Goal: Task Accomplishment & Management: Contribute content

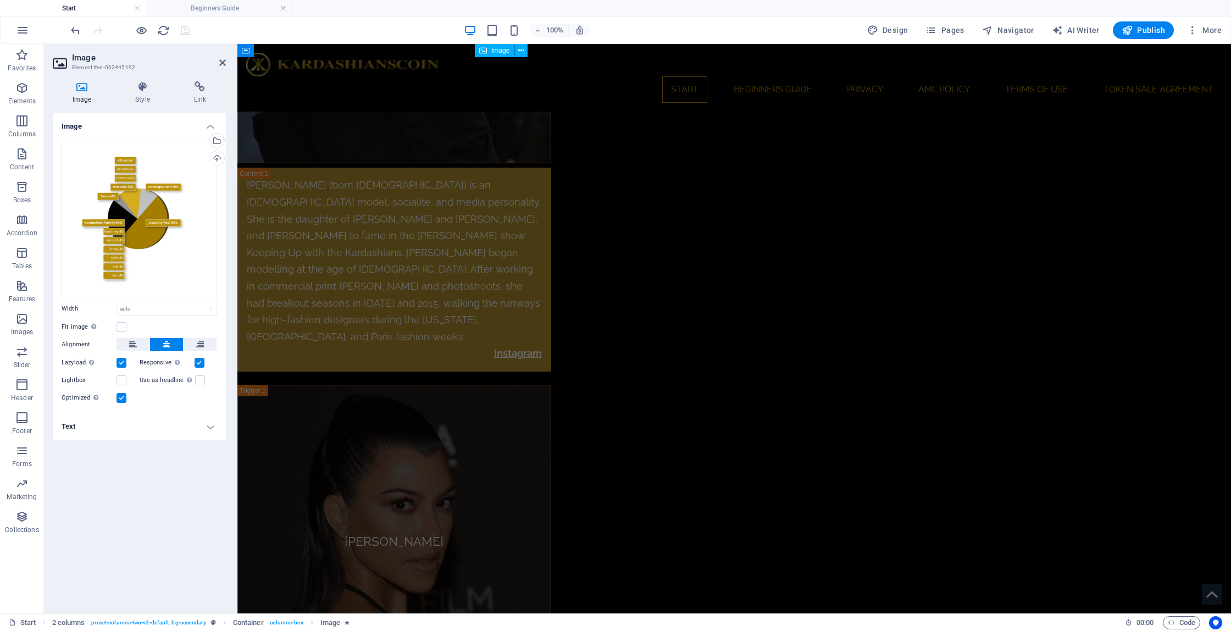
scroll to position [4670, 0]
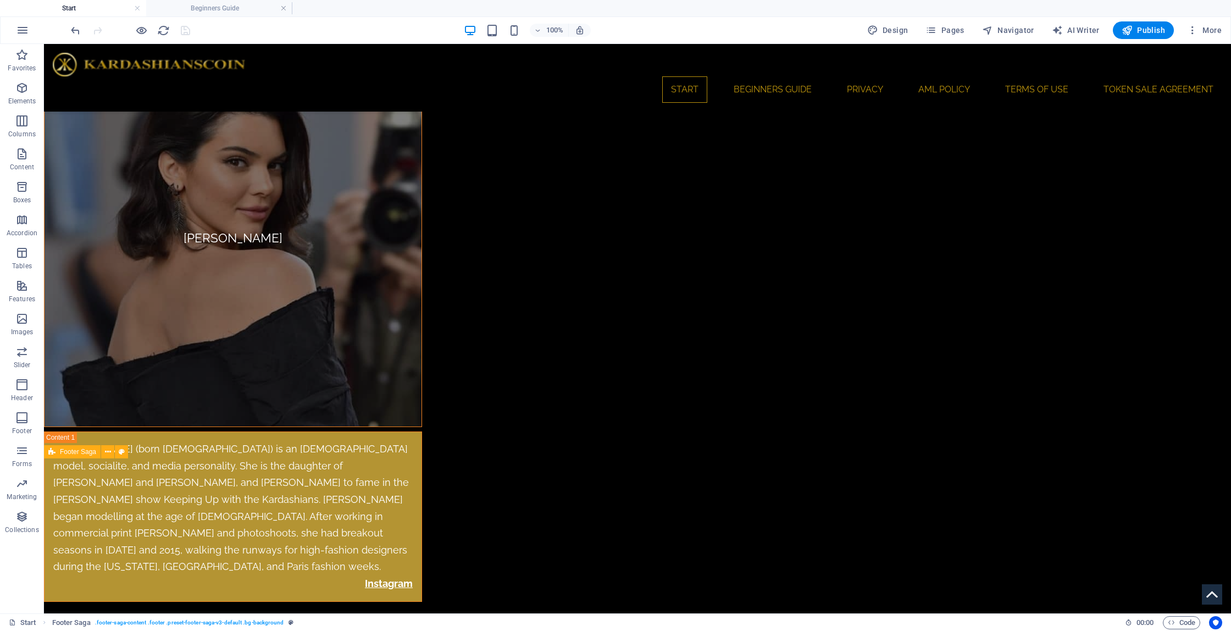
scroll to position [4505, 0]
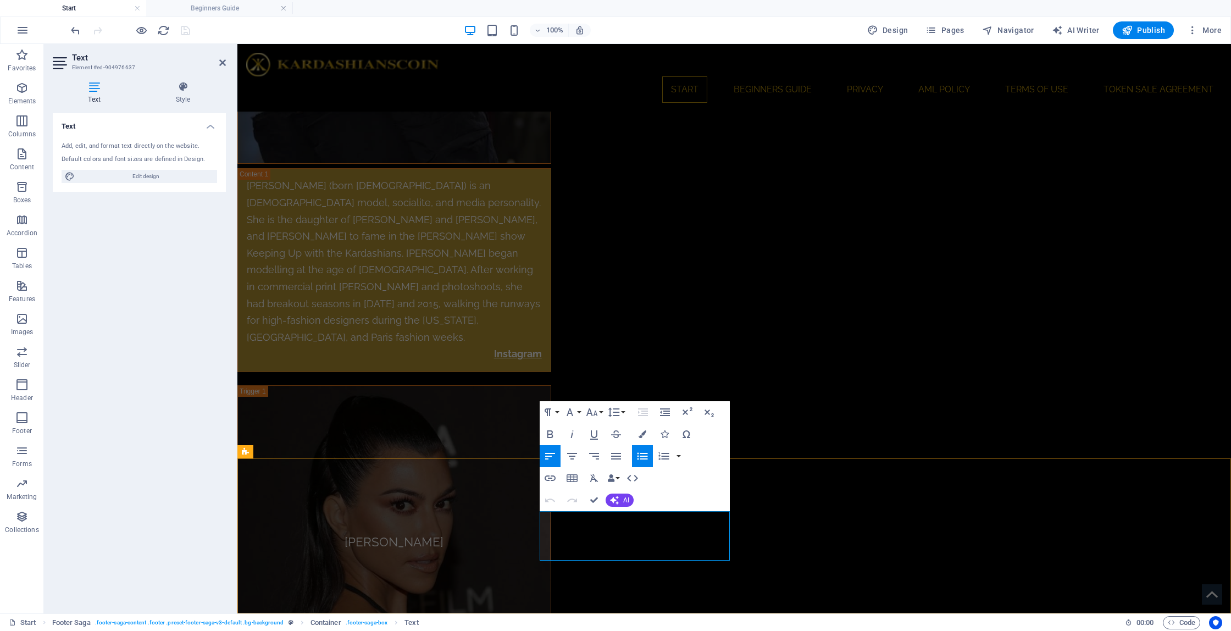
click at [567, 493] on icon "button" at bounding box center [567, 492] width 8 height 8
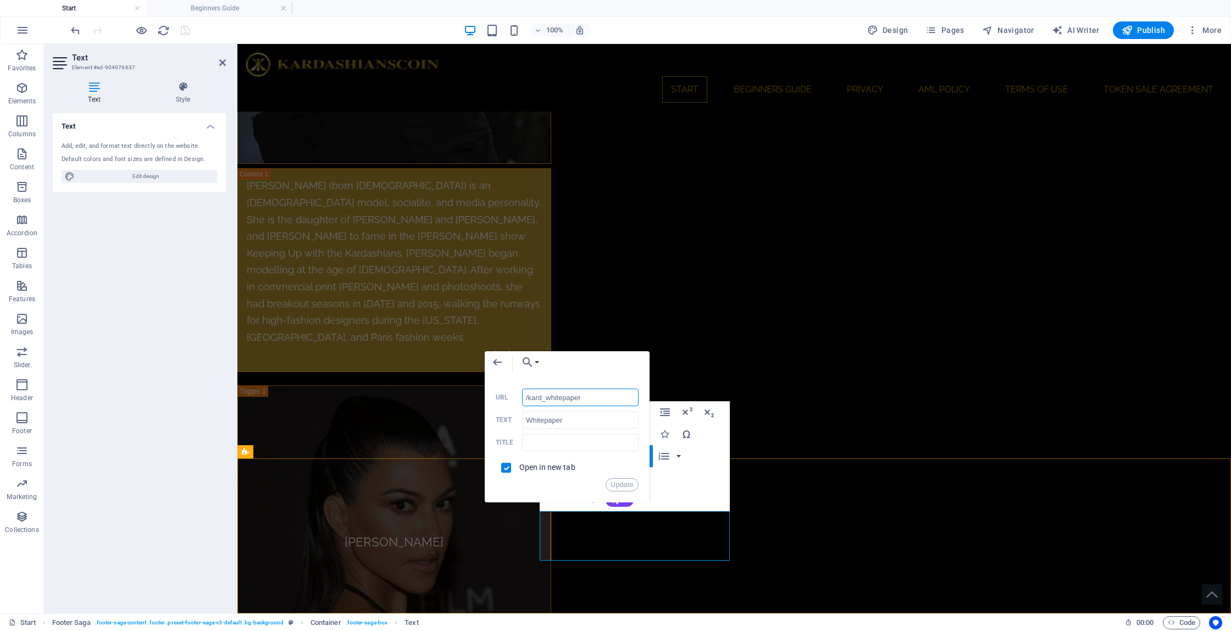
drag, startPoint x: 595, startPoint y: 401, endPoint x: 530, endPoint y: 401, distance: 65.4
click at [530, 401] on input "/kard_whitepaper" at bounding box center [580, 398] width 117 height 18
click at [619, 487] on button "Update" at bounding box center [622, 484] width 33 height 13
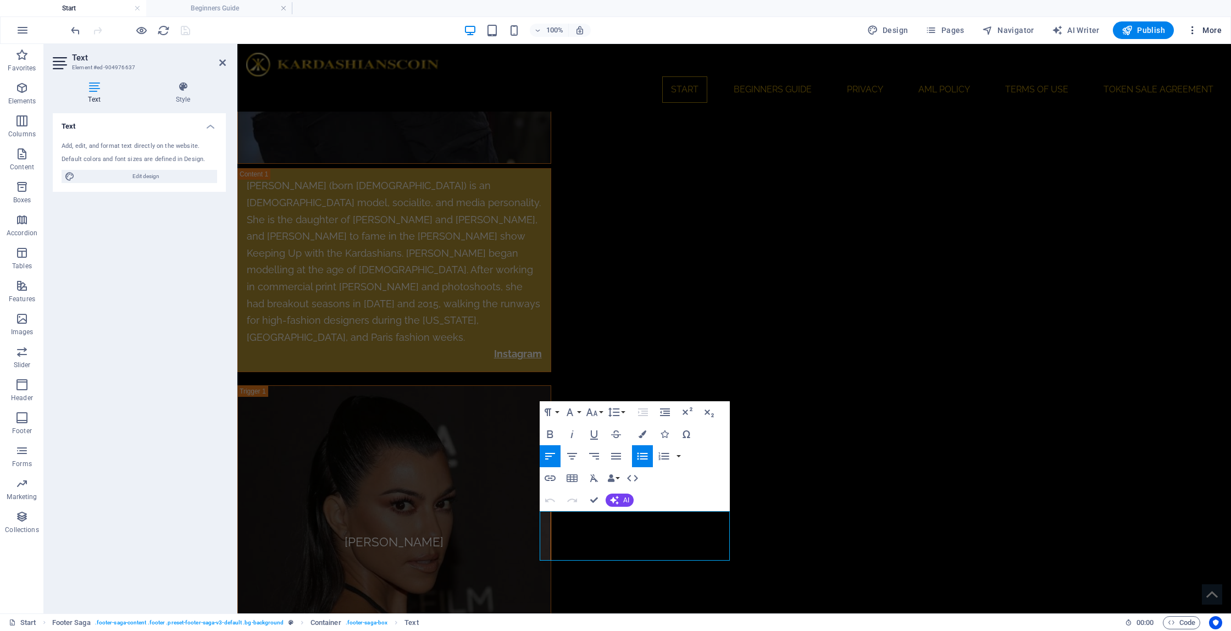
click at [1216, 32] on span "More" at bounding box center [1204, 30] width 35 height 11
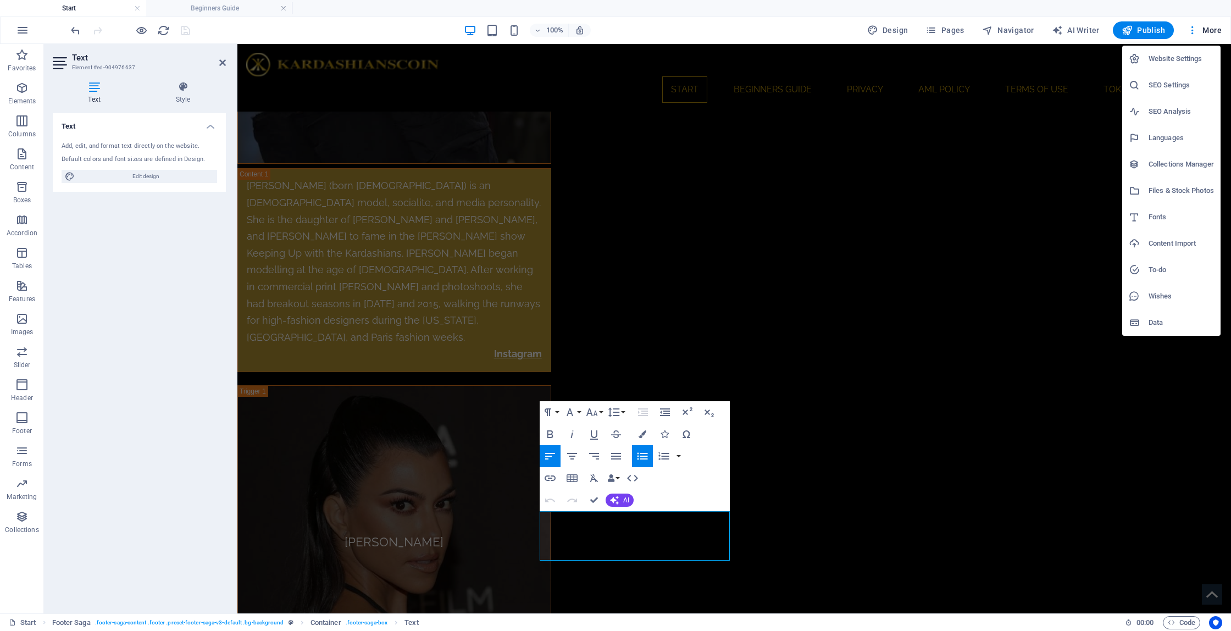
click at [1194, 193] on h6 "Files & Stock Photos" at bounding box center [1181, 190] width 65 height 13
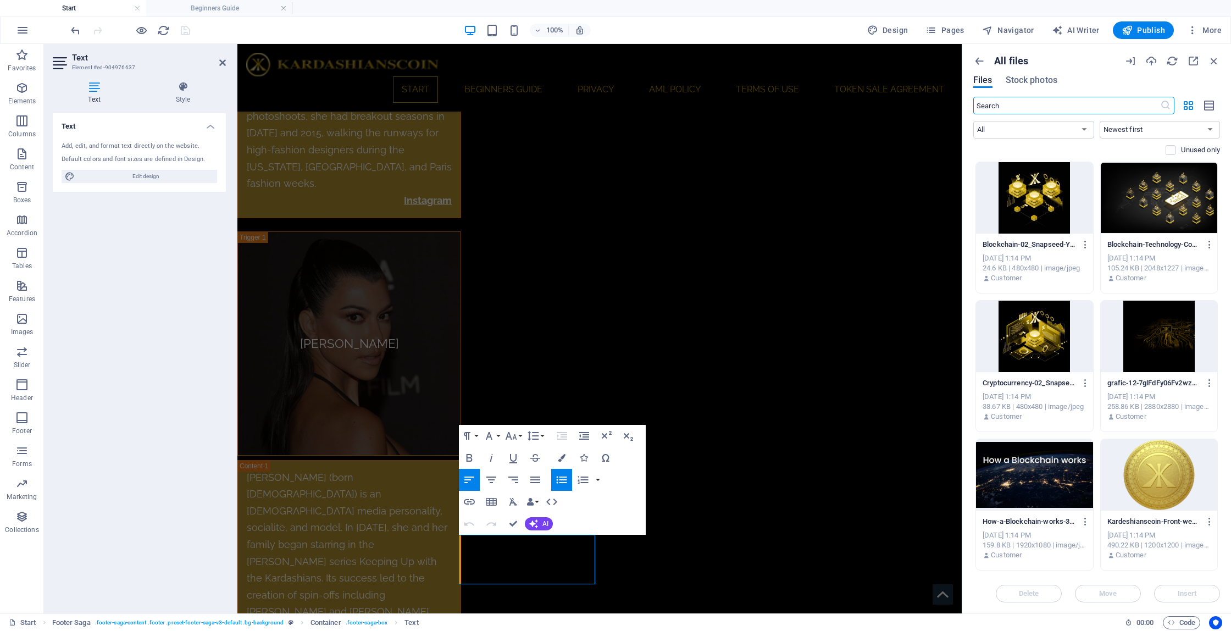
scroll to position [5344, 0]
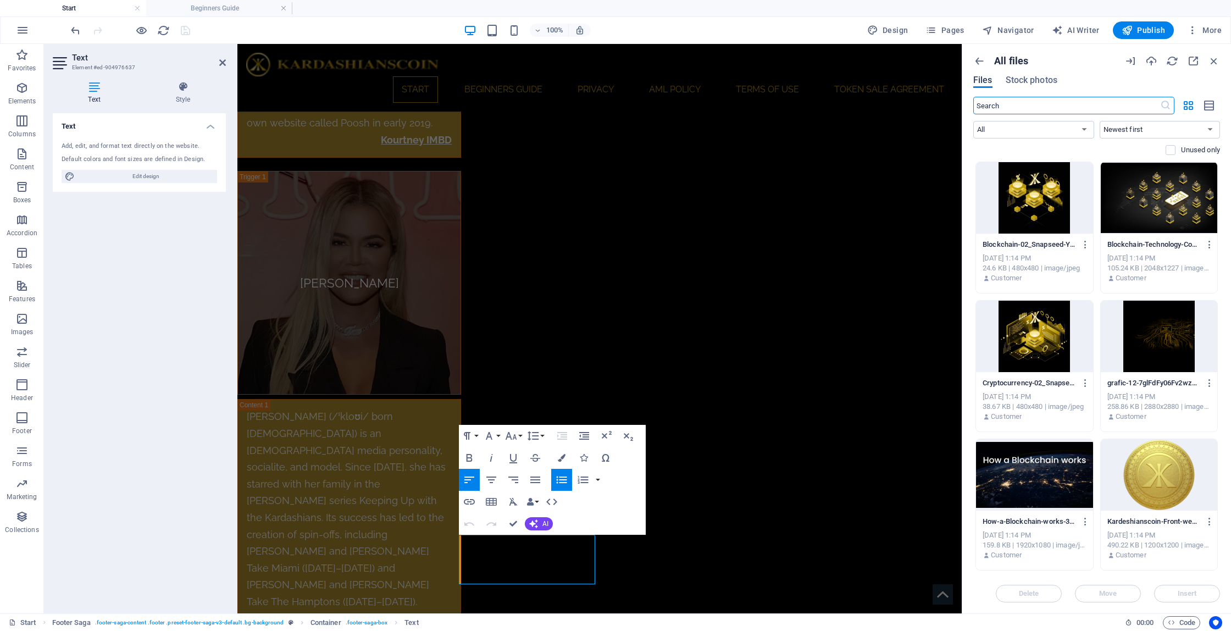
click at [981, 83] on span "Files" at bounding box center [982, 80] width 19 height 13
drag, startPoint x: 1009, startPoint y: 63, endPoint x: 984, endPoint y: 62, distance: 25.3
click at [1009, 63] on p "All files" at bounding box center [1011, 61] width 34 height 12
click at [983, 62] on icon "button" at bounding box center [979, 61] width 12 height 12
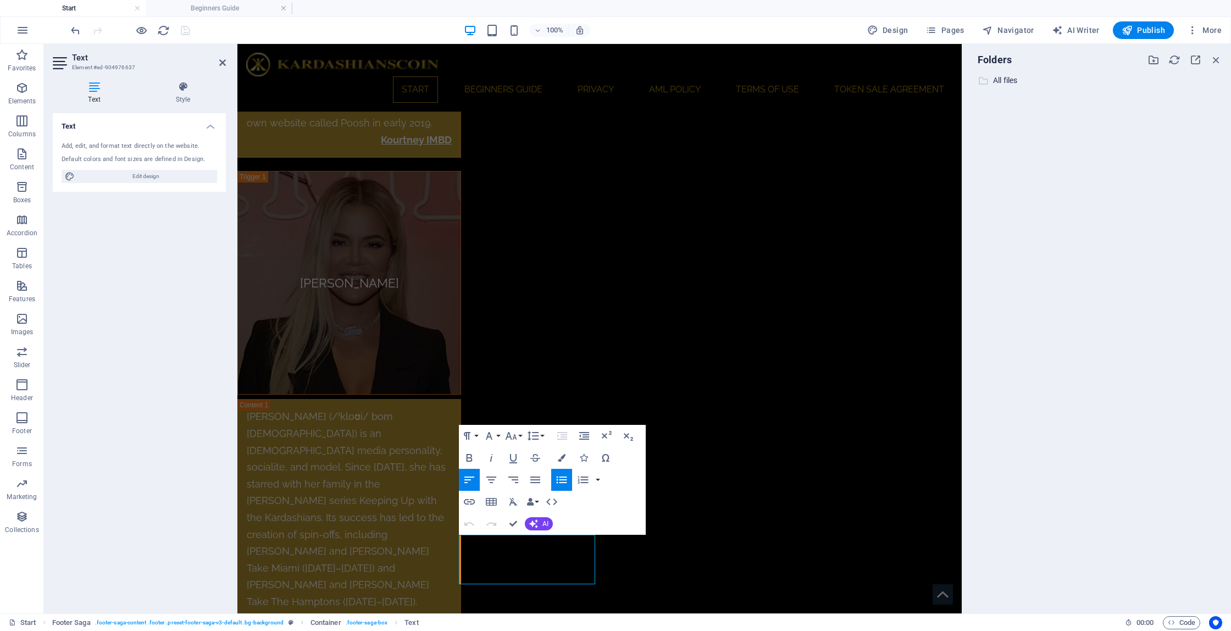
click at [1004, 81] on p "All files" at bounding box center [1097, 80] width 209 height 13
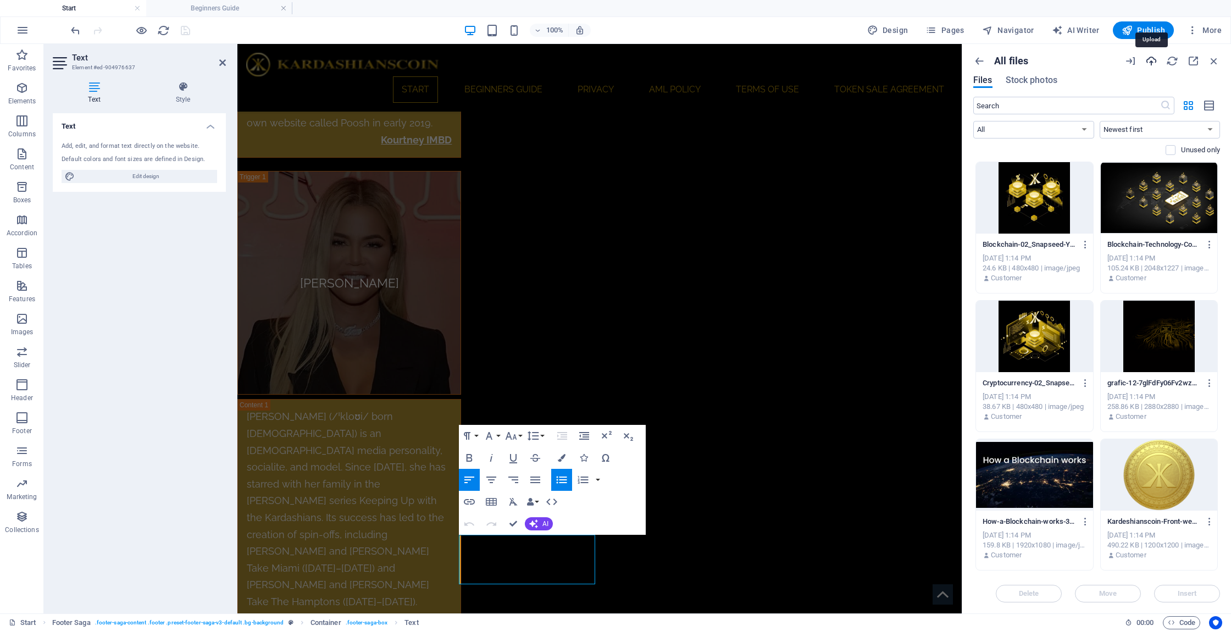
click at [1154, 62] on icon "button" at bounding box center [1152, 61] width 12 height 12
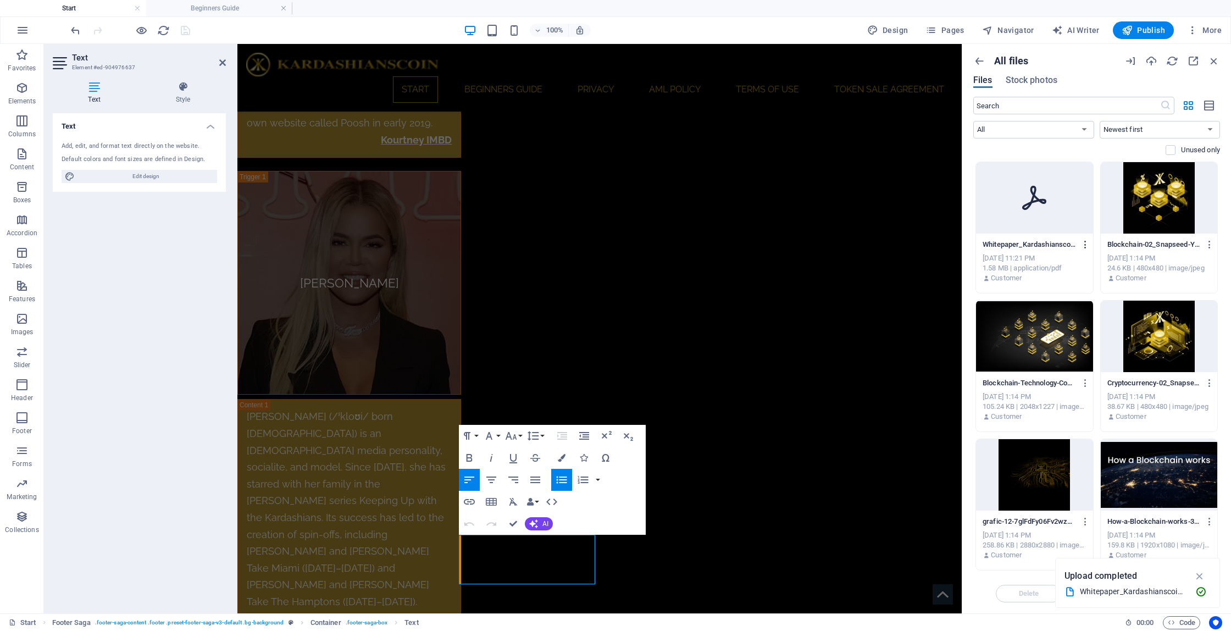
click at [1083, 247] on icon "button" at bounding box center [1086, 245] width 10 height 10
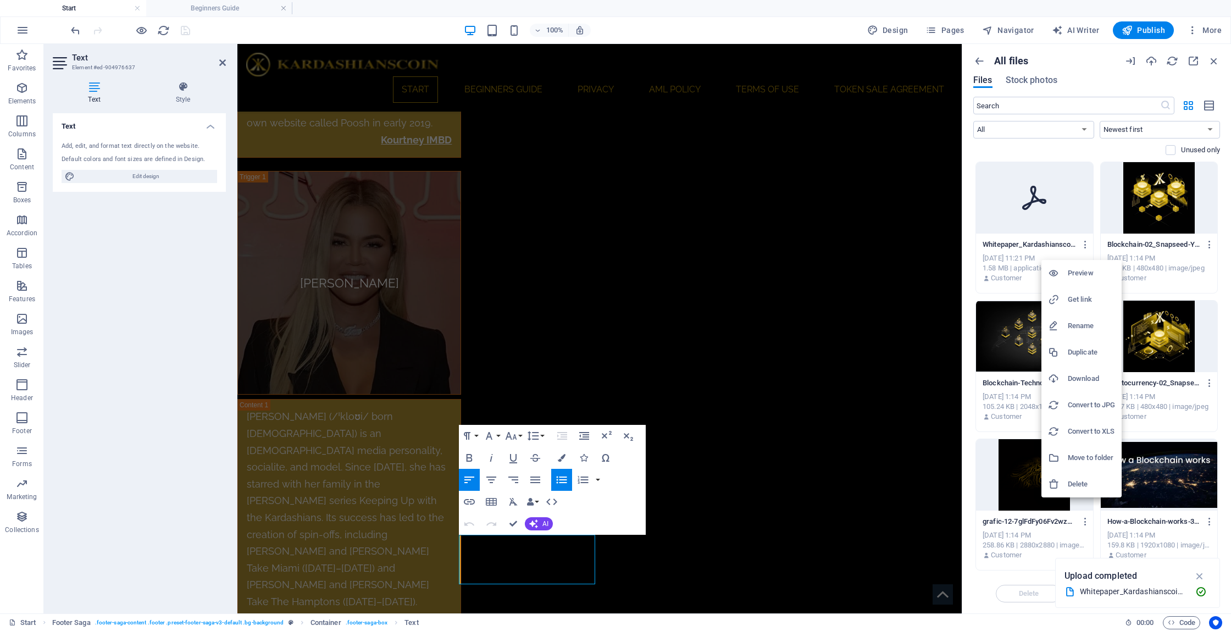
click at [1088, 301] on h6 "Get link" at bounding box center [1091, 299] width 47 height 13
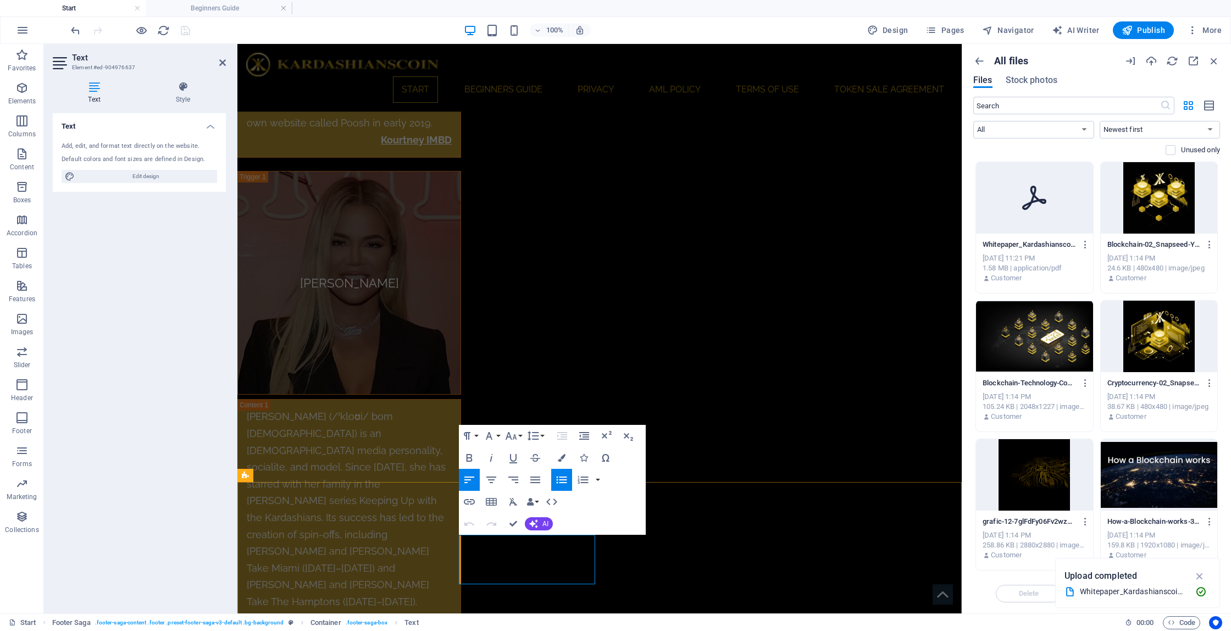
click at [485, 512] on icon "button" at bounding box center [486, 514] width 13 height 13
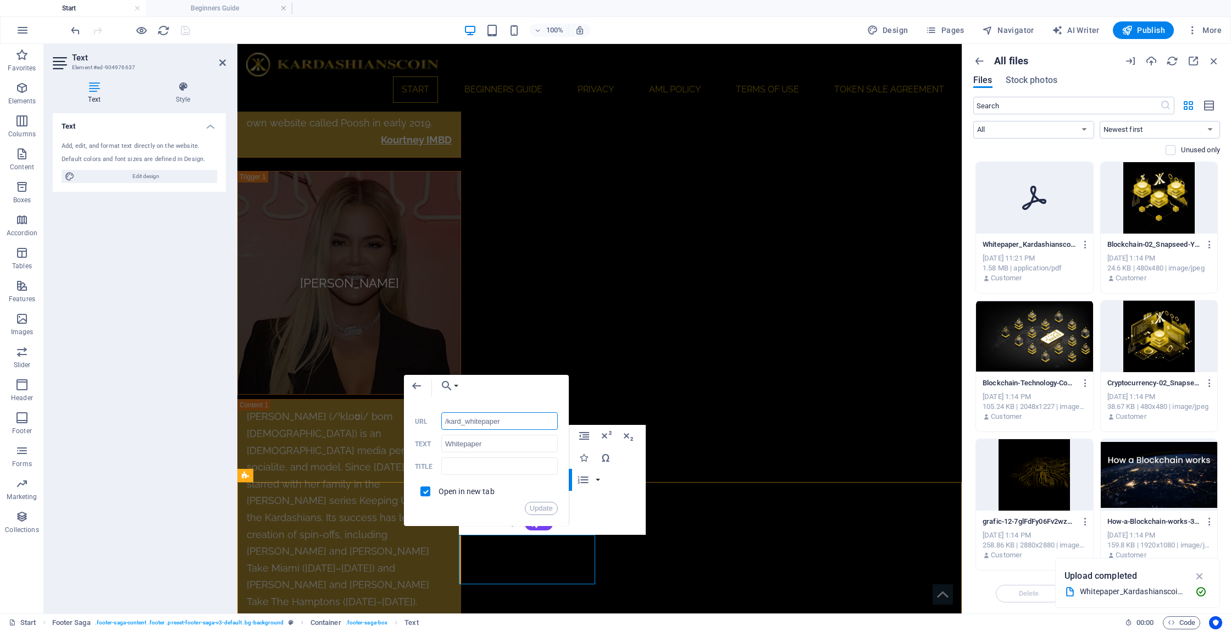
click at [522, 424] on input "/kard_whitepaper" at bounding box center [499, 421] width 117 height 18
type input "/images/document/18956311/Whitepaper_Kardashianscoin_2025-28-bnCE8EKeWzhJieM2Aq…"
click at [541, 506] on button "Update" at bounding box center [541, 508] width 33 height 13
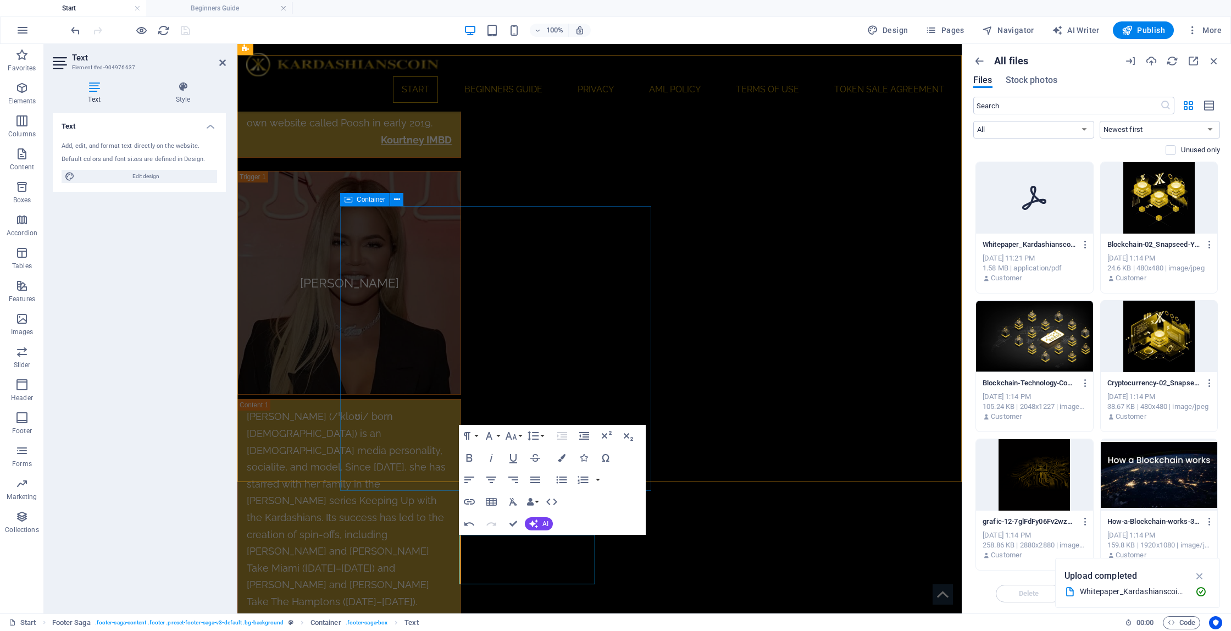
scroll to position [4752, 0]
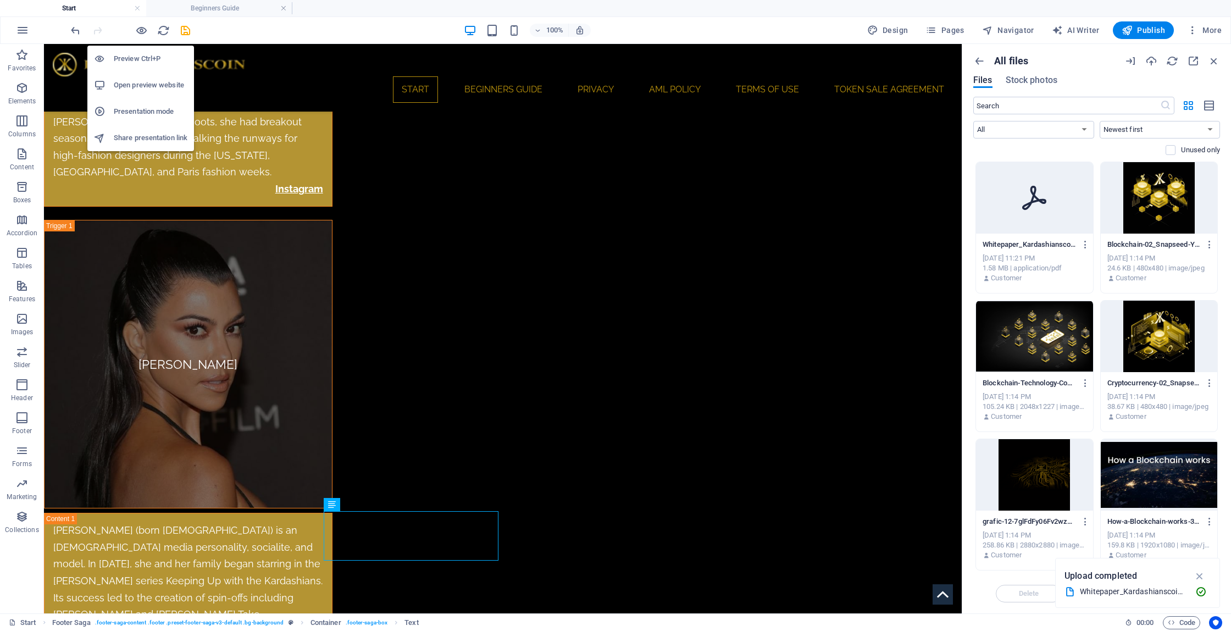
click at [130, 88] on h6 "Open preview website" at bounding box center [151, 85] width 74 height 13
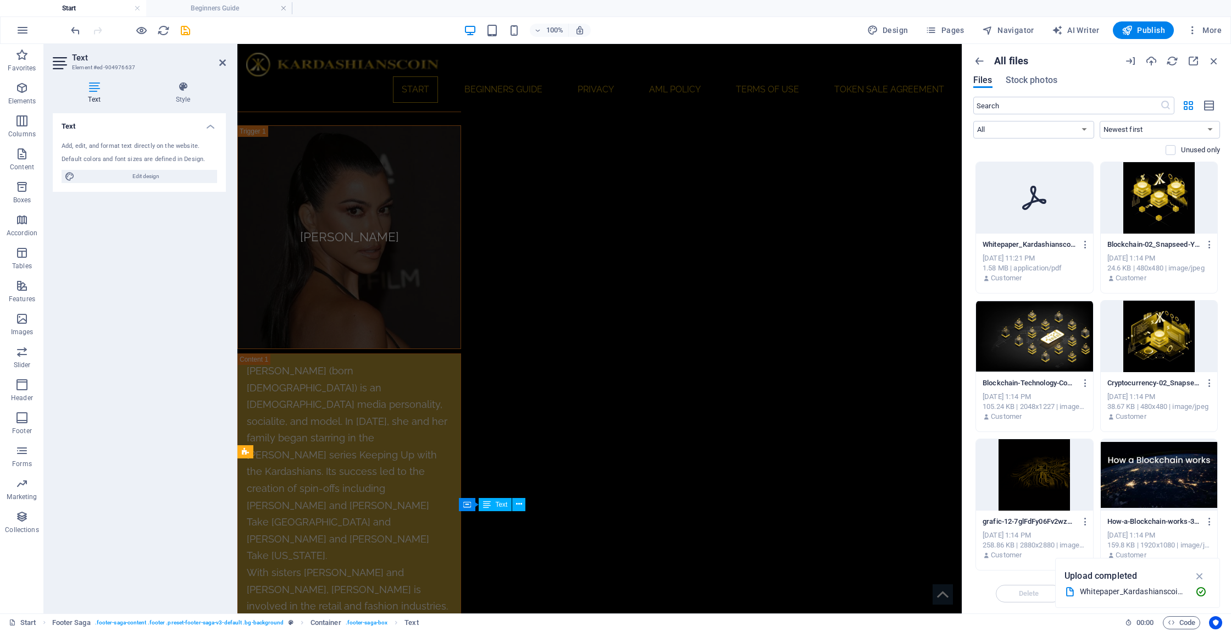
scroll to position [5344, 0]
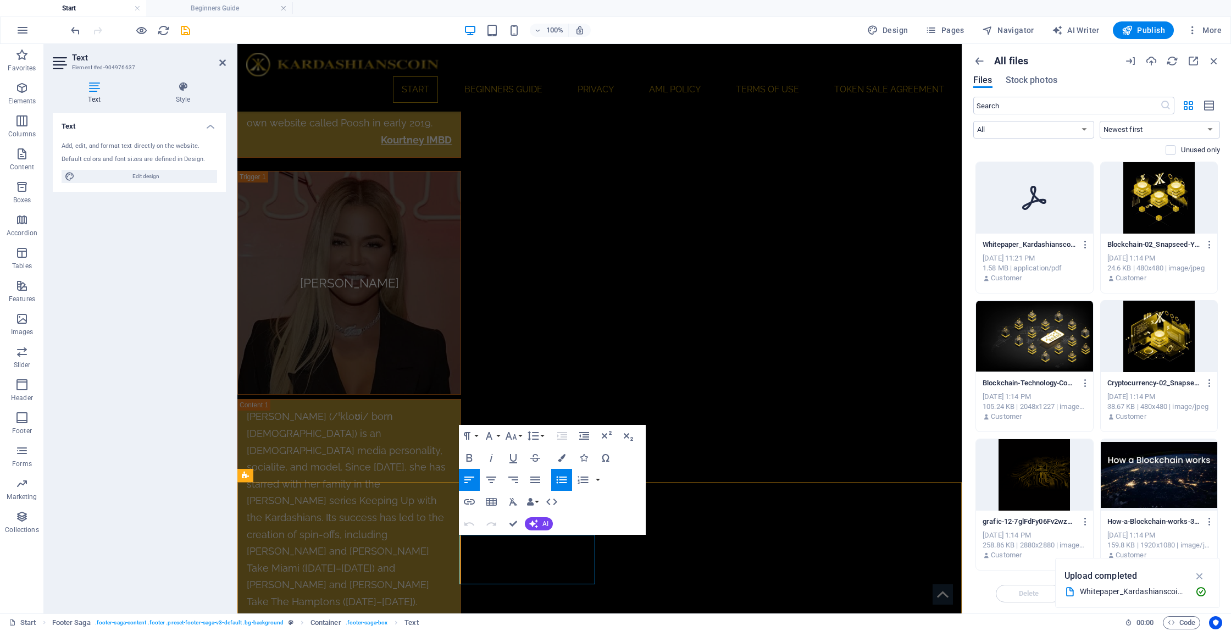
click at [464, 516] on icon "button" at bounding box center [465, 515] width 8 height 8
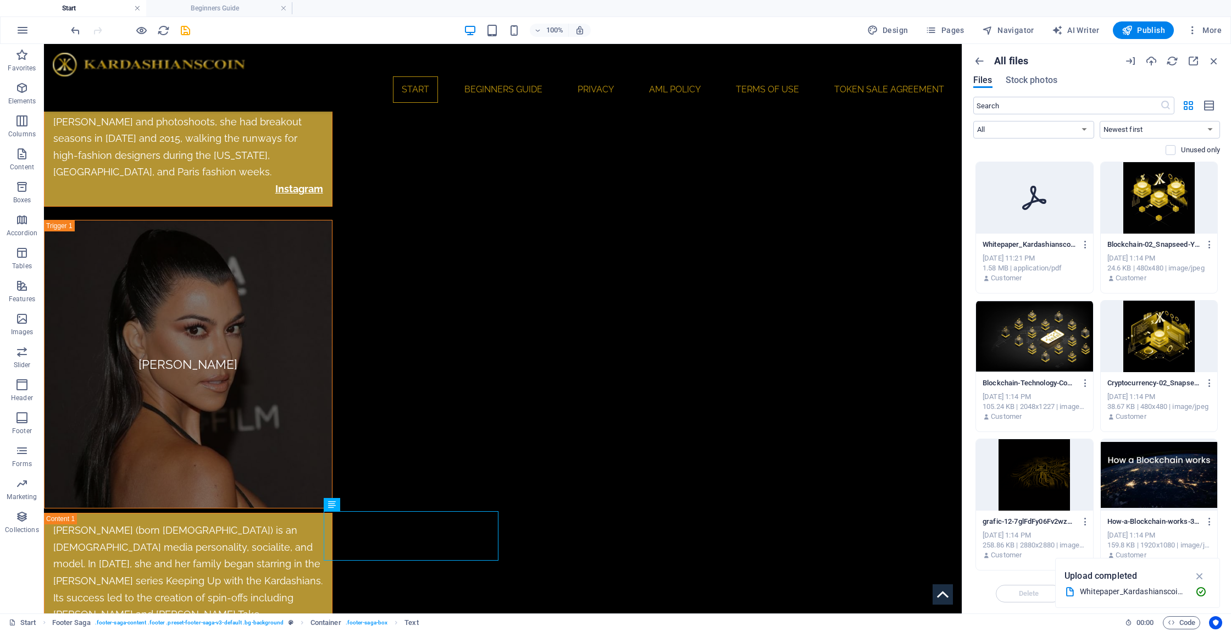
click at [137, 8] on link at bounding box center [137, 8] width 7 height 10
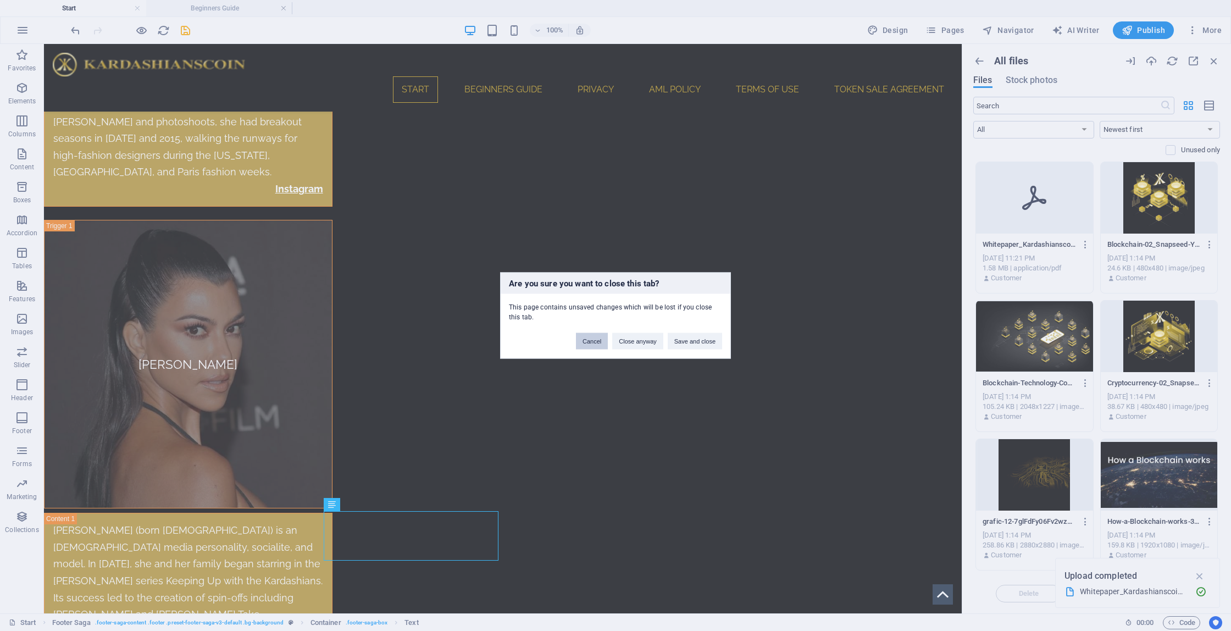
click at [590, 341] on button "Cancel" at bounding box center [592, 341] width 32 height 16
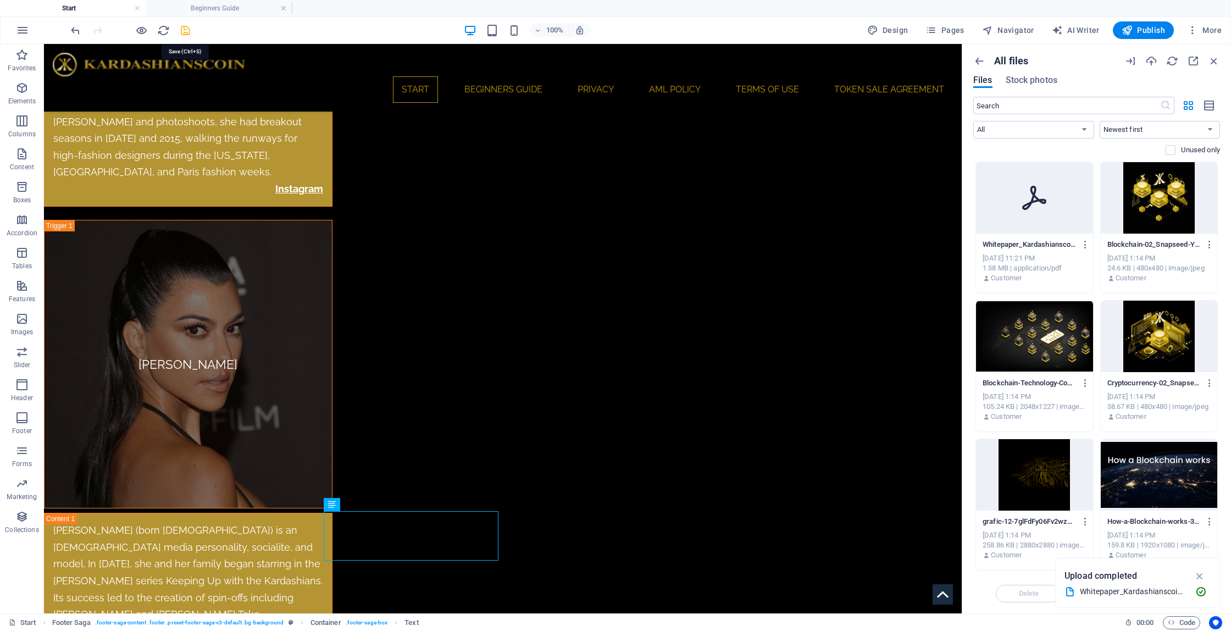
click at [186, 27] on icon "save" at bounding box center [185, 30] width 13 height 13
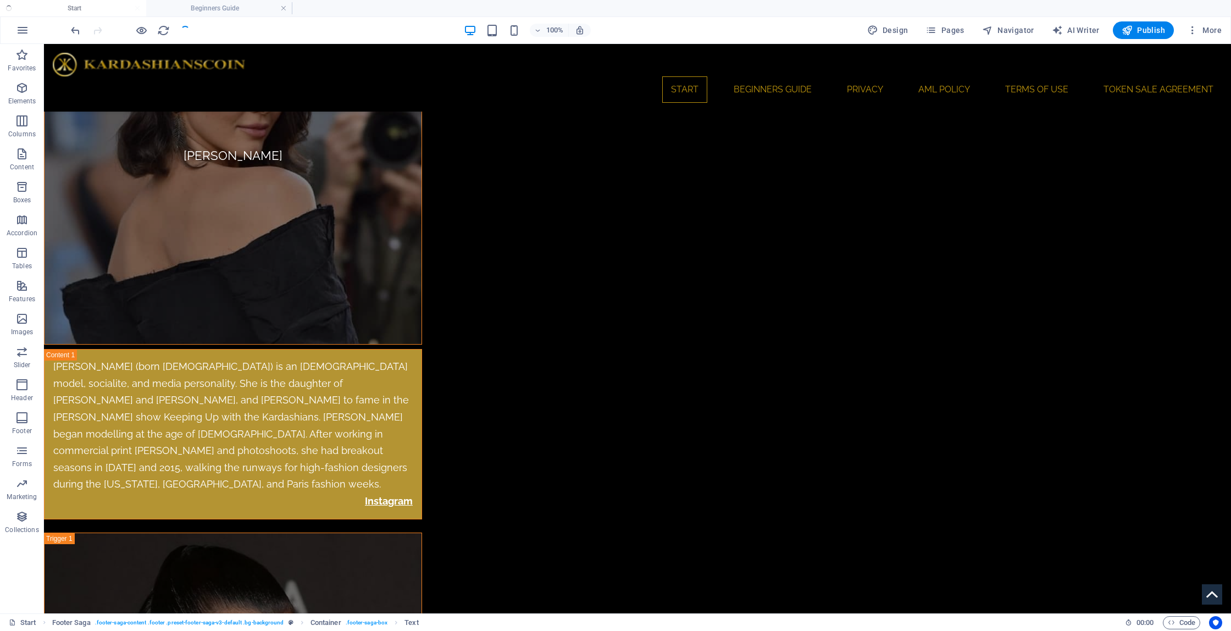
scroll to position [4505, 0]
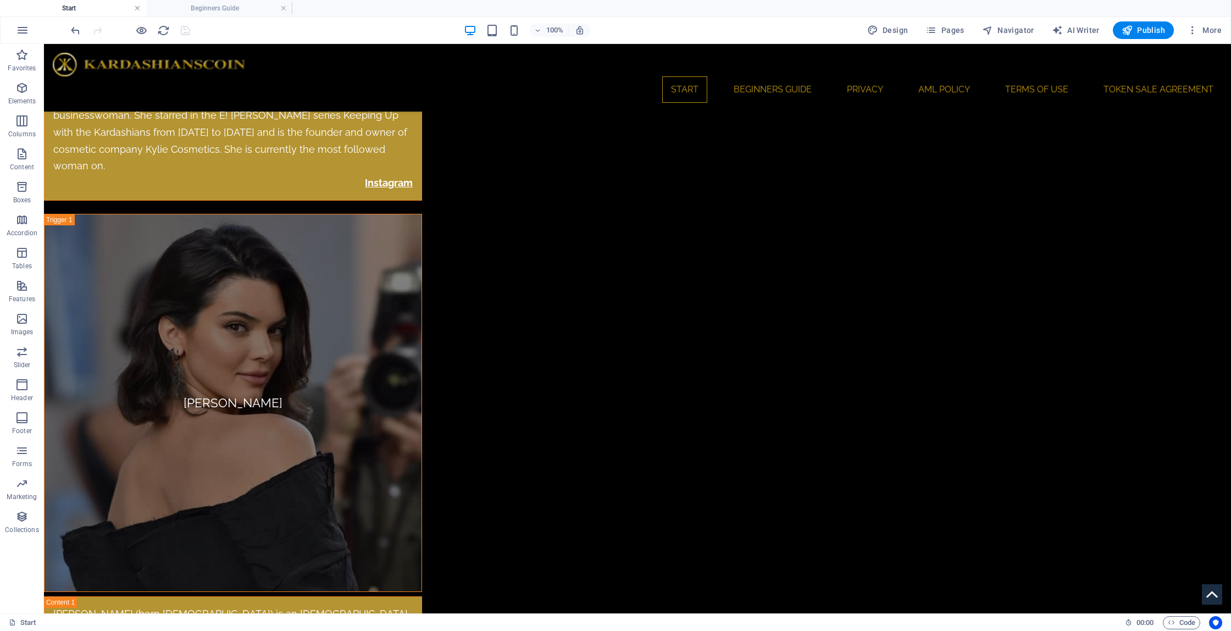
click at [136, 8] on link at bounding box center [137, 8] width 7 height 10
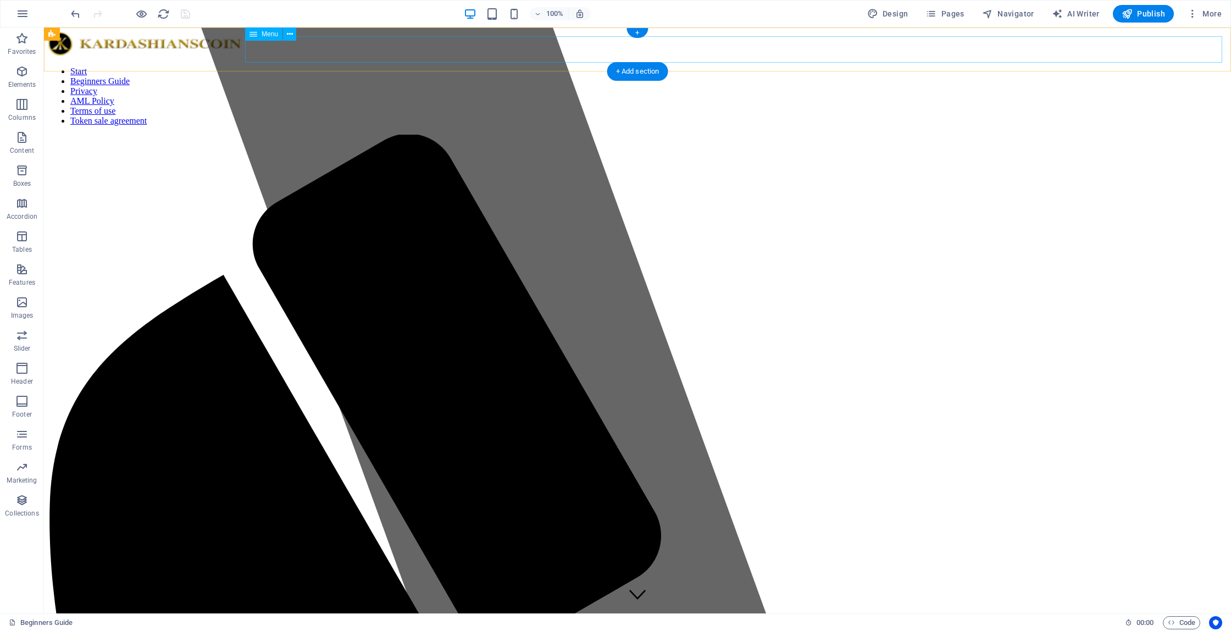
scroll to position [0, 0]
click at [1211, 13] on span "More" at bounding box center [1204, 13] width 35 height 11
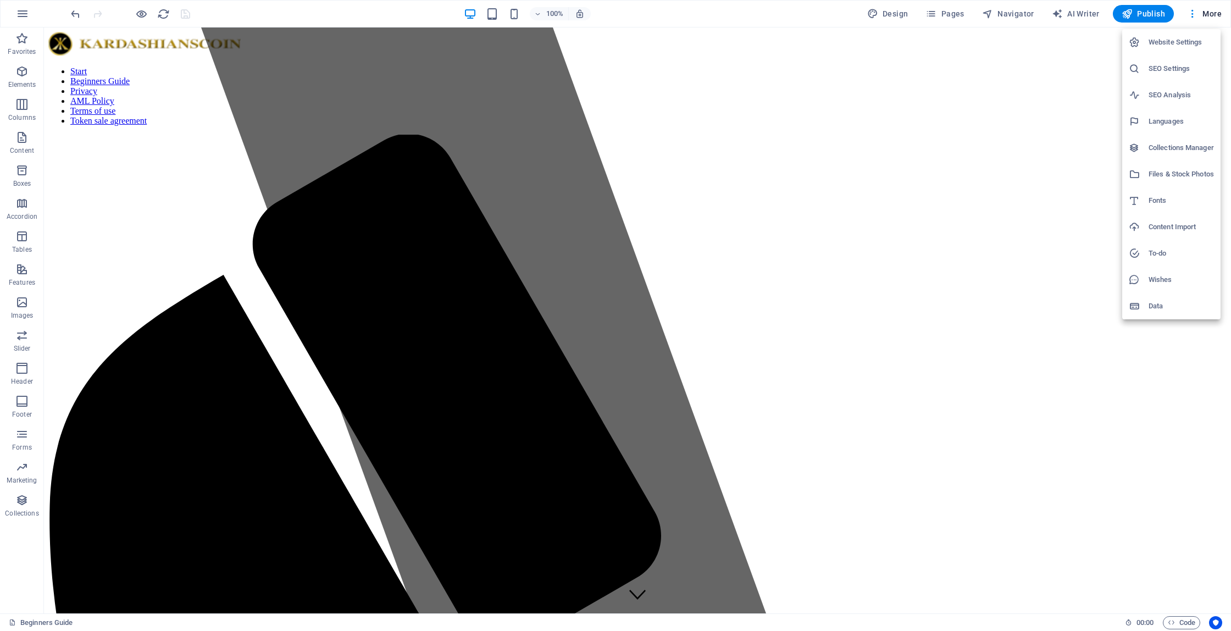
click at [1184, 171] on h6 "Files & Stock Photos" at bounding box center [1181, 174] width 65 height 13
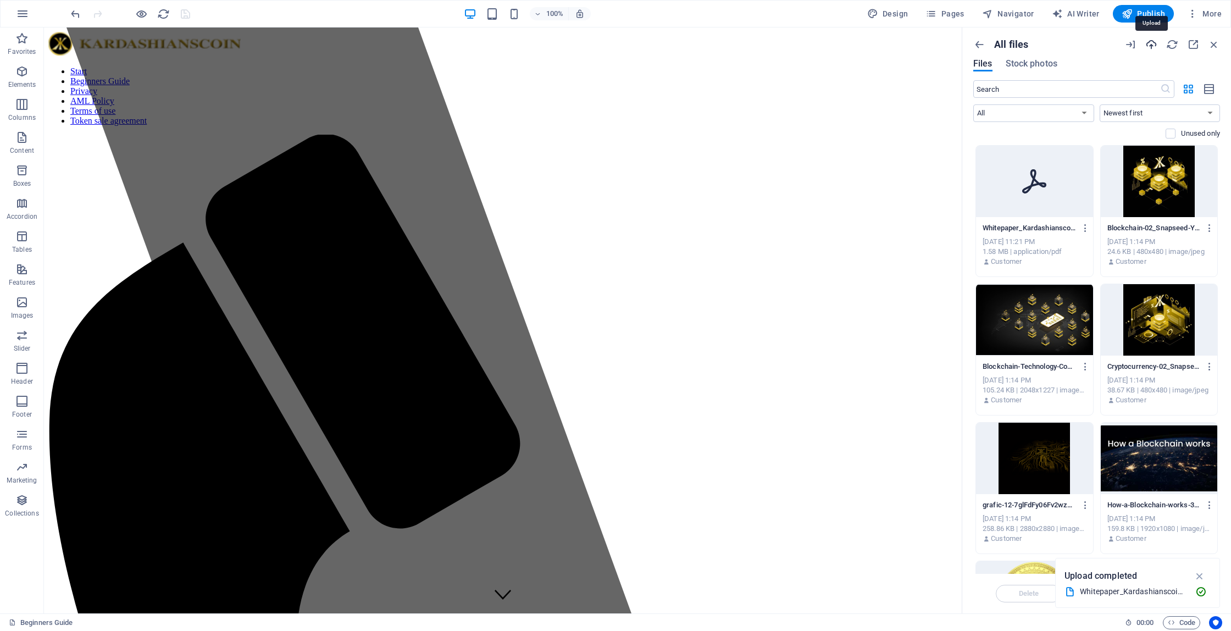
click at [1153, 47] on icon "button" at bounding box center [1152, 44] width 12 height 12
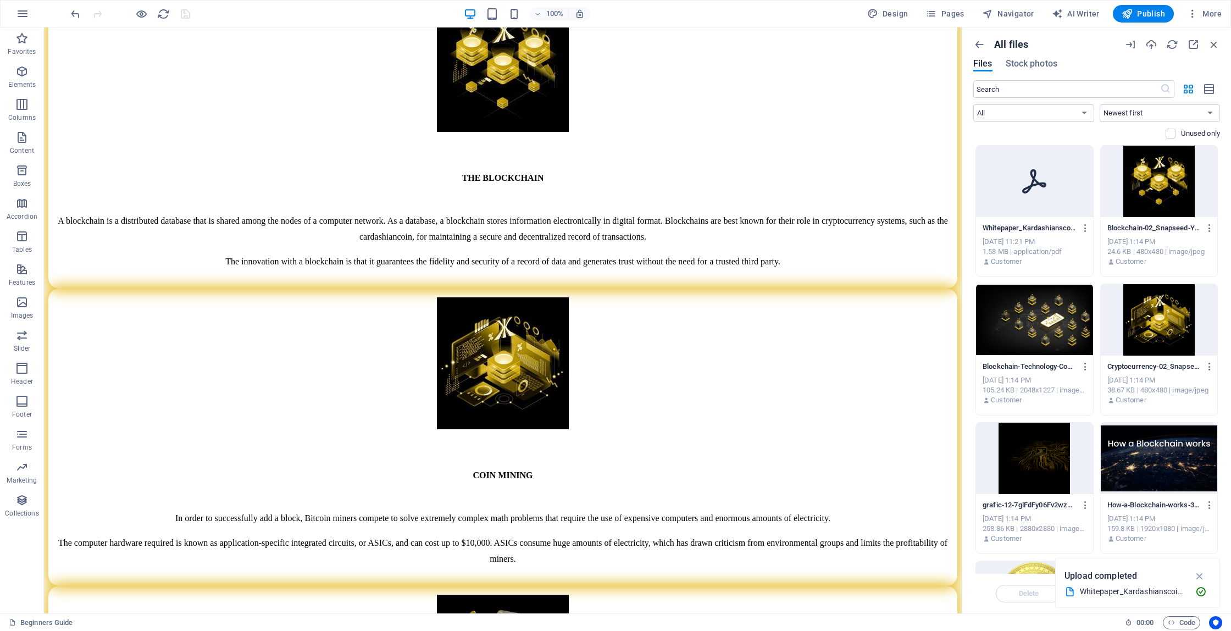
scroll to position [2184, 0]
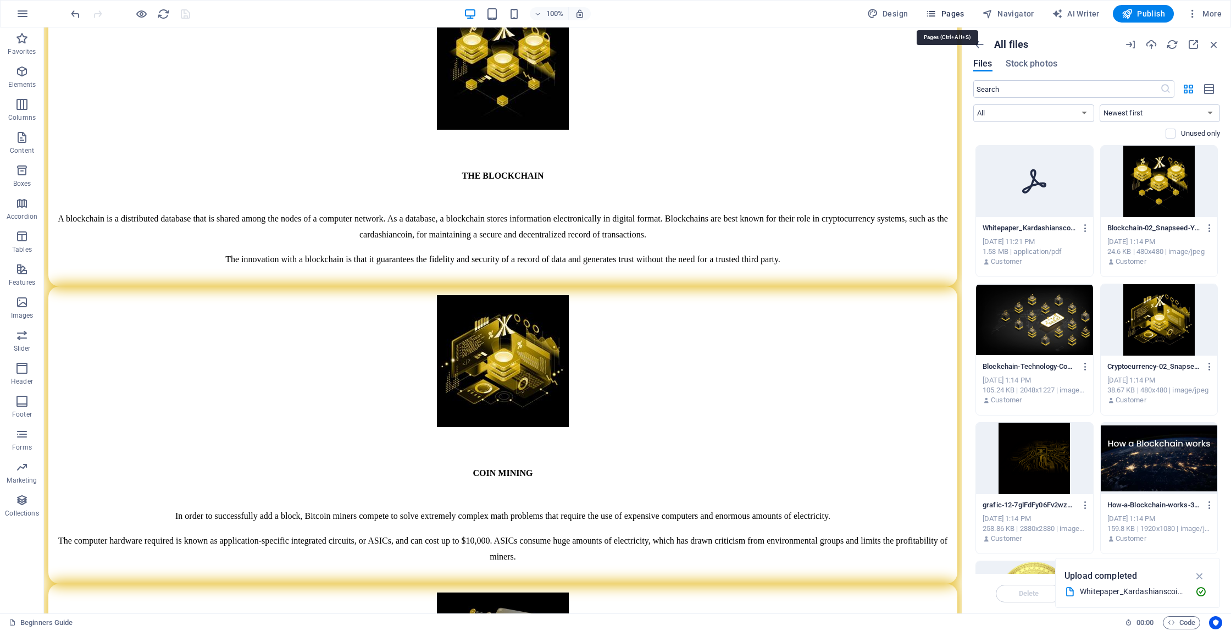
click at [959, 15] on span "Pages" at bounding box center [945, 13] width 38 height 11
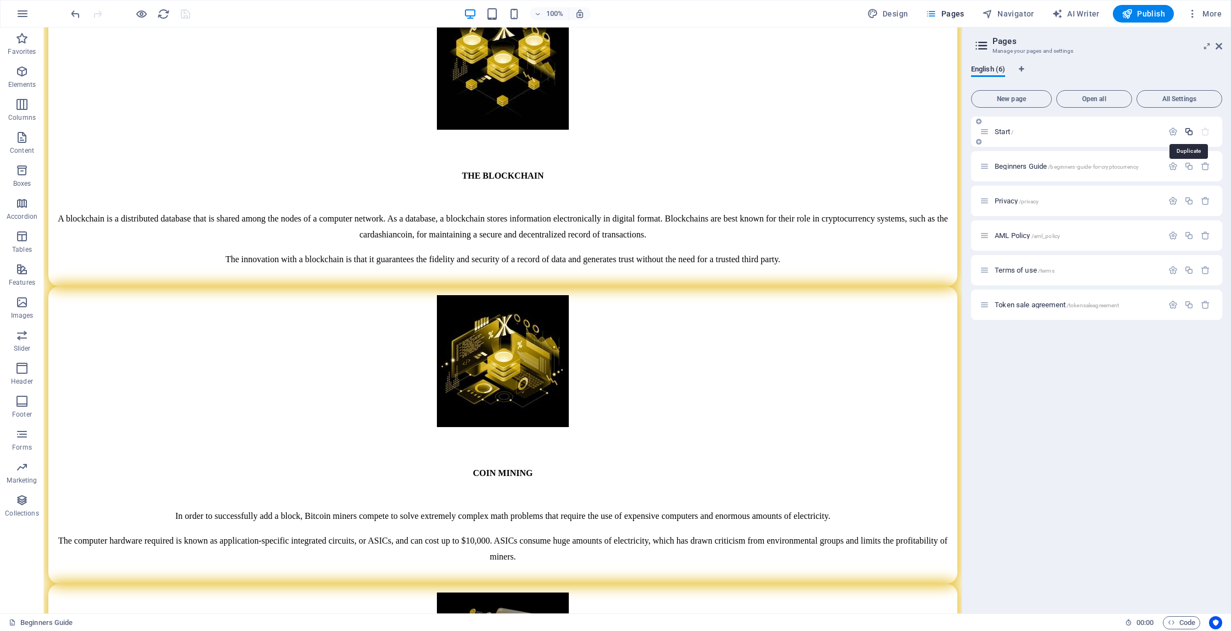
click at [1189, 130] on icon "button" at bounding box center [1189, 131] width 9 height 9
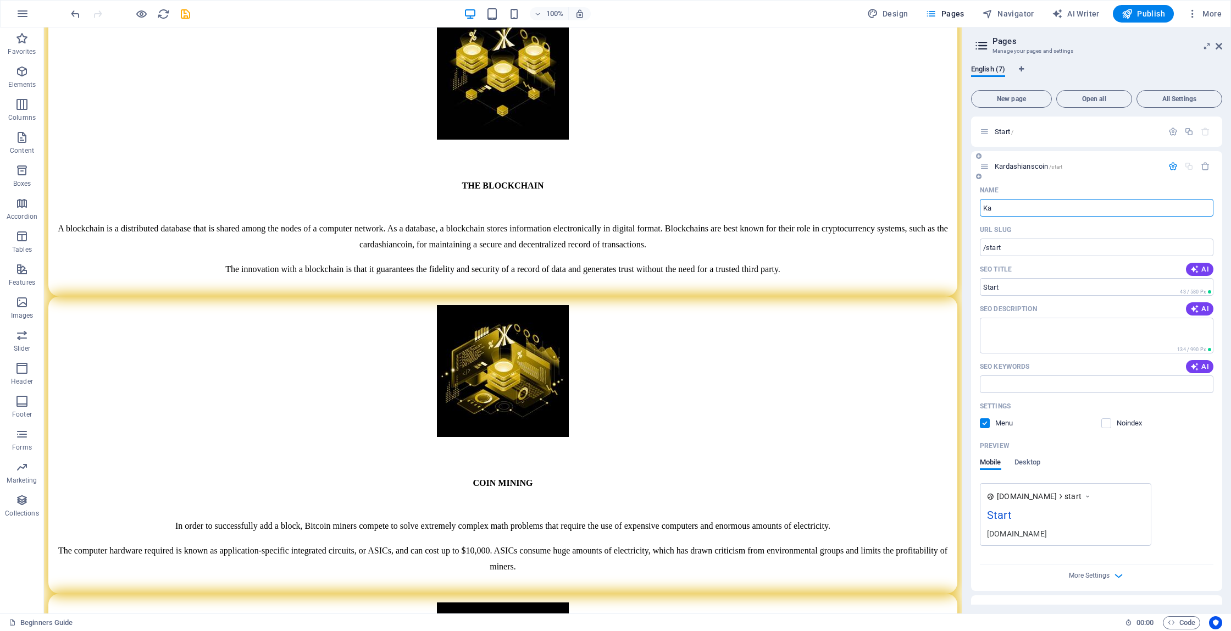
type input "K"
type input "Ecosystem"
click at [997, 246] on input "/start" at bounding box center [1097, 248] width 234 height 18
type input "/ecosystem"
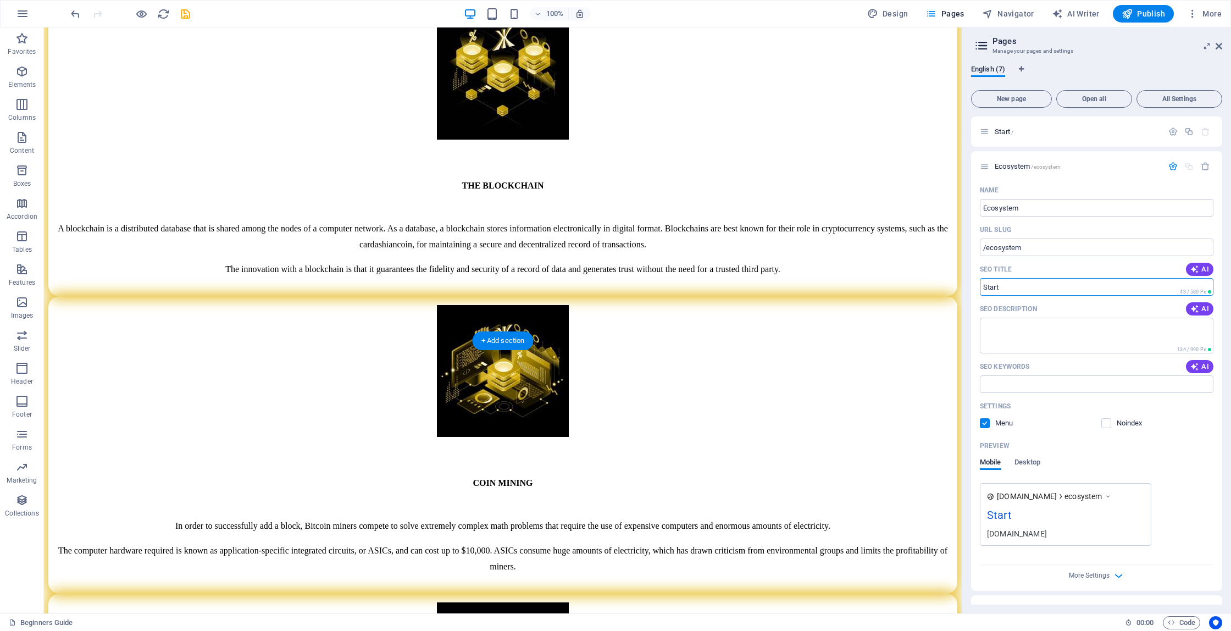
drag, startPoint x: 1060, startPoint y: 309, endPoint x: 917, endPoint y: 283, distance: 145.9
click at [986, 284] on input "Start" at bounding box center [1097, 287] width 234 height 18
type input "Ecosystem"
click at [186, 14] on icon "save" at bounding box center [185, 14] width 13 height 13
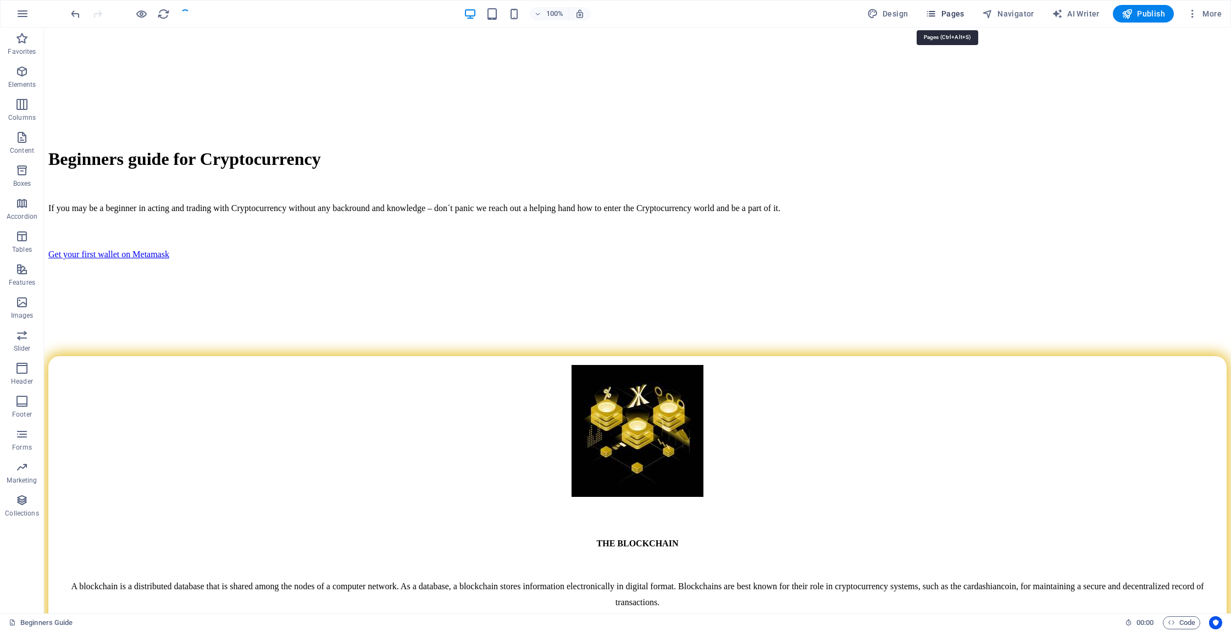
click at [956, 15] on span "Pages" at bounding box center [945, 13] width 38 height 11
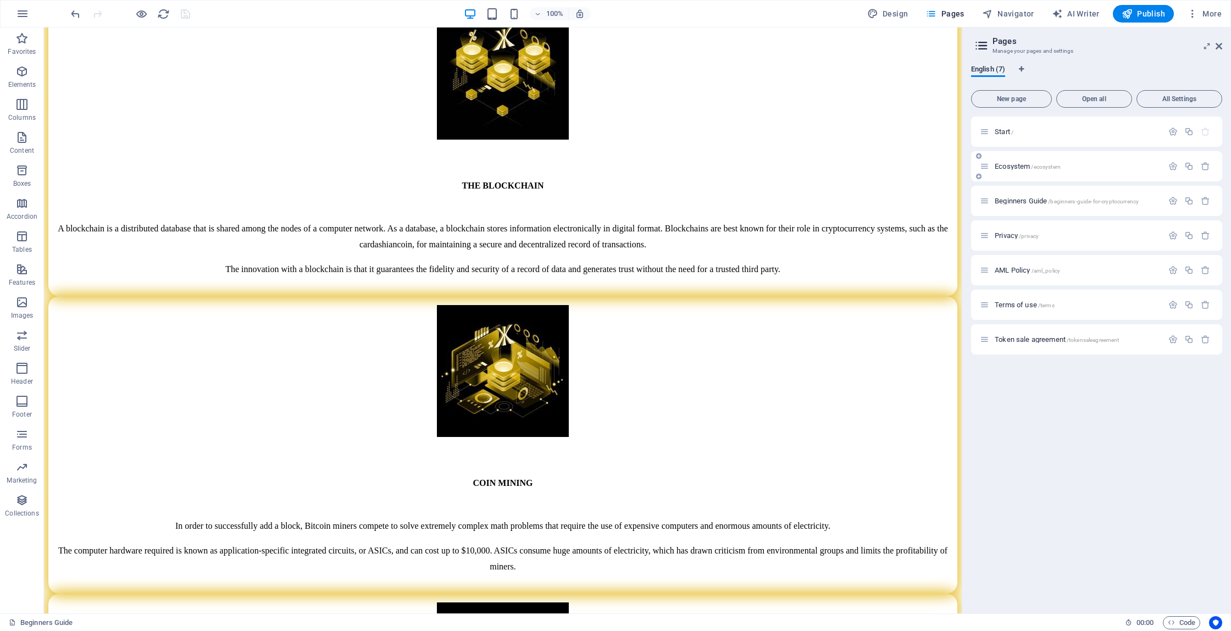
click at [1017, 166] on span "Ecosystem /ecosystem" at bounding box center [1028, 166] width 66 height 8
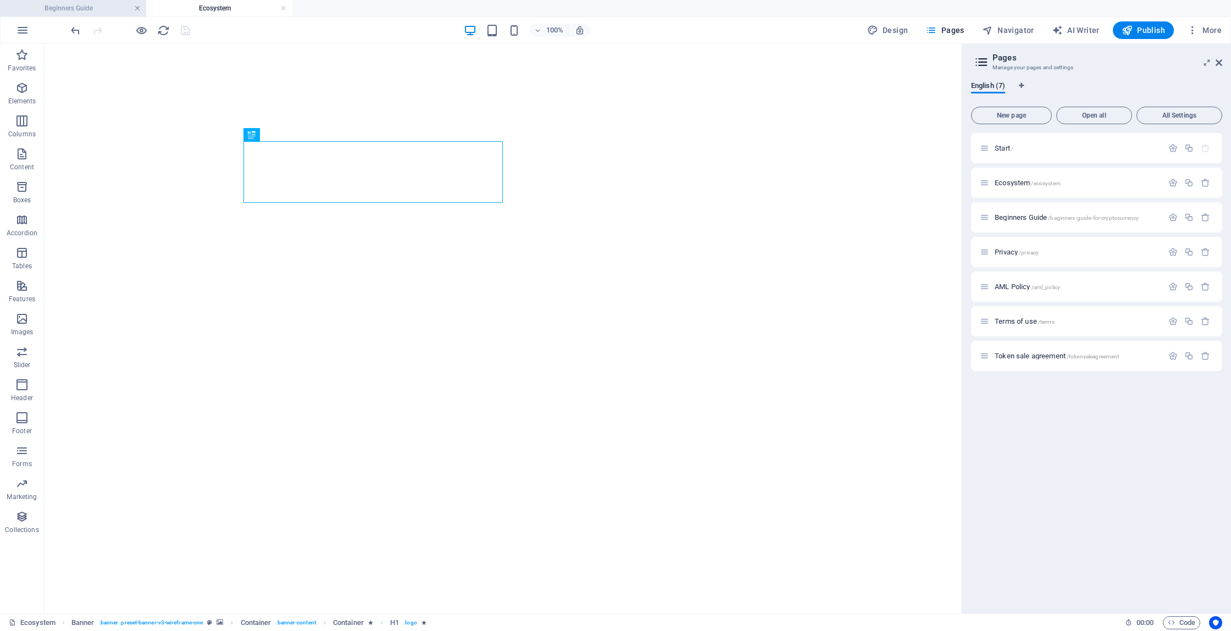
click at [140, 10] on link at bounding box center [137, 8] width 7 height 10
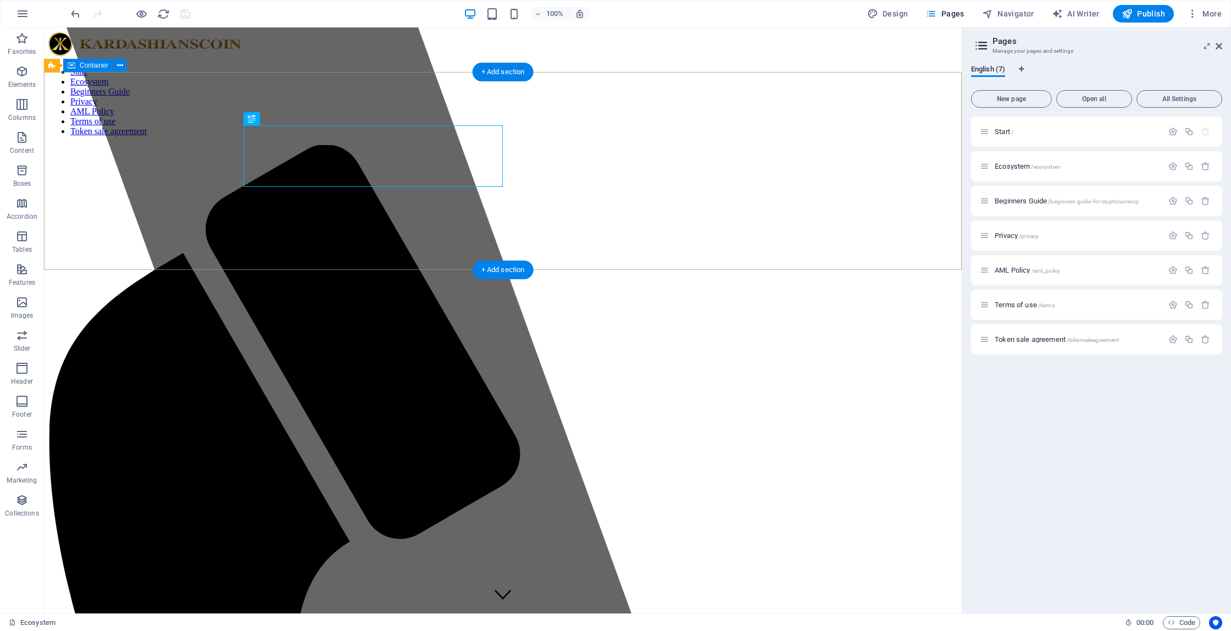
scroll to position [0, 0]
click at [501, 267] on div "+ Add section" at bounding box center [503, 269] width 61 height 19
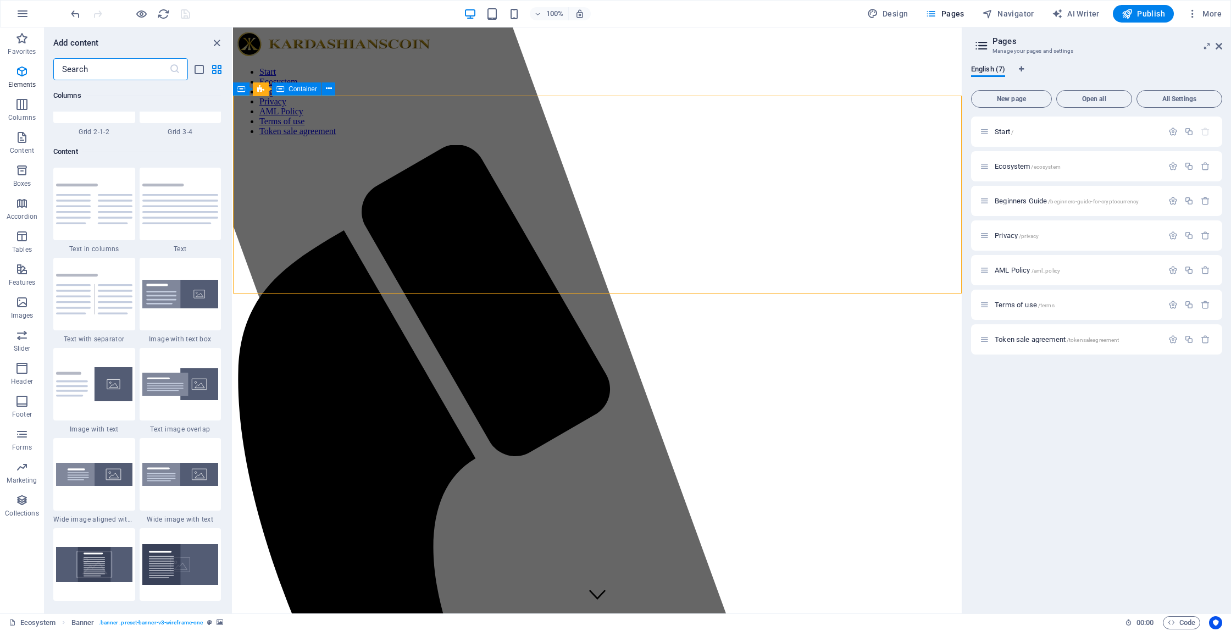
scroll to position [1923, 0]
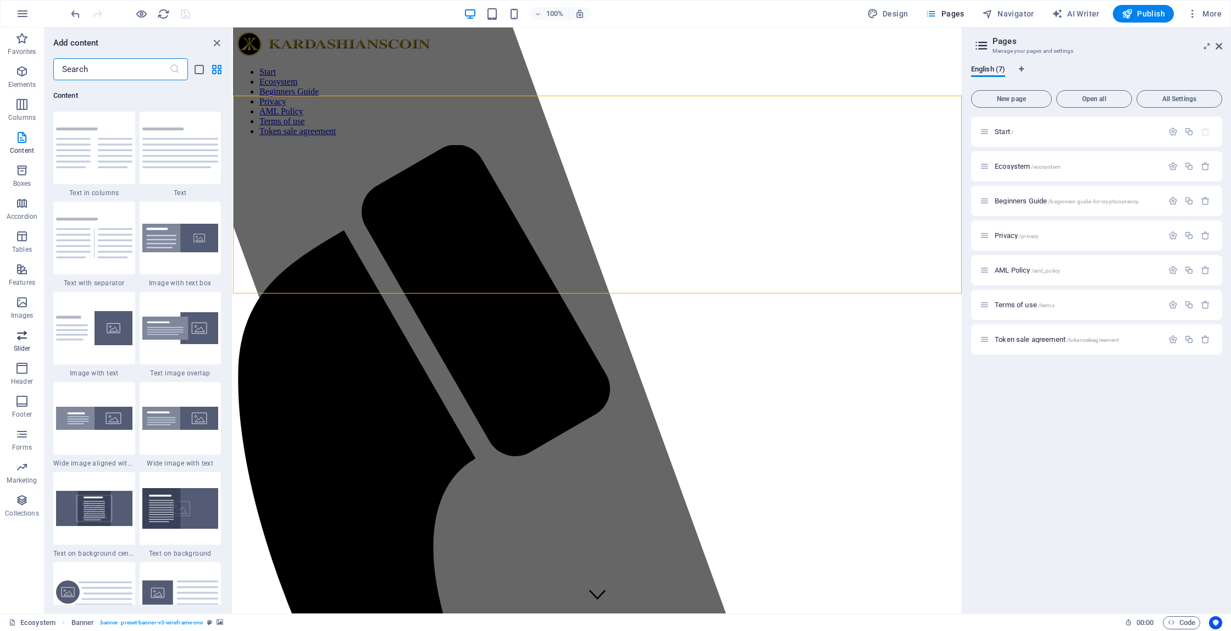
click at [23, 339] on icon "button" at bounding box center [21, 335] width 13 height 13
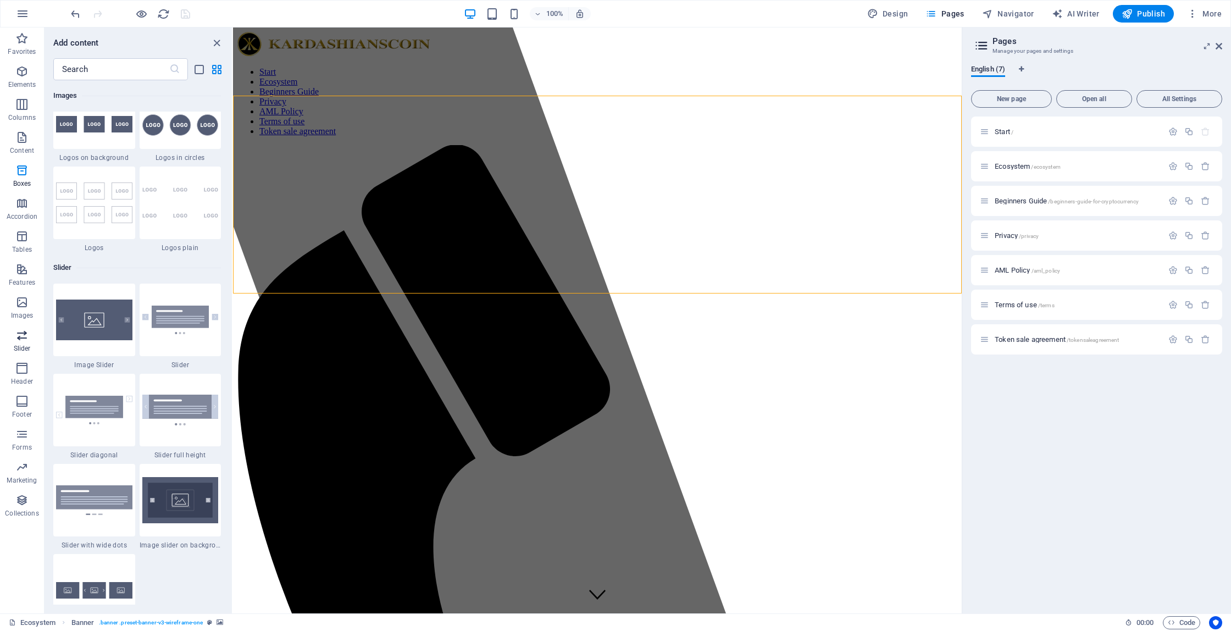
scroll to position [6232, 0]
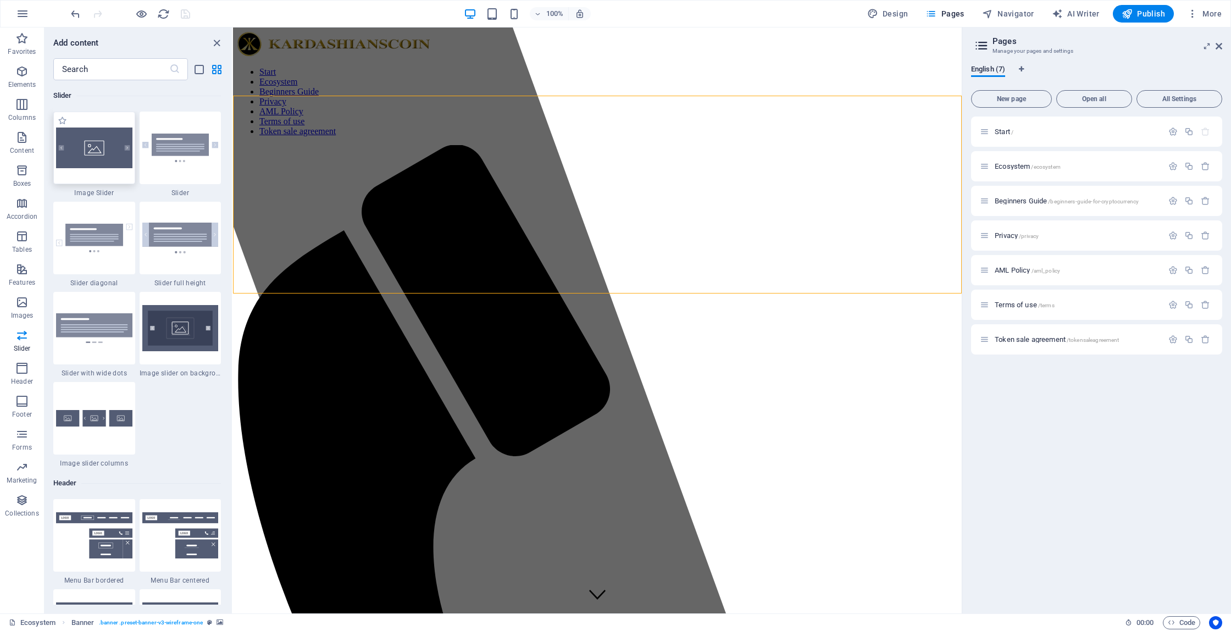
click at [99, 154] on img at bounding box center [94, 148] width 76 height 41
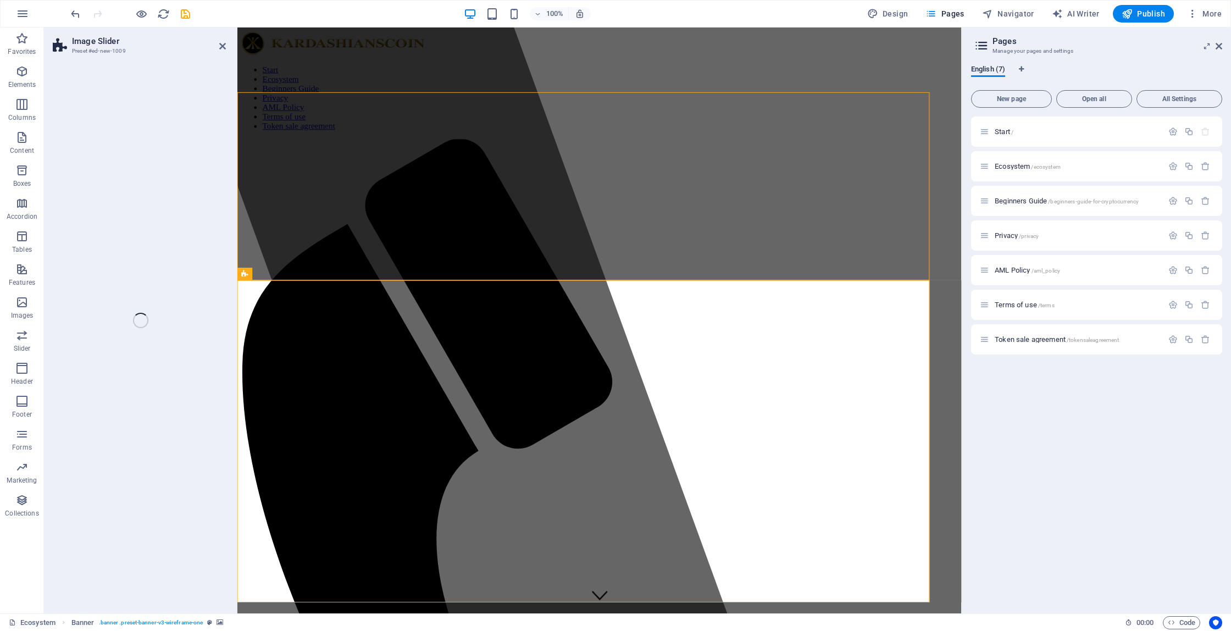
select select "rem"
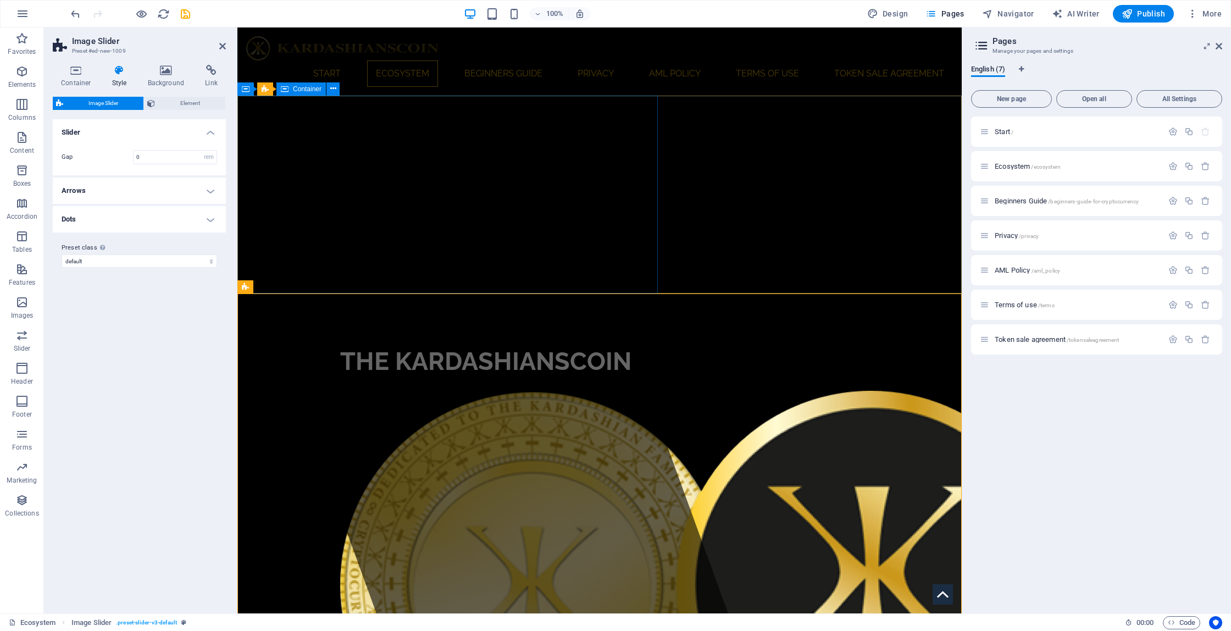
scroll to position [0, 0]
click at [363, 341] on span "Image slider" at bounding box center [366, 339] width 36 height 7
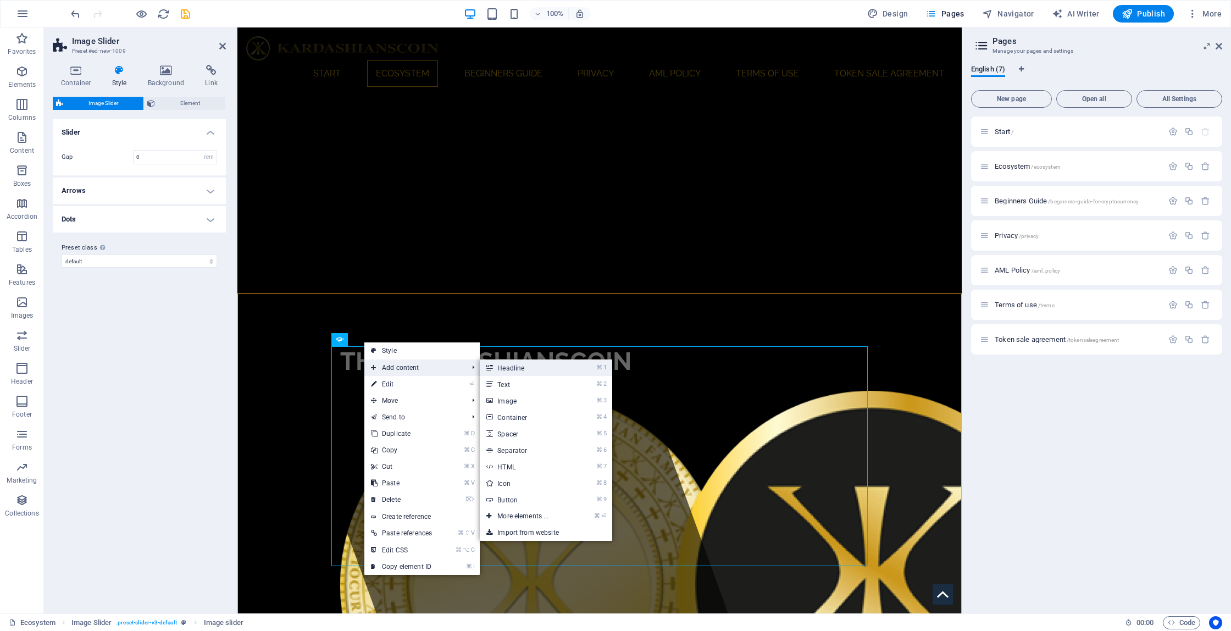
click at [510, 370] on link "⌘ 1 Headline" at bounding box center [525, 367] width 91 height 16
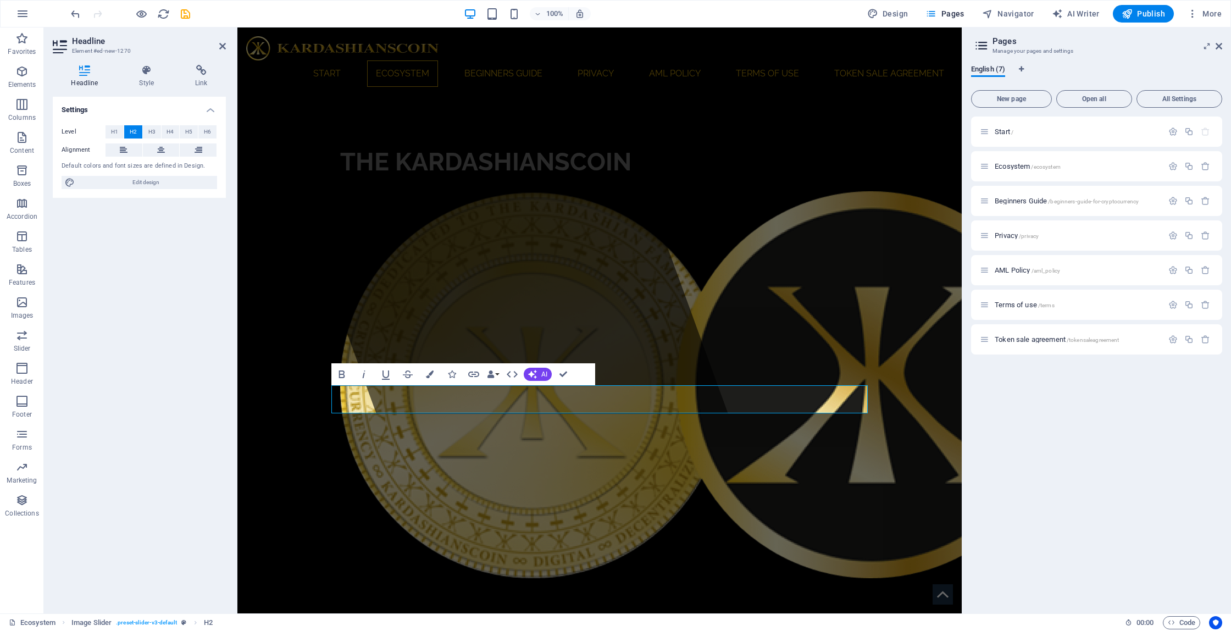
scroll to position [230, 0]
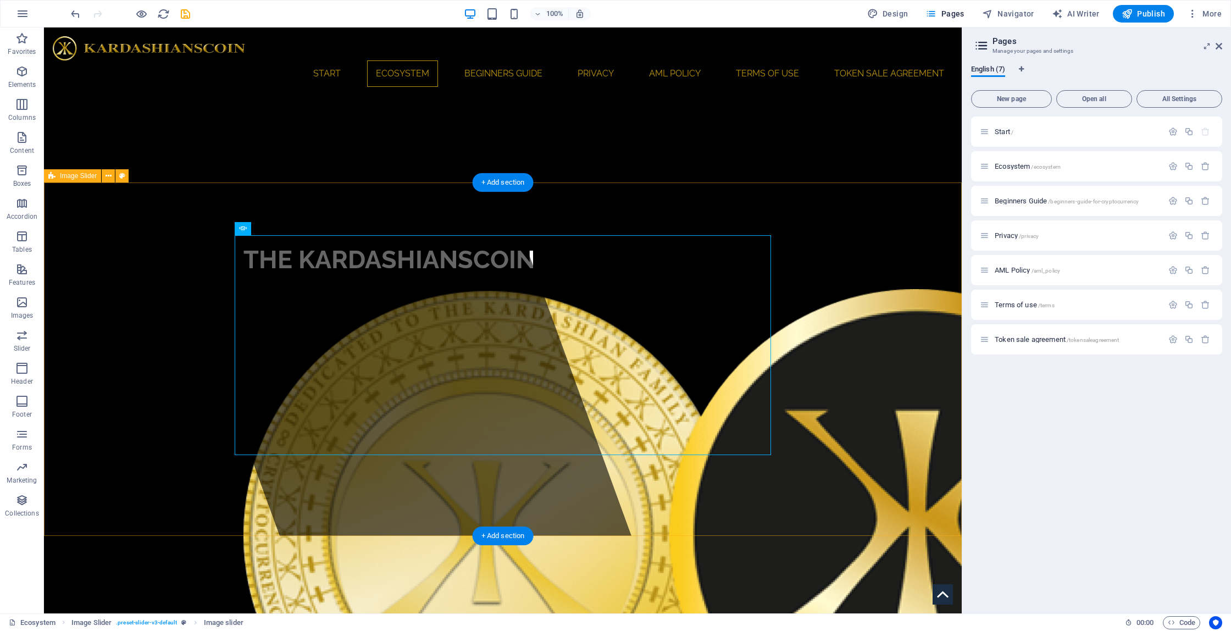
scroll to position [68, 0]
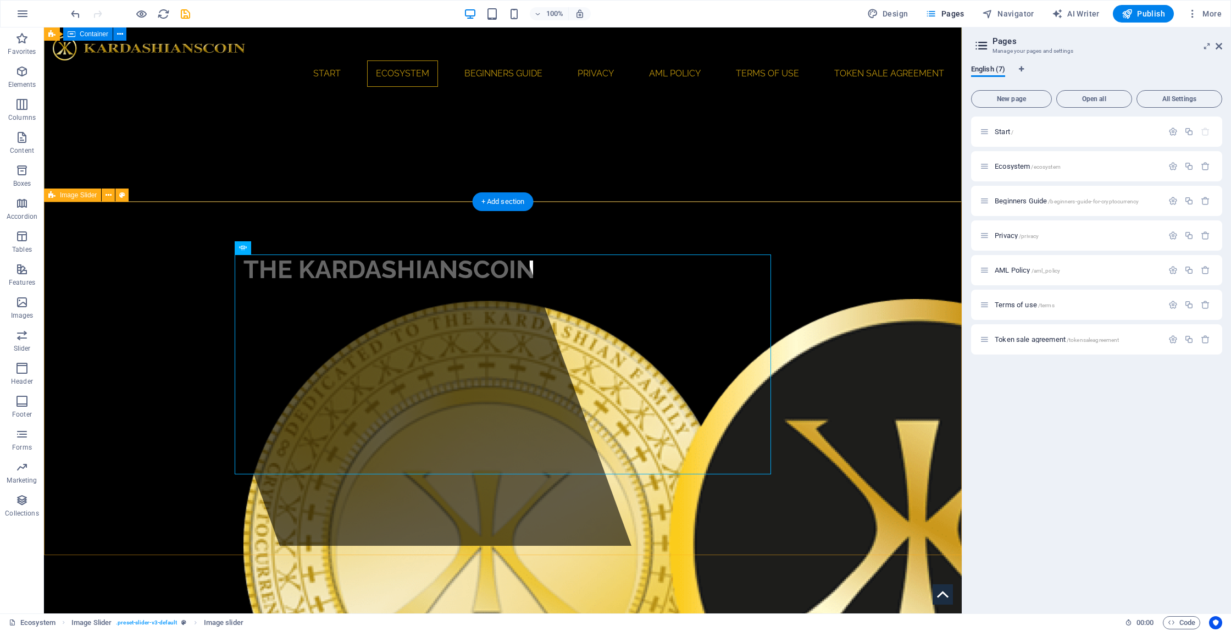
click at [65, 197] on span "Image Slider" at bounding box center [78, 195] width 37 height 7
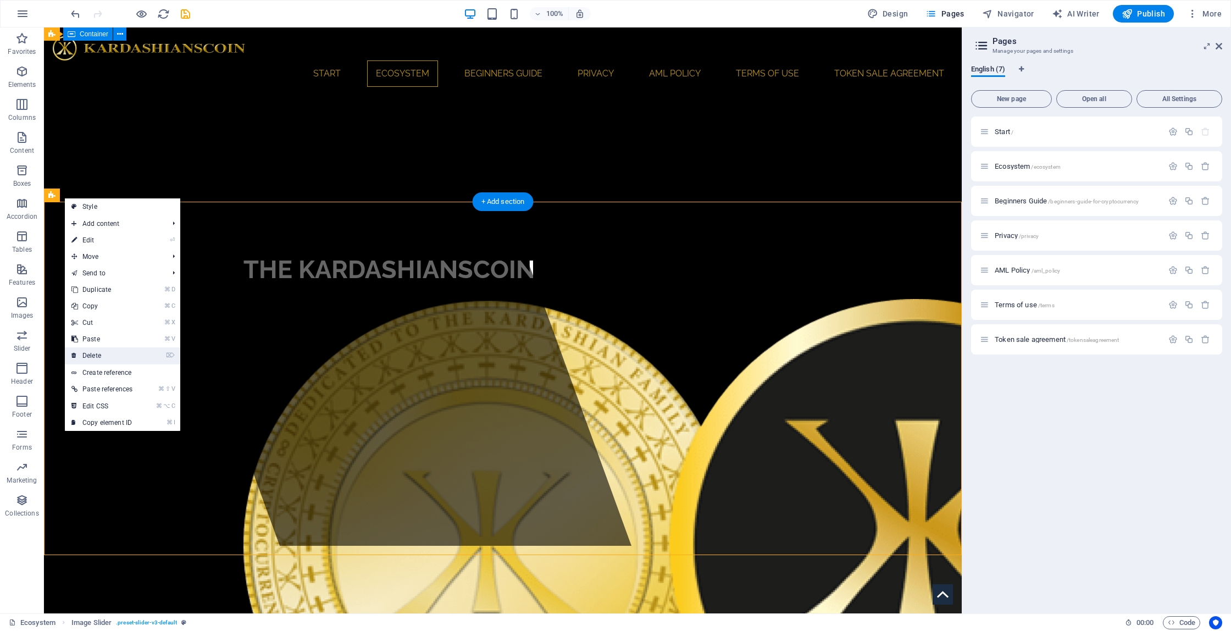
click at [116, 352] on link "⌦ Delete" at bounding box center [102, 355] width 74 height 16
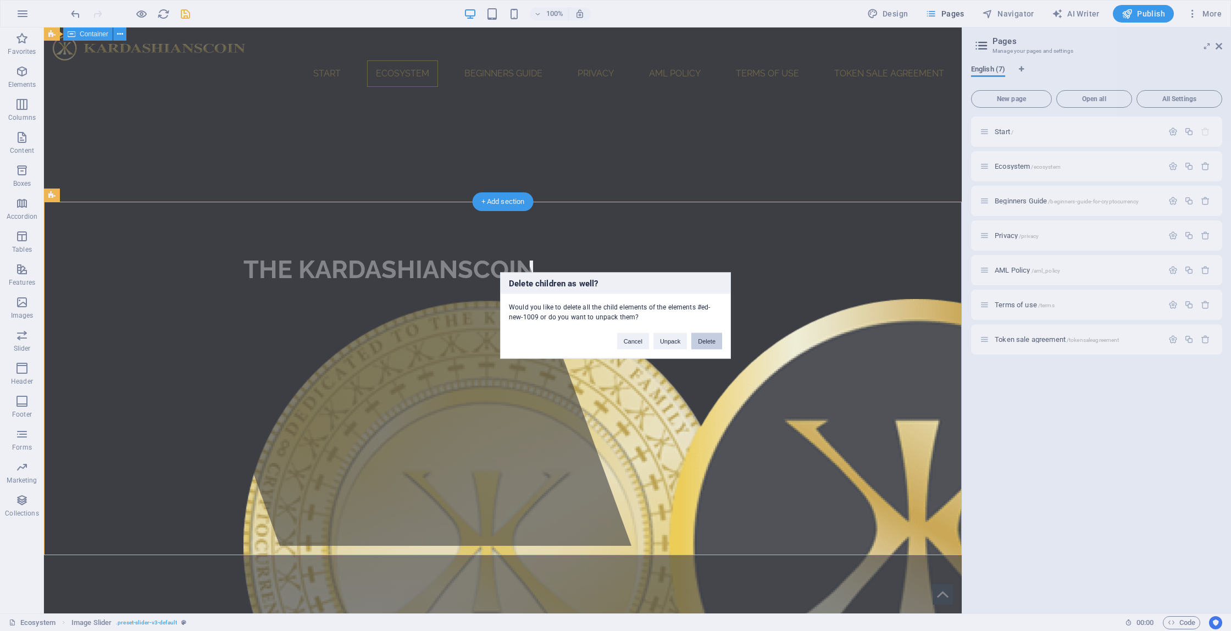
click at [716, 338] on button "Delete" at bounding box center [706, 341] width 31 height 16
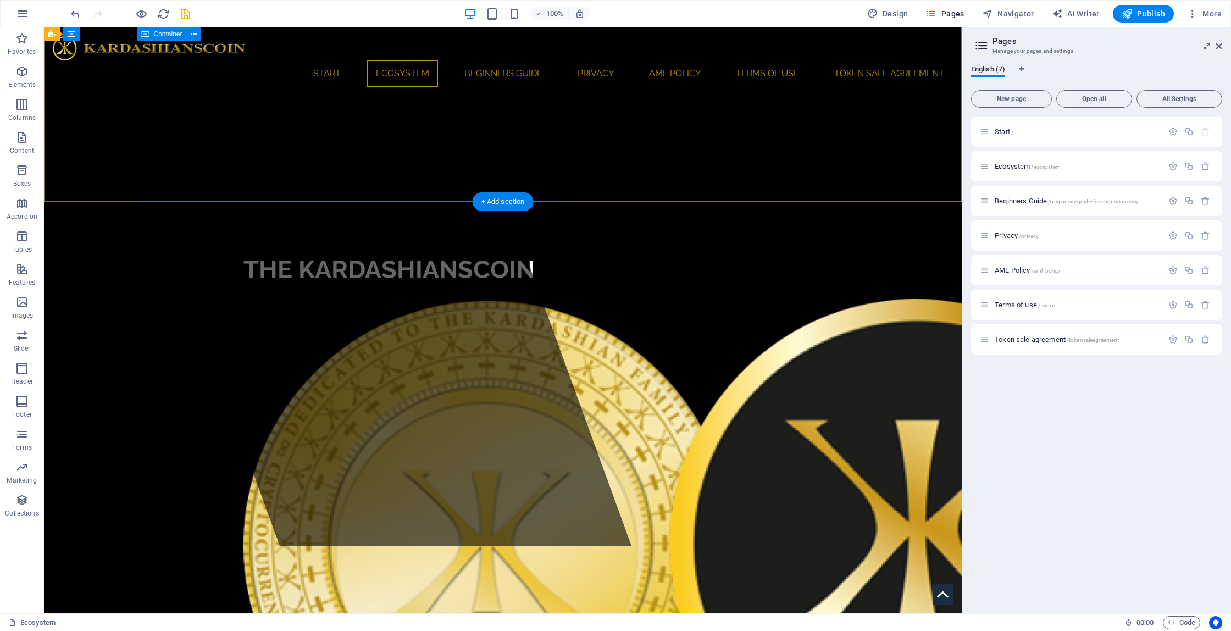
click at [235, 169] on div at bounding box center [349, 253] width 565 height 586
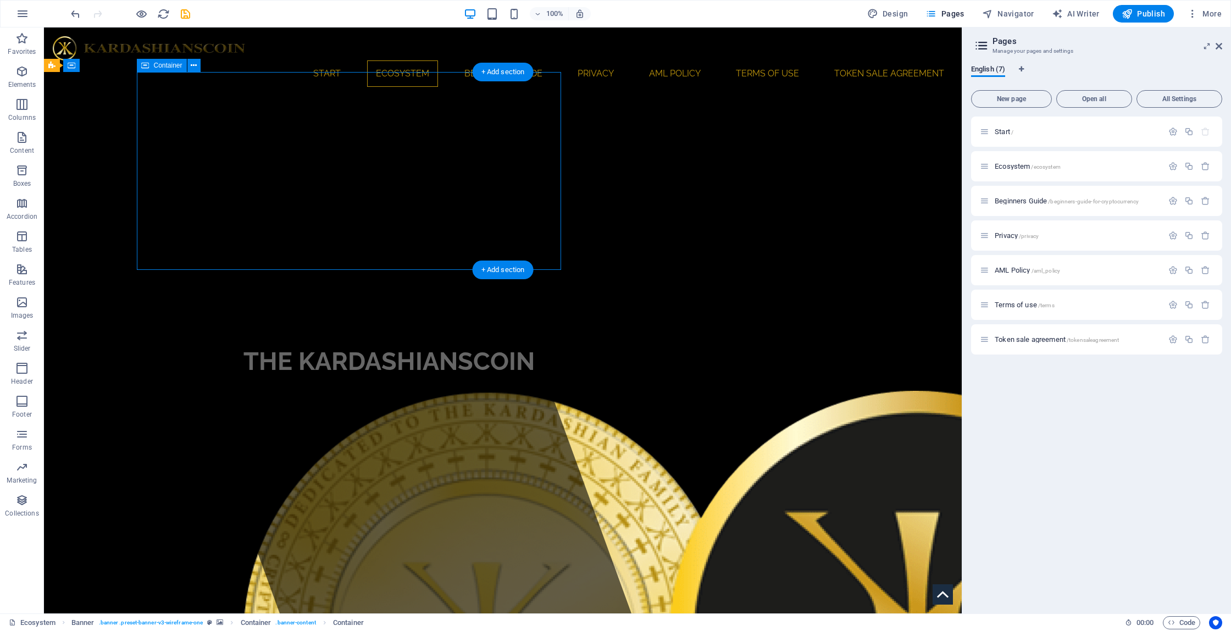
scroll to position [0, 0]
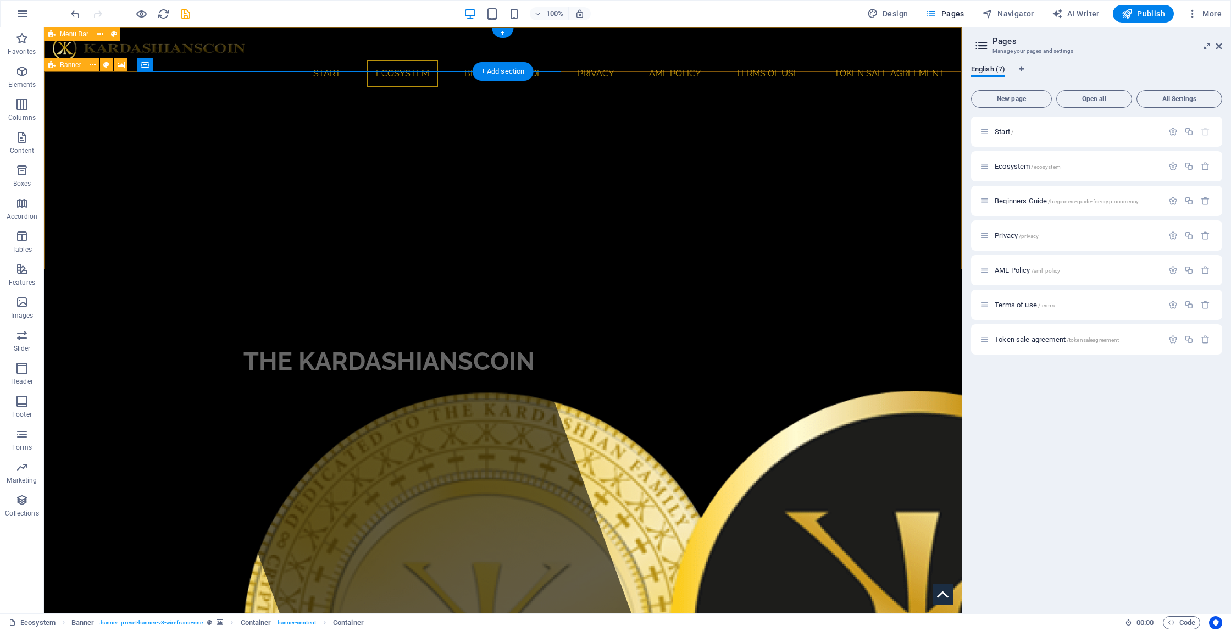
click at [53, 65] on icon at bounding box center [51, 64] width 7 height 13
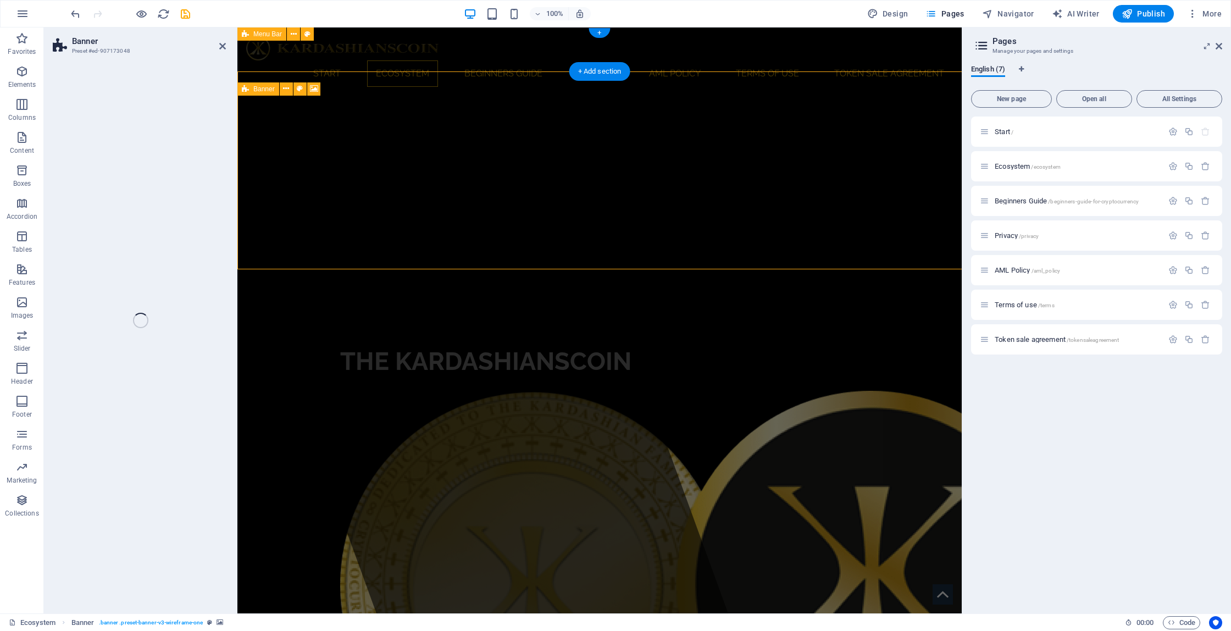
select select "vh"
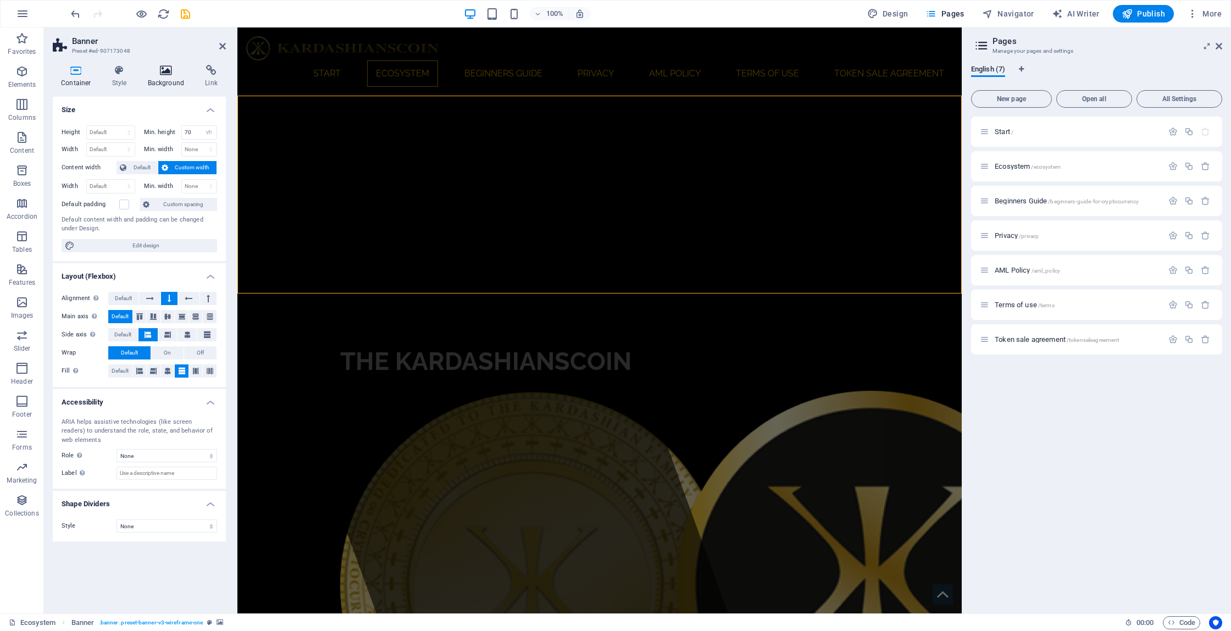
click at [167, 76] on h4 "Background" at bounding box center [169, 76] width 58 height 23
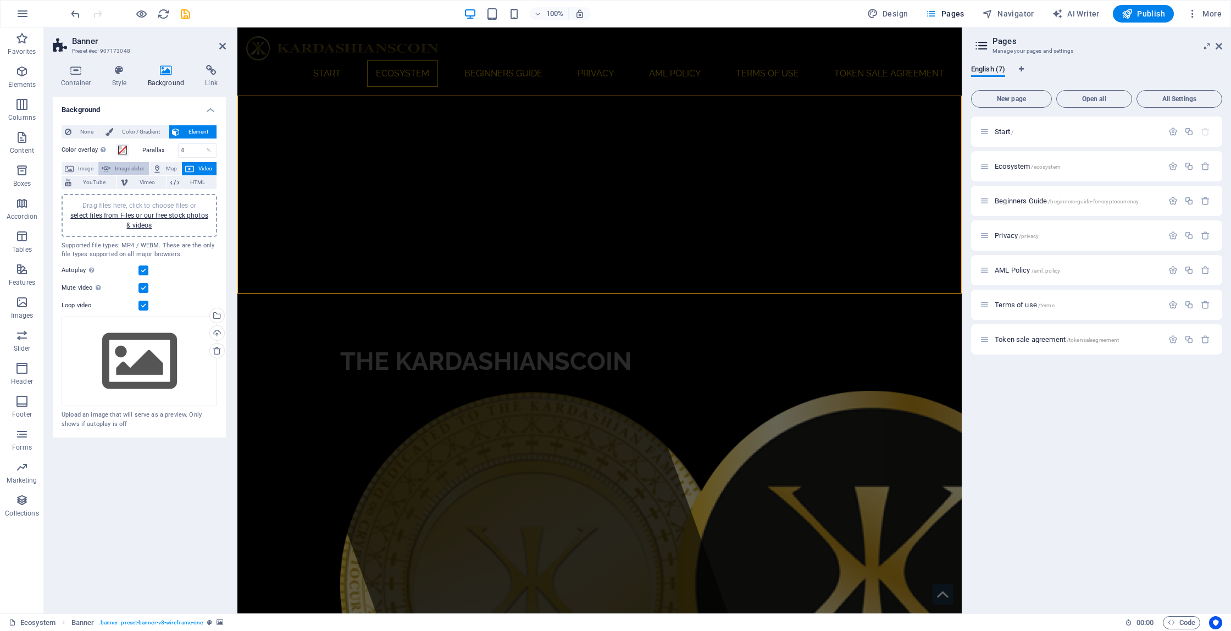
click at [129, 169] on span "Image slider" at bounding box center [129, 168] width 31 height 13
select select "ms"
select select "s"
select select "progressive"
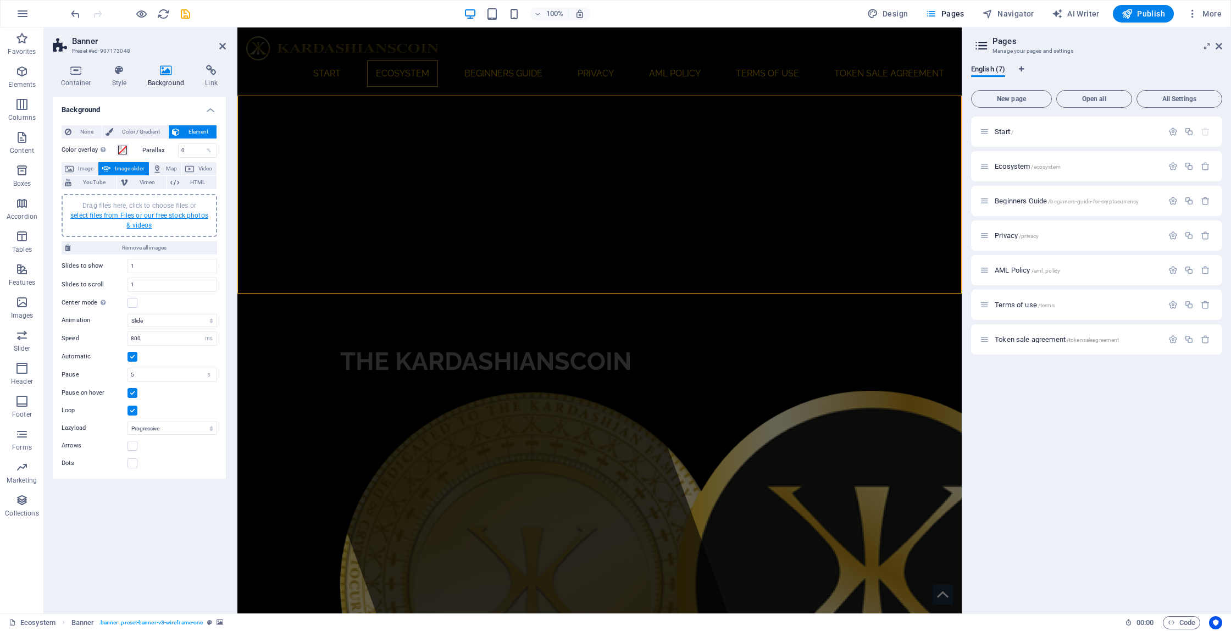
click at [137, 213] on link "select files from Files or our free stock photos & videos" at bounding box center [139, 221] width 138 height 18
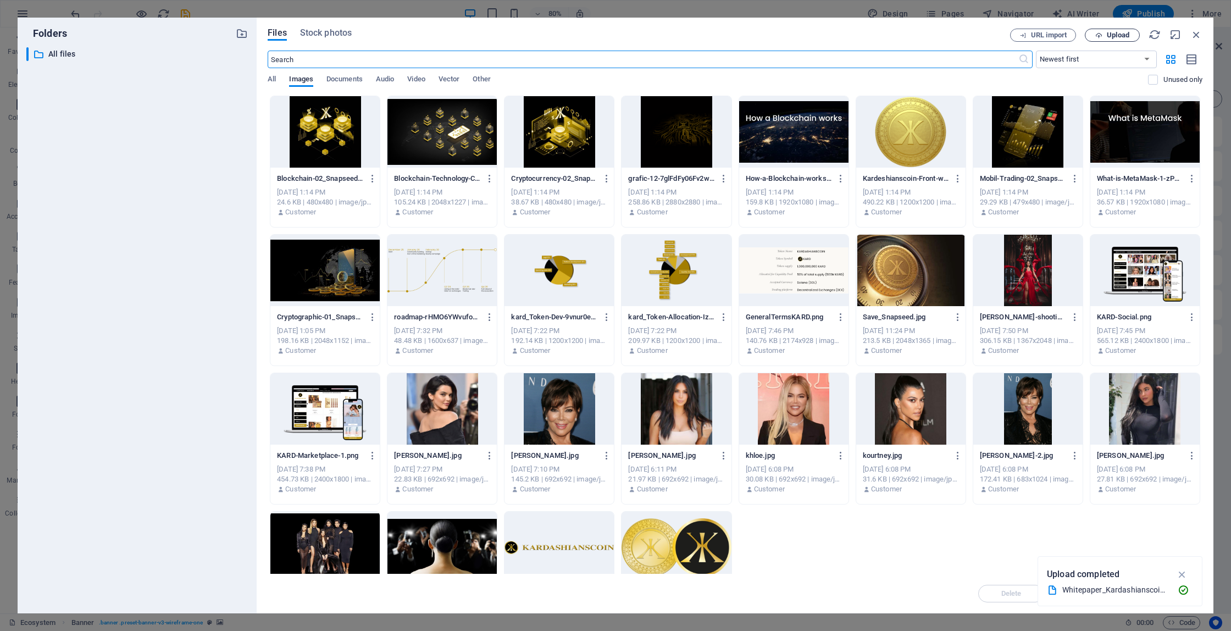
click at [1111, 34] on span "Upload" at bounding box center [1118, 35] width 23 height 7
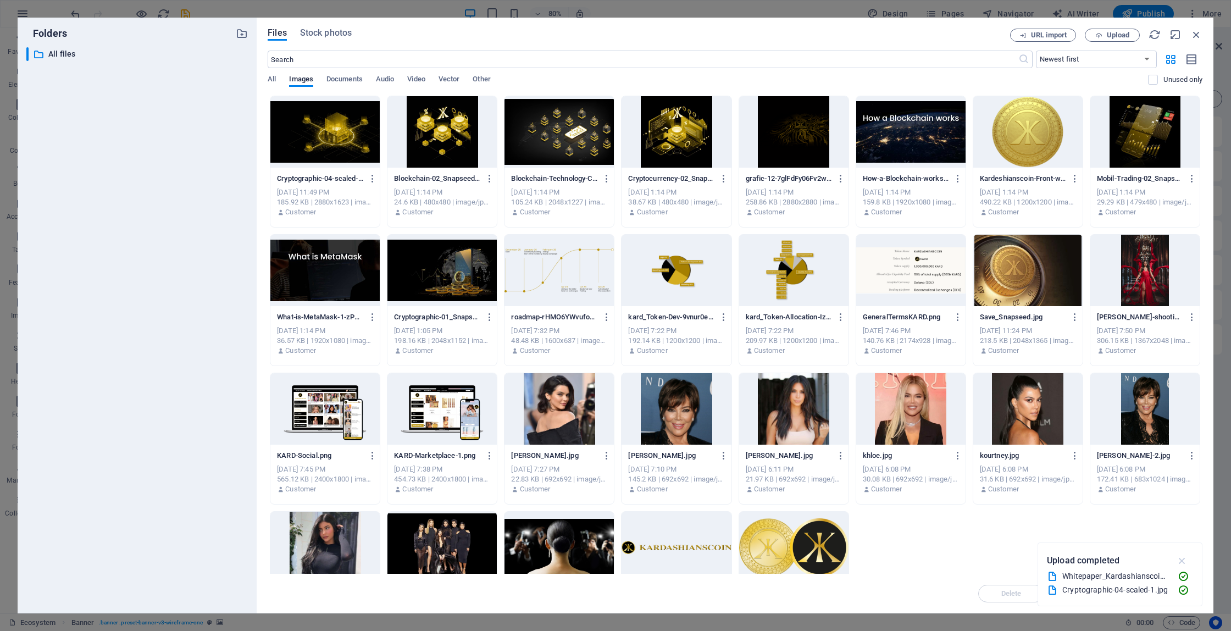
click at [1180, 561] on icon "button" at bounding box center [1182, 561] width 13 height 12
click at [306, 139] on div at bounding box center [324, 131] width 109 height 71
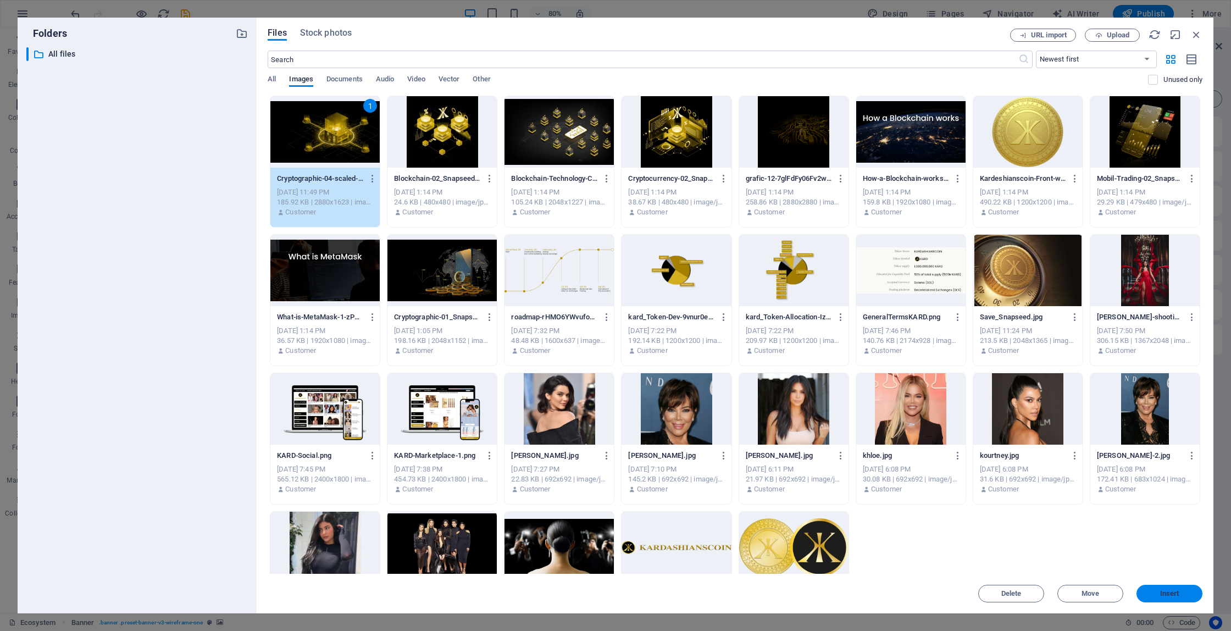
click at [1165, 593] on span "Insert" at bounding box center [1169, 593] width 19 height 7
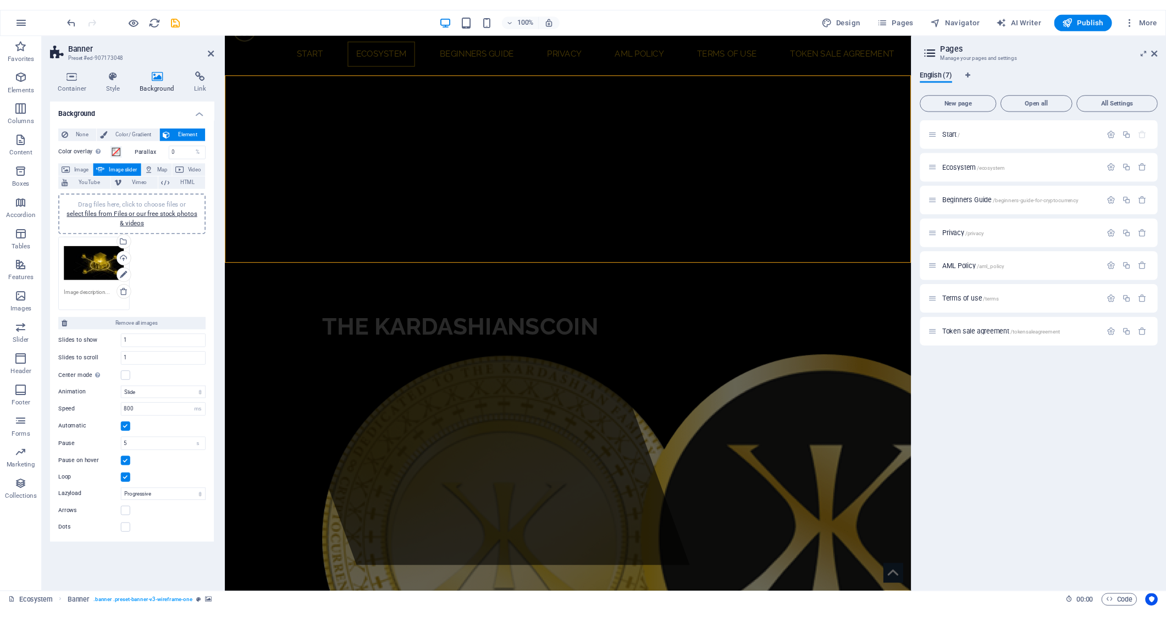
scroll to position [29, 0]
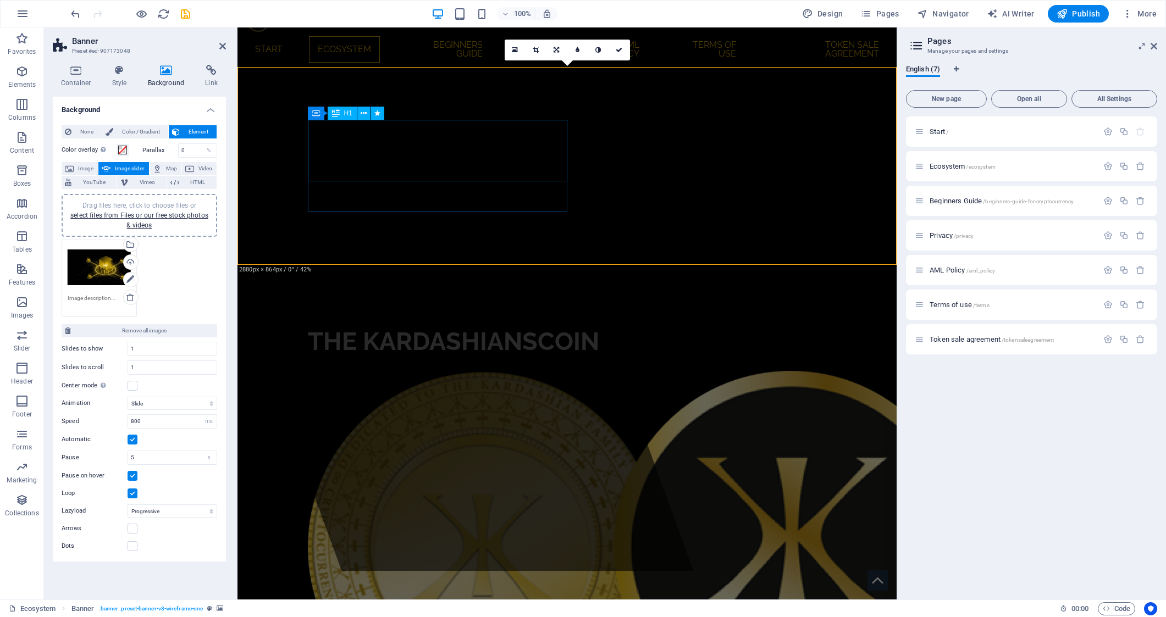
click at [386, 327] on span "The Kardashianscoin" at bounding box center [453, 341] width 291 height 29
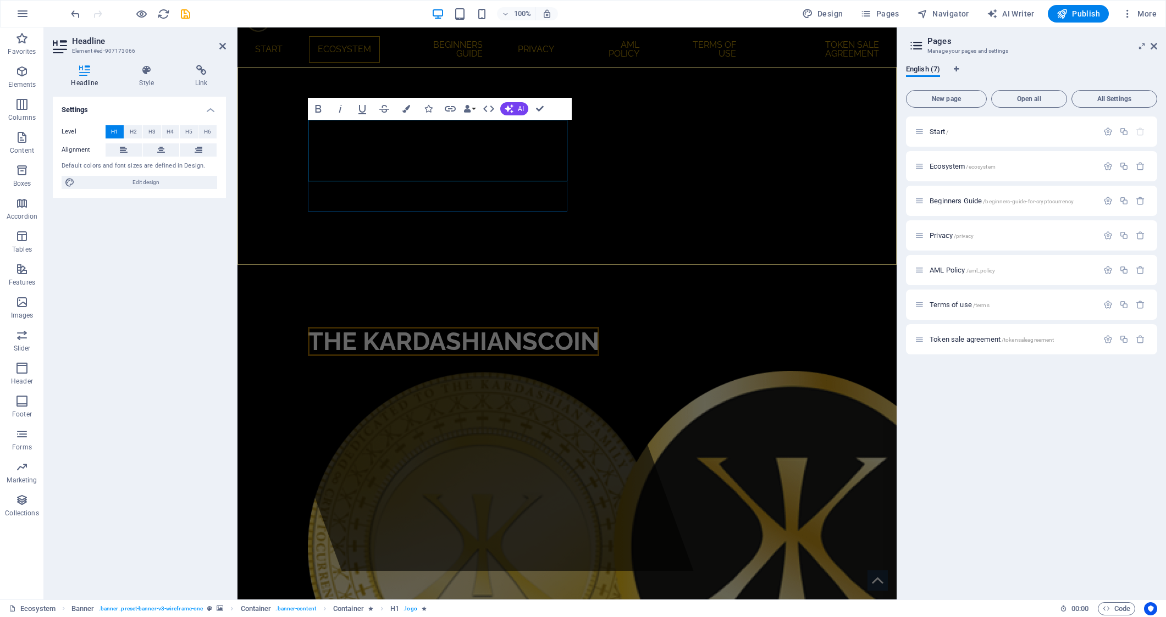
click at [421, 327] on span "The Kardashianscoin" at bounding box center [453, 341] width 291 height 29
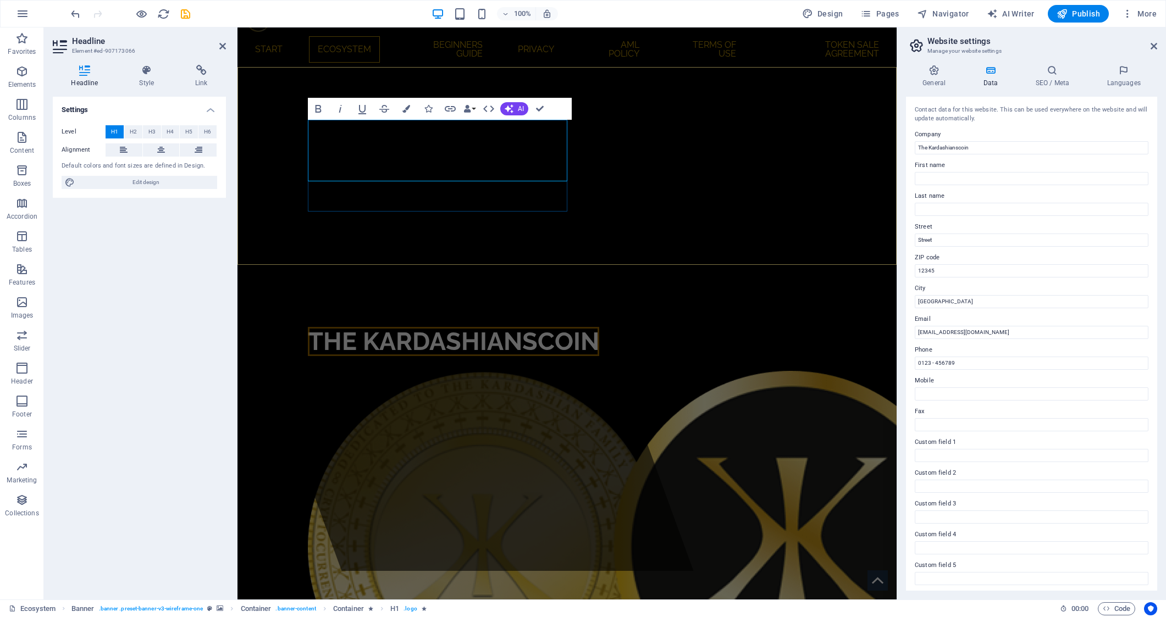
click at [552, 327] on h1 "The Kardashianscoin" at bounding box center [567, 342] width 519 height 31
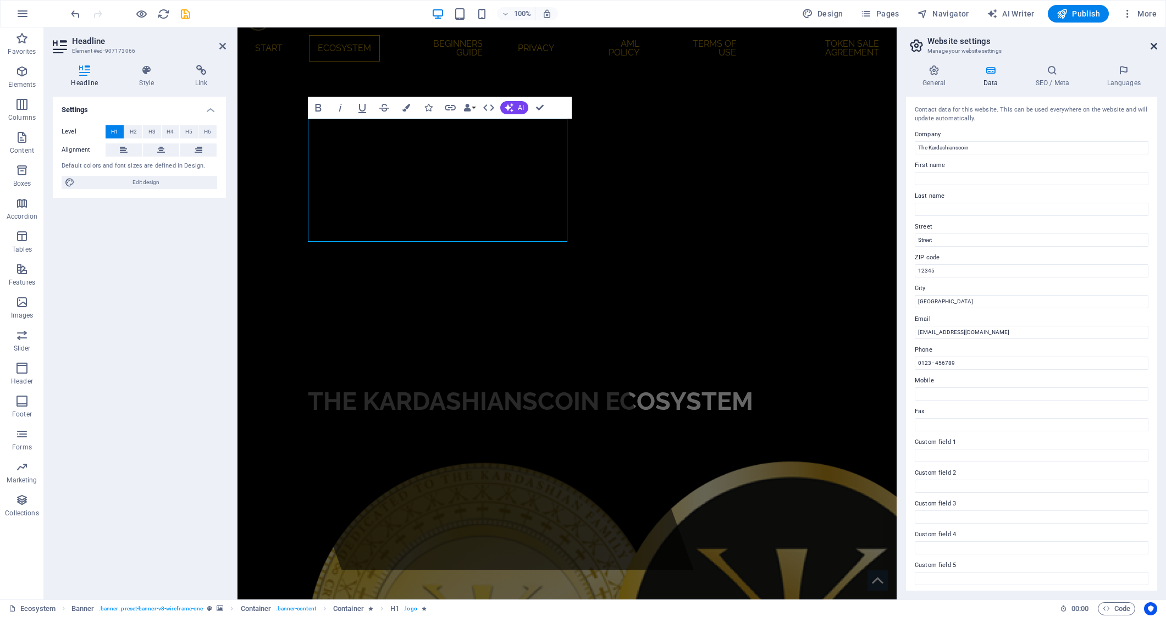
click at [1154, 47] on icon at bounding box center [1153, 46] width 7 height 9
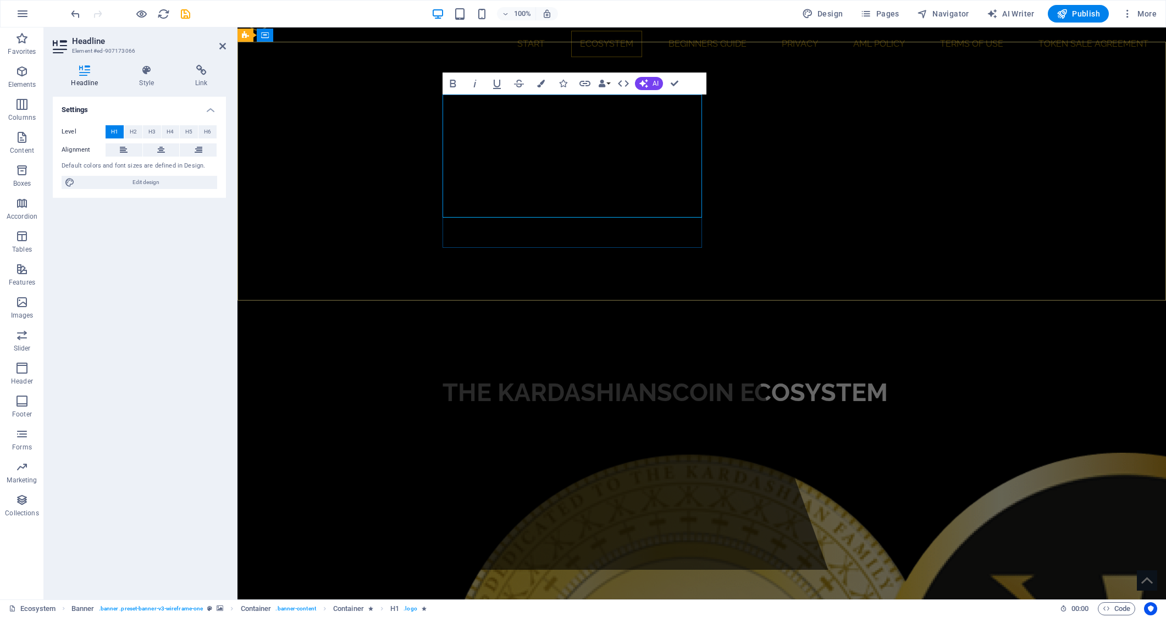
click at [608, 378] on h1 "The Kardashianscoin Ecosystem ‌" at bounding box center [701, 409] width 519 height 62
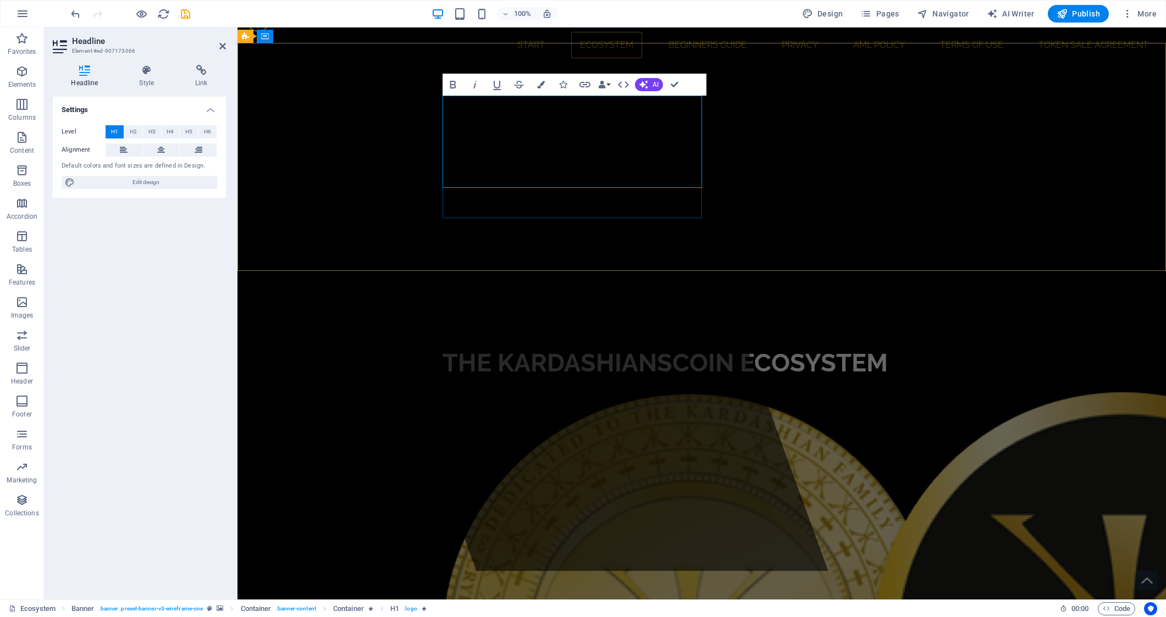
scroll to position [29, 0]
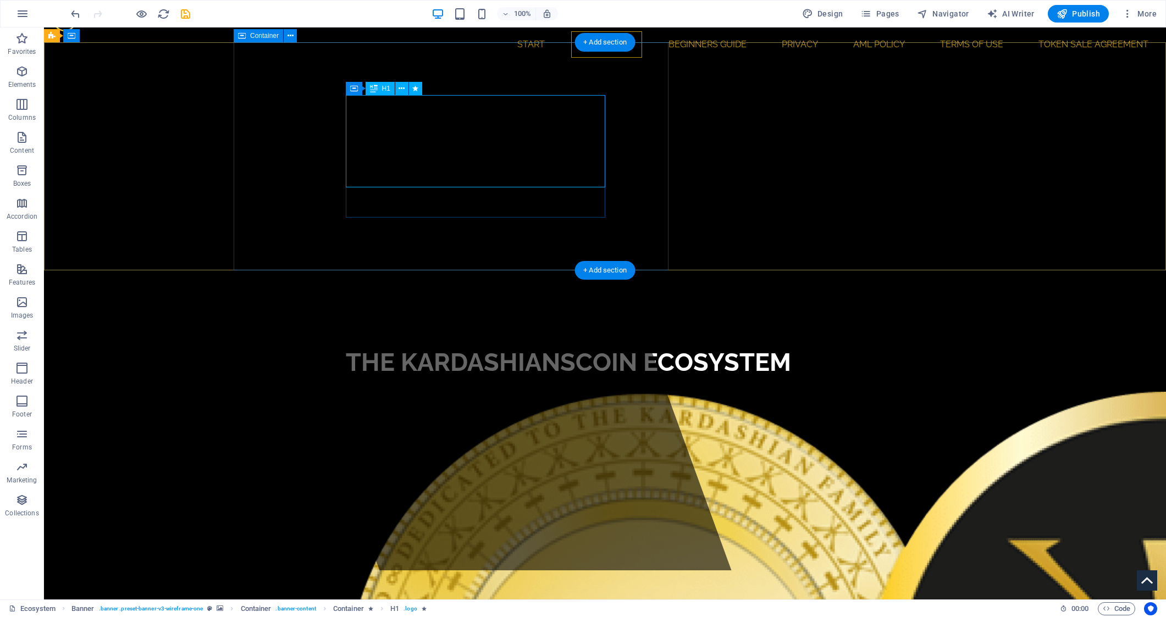
click at [384, 88] on span "H1" at bounding box center [386, 88] width 8 height 7
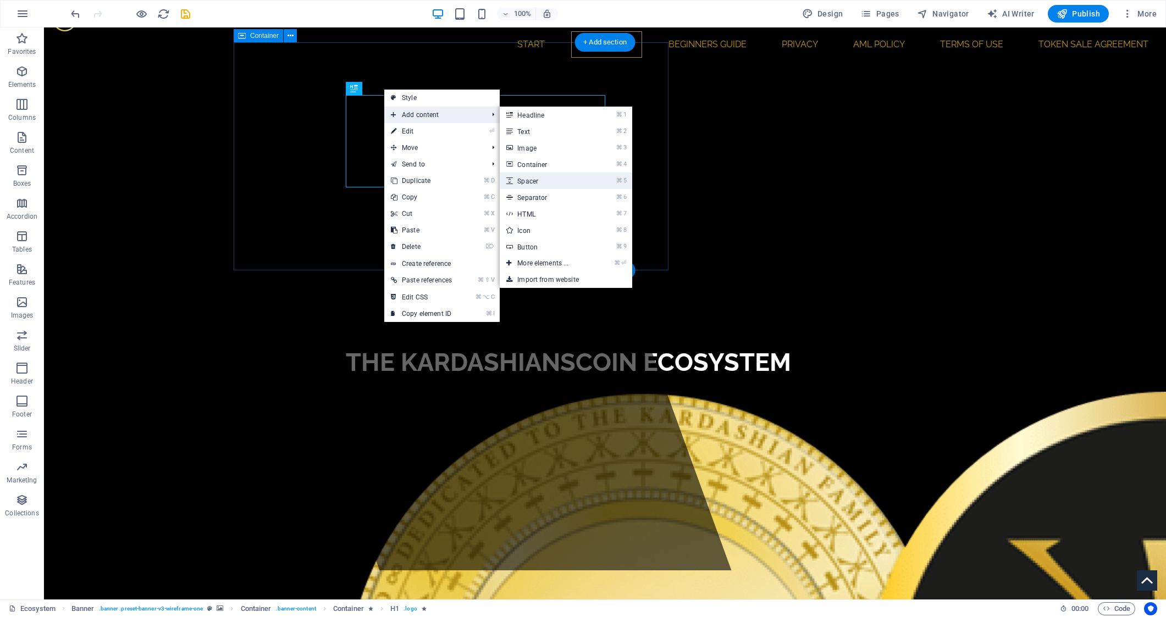
click at [552, 178] on link "⌘ 5 Spacer" at bounding box center [545, 181] width 91 height 16
select select "px"
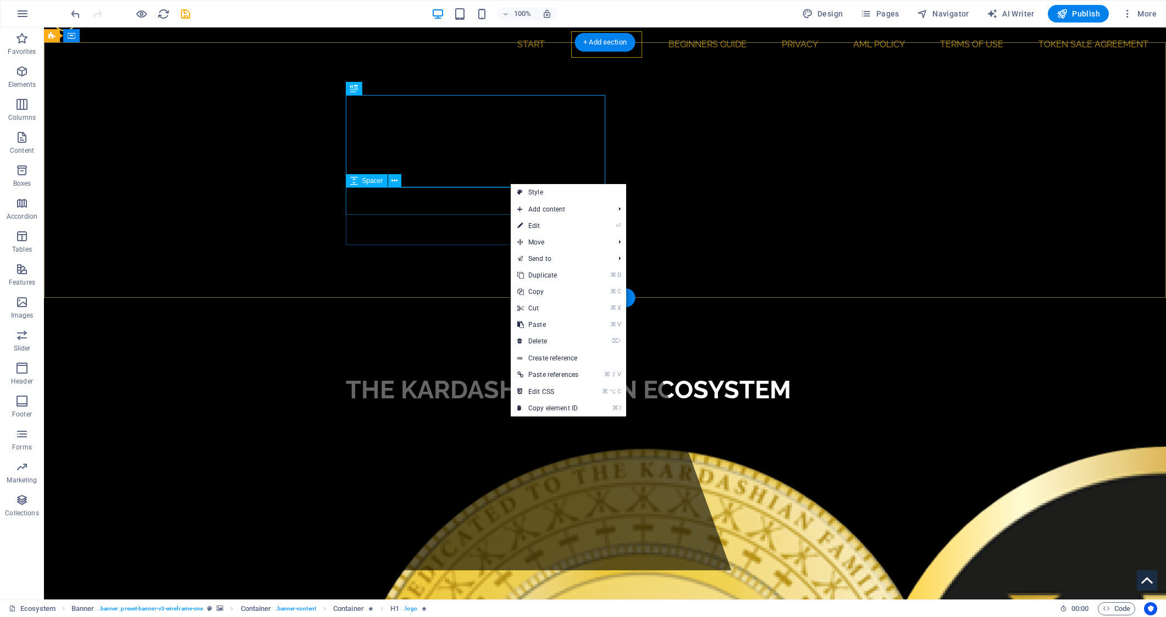
click at [489, 406] on div at bounding box center [605, 419] width 519 height 27
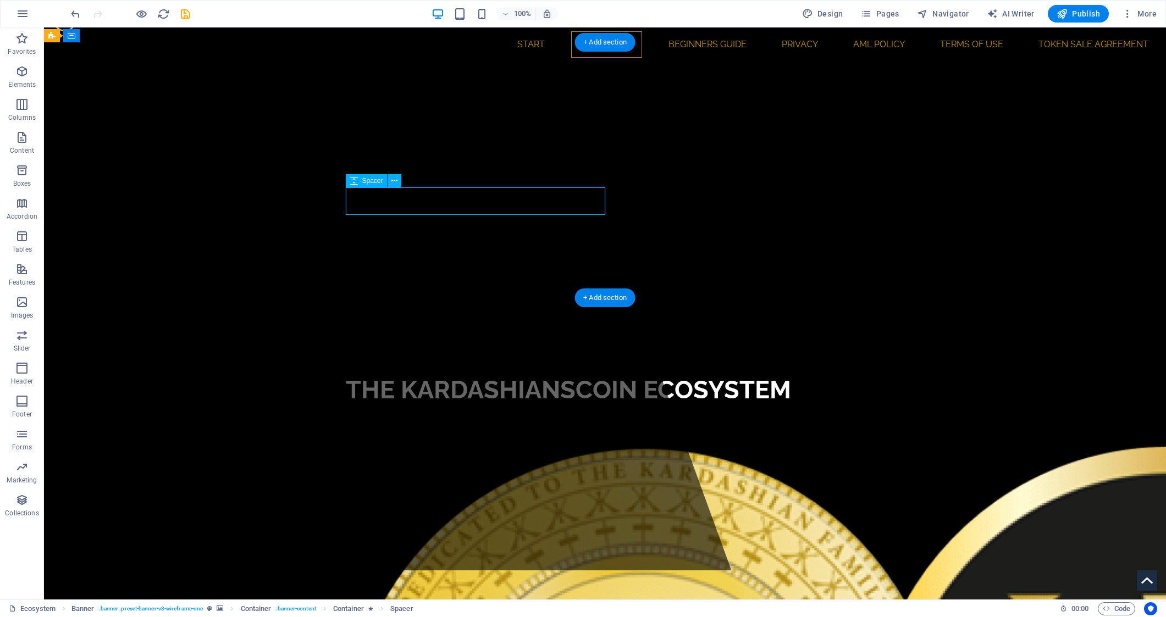
click at [489, 406] on div at bounding box center [605, 419] width 519 height 27
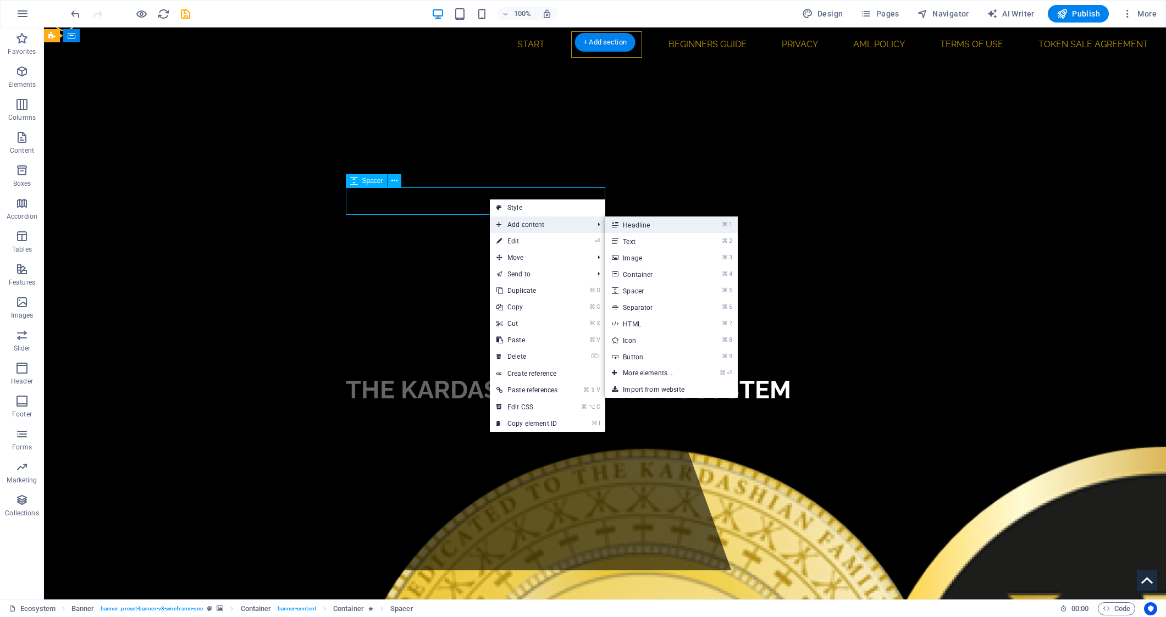
click at [660, 227] on link "⌘ 1 Headline" at bounding box center [650, 225] width 91 height 16
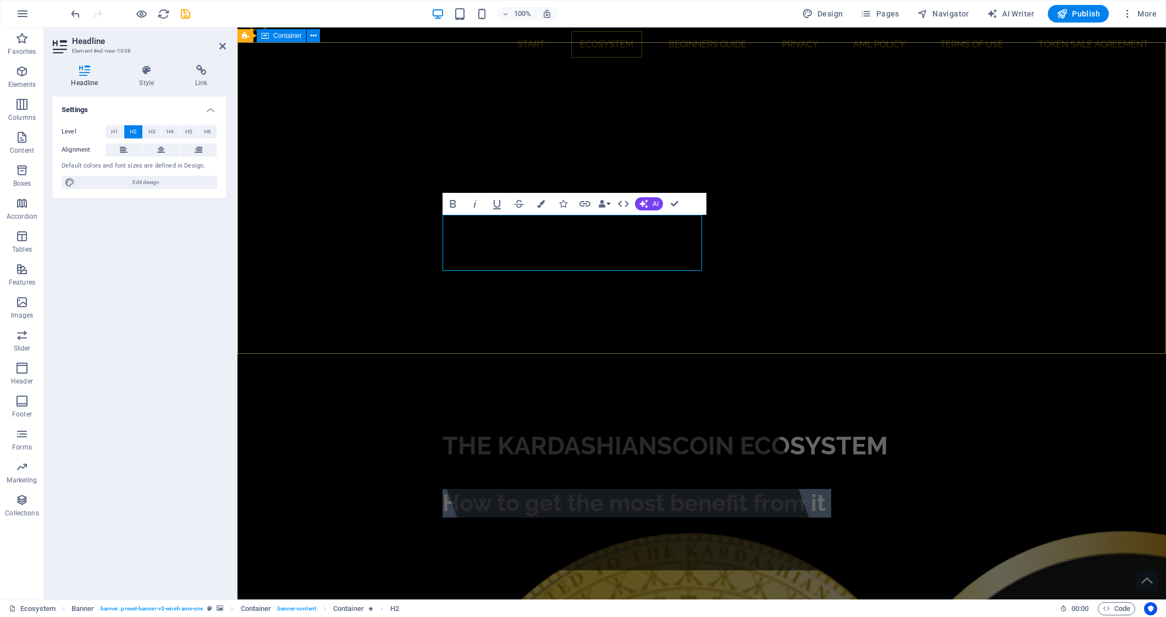
drag, startPoint x: 603, startPoint y: 258, endPoint x: 376, endPoint y: 234, distance: 228.3
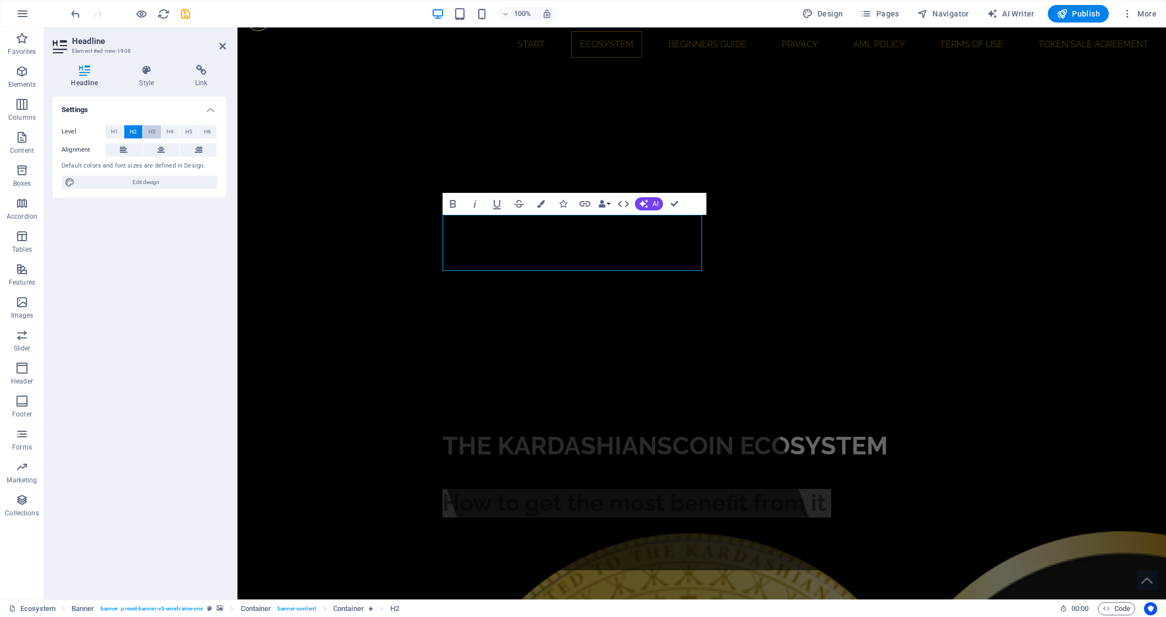
click at [151, 128] on span "H3" at bounding box center [151, 131] width 7 height 13
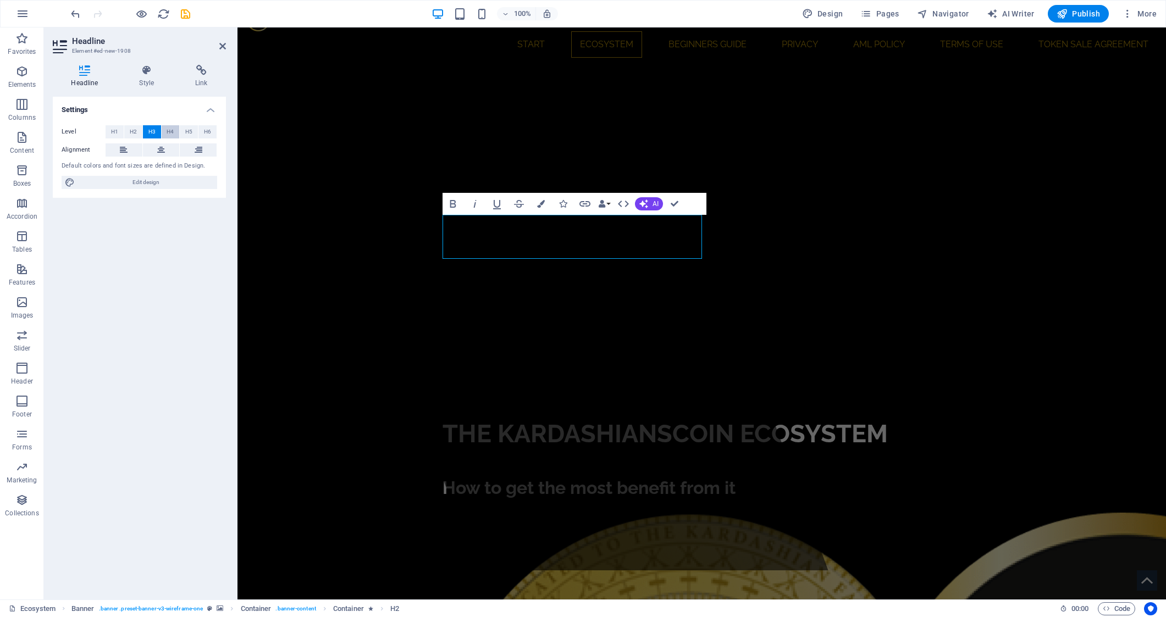
click at [168, 128] on span "H4" at bounding box center [170, 131] width 7 height 13
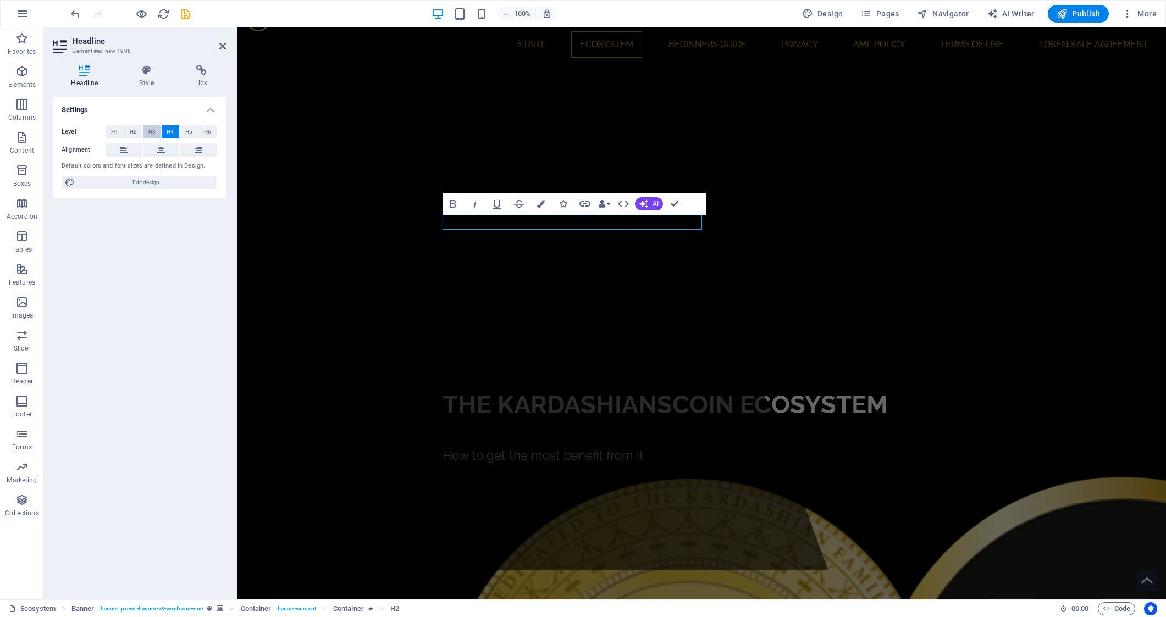
click at [154, 131] on span "H3" at bounding box center [151, 131] width 7 height 13
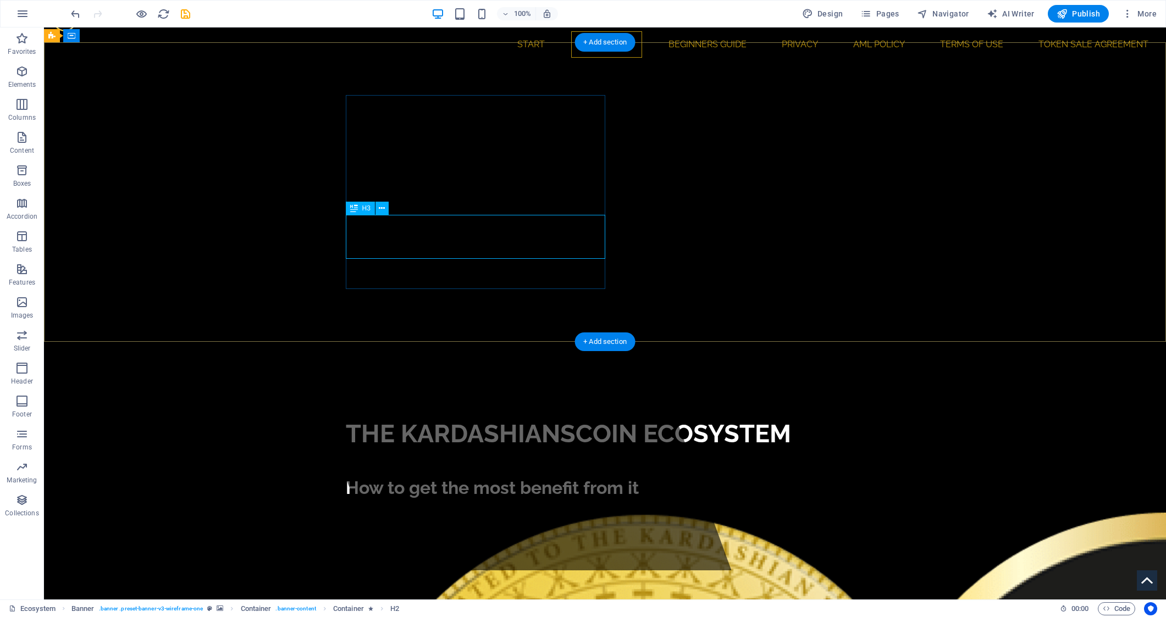
click at [423, 477] on div "How to get the most benefit from it" at bounding box center [605, 488] width 519 height 22
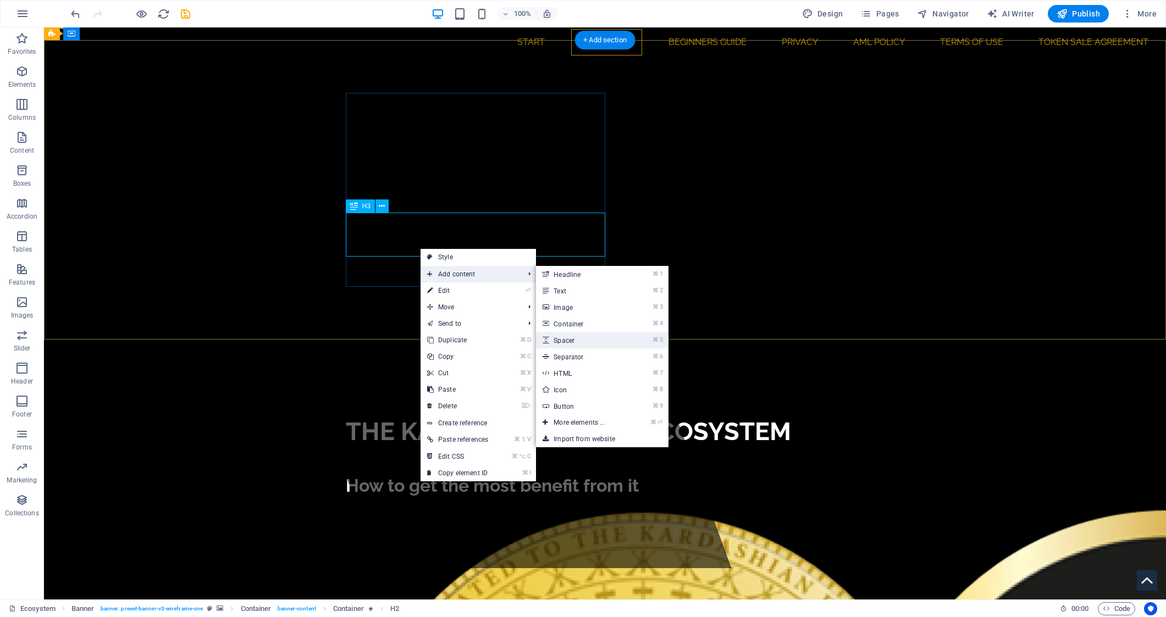
click at [589, 337] on link "⌘ 5 Spacer" at bounding box center [581, 340] width 91 height 16
select select "px"
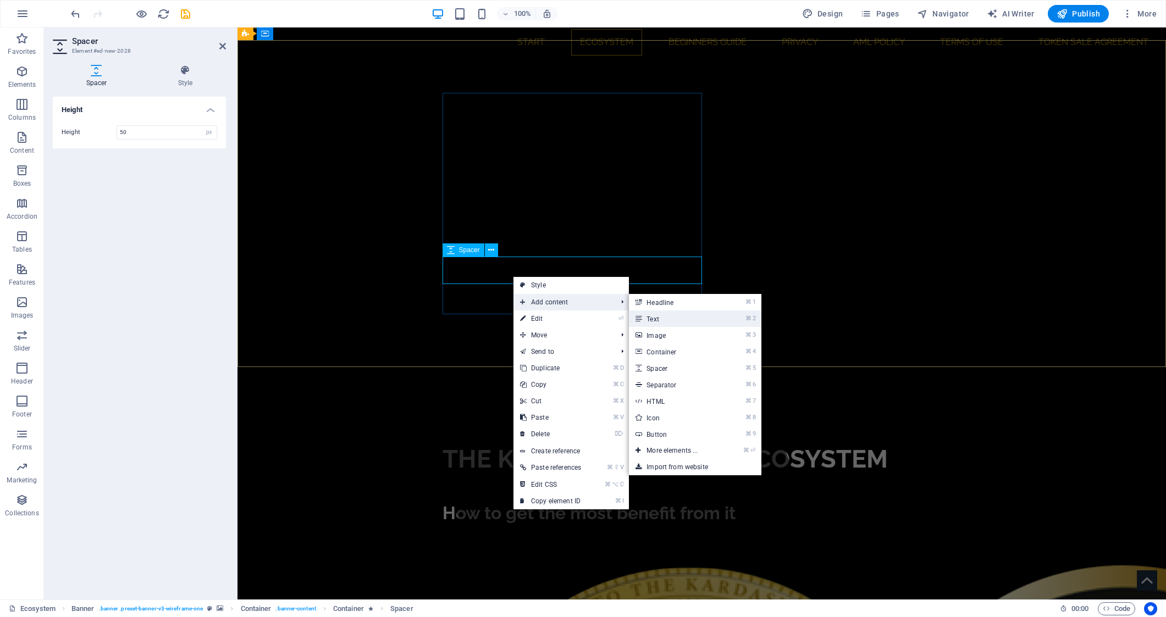
click at [668, 318] on link "⌘ 2 Text" at bounding box center [674, 319] width 91 height 16
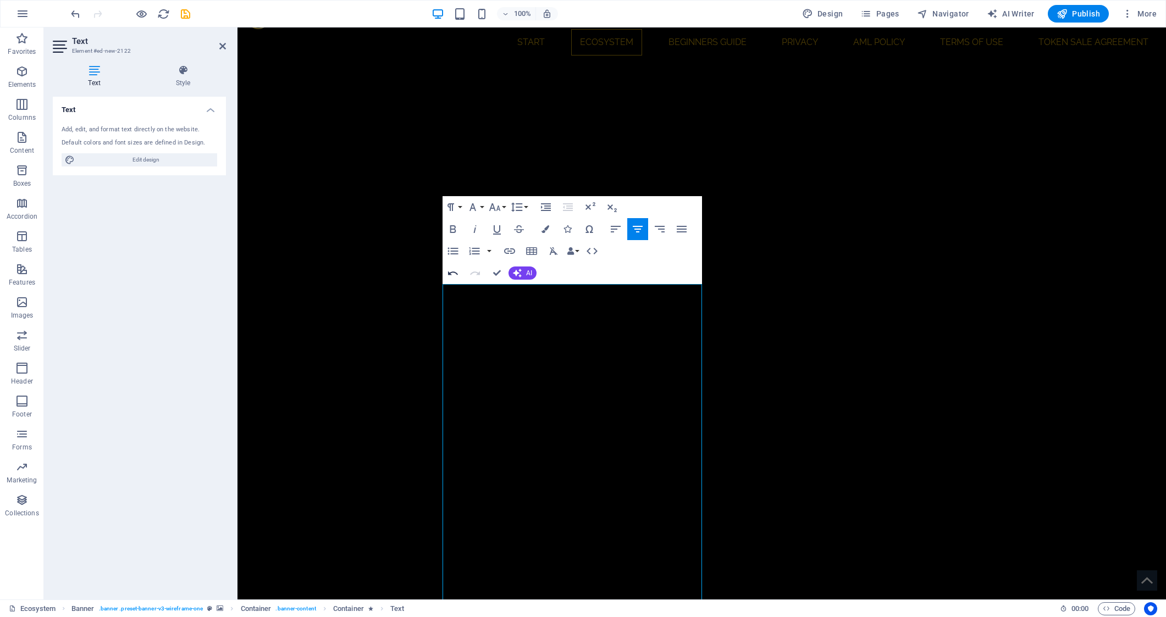
click at [455, 274] on icon "button" at bounding box center [452, 273] width 13 height 13
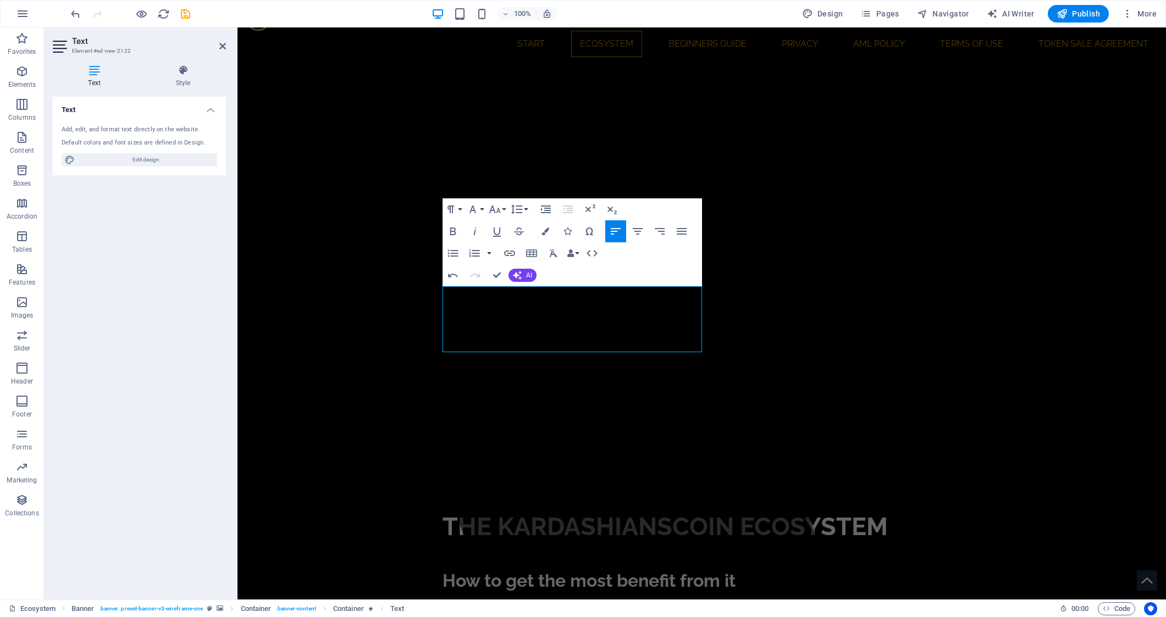
scroll to position [29, 0]
drag, startPoint x: 606, startPoint y: 295, endPoint x: 445, endPoint y: 292, distance: 161.1
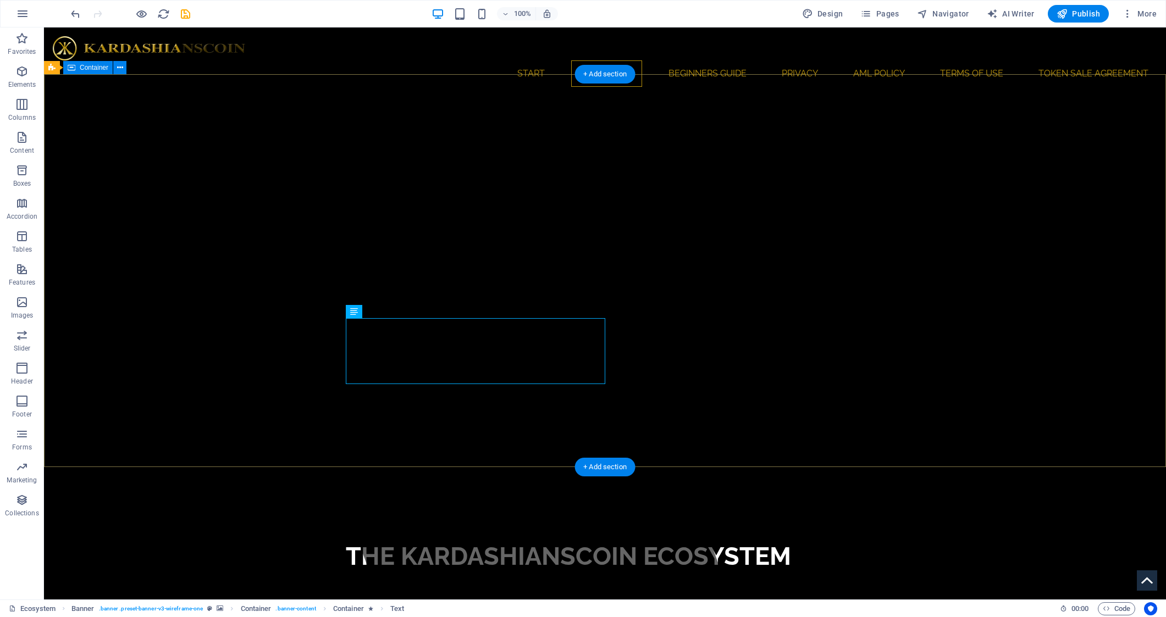
scroll to position [0, 0]
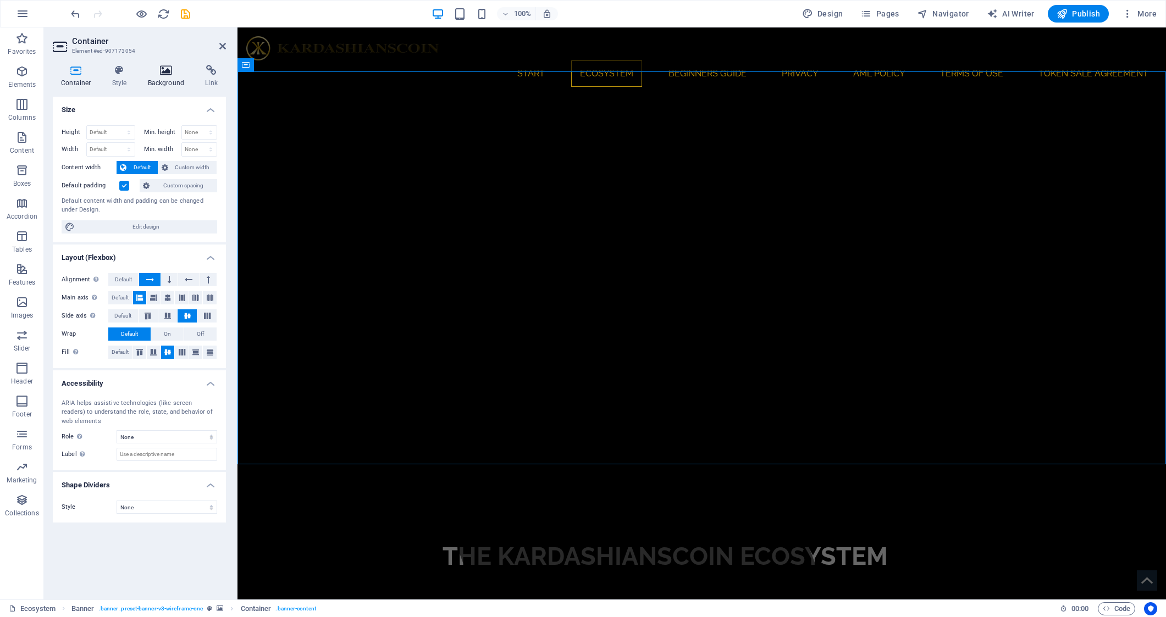
click at [164, 75] on icon at bounding box center [166, 70] width 53 height 11
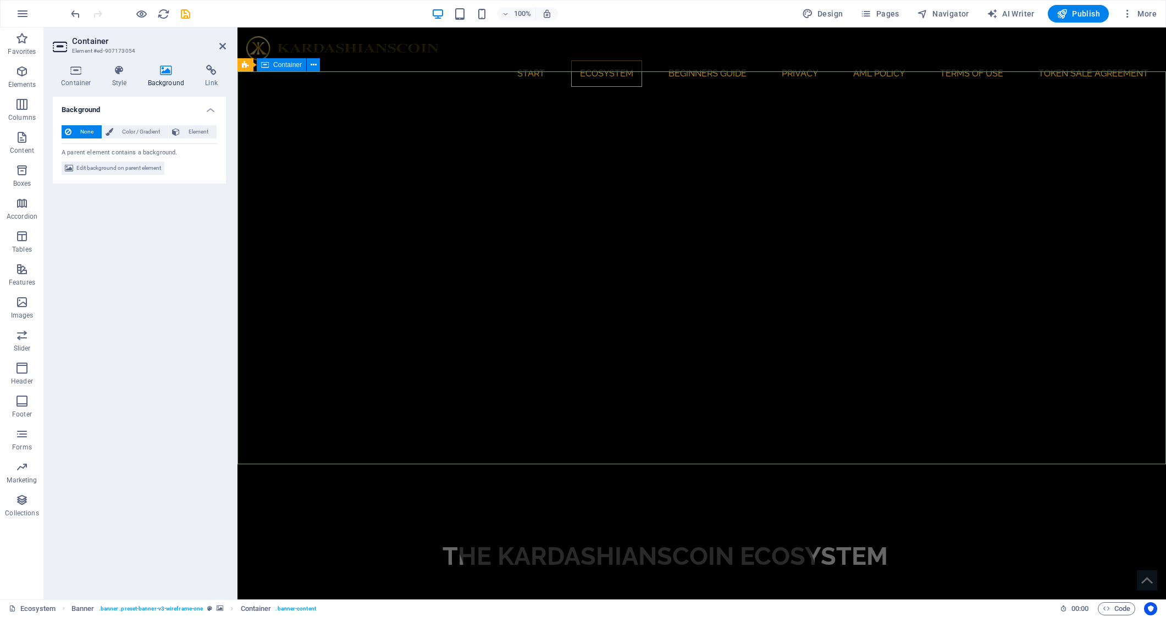
click at [247, 68] on icon at bounding box center [245, 64] width 7 height 13
select select "ms"
select select "s"
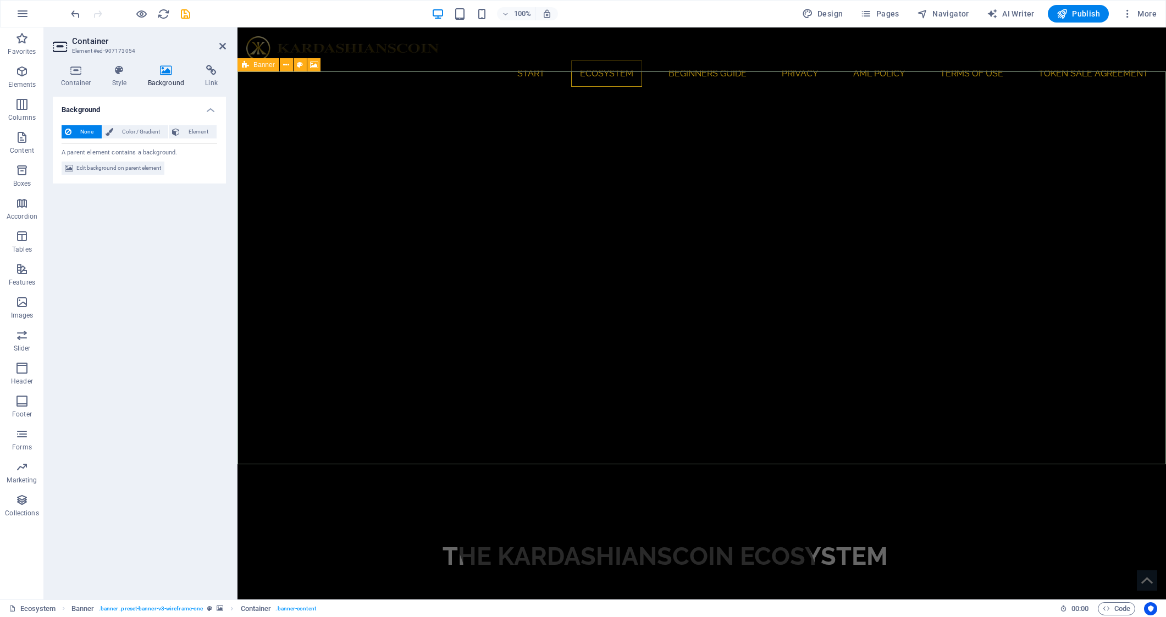
select select "progressive"
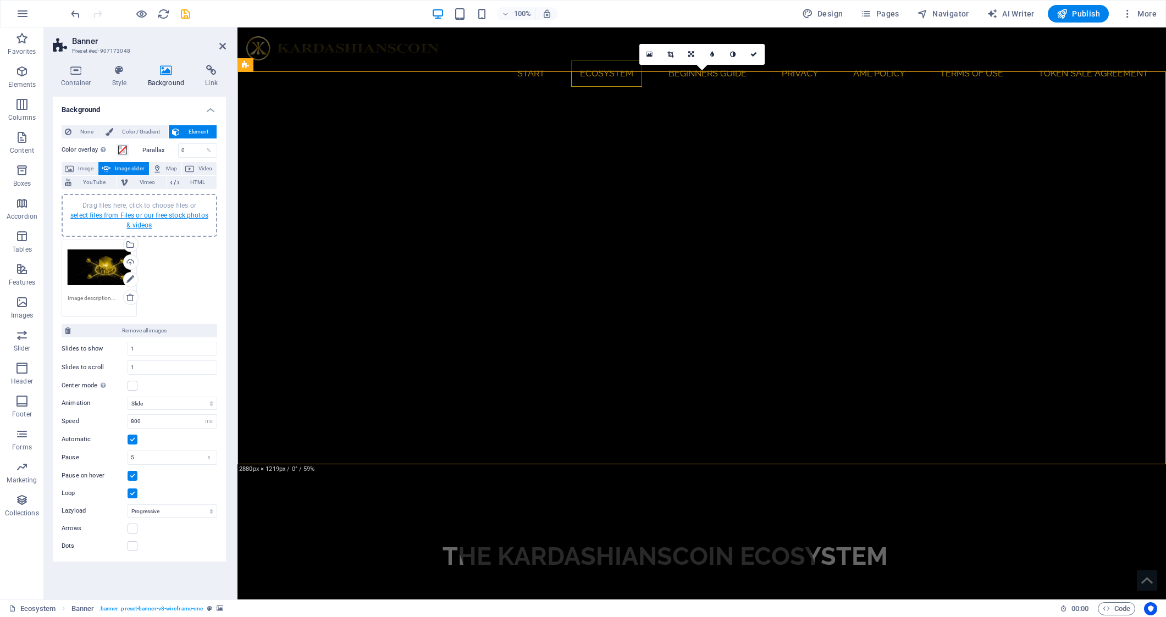
click at [164, 217] on link "select files from Files or our free stock photos & videos" at bounding box center [139, 221] width 138 height 18
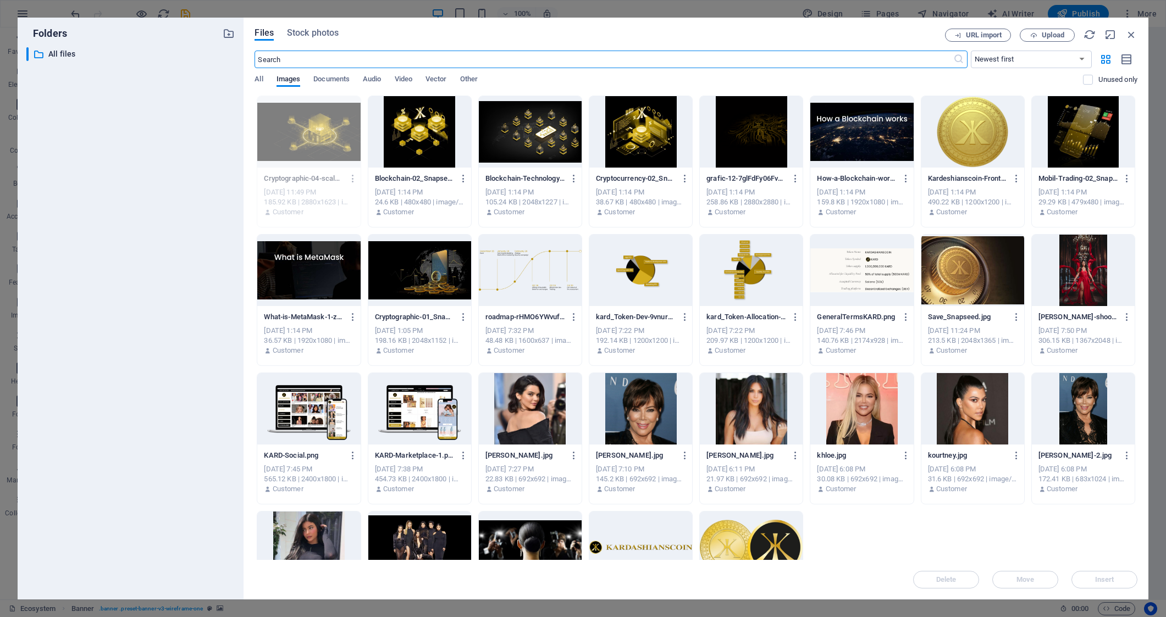
click at [747, 134] on div at bounding box center [751, 131] width 103 height 71
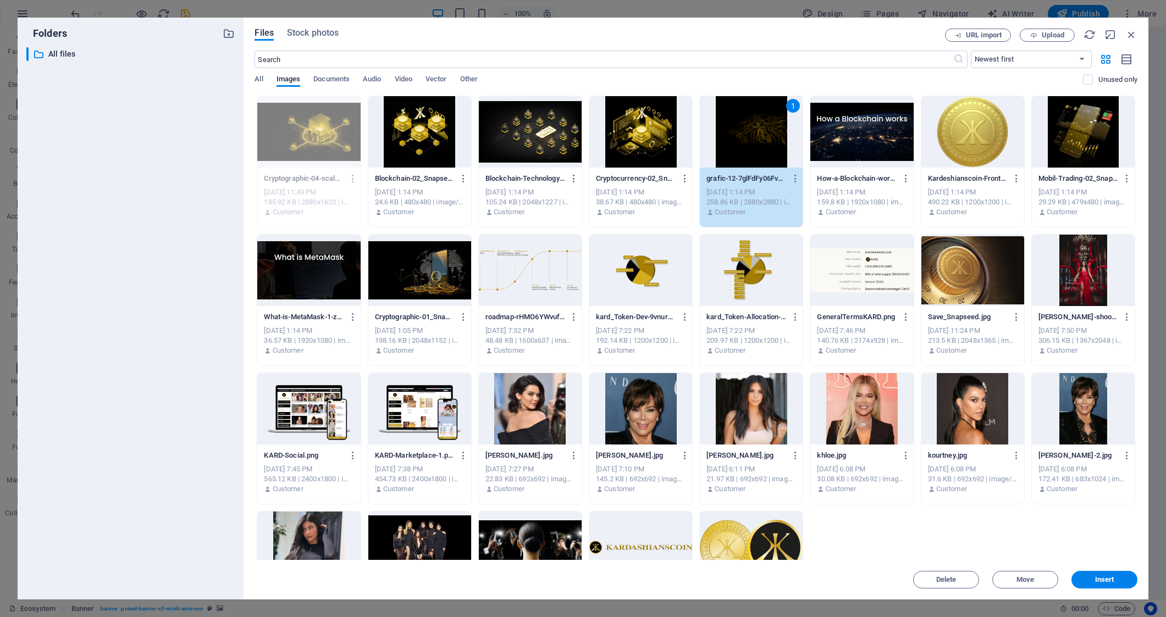
click at [747, 134] on div "1" at bounding box center [751, 131] width 103 height 71
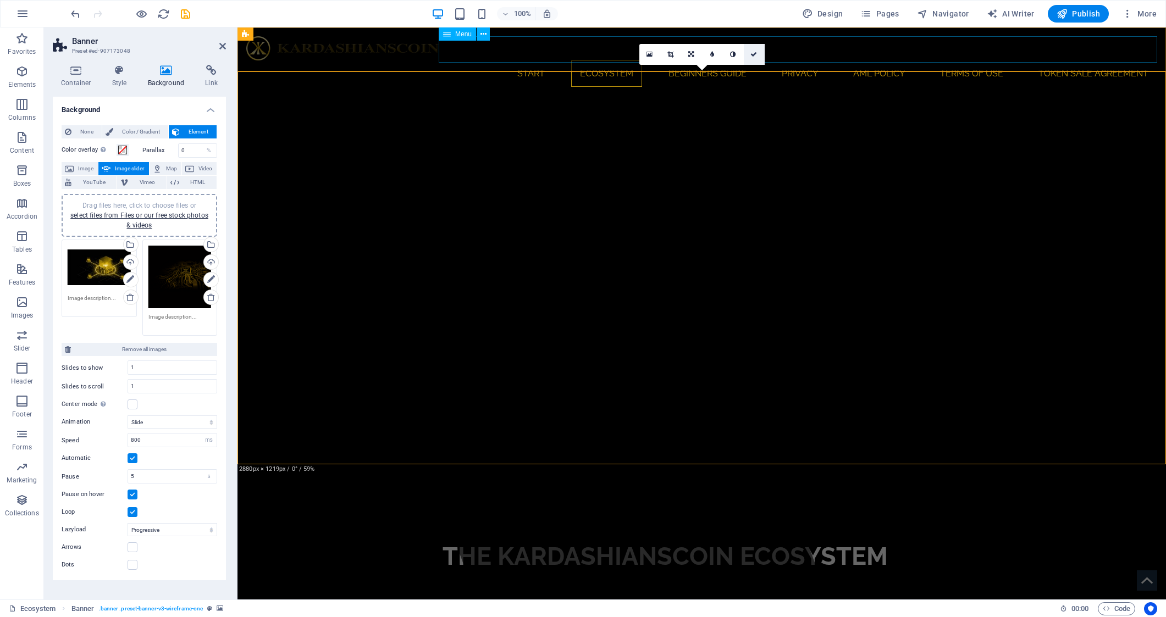
click at [755, 54] on icon at bounding box center [753, 54] width 7 height 7
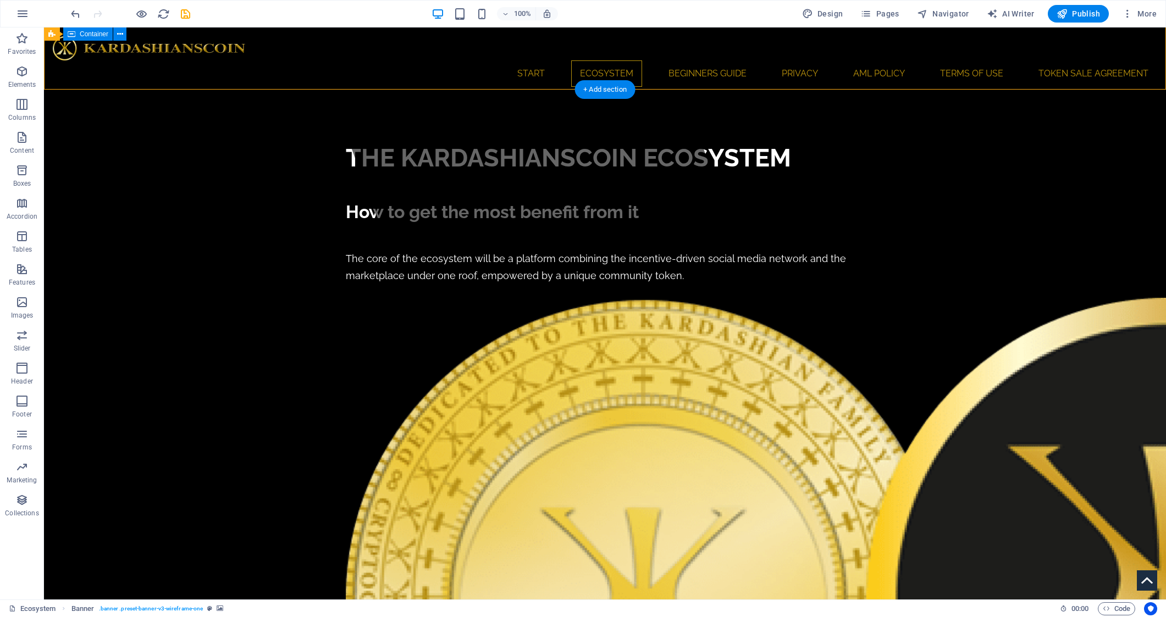
scroll to position [368, 0]
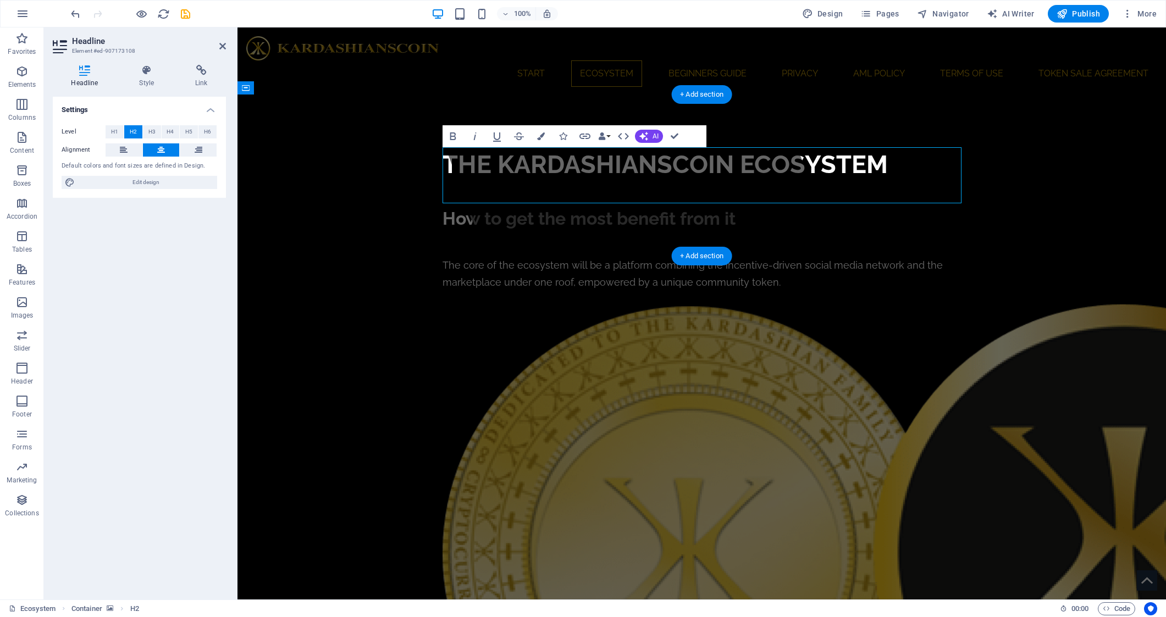
scroll to position [370, 0]
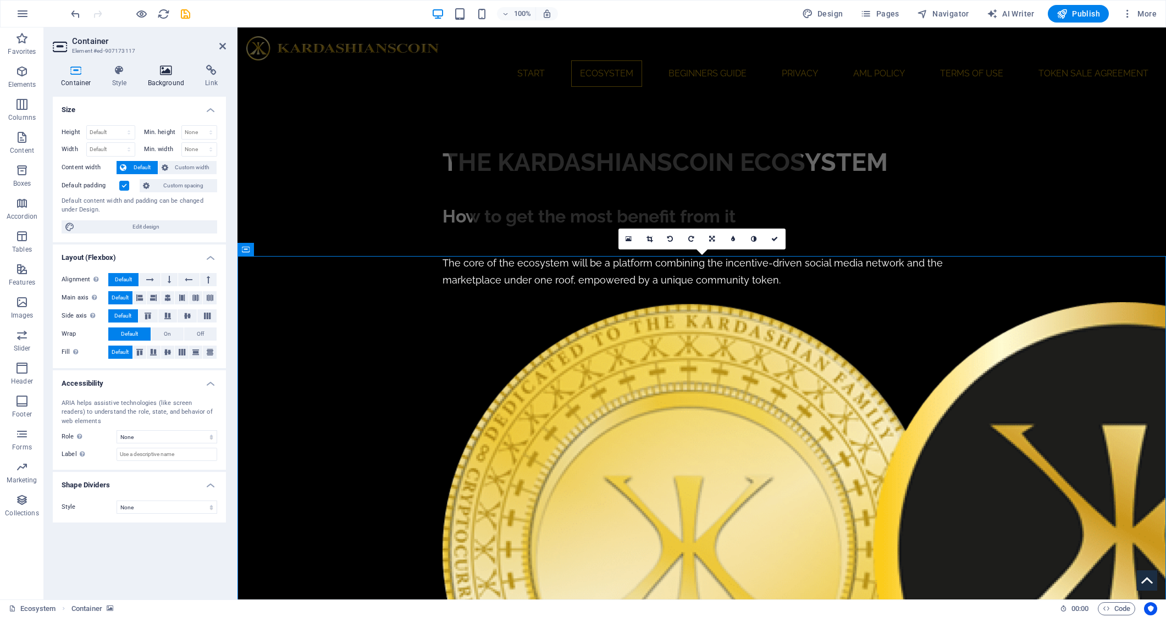
click at [157, 74] on icon at bounding box center [166, 70] width 53 height 11
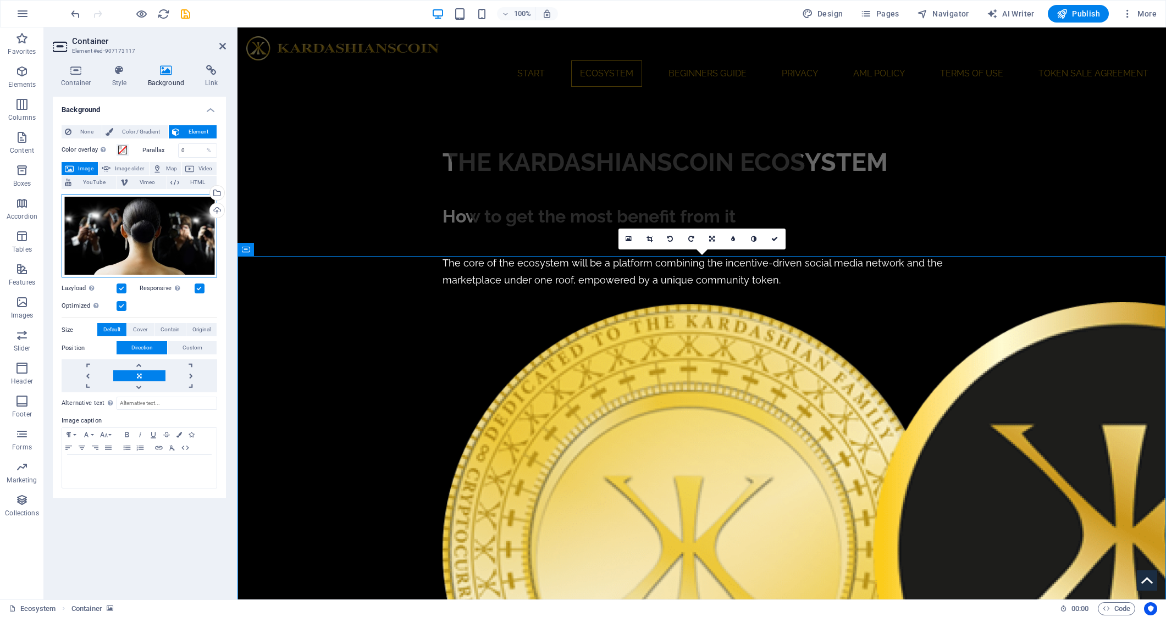
click at [129, 234] on div "Drag files here, click to choose files or select files from Files or our free s…" at bounding box center [140, 236] width 156 height 84
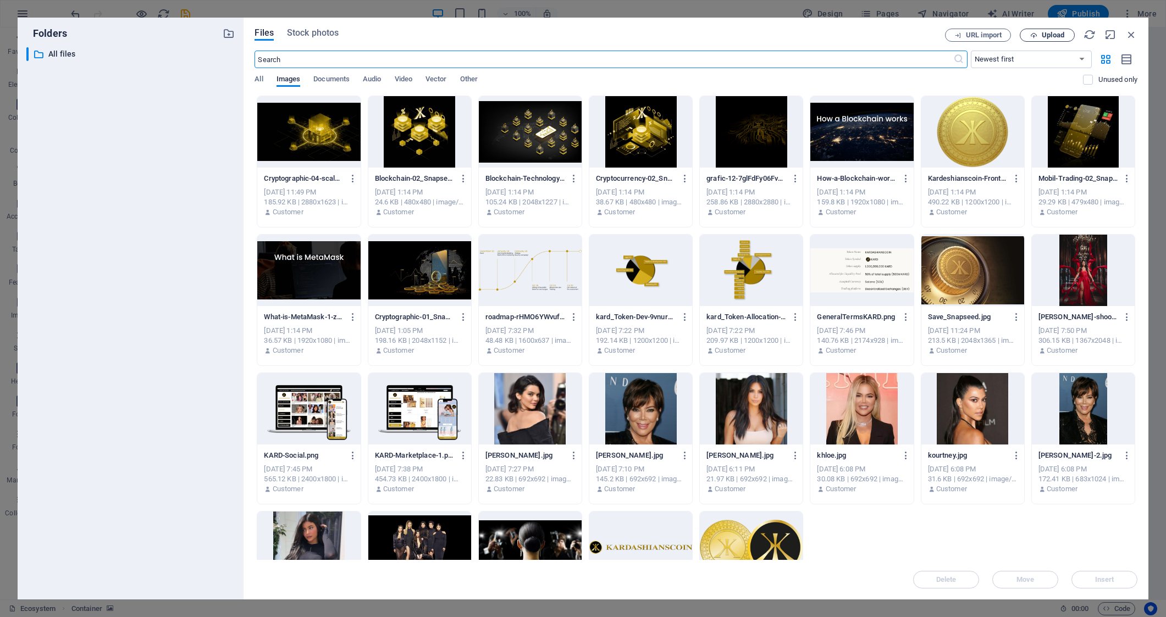
click at [1055, 36] on span "Upload" at bounding box center [1053, 35] width 23 height 7
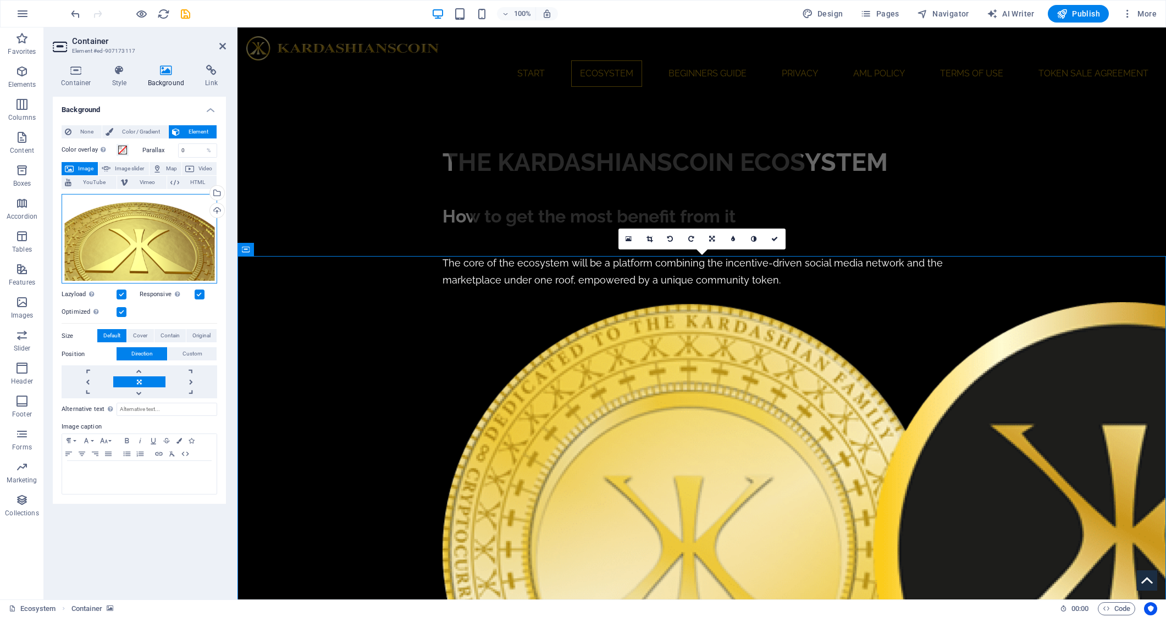
click at [137, 236] on div "Drag files here, click to choose files or select files from Files or our free s…" at bounding box center [140, 239] width 156 height 90
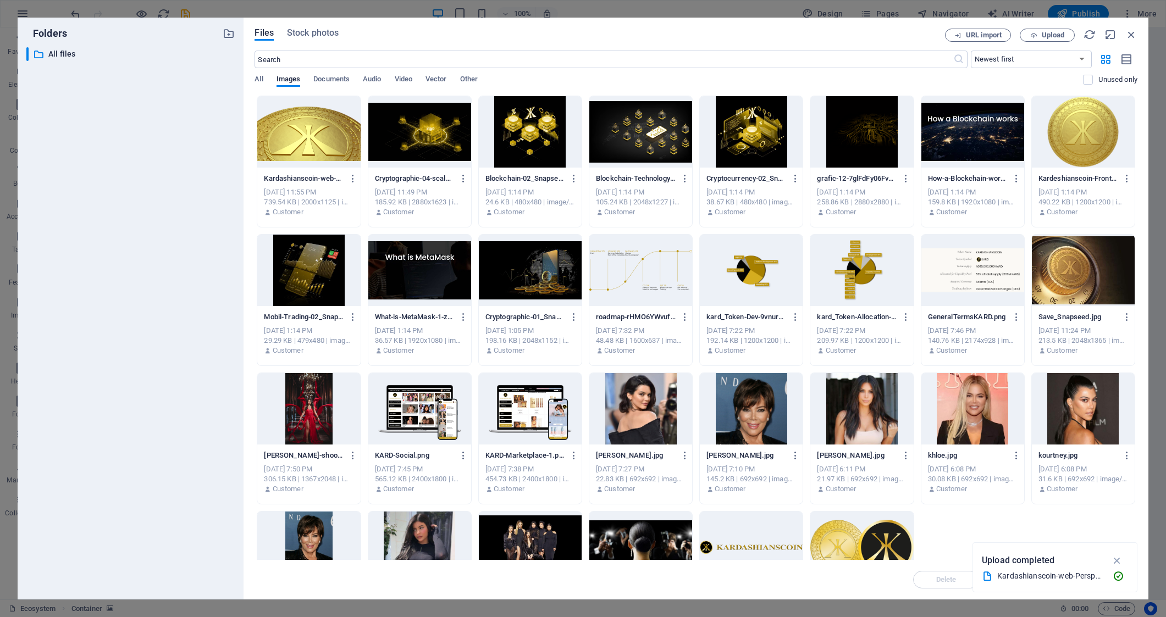
click at [310, 148] on div at bounding box center [308, 131] width 103 height 71
click at [1120, 562] on icon "button" at bounding box center [1117, 561] width 13 height 12
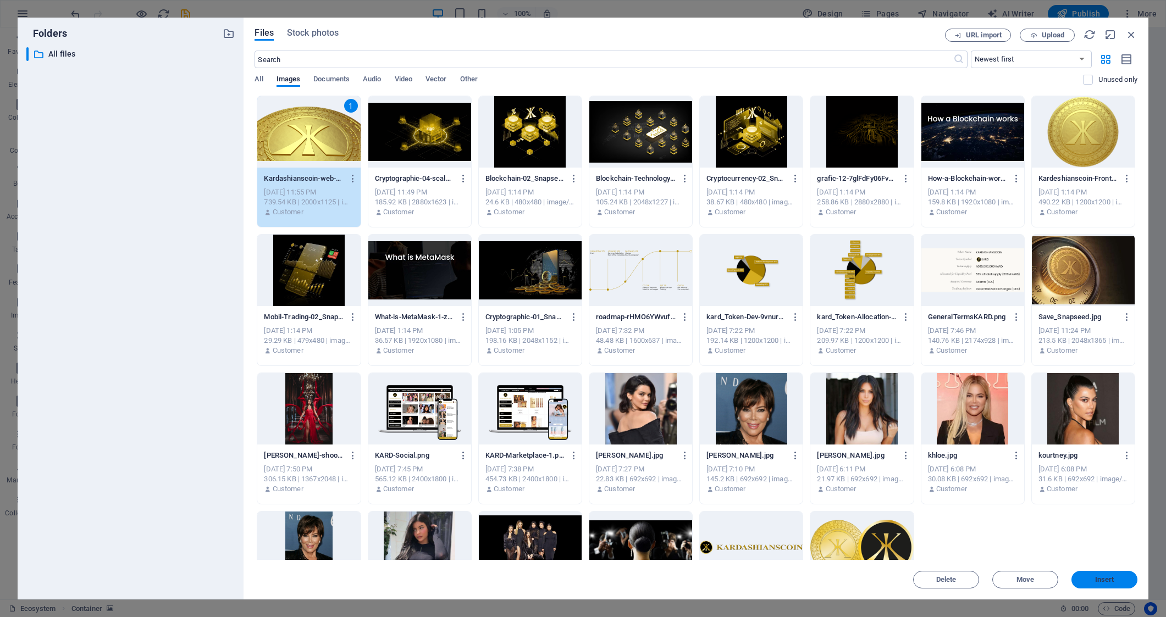
click at [1108, 577] on span "Insert" at bounding box center [1104, 580] width 19 height 7
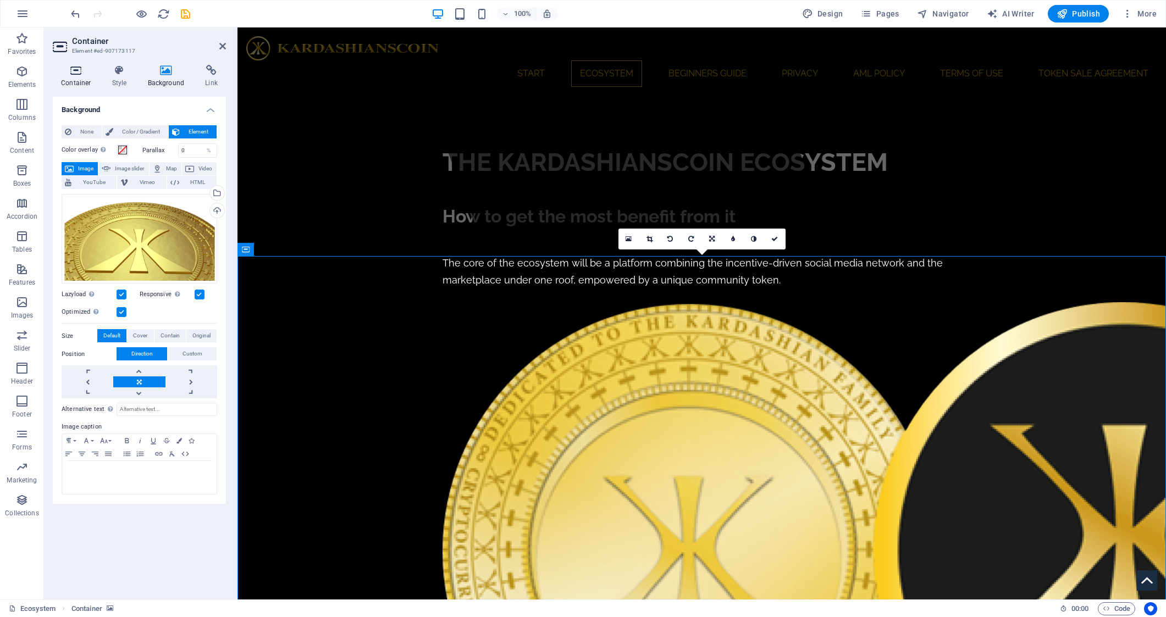
click at [63, 69] on icon at bounding box center [76, 70] width 47 height 11
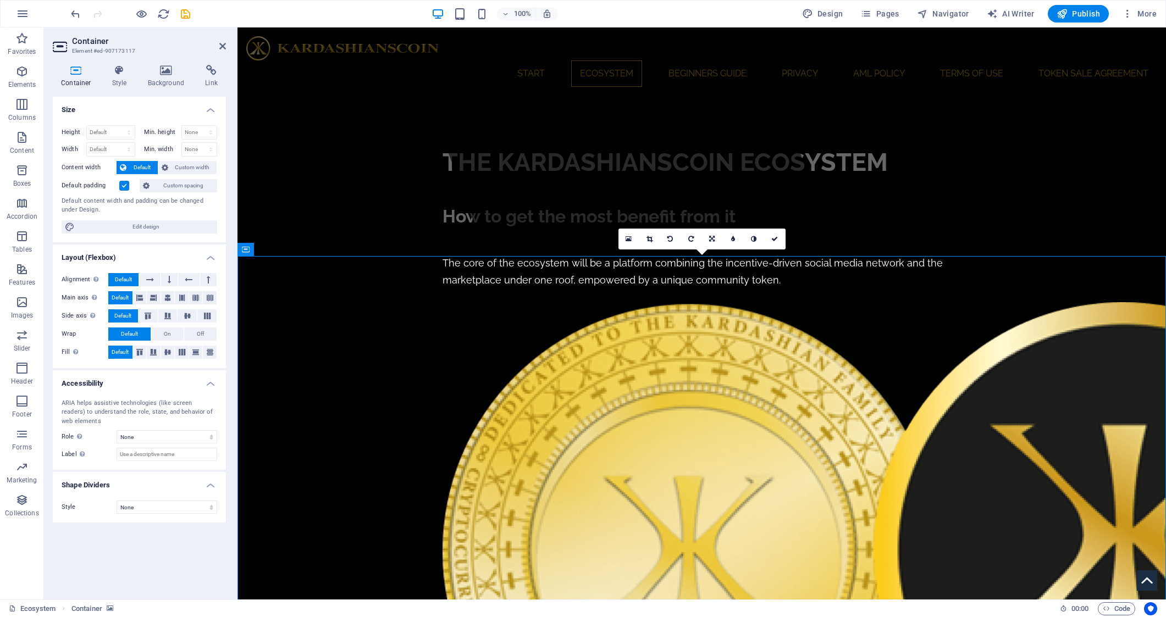
click at [125, 187] on label at bounding box center [124, 186] width 10 height 10
click at [0, 0] on input "Default padding" at bounding box center [0, 0] width 0 height 0
click at [125, 187] on label at bounding box center [124, 186] width 10 height 10
click at [0, 0] on input "Default padding" at bounding box center [0, 0] width 0 height 0
click at [125, 187] on label at bounding box center [124, 186] width 10 height 10
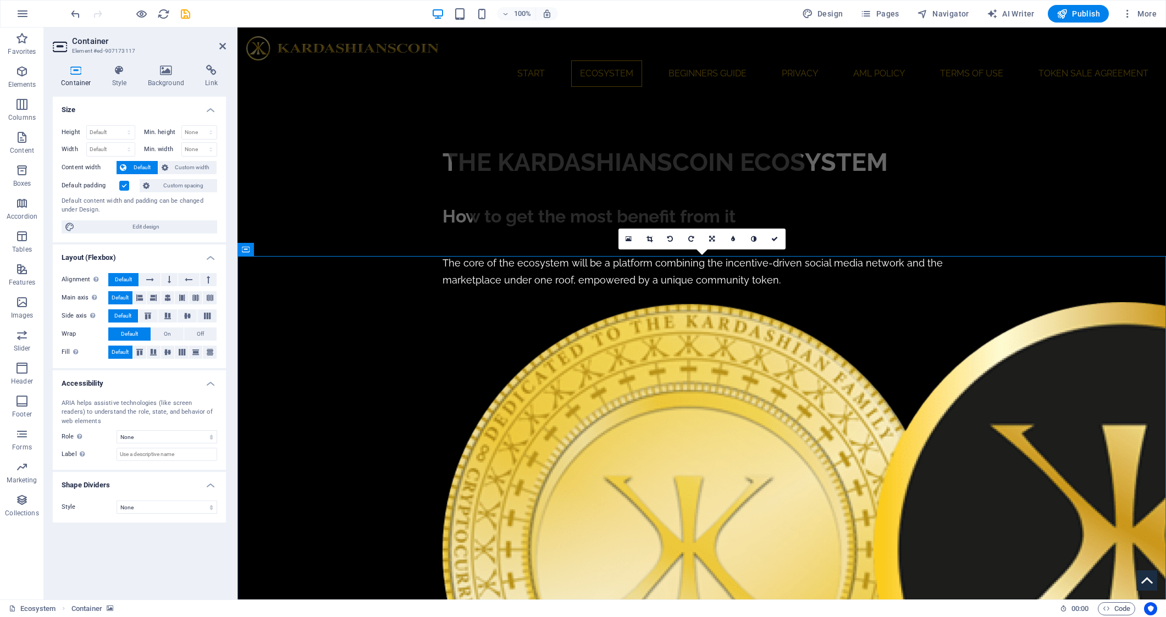
click at [0, 0] on input "Default padding" at bounding box center [0, 0] width 0 height 0
click at [125, 187] on label at bounding box center [124, 186] width 10 height 10
click at [0, 0] on input "Default padding" at bounding box center [0, 0] width 0 height 0
click at [171, 186] on span "Custom spacing" at bounding box center [183, 185] width 61 height 13
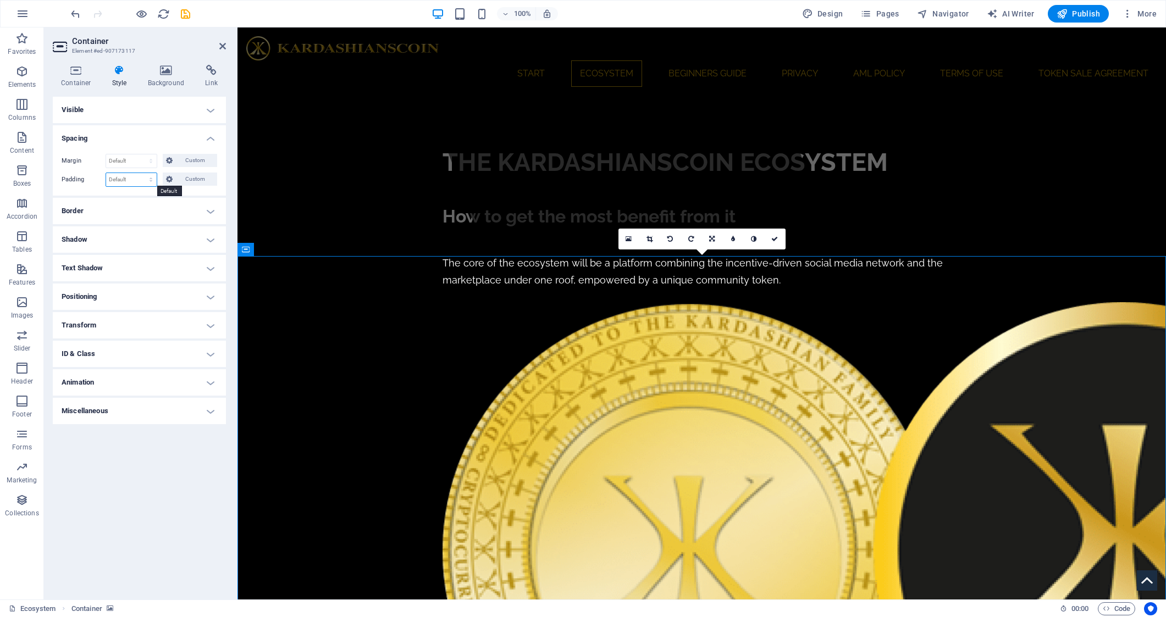
select select "rem"
click at [131, 180] on input "1" at bounding box center [131, 179] width 51 height 13
click at [131, 180] on input "5" at bounding box center [131, 179] width 51 height 13
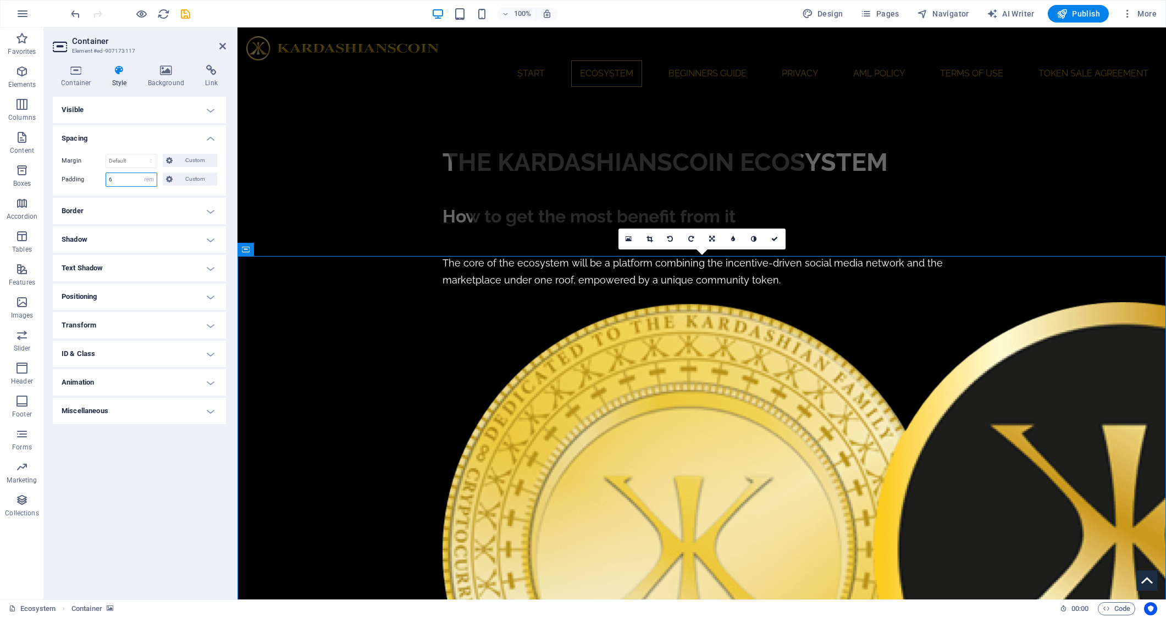
type input "6"
click at [776, 240] on icon at bounding box center [774, 239] width 7 height 7
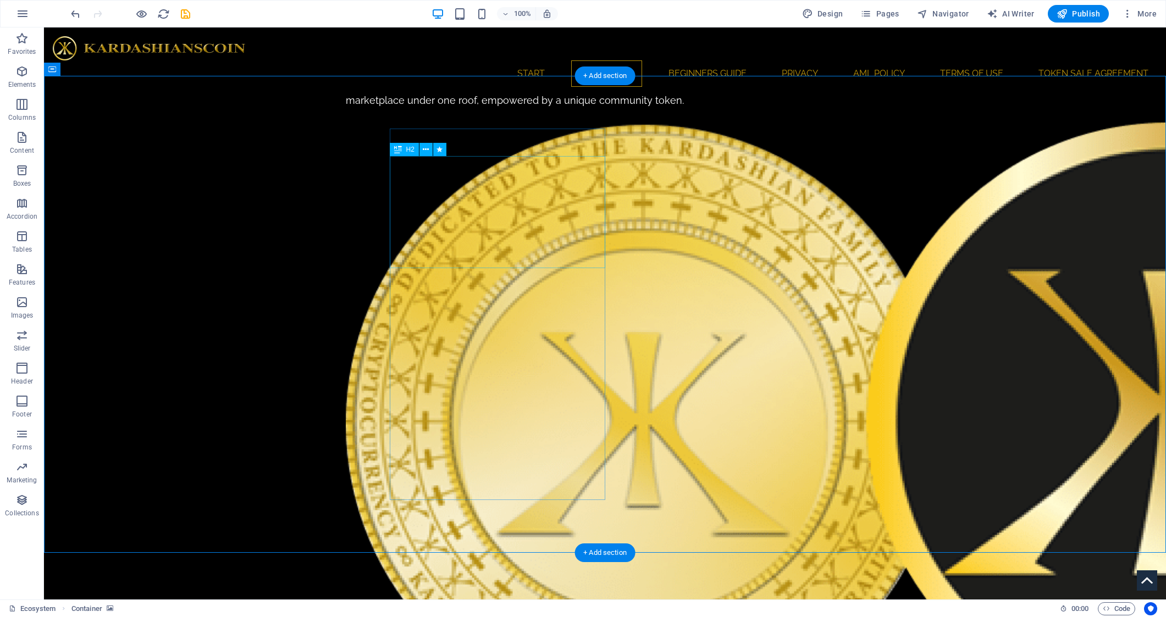
scroll to position [550, 0]
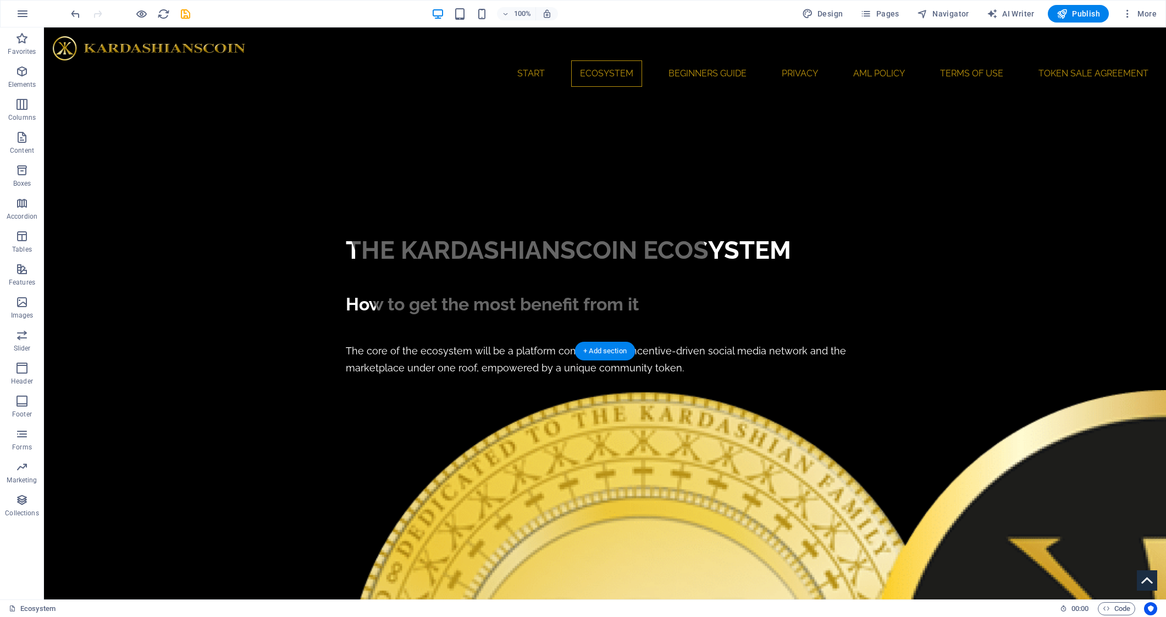
scroll to position [273, 0]
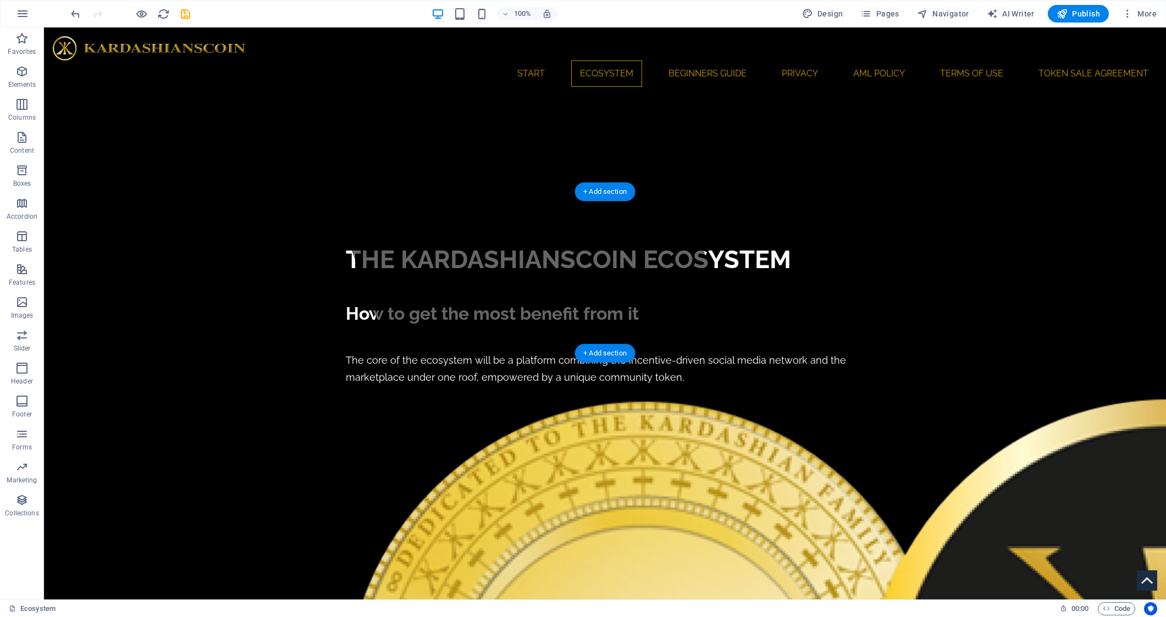
click at [606, 355] on div "+ Add section" at bounding box center [604, 353] width 61 height 19
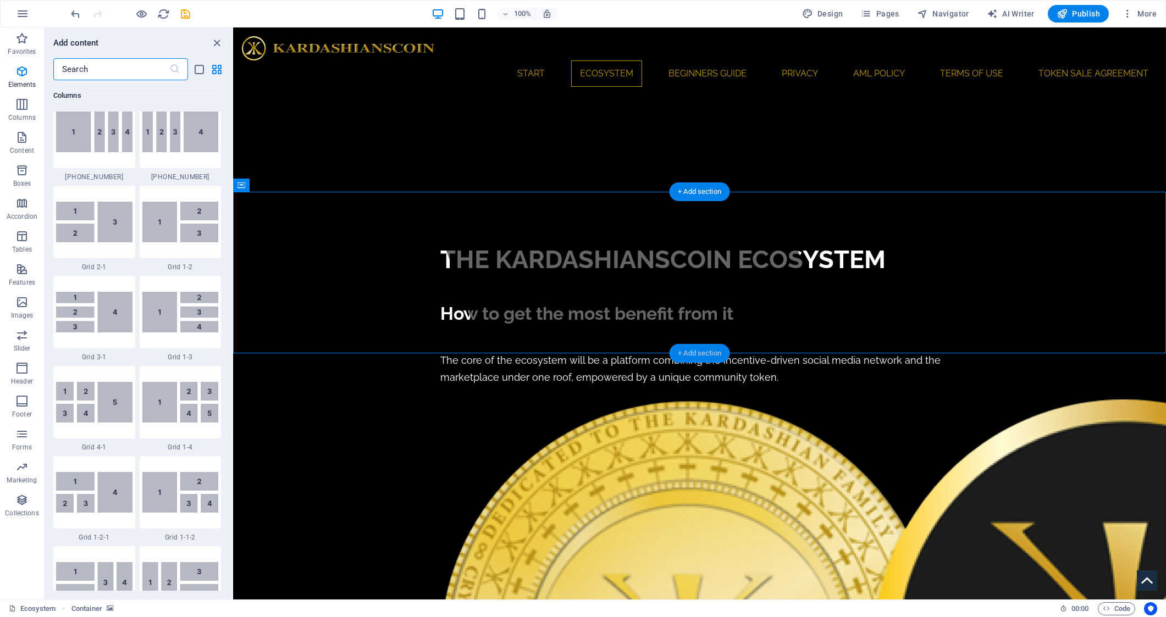
scroll to position [1923, 0]
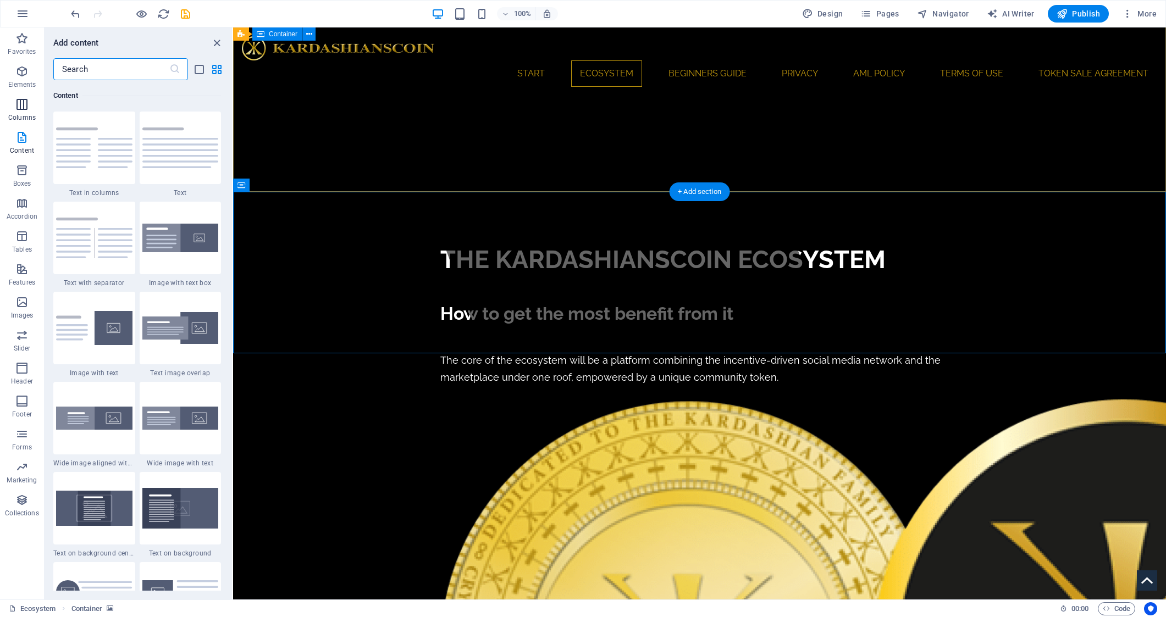
click at [27, 110] on icon "button" at bounding box center [21, 104] width 13 height 13
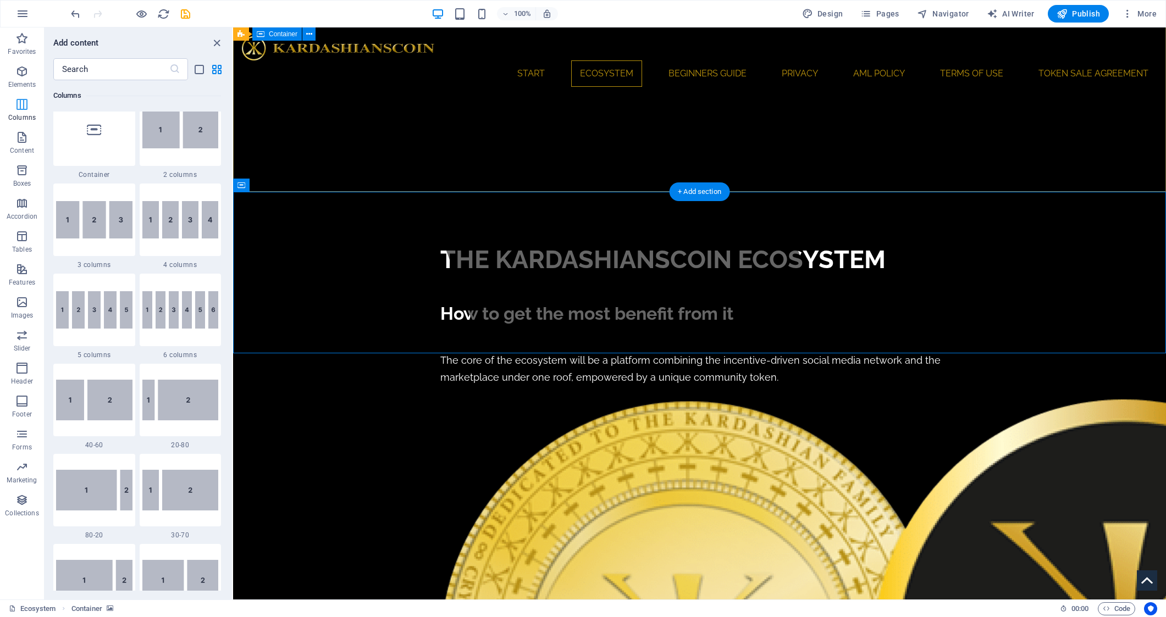
scroll to position [544, 0]
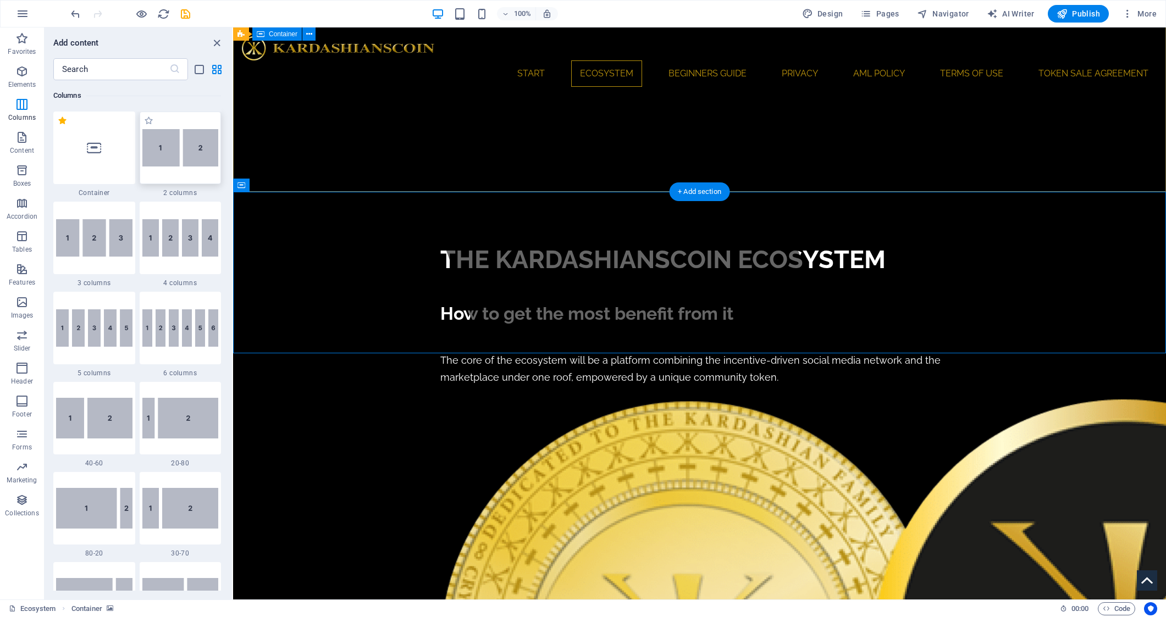
click at [195, 155] on img at bounding box center [180, 147] width 76 height 37
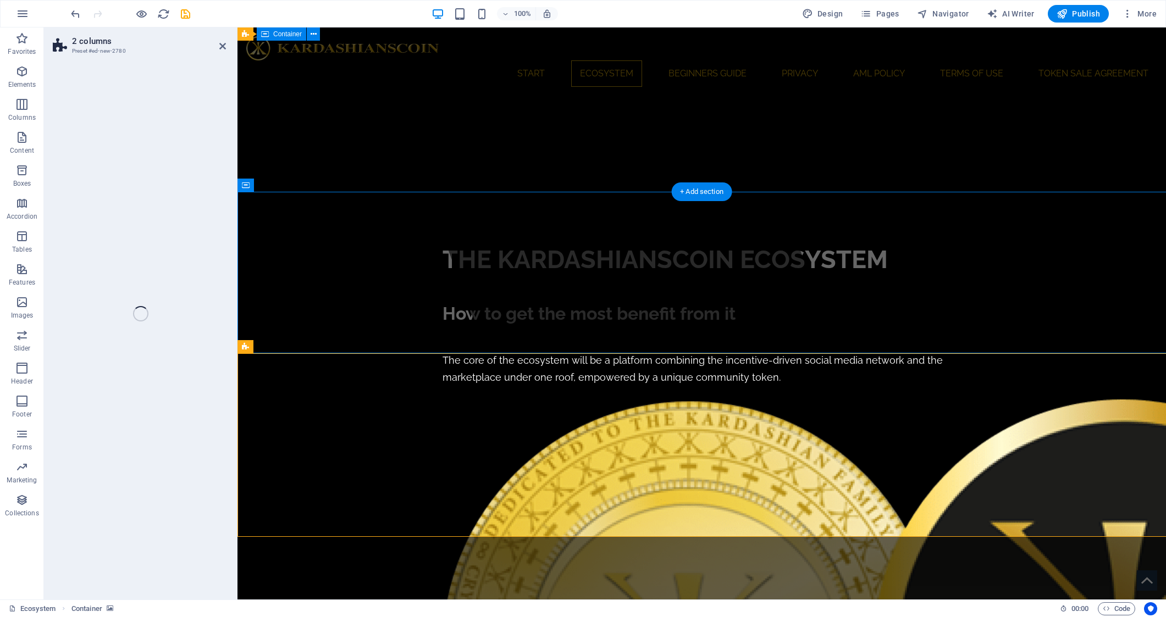
select select "rem"
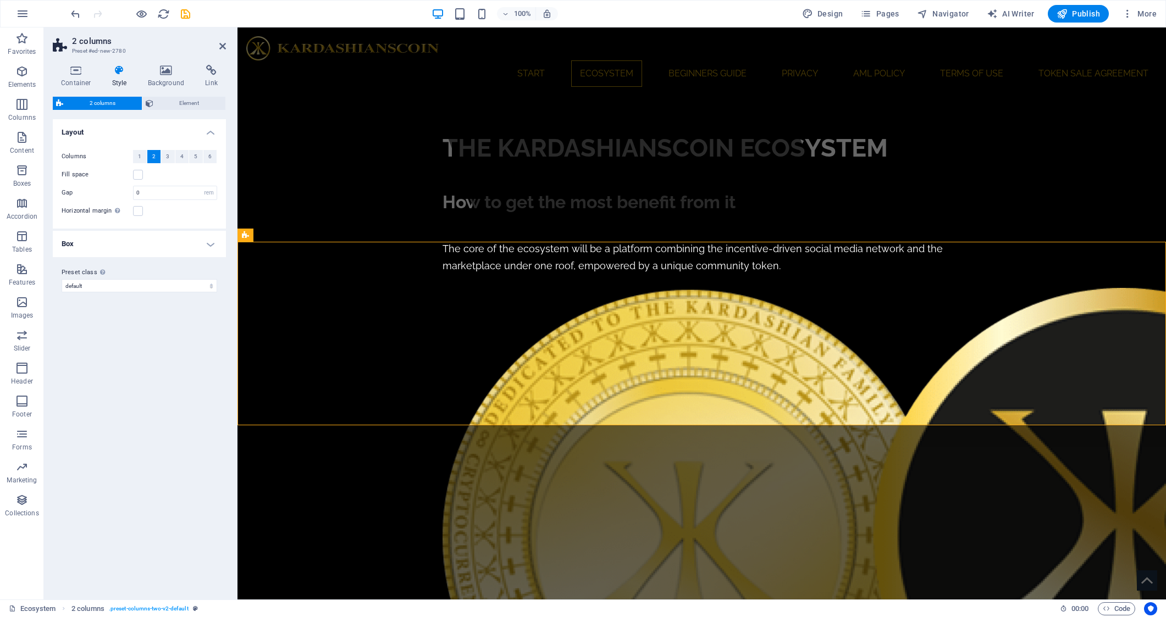
scroll to position [382, 0]
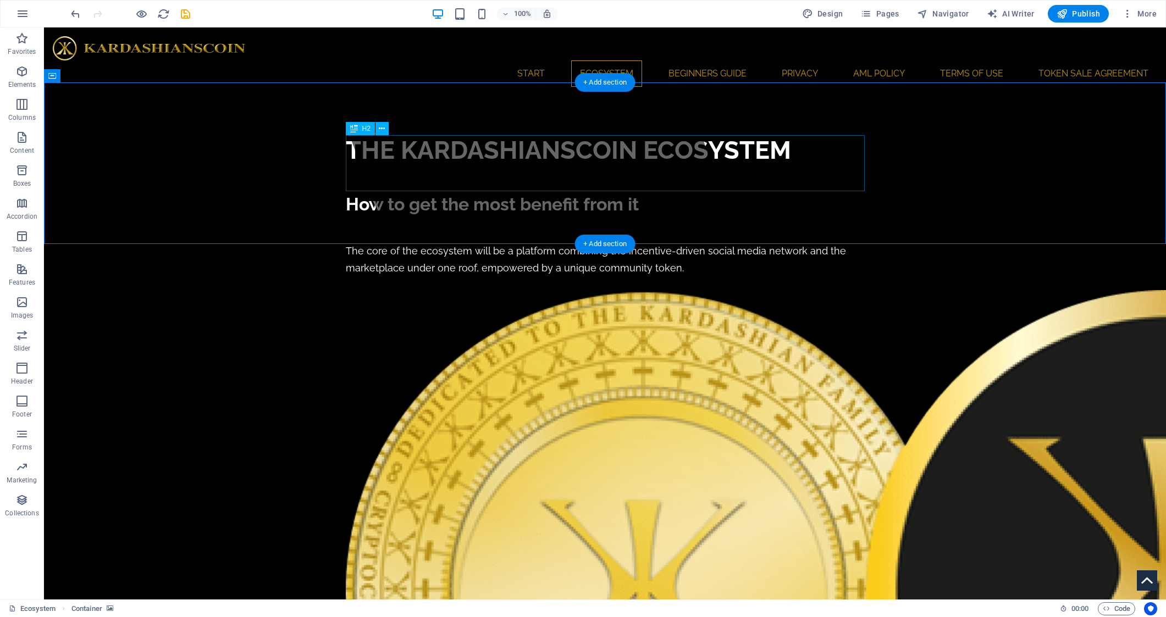
drag, startPoint x: 406, startPoint y: 156, endPoint x: 420, endPoint y: 315, distance: 160.0
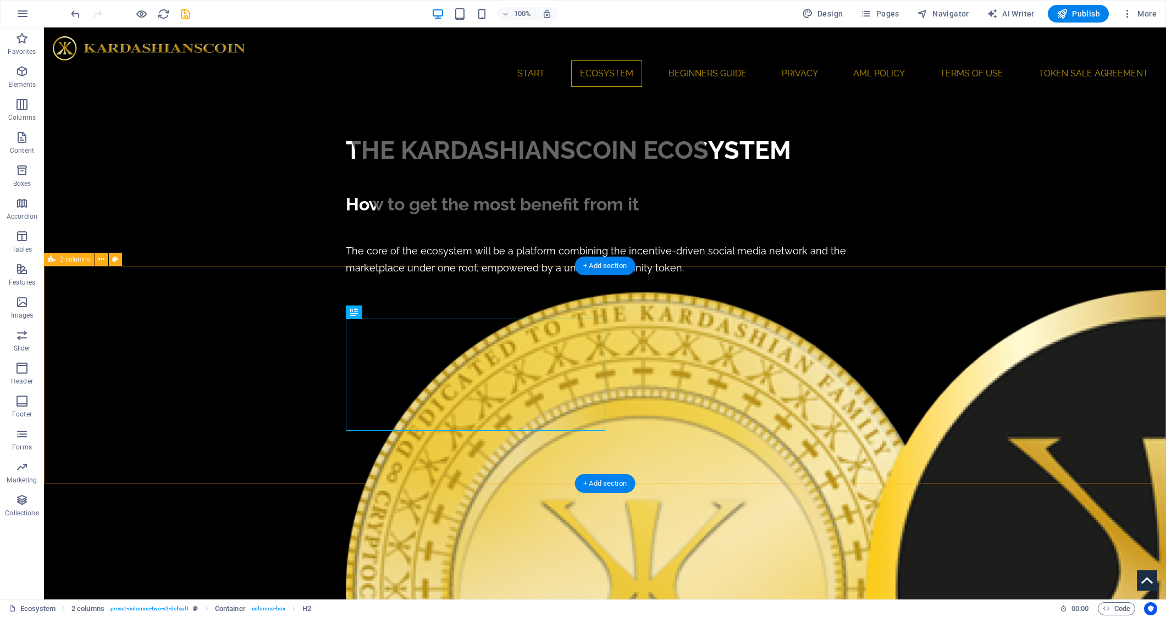
select select "rem"
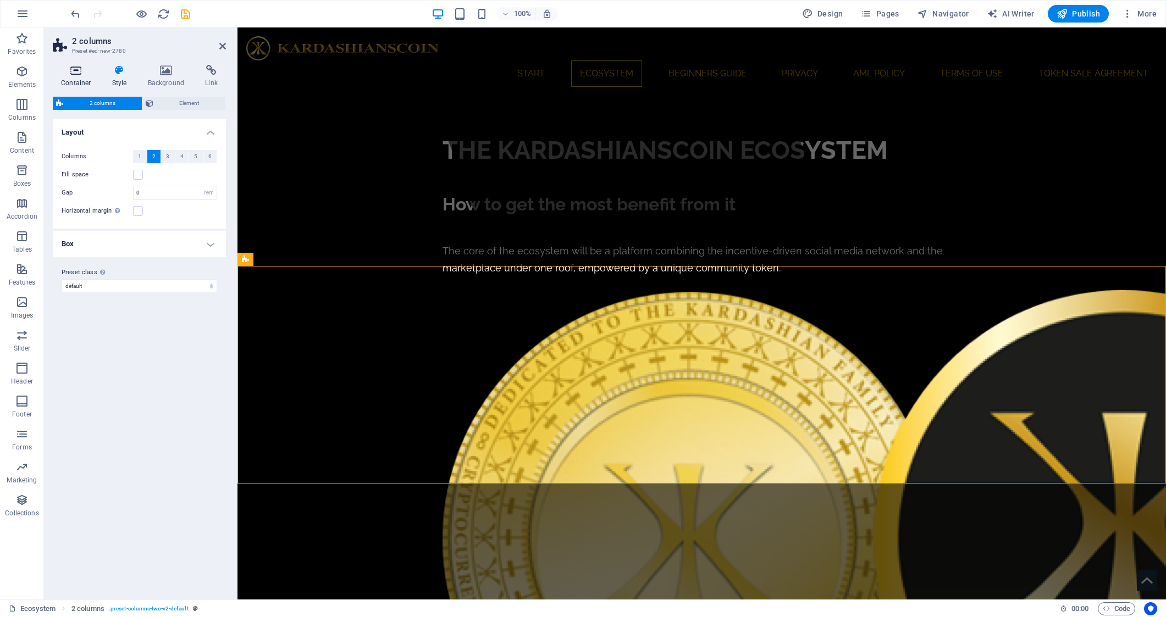
click at [75, 75] on icon at bounding box center [76, 70] width 47 height 11
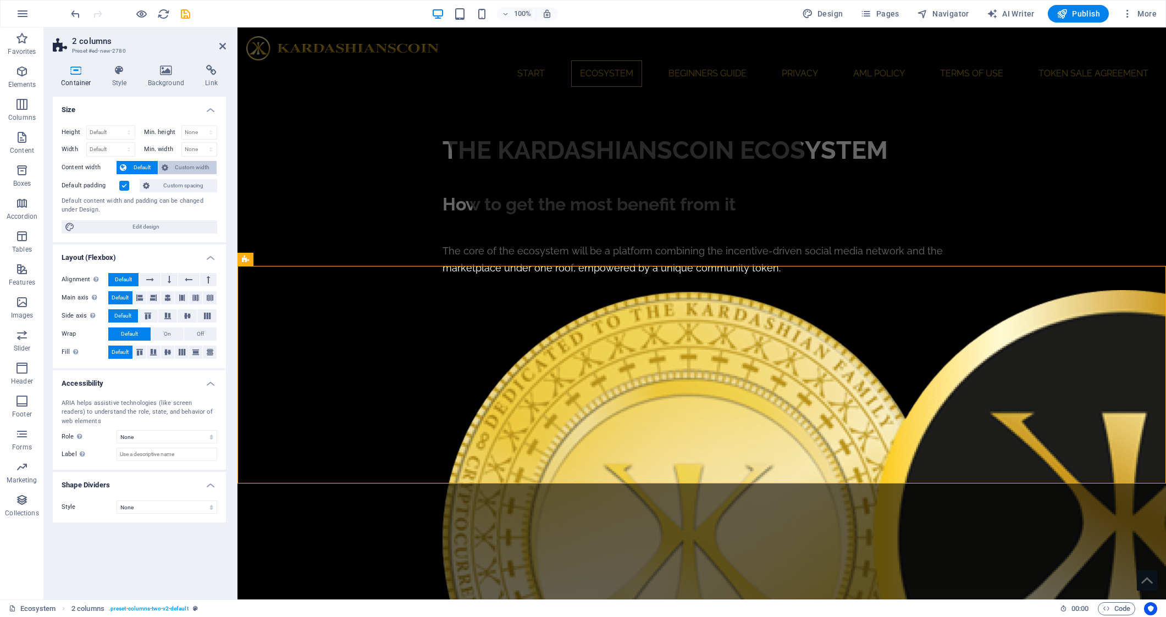
click at [179, 168] on span "Custom width" at bounding box center [192, 167] width 42 height 13
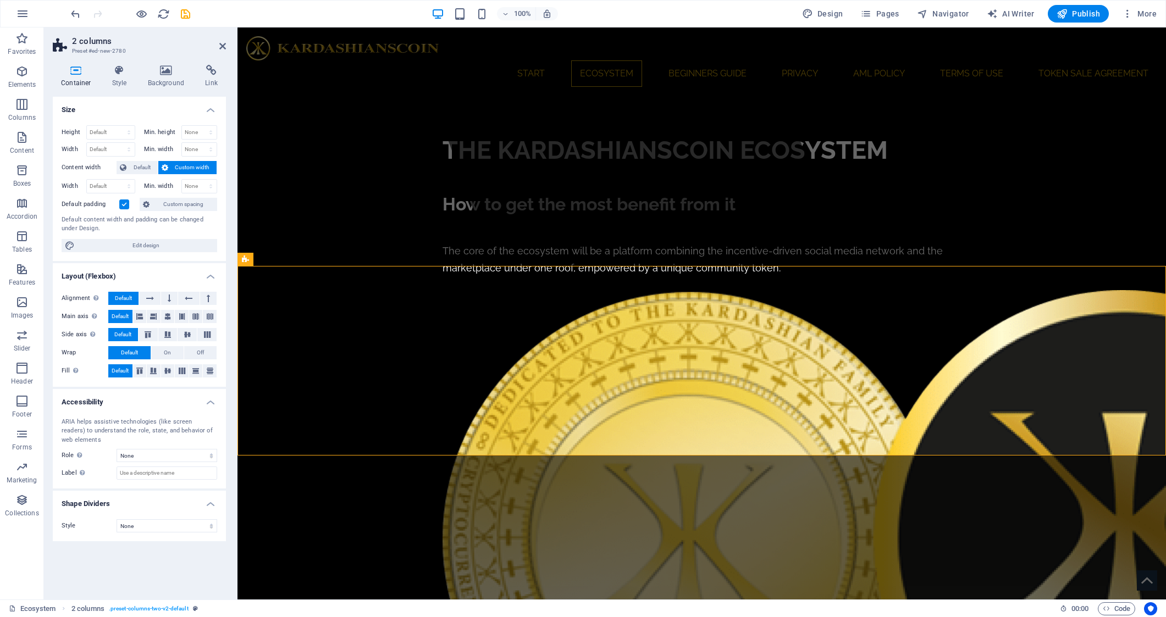
click at [123, 203] on label at bounding box center [124, 205] width 10 height 10
click at [0, 0] on input "Default padding" at bounding box center [0, 0] width 0 height 0
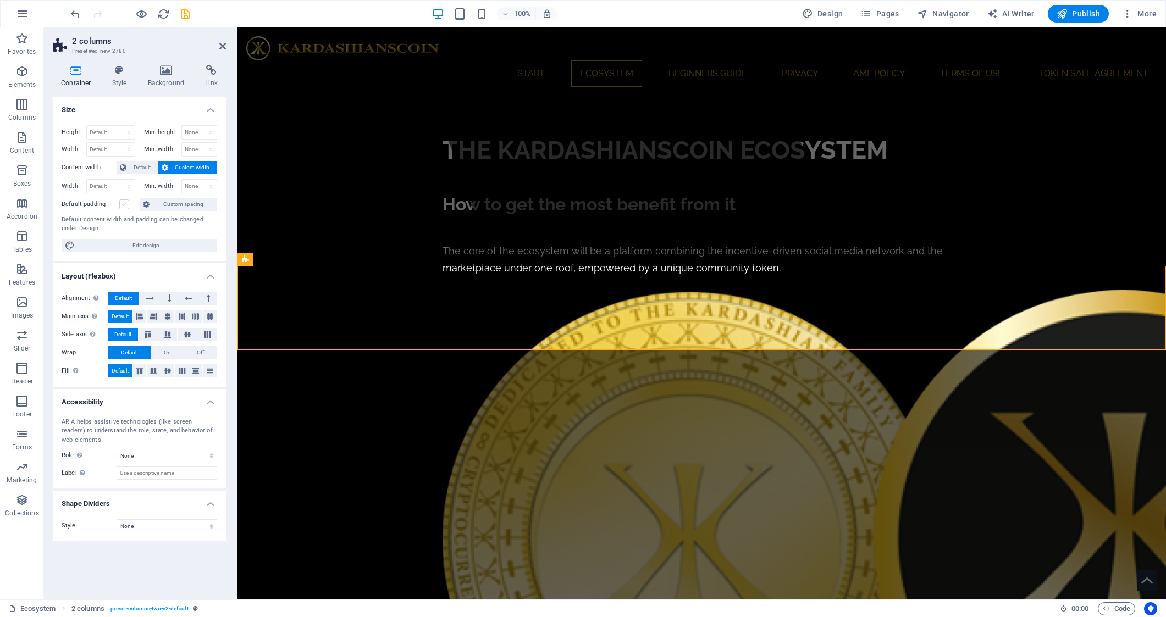
click at [123, 203] on label at bounding box center [124, 205] width 10 height 10
click at [0, 0] on input "Default padding" at bounding box center [0, 0] width 0 height 0
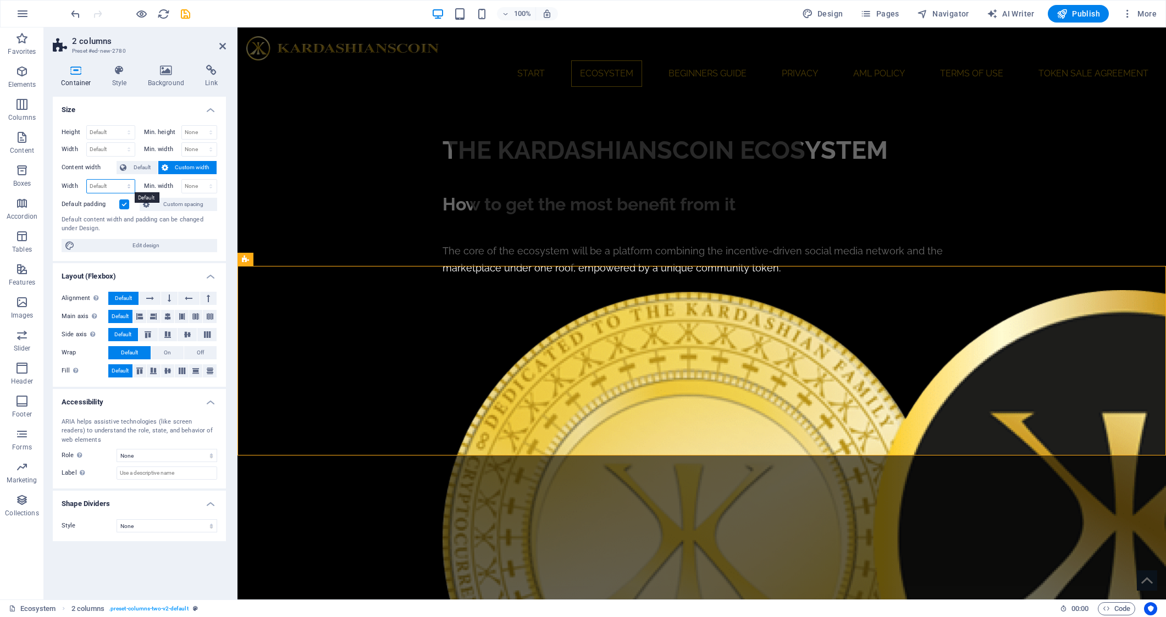
select select "%"
click at [104, 188] on input "80" at bounding box center [111, 186] width 48 height 13
type input "90"
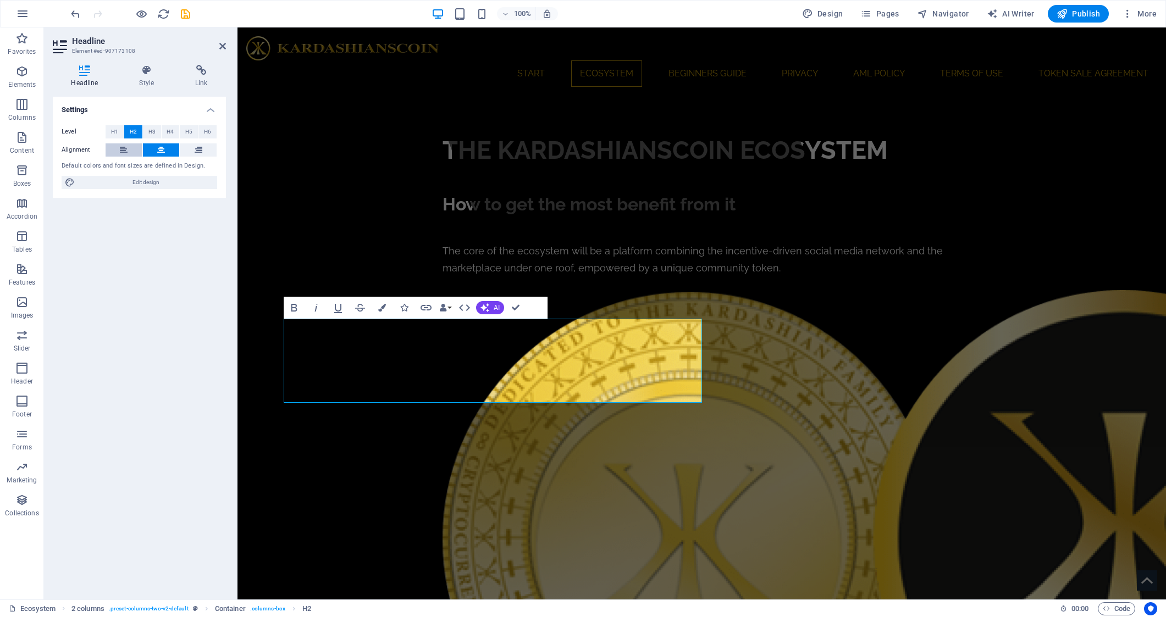
click at [126, 153] on icon at bounding box center [124, 149] width 8 height 13
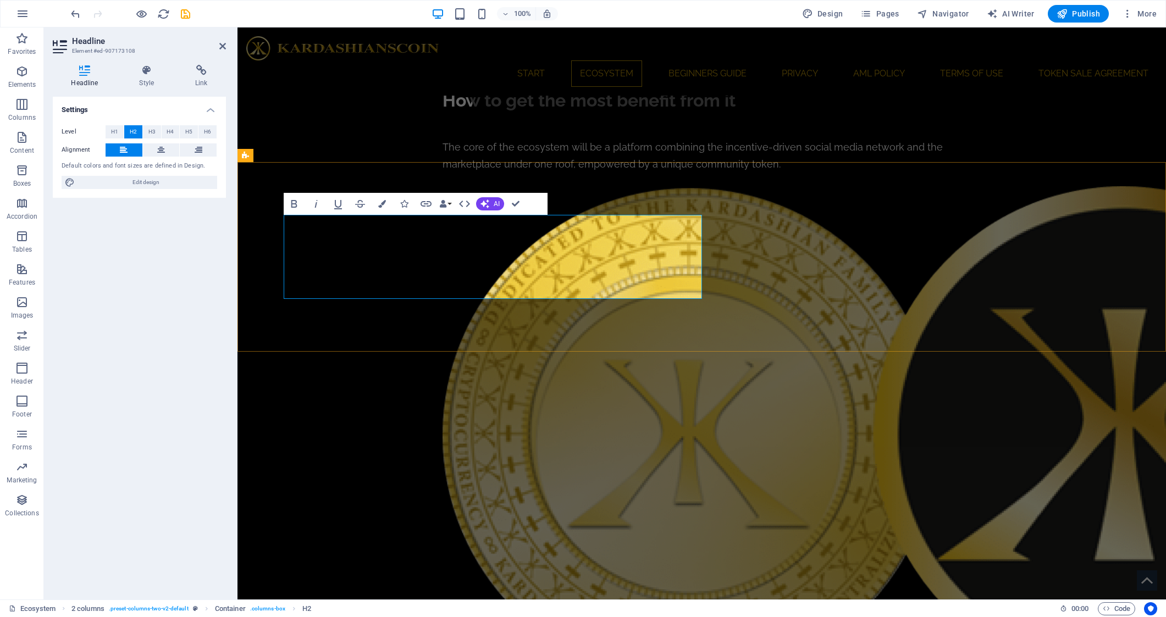
scroll to position [488, 0]
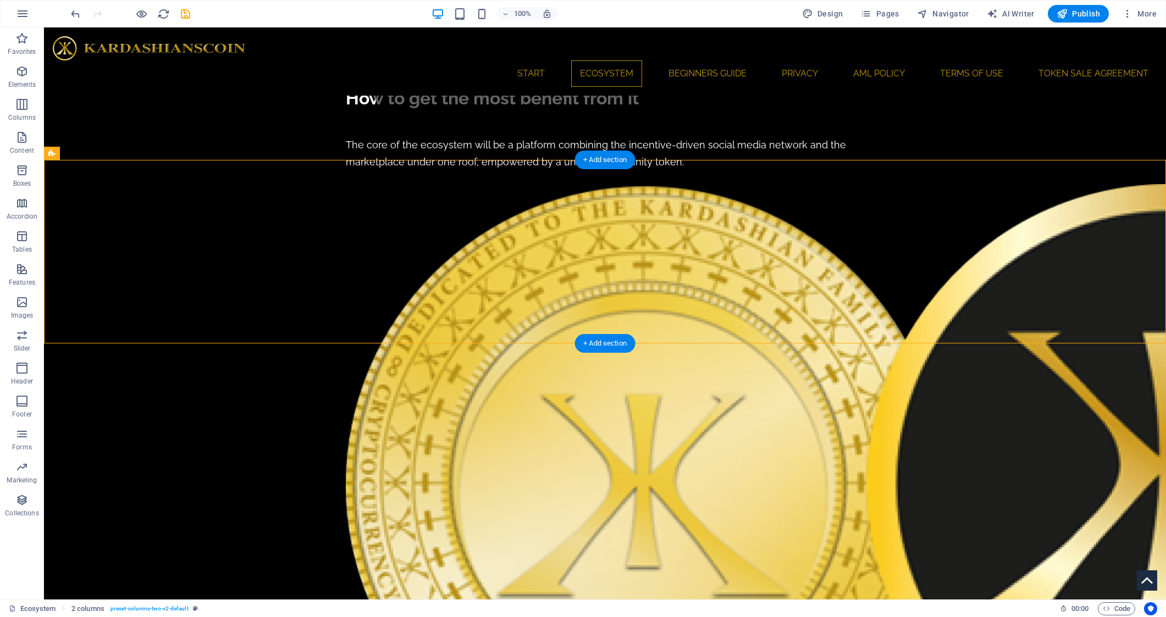
select select "%"
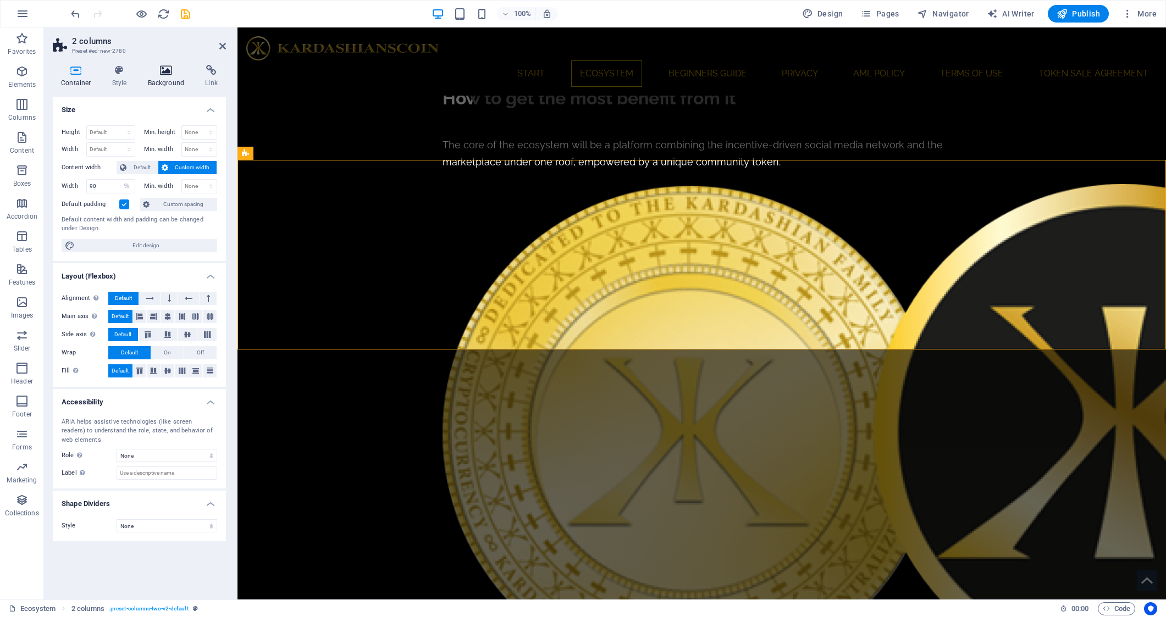
click at [167, 81] on h4 "Background" at bounding box center [169, 76] width 58 height 23
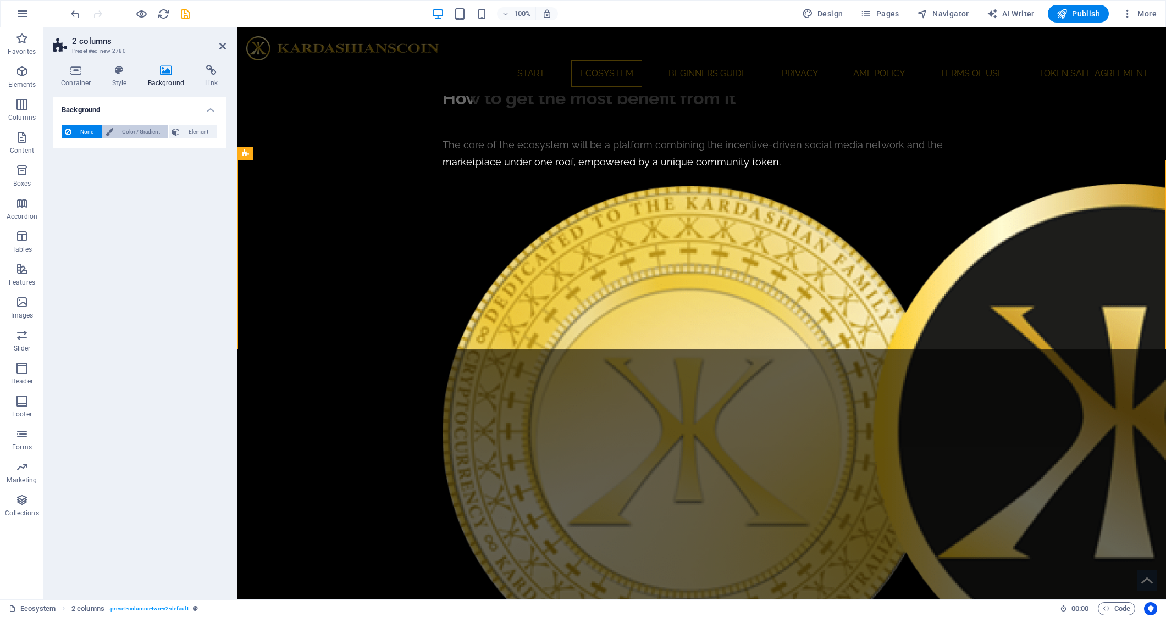
click at [129, 130] on span "Color / Gradient" at bounding box center [141, 131] width 48 height 13
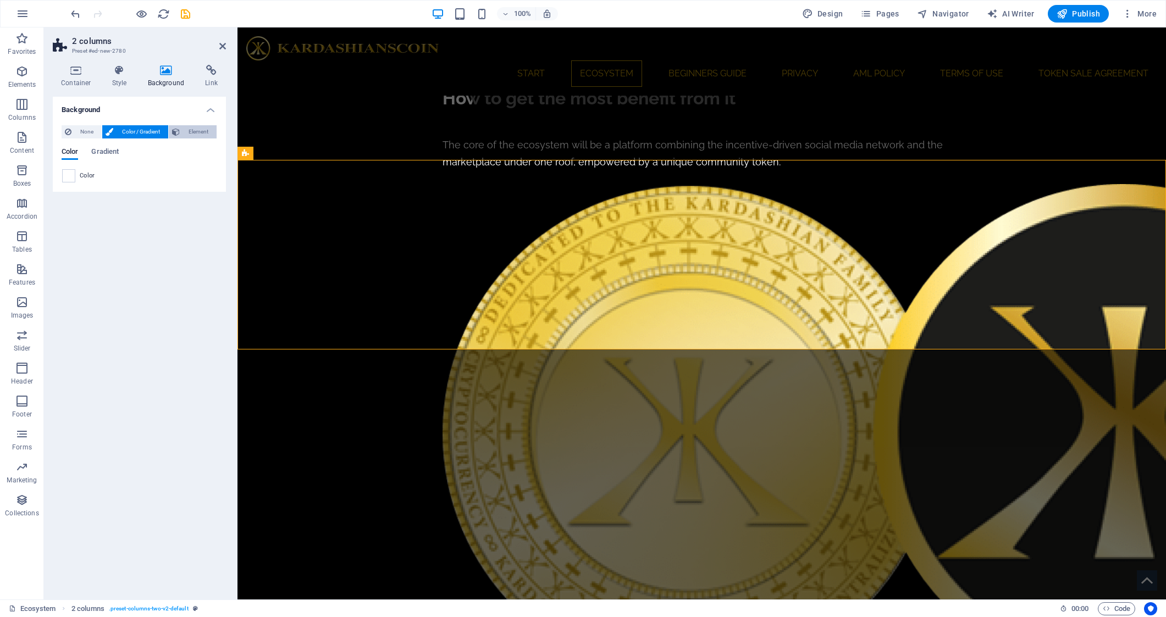
click at [194, 131] on span "Element" at bounding box center [198, 131] width 30 height 13
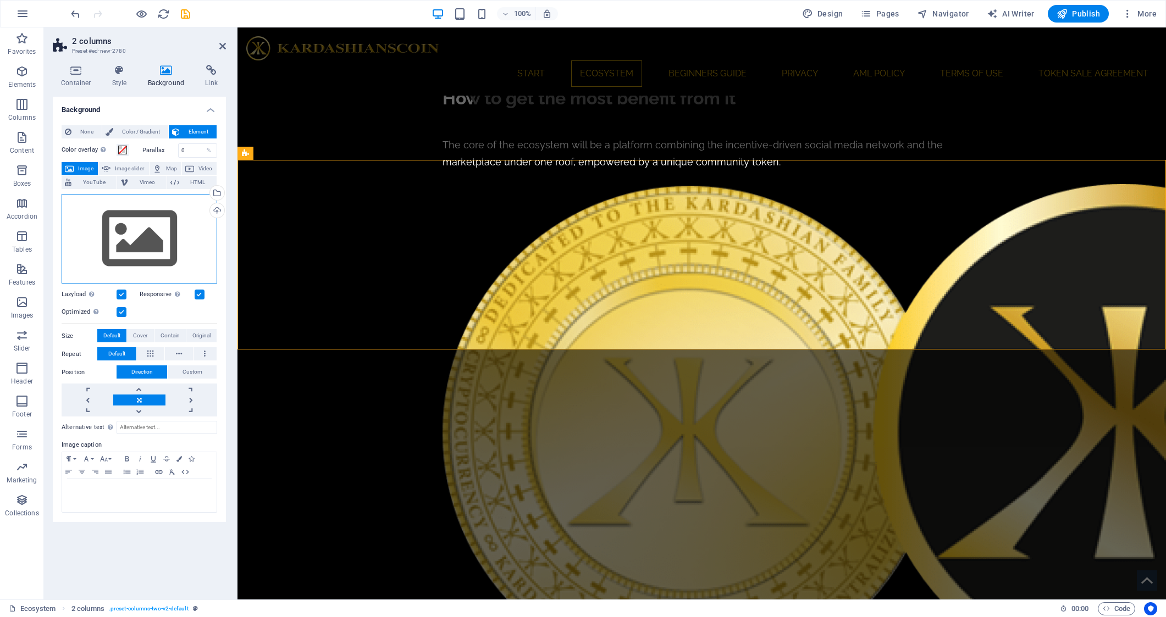
click at [136, 234] on div "Drag files here, click to choose files or select files from Files or our free s…" at bounding box center [140, 239] width 156 height 90
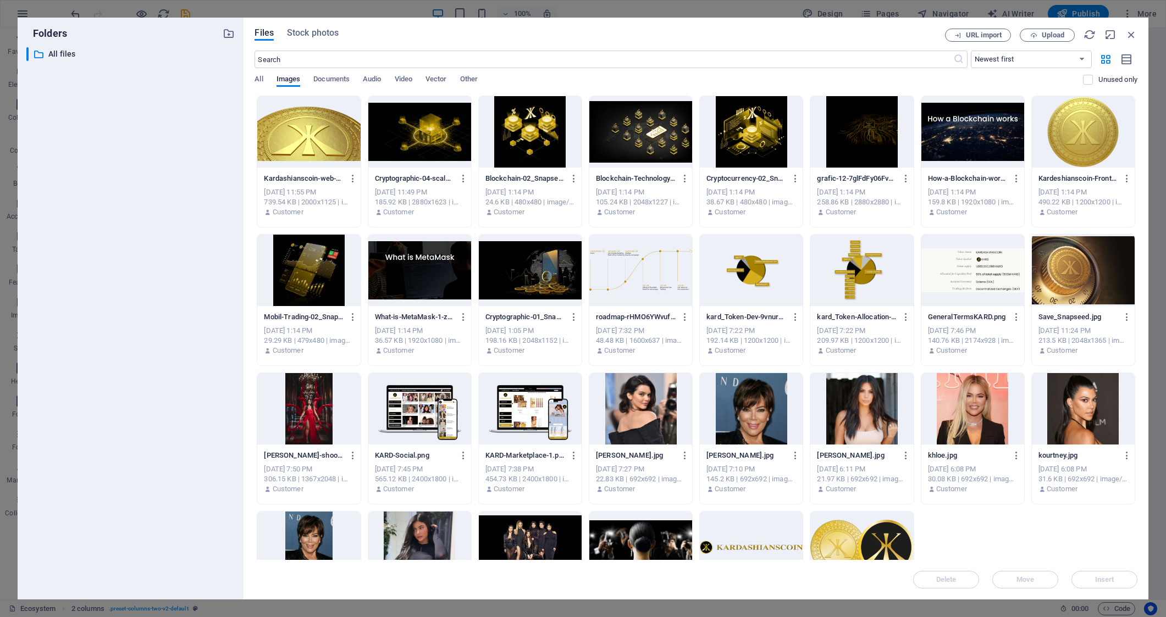
click at [301, 141] on div at bounding box center [308, 131] width 103 height 71
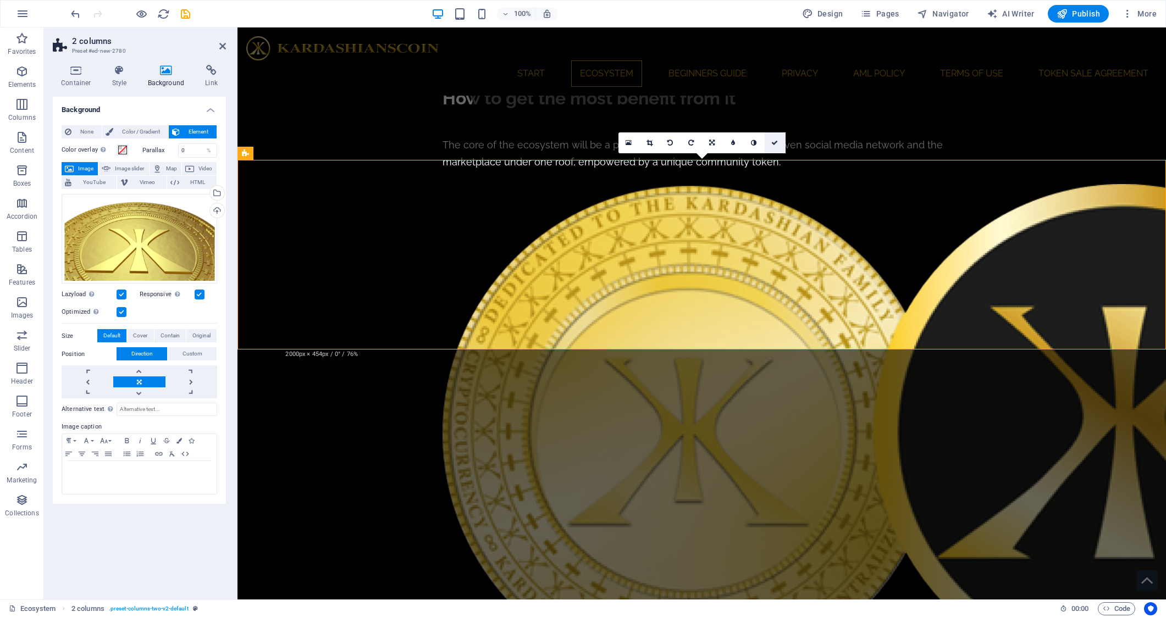
click at [773, 142] on icon at bounding box center [774, 143] width 7 height 7
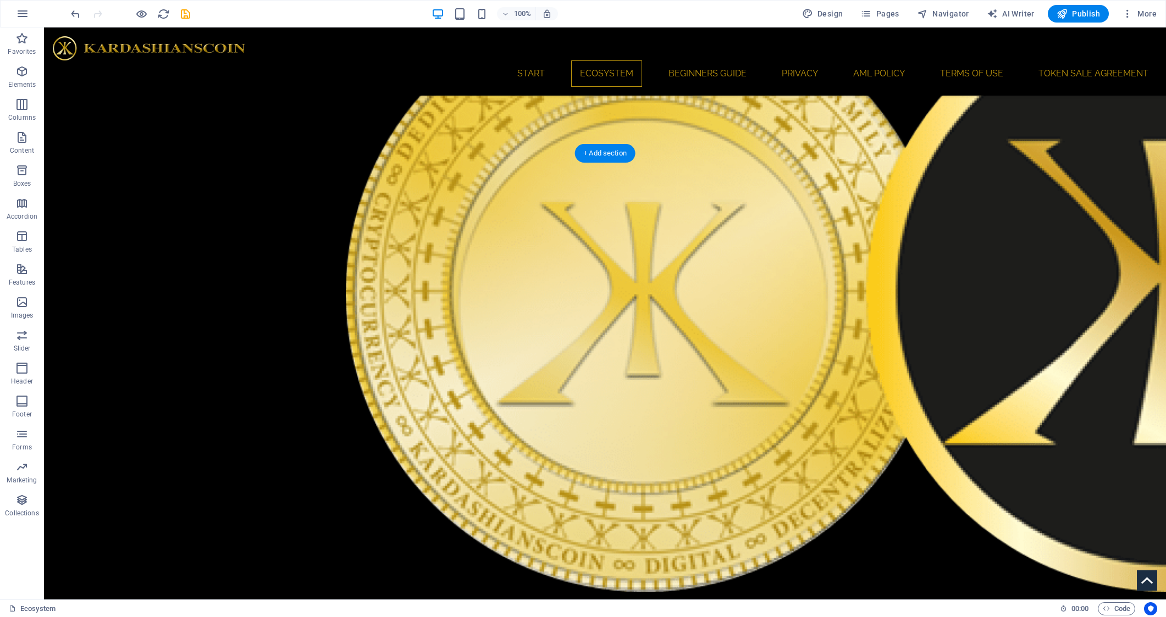
scroll to position [690, 0]
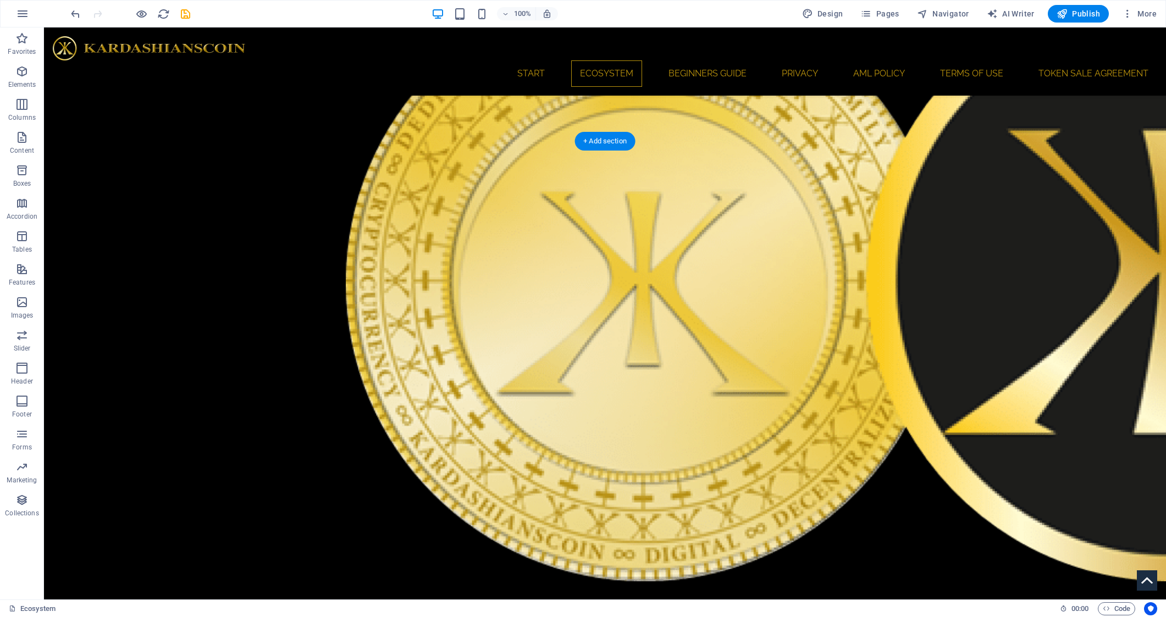
select select "rem"
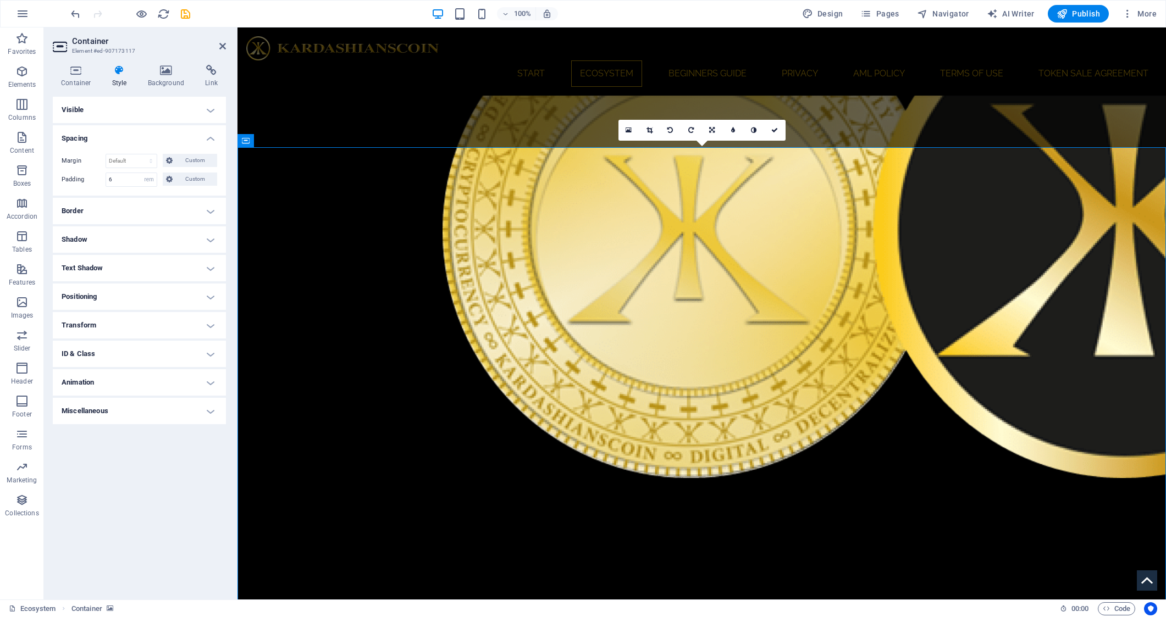
click at [172, 73] on icon at bounding box center [166, 70] width 53 height 11
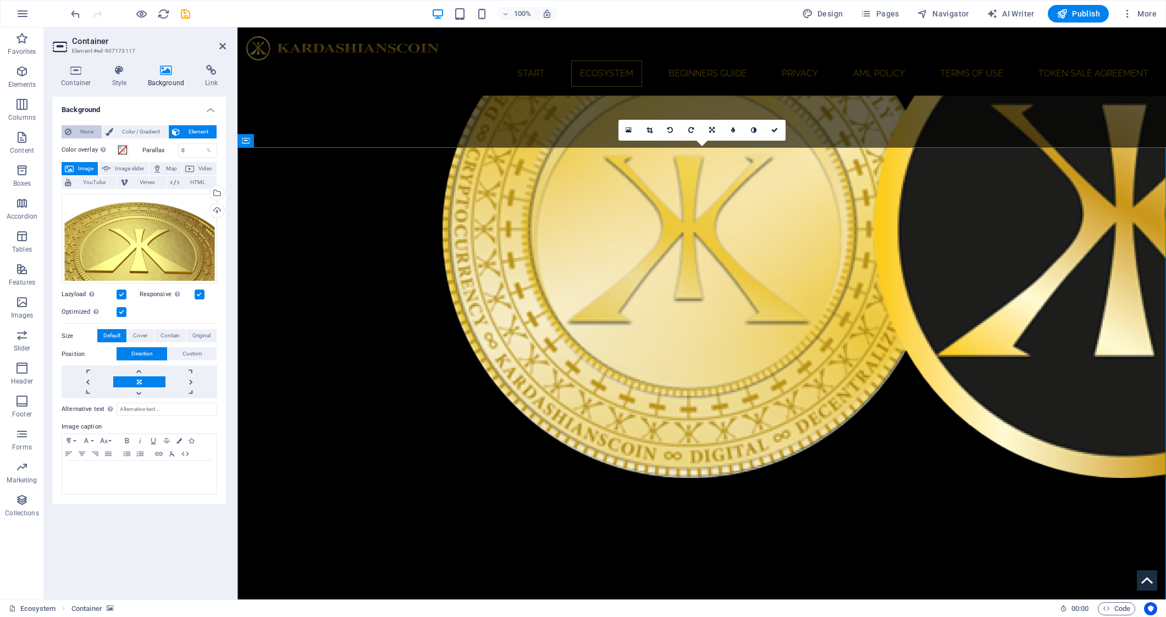
click at [80, 126] on span "None" at bounding box center [87, 131] width 24 height 13
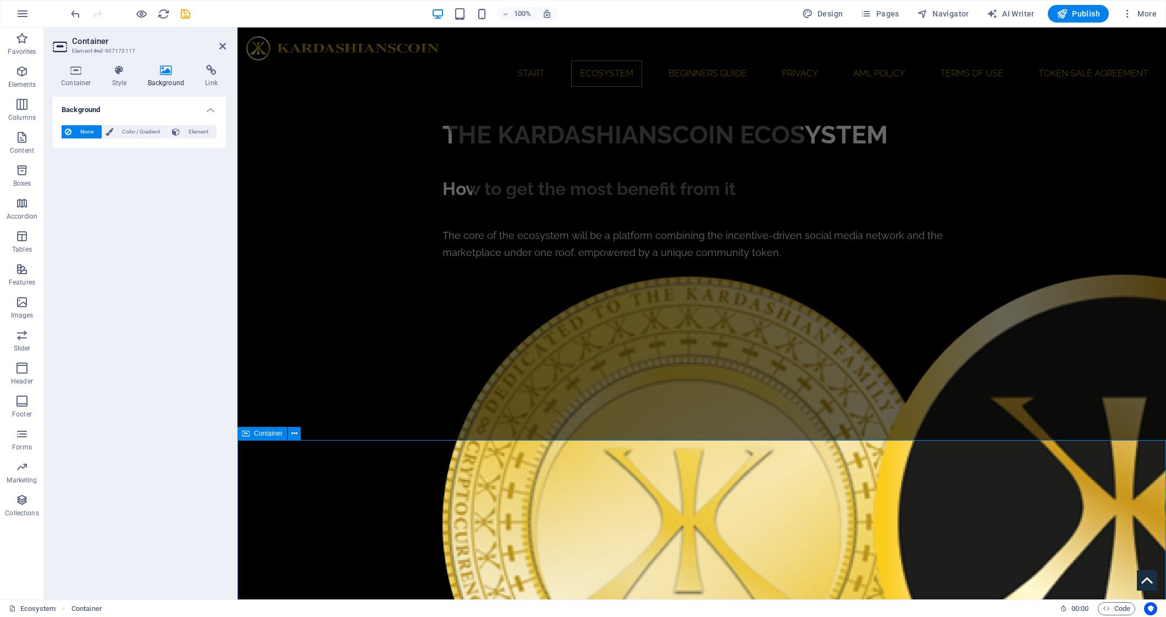
scroll to position [391, 0]
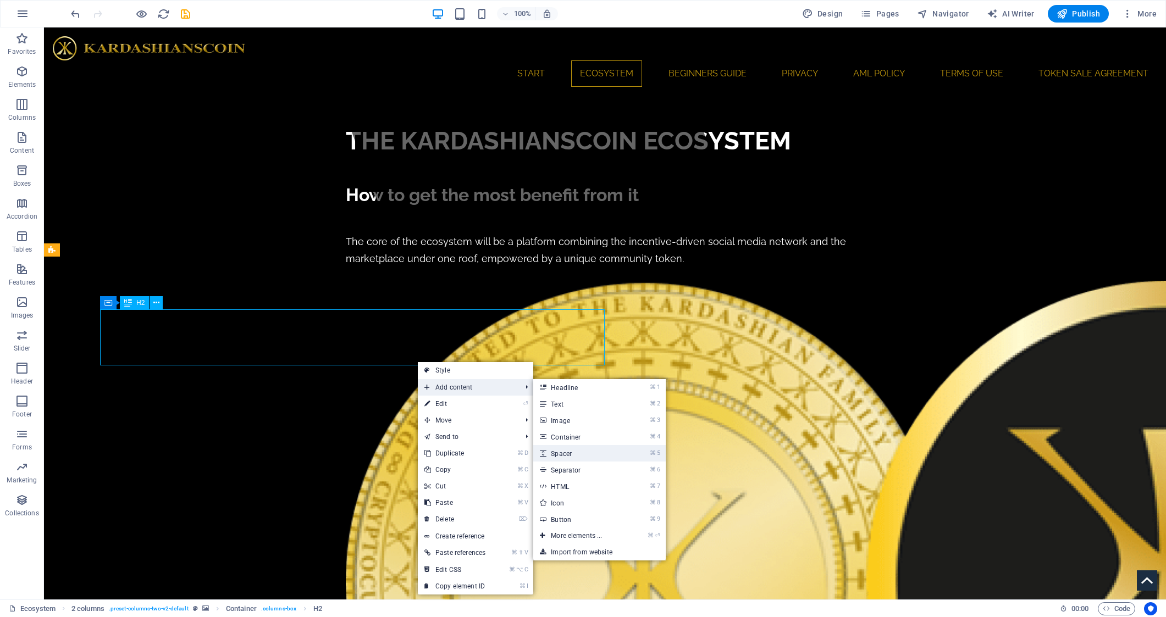
click at [593, 450] on link "⌘ 5 Spacer" at bounding box center [578, 453] width 91 height 16
select select "px"
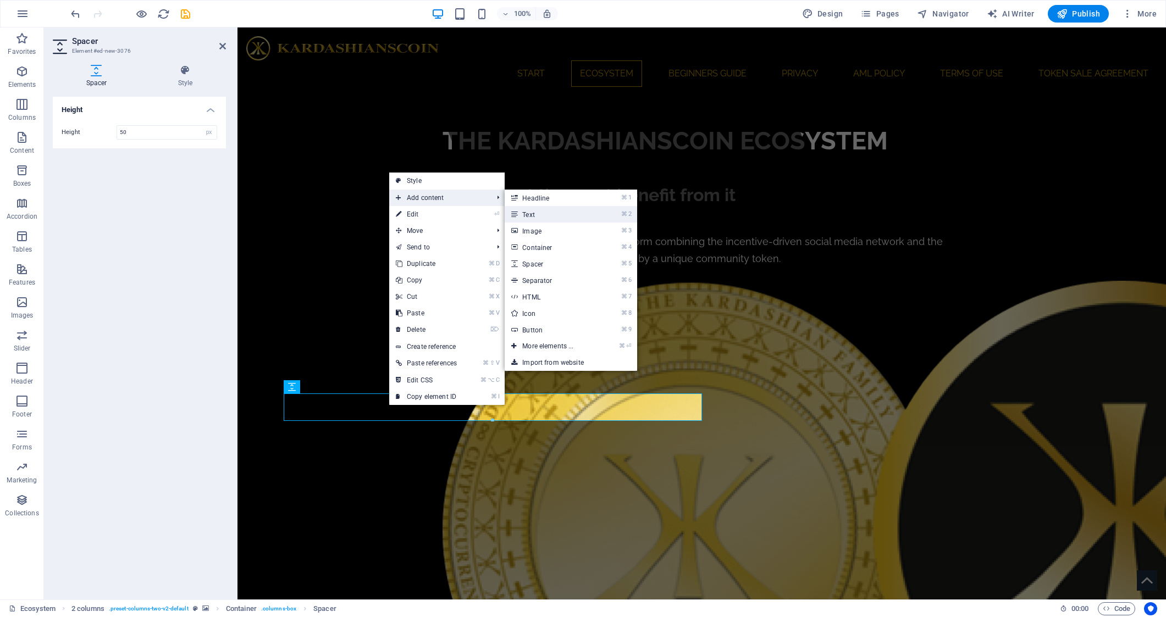
click at [545, 218] on link "⌘ 2 Text" at bounding box center [550, 214] width 91 height 16
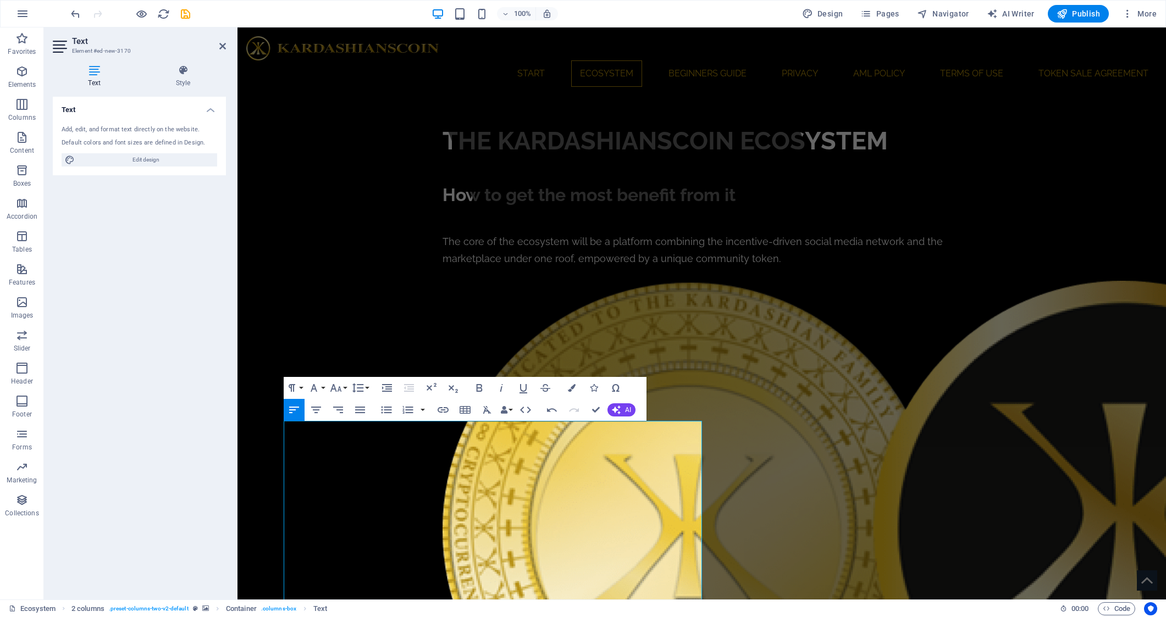
scroll to position [12950, 2]
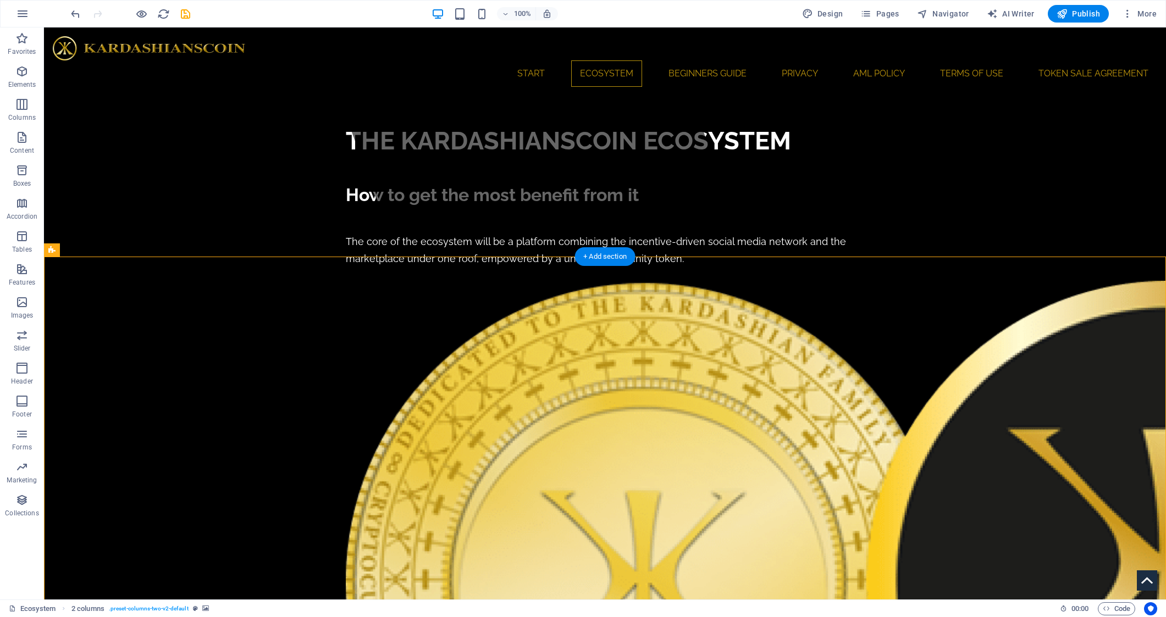
select select "%"
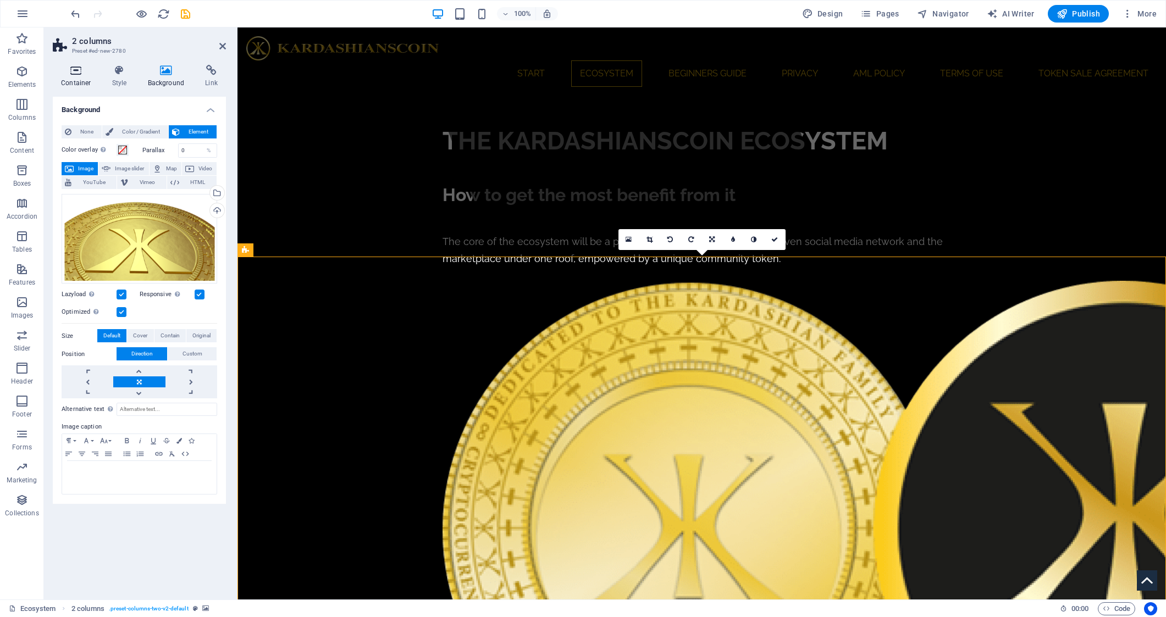
click at [72, 76] on h4 "Container" at bounding box center [78, 76] width 51 height 23
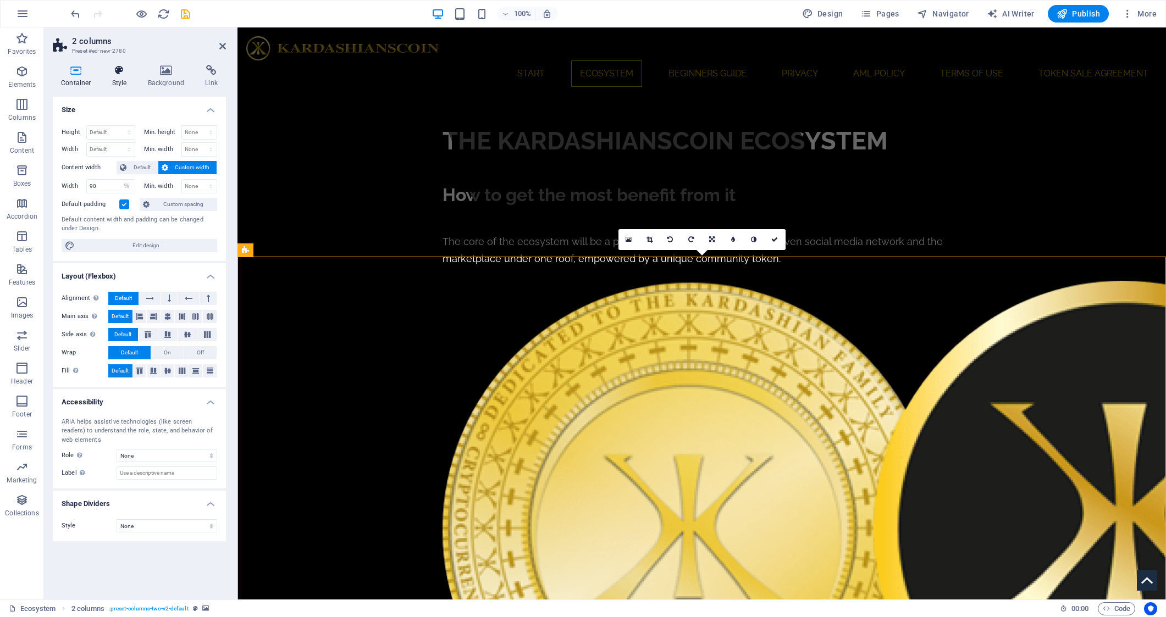
click at [119, 76] on h4 "Style" at bounding box center [122, 76] width 36 height 23
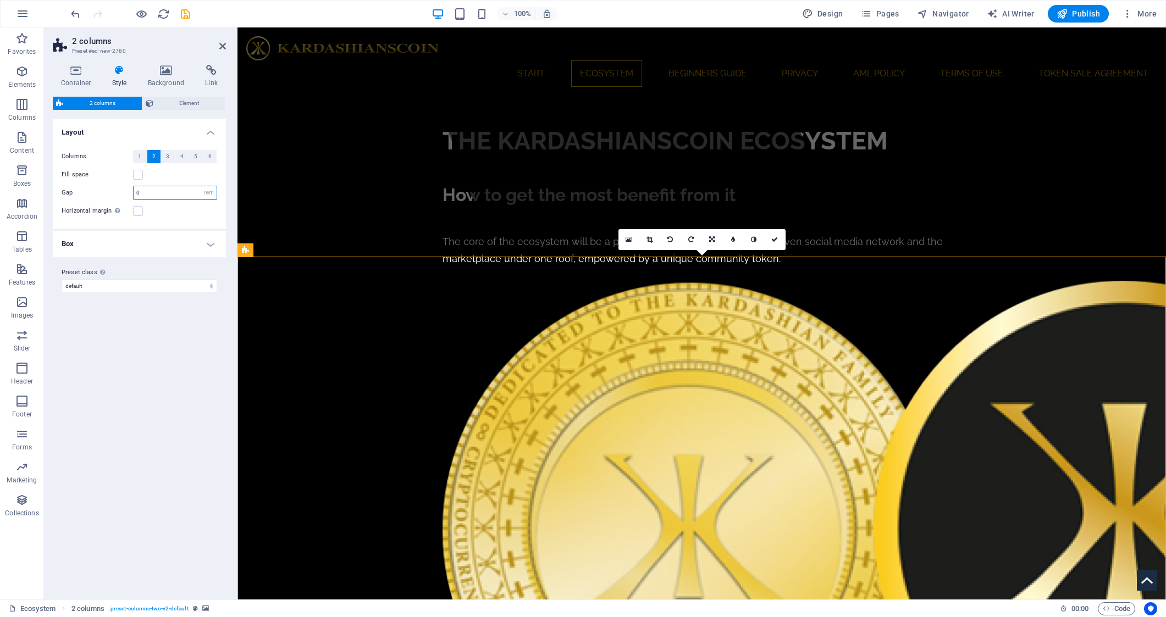
click at [162, 195] on input "0" at bounding box center [175, 192] width 83 height 13
type input "3"
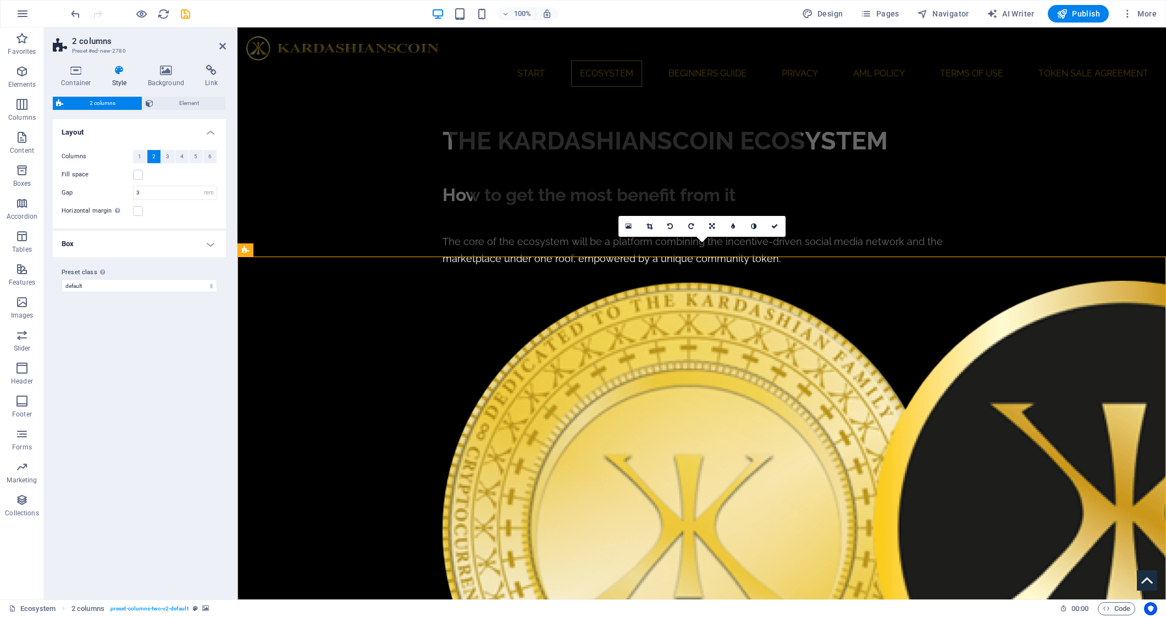
click at [167, 76] on h4 "Background" at bounding box center [169, 76] width 58 height 23
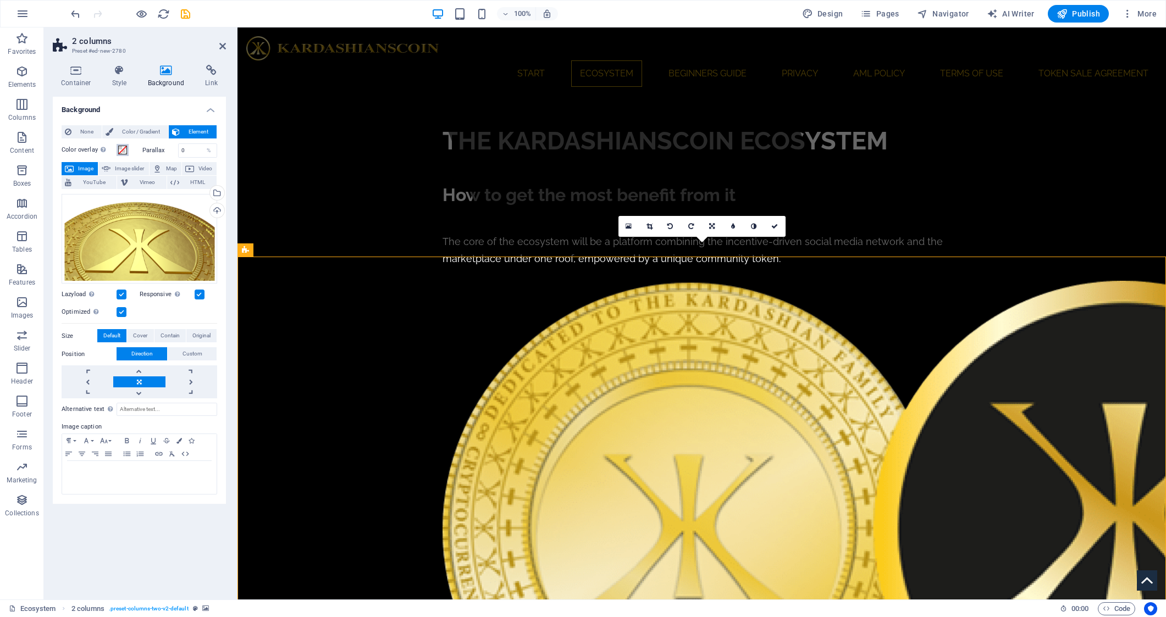
click at [125, 149] on span at bounding box center [122, 150] width 9 height 9
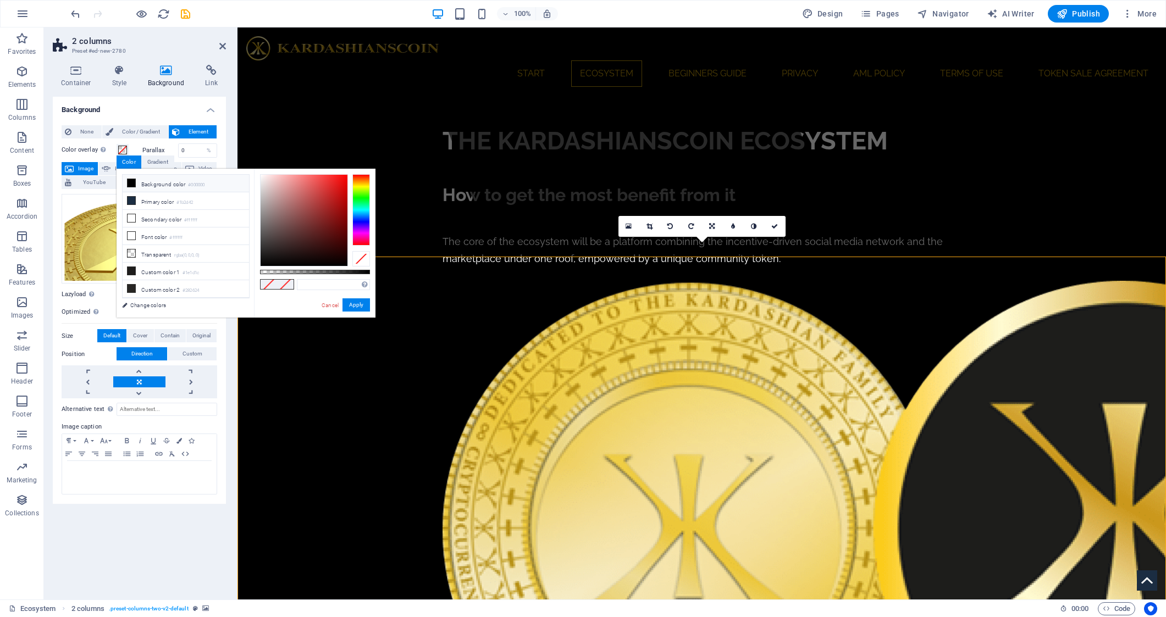
click at [129, 178] on li "Background color #000000" at bounding box center [186, 184] width 126 height 18
click at [342, 272] on div at bounding box center [315, 272] width 110 height 4
type input "rgba(0, 0, 0, 0.55)"
drag, startPoint x: 342, startPoint y: 273, endPoint x: 320, endPoint y: 273, distance: 21.4
click at [320, 273] on div at bounding box center [321, 272] width 4 height 8
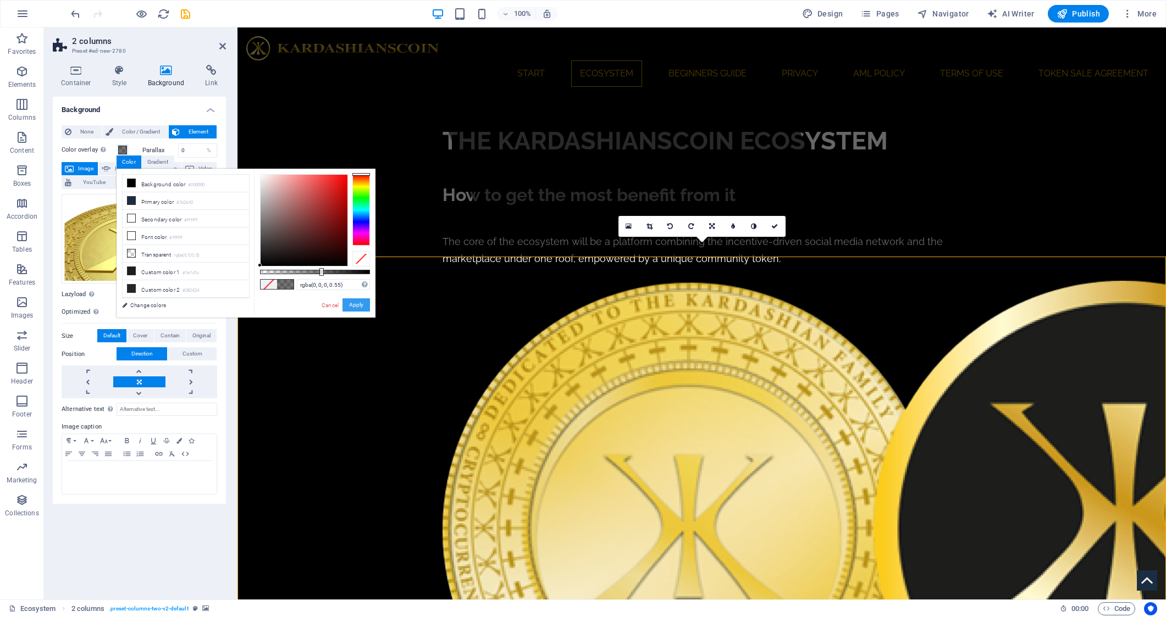
click at [351, 305] on button "Apply" at bounding box center [355, 304] width 27 height 13
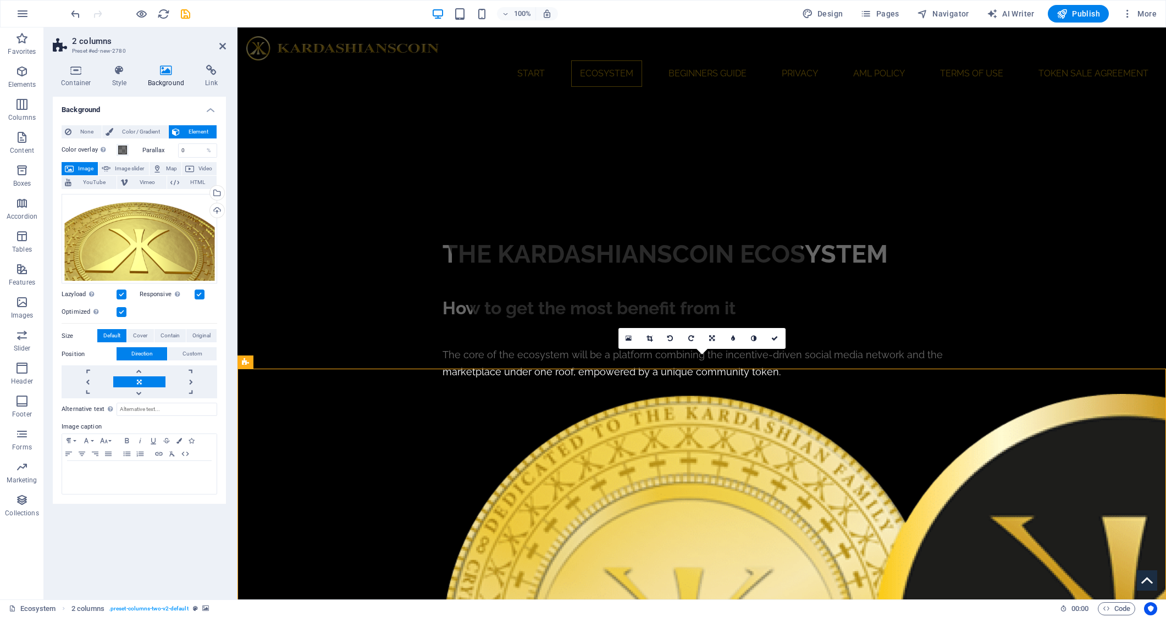
scroll to position [276, 0]
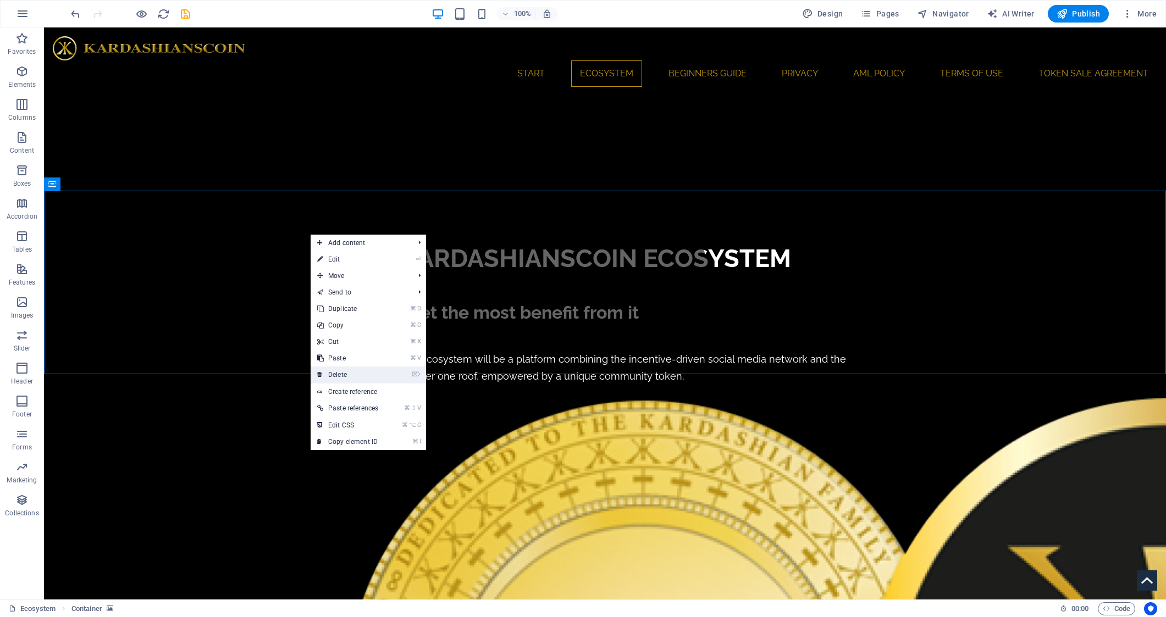
click at [357, 370] on link "⌦ Delete" at bounding box center [348, 375] width 74 height 16
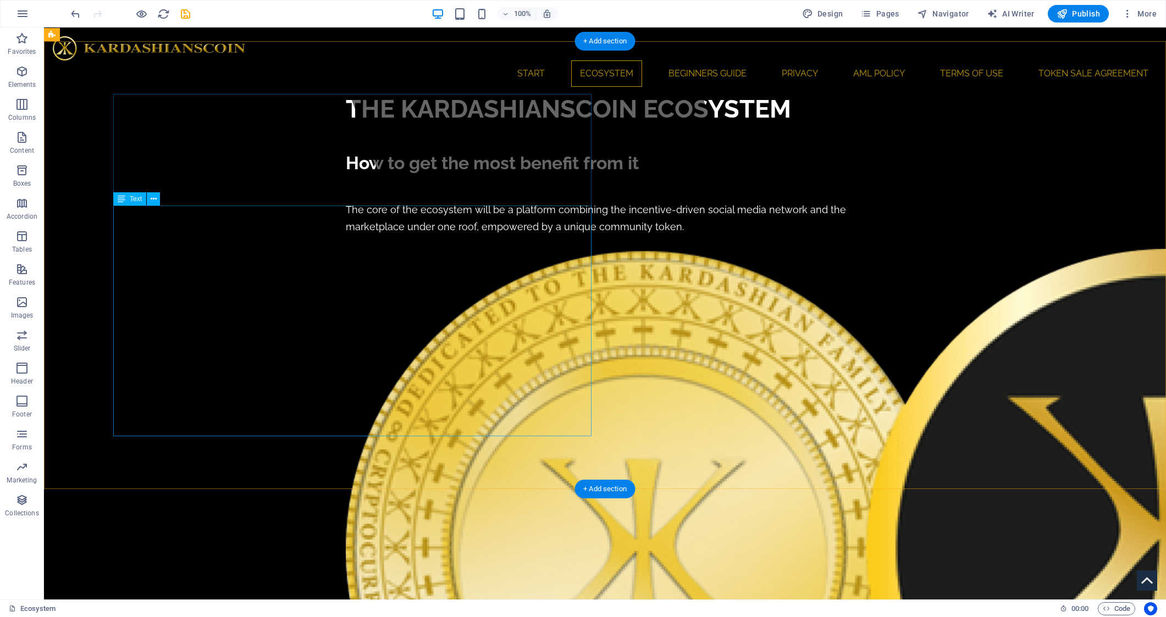
scroll to position [424, 0]
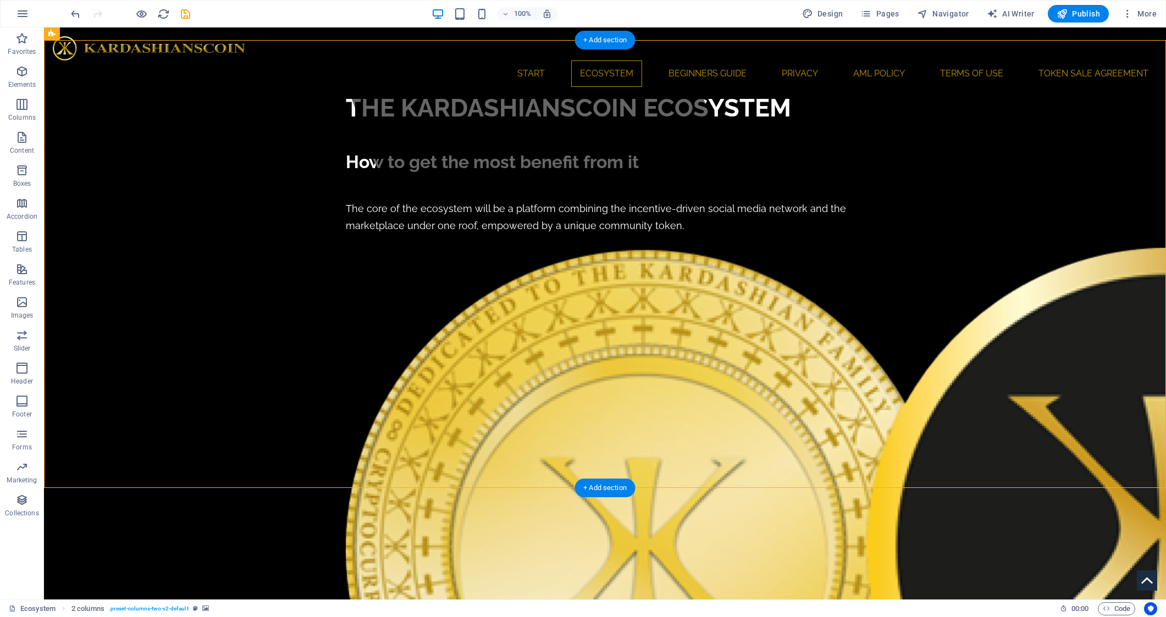
select select "rem"
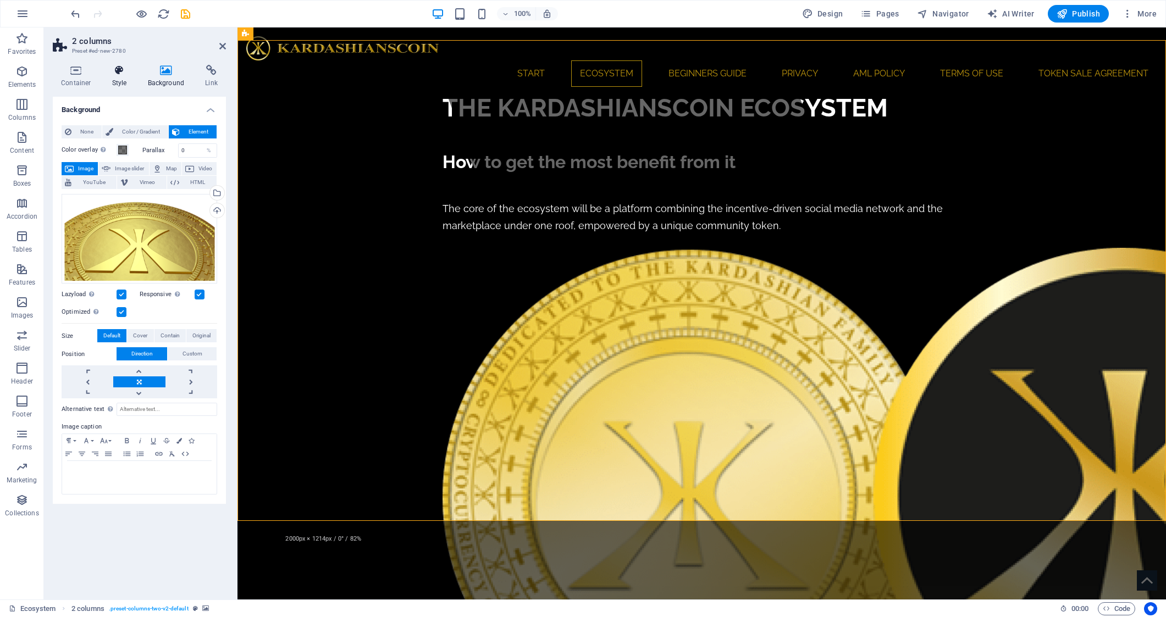
click at [112, 69] on icon at bounding box center [119, 70] width 31 height 11
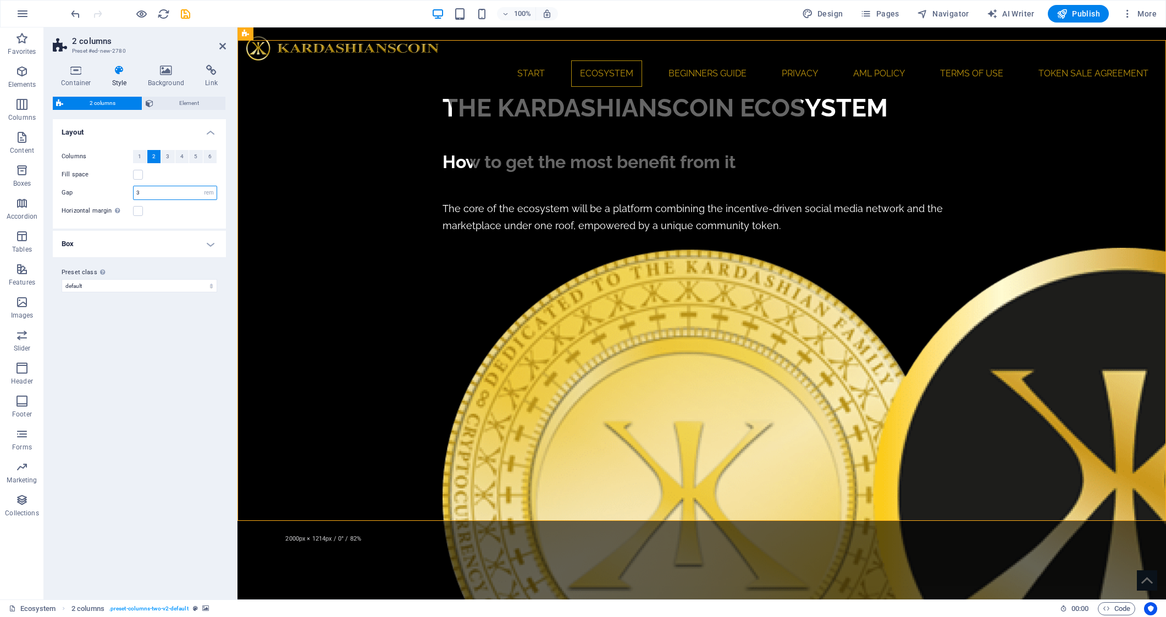
click at [161, 193] on input "3" at bounding box center [175, 192] width 83 height 13
type input "5"
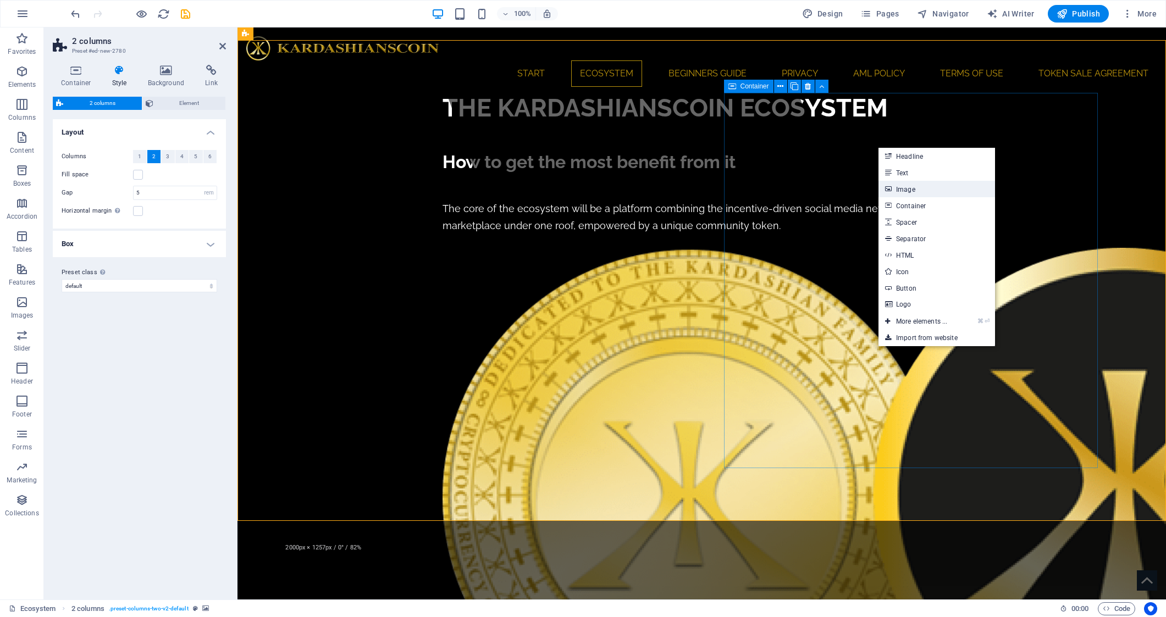
click at [936, 189] on link "Image" at bounding box center [936, 189] width 117 height 16
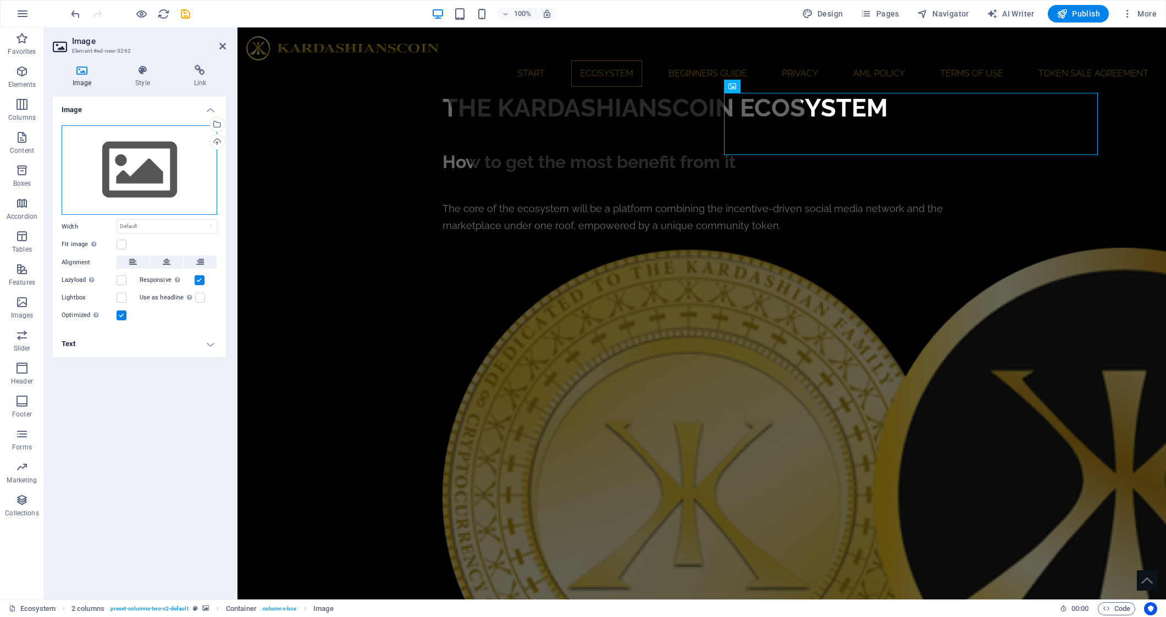
click at [145, 191] on div "Drag files here, click to choose files or select files from Files or our free s…" at bounding box center [140, 170] width 156 height 90
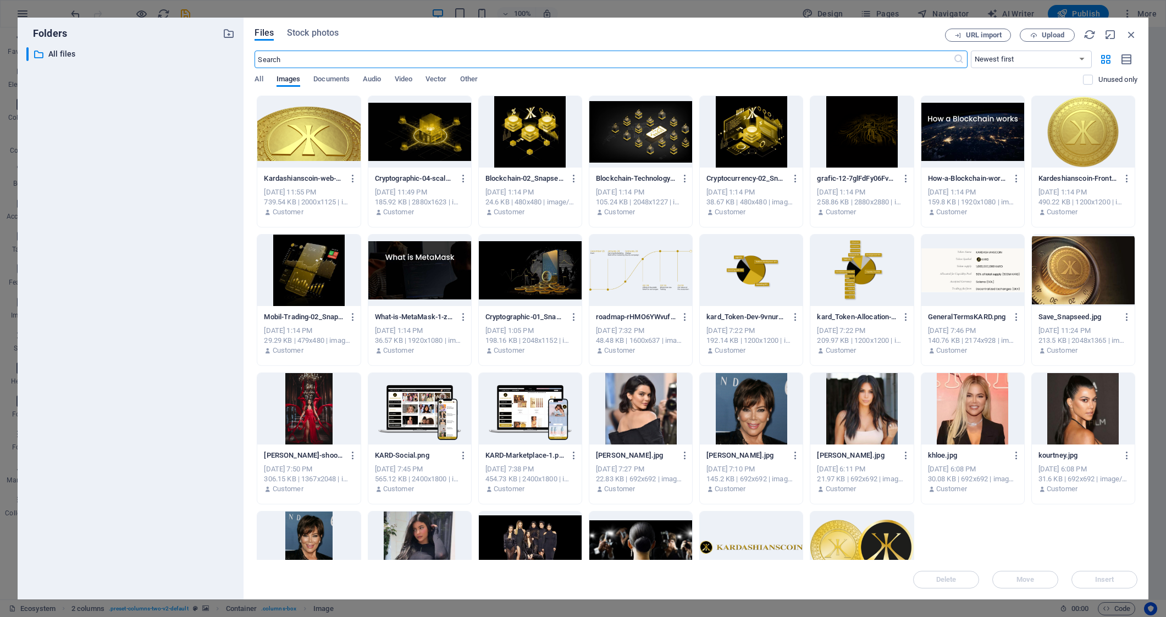
scroll to position [0, 0]
click at [1048, 36] on span "Upload" at bounding box center [1053, 35] width 23 height 7
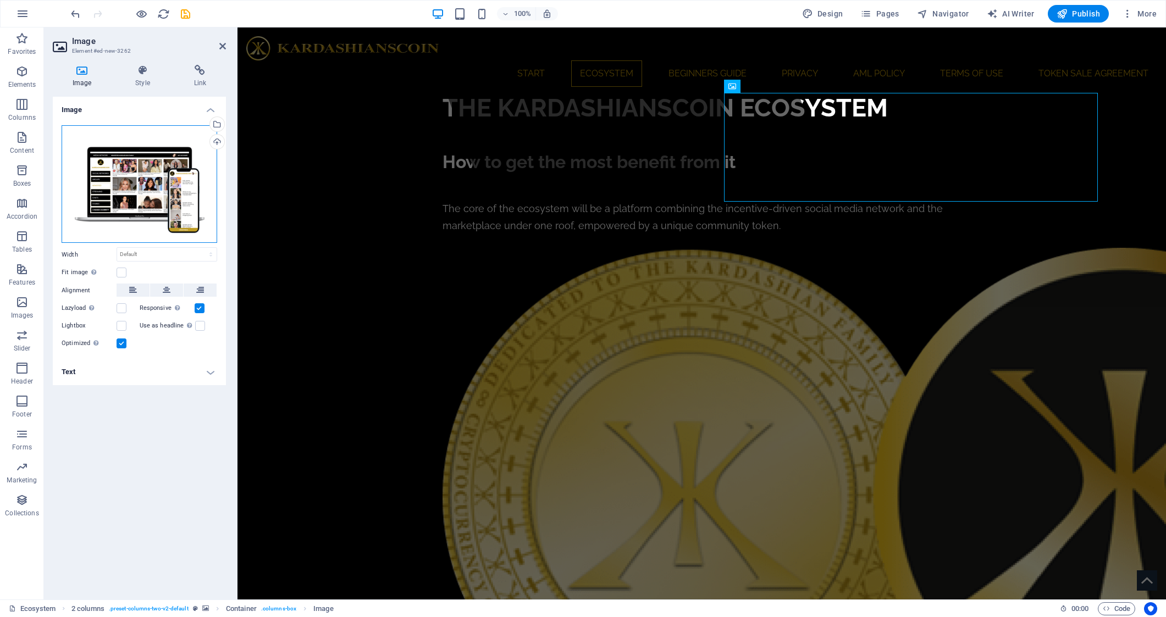
click at [147, 174] on div "Drag files here, click to choose files or select files from Files or our free s…" at bounding box center [140, 184] width 156 height 118
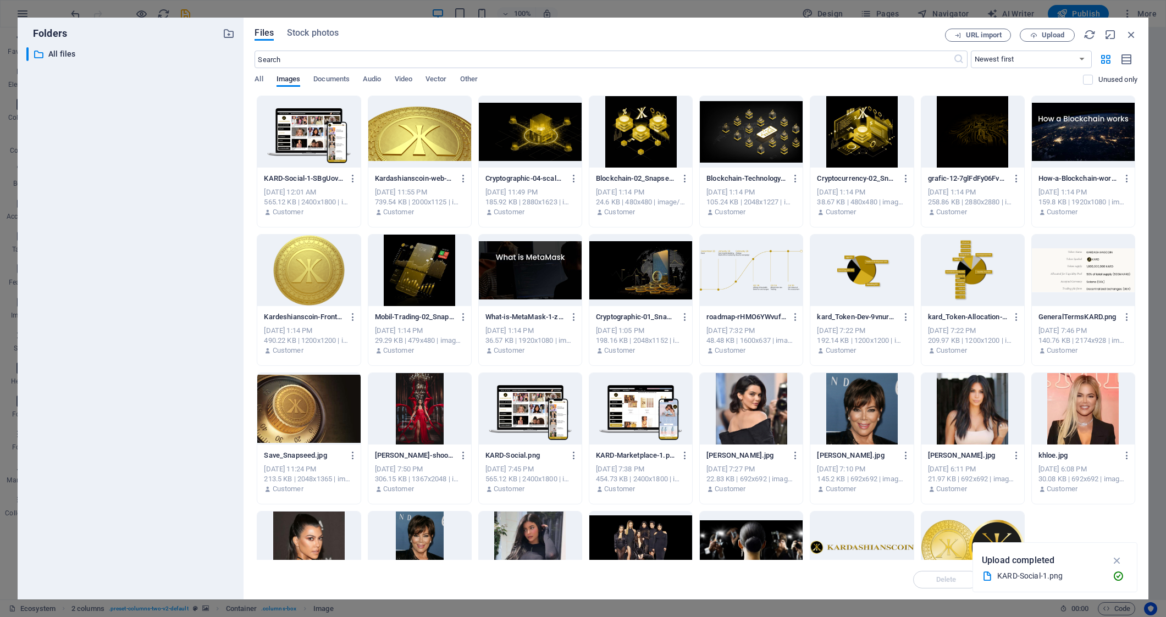
click at [317, 146] on div at bounding box center [308, 131] width 103 height 71
click at [317, 146] on div "1" at bounding box center [308, 131] width 103 height 71
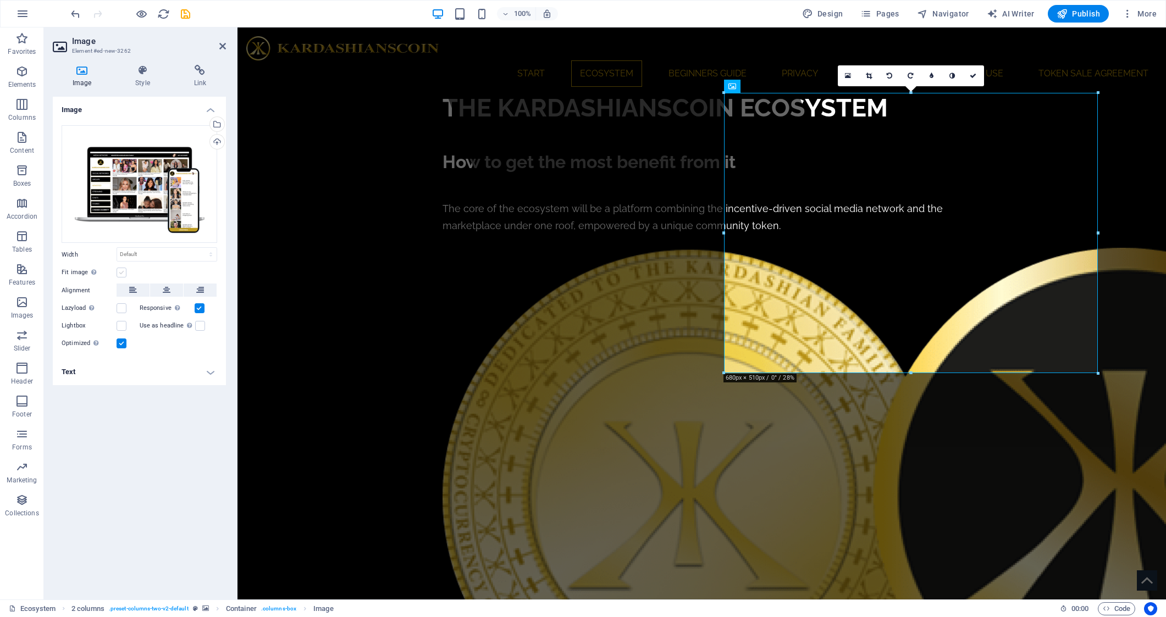
click at [121, 273] on label at bounding box center [122, 273] width 10 height 10
click at [0, 0] on input "Fit image Automatically fit image to a fixed width and height" at bounding box center [0, 0] width 0 height 0
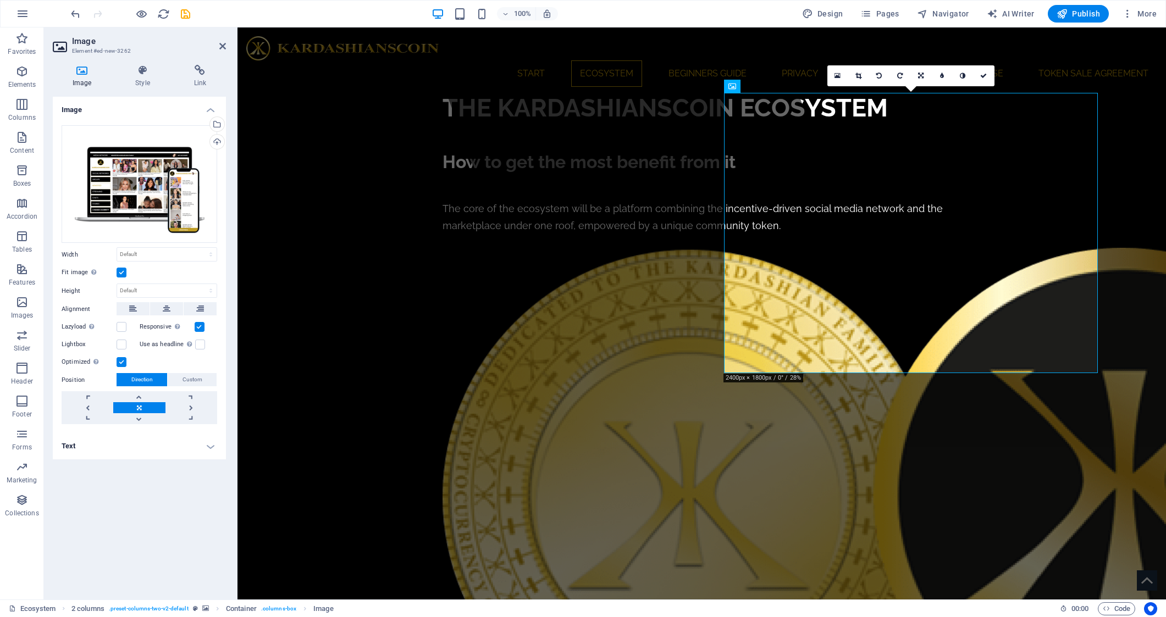
click at [121, 273] on label at bounding box center [122, 273] width 10 height 10
click at [0, 0] on input "Fit image Automatically fit image to a fixed width and height" at bounding box center [0, 0] width 0 height 0
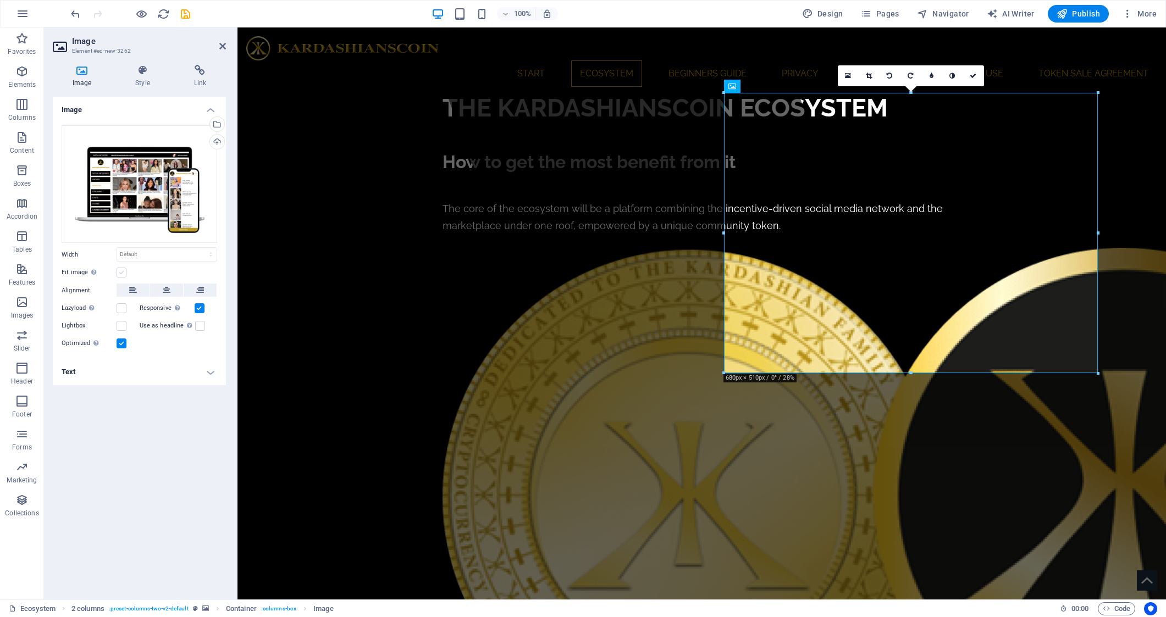
click at [121, 273] on label at bounding box center [122, 273] width 10 height 10
click at [0, 0] on input "Fit image Automatically fit image to a fixed width and height" at bounding box center [0, 0] width 0 height 0
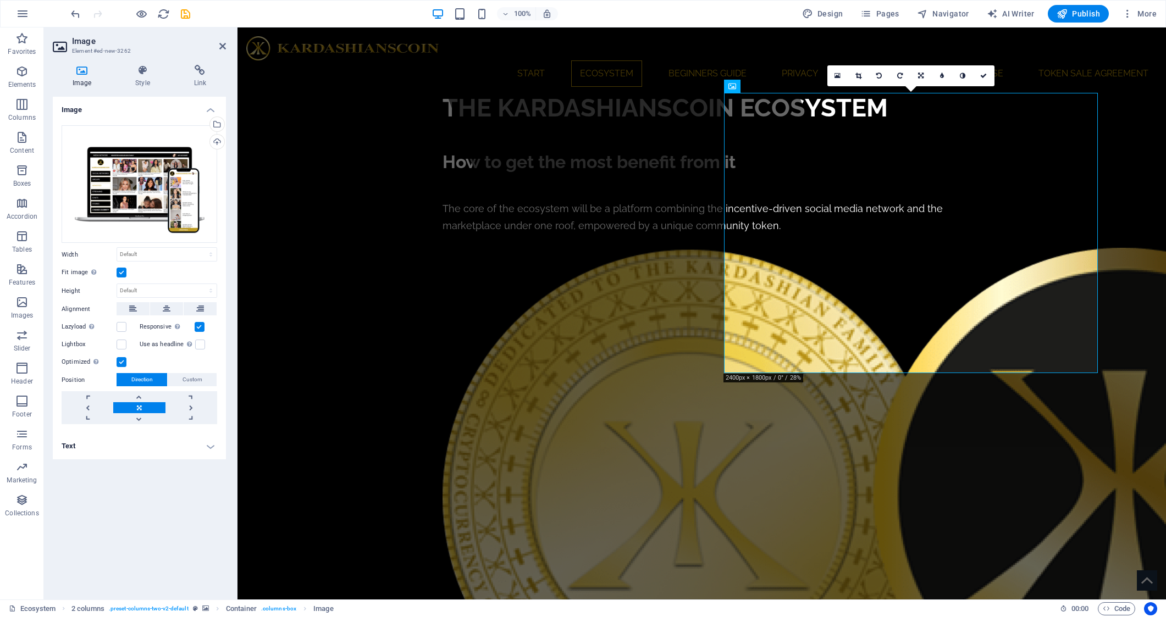
click at [121, 273] on label at bounding box center [122, 273] width 10 height 10
click at [0, 0] on input "Fit image Automatically fit image to a fixed width and height" at bounding box center [0, 0] width 0 height 0
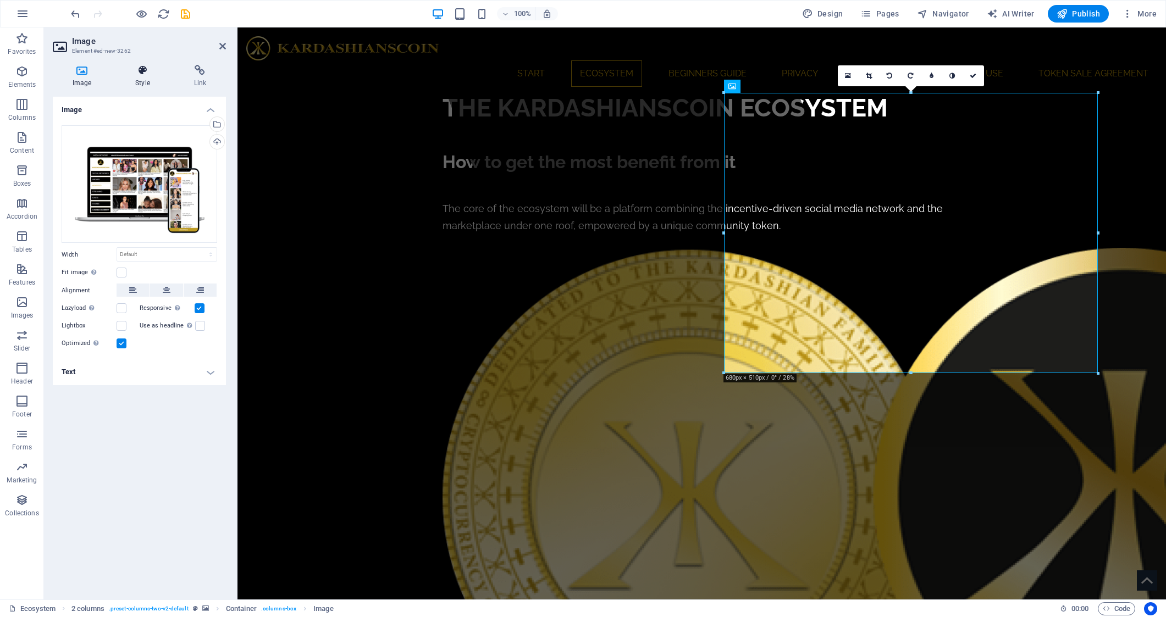
click at [141, 74] on icon at bounding box center [142, 70] width 54 height 11
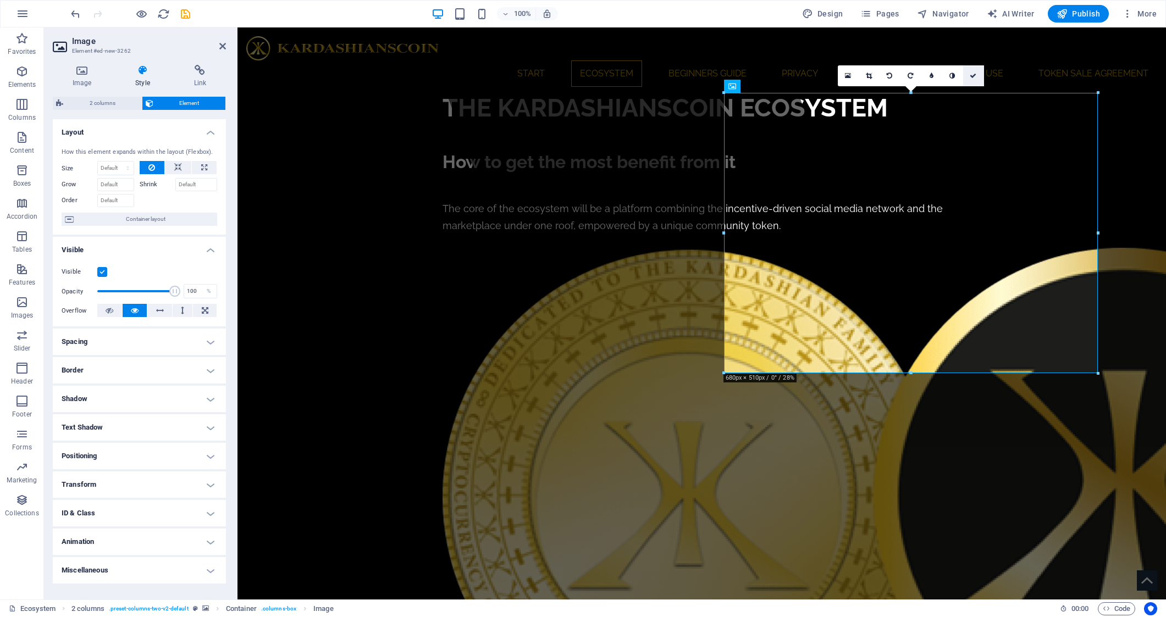
click at [973, 76] on icon at bounding box center [973, 76] width 7 height 7
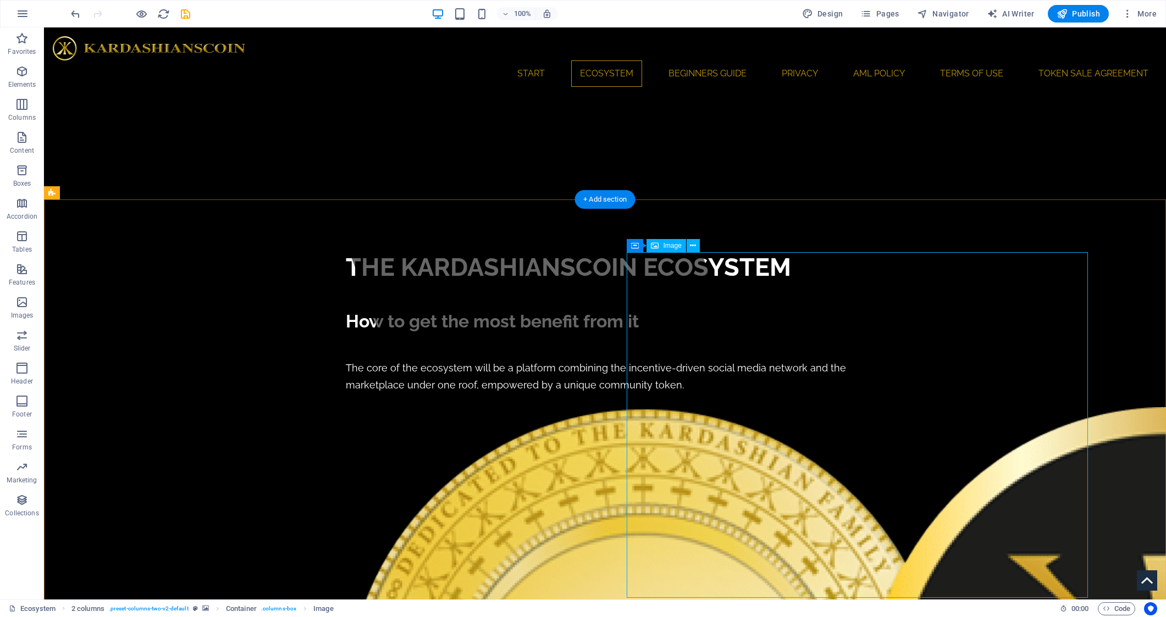
scroll to position [264, 0]
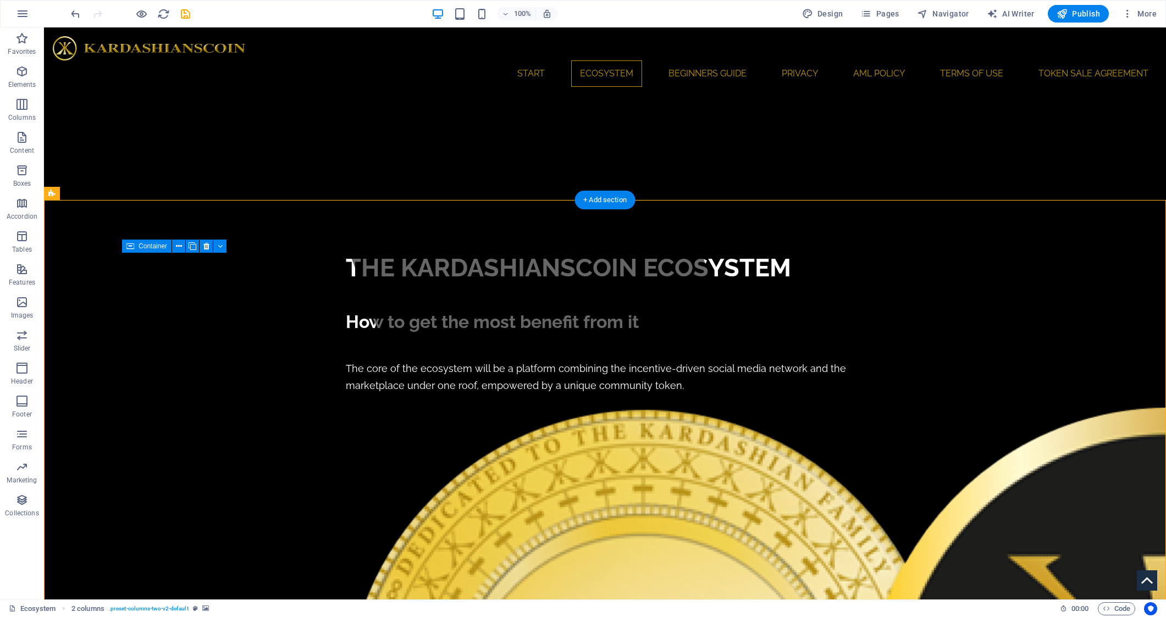
select select "rem"
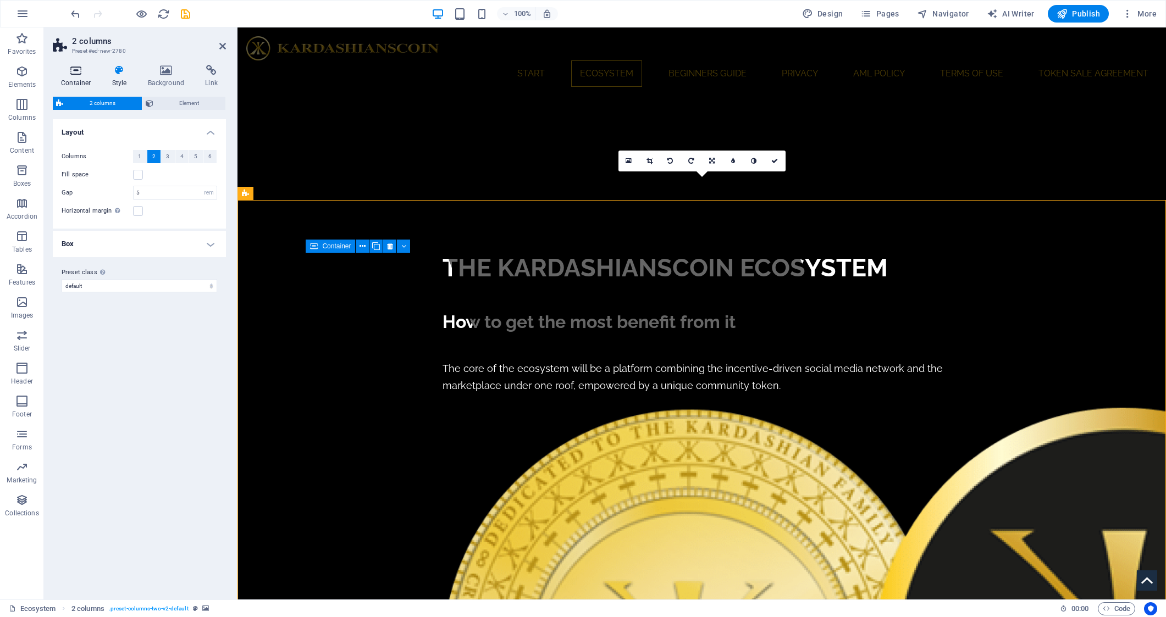
click at [71, 72] on icon at bounding box center [76, 70] width 47 height 11
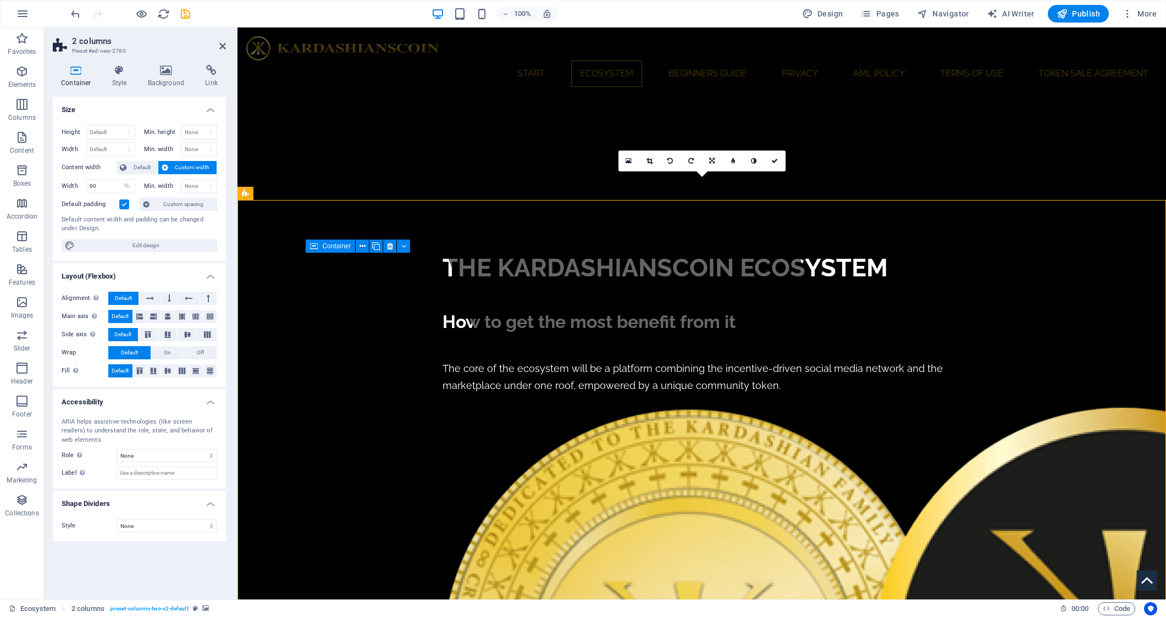
click at [202, 169] on span "Custom width" at bounding box center [192, 167] width 42 height 13
click at [188, 167] on span "Custom width" at bounding box center [192, 167] width 42 height 13
click at [190, 207] on span "Custom spacing" at bounding box center [183, 204] width 61 height 13
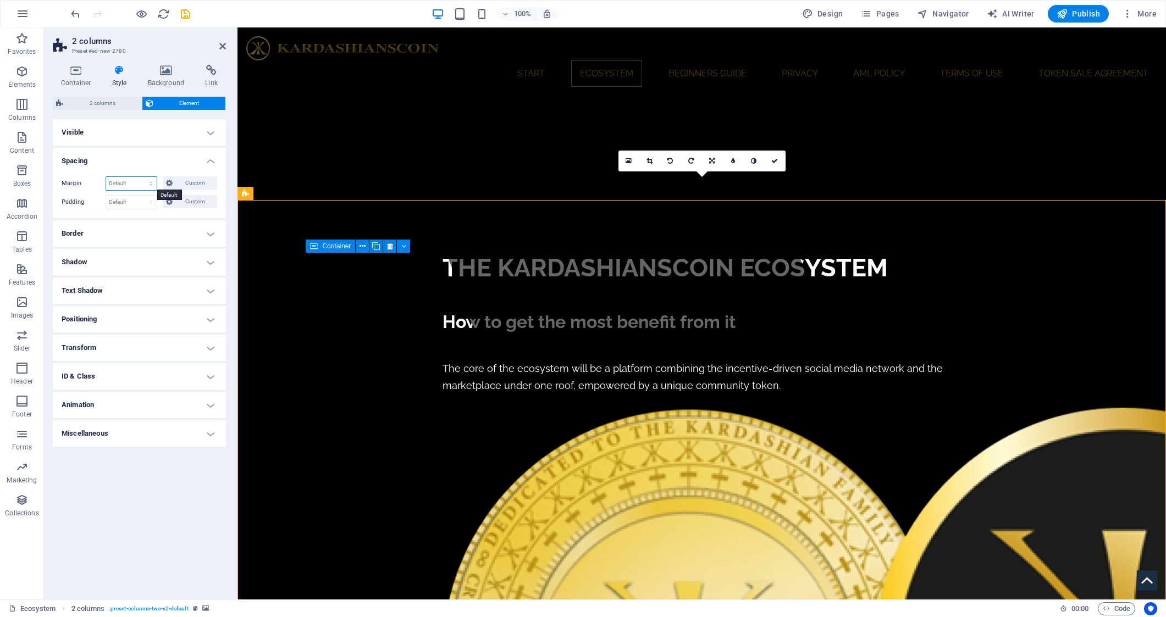
select select "rem"
type input "0"
click at [196, 183] on span "Custom" at bounding box center [195, 182] width 38 height 13
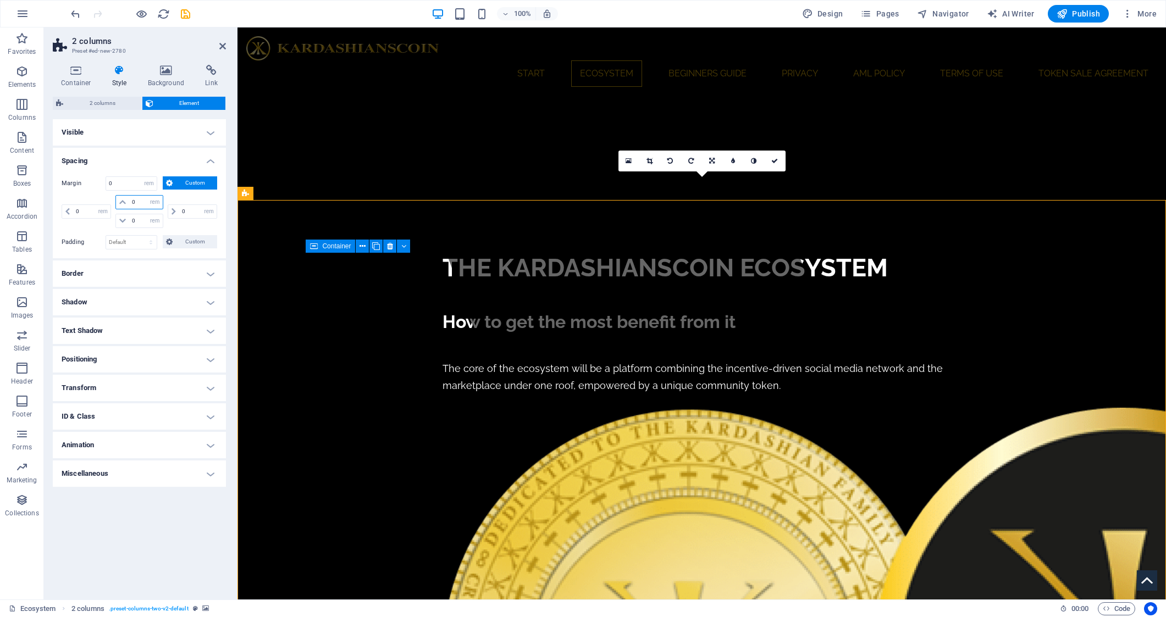
click at [144, 204] on input "0" at bounding box center [145, 202] width 33 height 13
type input "10"
select select "DISABLED_OPTION_VALUE"
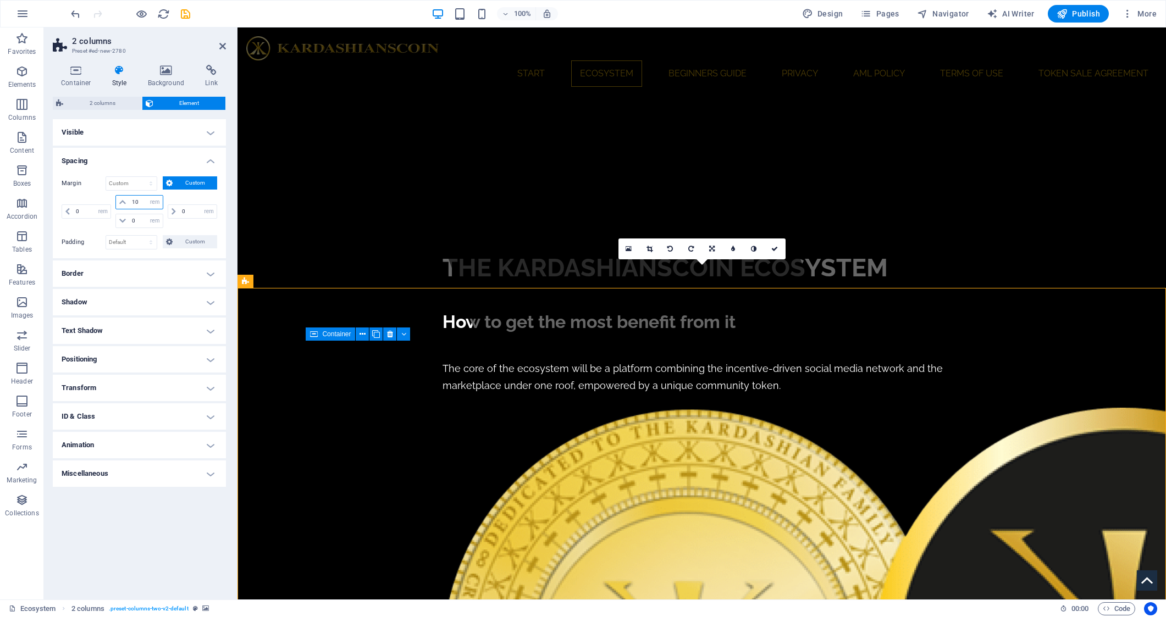
click at [144, 206] on input "10" at bounding box center [145, 202] width 33 height 13
type input "5"
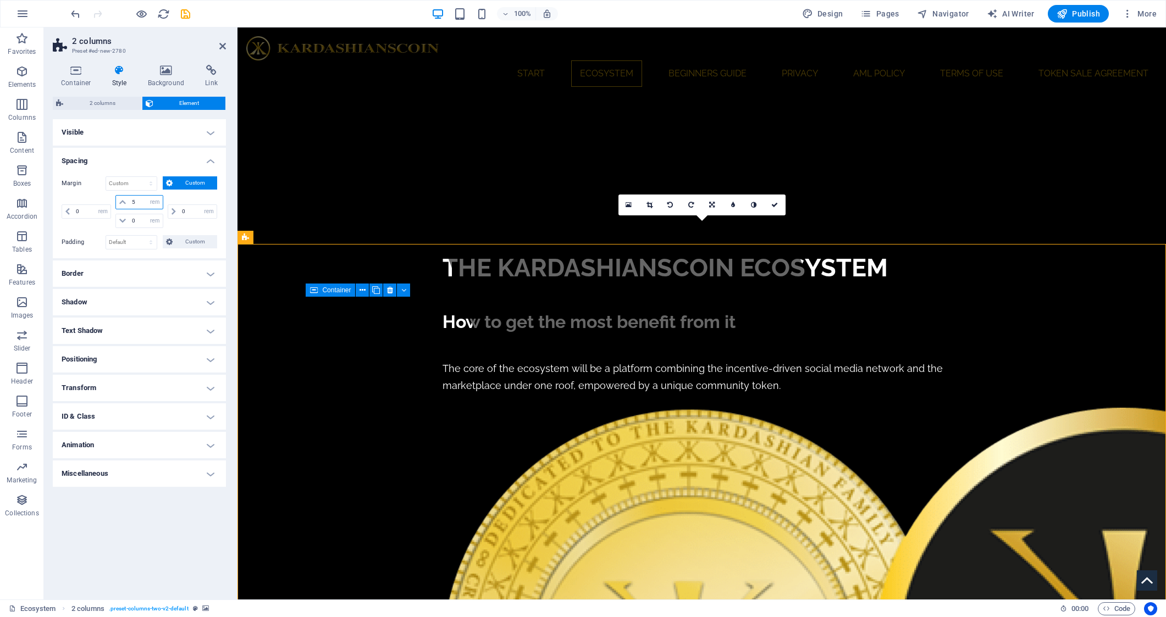
click at [144, 206] on input "5" at bounding box center [145, 202] width 33 height 13
select select "DISABLED_OPTION_VALUE"
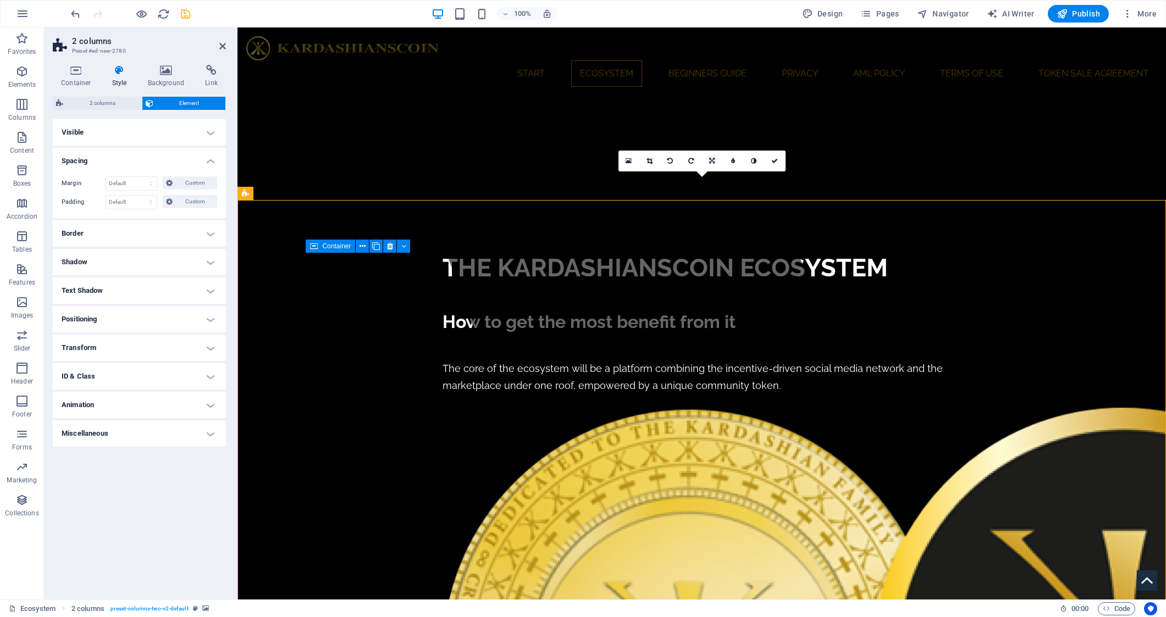
click at [184, 15] on icon "save" at bounding box center [185, 14] width 13 height 13
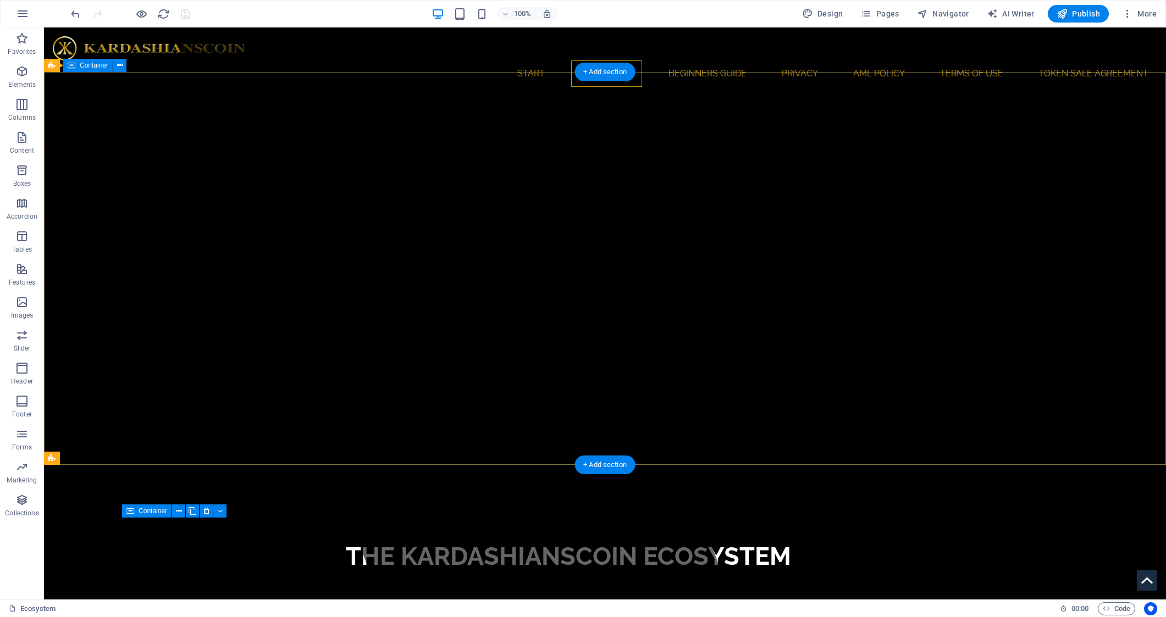
scroll to position [0, 0]
click at [88, 67] on span "Container" at bounding box center [94, 65] width 29 height 7
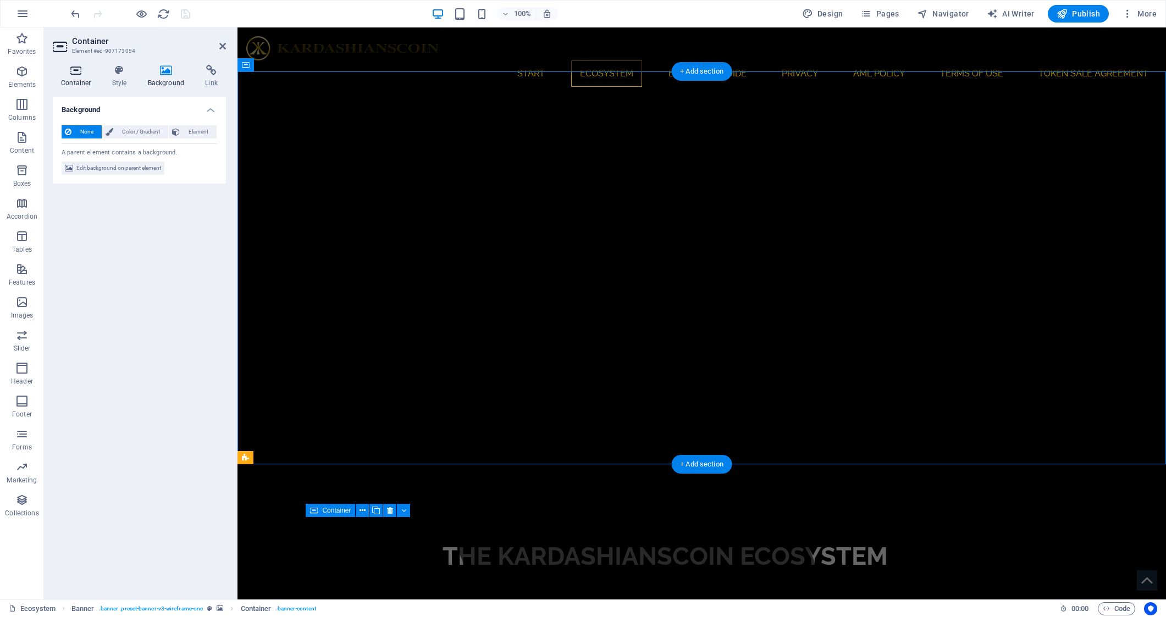
click at [72, 75] on icon at bounding box center [76, 70] width 47 height 11
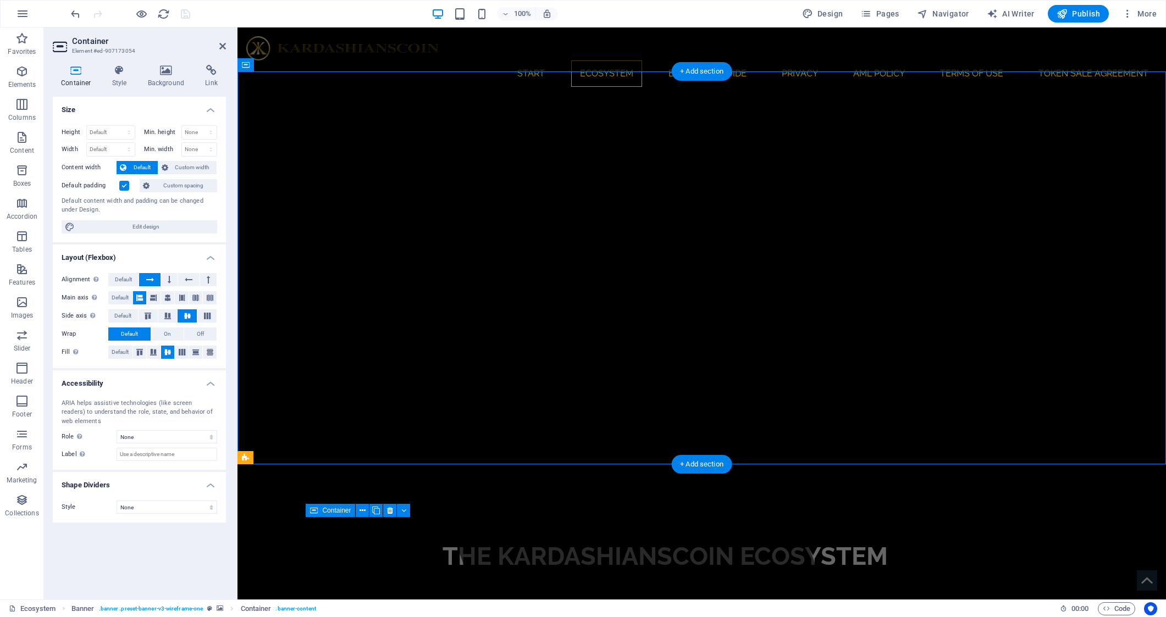
click at [123, 184] on label at bounding box center [124, 186] width 10 height 10
click at [0, 0] on input "Default padding" at bounding box center [0, 0] width 0 height 0
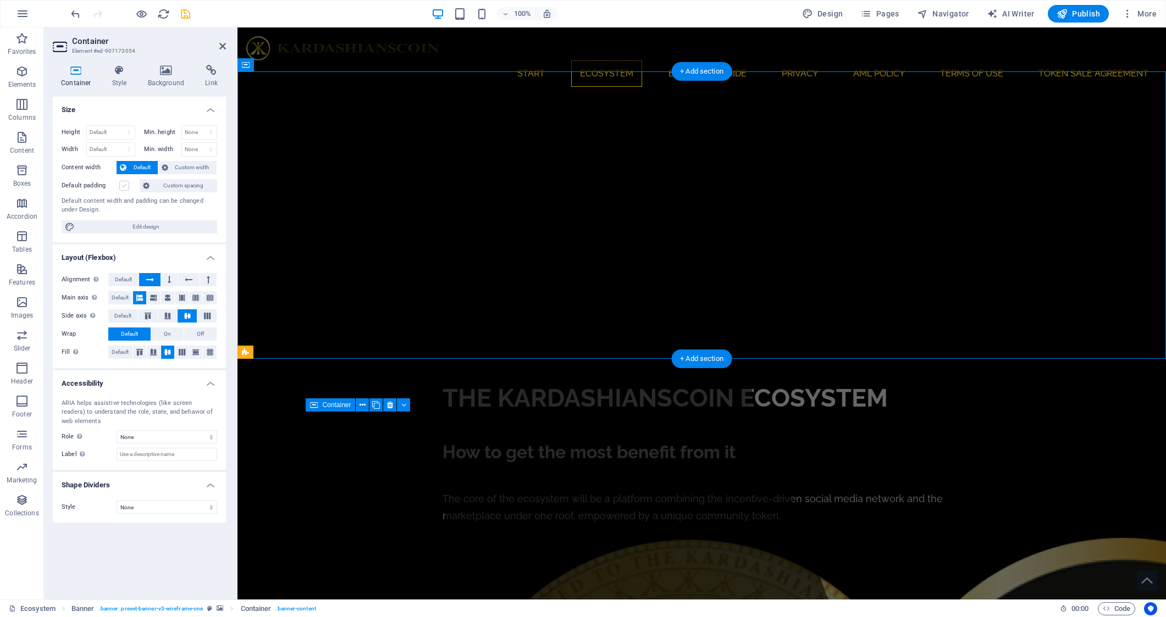
click at [123, 184] on label at bounding box center [124, 186] width 10 height 10
click at [0, 0] on input "Default padding" at bounding box center [0, 0] width 0 height 0
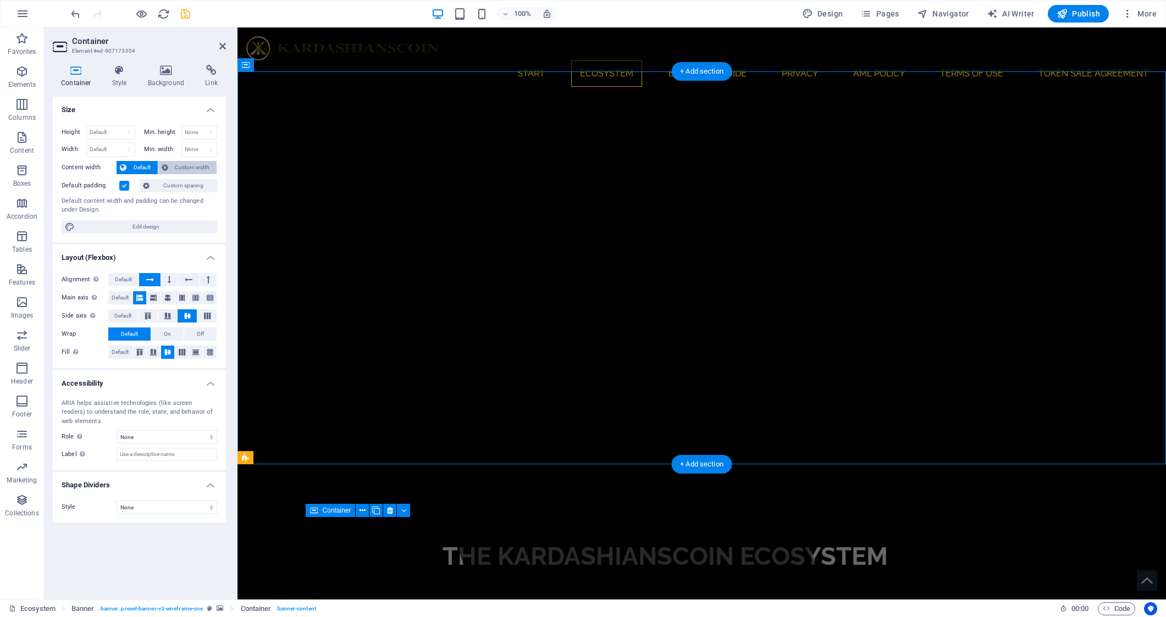
click at [206, 166] on span "Custom width" at bounding box center [192, 167] width 42 height 13
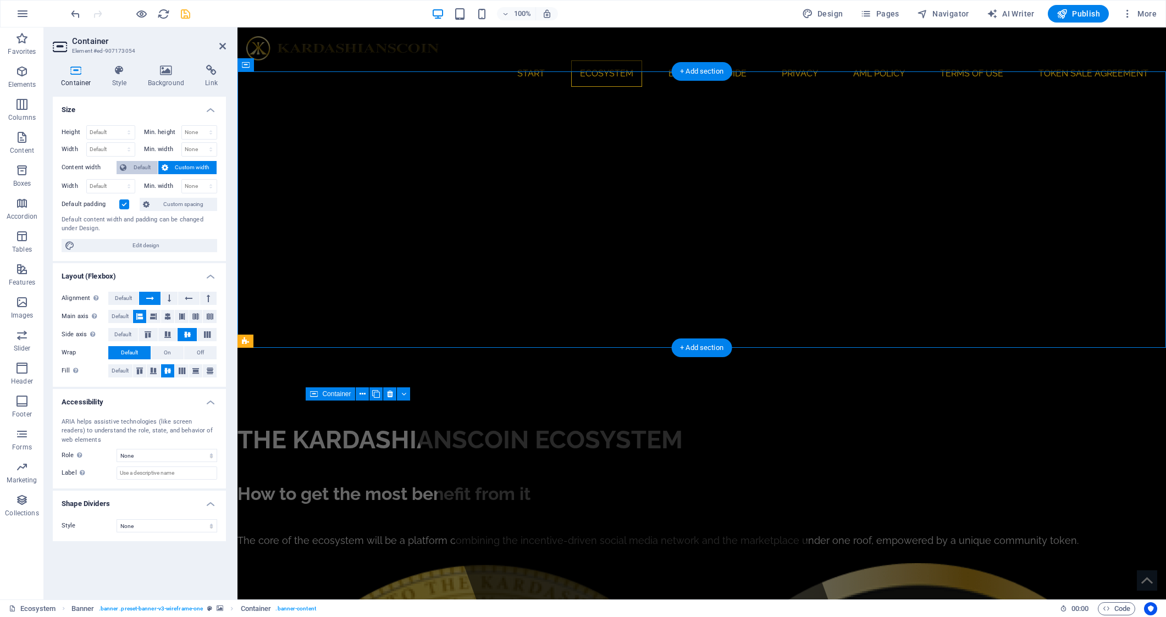
click at [140, 170] on span "Default" at bounding box center [142, 167] width 25 height 13
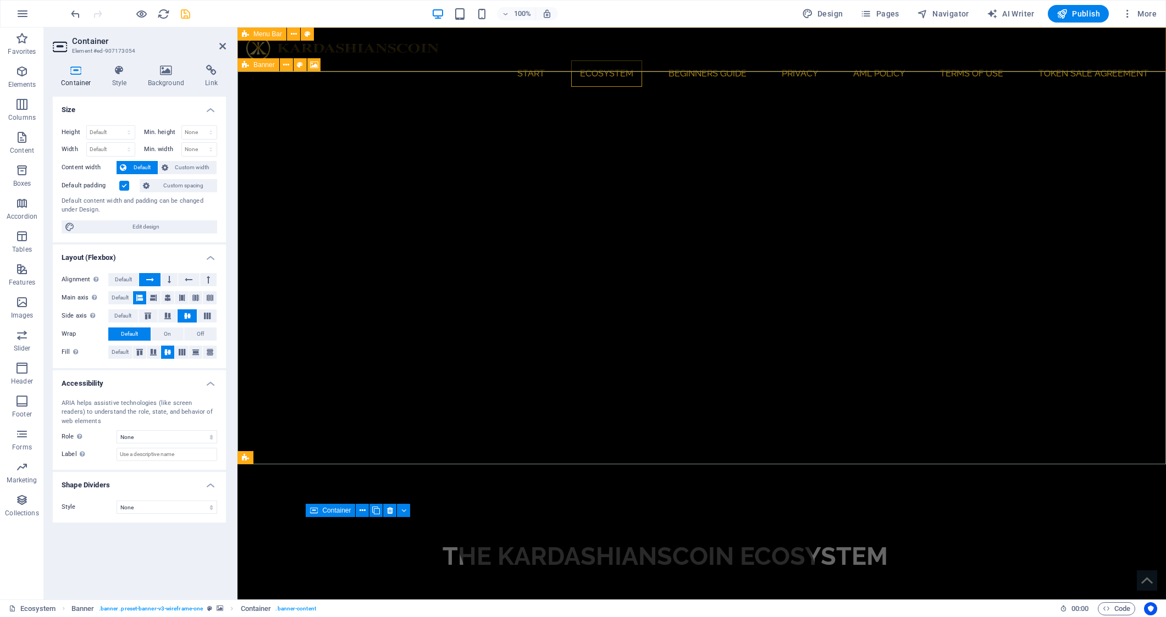
click at [244, 65] on icon at bounding box center [245, 64] width 7 height 13
select select "ms"
select select "s"
select select "progressive"
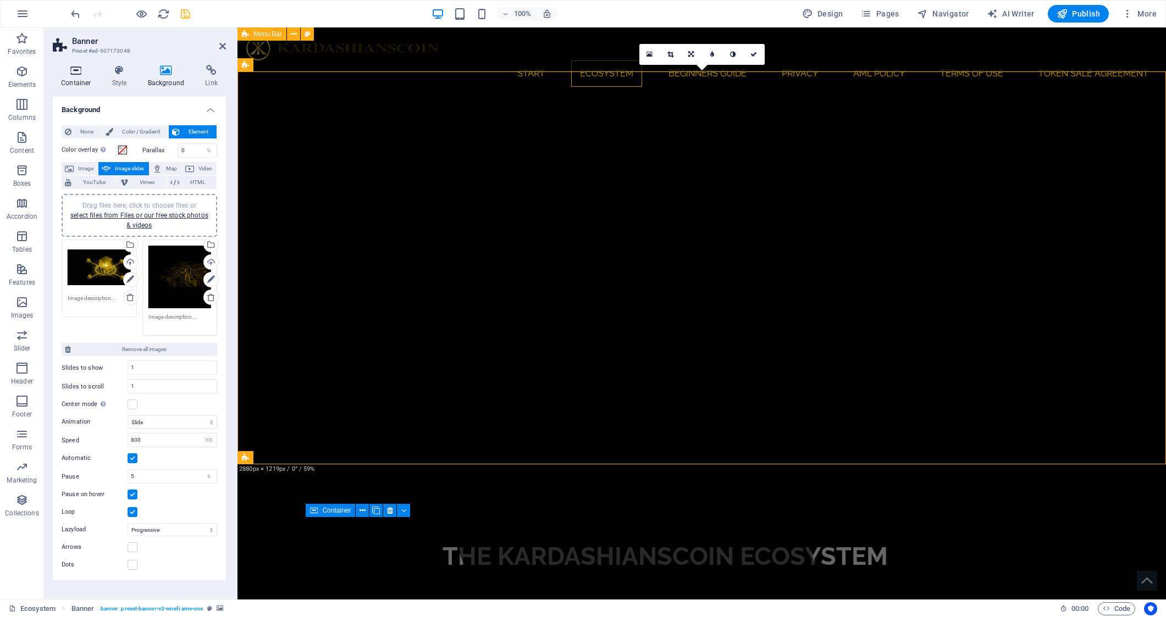
click at [86, 71] on icon at bounding box center [76, 70] width 47 height 11
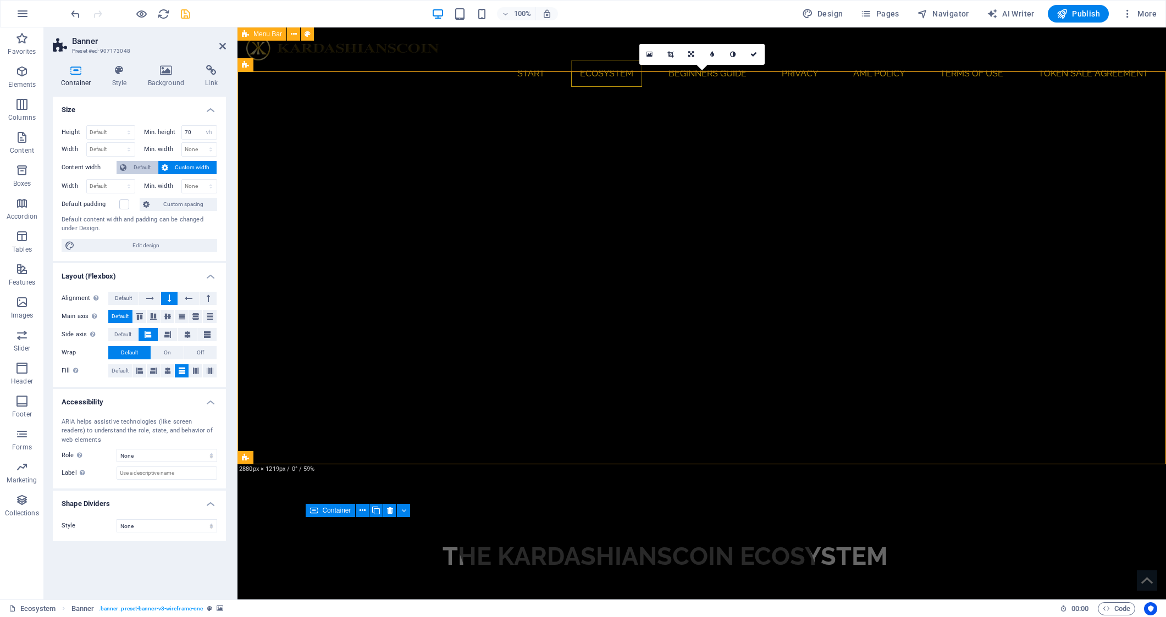
click at [130, 167] on span "Default" at bounding box center [142, 167] width 25 height 13
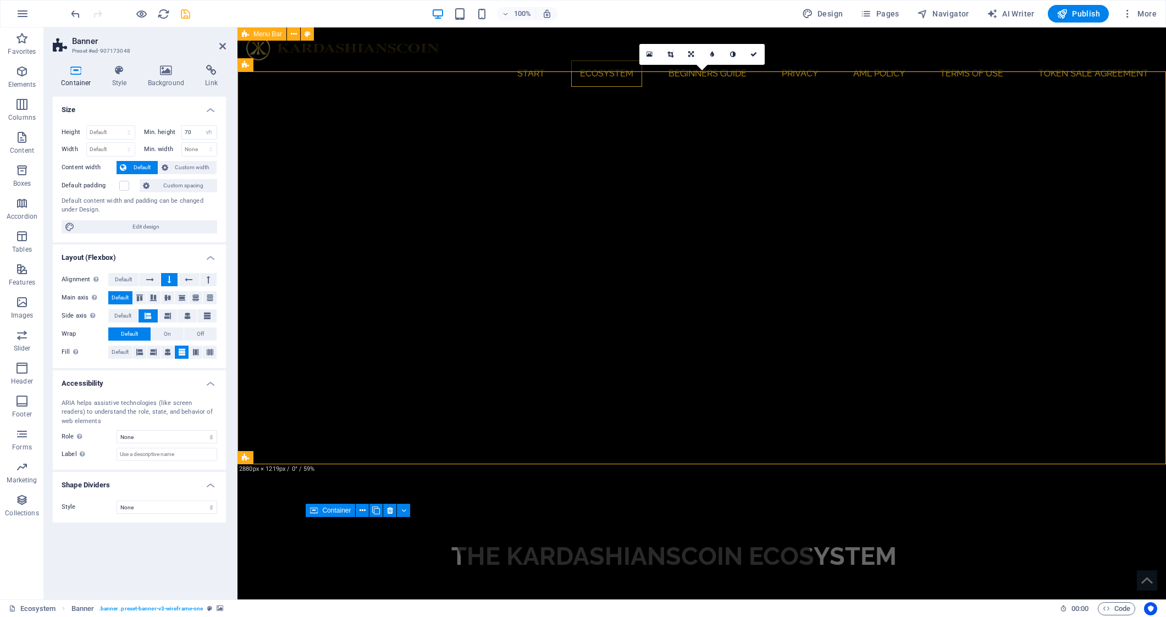
click at [135, 166] on span "Default" at bounding box center [142, 167] width 25 height 13
click at [126, 182] on label at bounding box center [124, 186] width 10 height 10
click at [0, 0] on input "Default padding" at bounding box center [0, 0] width 0 height 0
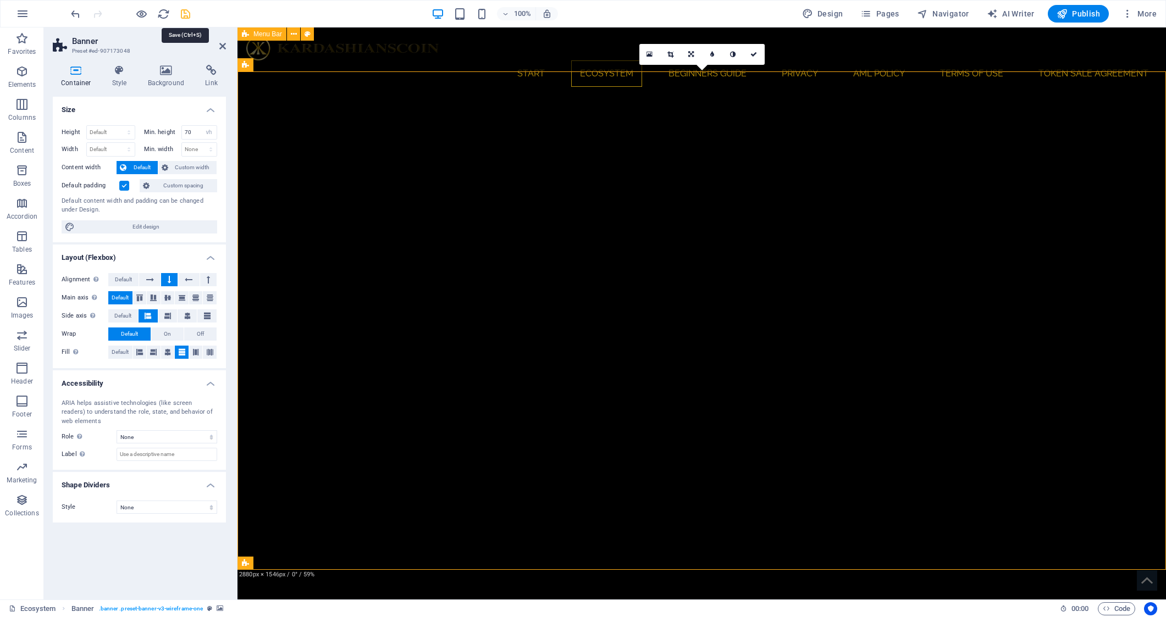
click at [187, 14] on icon "save" at bounding box center [185, 14] width 13 height 13
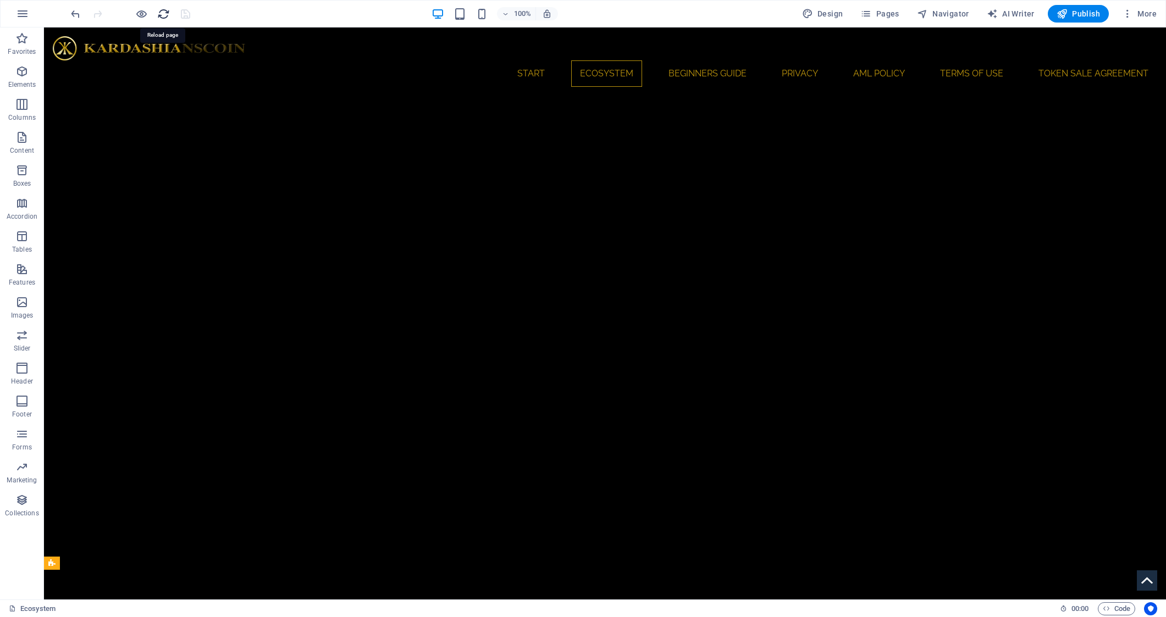
click at [161, 14] on icon "reload" at bounding box center [163, 14] width 13 height 13
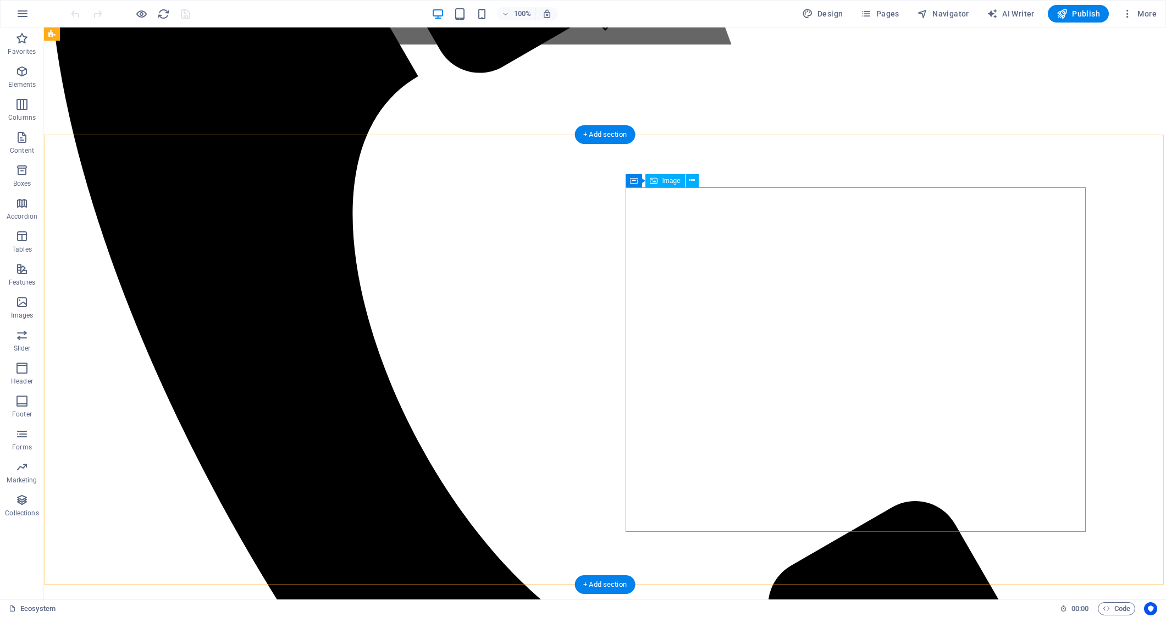
scroll to position [552, 0]
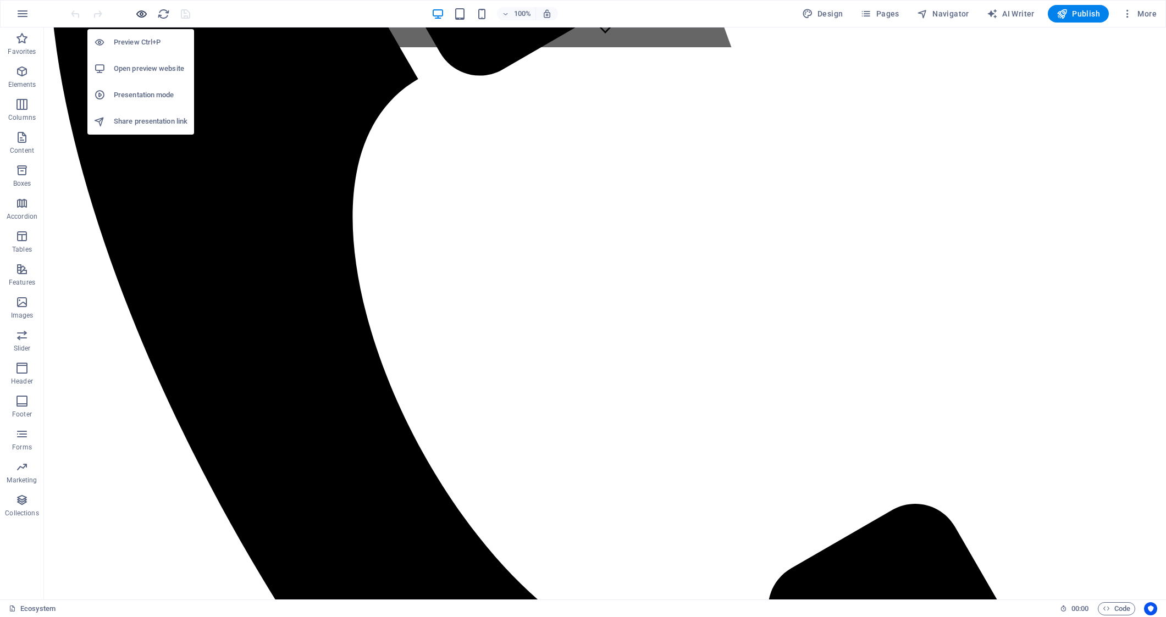
click at [143, 14] on icon "button" at bounding box center [141, 14] width 13 height 13
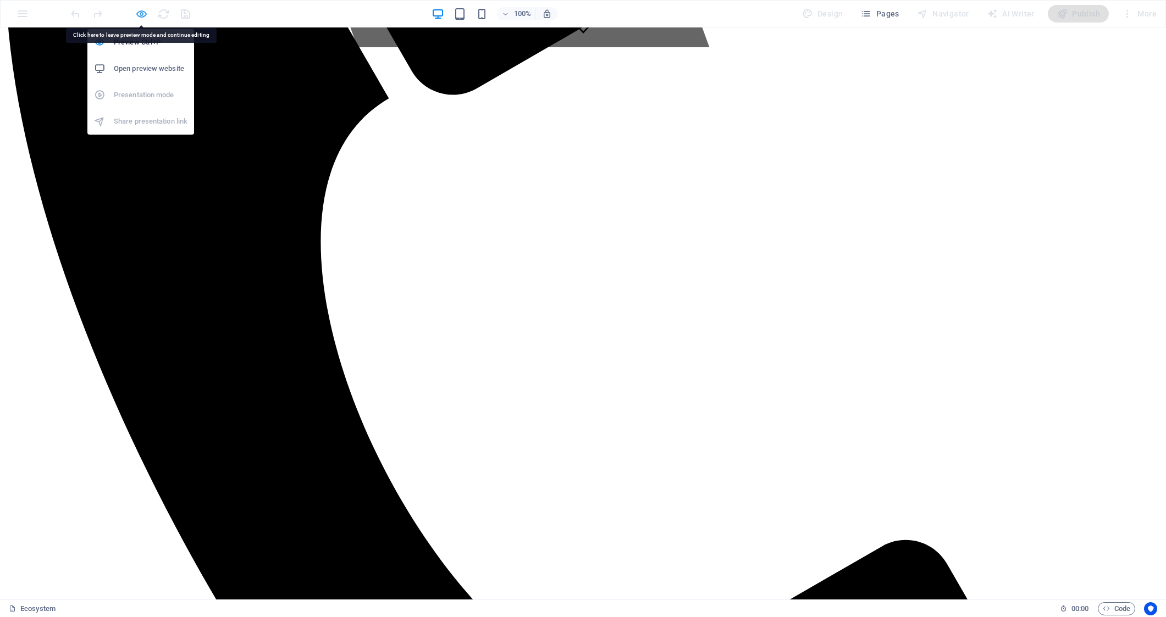
click at [140, 15] on icon "button" at bounding box center [141, 14] width 13 height 13
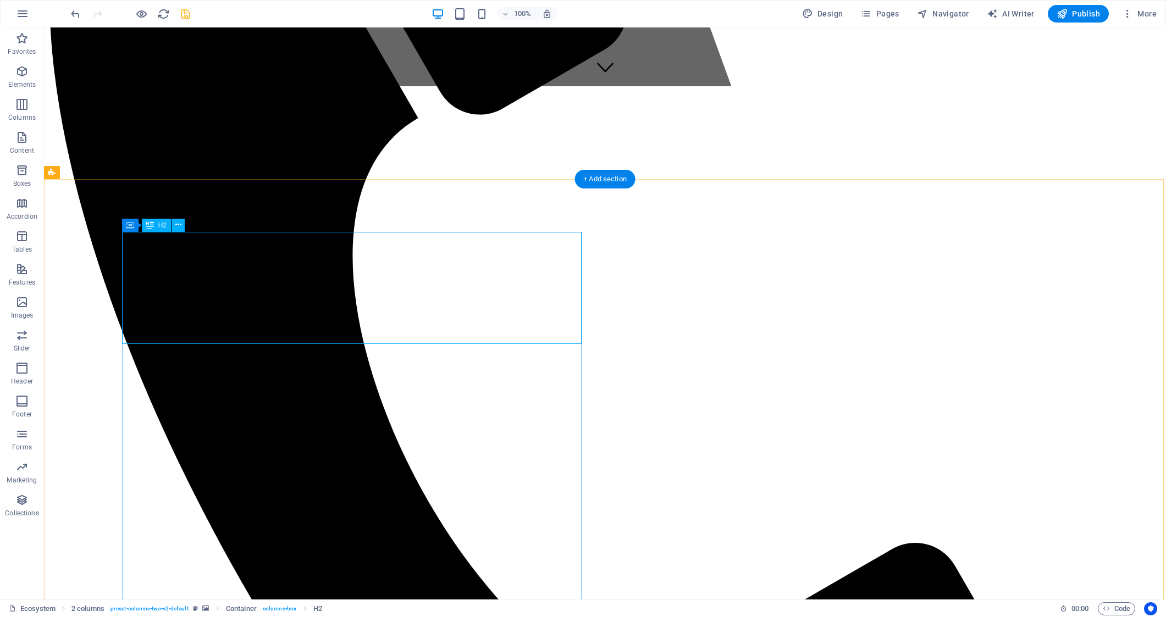
scroll to position [508, 0]
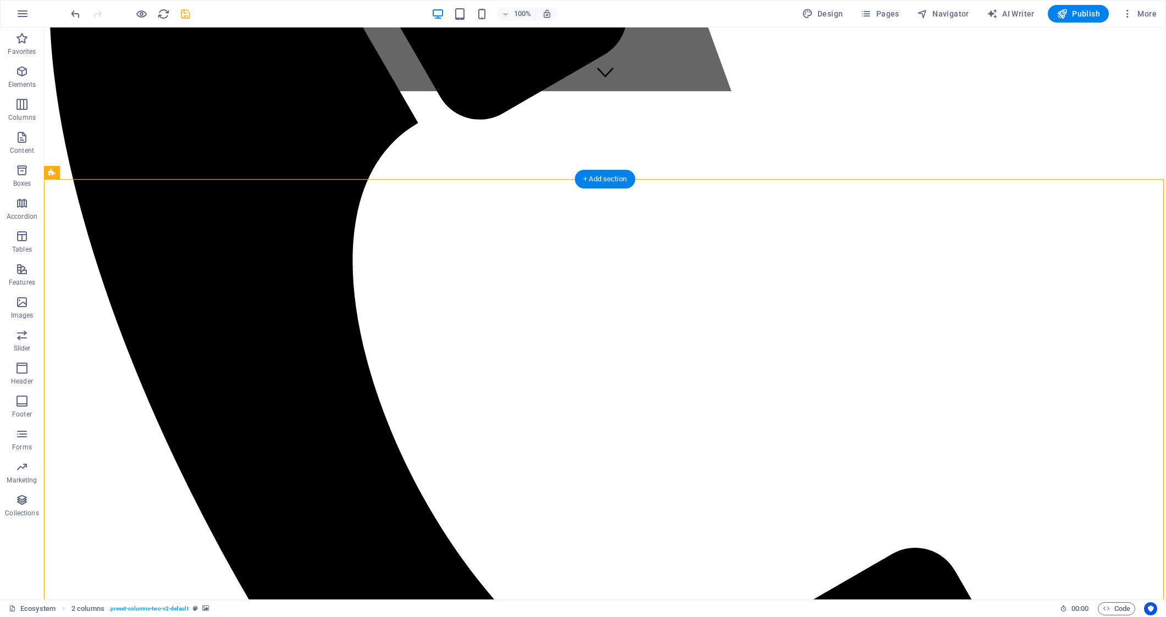
select select "%"
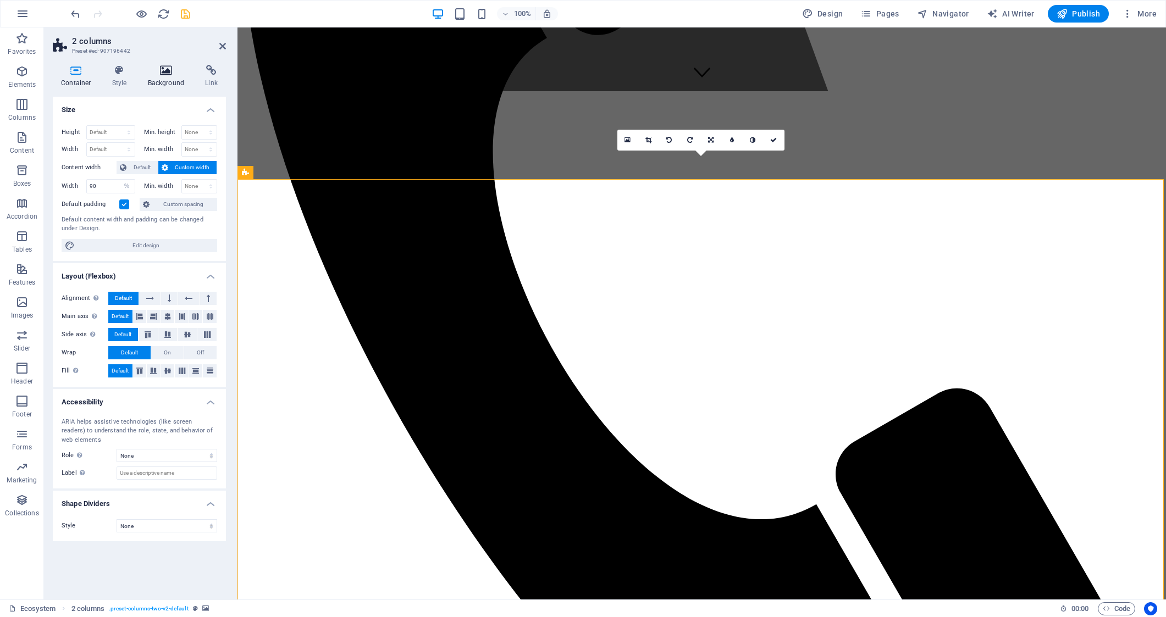
click at [162, 69] on icon at bounding box center [166, 70] width 53 height 11
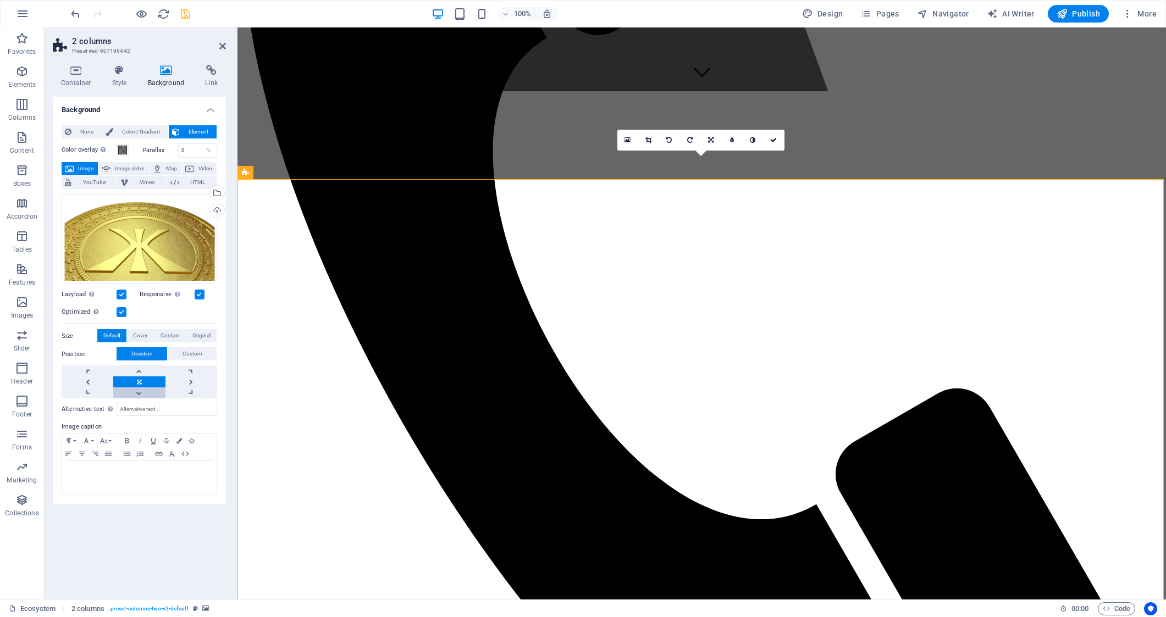
click at [139, 395] on link at bounding box center [139, 393] width 52 height 11
click at [141, 373] on link at bounding box center [139, 371] width 52 height 11
click at [139, 372] on link at bounding box center [139, 371] width 52 height 11
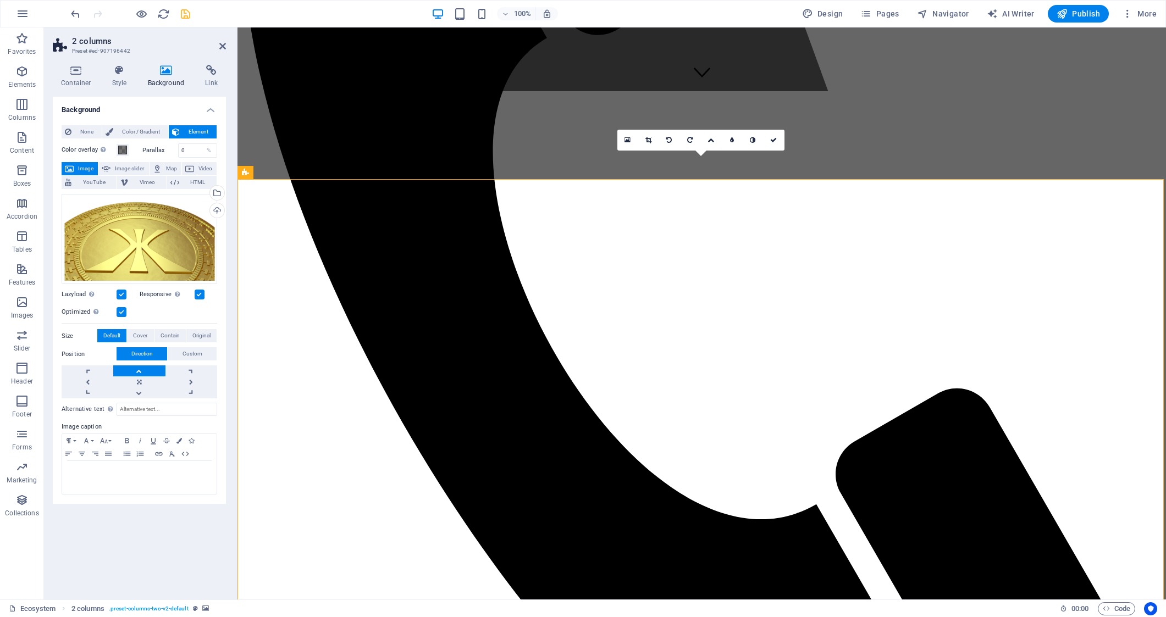
click at [139, 372] on link at bounding box center [139, 371] width 52 height 11
click at [138, 372] on link at bounding box center [139, 371] width 52 height 11
click at [136, 381] on link at bounding box center [139, 382] width 52 height 11
click at [135, 375] on link at bounding box center [139, 371] width 52 height 11
click at [136, 374] on link at bounding box center [139, 371] width 52 height 11
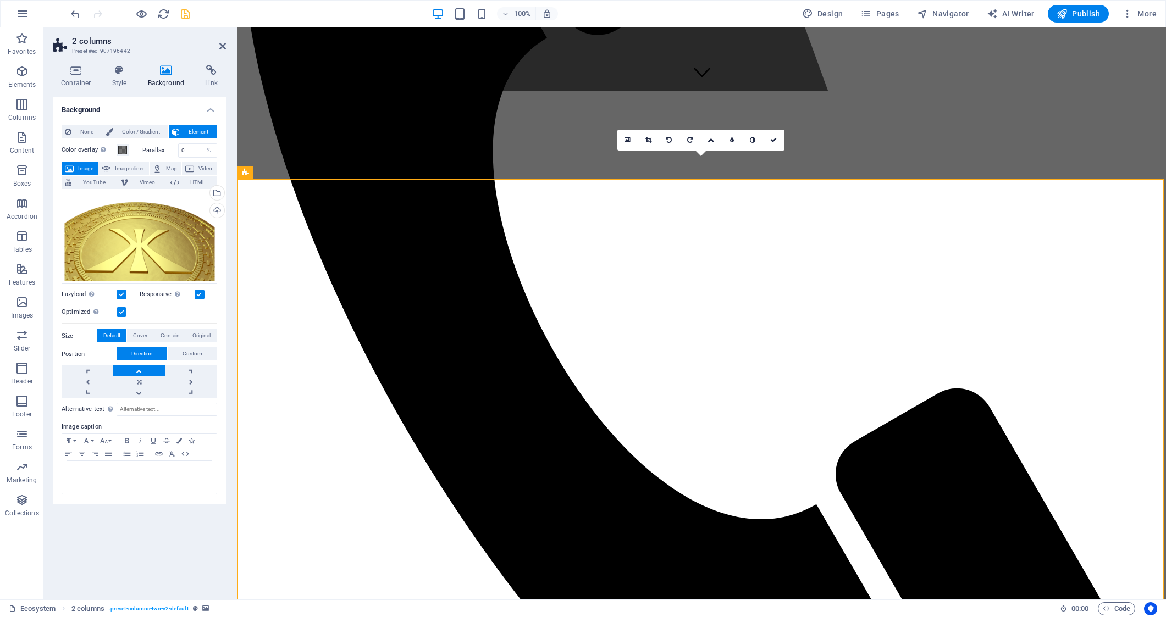
click at [136, 374] on link at bounding box center [139, 371] width 52 height 11
click at [772, 137] on icon at bounding box center [773, 140] width 7 height 7
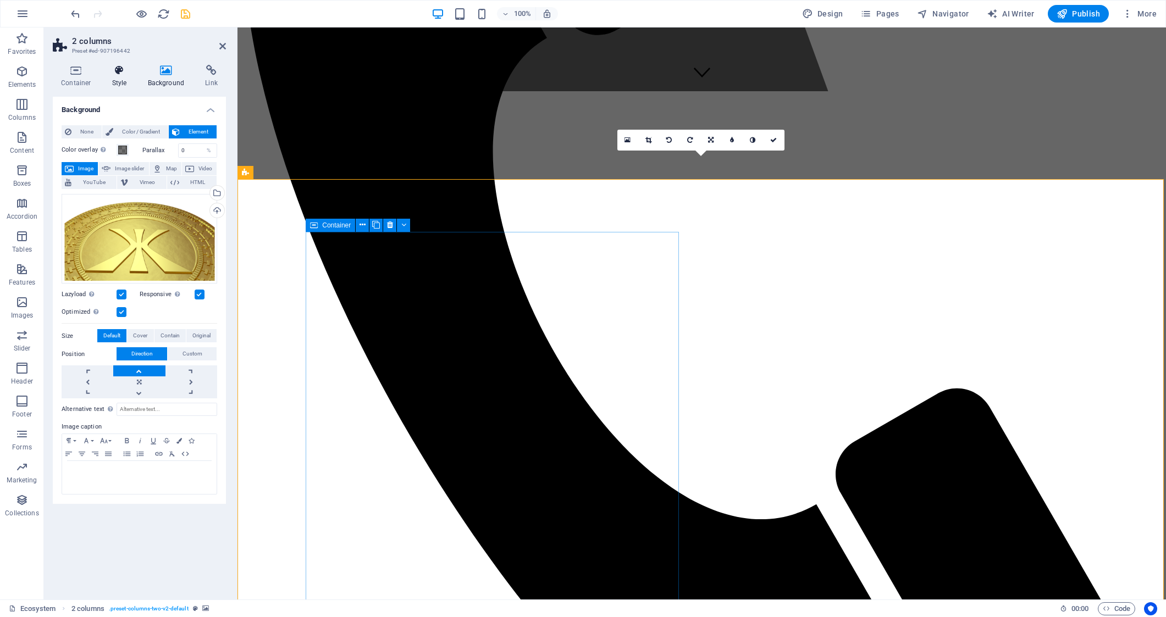
click at [116, 71] on icon at bounding box center [119, 70] width 31 height 11
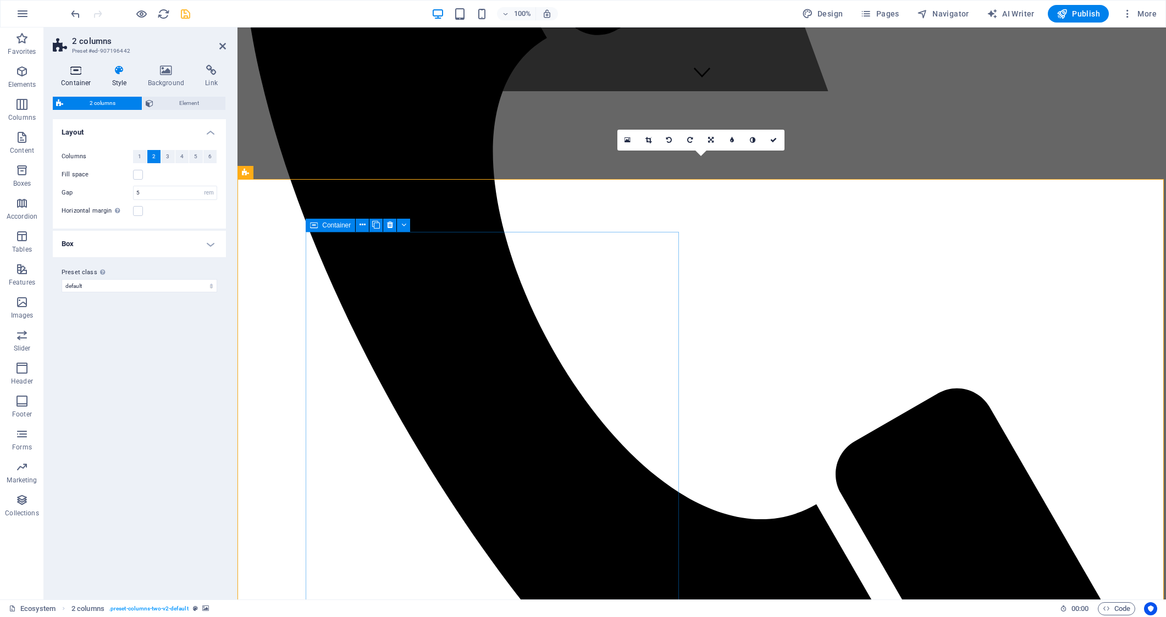
click at [75, 77] on h4 "Container" at bounding box center [78, 76] width 51 height 23
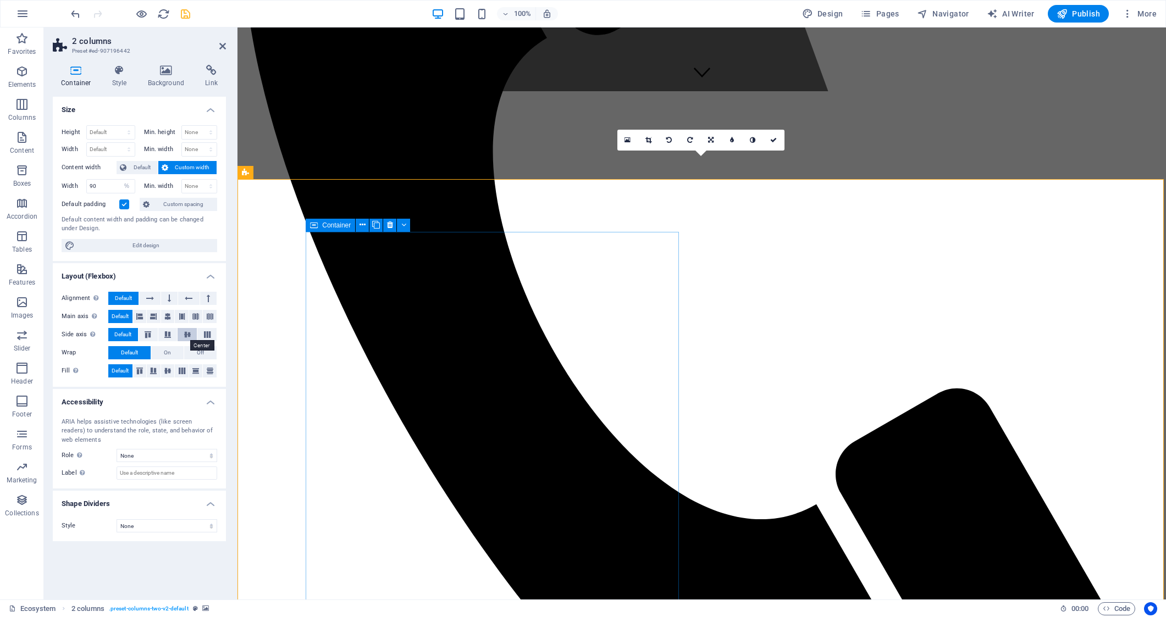
click at [188, 333] on icon at bounding box center [187, 334] width 13 height 7
click at [192, 11] on div "100% Design Pages Navigator AI Writer Publish More" at bounding box center [615, 14] width 1092 height 18
click at [181, 13] on icon "save" at bounding box center [185, 14] width 13 height 13
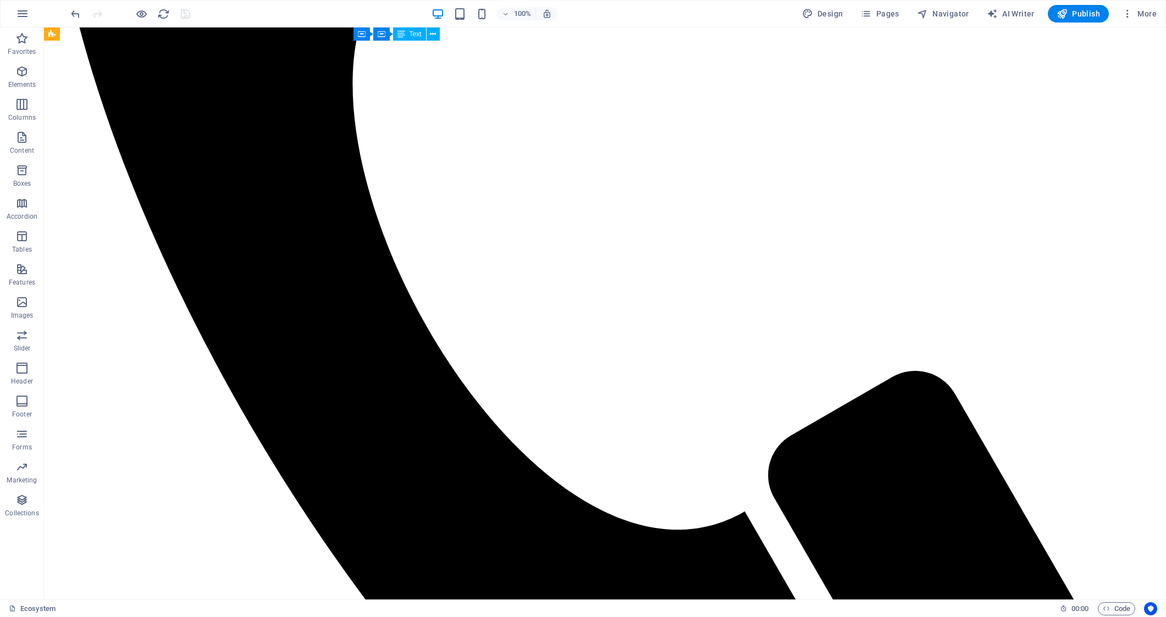
scroll to position [687, 0]
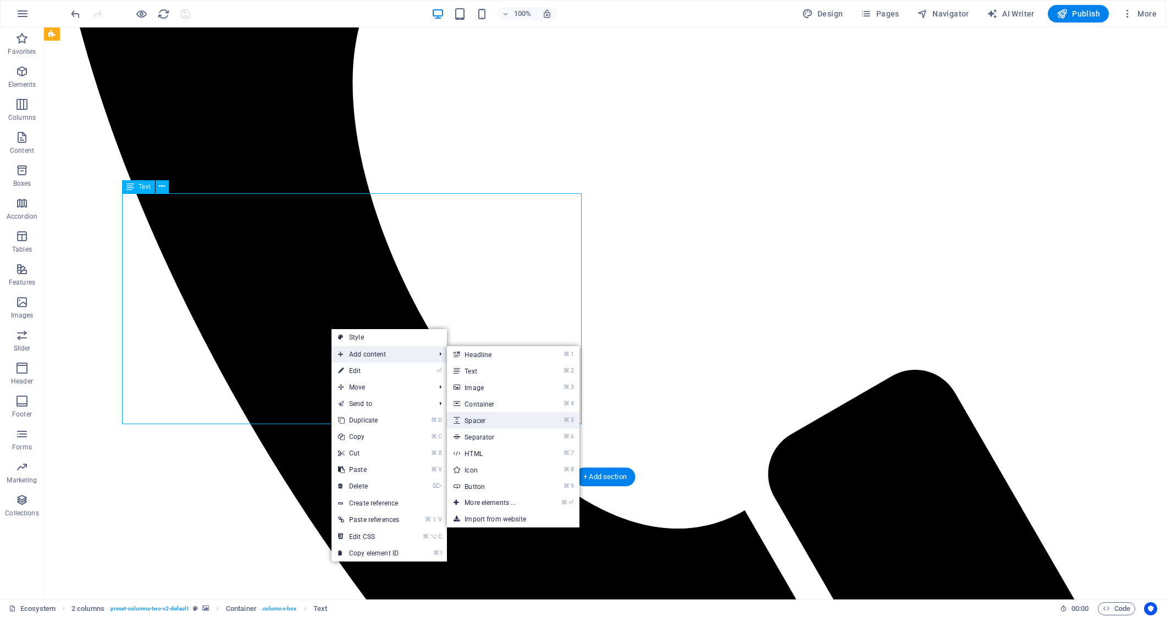
click at [508, 418] on link "⌘ 5 Spacer" at bounding box center [492, 420] width 91 height 16
select select "px"
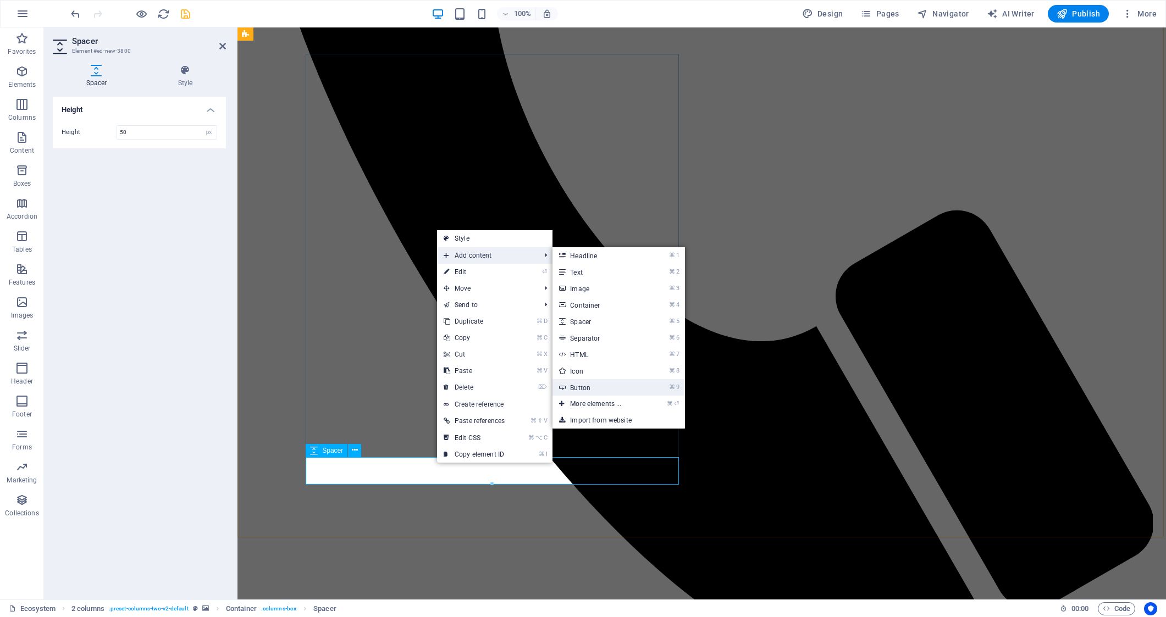
click at [613, 392] on link "⌘ 9 Button" at bounding box center [597, 387] width 91 height 16
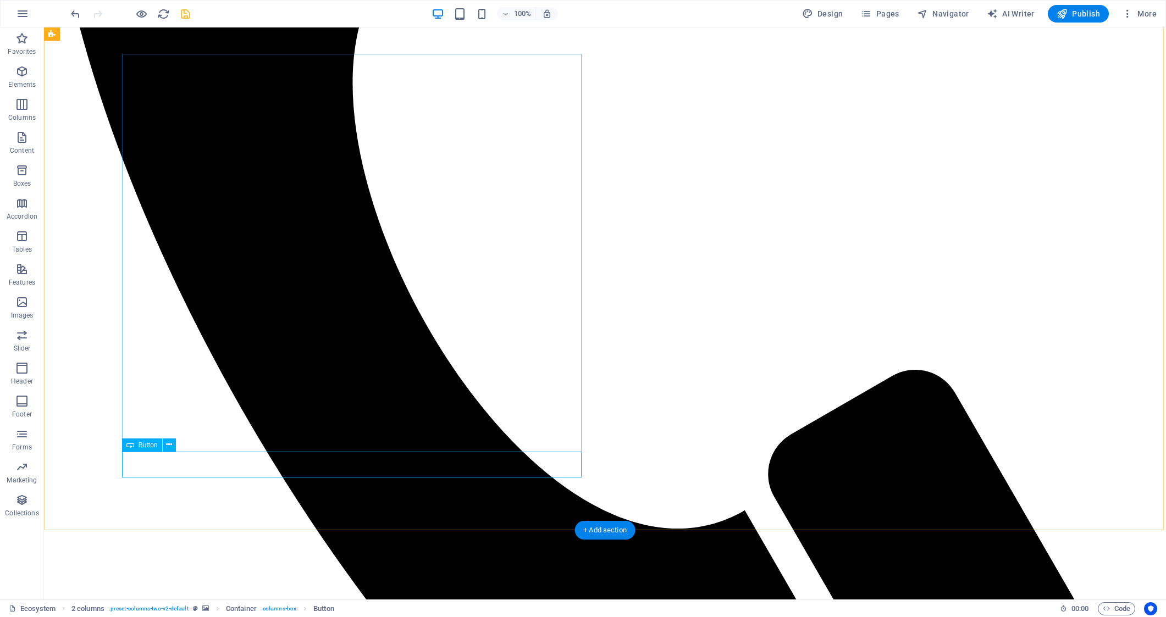
click at [137, 447] on div "Button" at bounding box center [142, 445] width 40 height 13
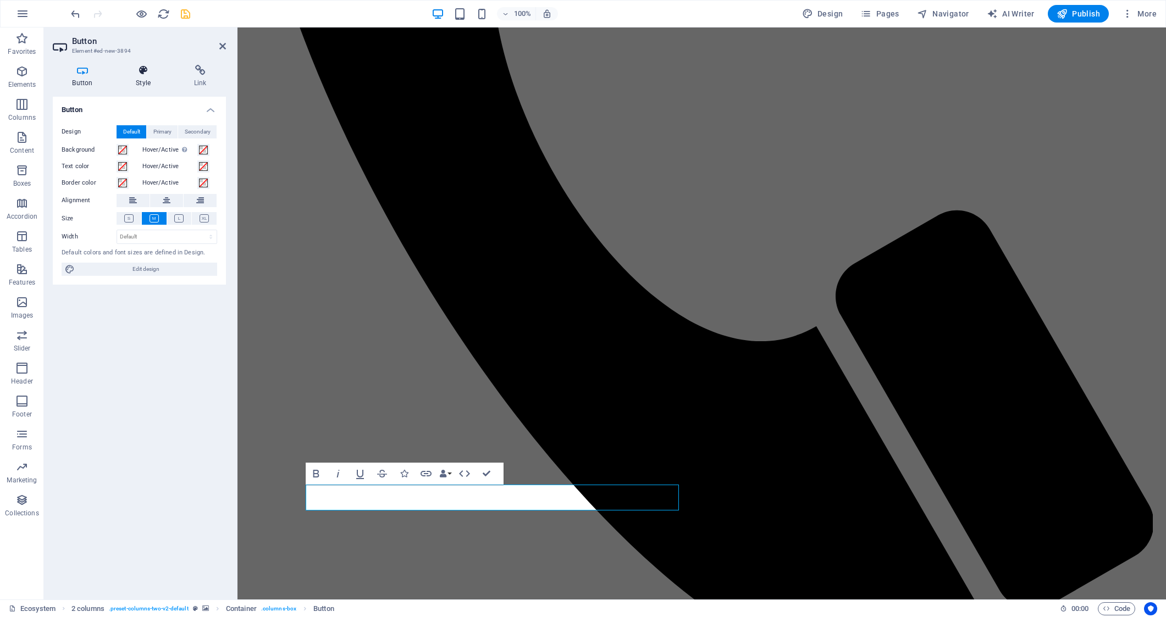
click at [145, 78] on h4 "Style" at bounding box center [146, 76] width 58 height 23
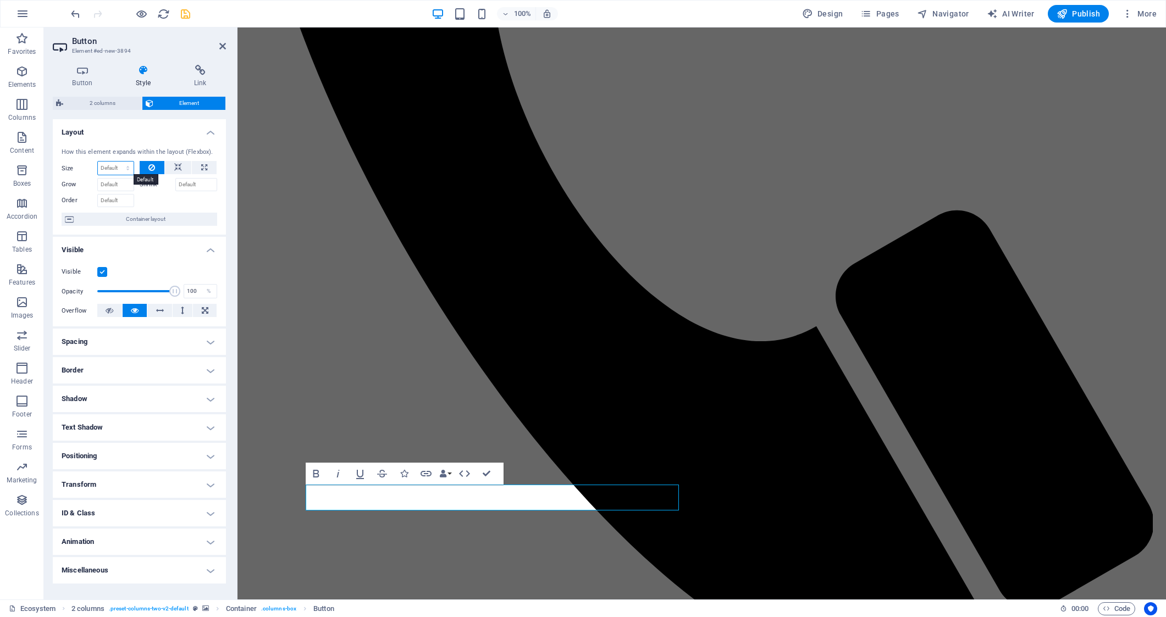
select select "1/3"
type input "33.33"
select select "%"
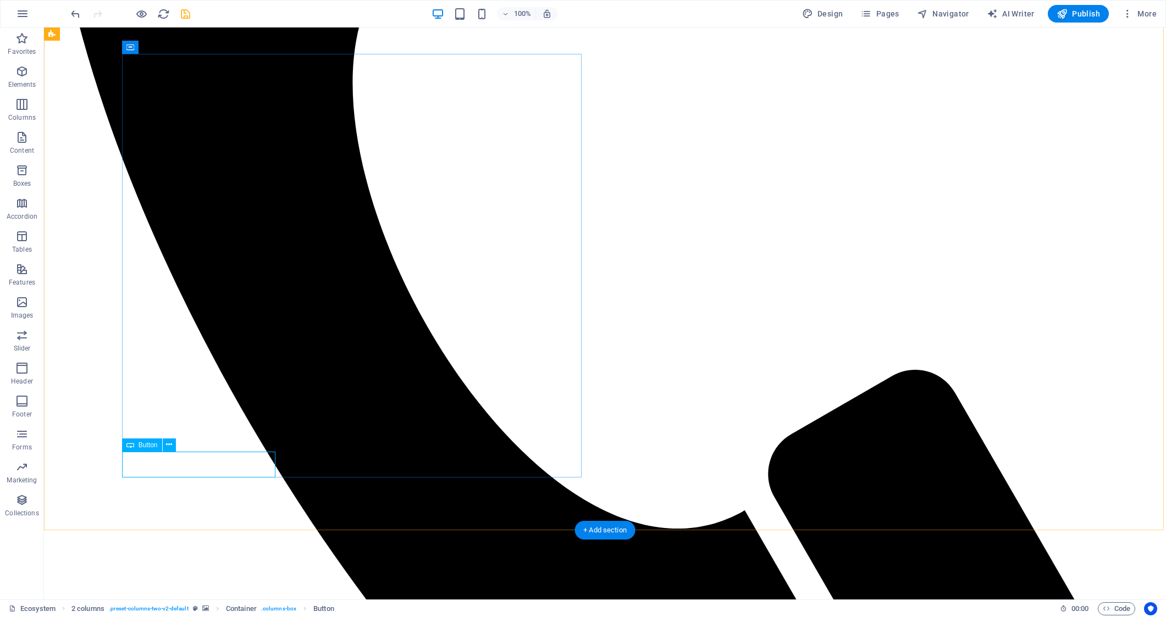
click at [150, 445] on span "Button" at bounding box center [148, 445] width 19 height 7
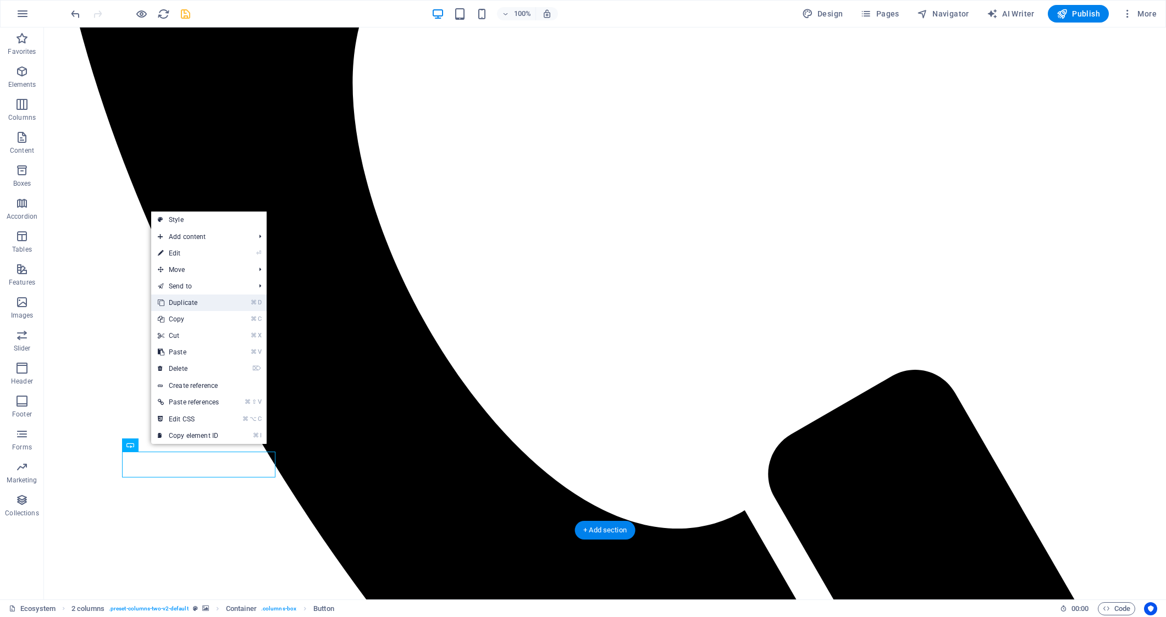
click at [190, 304] on link "⌘ D Duplicate" at bounding box center [188, 303] width 74 height 16
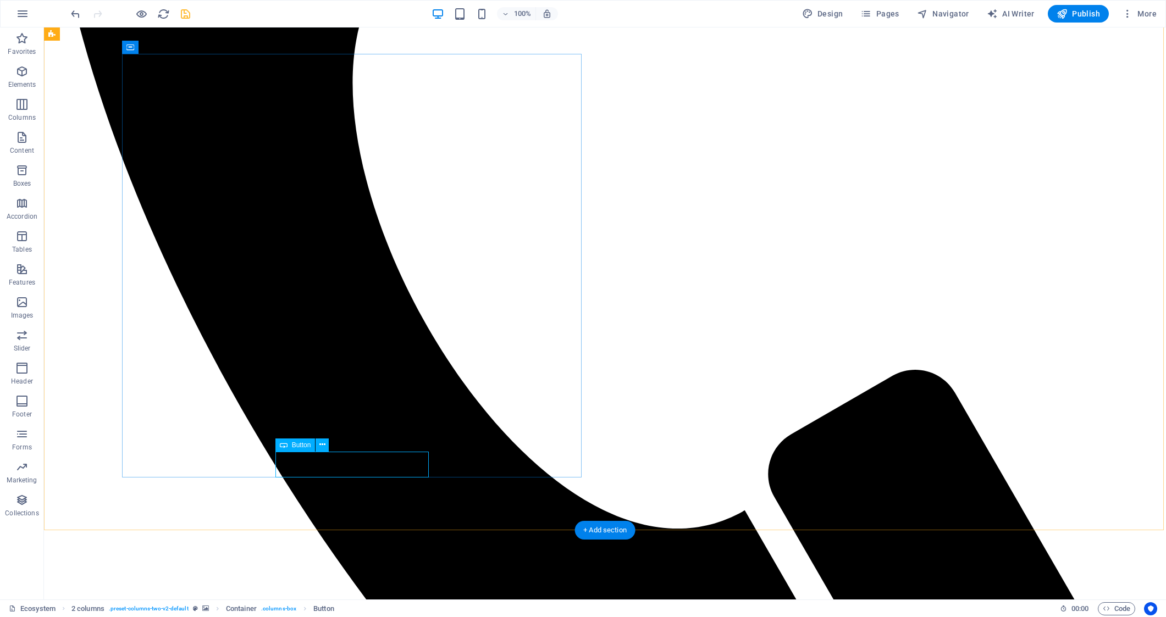
select select "%"
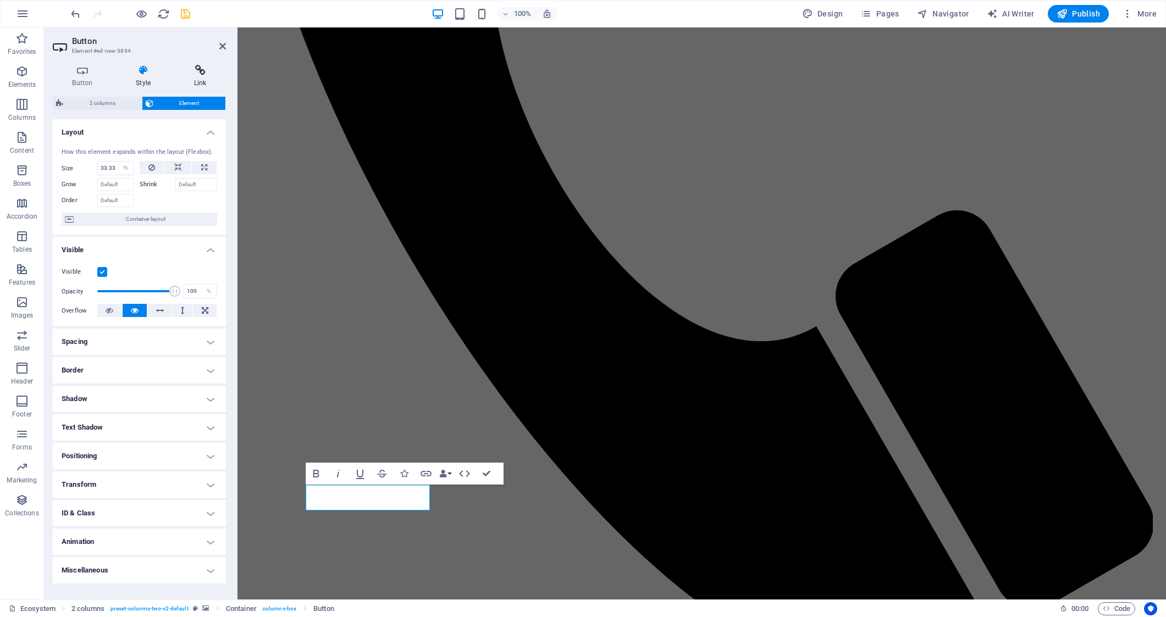
click at [196, 68] on icon at bounding box center [200, 70] width 52 height 11
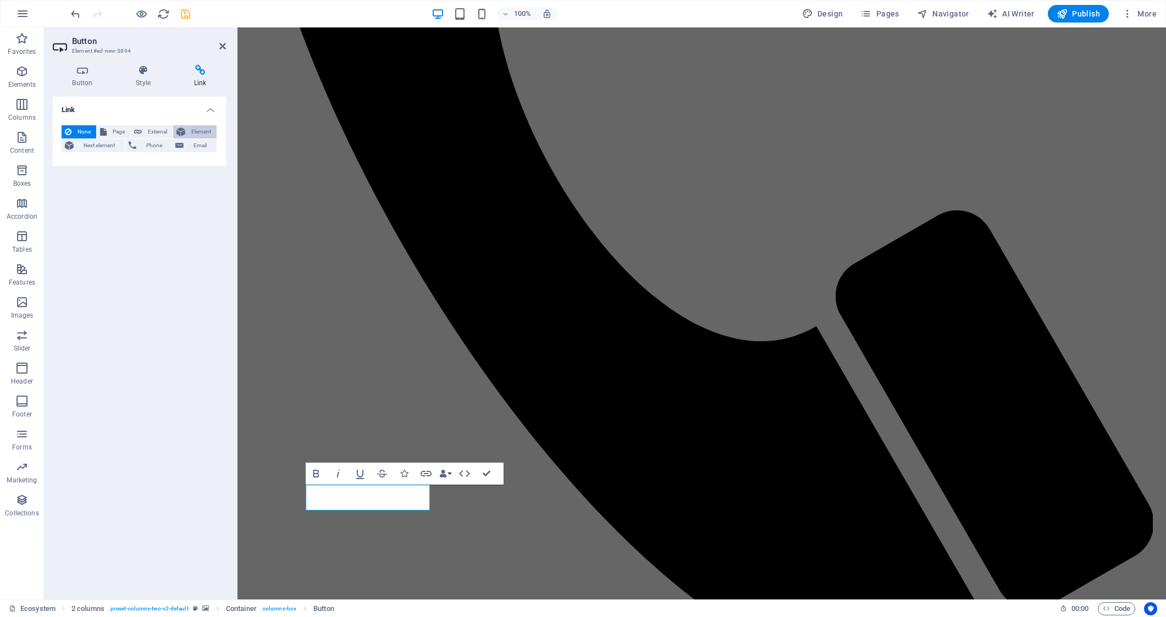
click at [198, 128] on span "Element" at bounding box center [201, 131] width 25 height 13
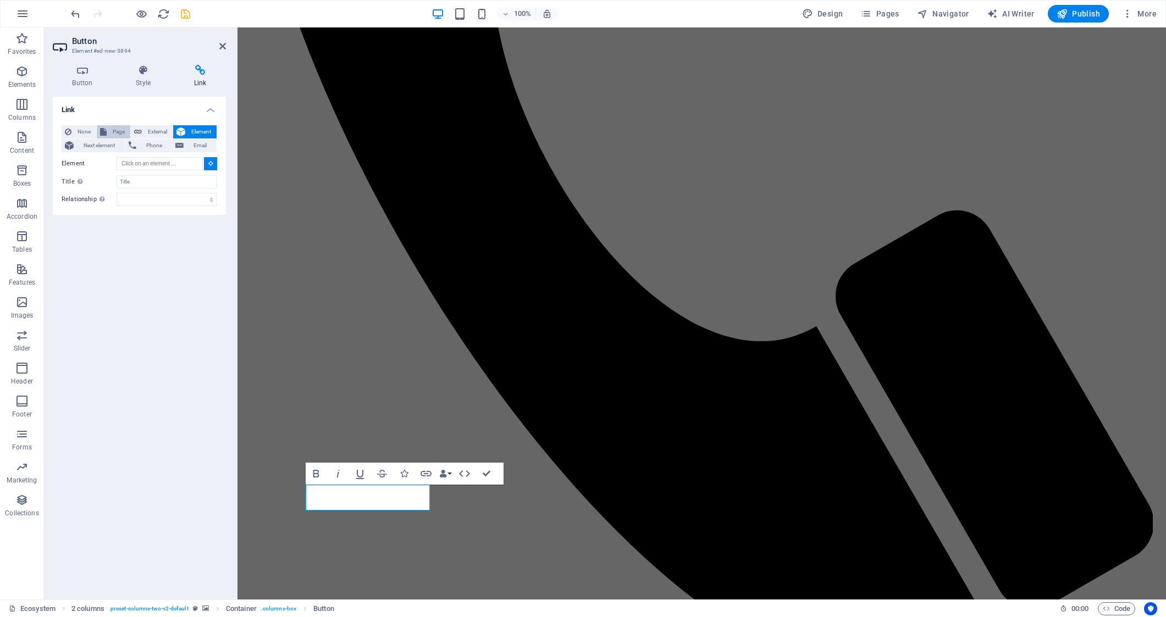
click at [115, 128] on span "Page" at bounding box center [118, 131] width 17 height 13
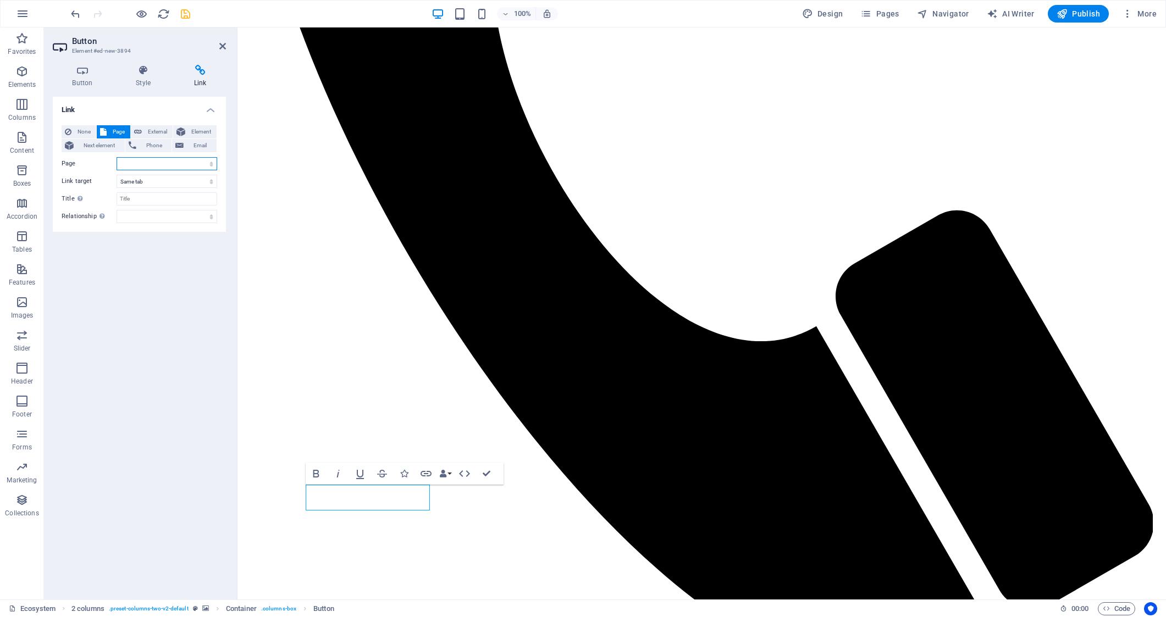
select select
click at [146, 129] on span "External" at bounding box center [157, 131] width 24 height 13
click at [196, 130] on span "Element" at bounding box center [201, 131] width 25 height 13
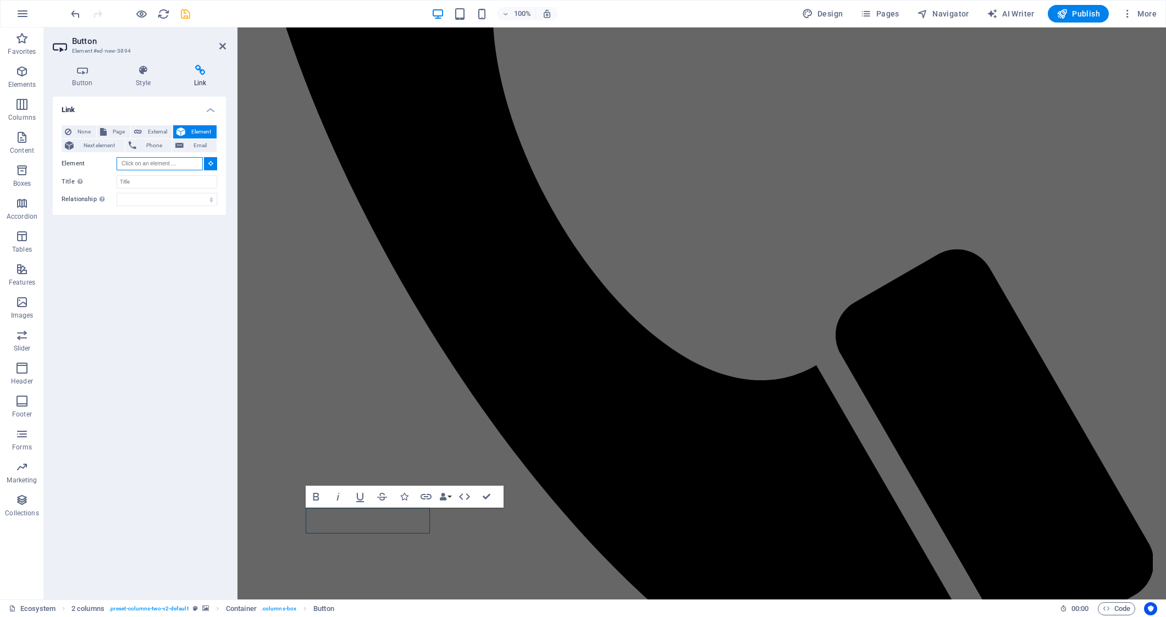
scroll to position [643, 0]
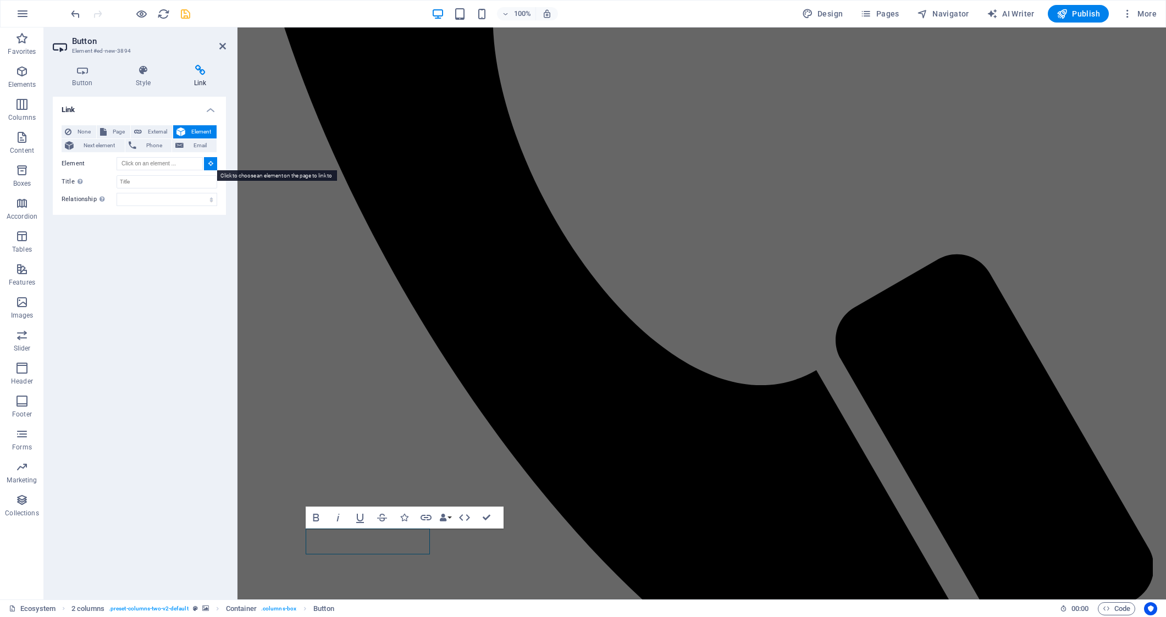
click at [208, 163] on icon at bounding box center [210, 163] width 5 height 5
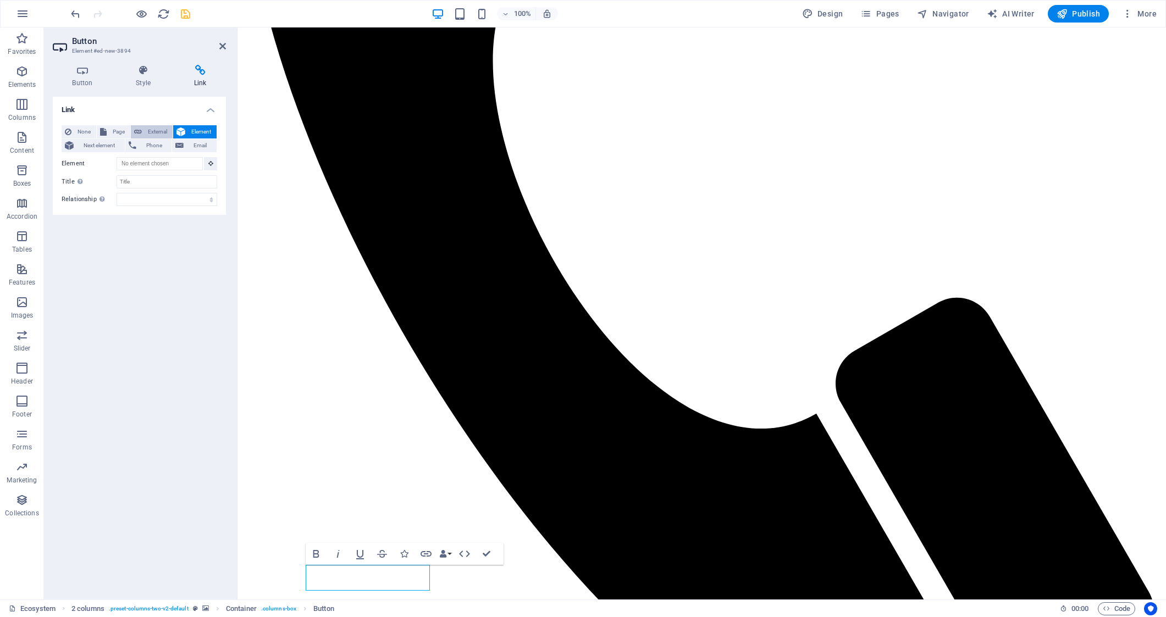
scroll to position [599, 0]
click at [156, 130] on span "External" at bounding box center [157, 131] width 24 height 13
select select "blank"
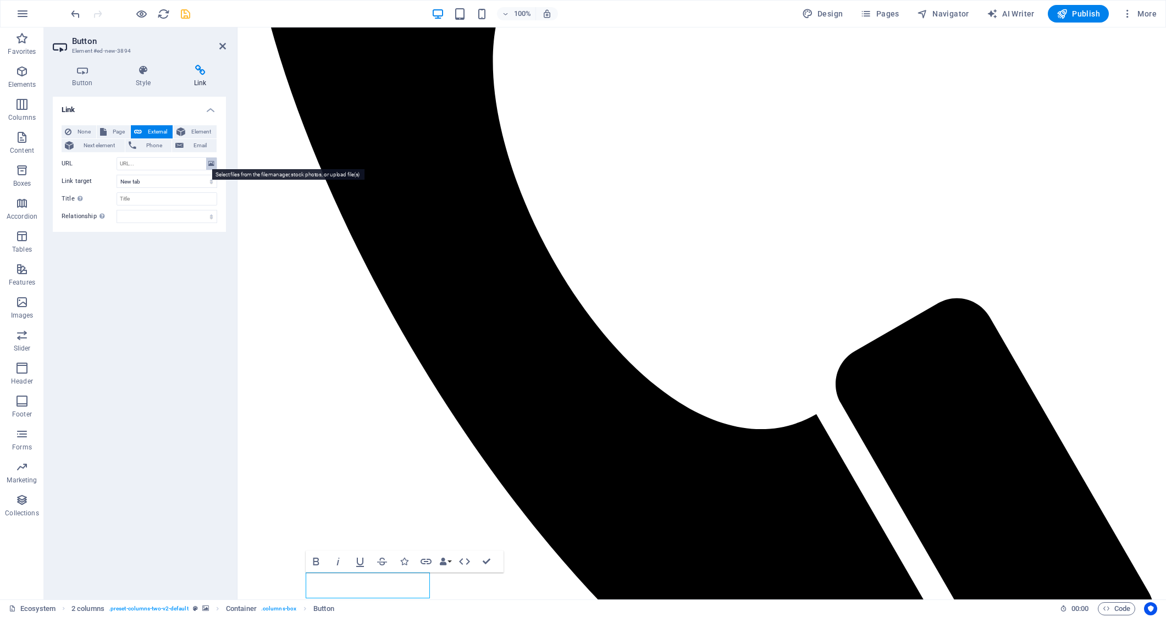
click at [211, 164] on icon at bounding box center [211, 164] width 6 height 12
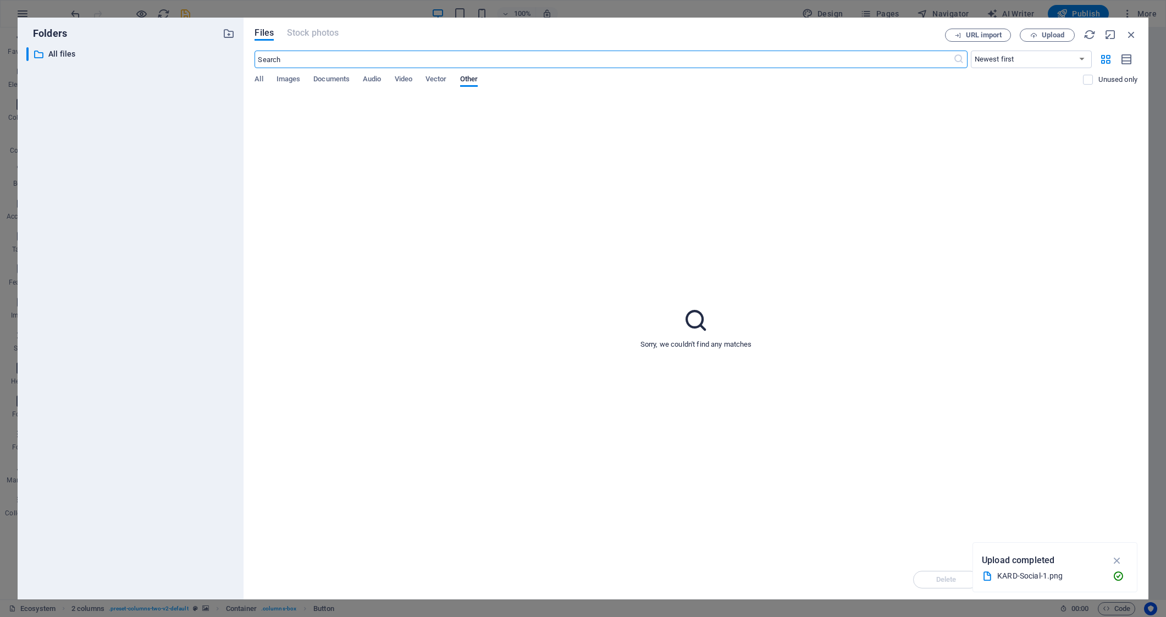
scroll to position [1038, 0]
click at [259, 78] on span "All" at bounding box center [258, 80] width 8 height 15
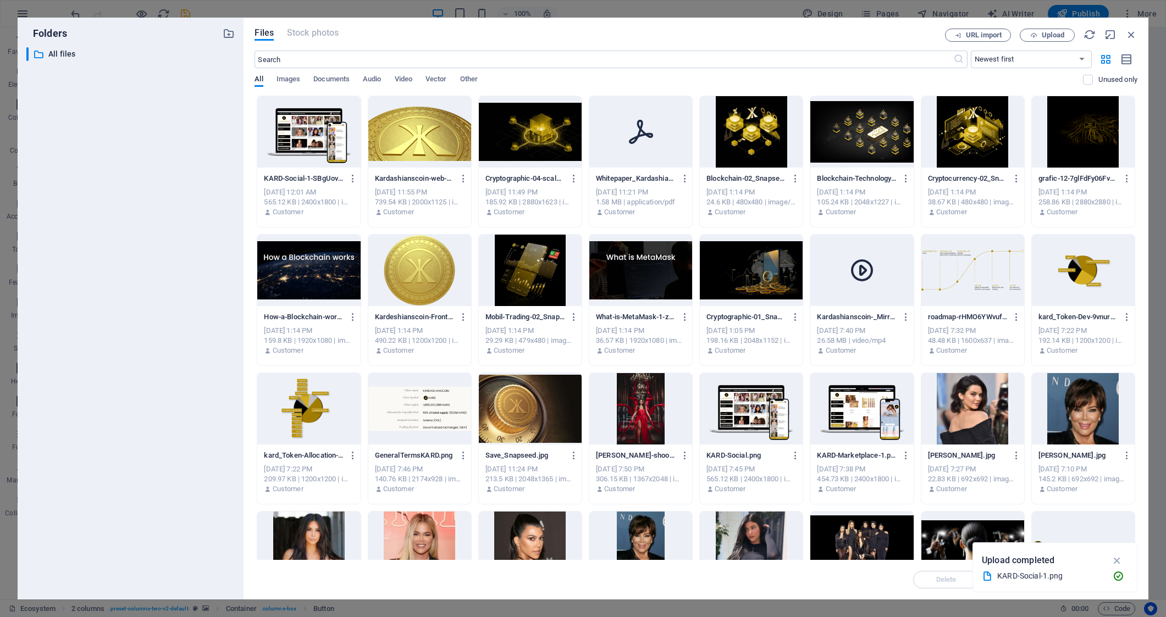
click at [652, 146] on div at bounding box center [640, 131] width 103 height 71
click at [652, 146] on div "1" at bounding box center [640, 131] width 103 height 71
type input "[URL][DOMAIN_NAME]"
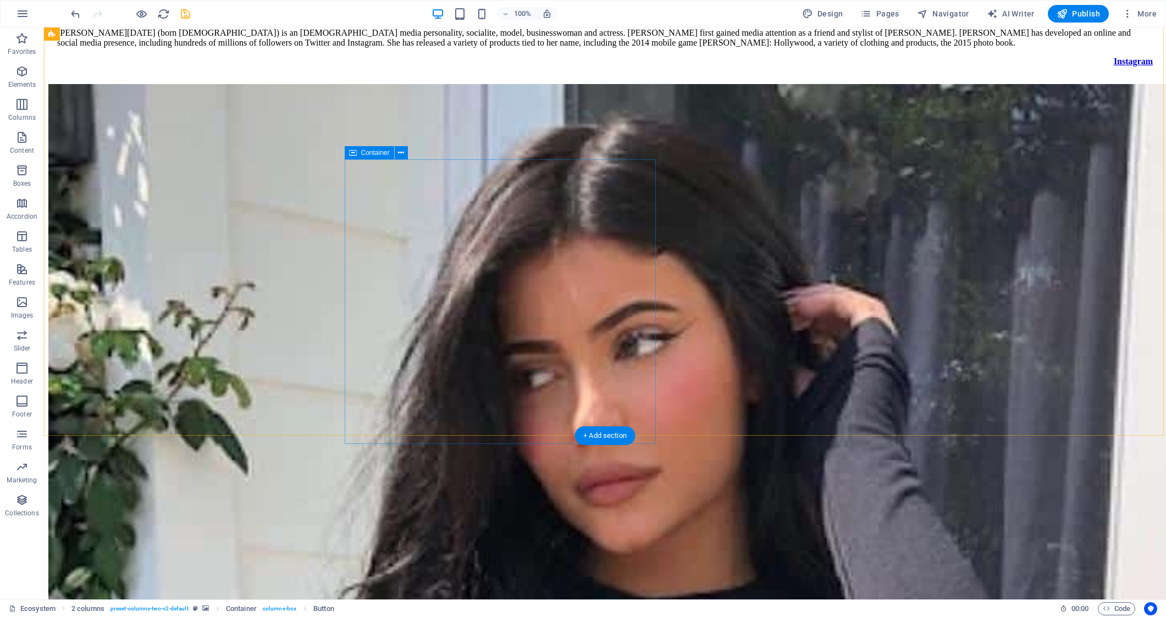
scroll to position [6890, 0]
click at [886, 16] on span "Pages" at bounding box center [879, 13] width 38 height 11
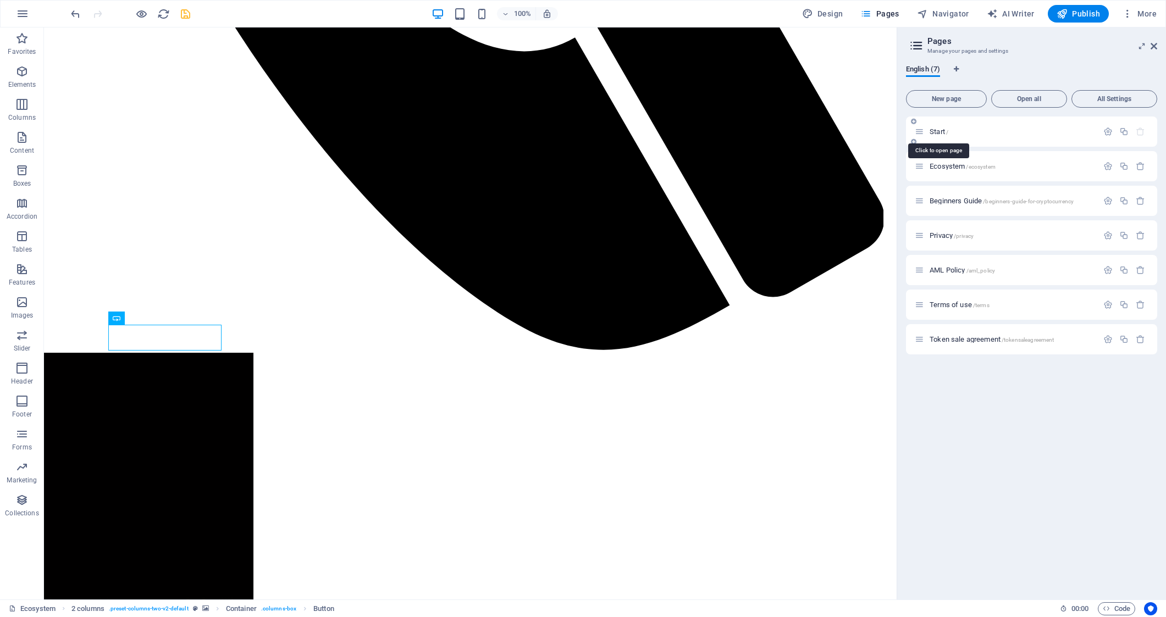
click at [938, 131] on span "Start /" at bounding box center [938, 132] width 19 height 8
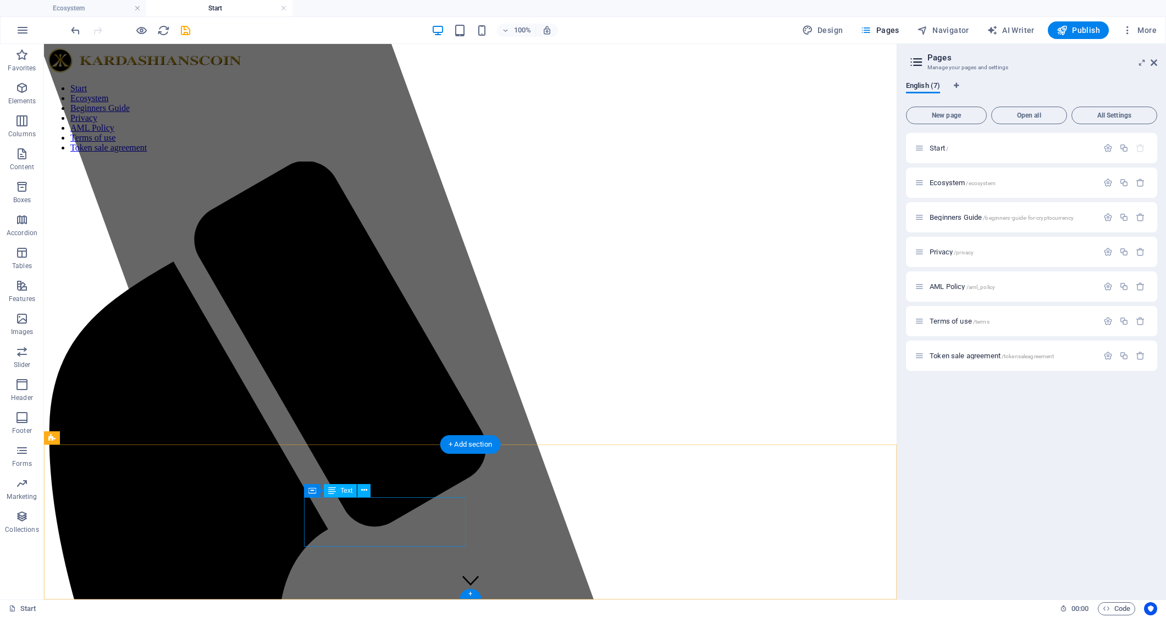
scroll to position [4697, 0]
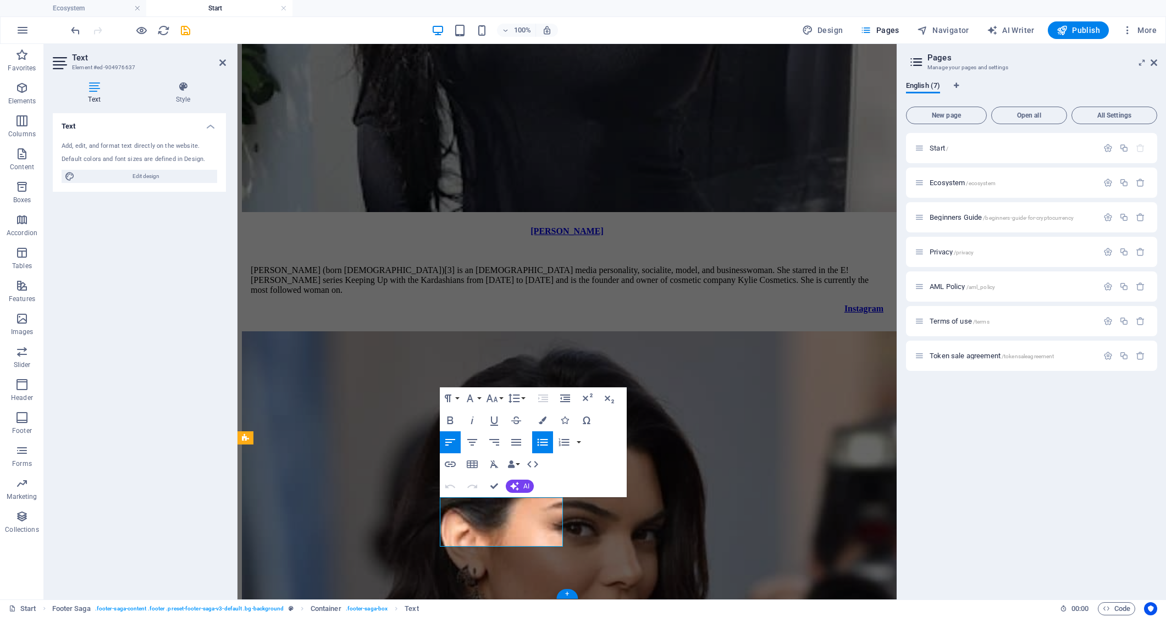
scroll to position [5487, 0]
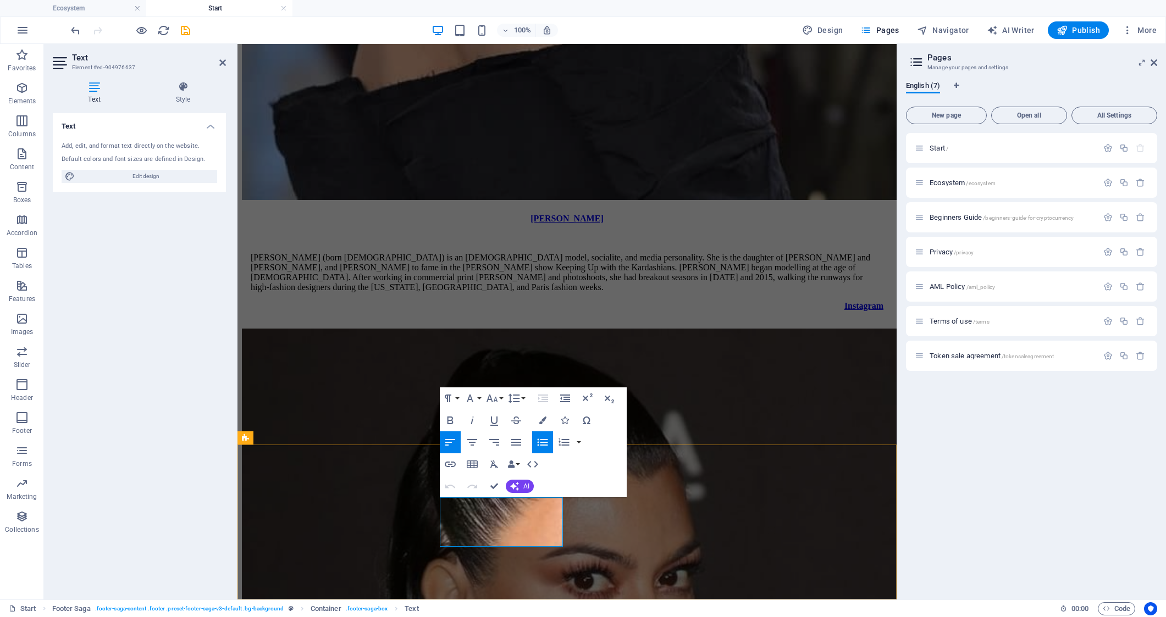
click at [465, 482] on icon "button" at bounding box center [467, 478] width 8 height 8
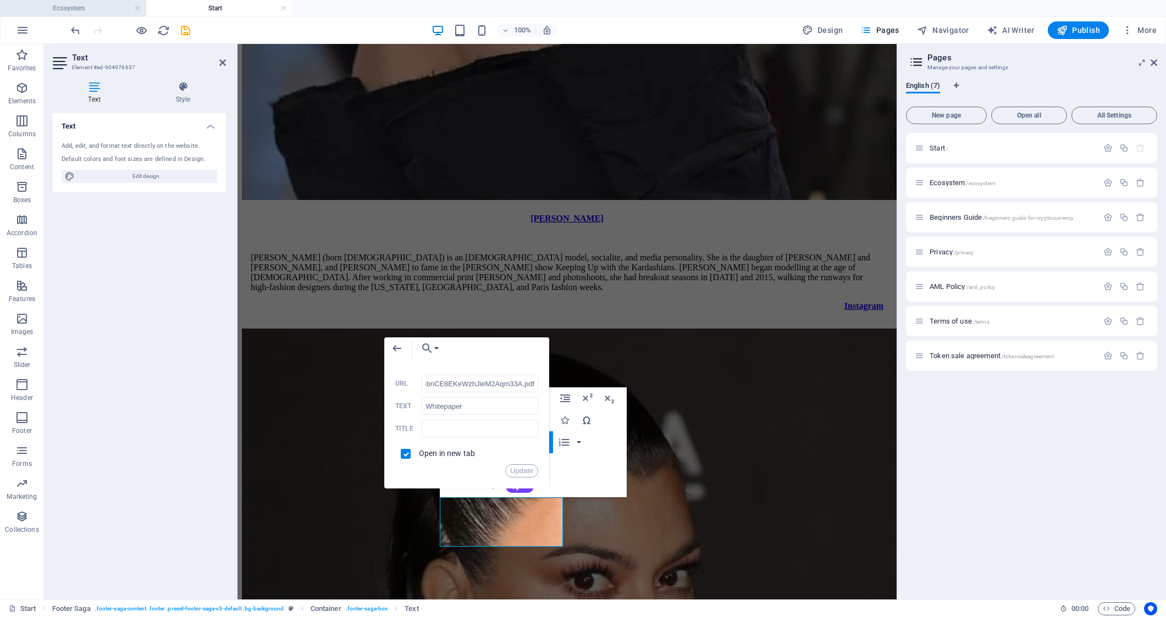
click at [84, 6] on h4 "Ecosystem" at bounding box center [73, 8] width 146 height 12
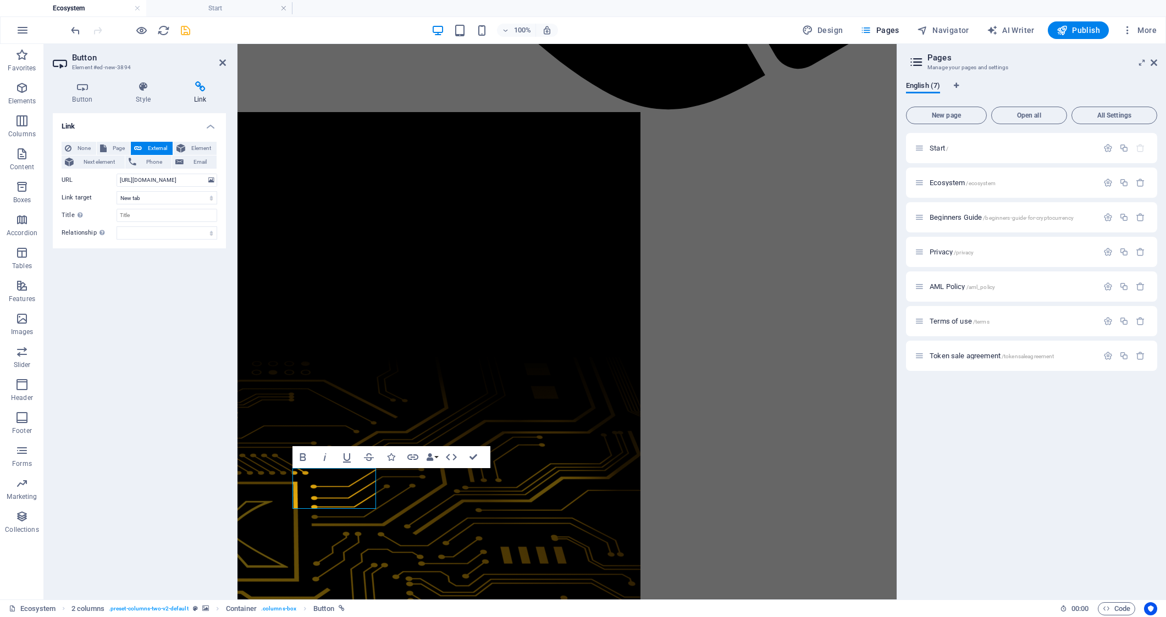
click at [204, 85] on icon at bounding box center [200, 86] width 52 height 11
click at [158, 181] on input "[URL][DOMAIN_NAME]" at bounding box center [167, 180] width 101 height 13
click at [239, 10] on h4 "Start" at bounding box center [219, 8] width 146 height 12
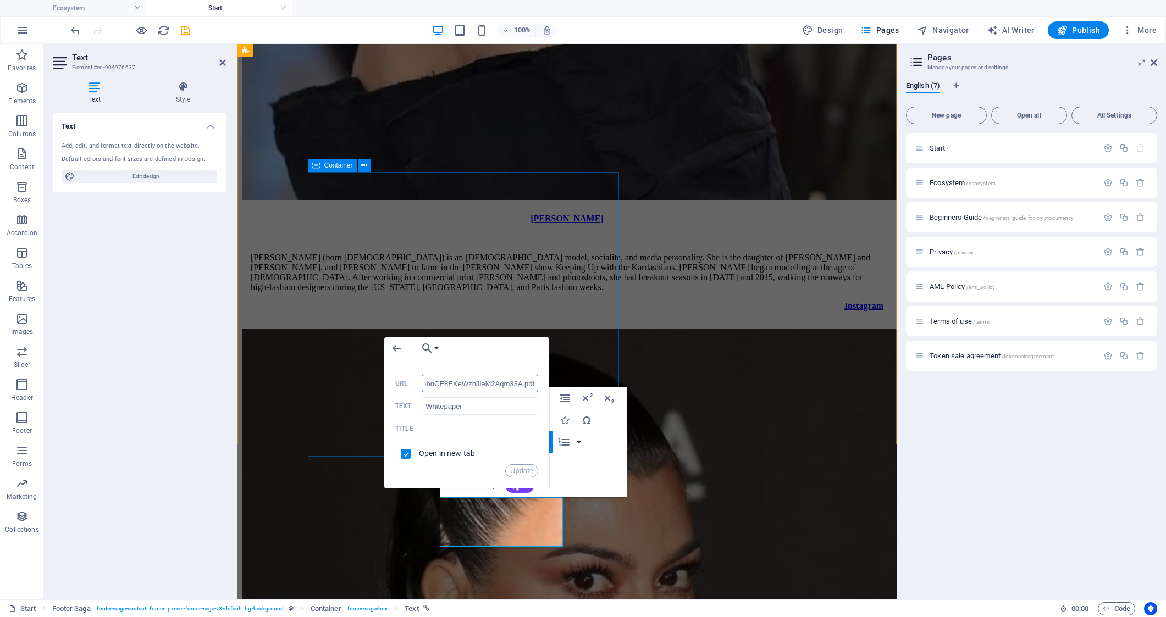
click at [473, 386] on input "/images/document/18956311/Whitepaper_Kardashianscoin_2025-28-bnCE8EKeWzhJieM2Aq…" at bounding box center [480, 384] width 117 height 18
paste input "[URL][DOMAIN_NAME]"
type input "[URL][DOMAIN_NAME]"
click at [517, 469] on button "Update" at bounding box center [521, 470] width 33 height 13
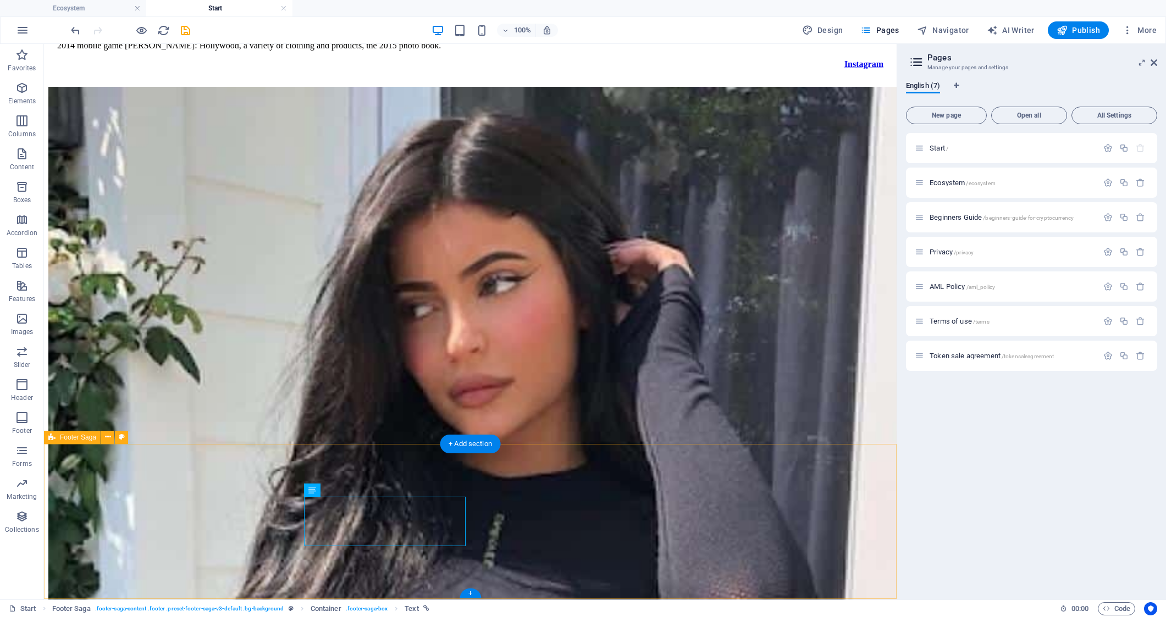
scroll to position [4697, 0]
click at [92, 7] on h4 "Ecosystem" at bounding box center [73, 8] width 146 height 12
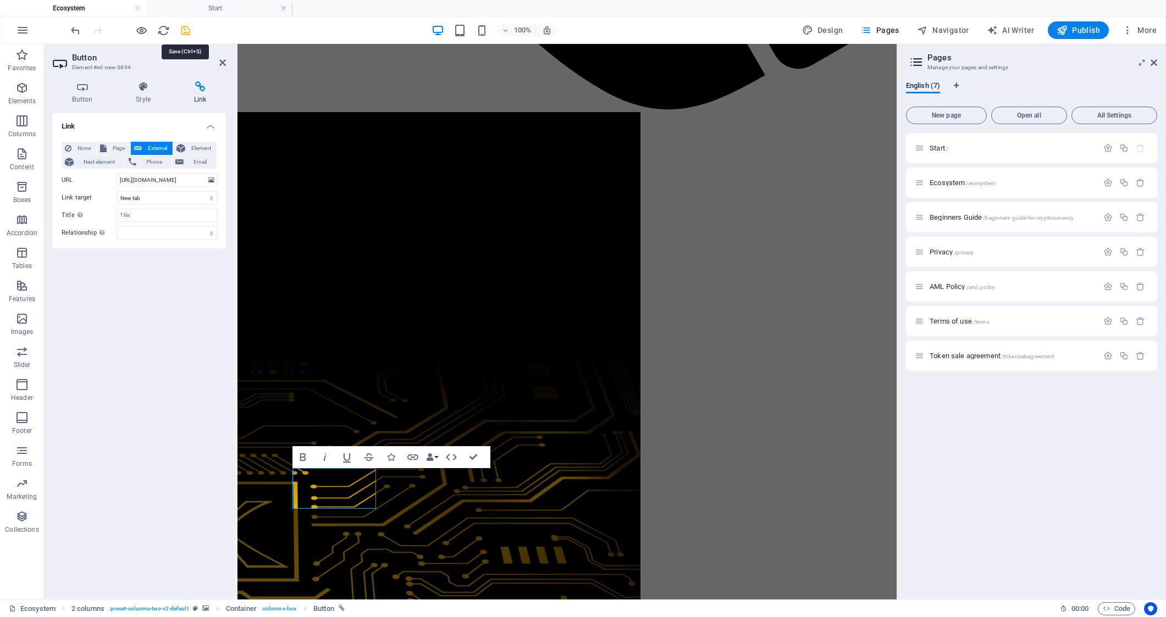
click at [186, 31] on icon "save" at bounding box center [185, 30] width 13 height 13
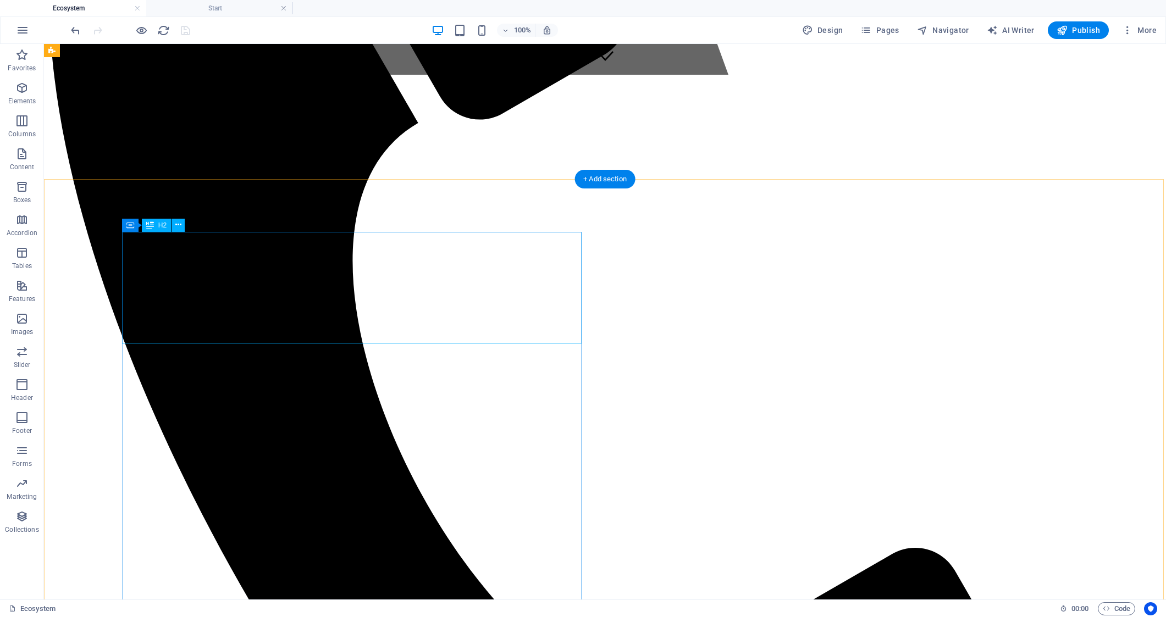
scroll to position [499, 0]
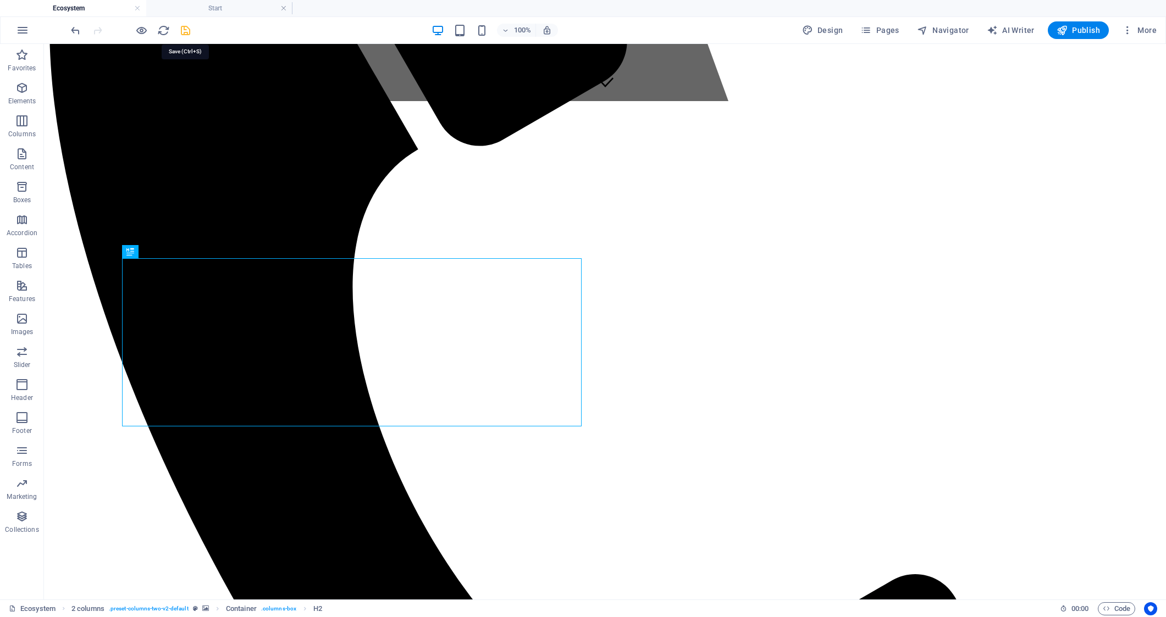
click at [186, 30] on icon "save" at bounding box center [185, 30] width 13 height 13
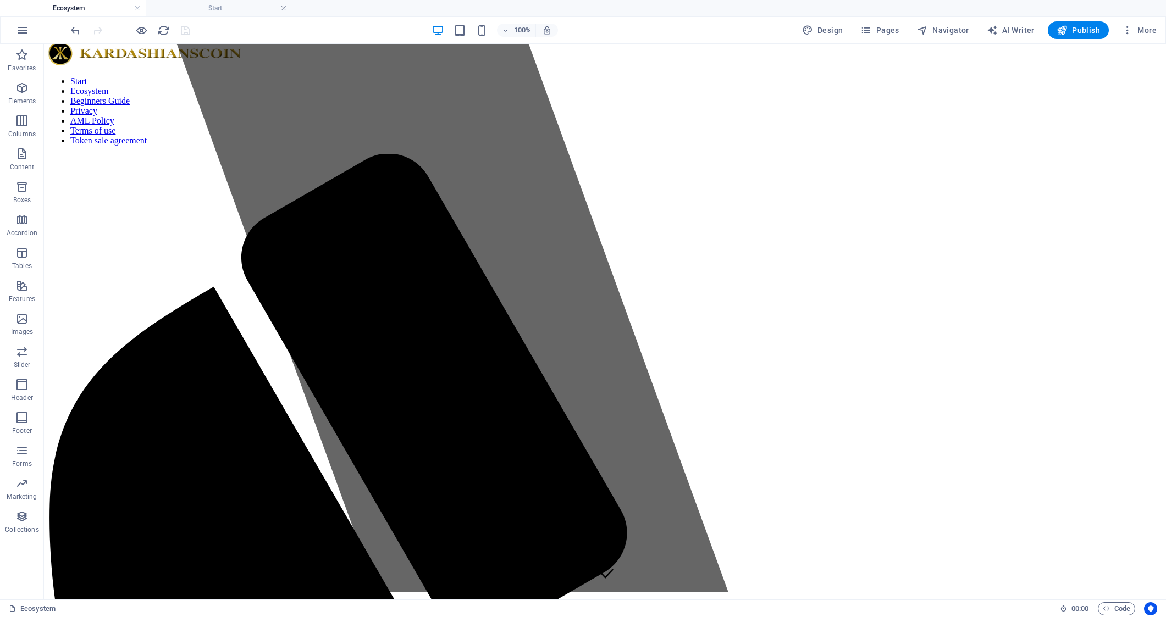
scroll to position [0, 0]
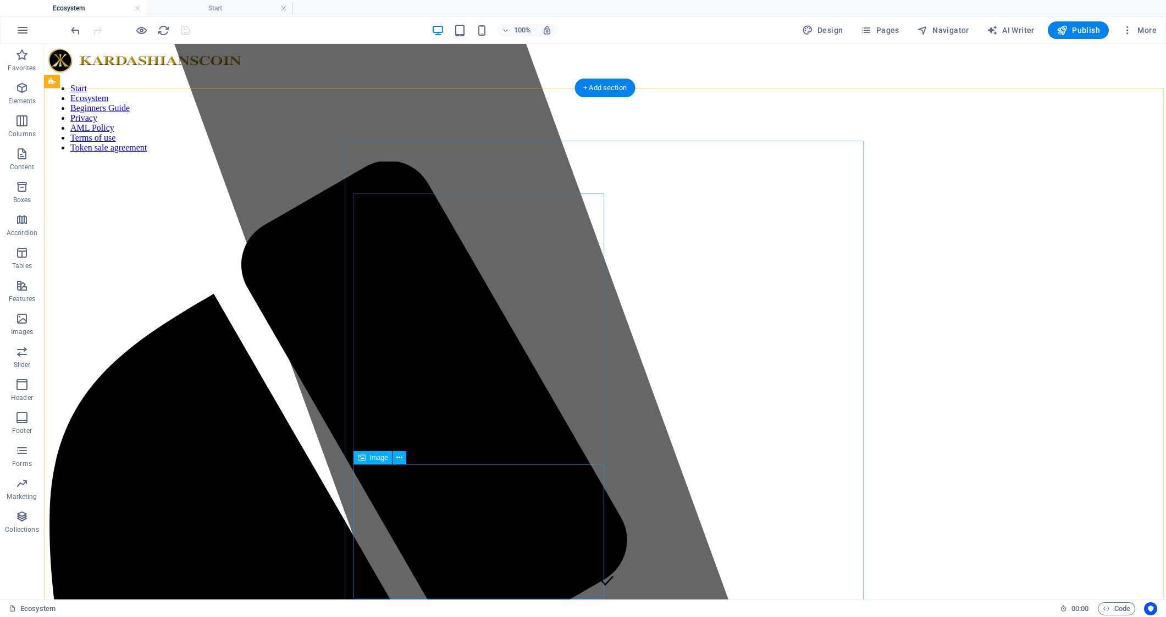
click at [377, 460] on span "Image" at bounding box center [379, 458] width 18 height 7
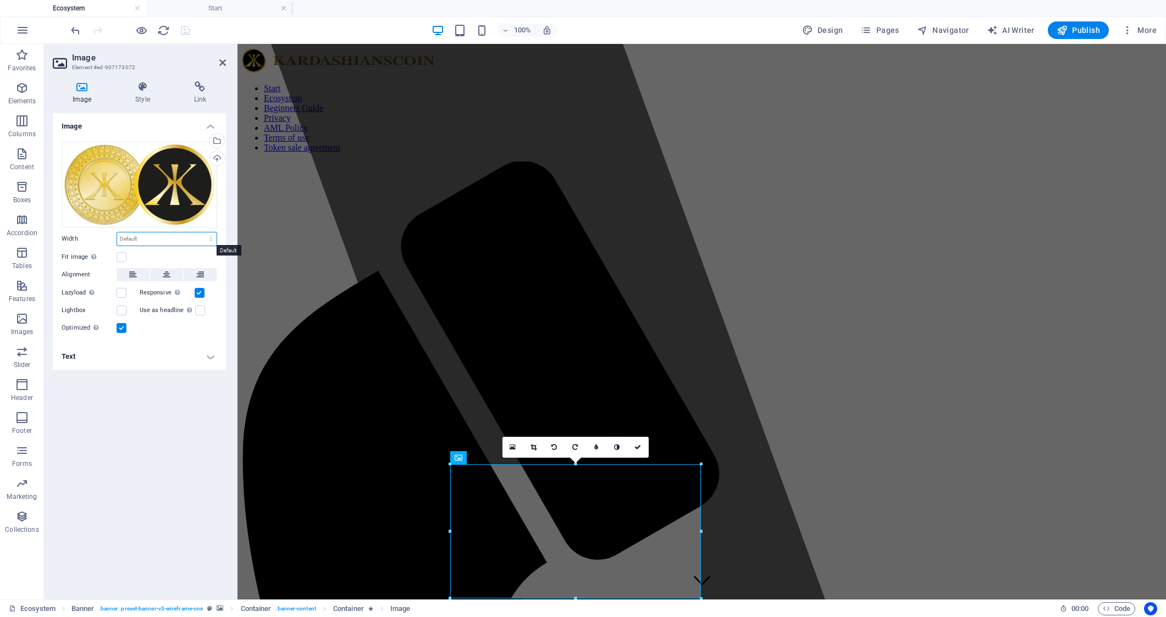
select select "px"
type input "300"
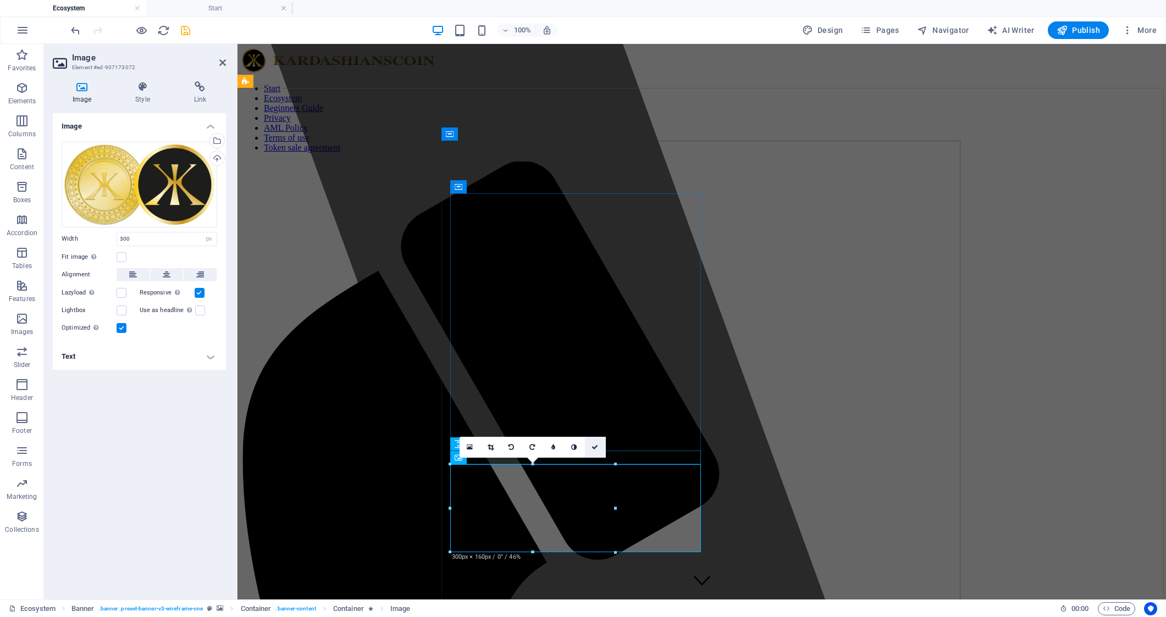
click at [596, 448] on icon at bounding box center [594, 447] width 7 height 7
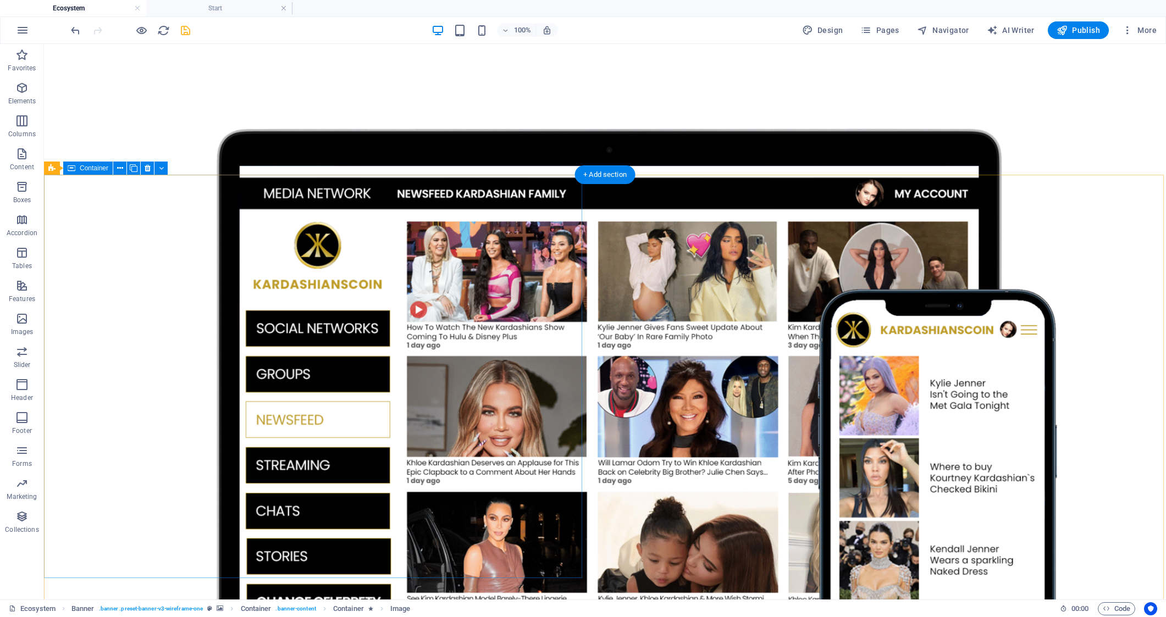
scroll to position [3344, 0]
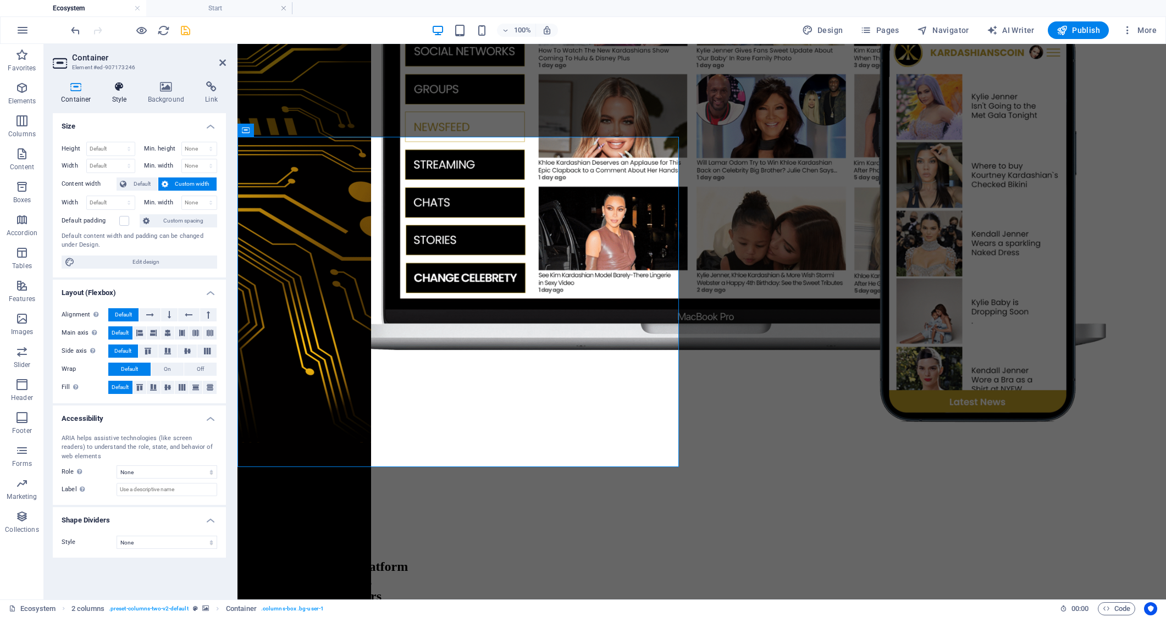
click at [128, 95] on h4 "Style" at bounding box center [122, 92] width 36 height 23
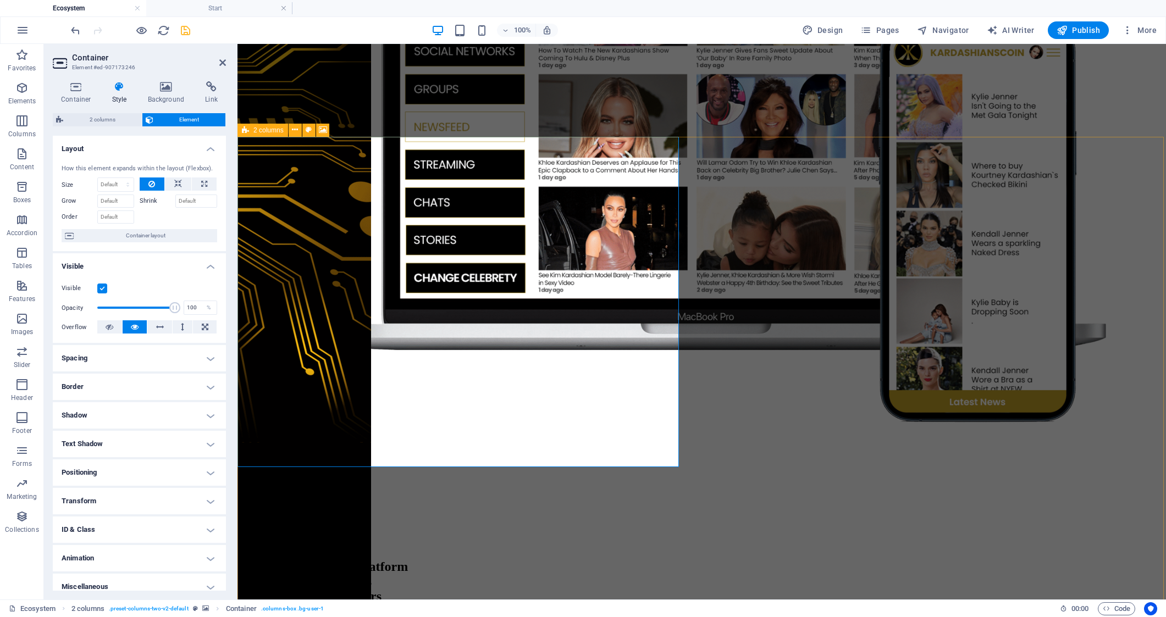
click at [247, 131] on icon at bounding box center [245, 130] width 7 height 13
select select "rem"
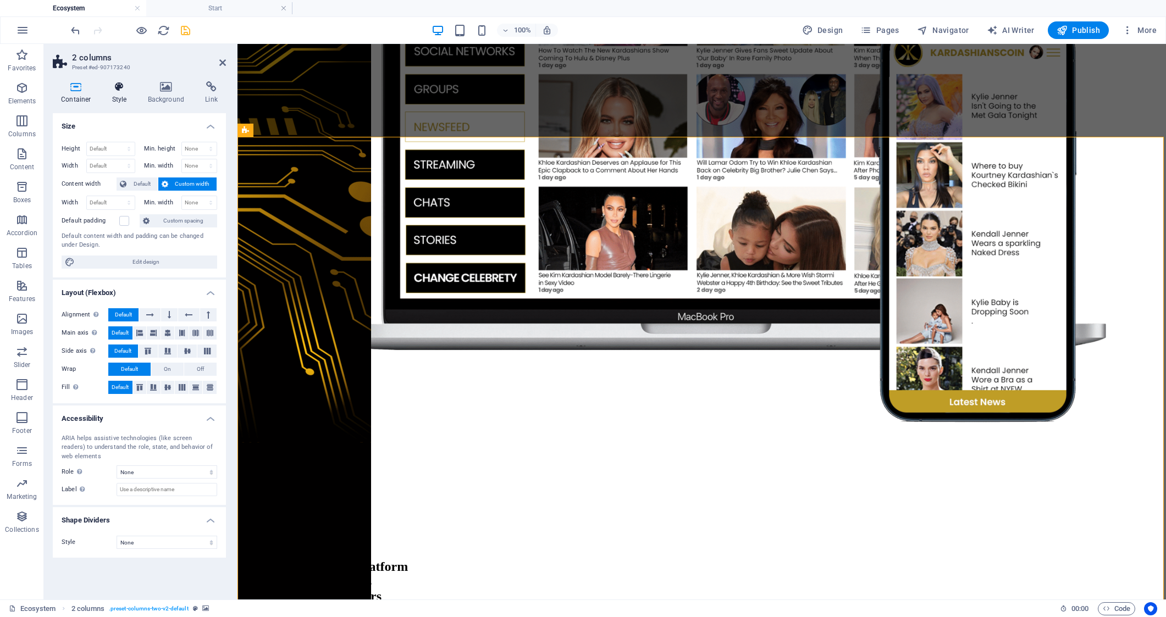
click at [120, 92] on icon at bounding box center [119, 86] width 31 height 11
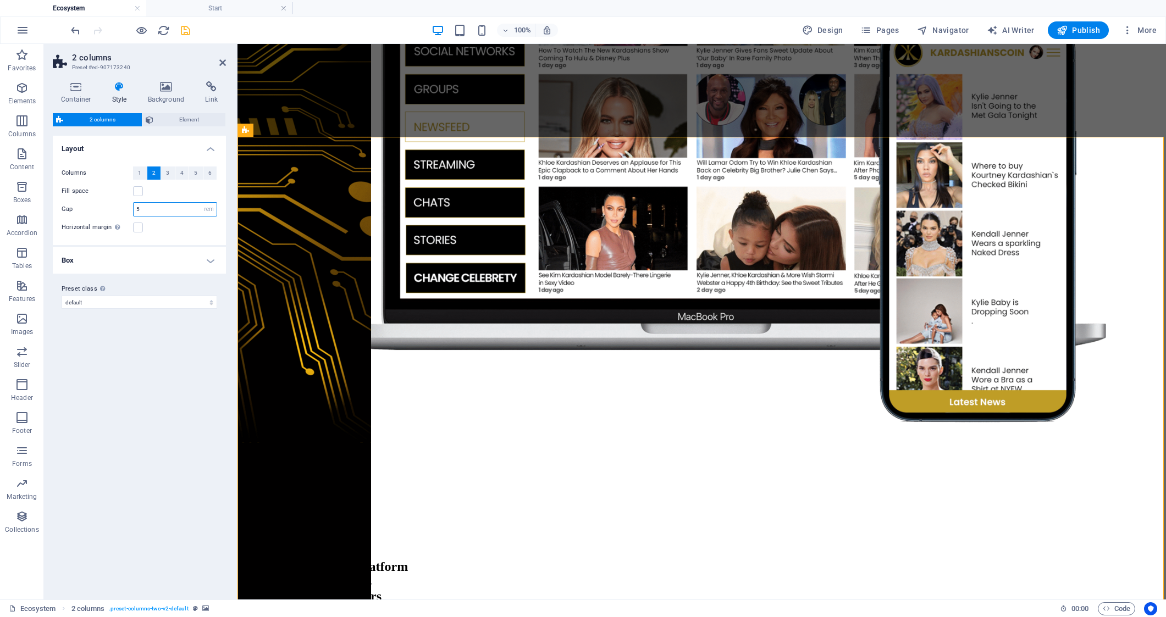
click at [162, 213] on input "5" at bounding box center [175, 209] width 83 height 13
type input "0"
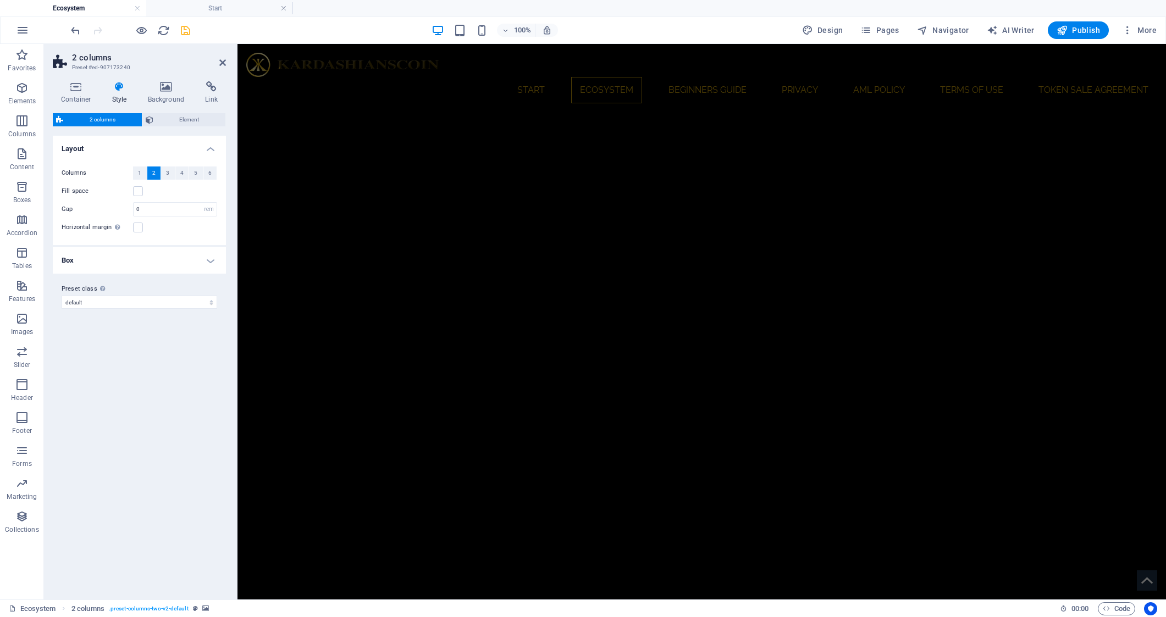
scroll to position [0, 0]
click at [180, 29] on icon "save" at bounding box center [185, 30] width 13 height 13
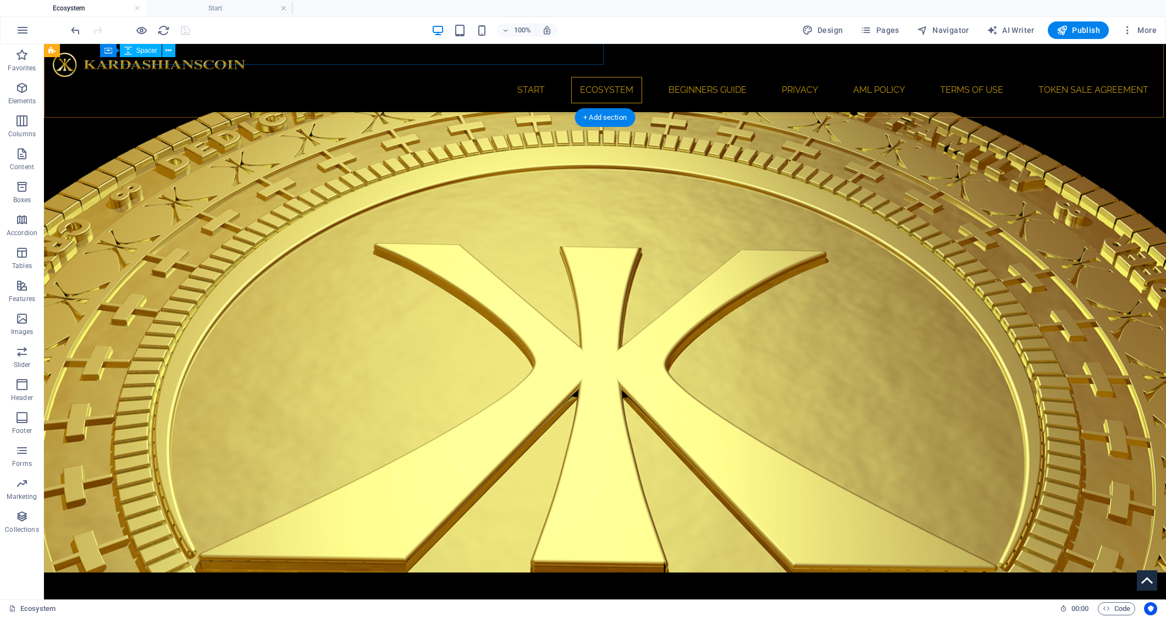
scroll to position [1066, 0]
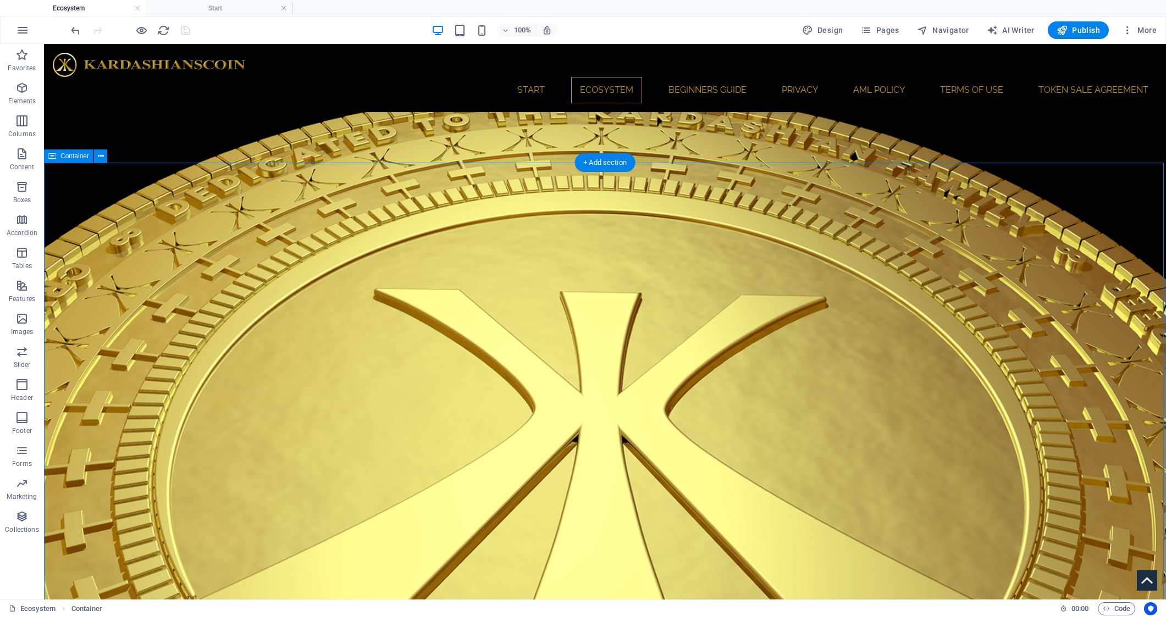
click at [71, 155] on span "Container" at bounding box center [74, 156] width 29 height 7
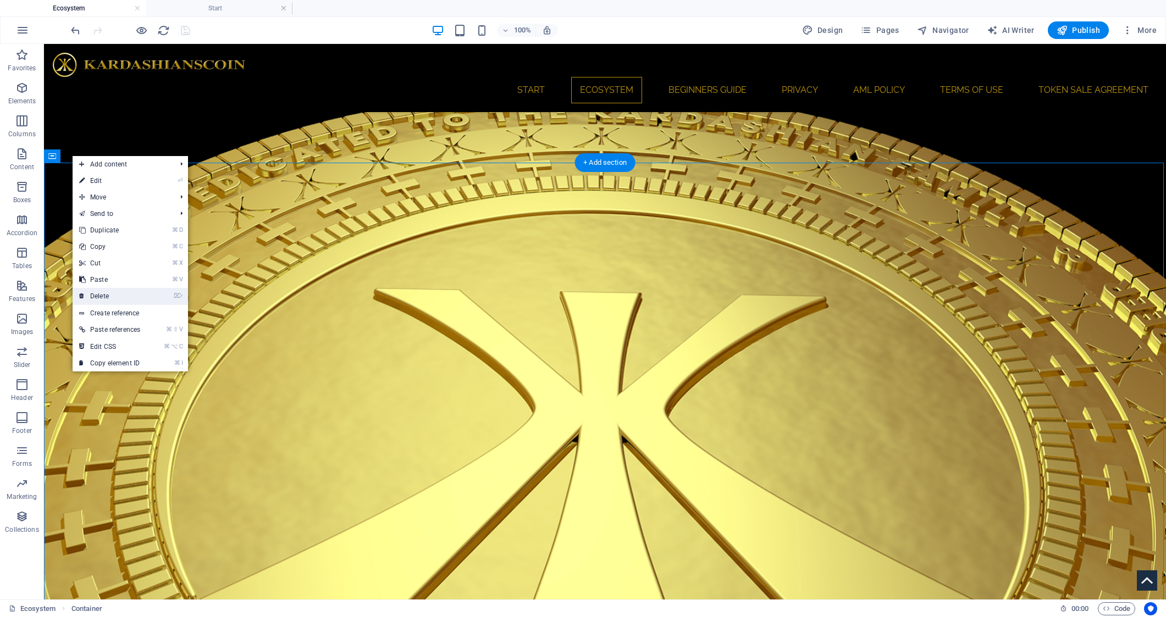
click at [115, 294] on link "⌦ Delete" at bounding box center [110, 296] width 74 height 16
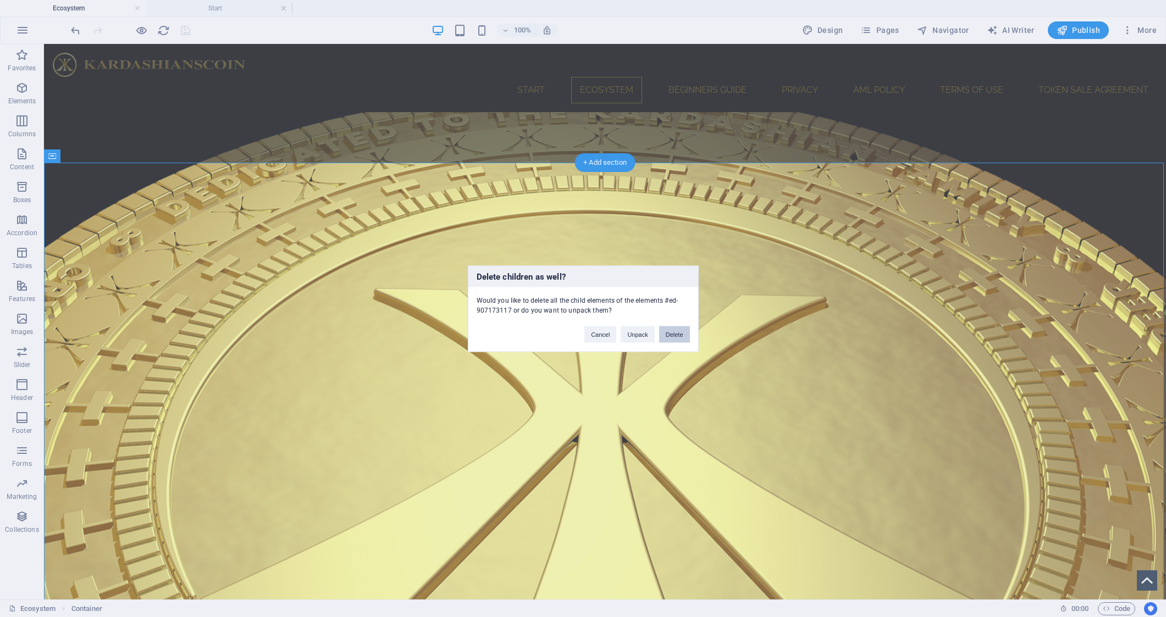
click at [675, 332] on button "Delete" at bounding box center [674, 334] width 31 height 16
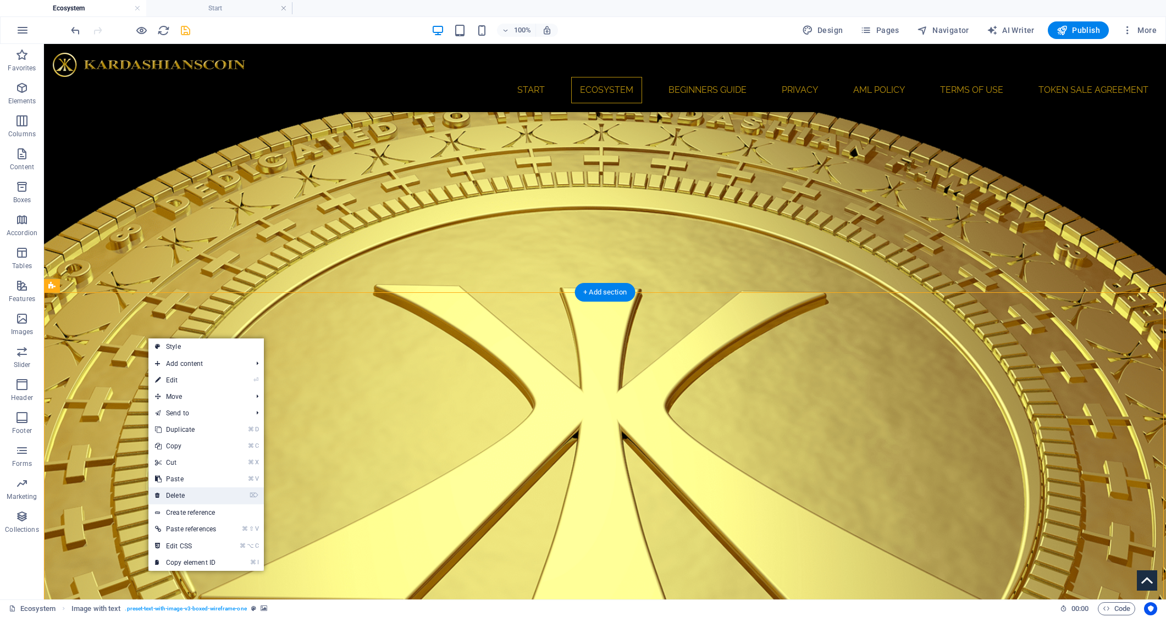
click at [216, 499] on link "⌦ Delete" at bounding box center [185, 496] width 74 height 16
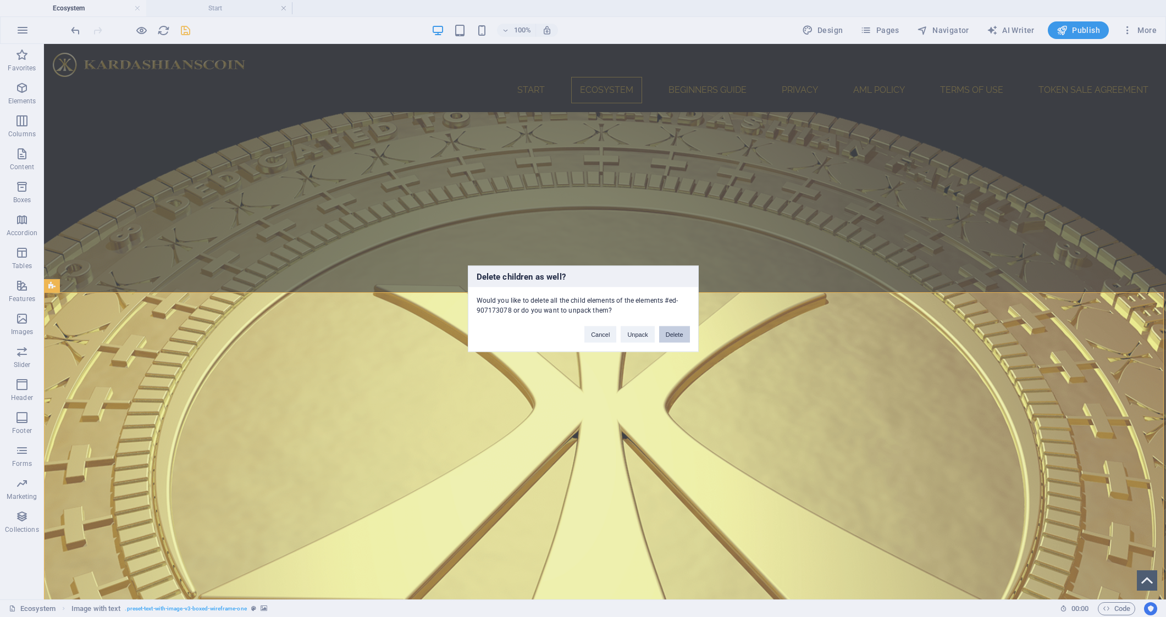
click at [675, 335] on button "Delete" at bounding box center [674, 334] width 31 height 16
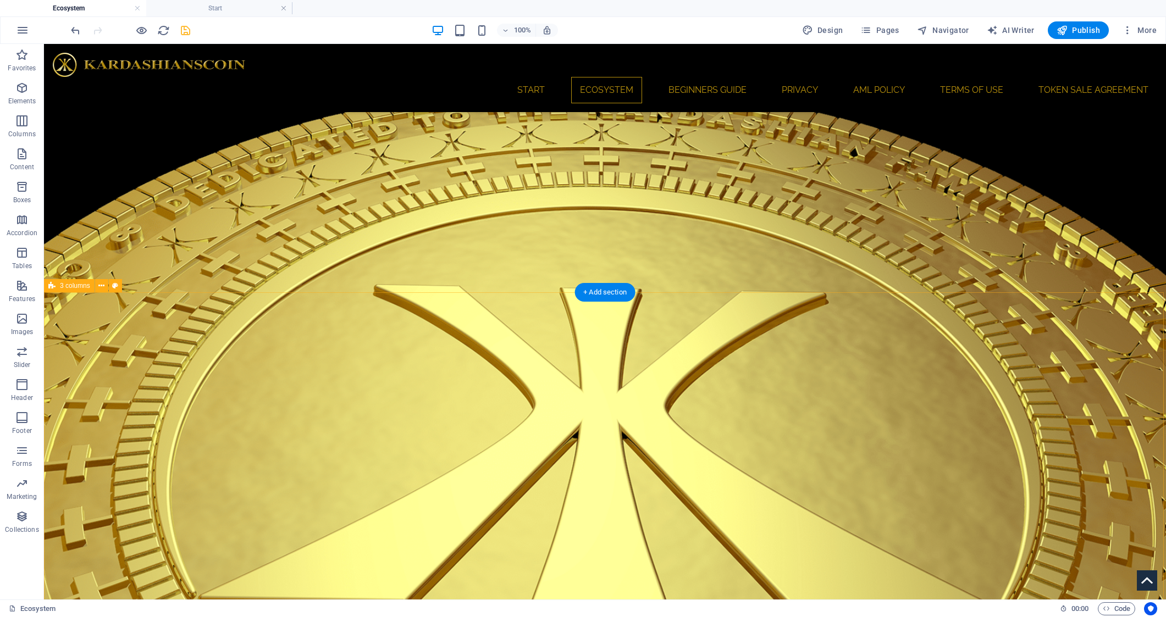
click at [51, 286] on icon at bounding box center [51, 285] width 7 height 13
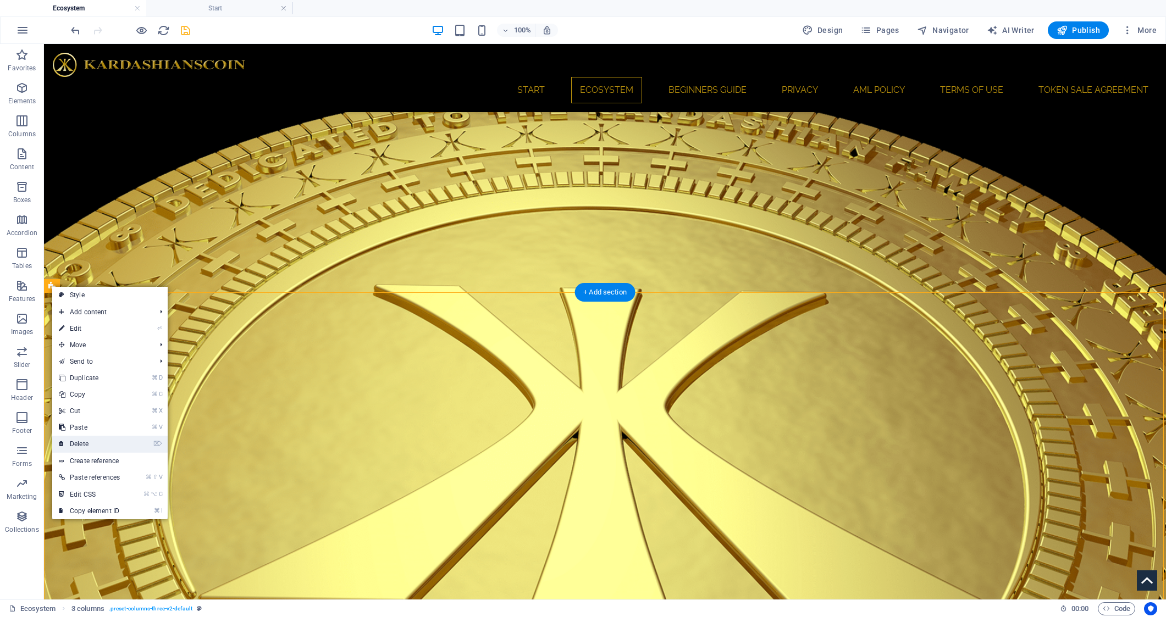
drag, startPoint x: 99, startPoint y: 425, endPoint x: 97, endPoint y: 442, distance: 17.2
click at [98, 443] on ul "Style Add content ⌘ 1 Headline ⌘ 2 Text ⌘ 3 Image ⌘ 4 Container ⌘ 5 Spacer ⌘ 6 …" at bounding box center [109, 403] width 115 height 233
click at [82, 441] on link "⌦ Delete" at bounding box center [89, 444] width 74 height 16
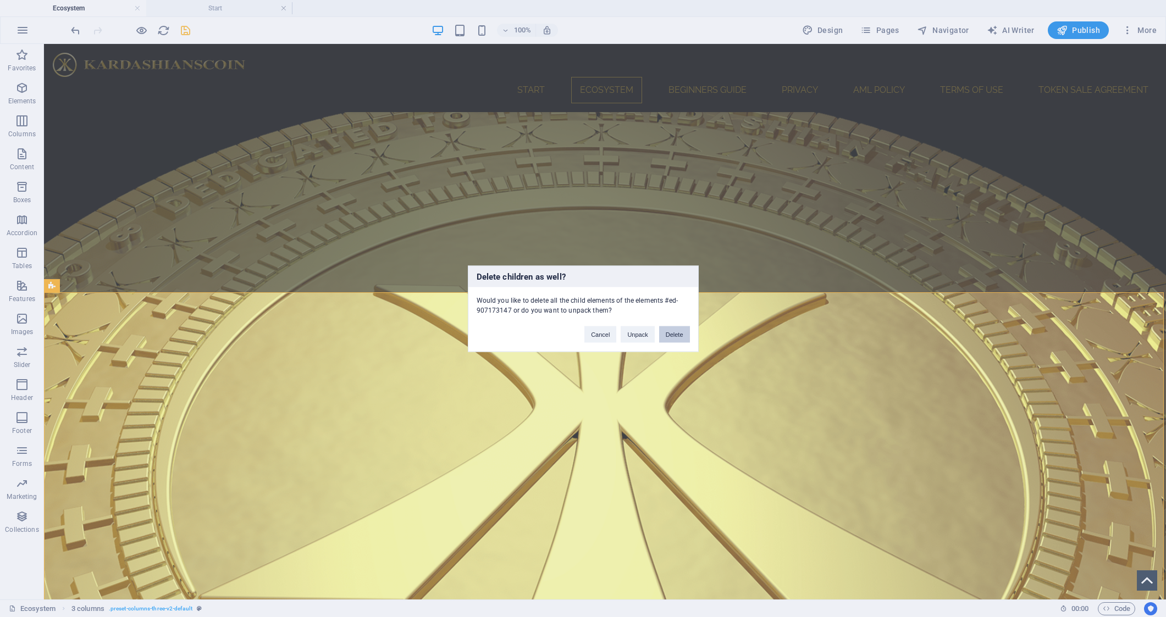
click at [671, 335] on button "Delete" at bounding box center [674, 334] width 31 height 16
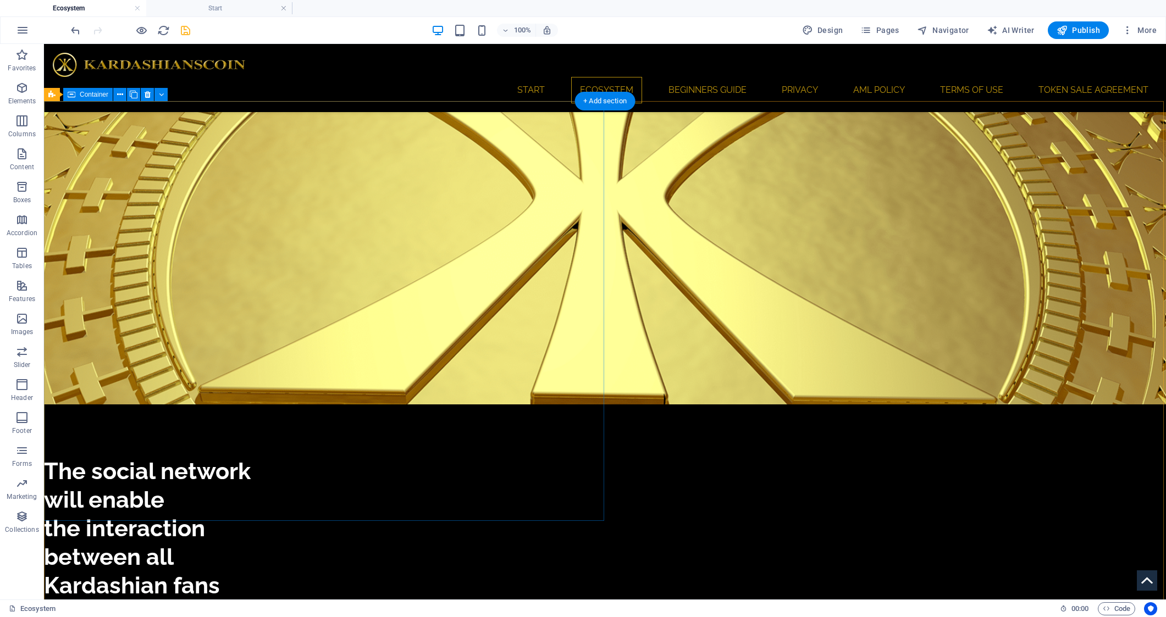
scroll to position [1280, 0]
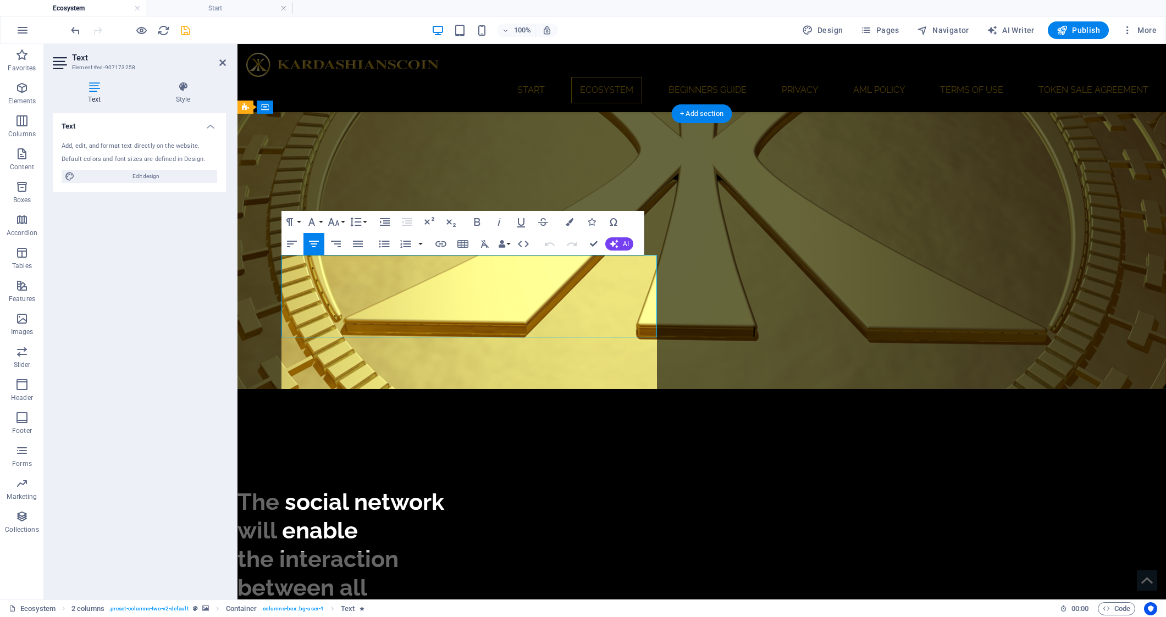
scroll to position [12114, 2]
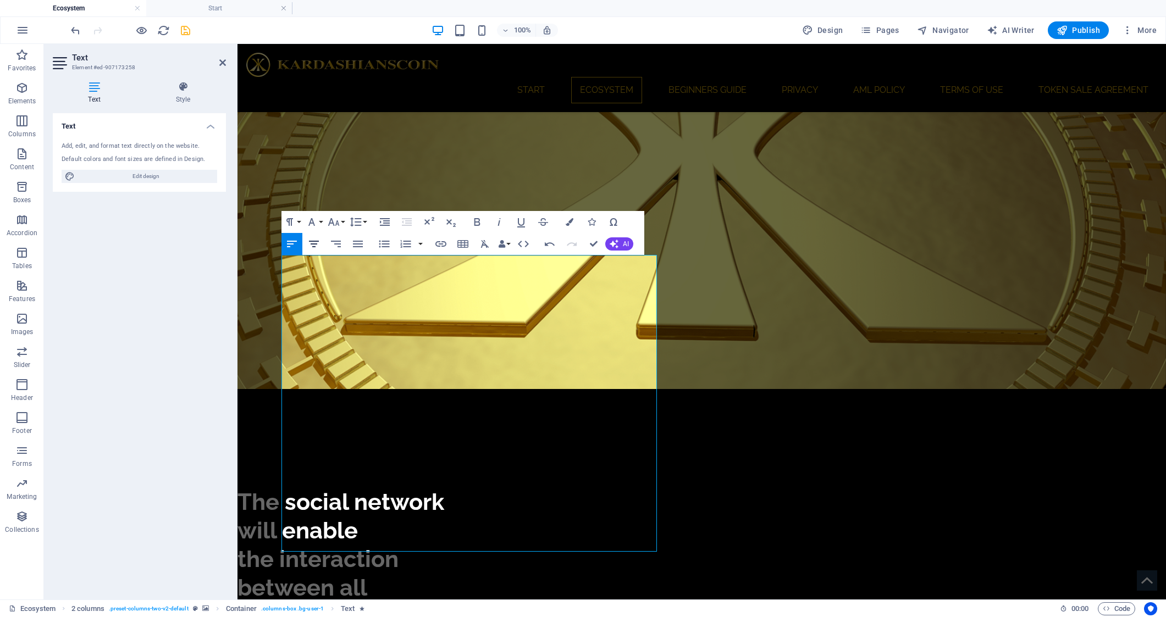
click at [313, 243] on icon "button" at bounding box center [313, 243] width 13 height 13
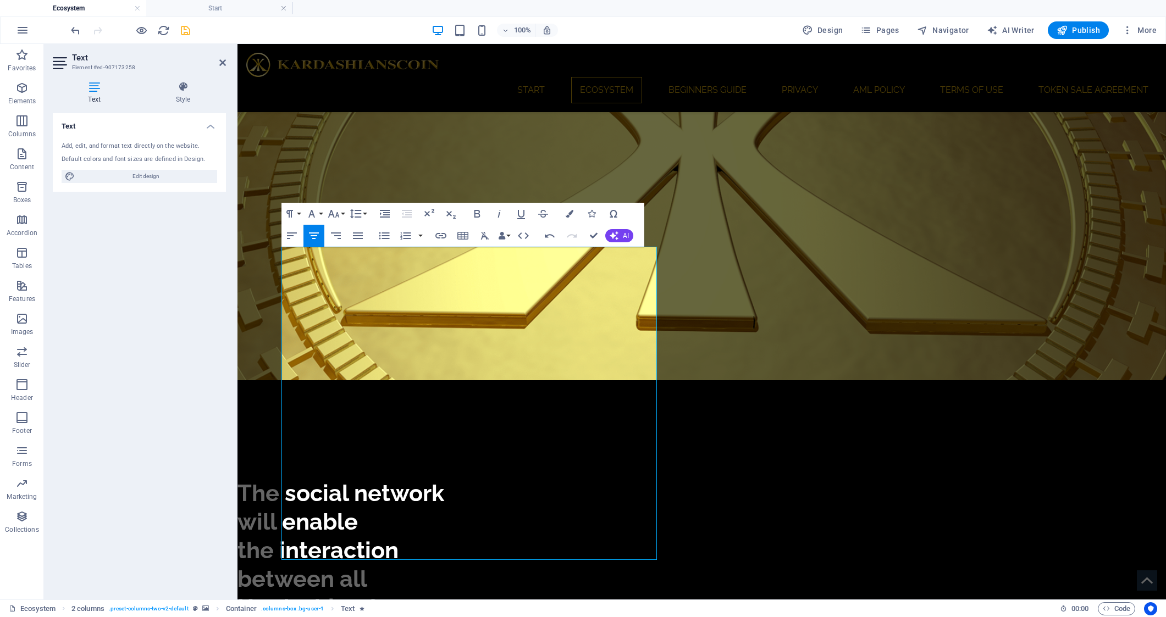
scroll to position [1288, 0]
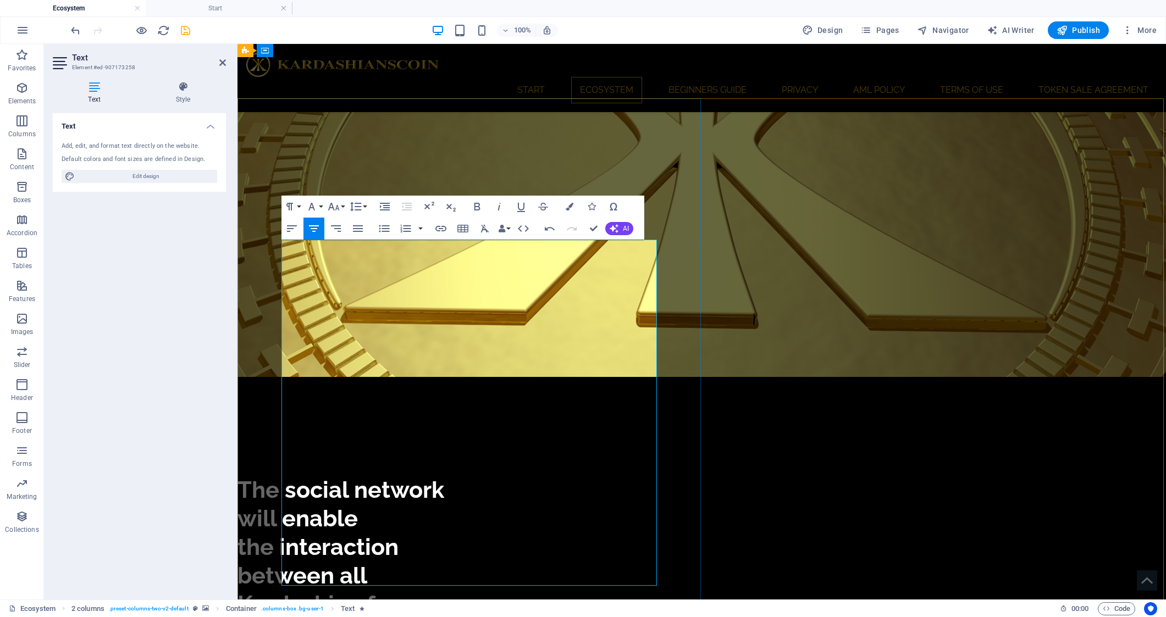
scroll to position [1295, 0]
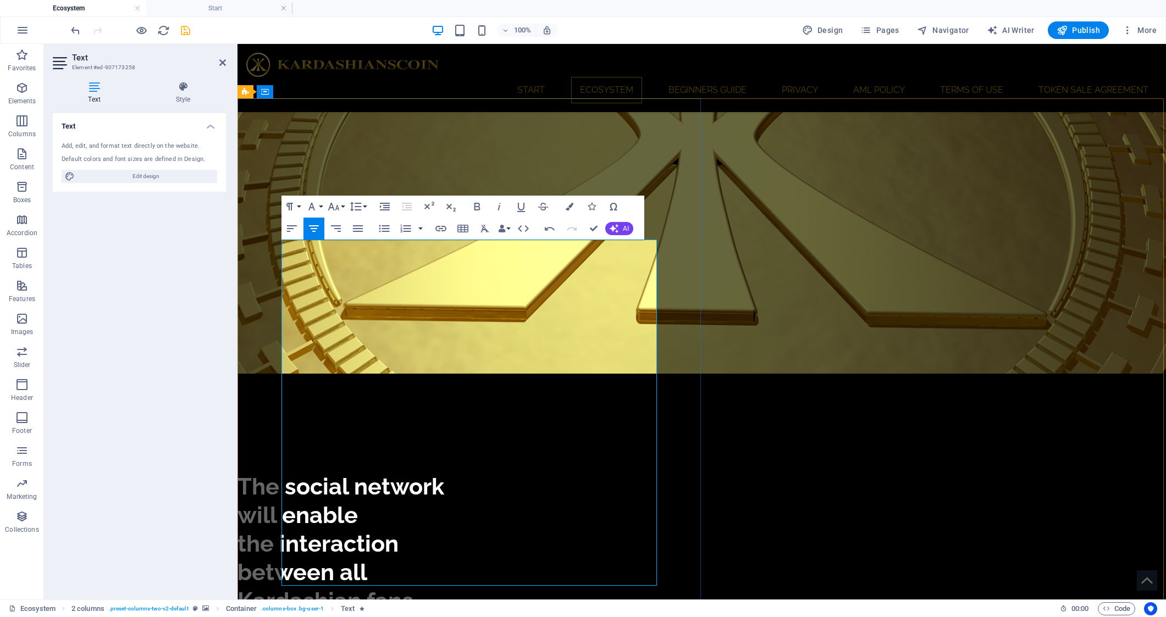
drag, startPoint x: 413, startPoint y: 295, endPoint x: 525, endPoint y: 300, distance: 112.8
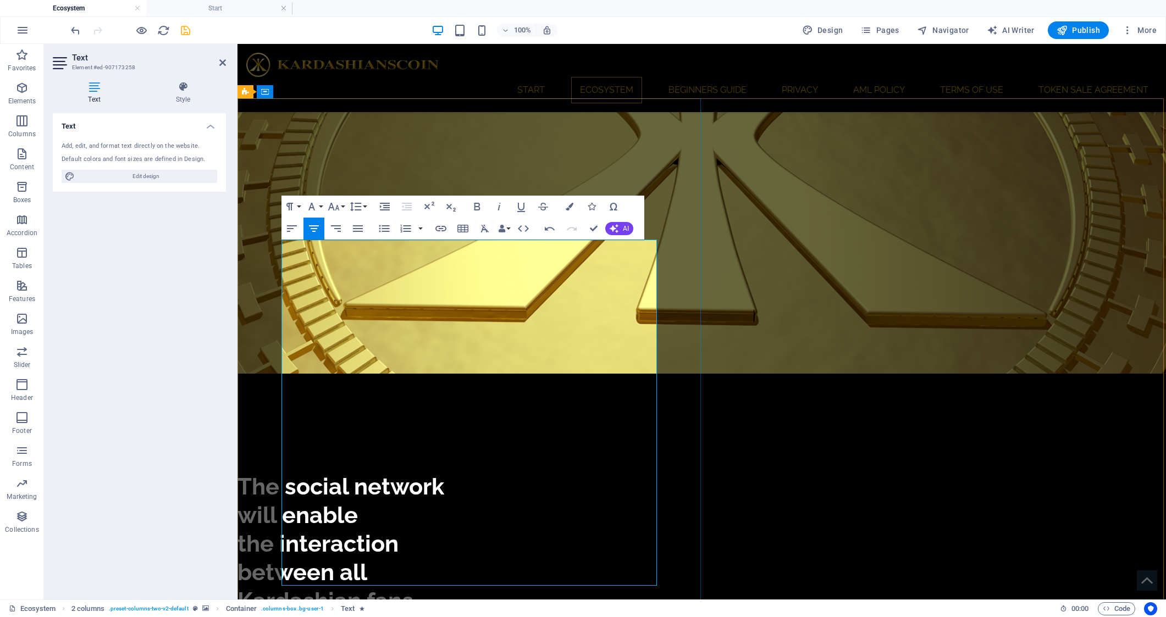
click at [301, 206] on button "Paragraph Format" at bounding box center [291, 207] width 21 height 22
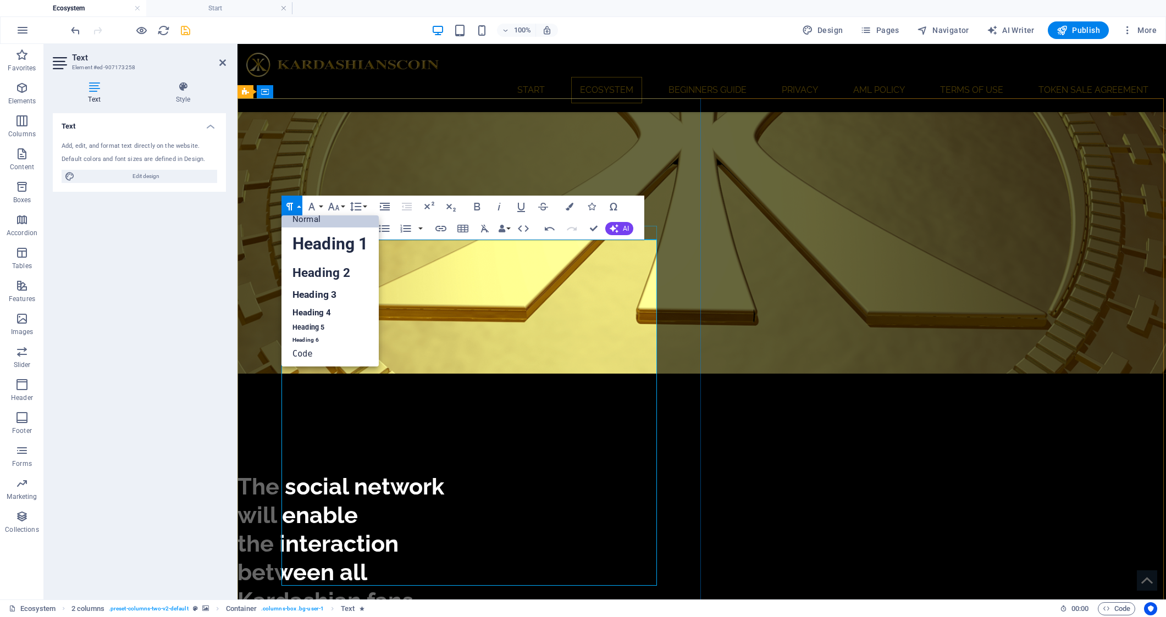
scroll to position [8, 0]
click at [328, 291] on link "Heading 3" at bounding box center [329, 295] width 97 height 19
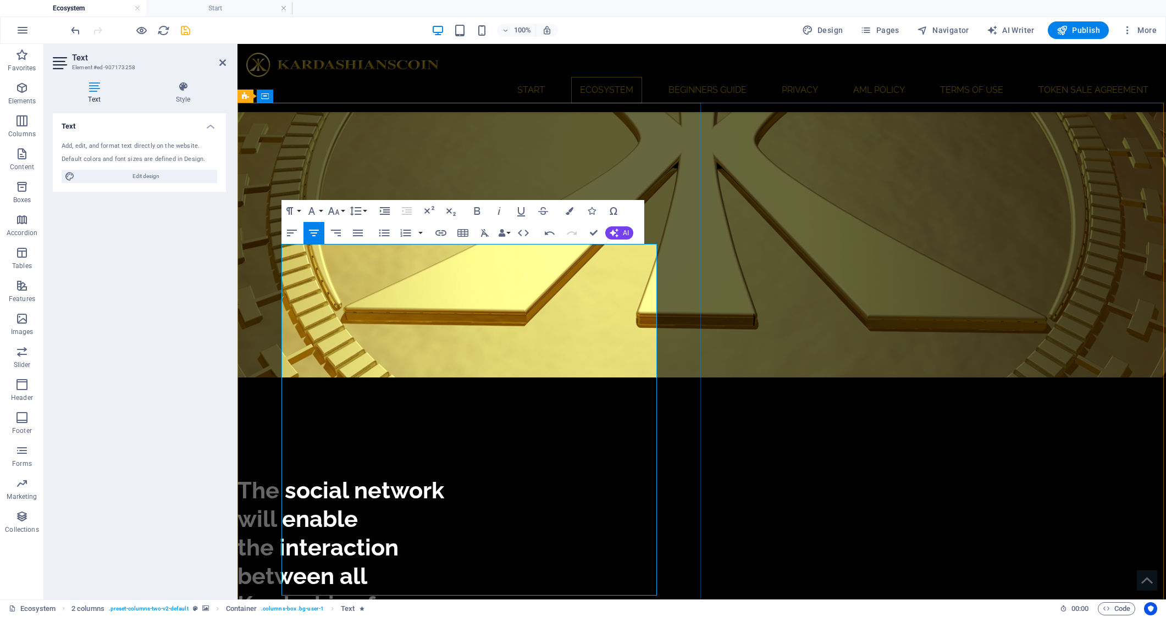
scroll to position [1291, 0]
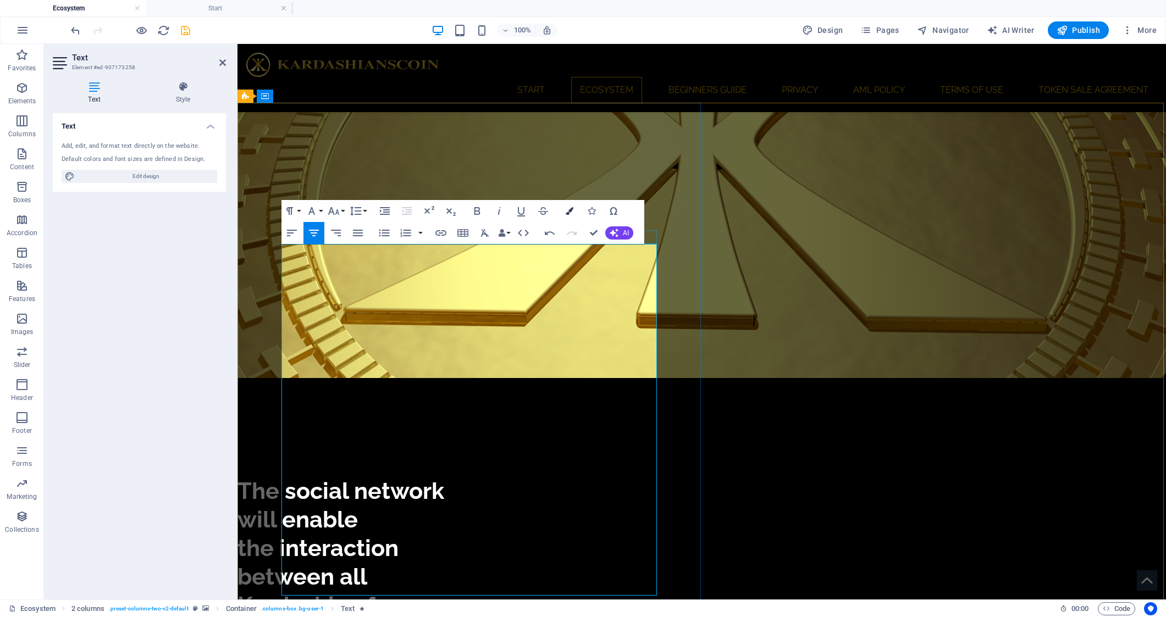
click at [569, 209] on icon "button" at bounding box center [570, 211] width 8 height 8
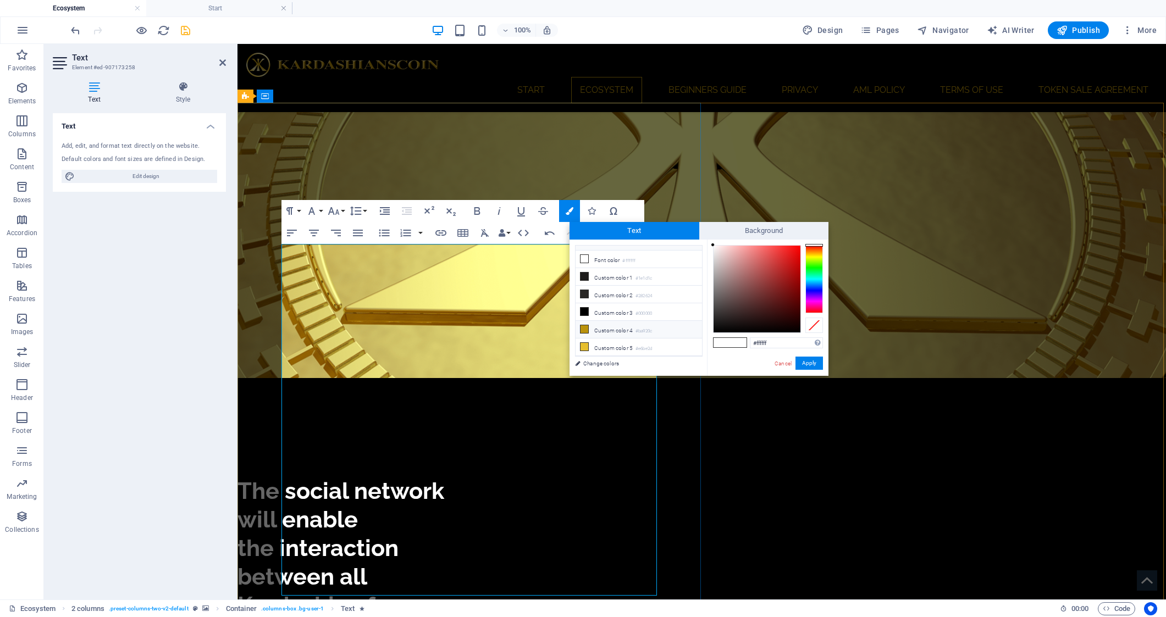
scroll to position [48, 0]
click at [586, 328] on icon at bounding box center [584, 329] width 8 height 8
type input "#ba920c"
click at [807, 362] on button "Apply" at bounding box center [808, 363] width 27 height 13
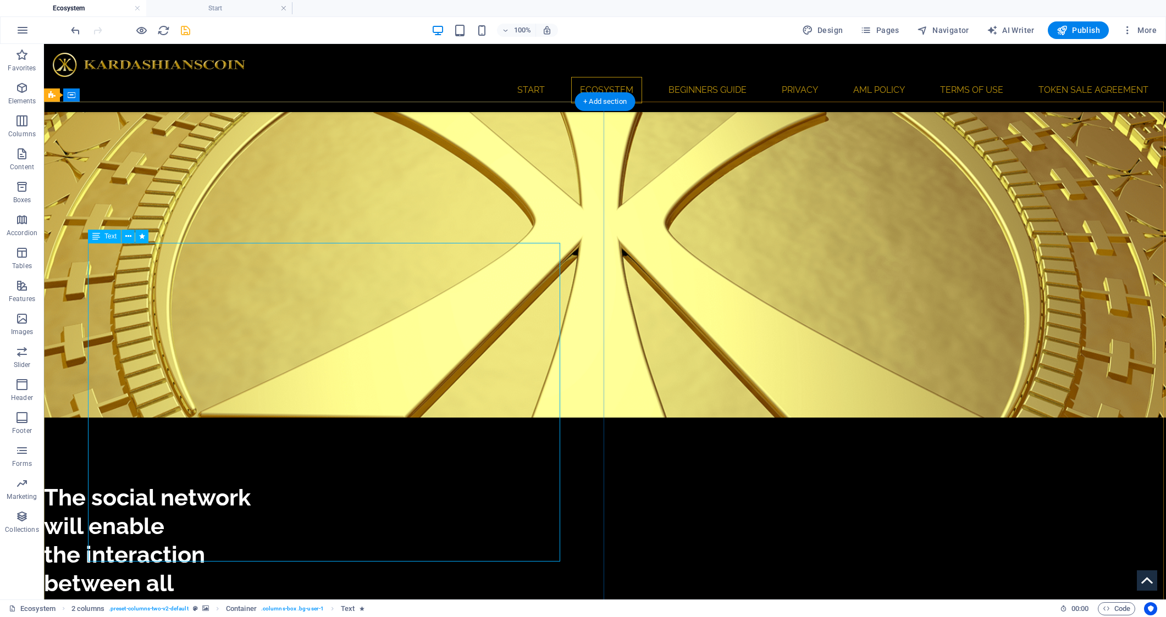
scroll to position [1246, 0]
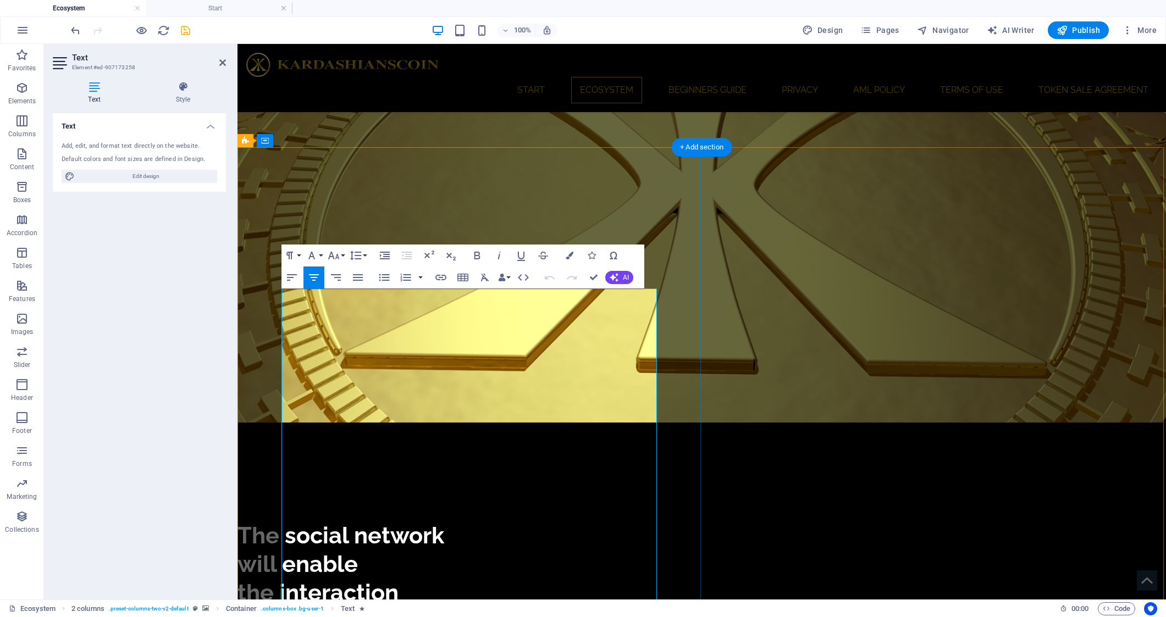
click at [298, 257] on button "Paragraph Format" at bounding box center [291, 256] width 21 height 22
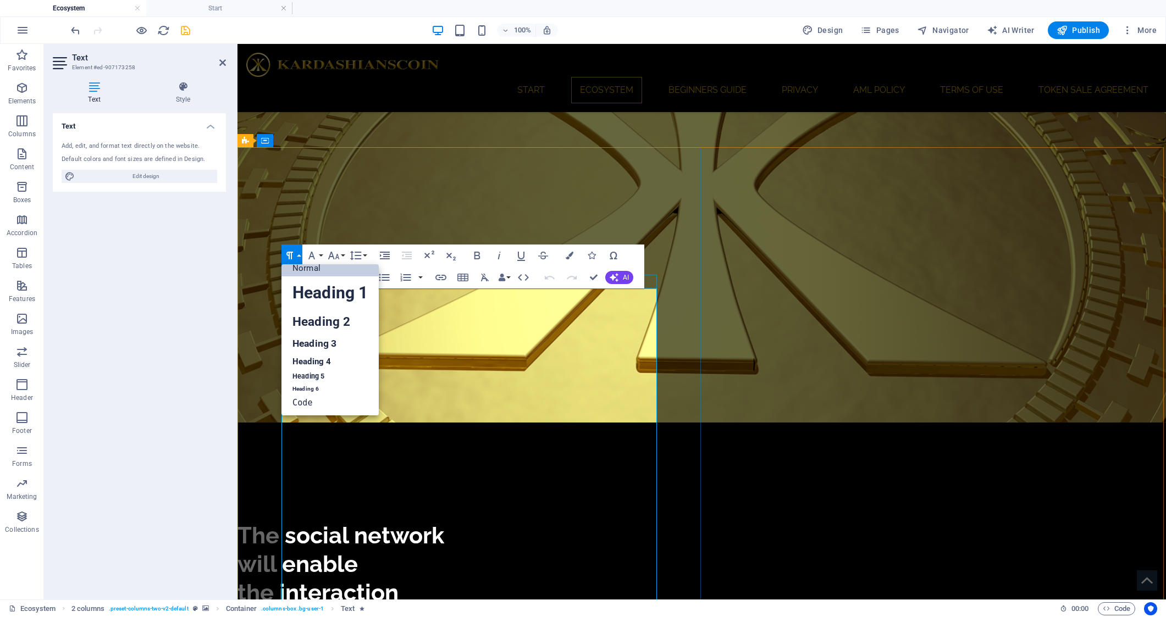
scroll to position [8, 0]
click at [322, 340] on link "Heading 3" at bounding box center [329, 344] width 97 height 19
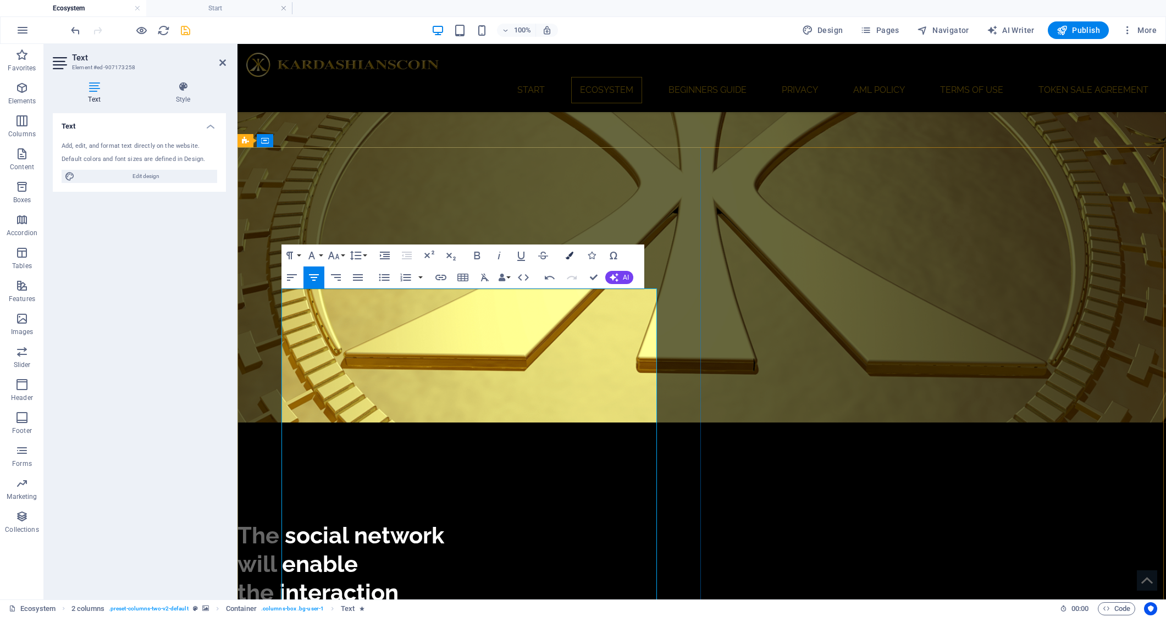
click at [568, 257] on icon "button" at bounding box center [570, 256] width 8 height 8
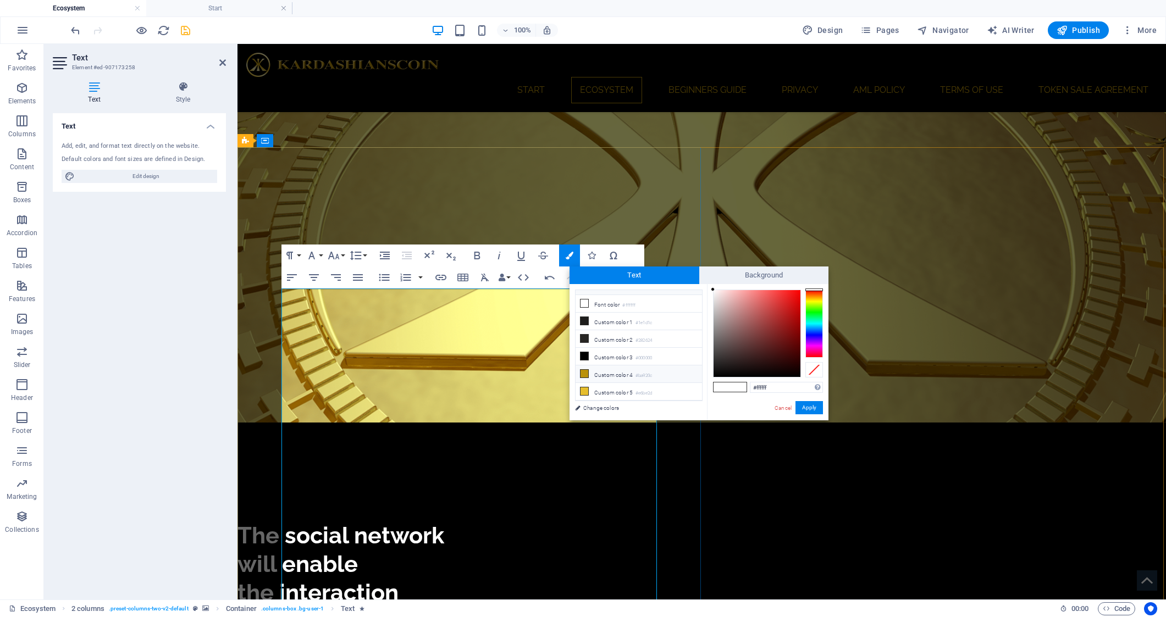
scroll to position [48, 0]
click at [584, 375] on icon at bounding box center [584, 374] width 8 height 8
click at [812, 406] on button "Apply" at bounding box center [808, 407] width 27 height 13
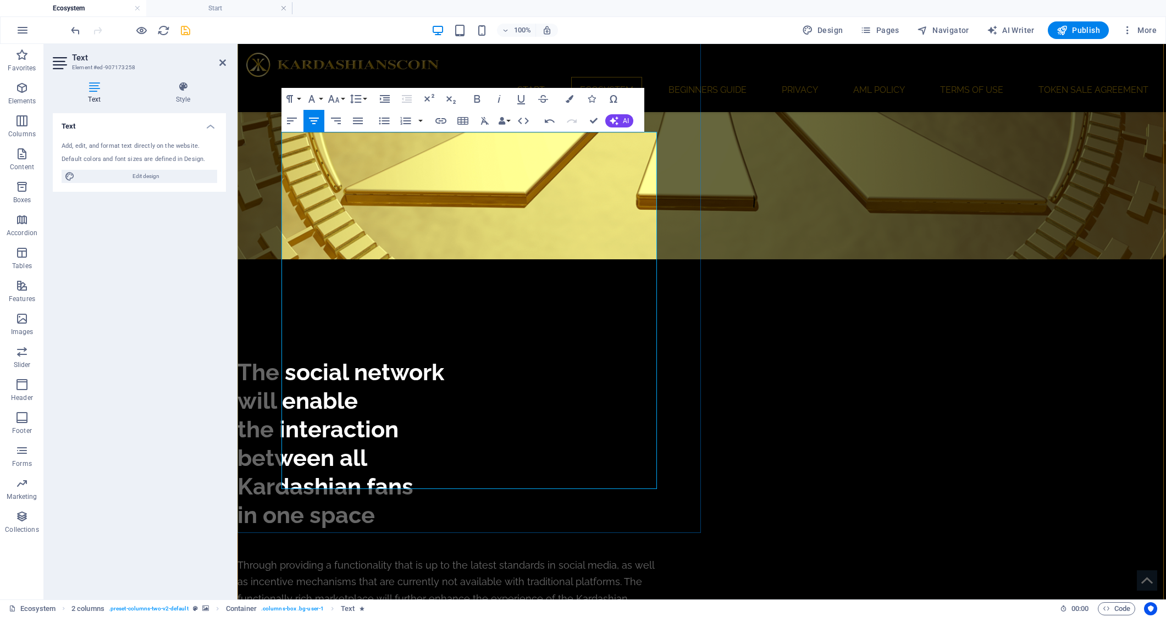
scroll to position [1420, 0]
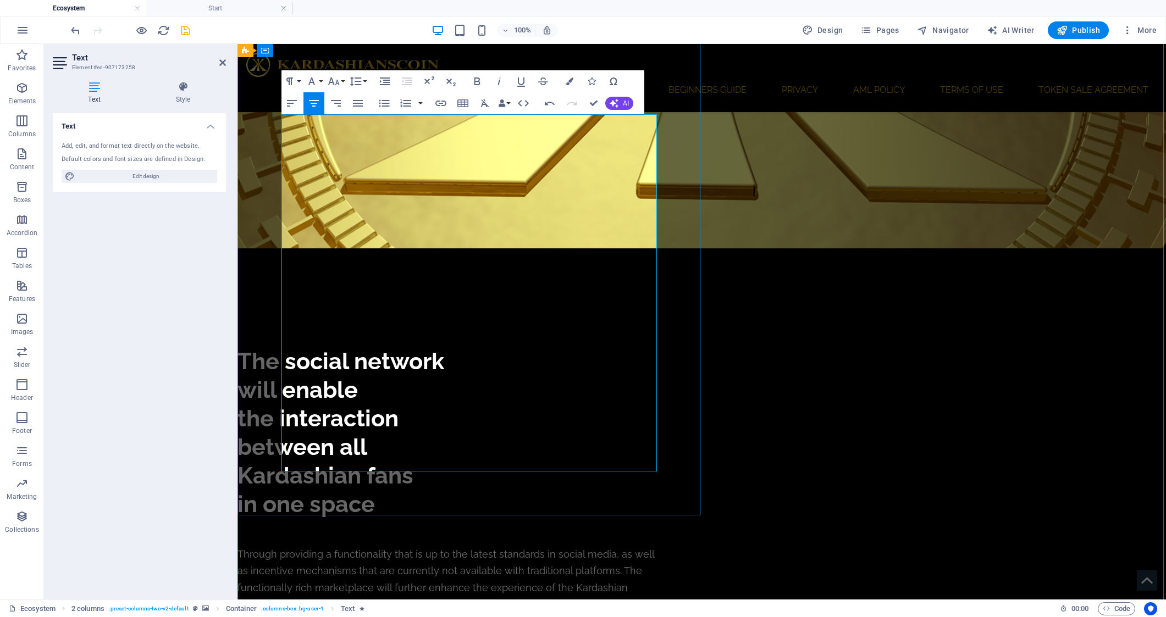
click at [294, 78] on icon "button" at bounding box center [289, 81] width 13 height 13
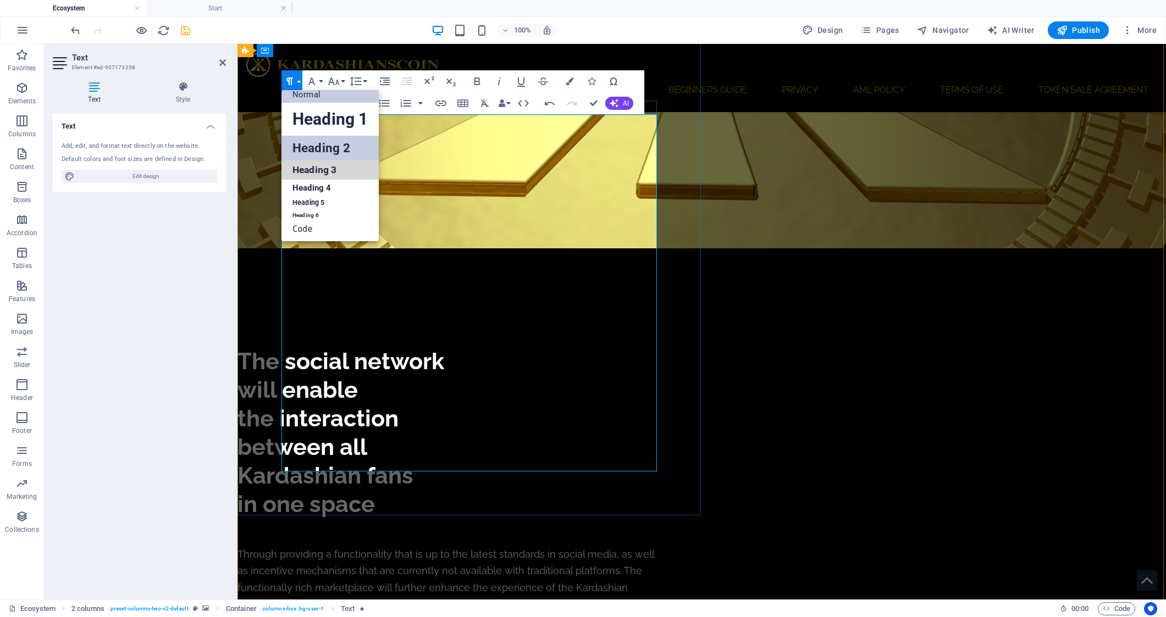
drag, startPoint x: 314, startPoint y: 164, endPoint x: 367, endPoint y: 156, distance: 54.0
click at [316, 163] on link "Heading 3" at bounding box center [329, 170] width 97 height 19
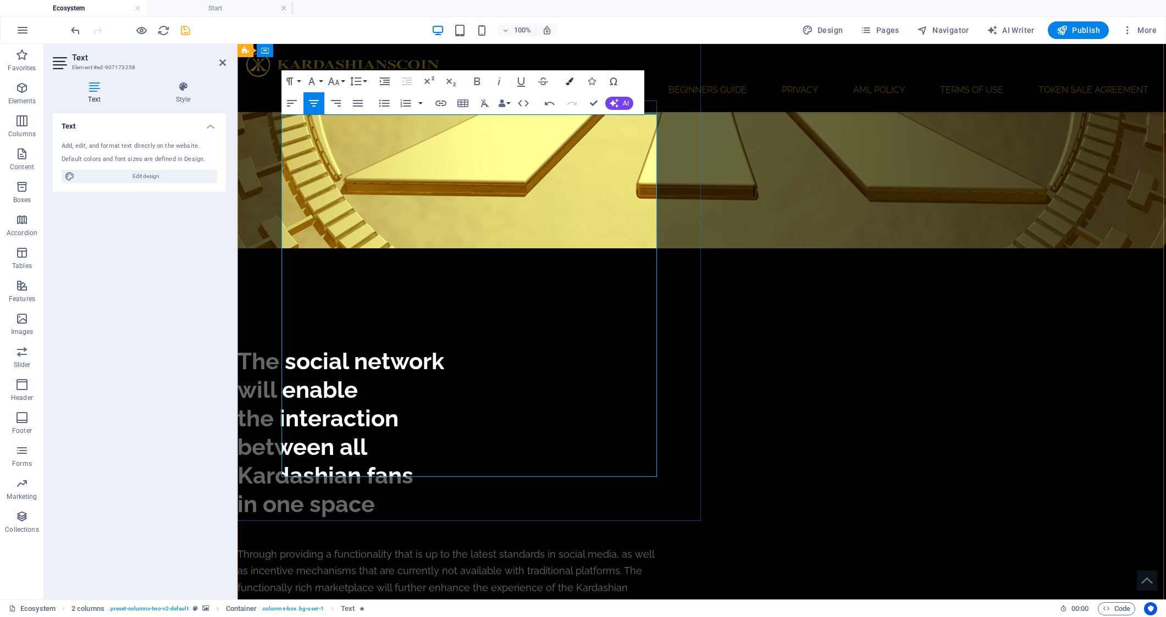
click at [565, 81] on button "Colors" at bounding box center [569, 81] width 21 height 22
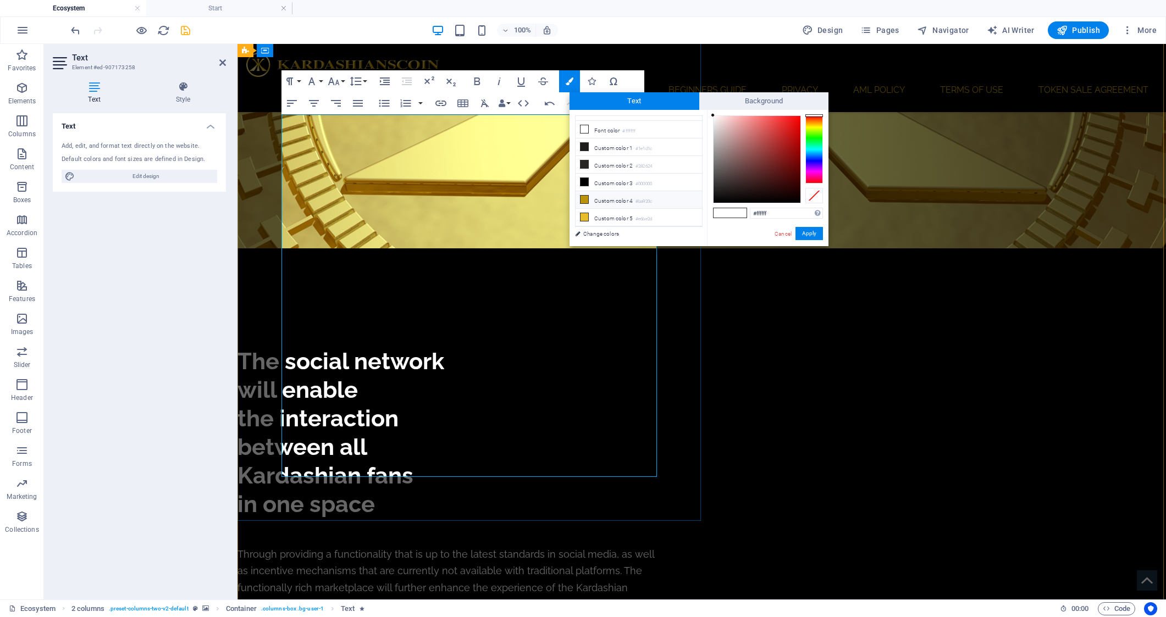
click at [584, 200] on icon at bounding box center [584, 200] width 8 height 8
type input "#ba920c"
click at [822, 234] on button "Apply" at bounding box center [808, 233] width 27 height 13
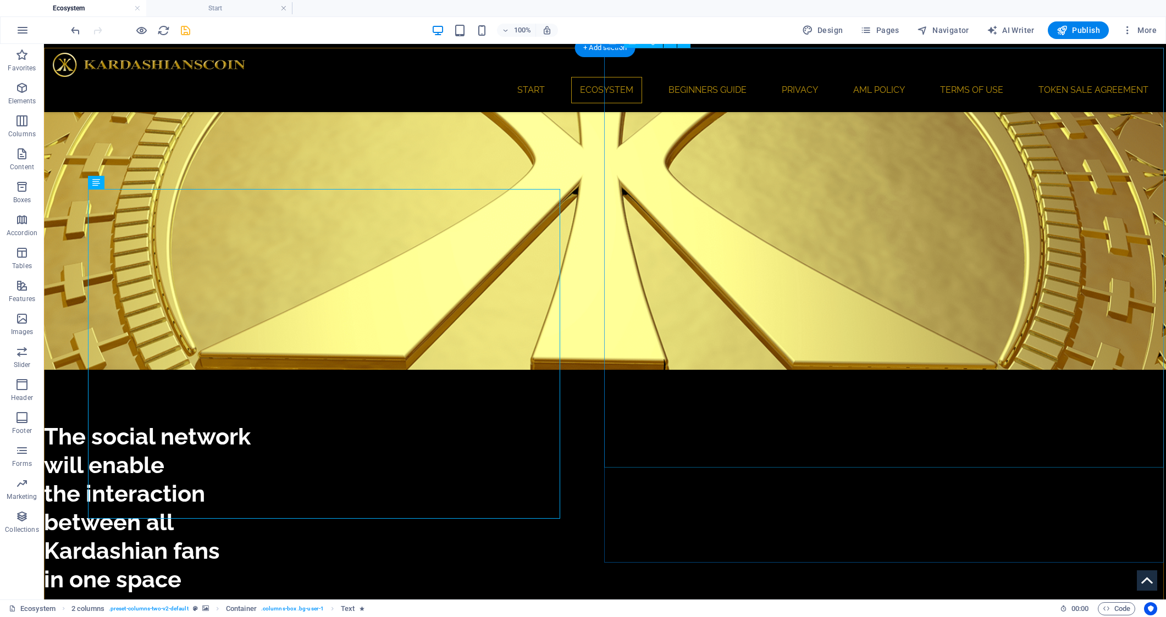
scroll to position [1313, 0]
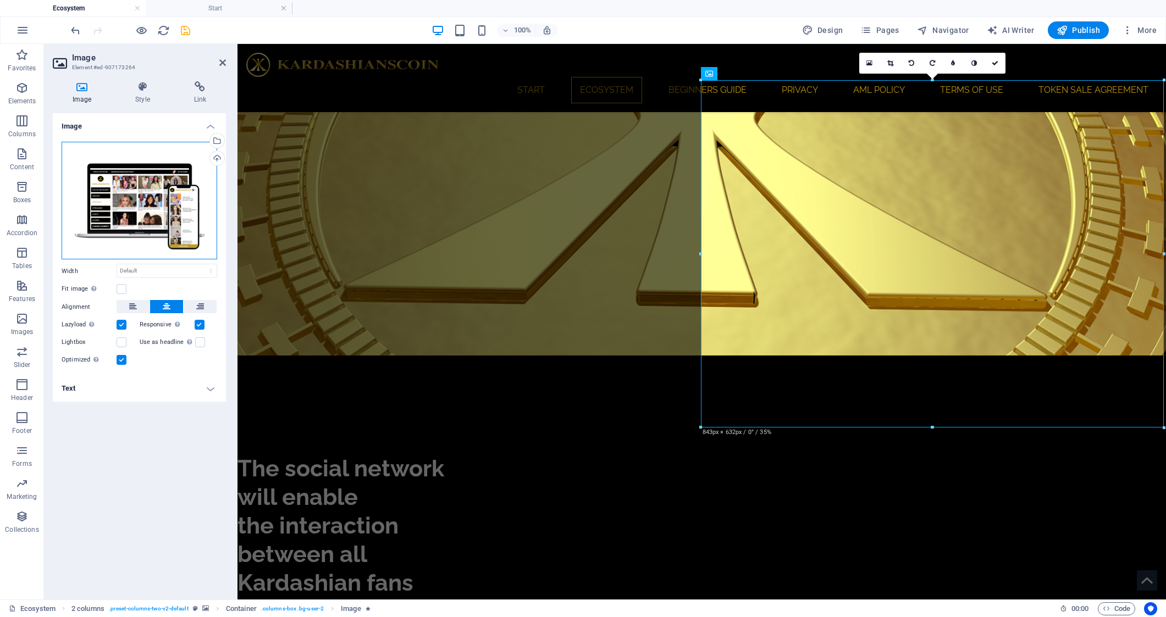
click at [117, 198] on div "Drag files here, click to choose files or select files from Files or our free s…" at bounding box center [140, 201] width 156 height 118
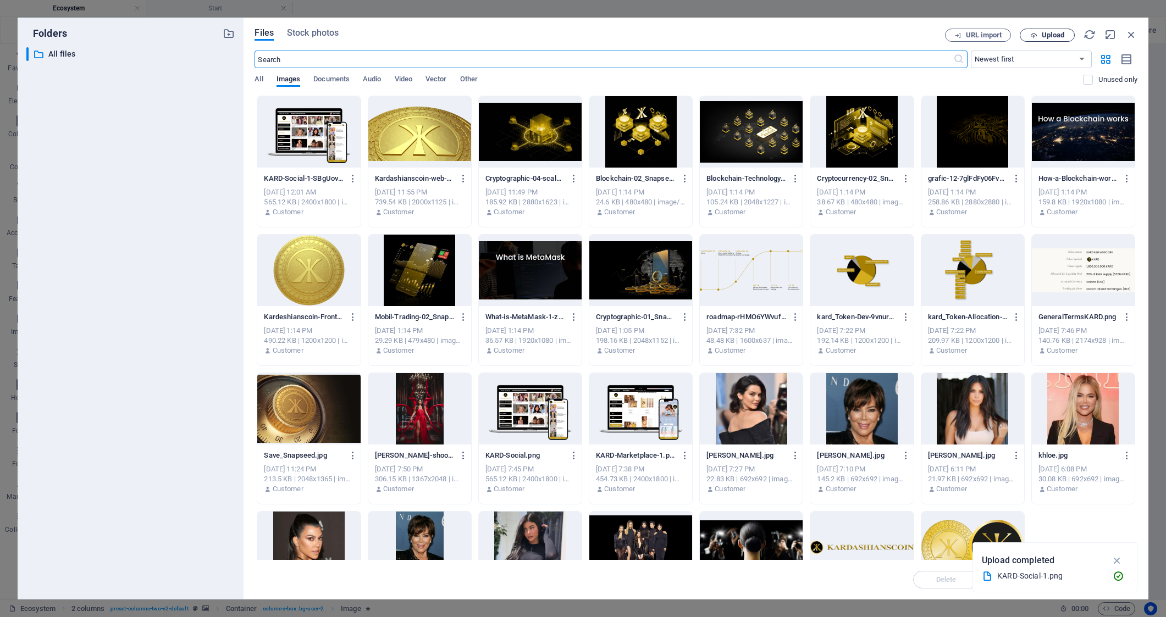
click at [1049, 34] on span "Upload" at bounding box center [1053, 35] width 23 height 7
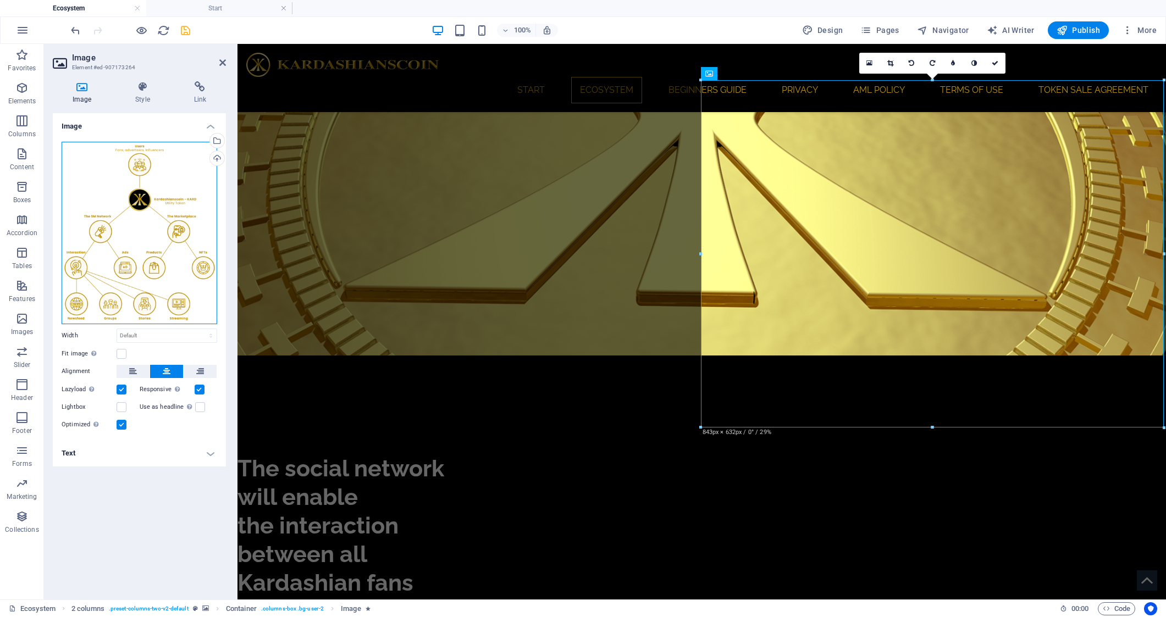
click at [136, 213] on div "Drag files here, click to choose files or select files from Files or our free s…" at bounding box center [140, 233] width 156 height 182
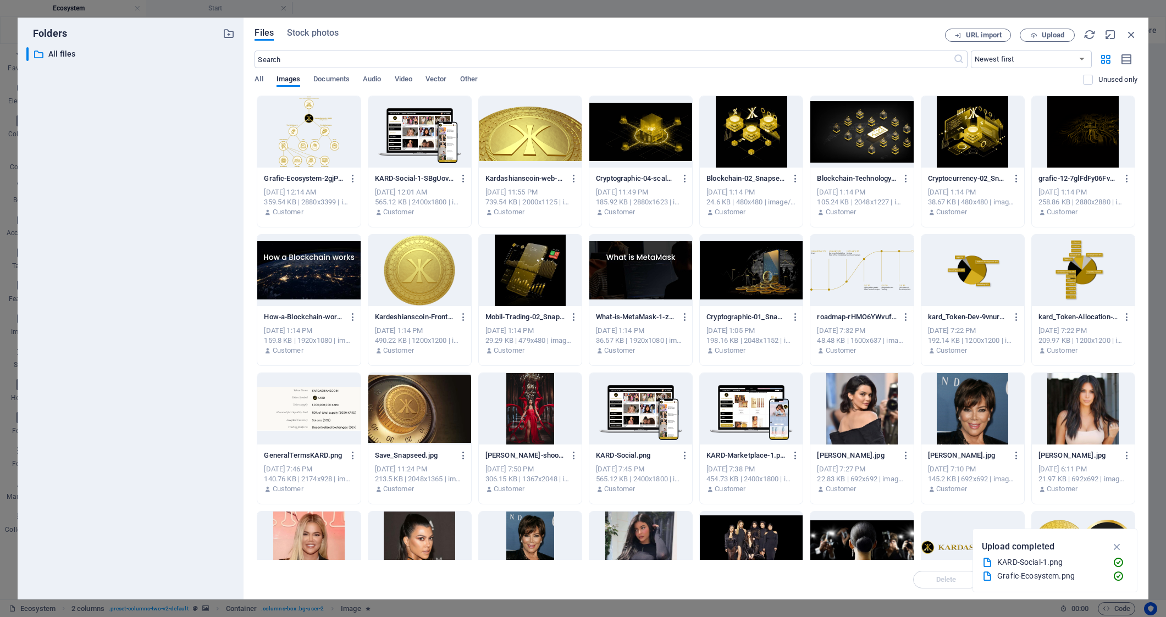
click at [302, 136] on div at bounding box center [308, 131] width 103 height 71
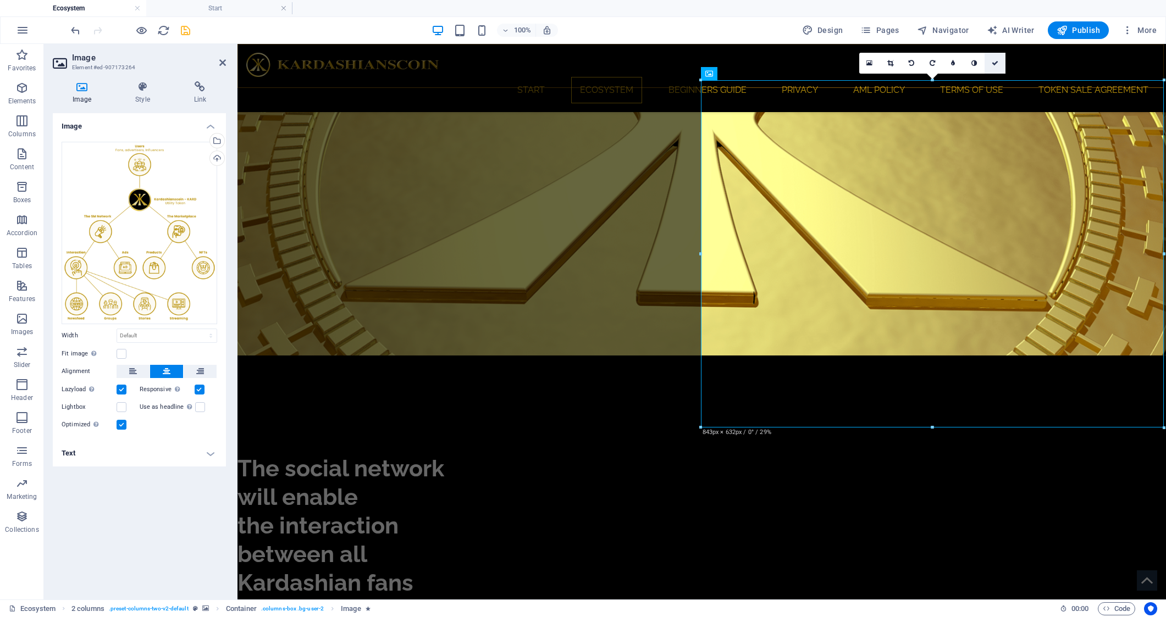
click at [995, 62] on icon at bounding box center [995, 63] width 7 height 7
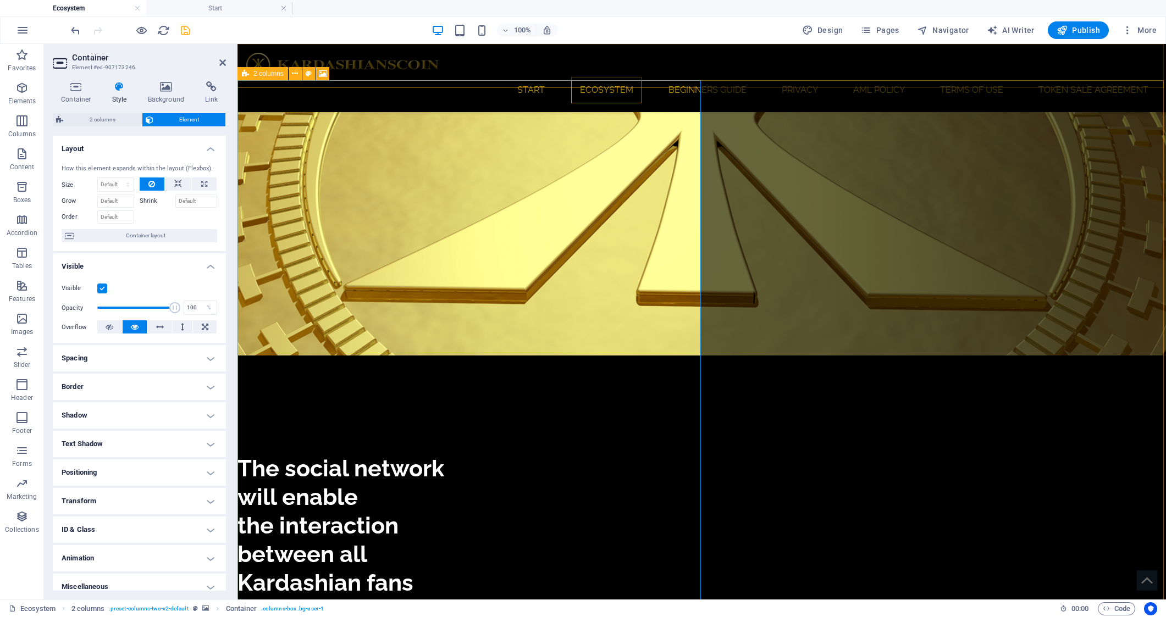
click at [245, 75] on icon at bounding box center [245, 73] width 7 height 13
select select "rem"
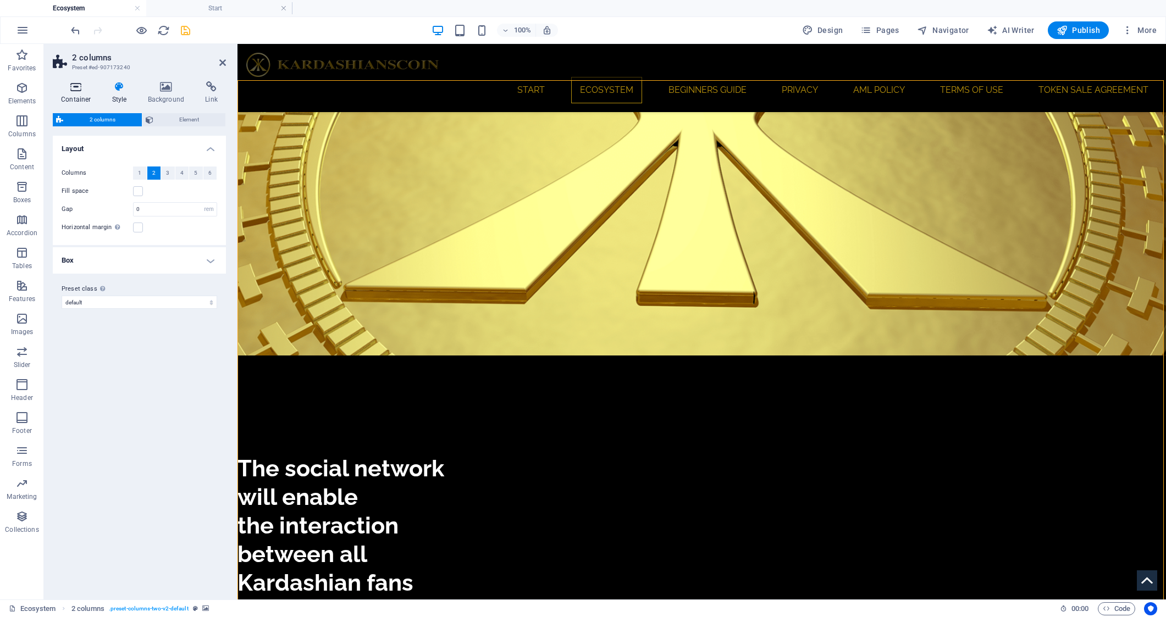
click at [78, 96] on h4 "Container" at bounding box center [78, 92] width 51 height 23
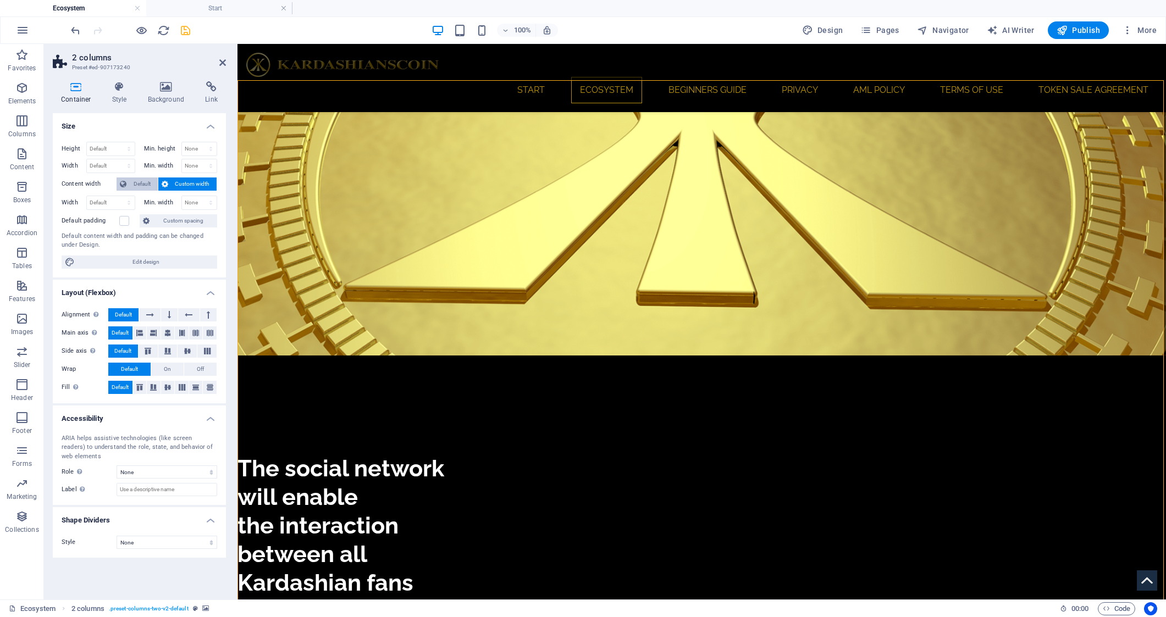
click at [142, 183] on span "Default" at bounding box center [142, 184] width 25 height 13
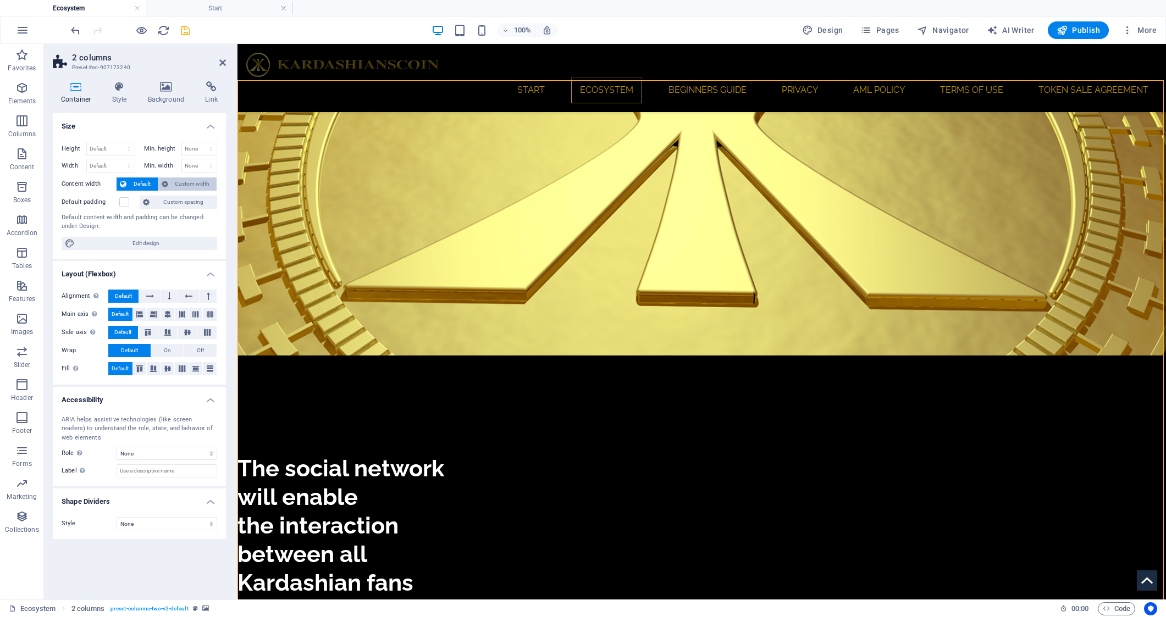
click at [189, 180] on span "Custom width" at bounding box center [192, 184] width 42 height 13
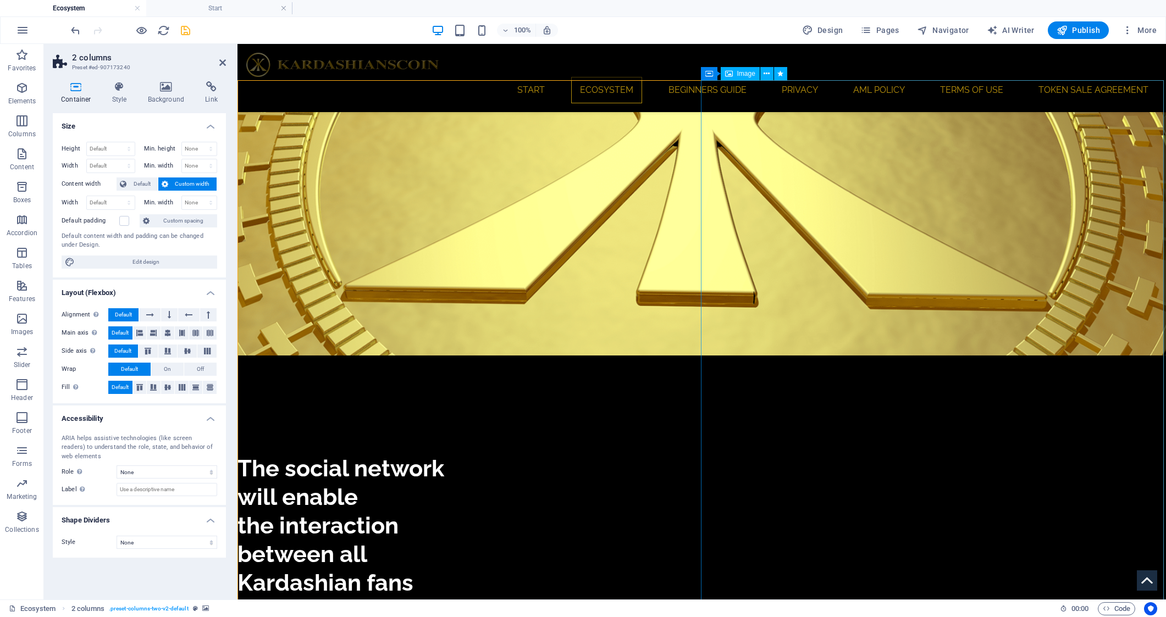
click at [712, 75] on icon at bounding box center [709, 73] width 8 height 13
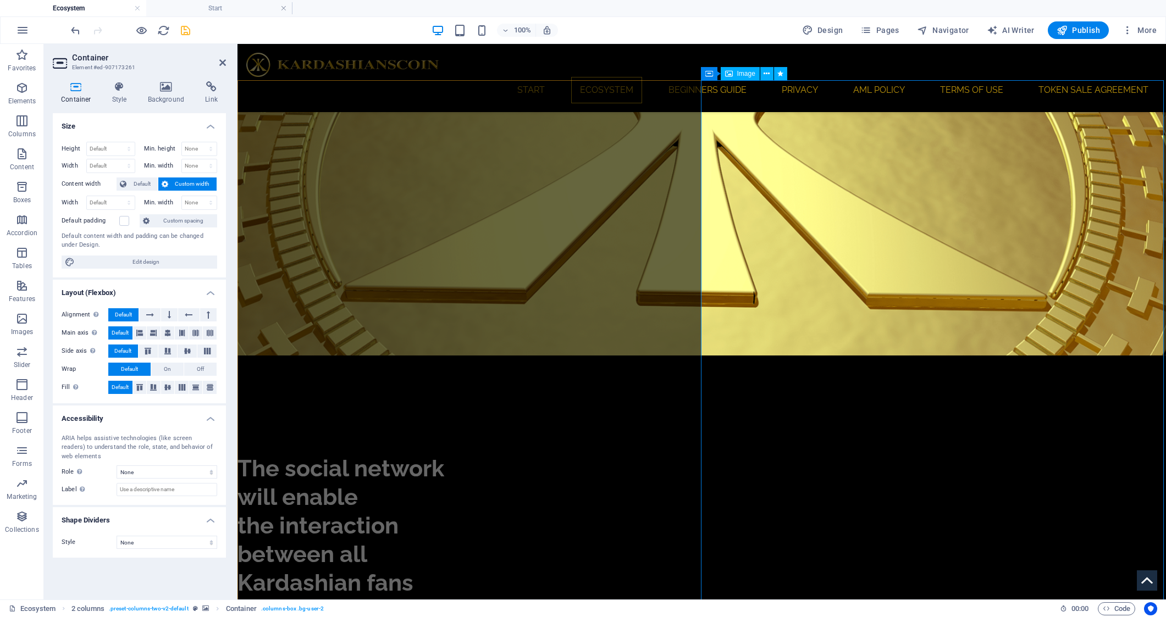
click at [713, 73] on div "Container" at bounding box center [725, 73] width 49 height 13
click at [127, 223] on label at bounding box center [124, 221] width 10 height 10
click at [0, 0] on input "Default padding" at bounding box center [0, 0] width 0 height 0
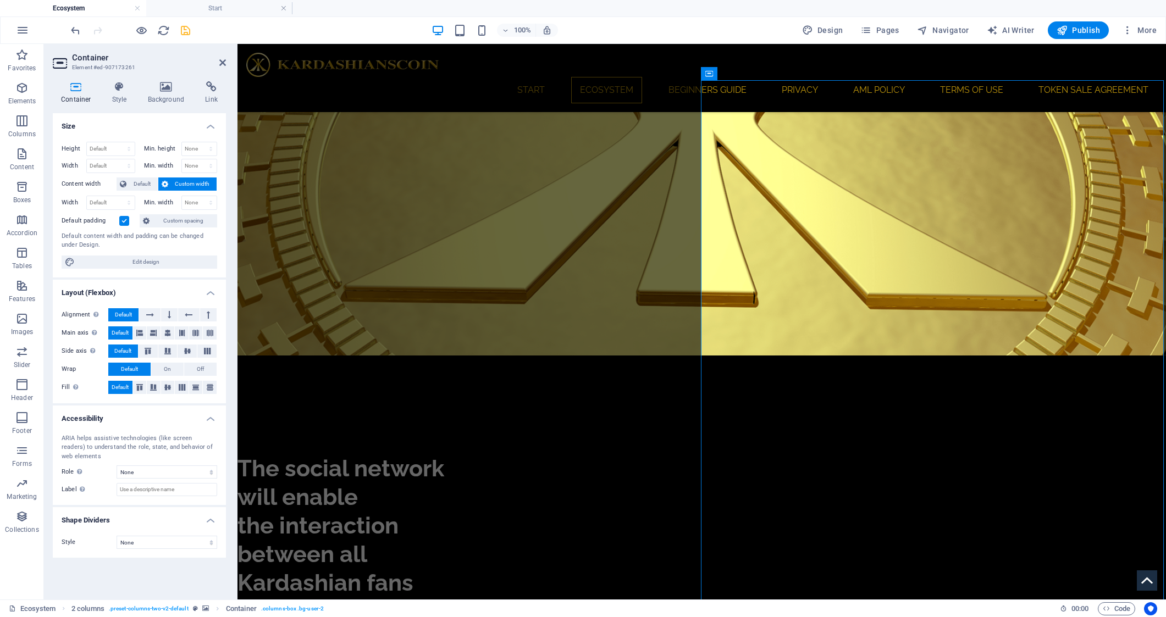
click at [125, 220] on label at bounding box center [124, 221] width 10 height 10
click at [0, 0] on input "Default padding" at bounding box center [0, 0] width 0 height 0
click at [120, 96] on h4 "Style" at bounding box center [122, 92] width 36 height 23
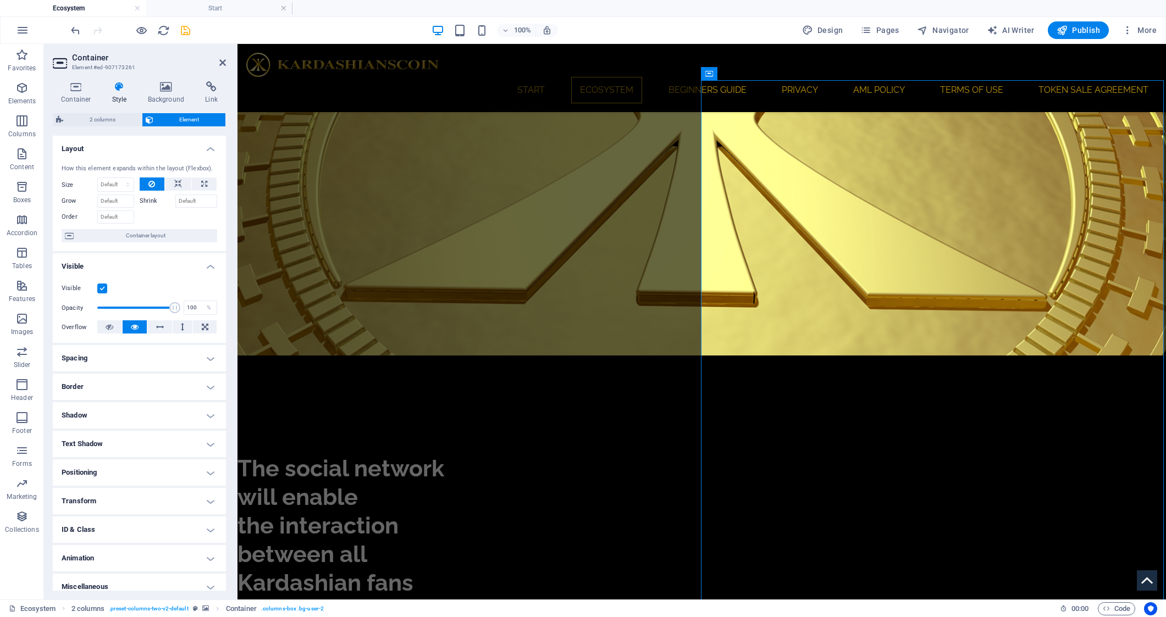
click at [207, 359] on h4 "Spacing" at bounding box center [139, 358] width 173 height 26
select select "rem"
click at [124, 401] on input "2" at bounding box center [131, 398] width 51 height 13
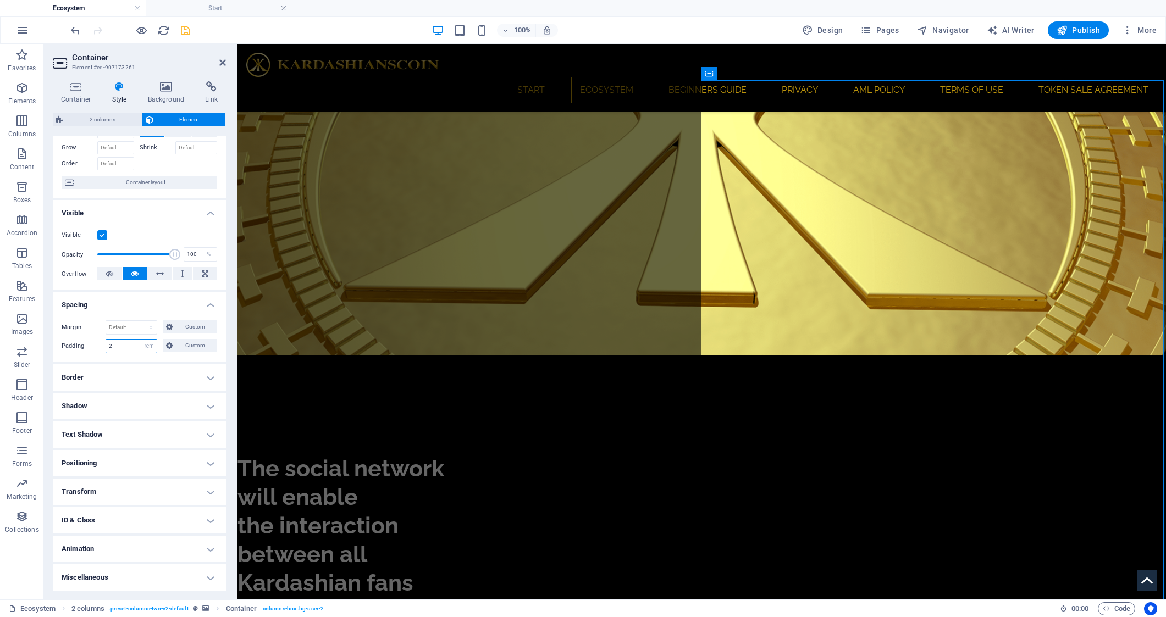
scroll to position [53, 0]
click at [122, 347] on input "3" at bounding box center [131, 346] width 51 height 13
type input "5"
click at [184, 30] on icon "save" at bounding box center [185, 30] width 13 height 13
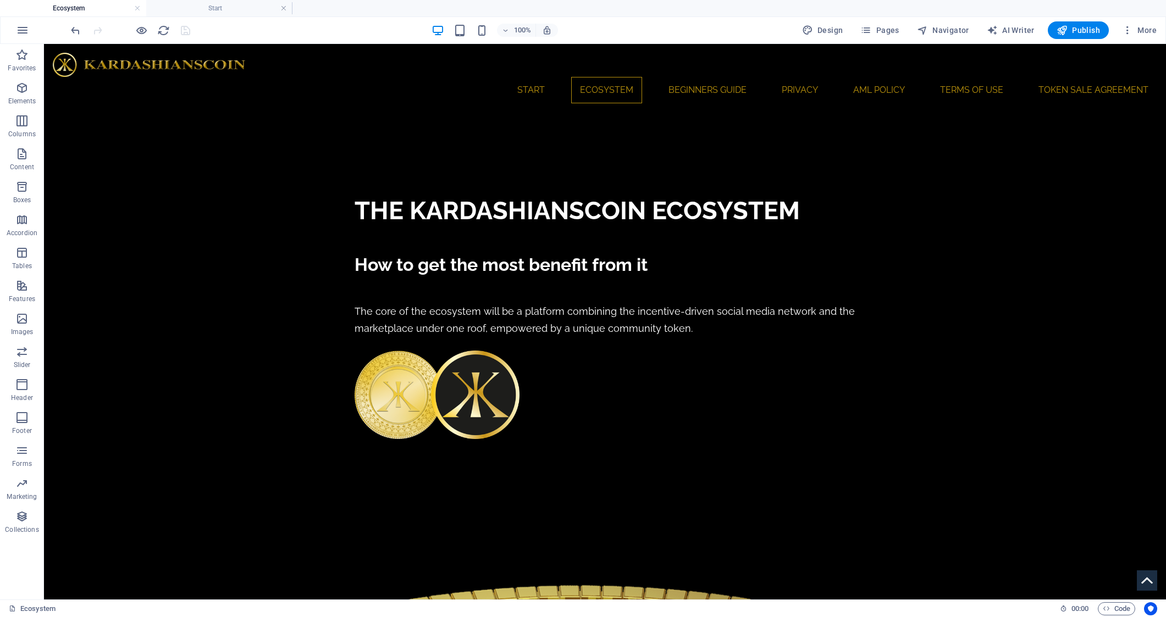
scroll to position [559, 0]
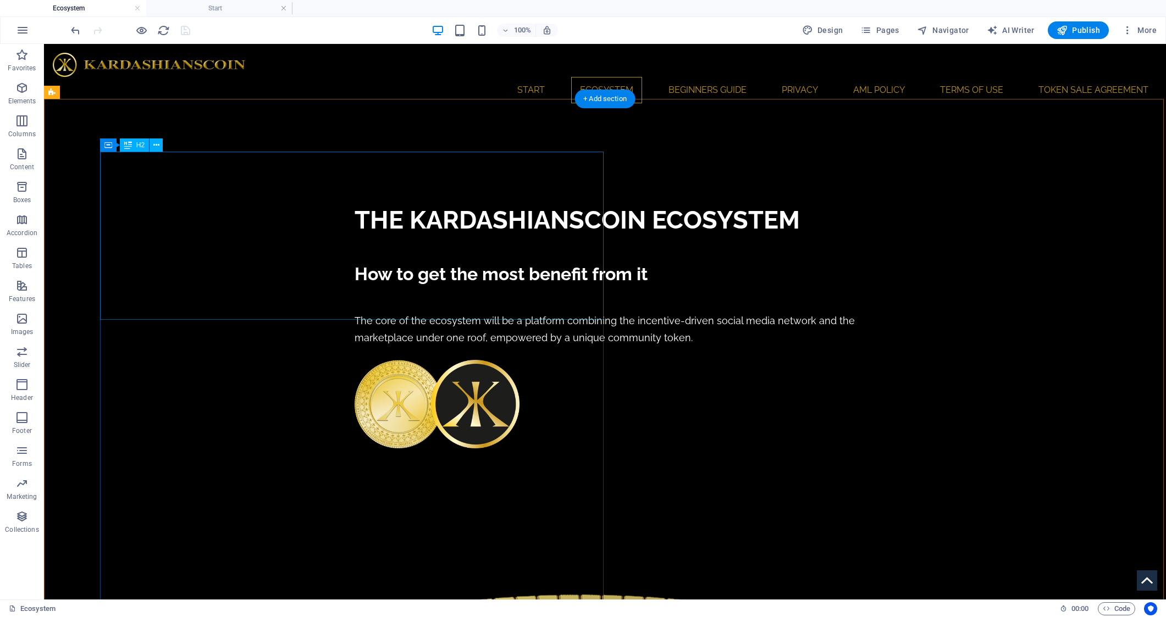
click at [131, 146] on icon at bounding box center [128, 145] width 8 height 13
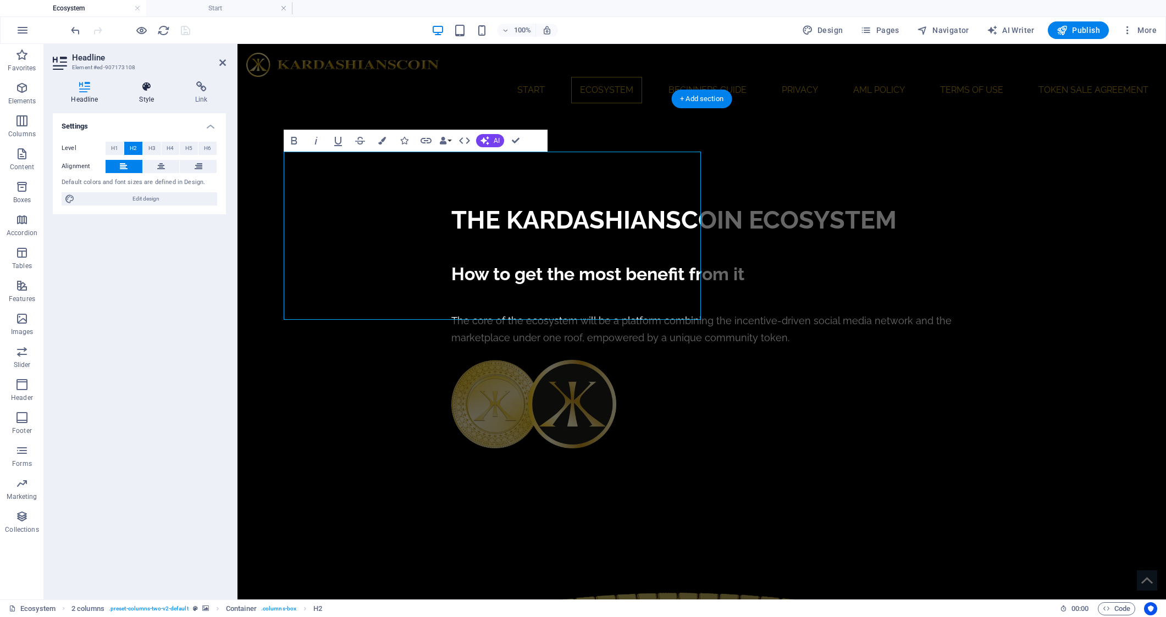
click at [145, 93] on h4 "Style" at bounding box center [149, 92] width 56 height 23
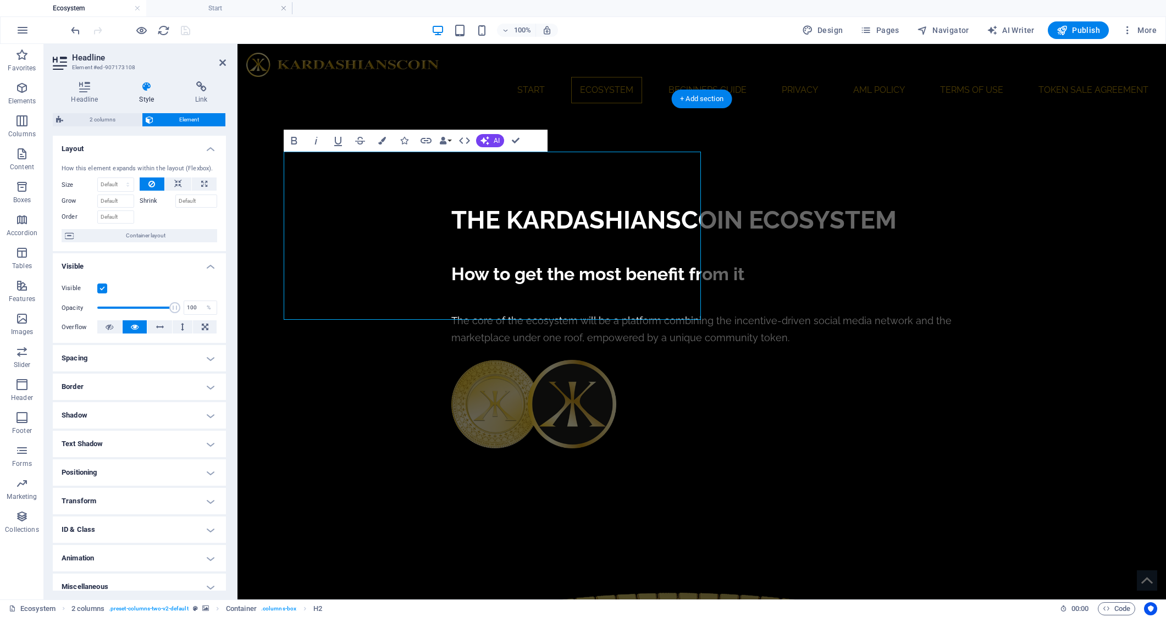
click at [199, 569] on h4 "Animation" at bounding box center [139, 558] width 173 height 26
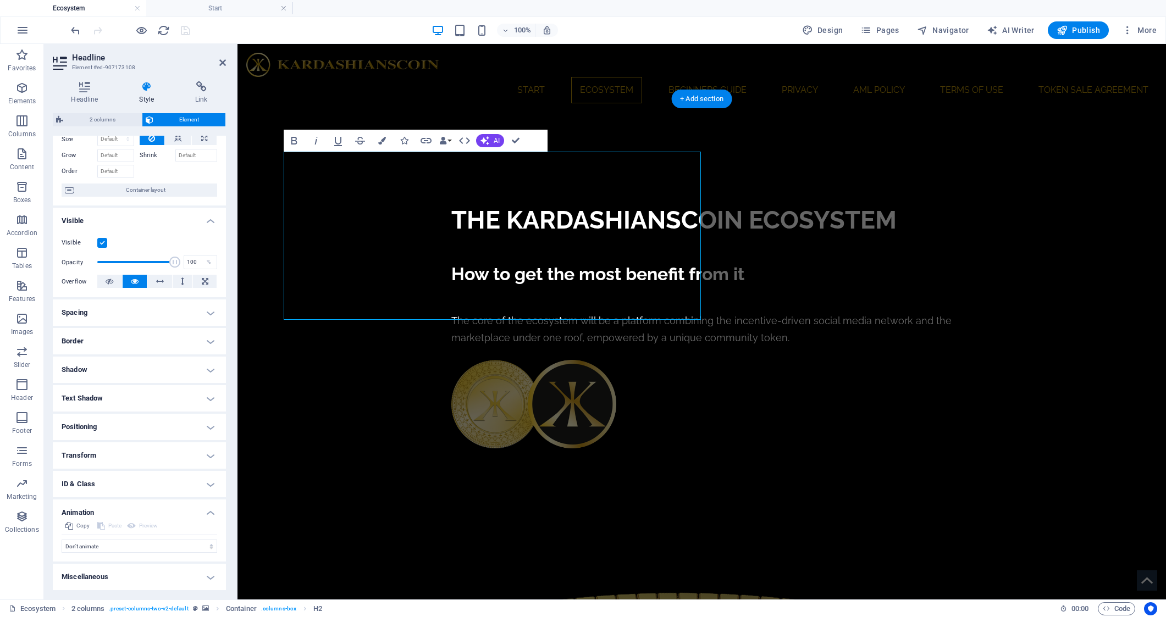
scroll to position [45, 0]
select select "shrink"
select select "scroll"
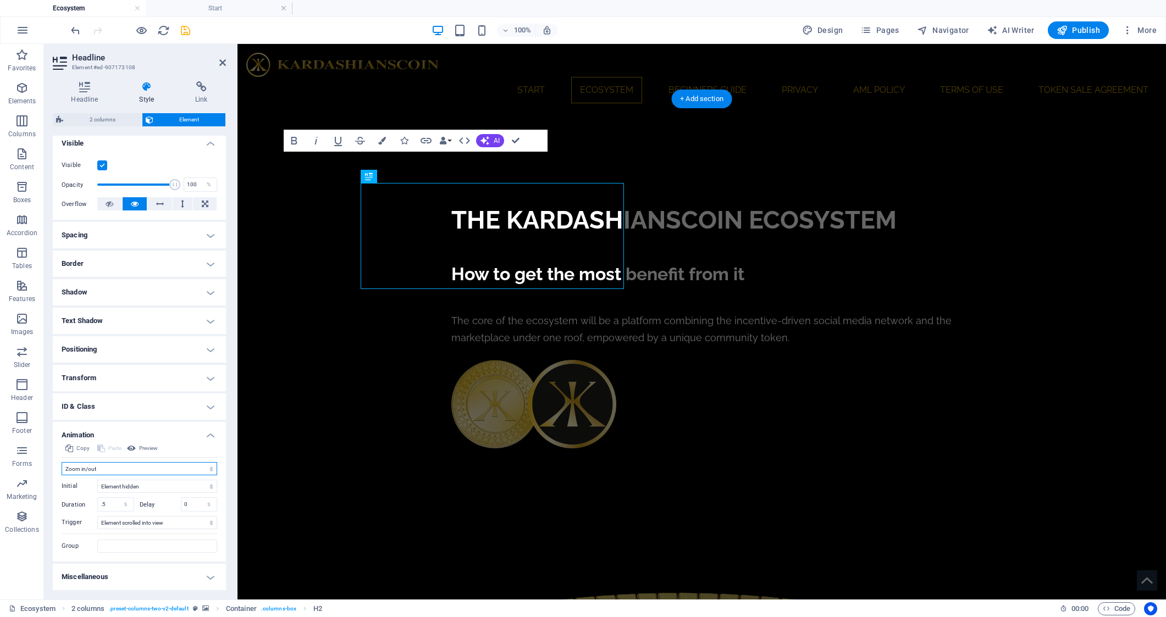
scroll to position [122, 0]
click at [113, 506] on input ".5" at bounding box center [116, 505] width 36 height 13
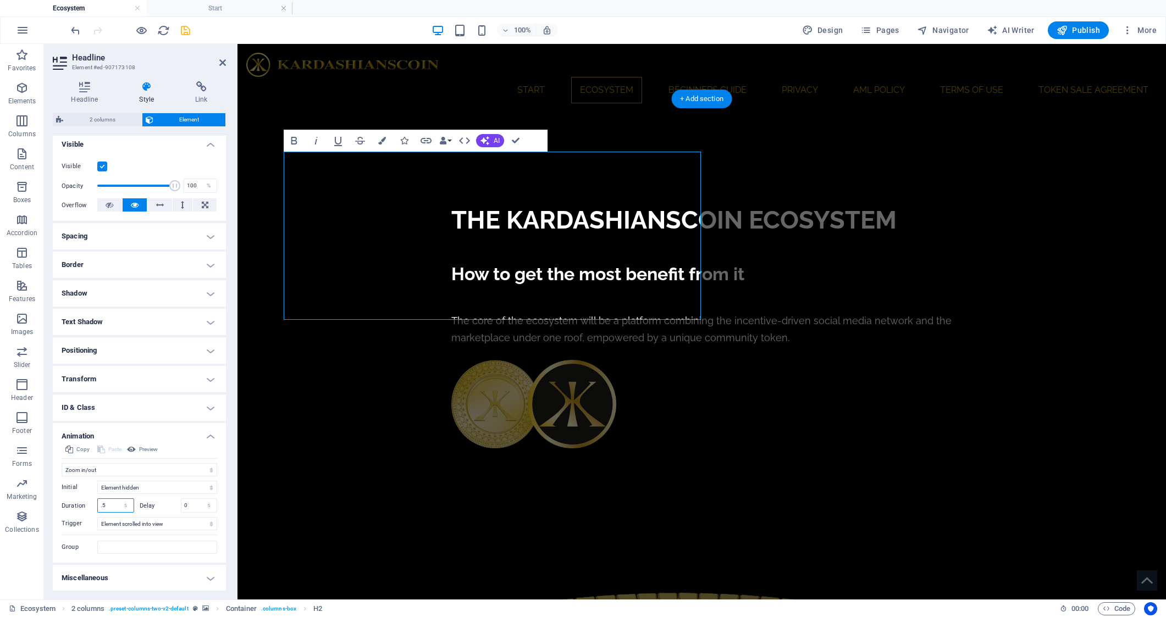
type input ".3"
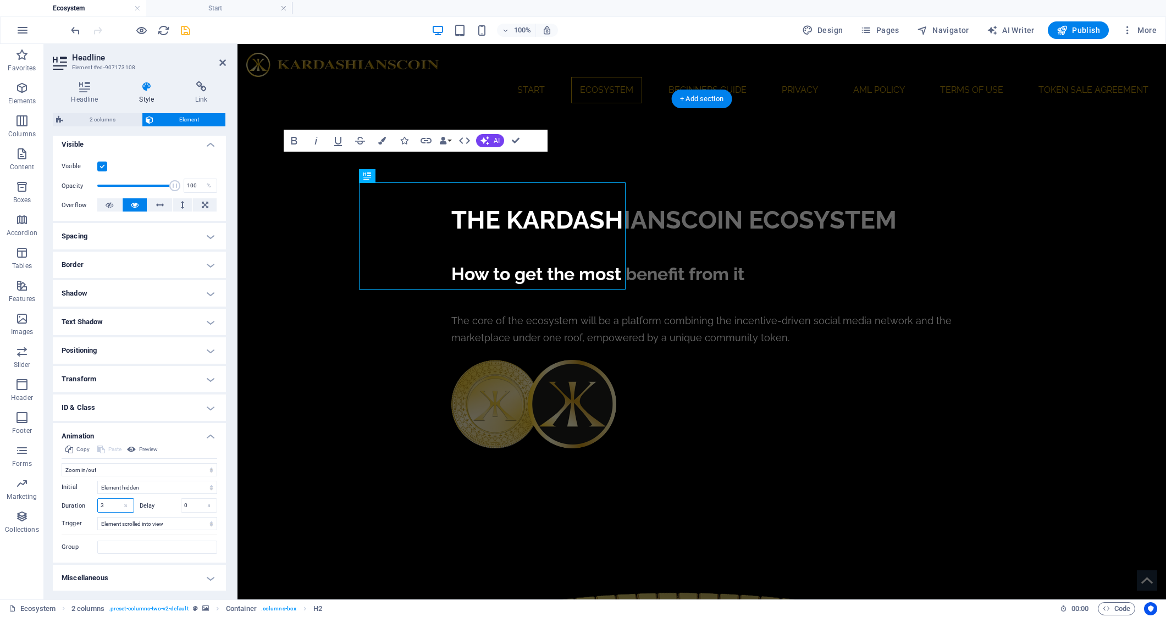
type input "3"
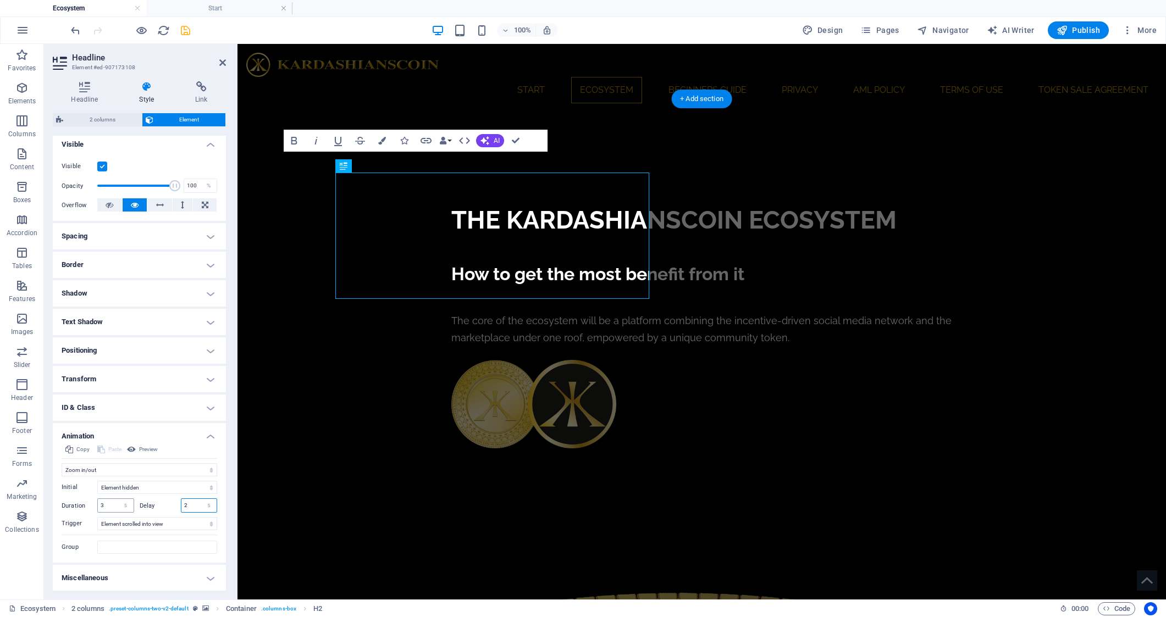
type input "2"
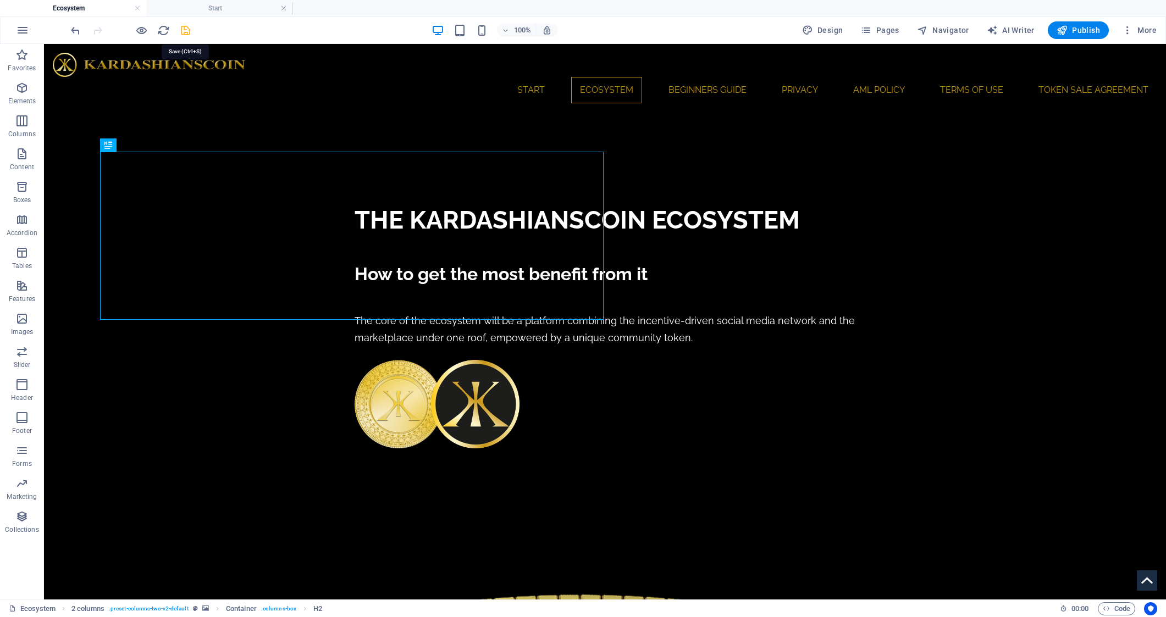
click at [181, 29] on icon "save" at bounding box center [185, 30] width 13 height 13
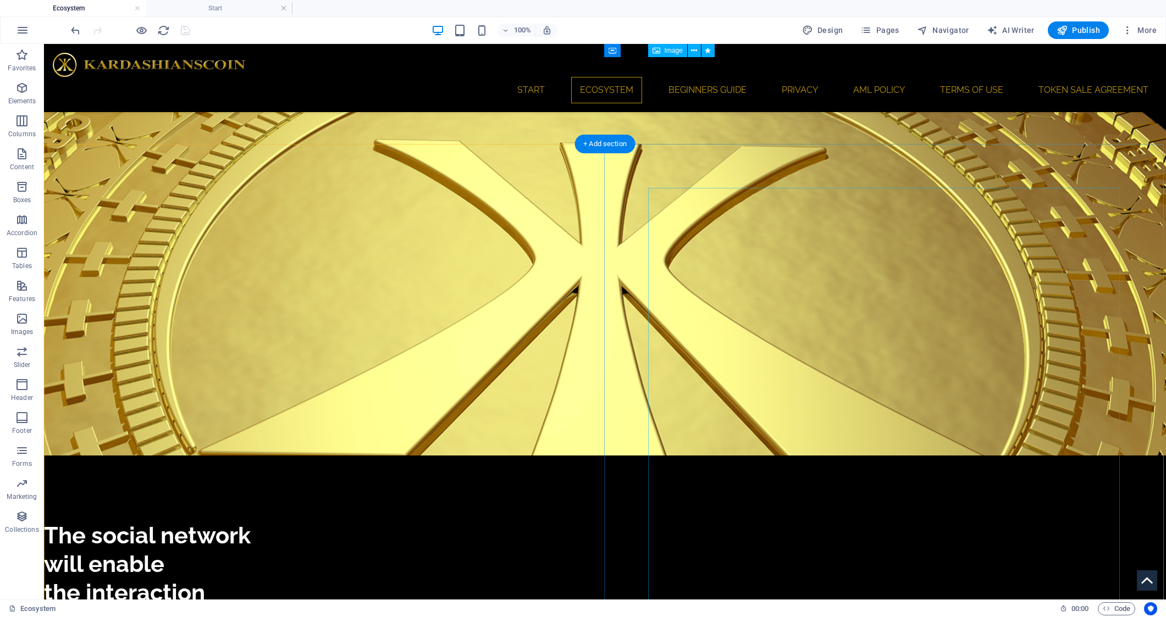
scroll to position [1210, 0]
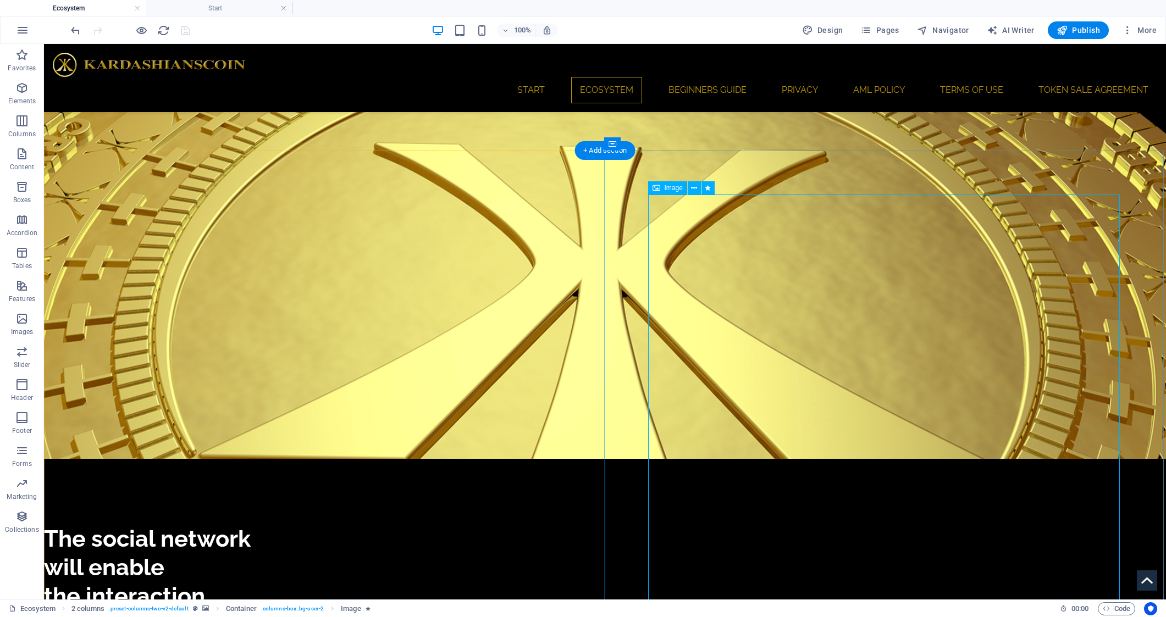
click at [670, 189] on span "Image" at bounding box center [674, 188] width 18 height 7
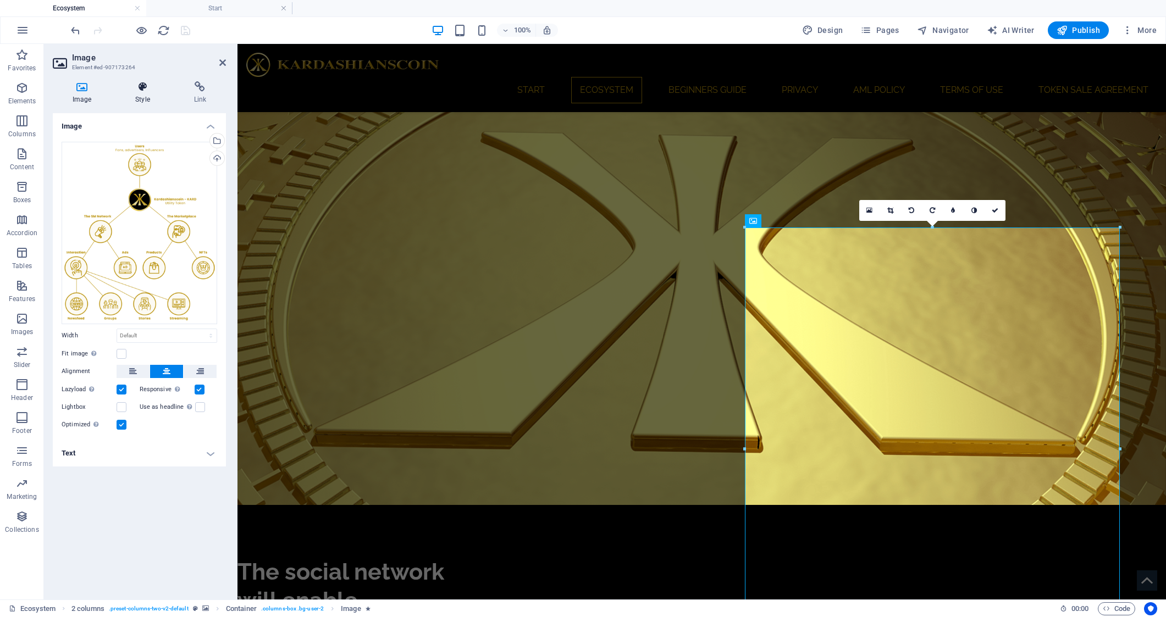
click at [149, 90] on icon at bounding box center [142, 86] width 54 height 11
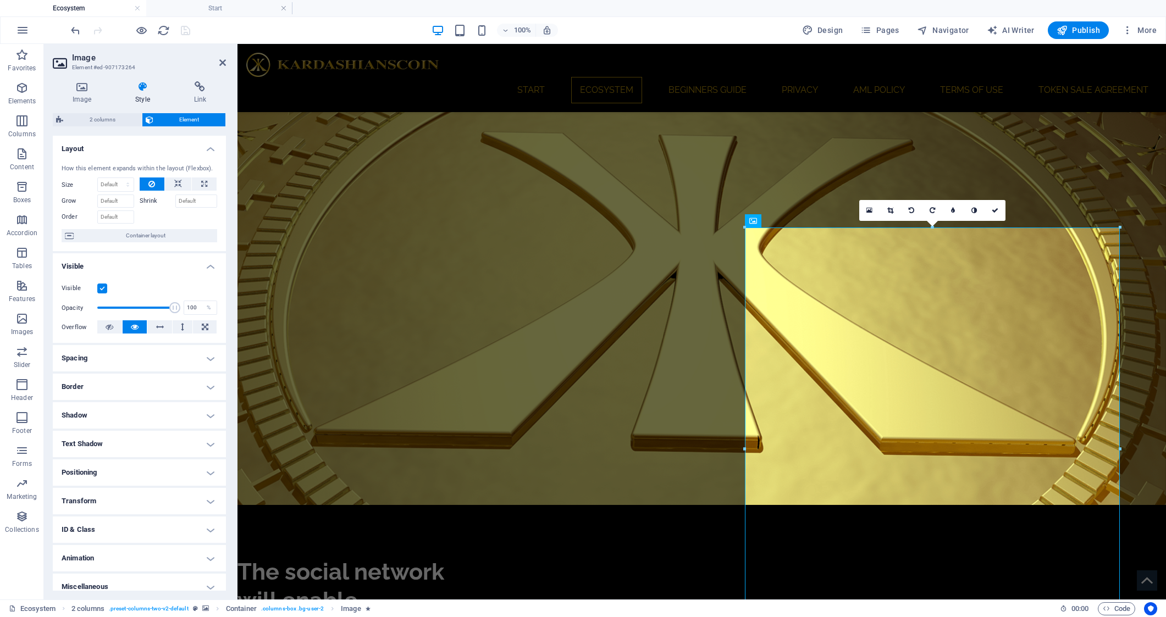
click at [213, 554] on h4 "Animation" at bounding box center [139, 558] width 173 height 26
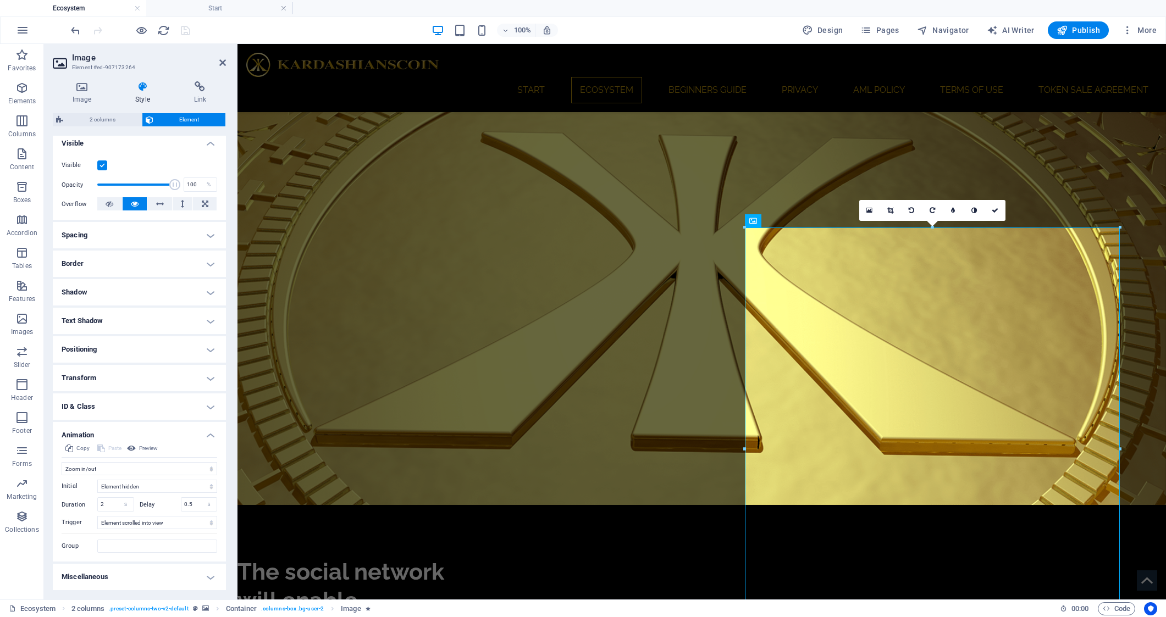
scroll to position [122, 0]
select select "slide"
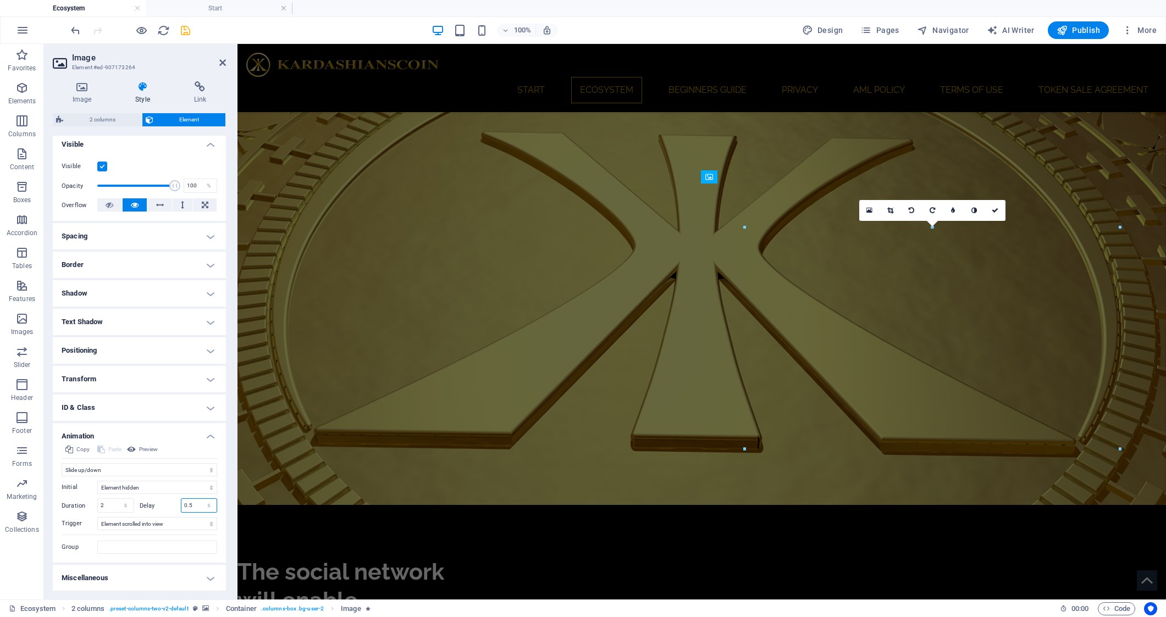
drag, startPoint x: 194, startPoint y: 508, endPoint x: 163, endPoint y: 508, distance: 31.3
click at [163, 508] on div "Delay 0.5 s ms" at bounding box center [179, 506] width 78 height 14
click at [195, 505] on input "0.5" at bounding box center [199, 505] width 36 height 13
type input "1"
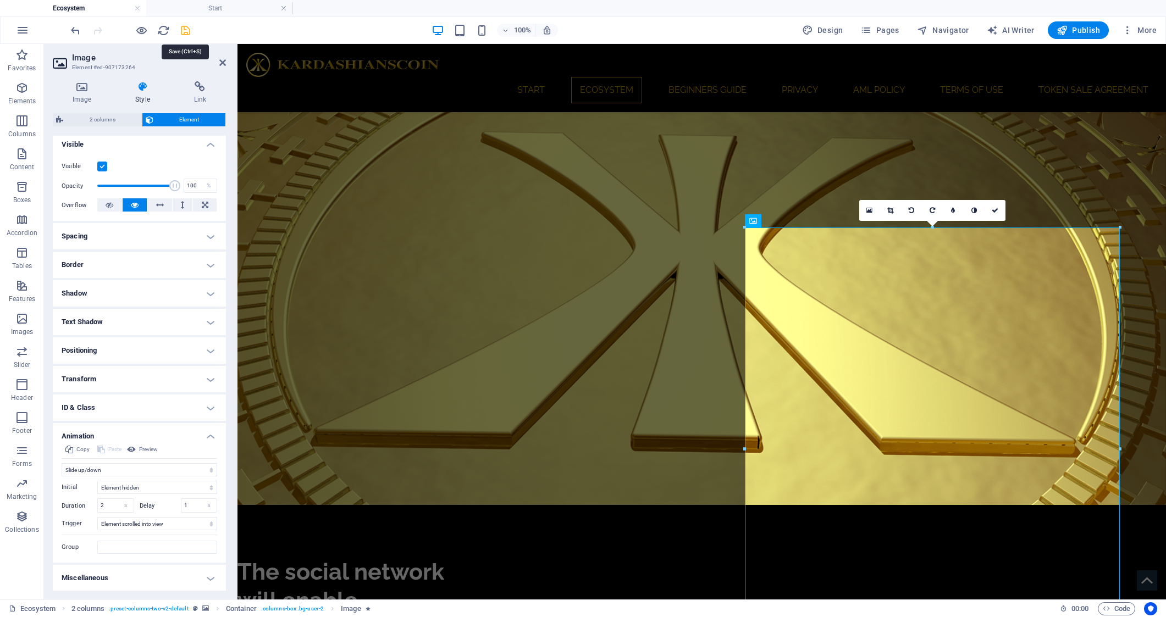
click at [185, 26] on icon "save" at bounding box center [185, 30] width 13 height 13
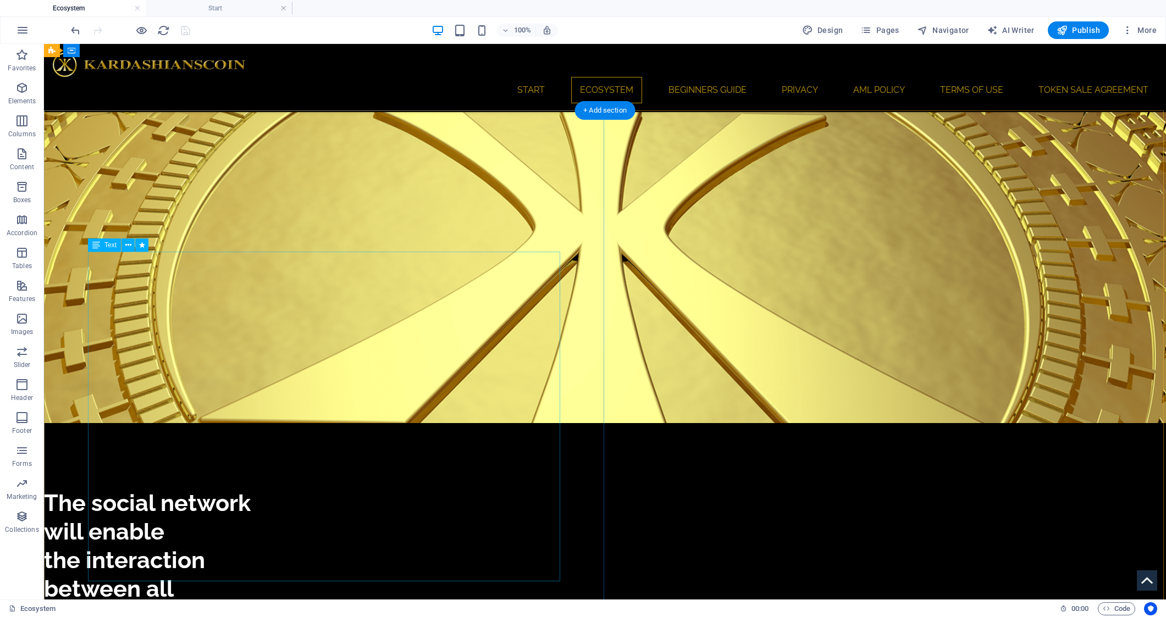
scroll to position [1243, 0]
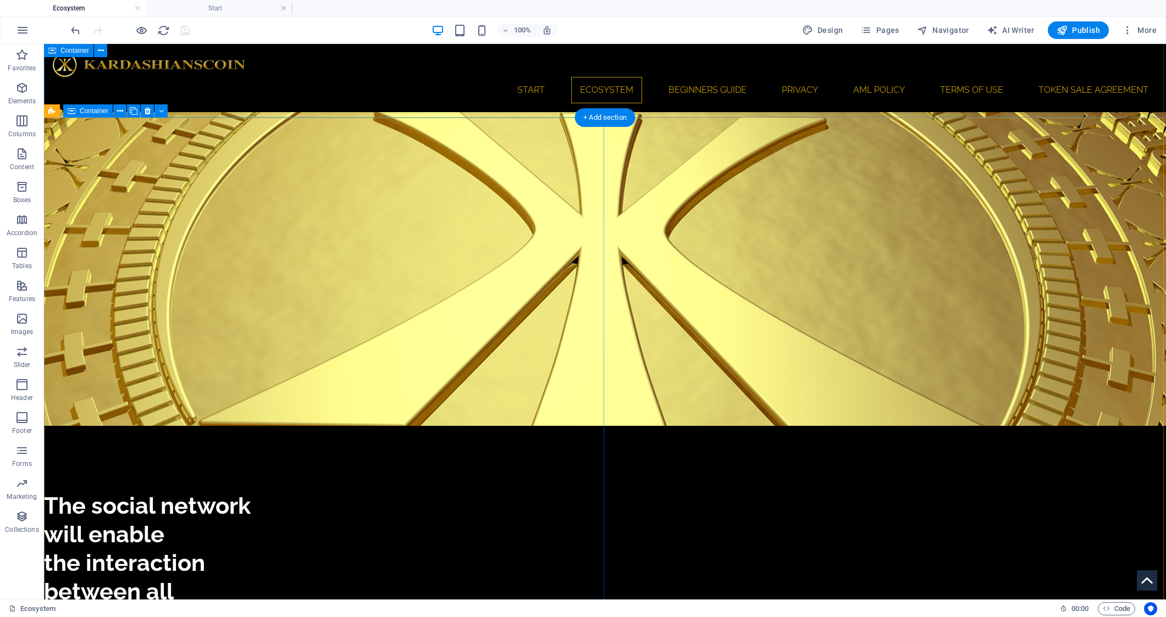
click at [88, 113] on span "Container" at bounding box center [94, 111] width 29 height 7
select select "rem"
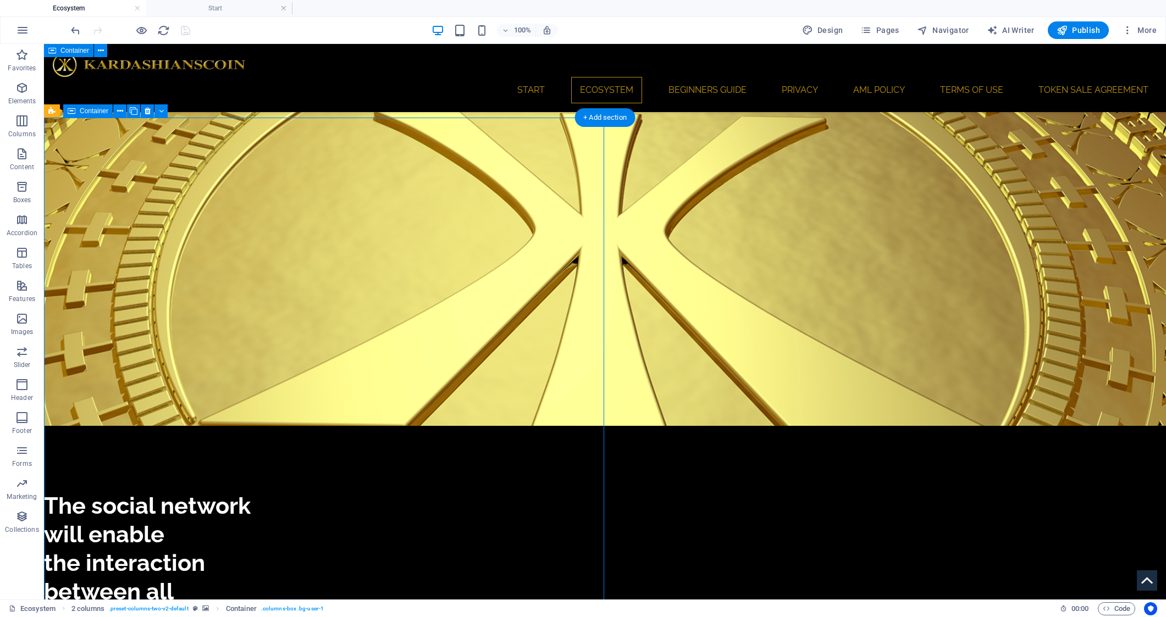
select select "rem"
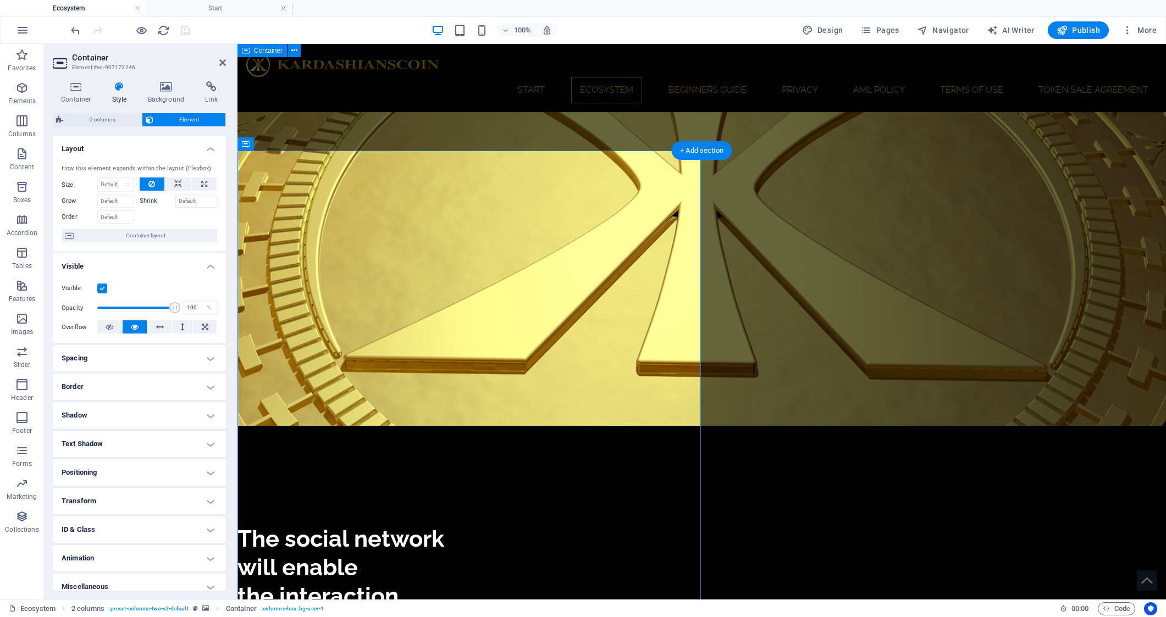
click at [202, 363] on h4 "Spacing" at bounding box center [139, 358] width 173 height 26
click at [143, 417] on input "10" at bounding box center [145, 418] width 33 height 13
type input "5"
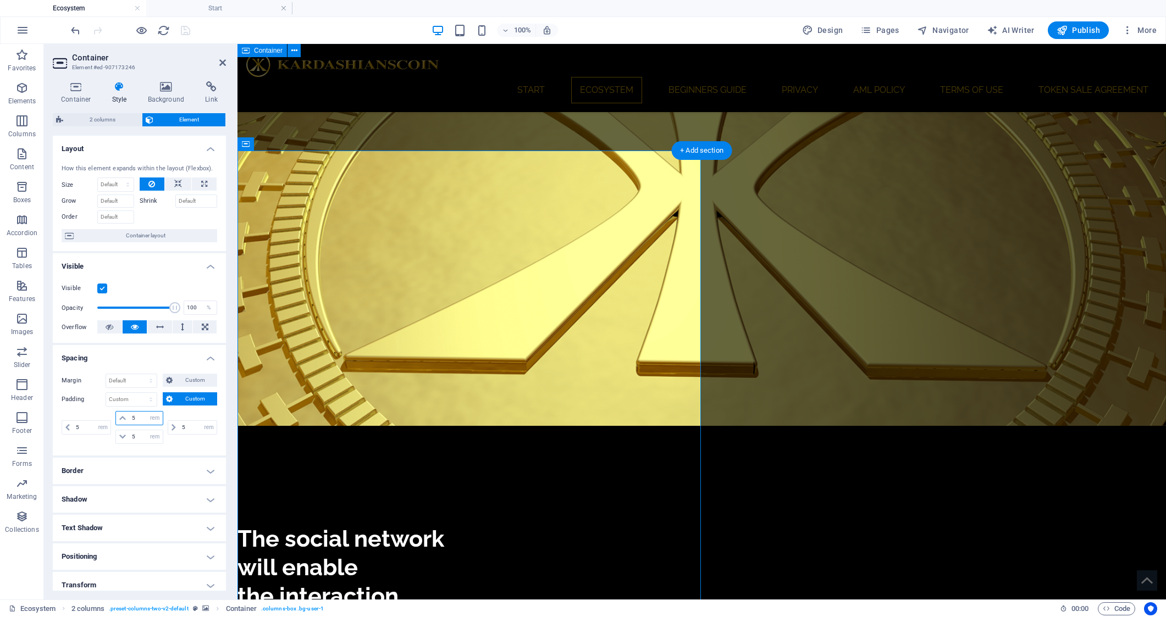
select select "rem"
click at [185, 31] on icon "save" at bounding box center [185, 30] width 13 height 13
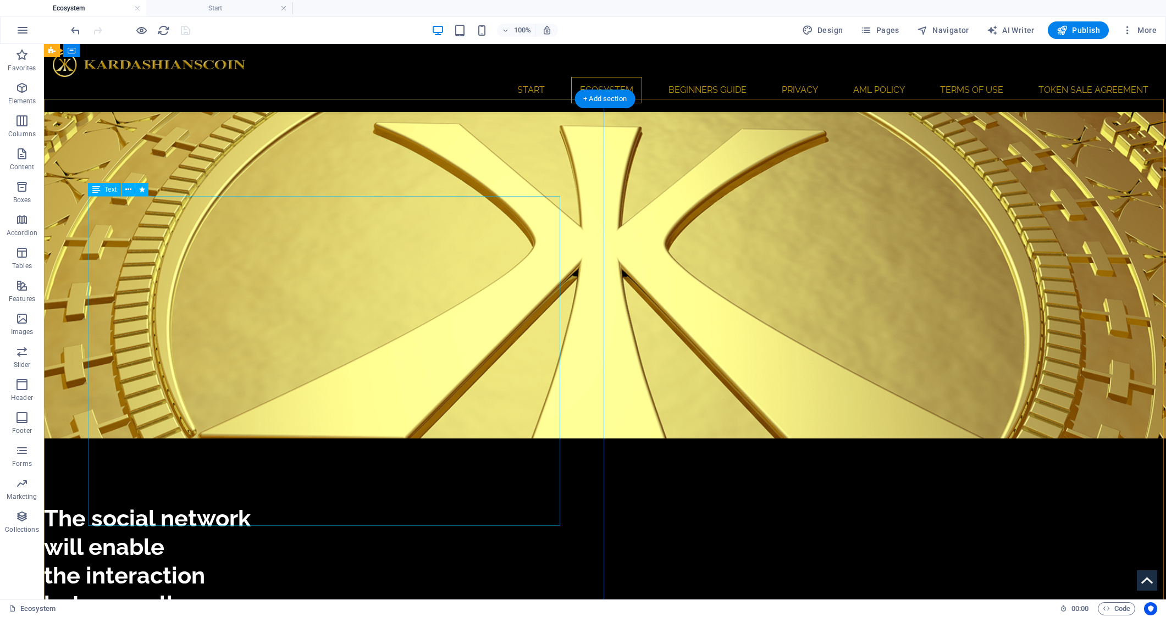
scroll to position [1192, 0]
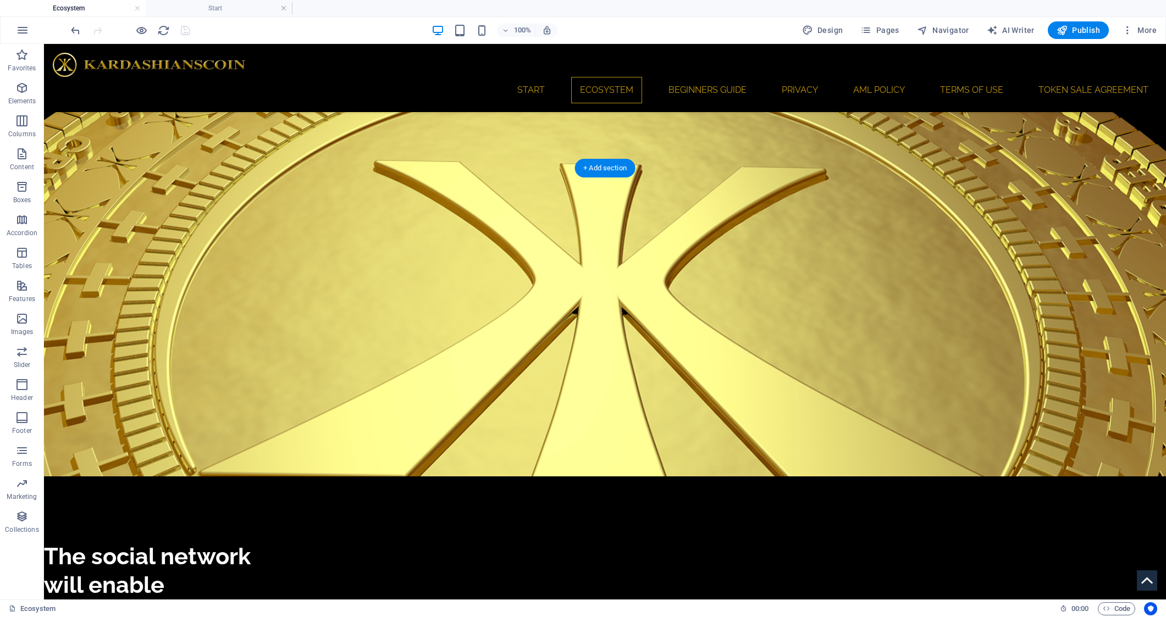
click at [98, 259] on icon at bounding box center [96, 258] width 8 height 13
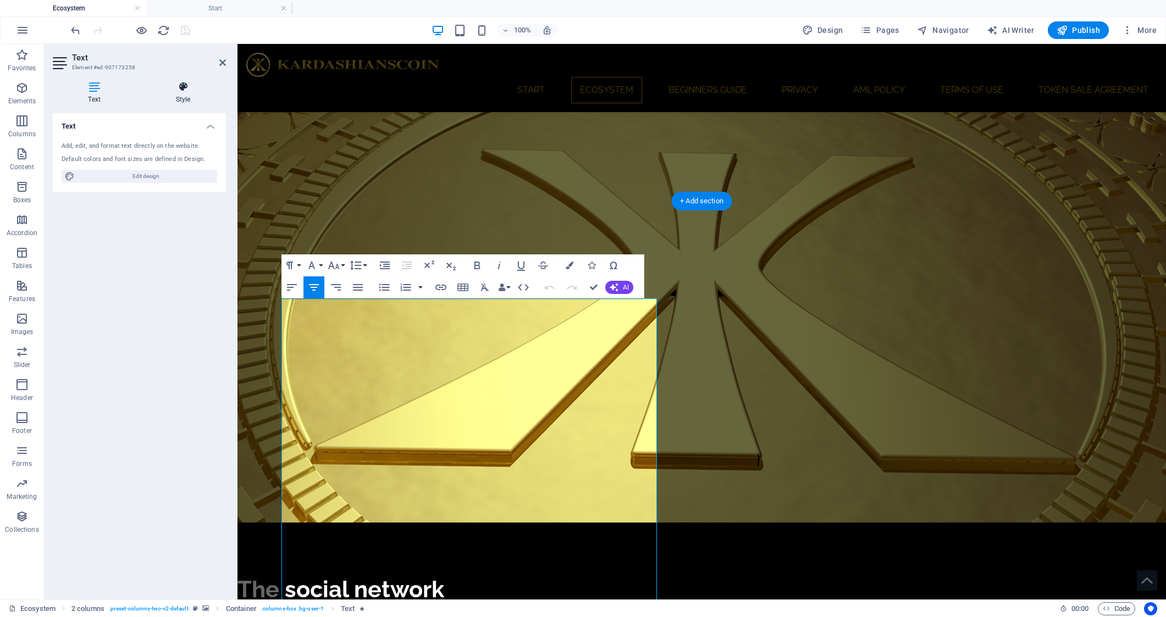
click at [182, 95] on h4 "Style" at bounding box center [183, 92] width 86 height 23
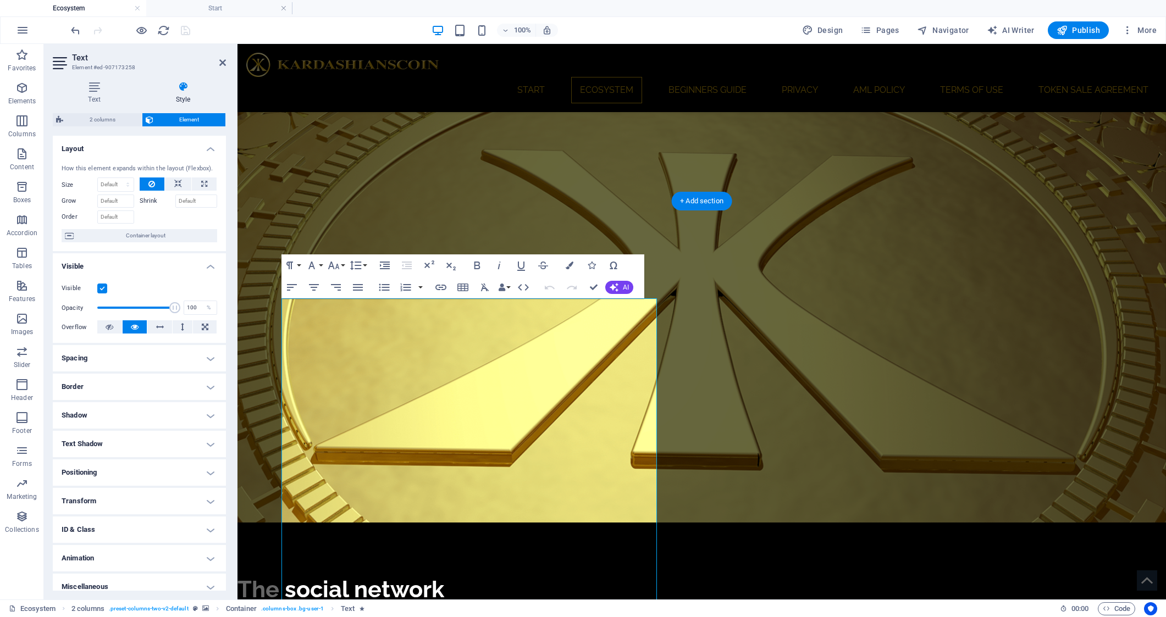
click at [204, 359] on h4 "Spacing" at bounding box center [139, 358] width 173 height 26
select select "rem"
type input "5"
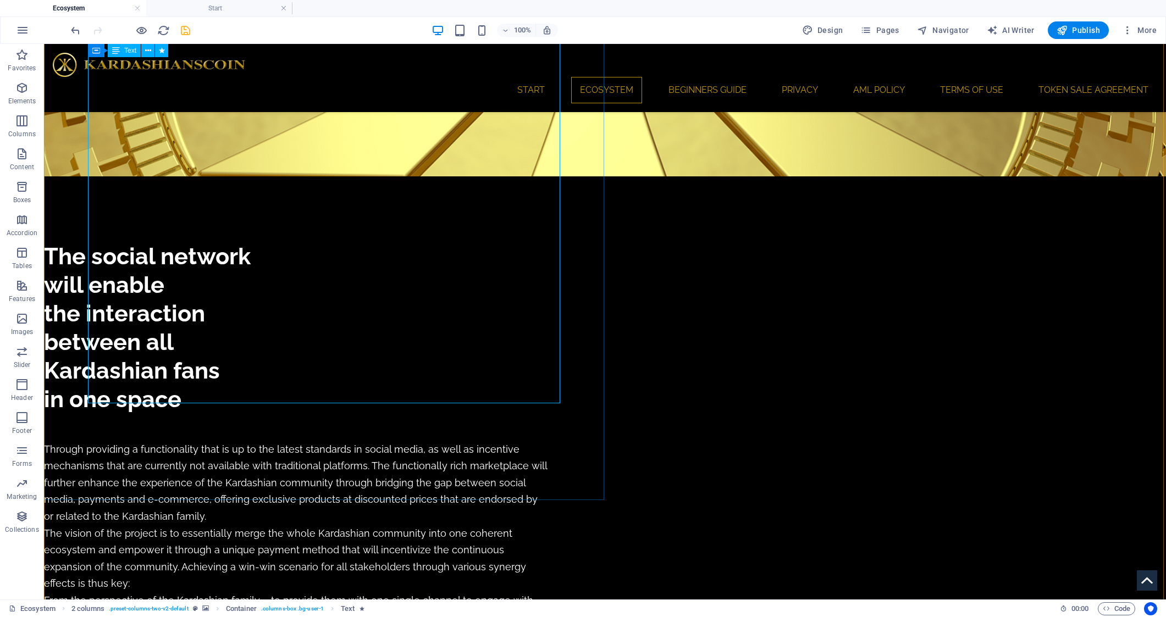
scroll to position [1485, 0]
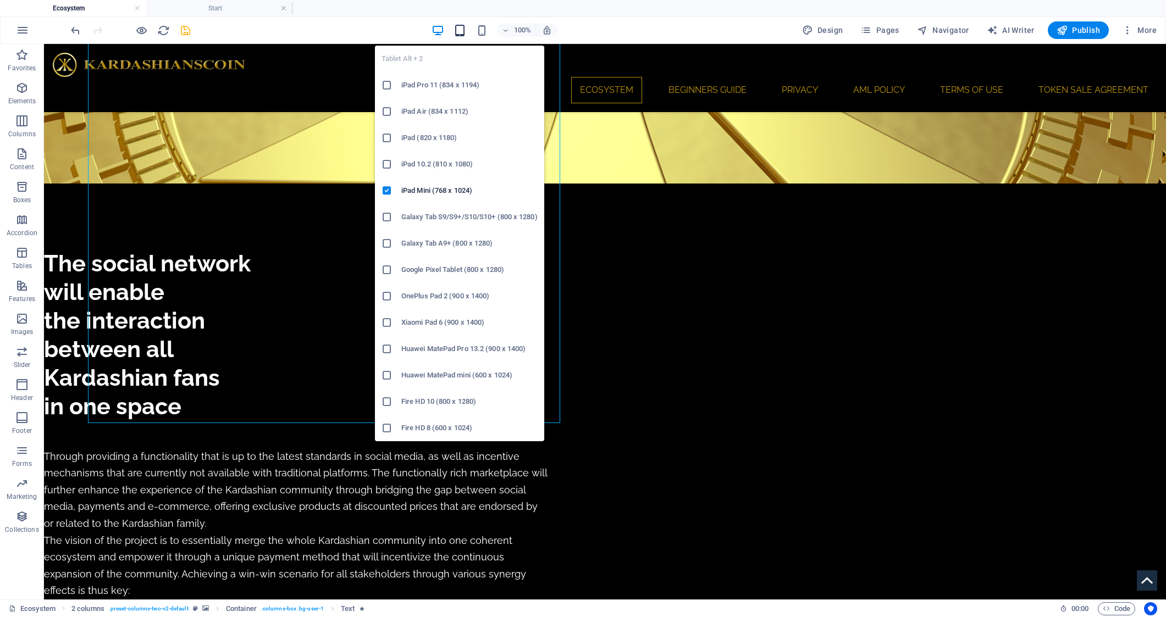
click at [458, 32] on icon "button" at bounding box center [459, 30] width 13 height 13
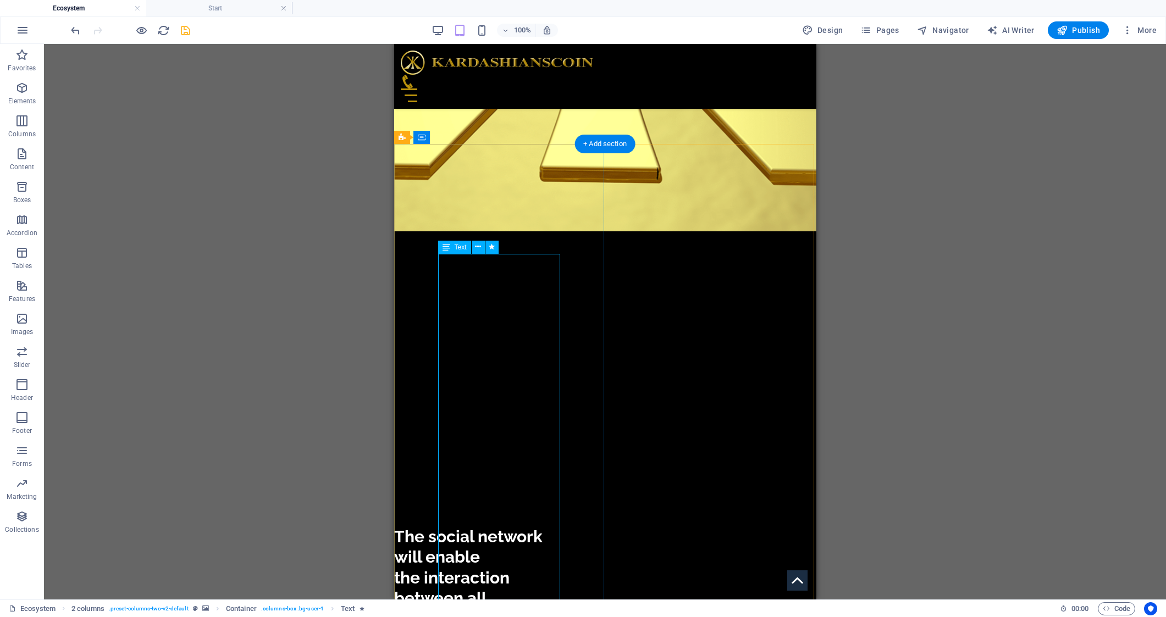
scroll to position [1341, 0]
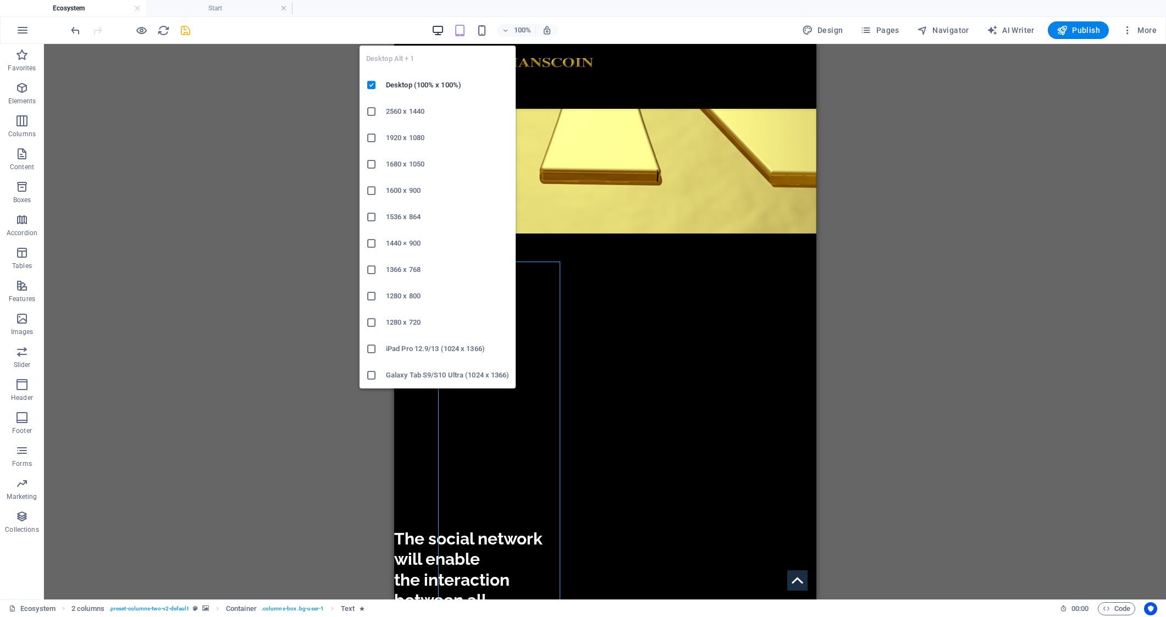
click at [439, 31] on icon "button" at bounding box center [437, 30] width 13 height 13
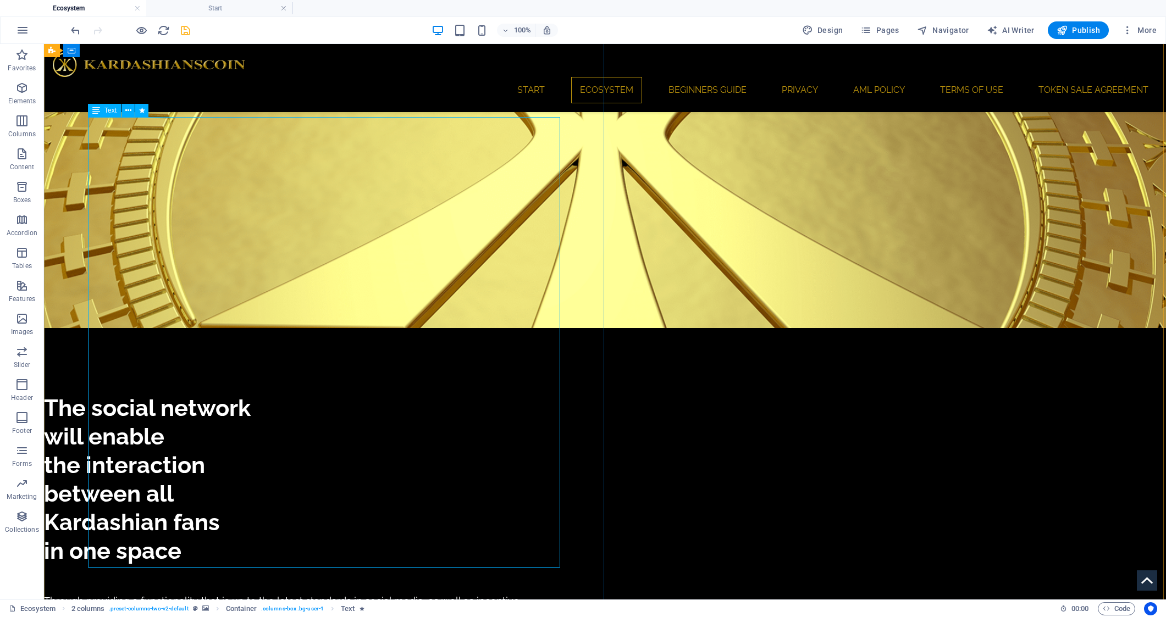
click at [103, 110] on div "Text" at bounding box center [104, 110] width 33 height 13
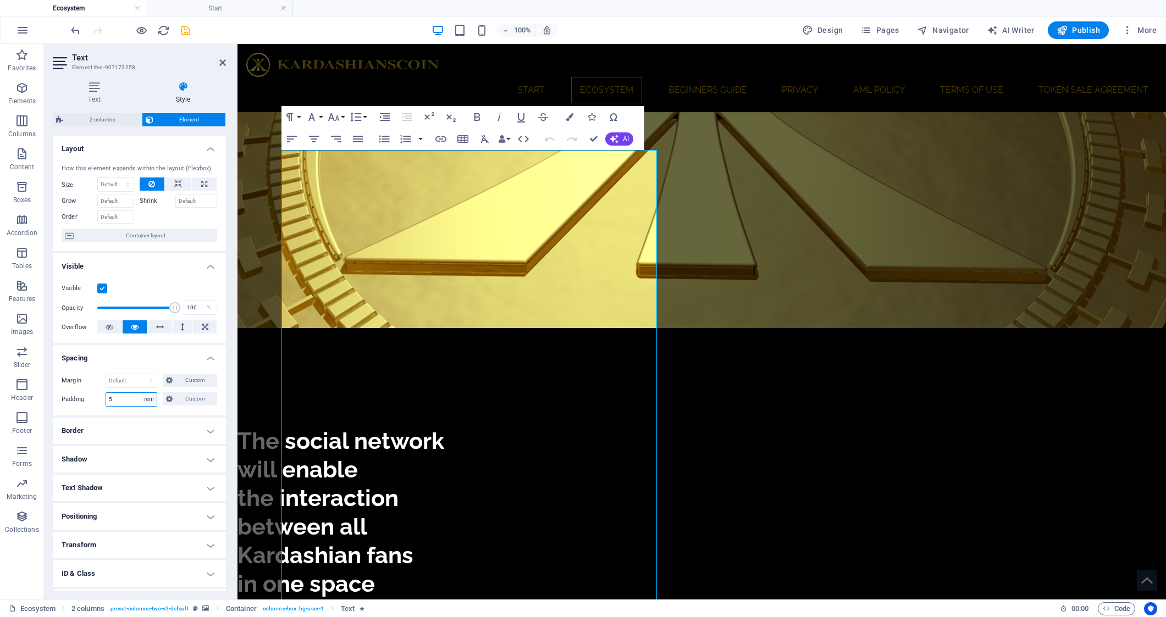
select select "default"
select select "DISABLED_OPTION_VALUE"
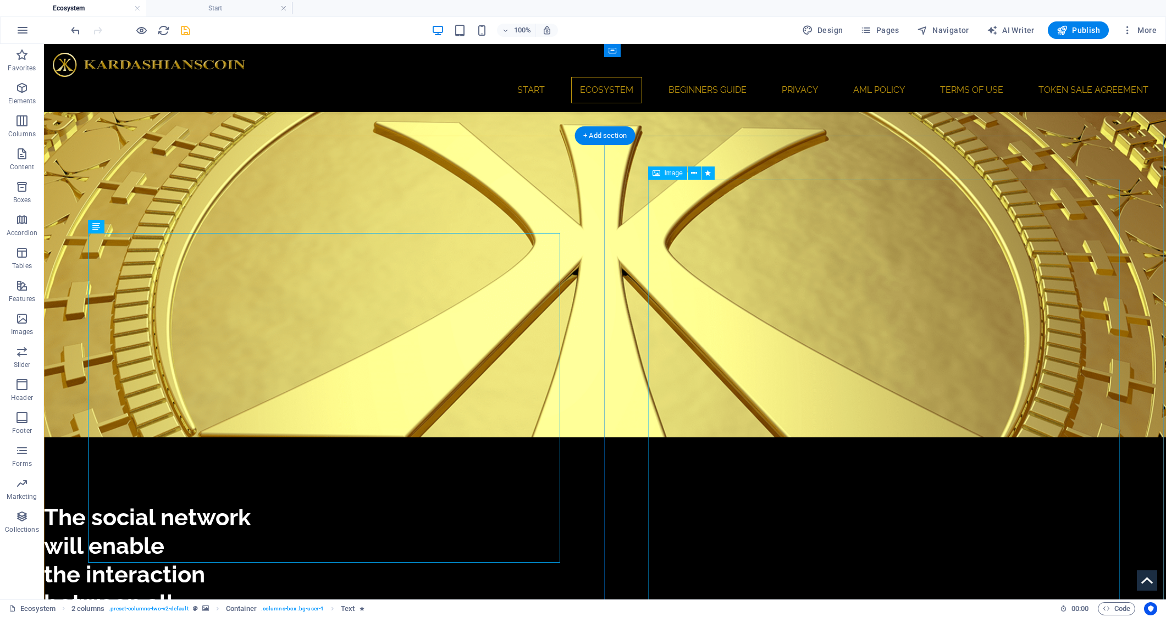
scroll to position [1224, 0]
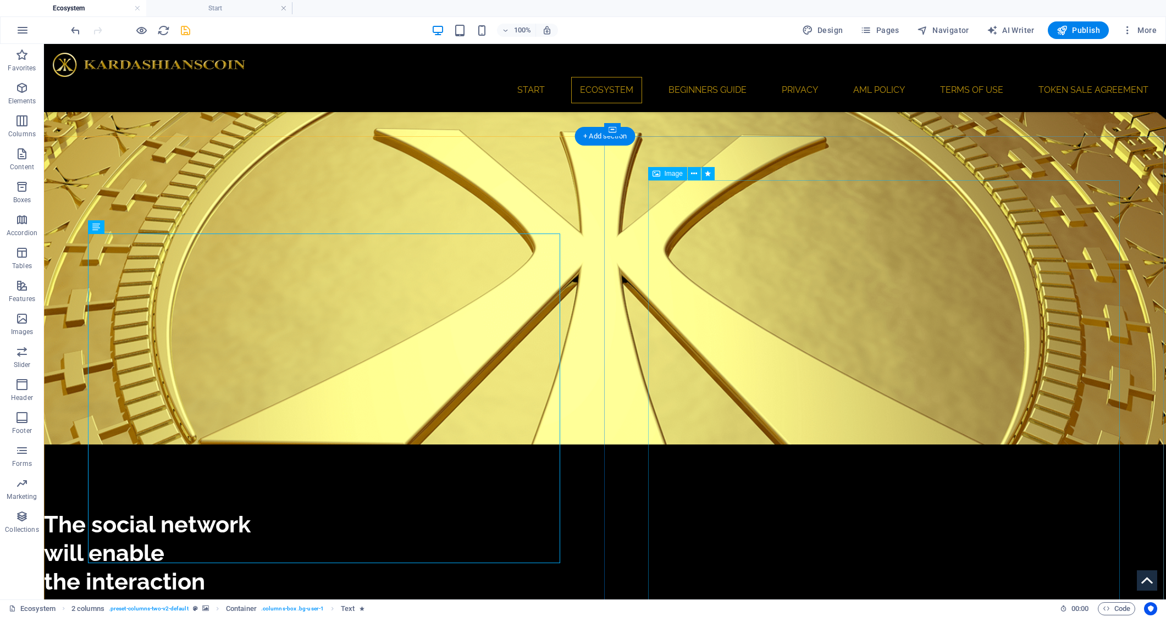
click at [667, 174] on span "Image" at bounding box center [674, 173] width 18 height 7
select select "slide"
select select "s"
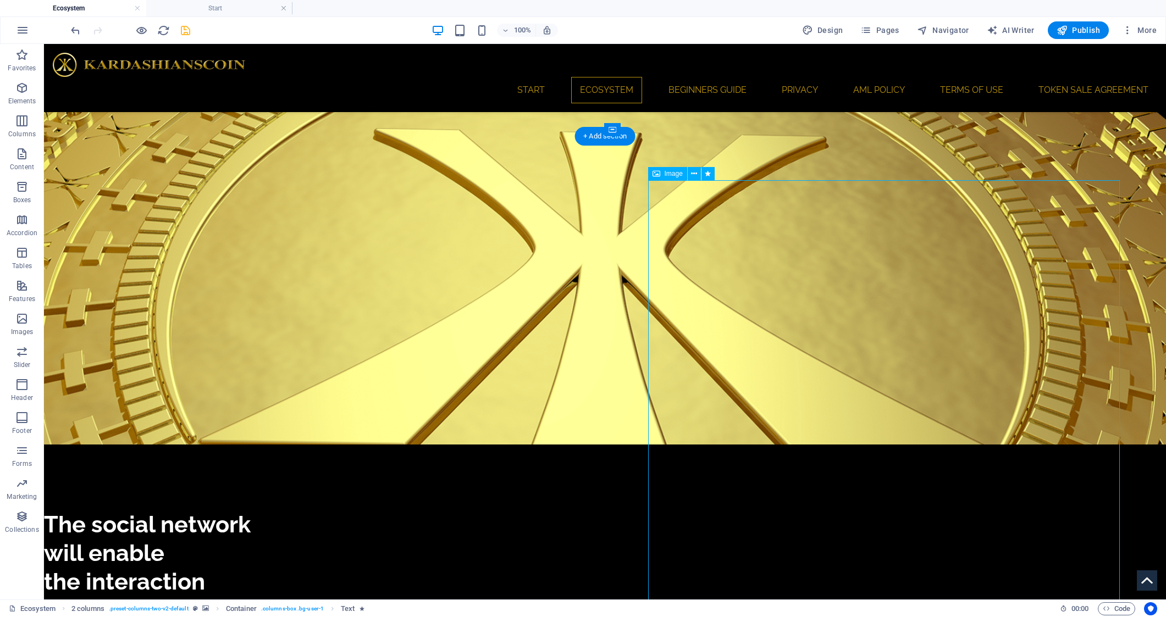
select select "scroll"
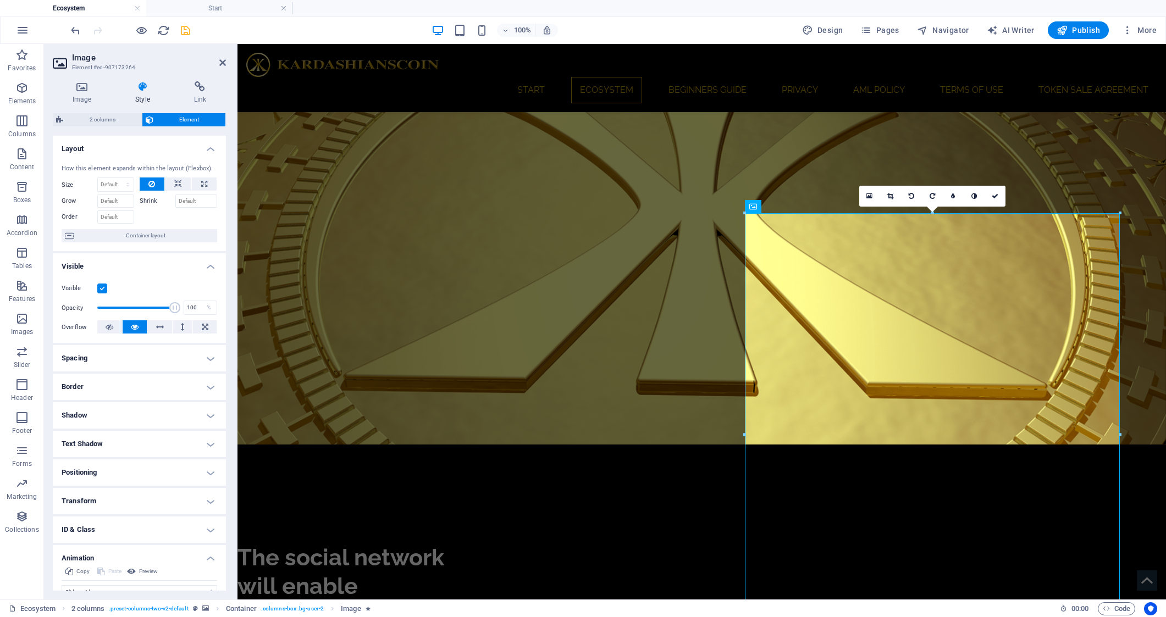
click at [207, 357] on h4 "Spacing" at bounding box center [139, 358] width 173 height 26
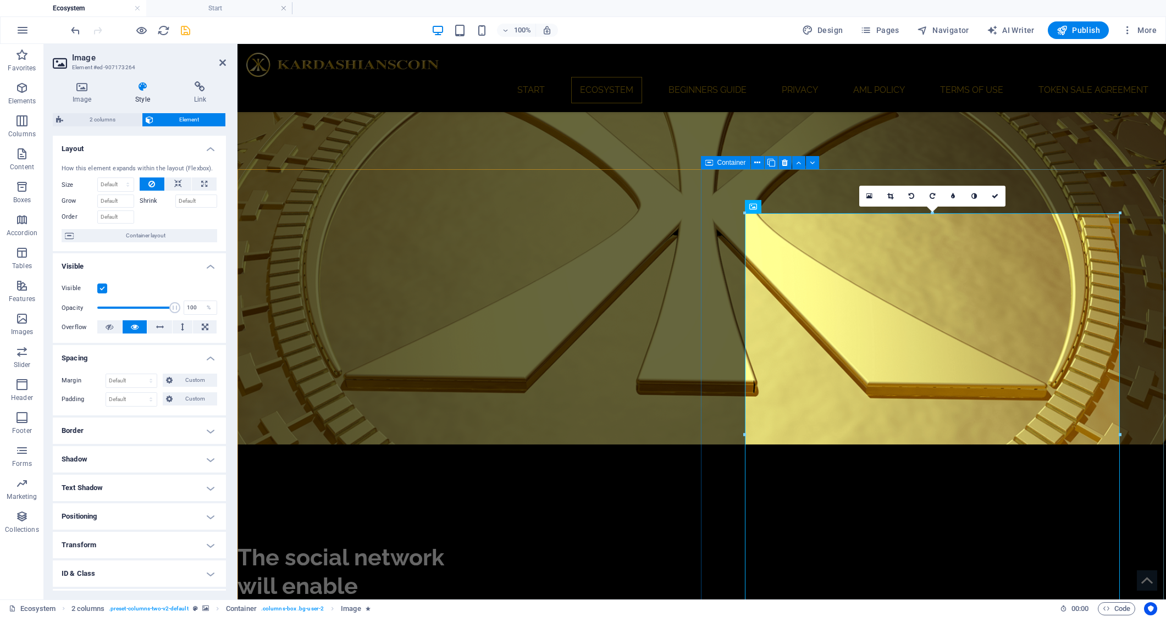
select select "rem"
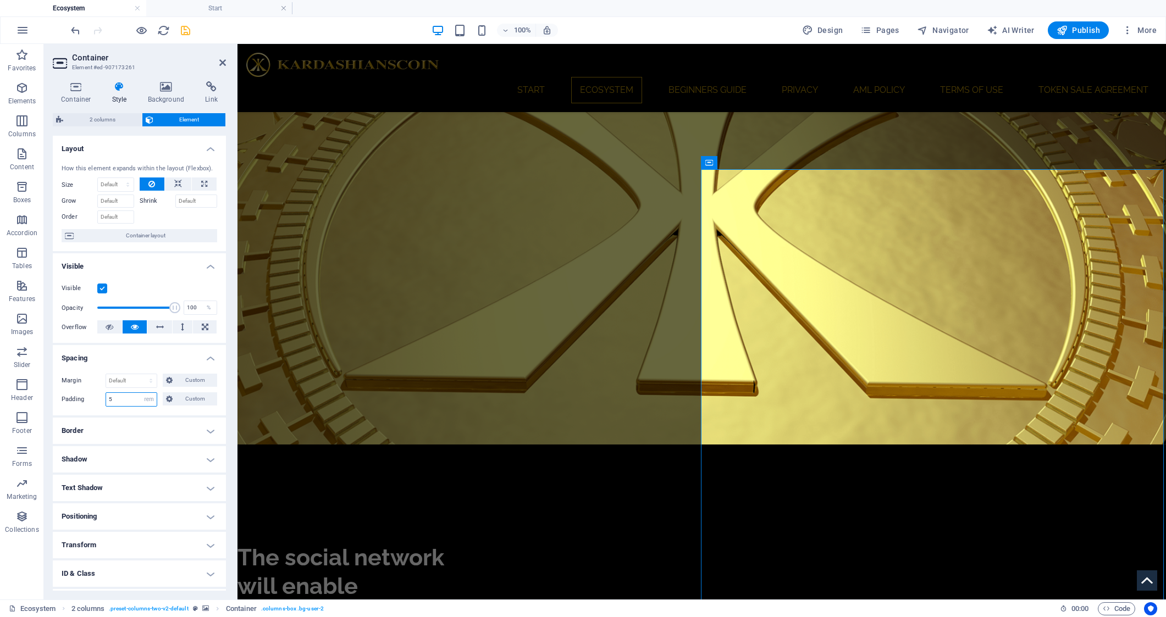
drag, startPoint x: 131, startPoint y: 400, endPoint x: 124, endPoint y: 400, distance: 7.2
click at [130, 400] on input "5" at bounding box center [131, 399] width 51 height 13
click at [124, 400] on input "5" at bounding box center [131, 399] width 51 height 13
click at [119, 399] on input "5" at bounding box center [131, 399] width 51 height 13
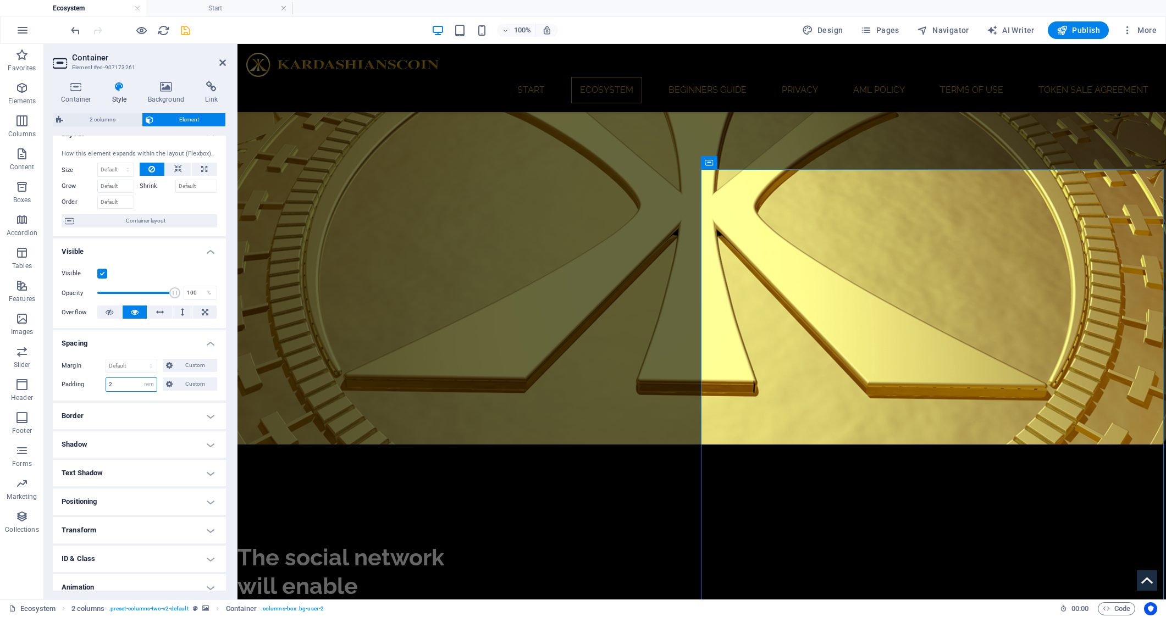
type input "2"
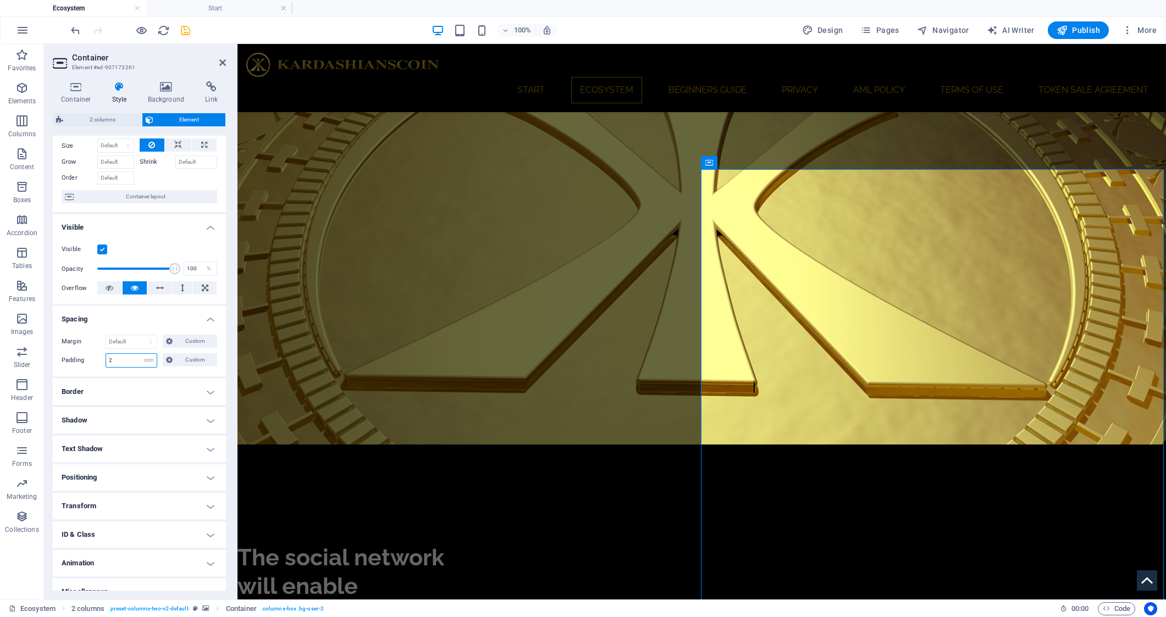
scroll to position [40, 0]
click at [185, 30] on icon "save" at bounding box center [185, 30] width 13 height 13
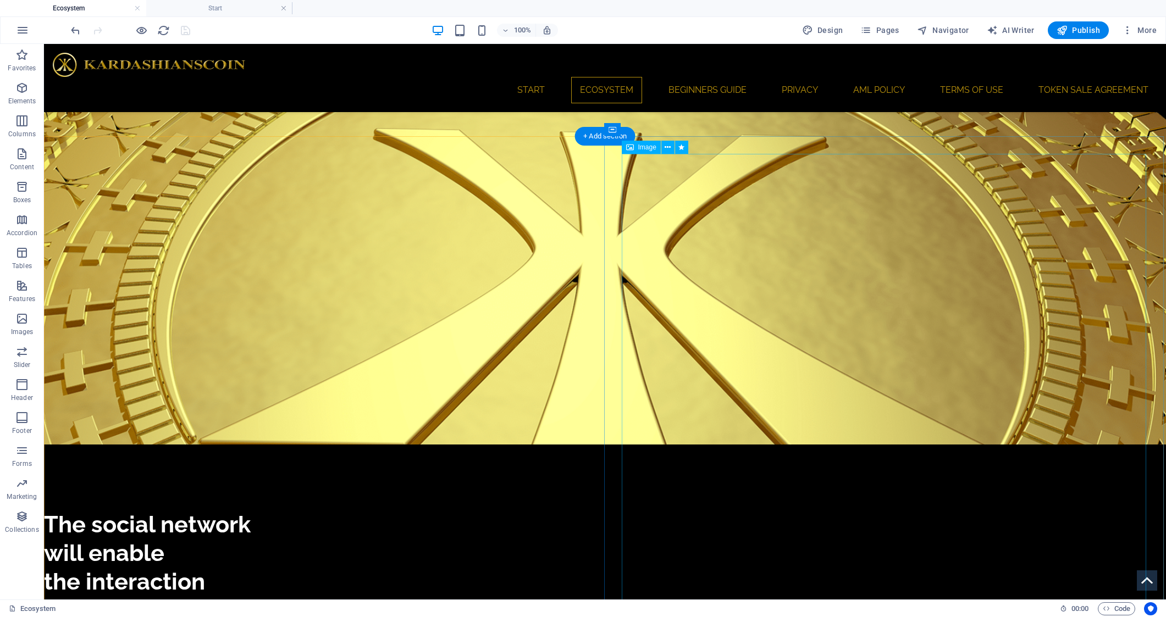
click at [648, 150] on span "Image" at bounding box center [647, 147] width 18 height 7
select select "slide"
select select "s"
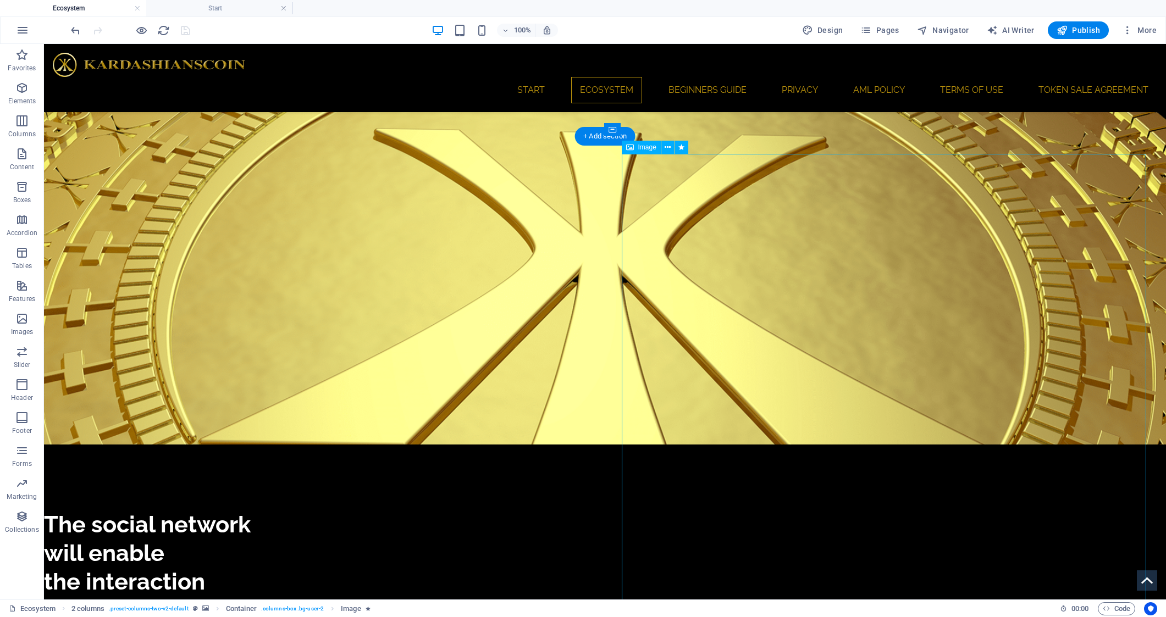
select select "scroll"
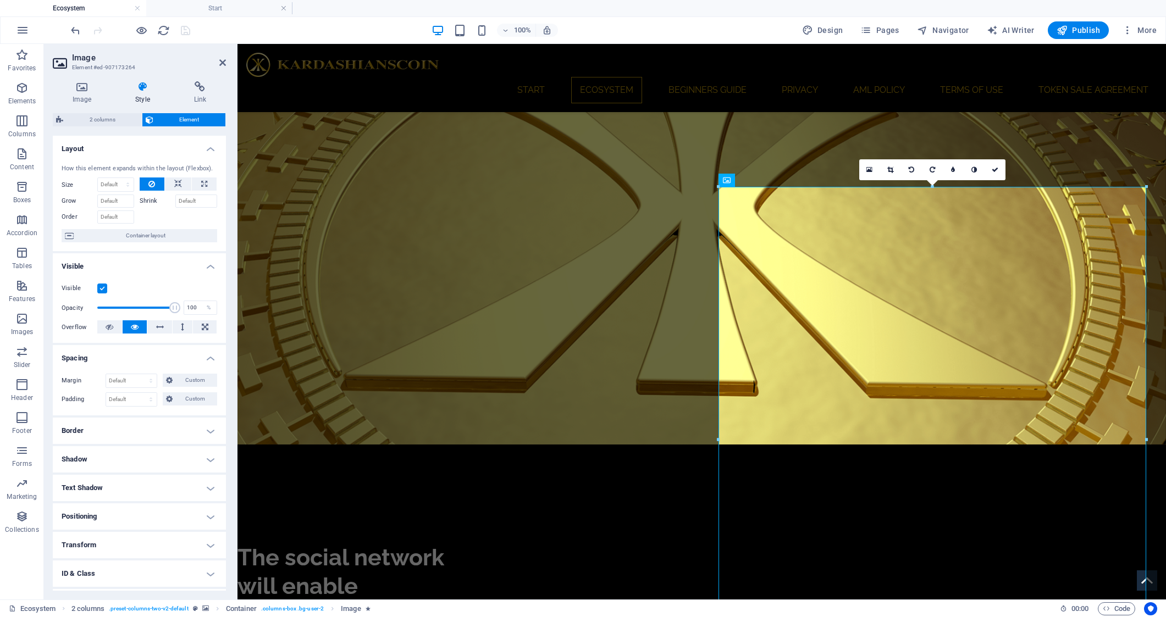
click at [149, 92] on icon at bounding box center [142, 86] width 54 height 11
click at [90, 91] on icon at bounding box center [82, 86] width 58 height 11
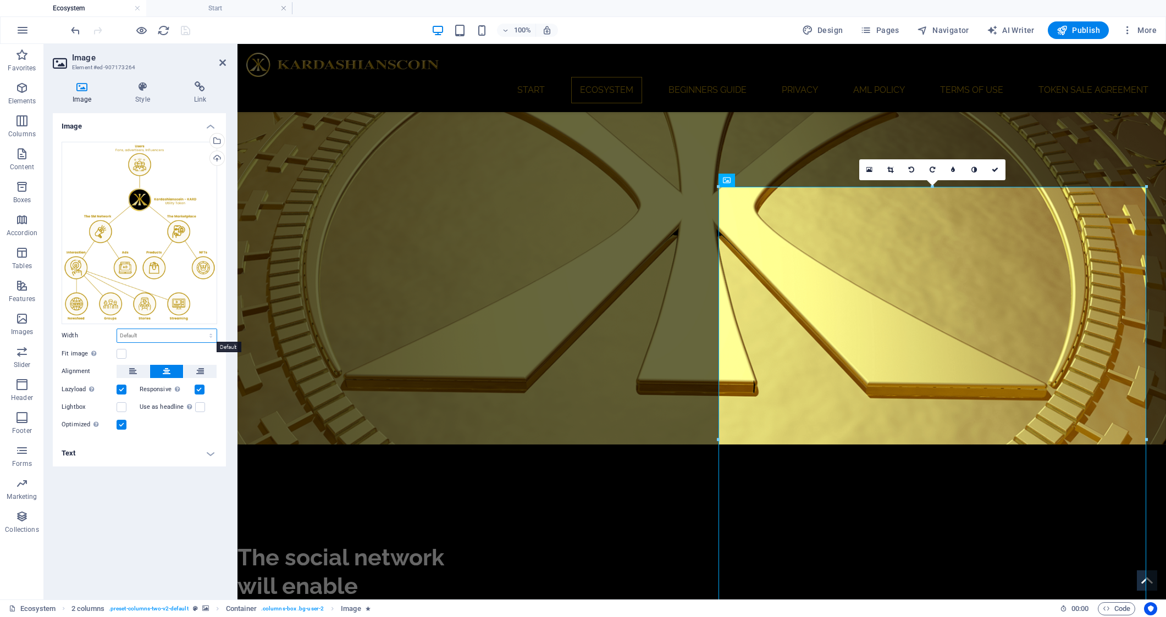
select select "%"
type input "70"
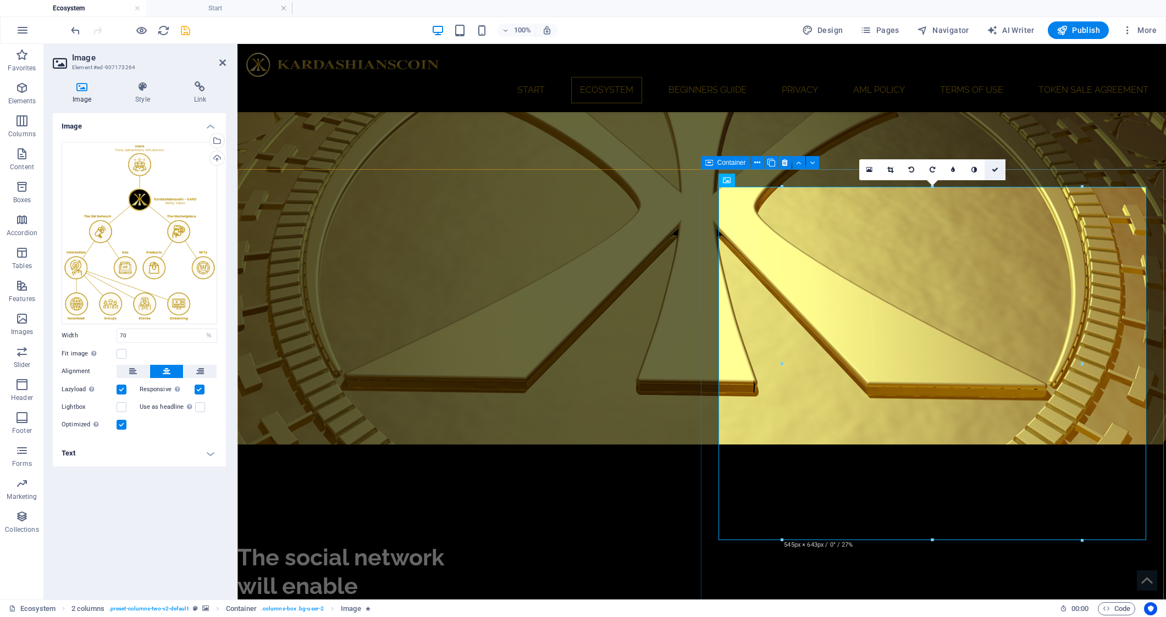
click at [994, 170] on icon at bounding box center [995, 170] width 7 height 7
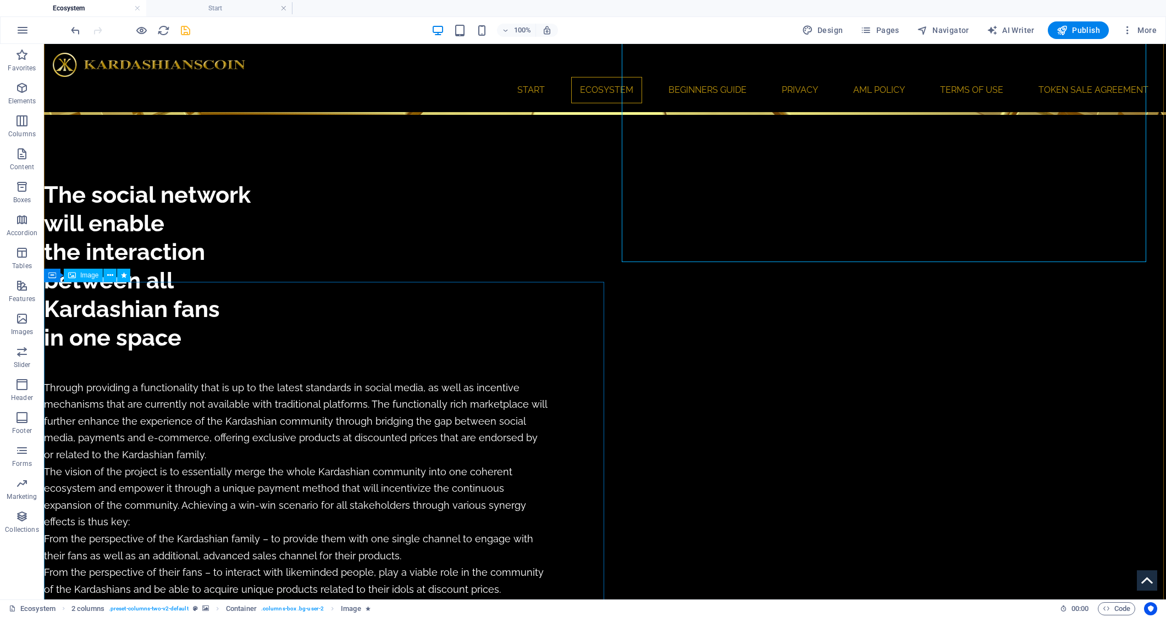
scroll to position [1557, 0]
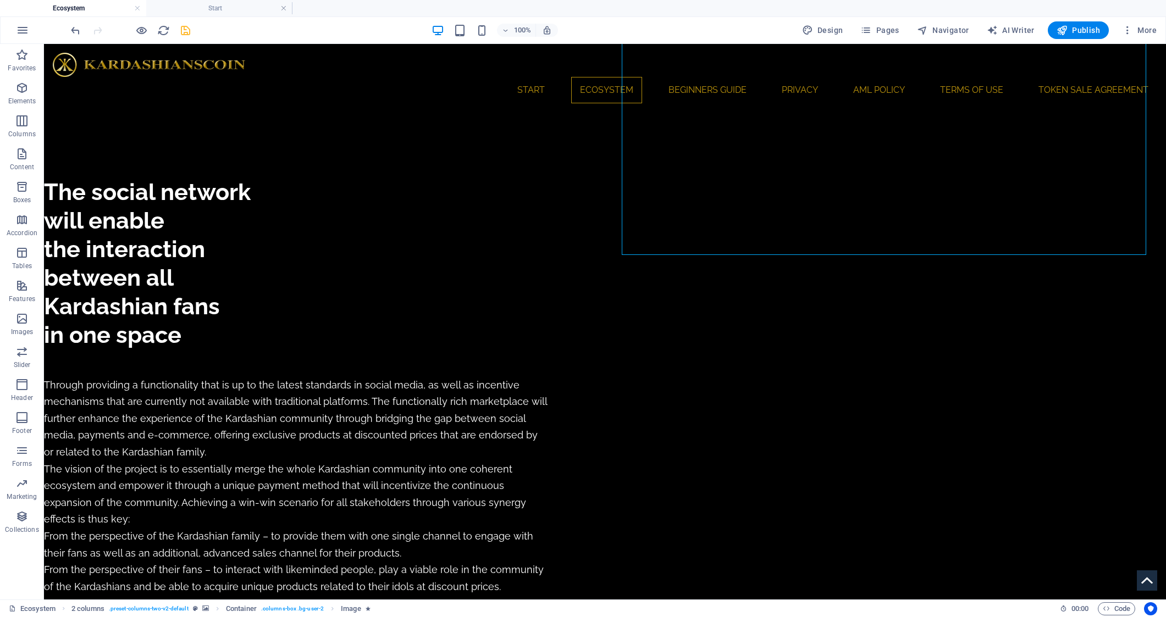
click at [812, 0] on html "The Kardashianscoin Ecosystem Start Favorites Elements Columns Content Boxes Ac…" at bounding box center [583, 308] width 1166 height 617
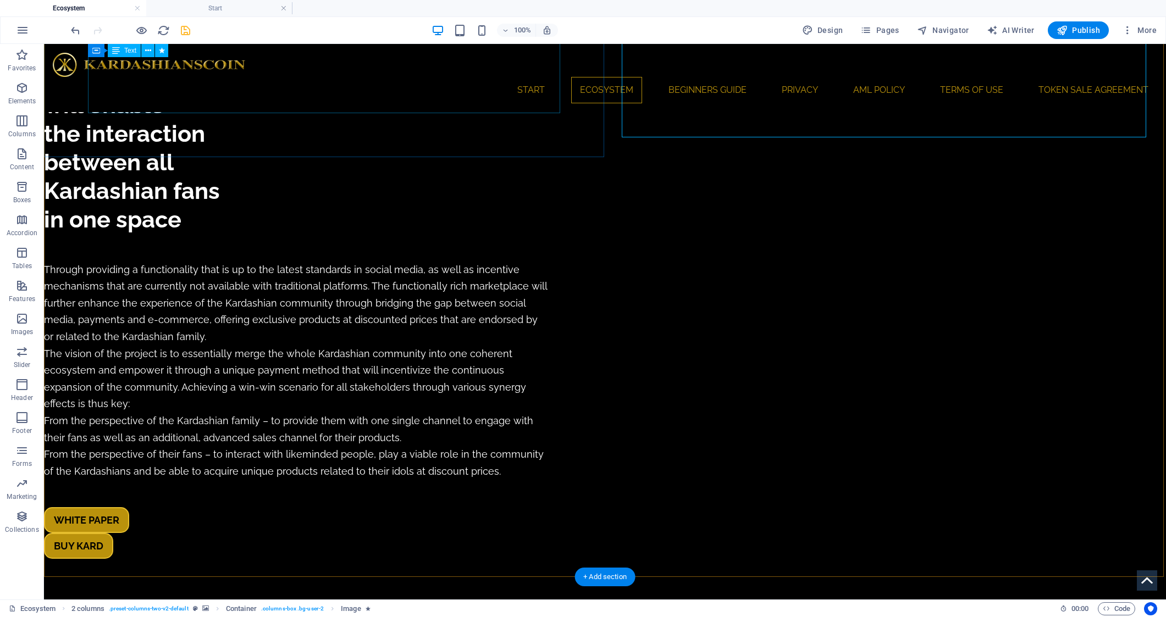
scroll to position [1674, 0]
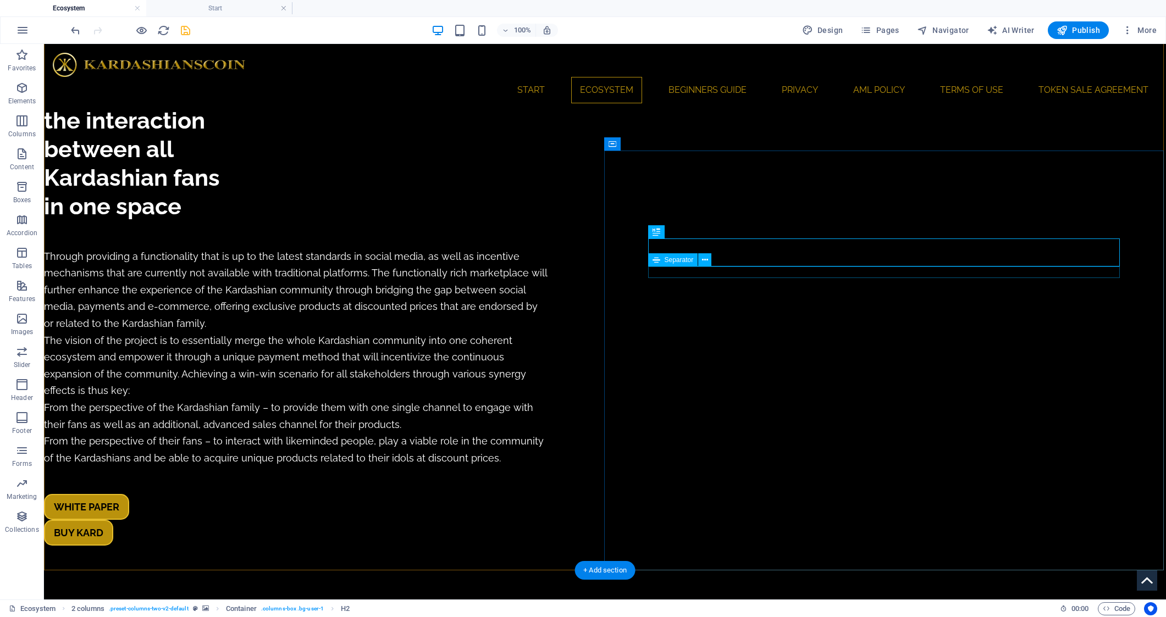
scroll to position [1686, 0]
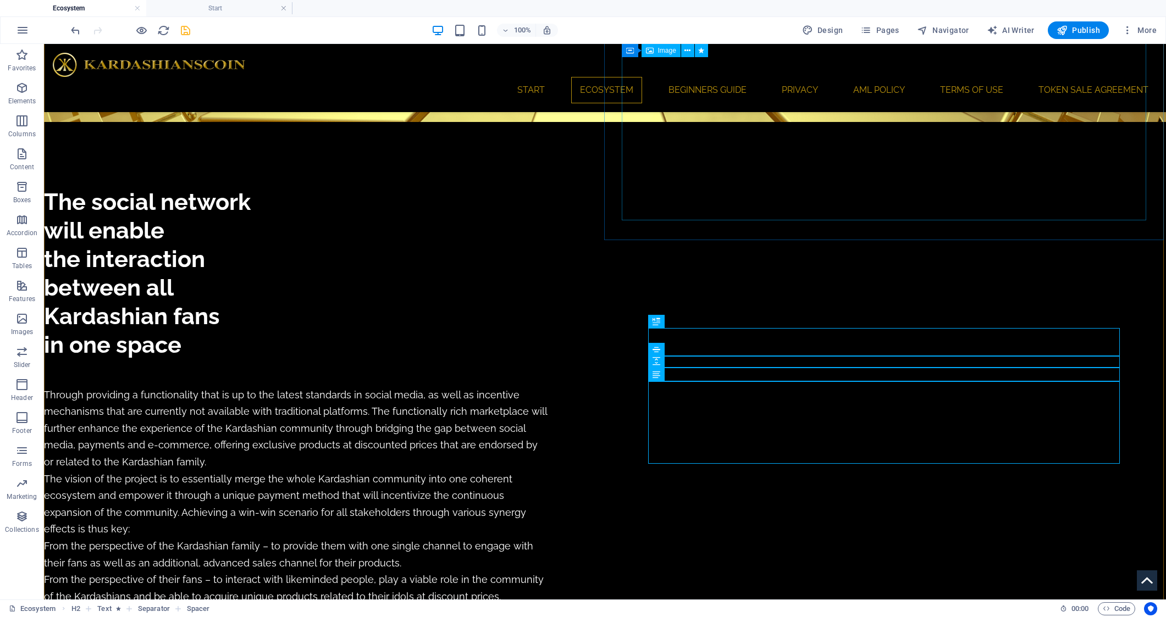
scroll to position [1640, 0]
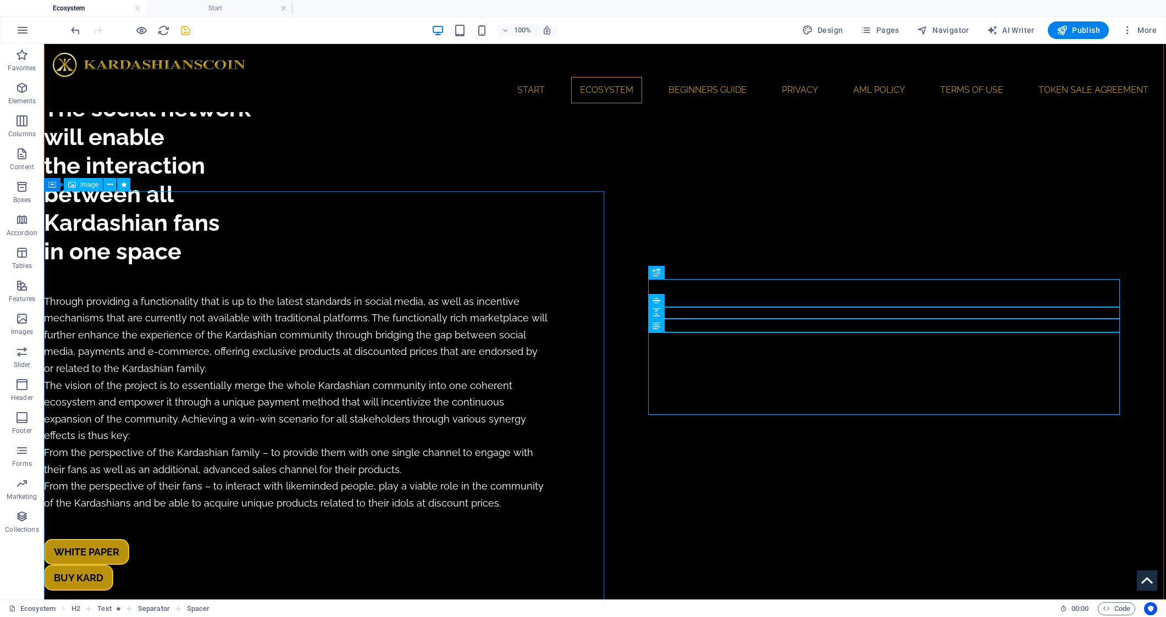
drag, startPoint x: 242, startPoint y: 244, endPoint x: 249, endPoint y: 242, distance: 6.8
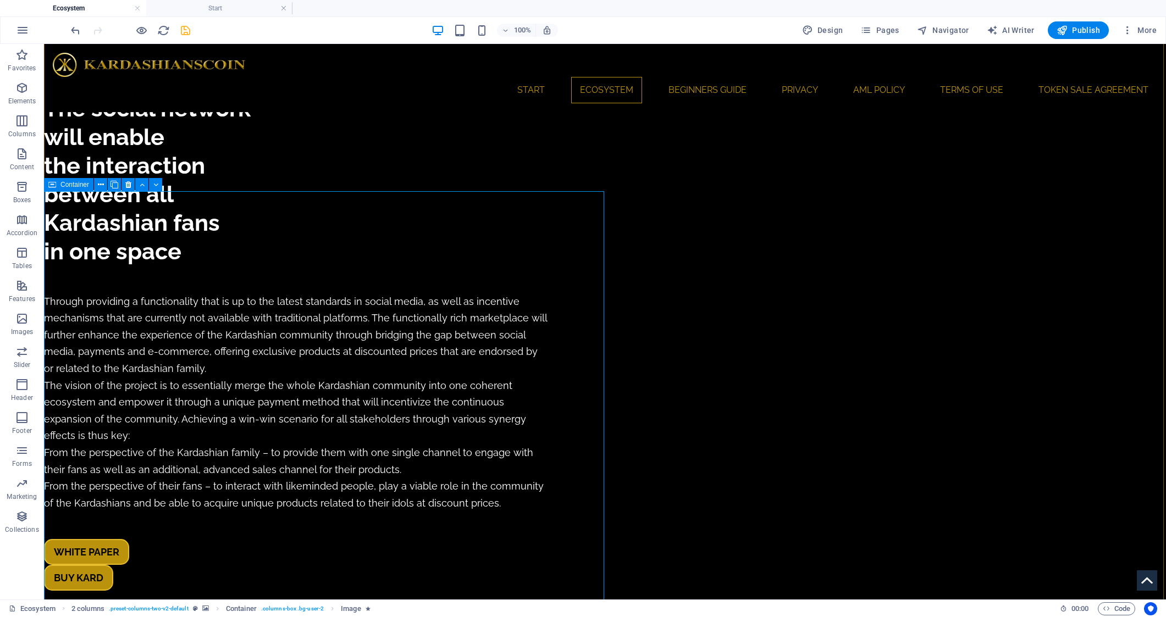
click at [65, 185] on span "Container" at bounding box center [74, 184] width 29 height 7
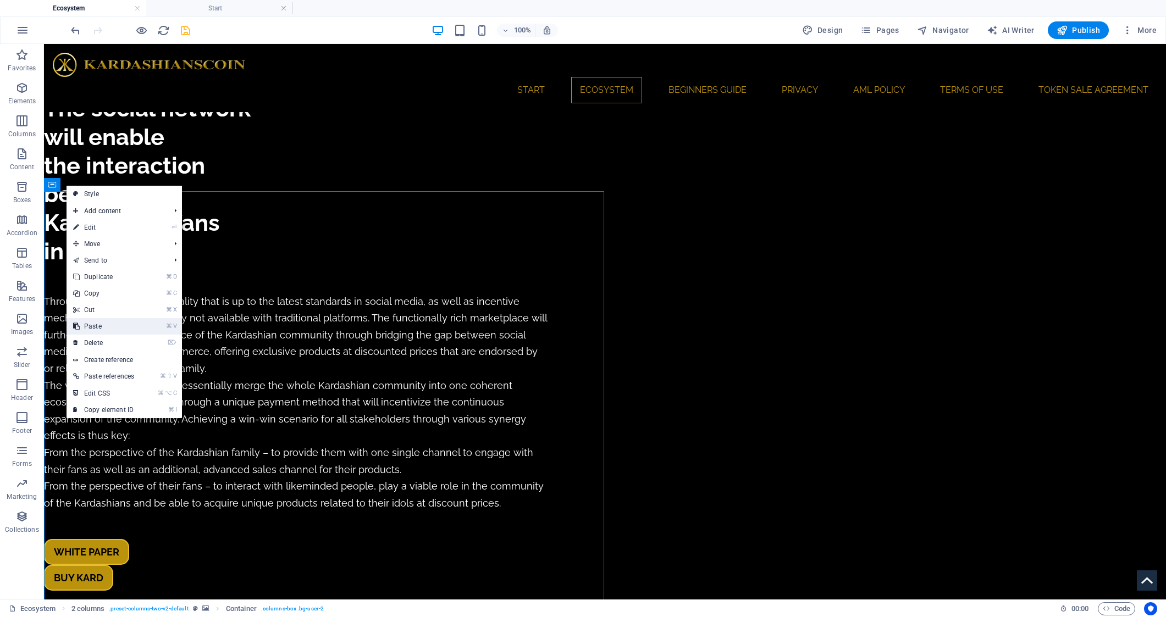
click at [114, 323] on link "⌘ V Paste" at bounding box center [104, 326] width 74 height 16
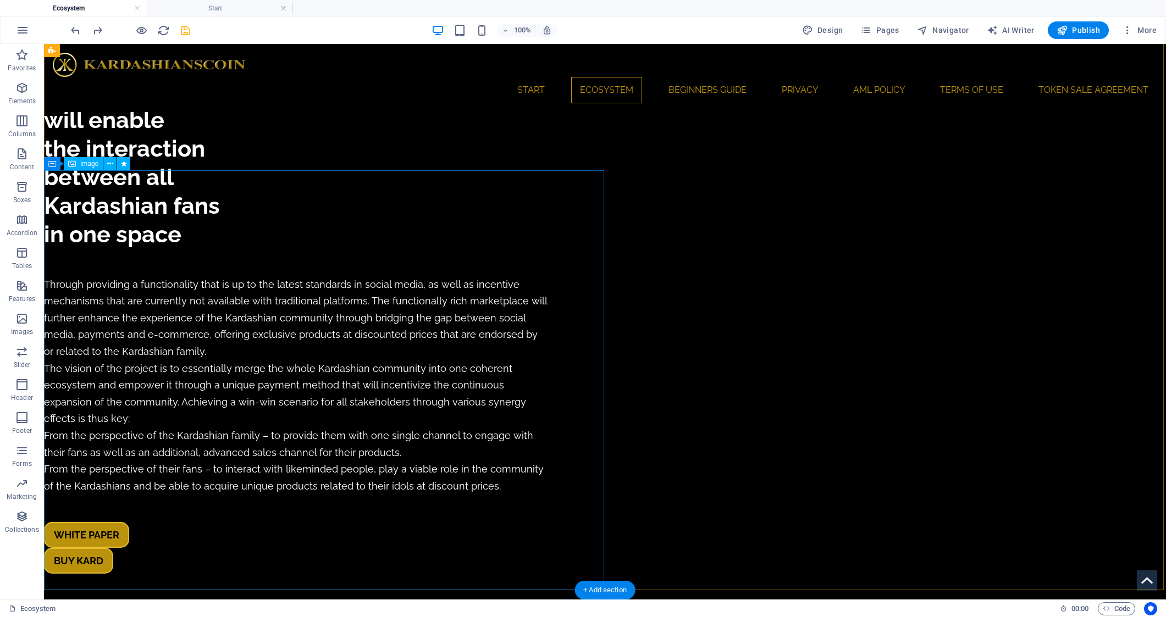
scroll to position [1661, 0]
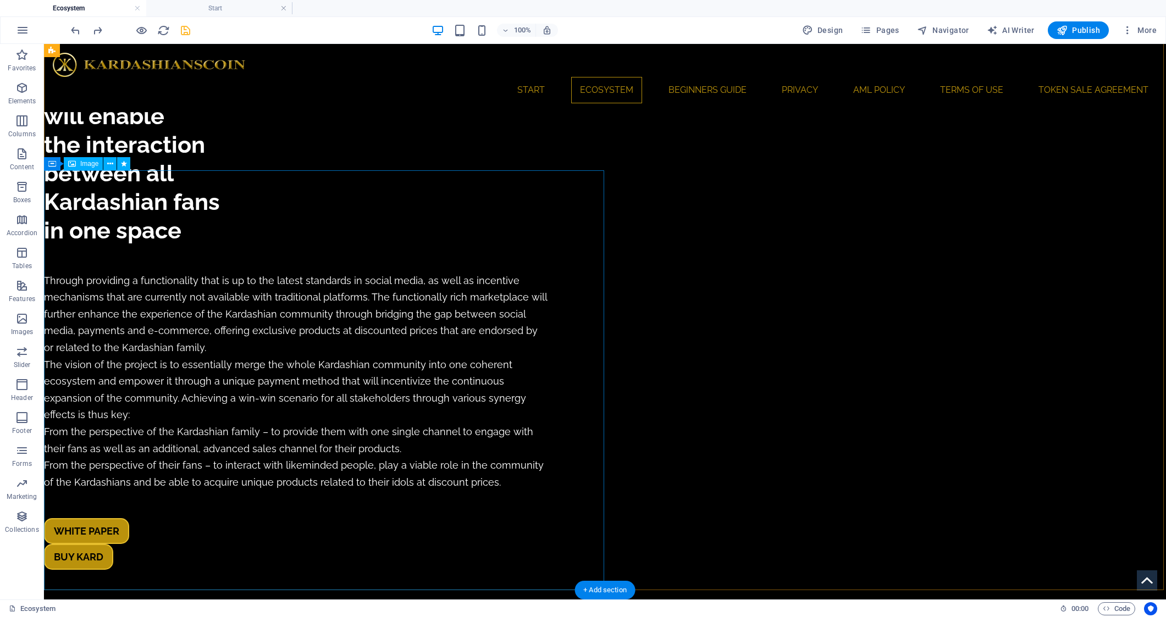
click at [90, 163] on span "Image" at bounding box center [89, 164] width 18 height 7
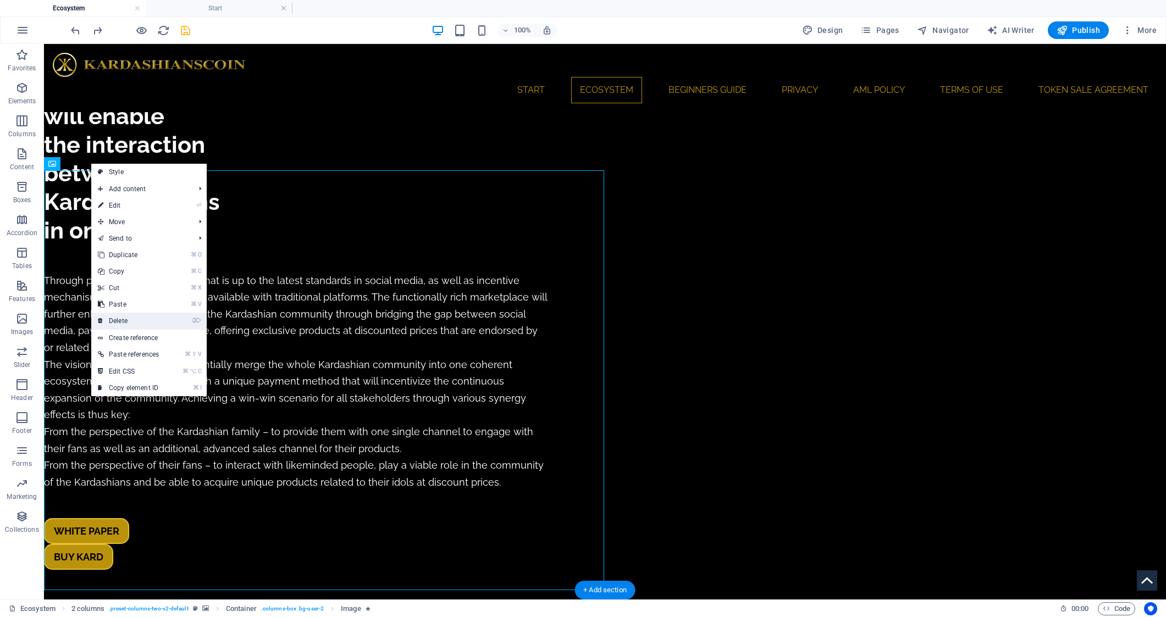
click at [142, 323] on link "⌦ Delete" at bounding box center [128, 321] width 74 height 16
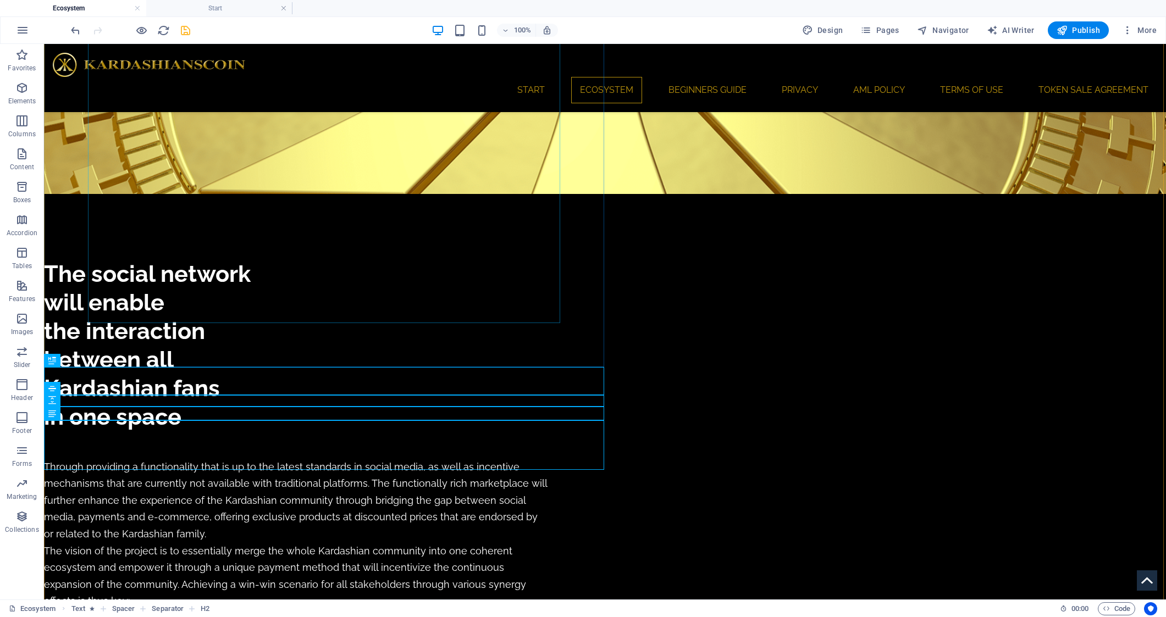
scroll to position [1531, 0]
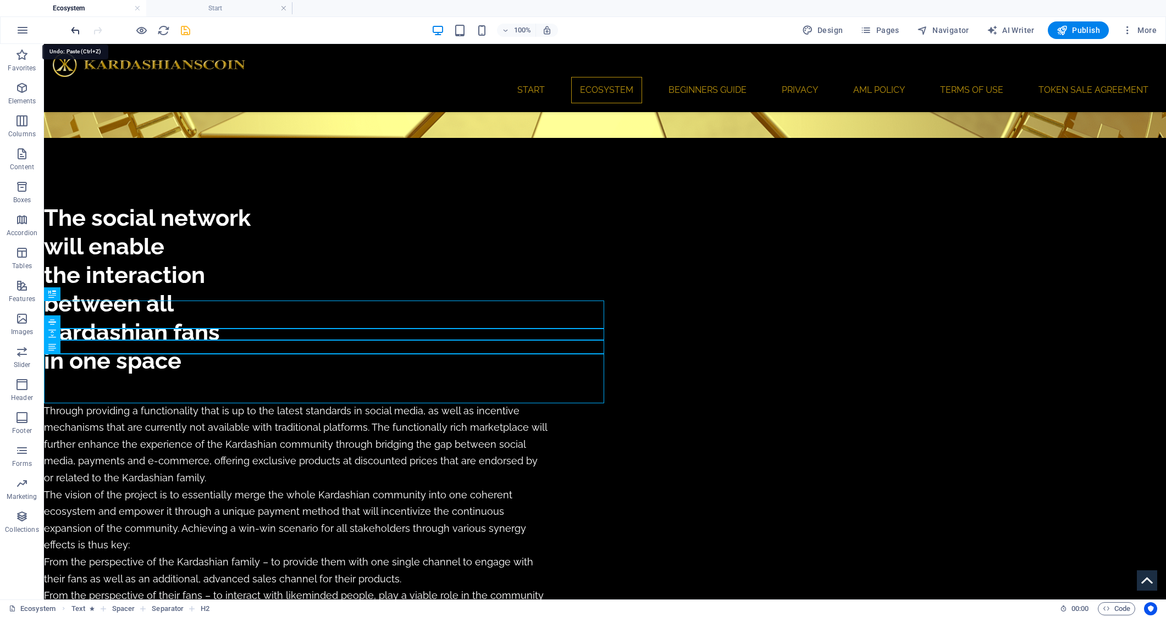
click at [74, 29] on icon "undo" at bounding box center [75, 30] width 13 height 13
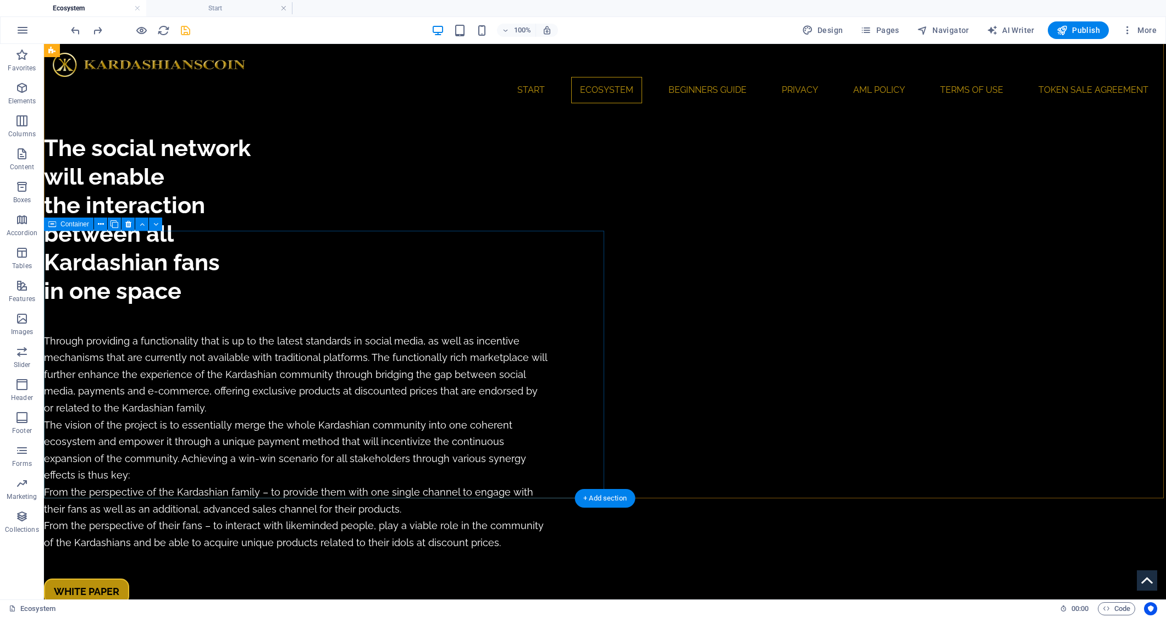
scroll to position [1602, 0]
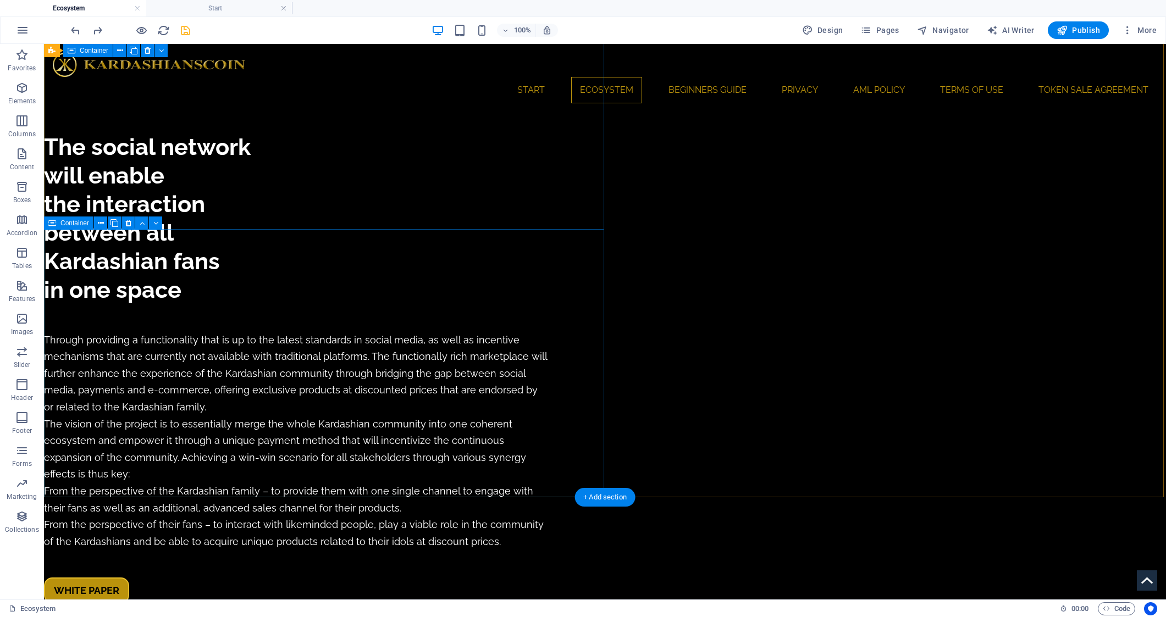
click at [65, 222] on span "Container" at bounding box center [74, 223] width 29 height 7
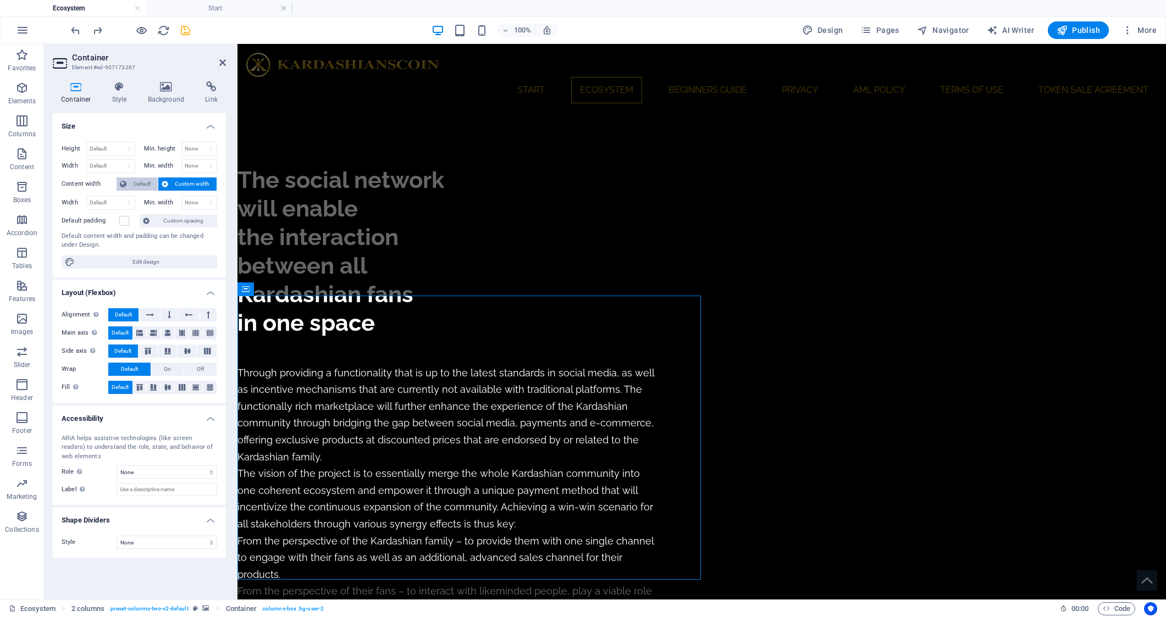
click at [138, 185] on span "Default" at bounding box center [142, 184] width 25 height 13
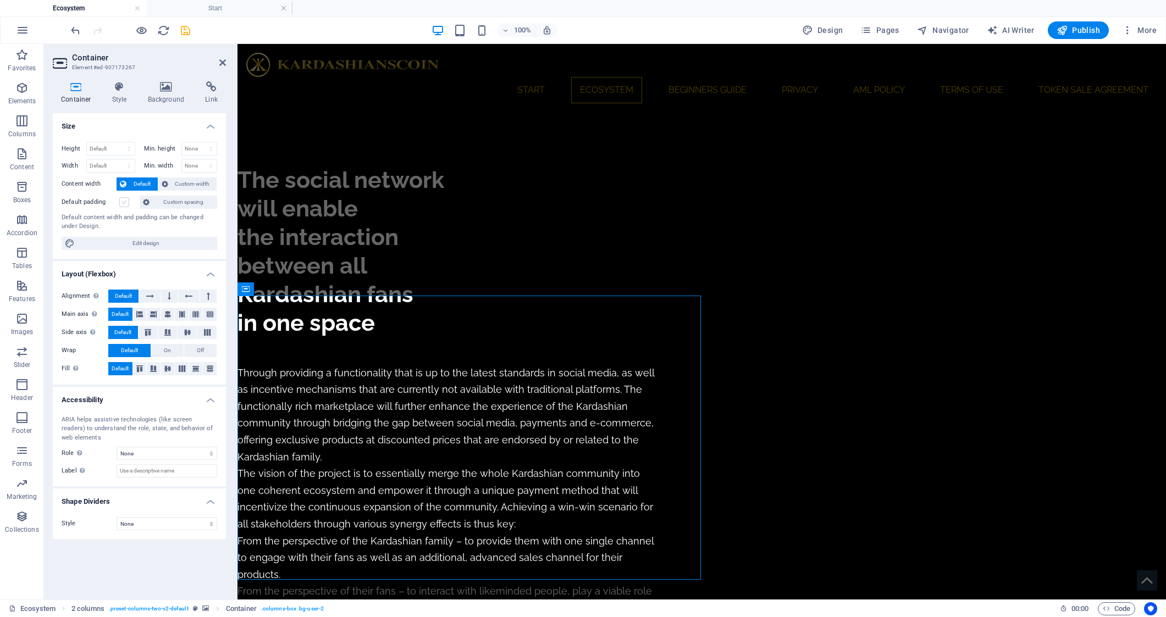
click at [126, 204] on label at bounding box center [124, 202] width 10 height 10
click at [0, 0] on input "Default padding" at bounding box center [0, 0] width 0 height 0
click at [186, 32] on icon "save" at bounding box center [185, 30] width 13 height 13
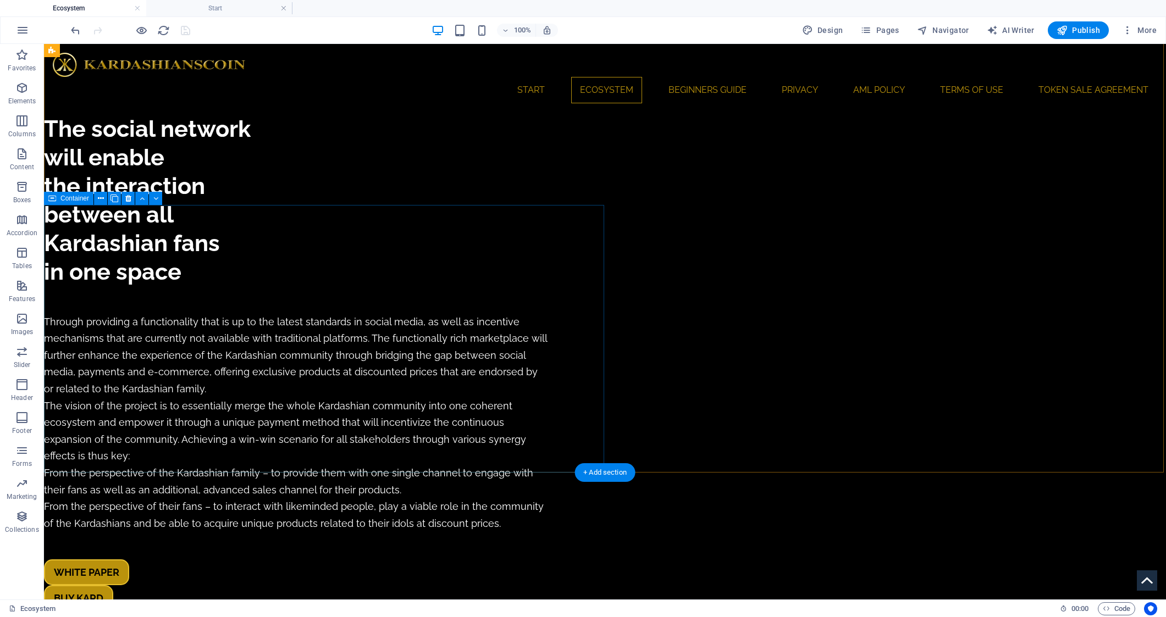
scroll to position [1626, 0]
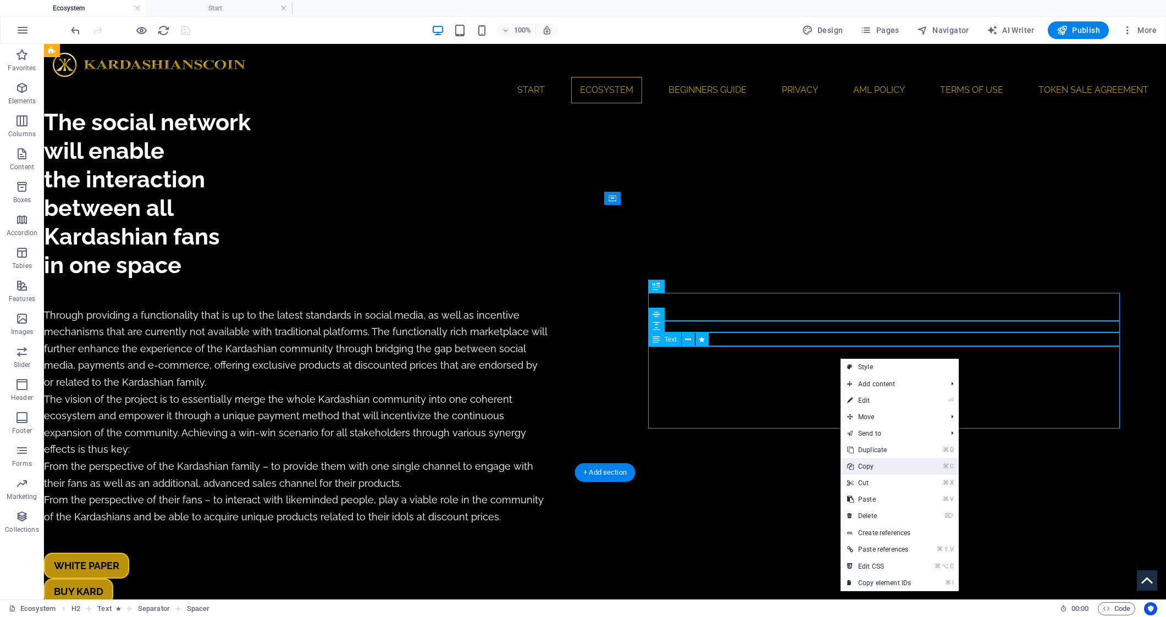
click at [891, 469] on link "⌘ C Copy" at bounding box center [878, 466] width 77 height 16
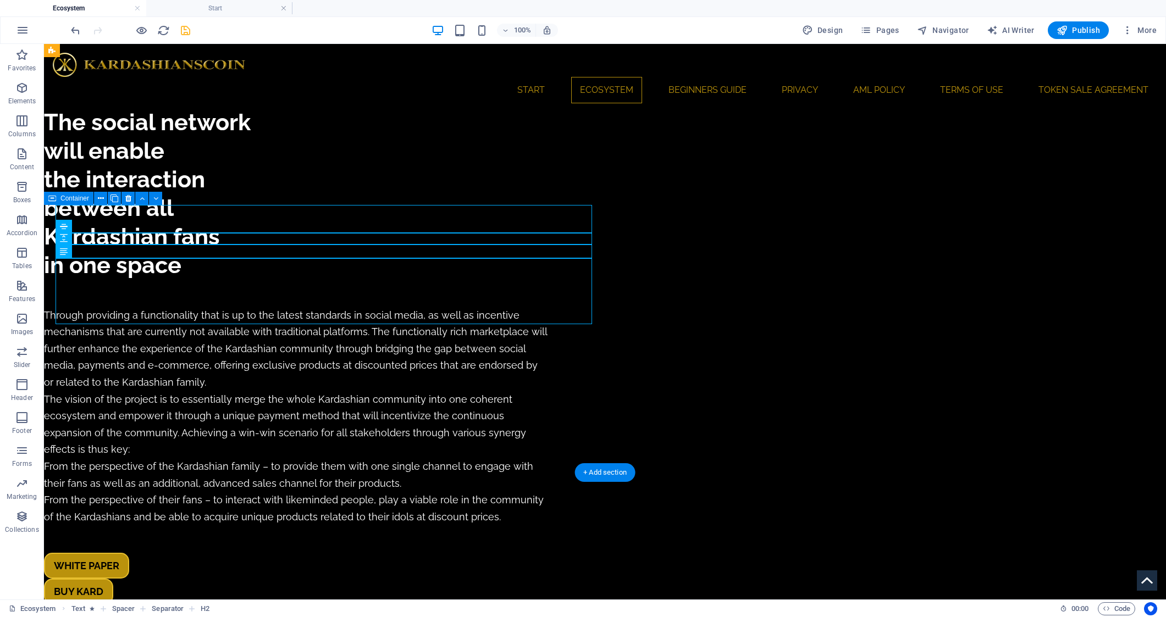
scroll to position [1625, 0]
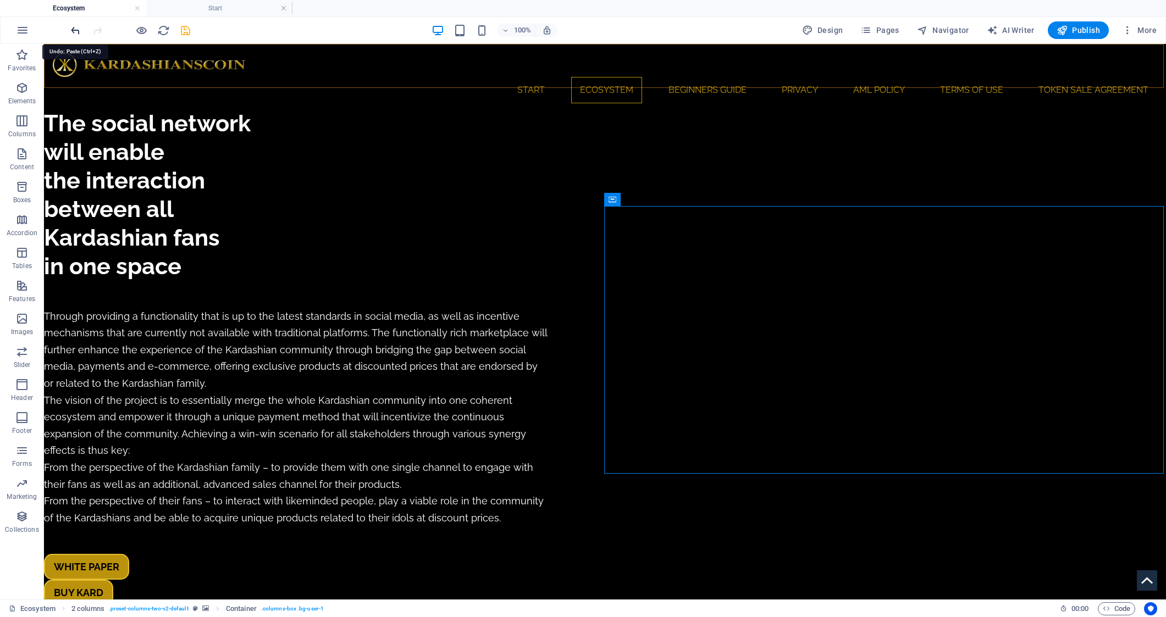
click at [76, 29] on icon "undo" at bounding box center [75, 30] width 13 height 13
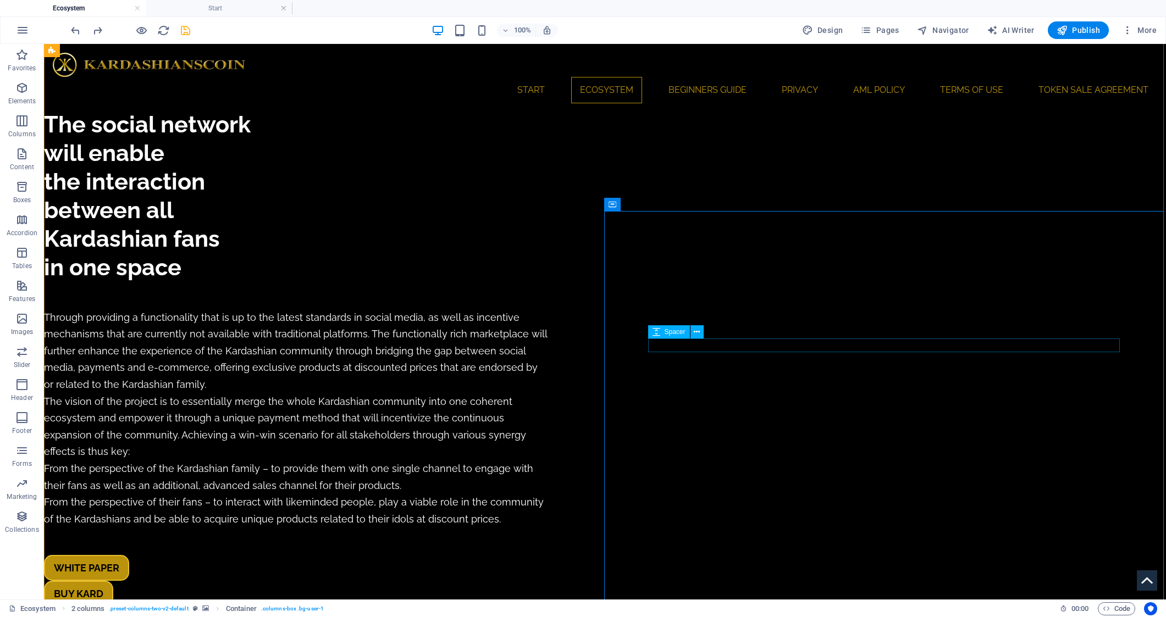
scroll to position [1619, 0]
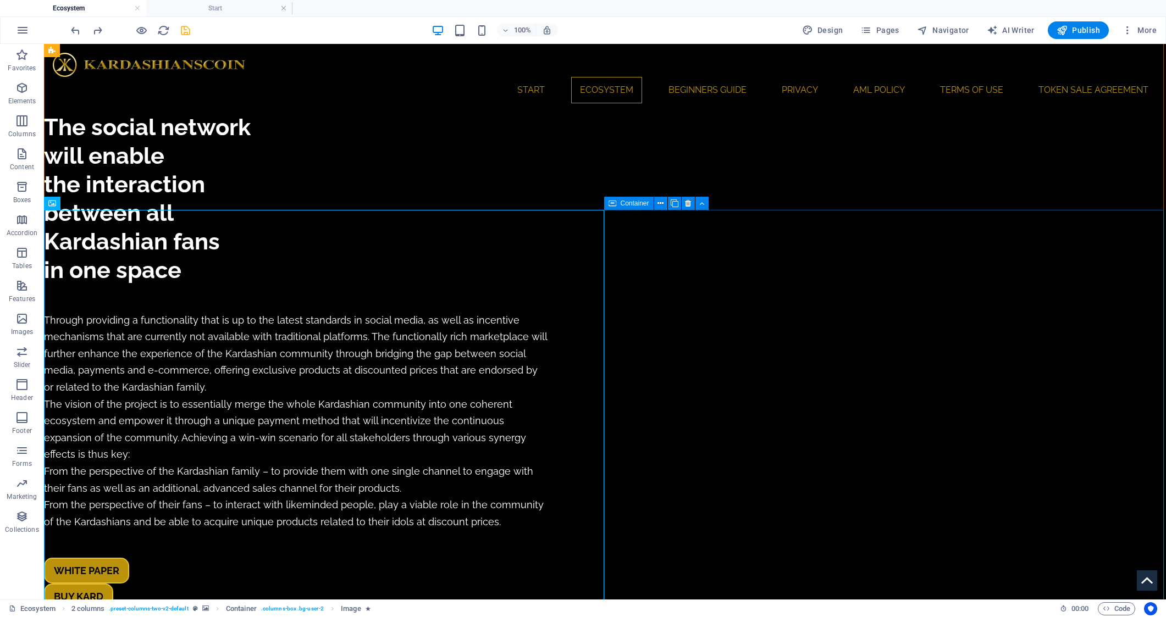
scroll to position [1623, 0]
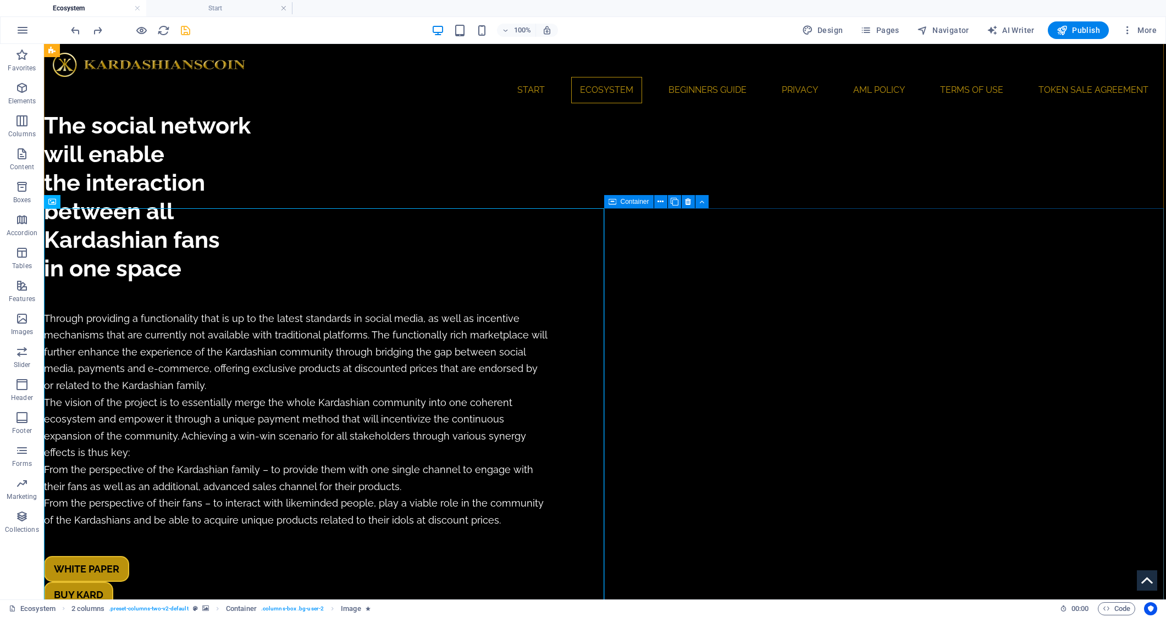
click at [54, 204] on icon at bounding box center [52, 201] width 8 height 13
click at [622, 203] on span "Container" at bounding box center [635, 201] width 29 height 7
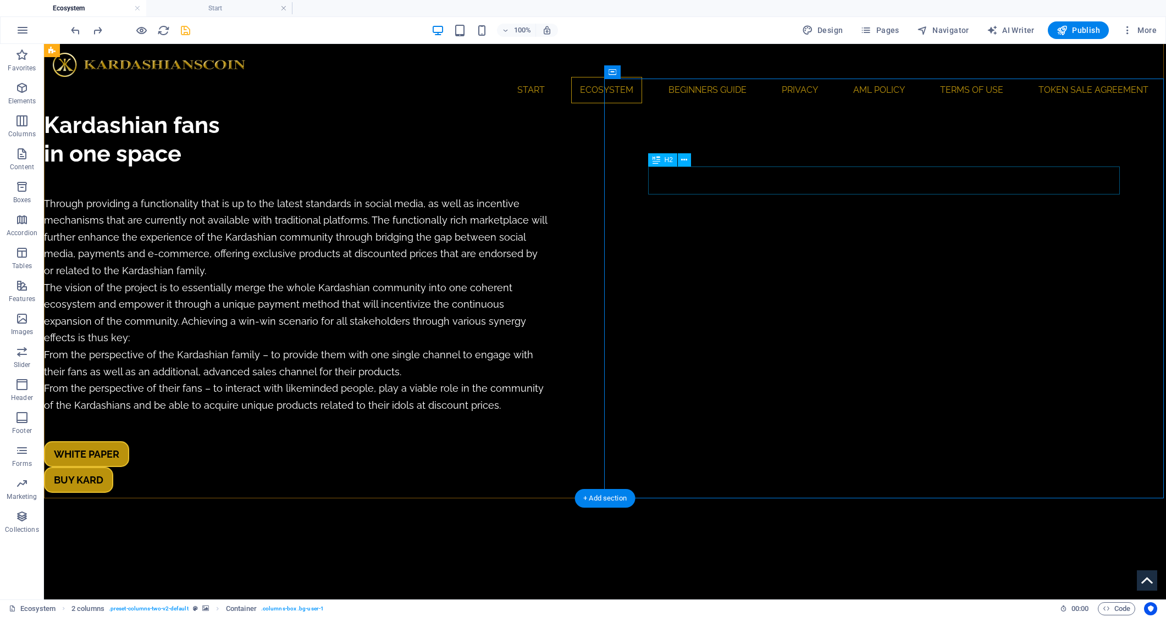
scroll to position [1753, 0]
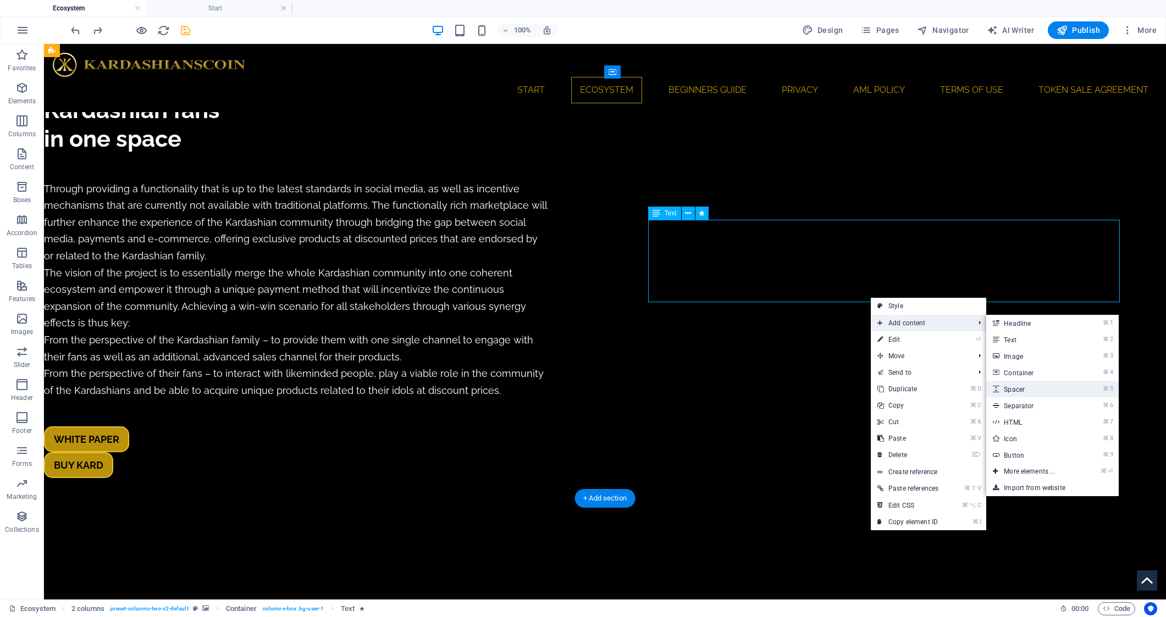
click at [1027, 391] on link "⌘ 5 Spacer" at bounding box center [1031, 389] width 91 height 16
select select "px"
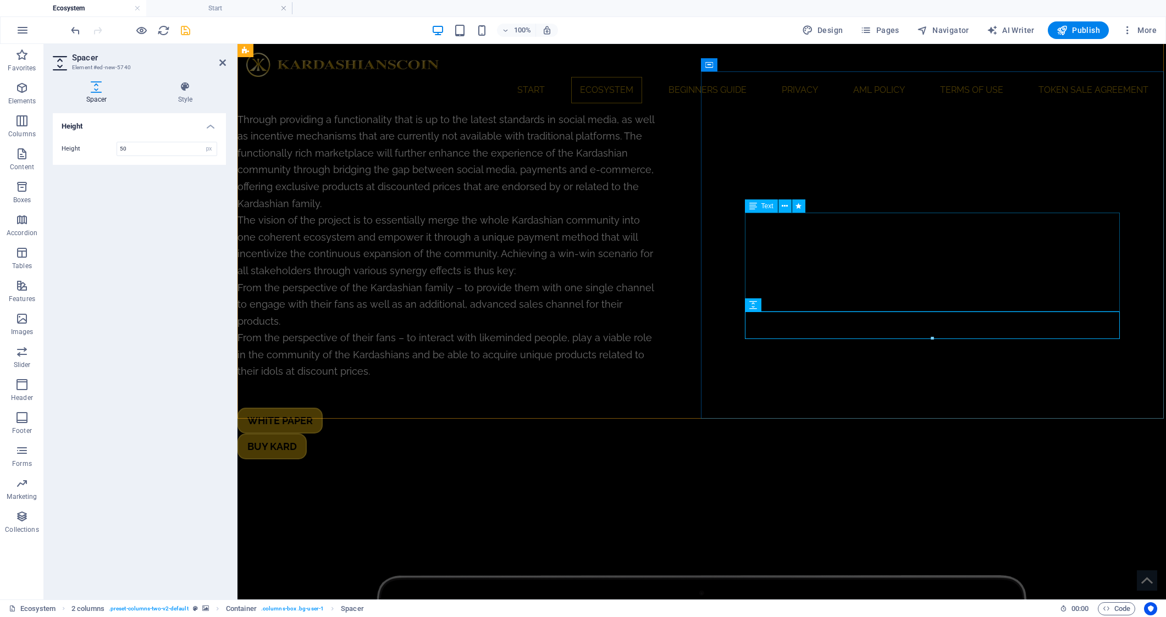
scroll to position [1858, 0]
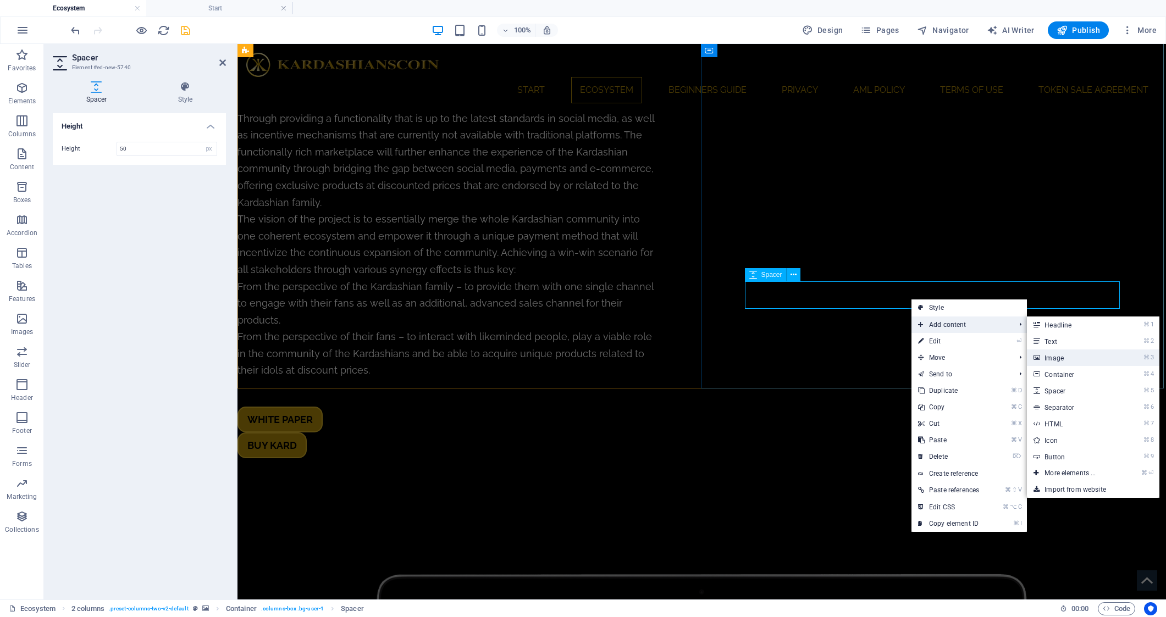
click at [1069, 354] on link "⌘ 3 Image" at bounding box center [1072, 358] width 91 height 16
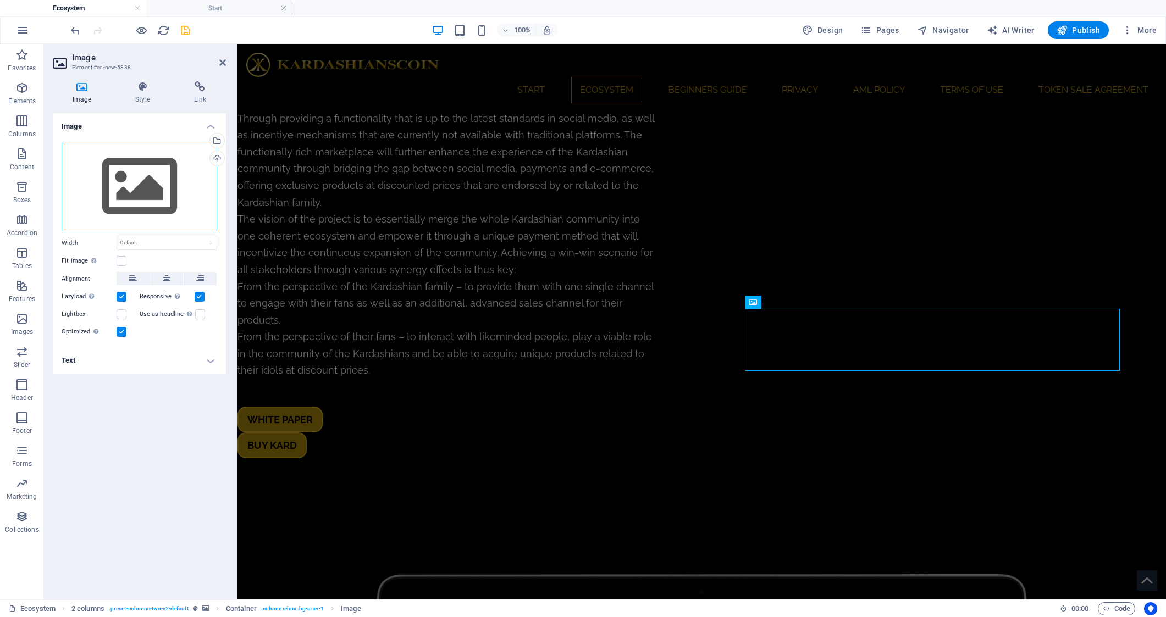
click at [137, 172] on div "Drag files here, click to choose files or select files from Files or our free s…" at bounding box center [140, 187] width 156 height 90
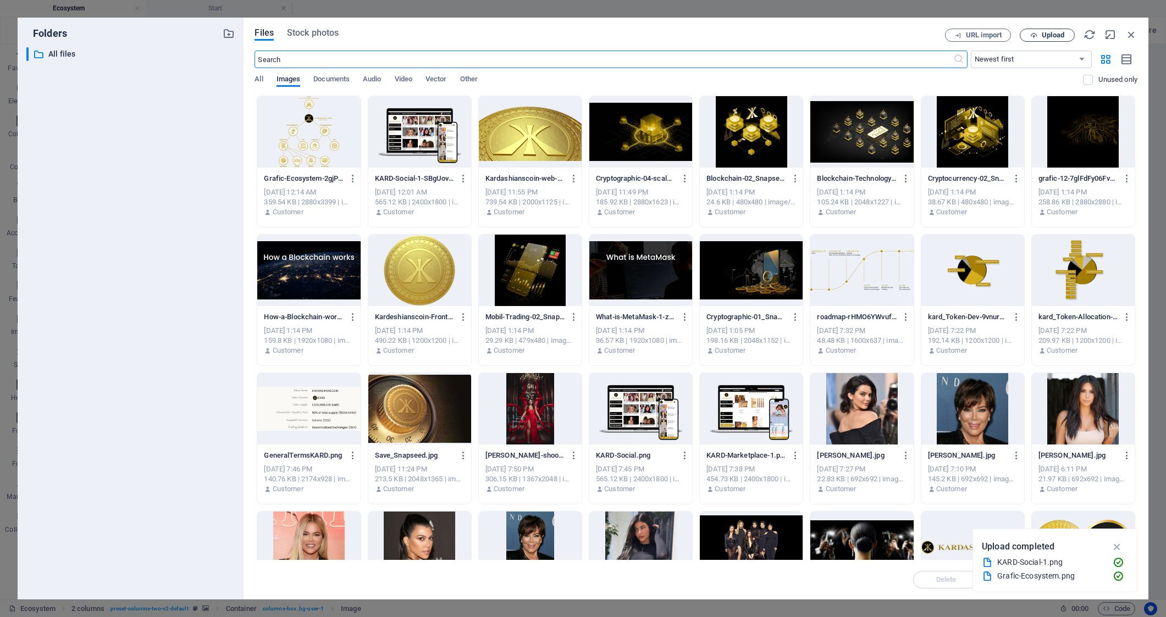
click at [1044, 34] on span "Upload" at bounding box center [1053, 35] width 23 height 7
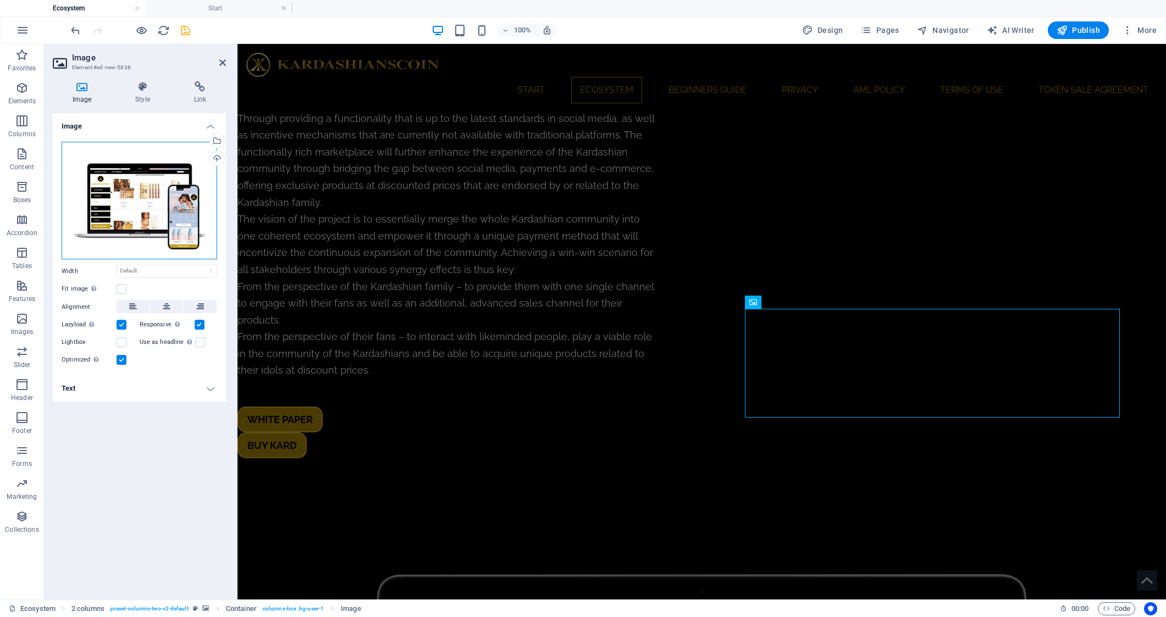
click at [130, 199] on div "Drag files here, click to choose files or select files from Files or our free s…" at bounding box center [140, 201] width 156 height 118
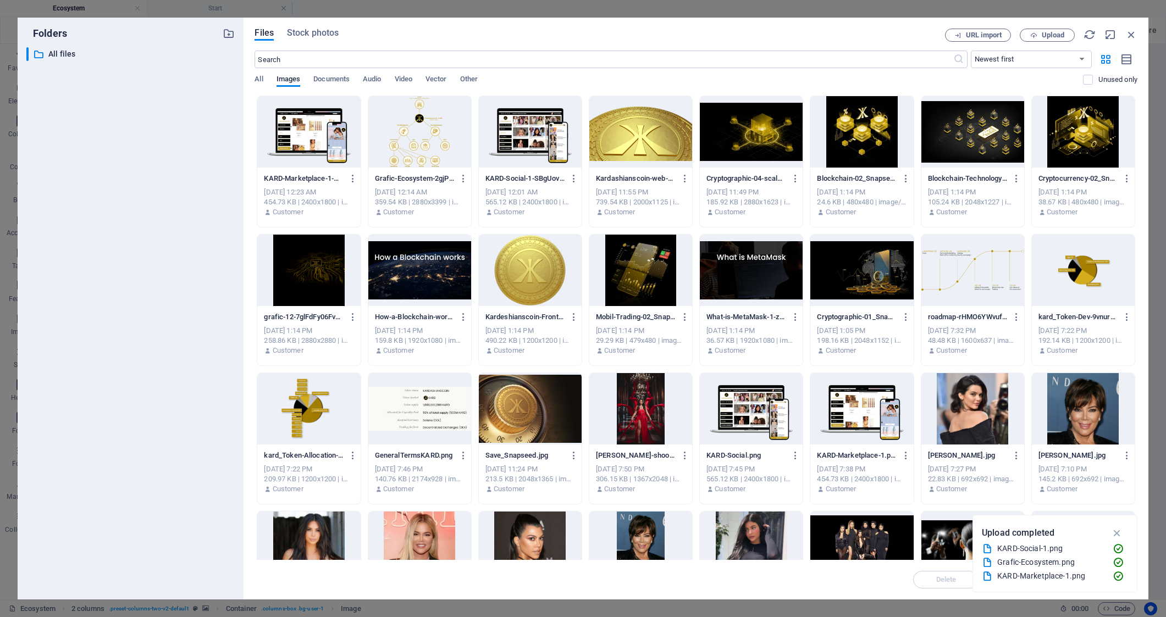
click at [130, 199] on div "​ All files All files" at bounding box center [130, 319] width 208 height 544
click at [301, 141] on div at bounding box center [308, 131] width 103 height 71
click at [301, 141] on div "1" at bounding box center [308, 131] width 103 height 71
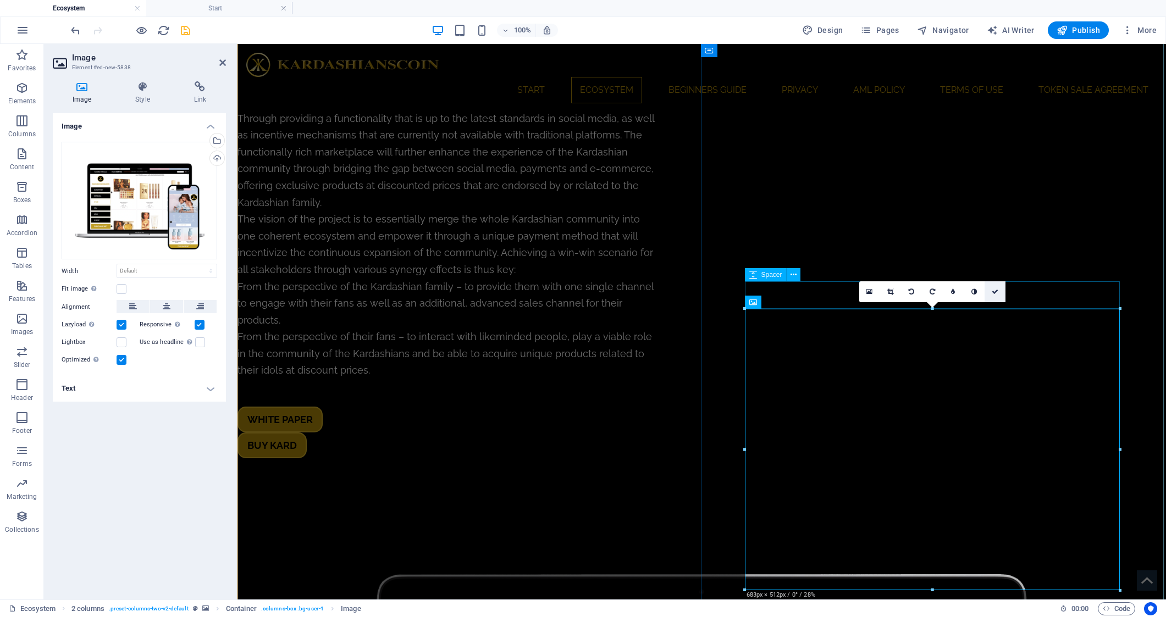
click at [998, 291] on icon at bounding box center [995, 292] width 7 height 7
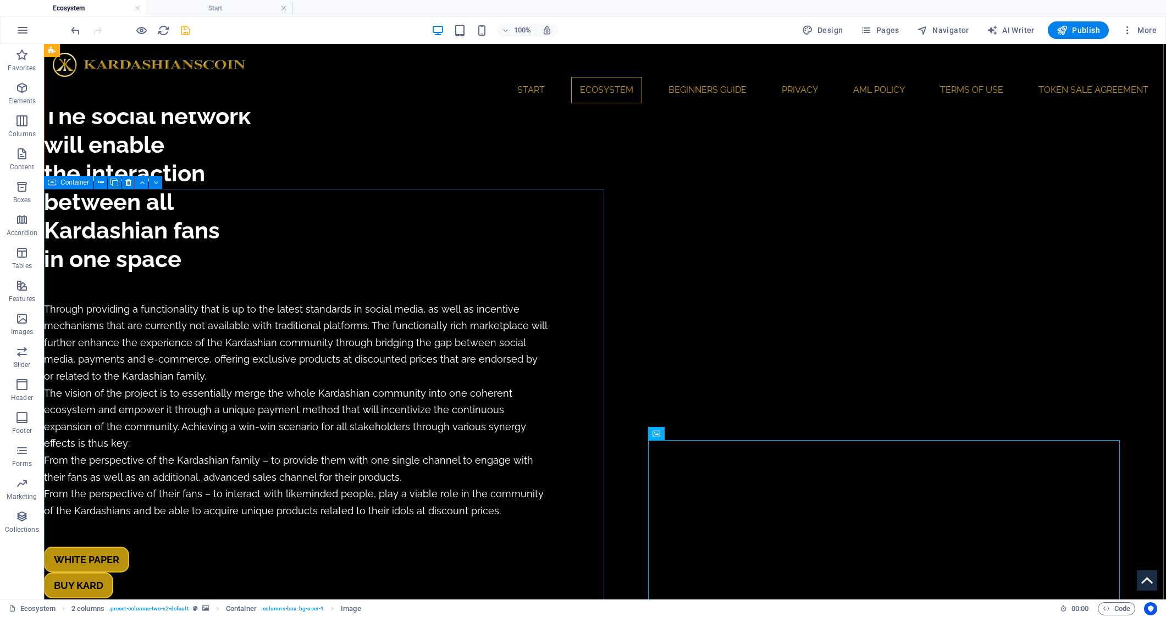
scroll to position [1617, 0]
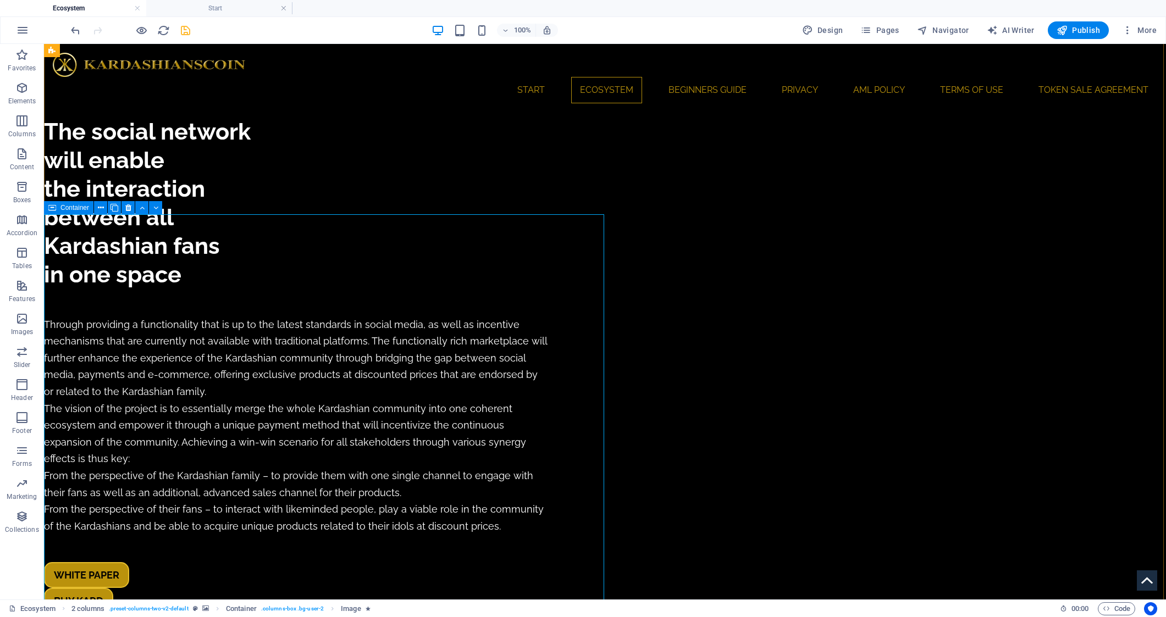
click at [59, 207] on div "Container" at bounding box center [68, 207] width 49 height 13
click at [59, 208] on div "Container" at bounding box center [68, 207] width 49 height 13
click at [50, 208] on icon at bounding box center [52, 207] width 8 height 13
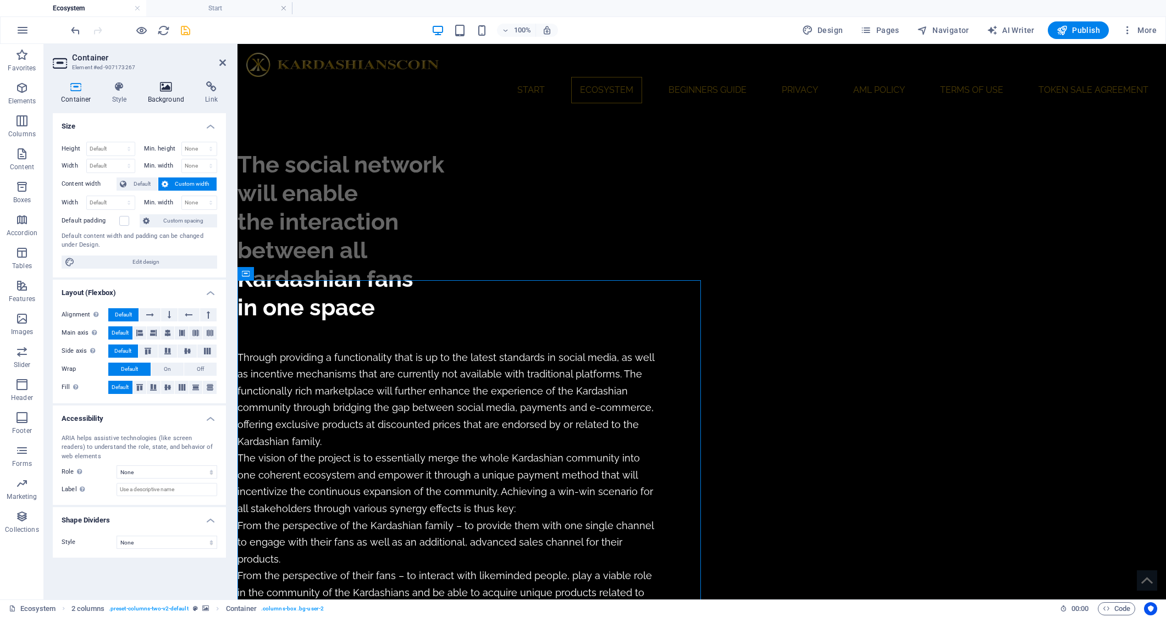
click at [165, 92] on icon at bounding box center [166, 86] width 53 height 11
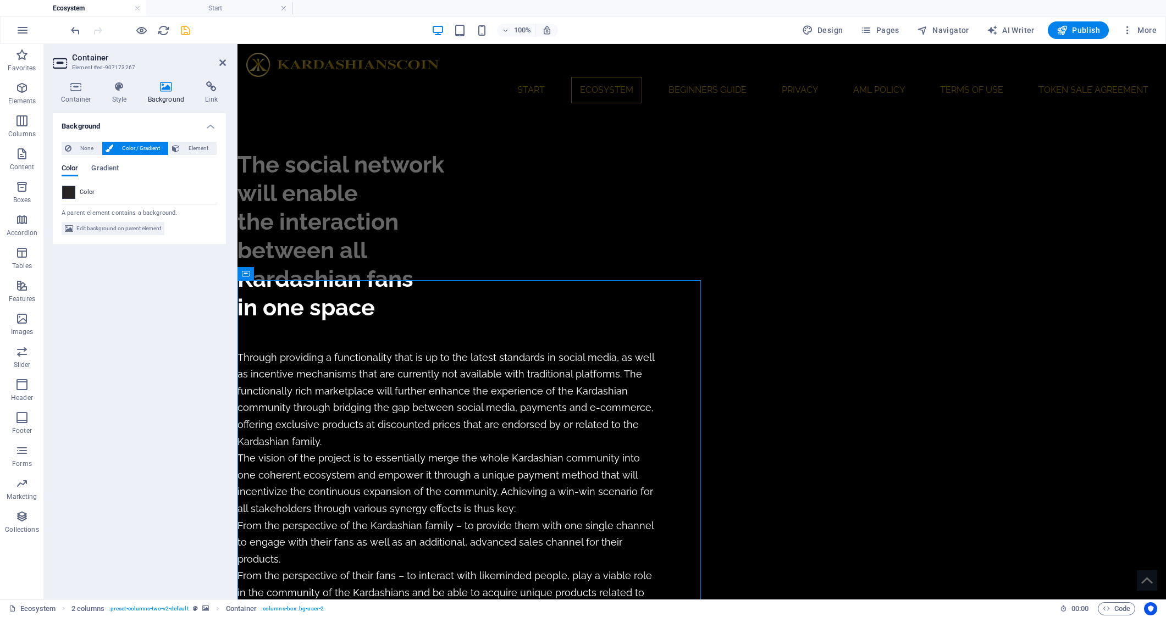
click at [69, 194] on span at bounding box center [69, 192] width 12 height 12
type input "#282624"
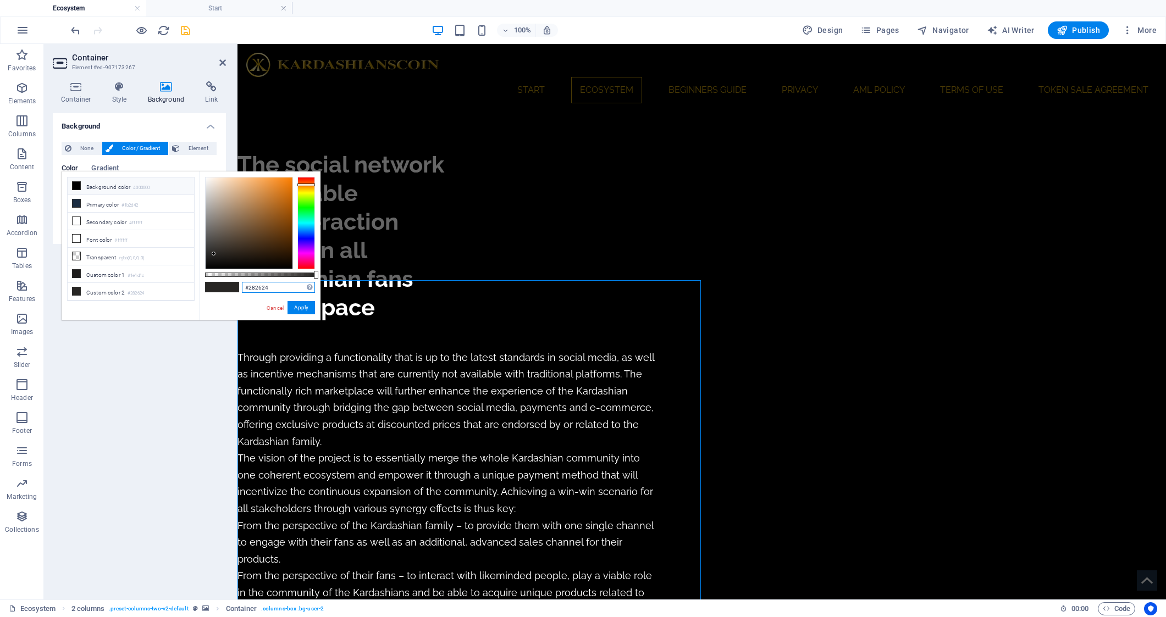
click at [280, 286] on input "#282624" at bounding box center [278, 287] width 73 height 11
click at [279, 286] on input "#282624" at bounding box center [278, 287] width 73 height 11
click at [181, 29] on icon "save" at bounding box center [185, 30] width 13 height 13
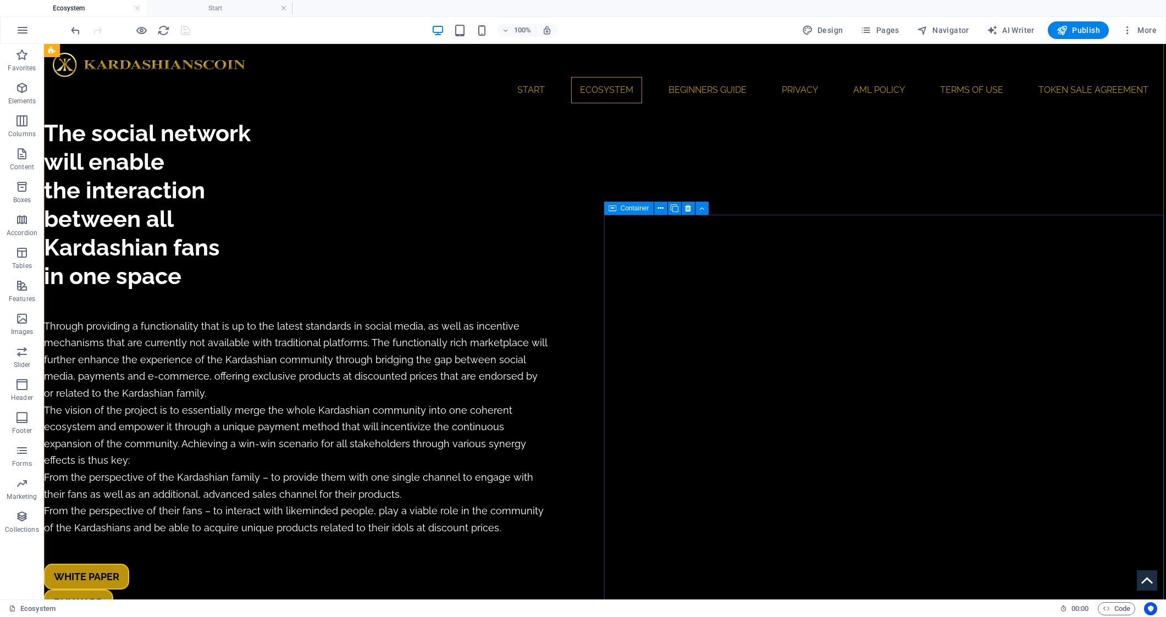
scroll to position [1614, 0]
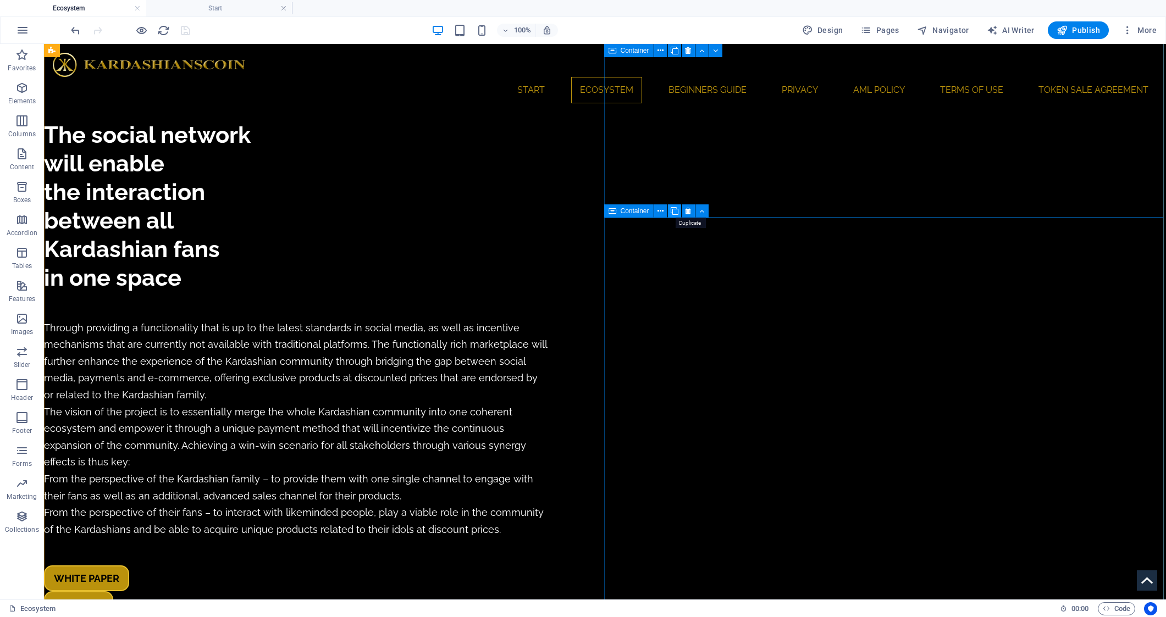
click at [675, 212] on icon at bounding box center [675, 212] width 8 height 12
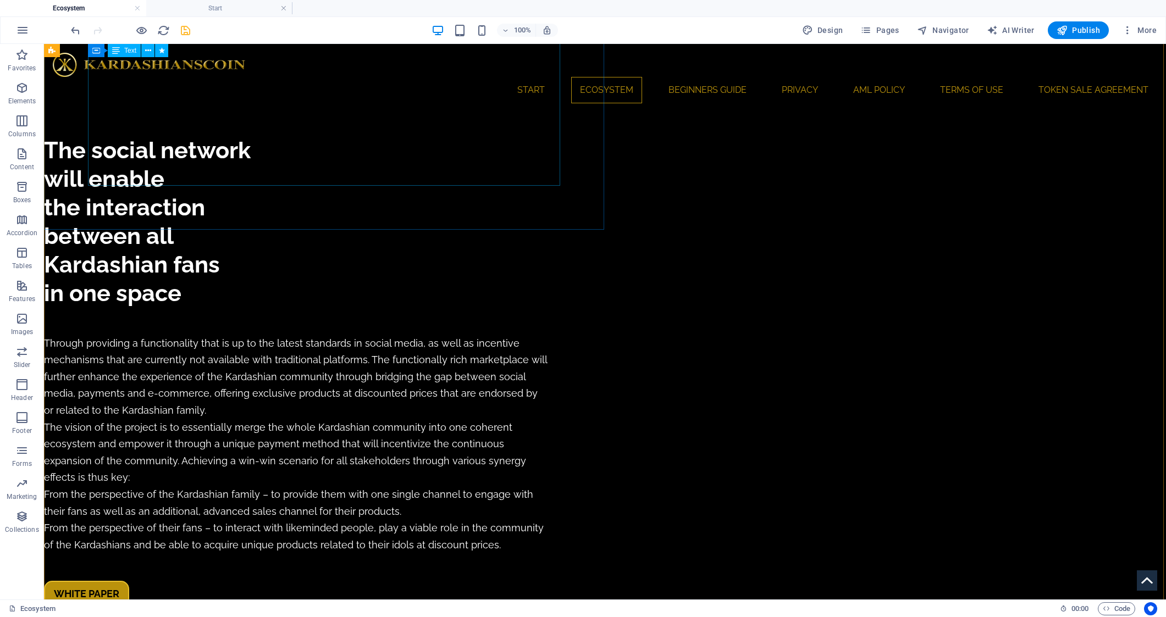
scroll to position [1597, 0]
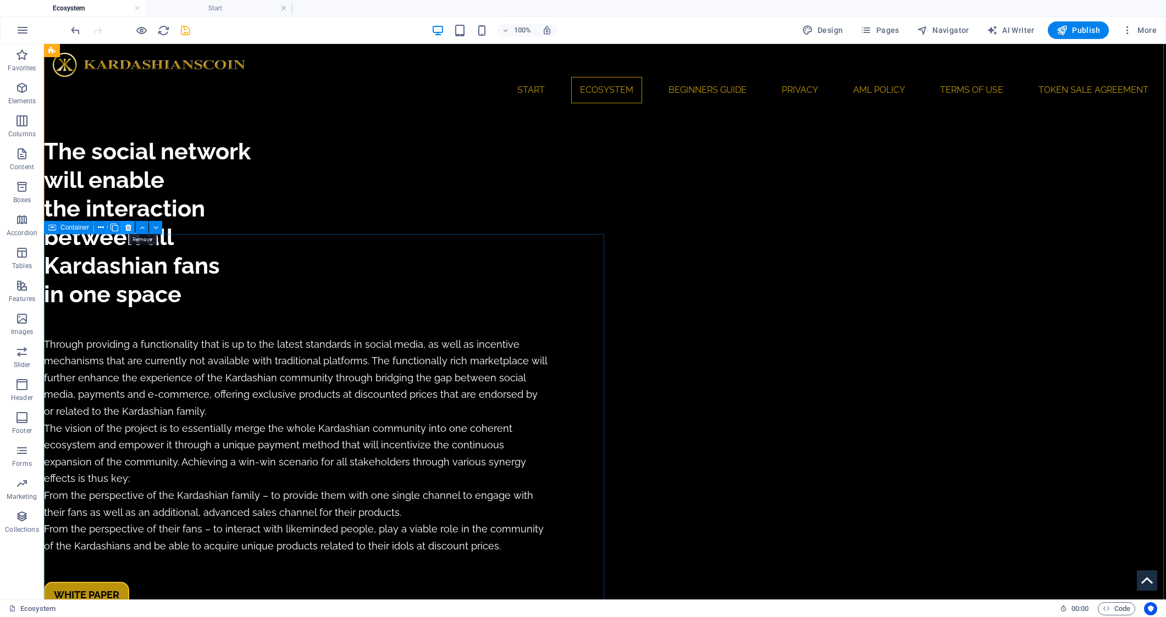
click at [126, 227] on icon at bounding box center [128, 228] width 6 height 12
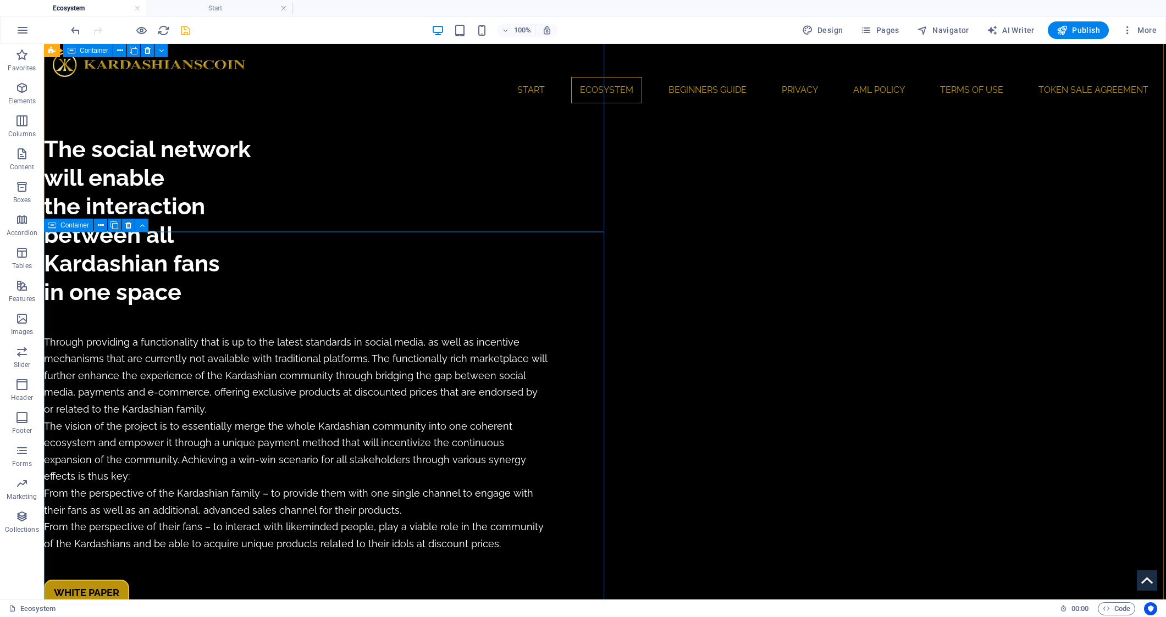
click at [54, 226] on icon at bounding box center [52, 225] width 8 height 13
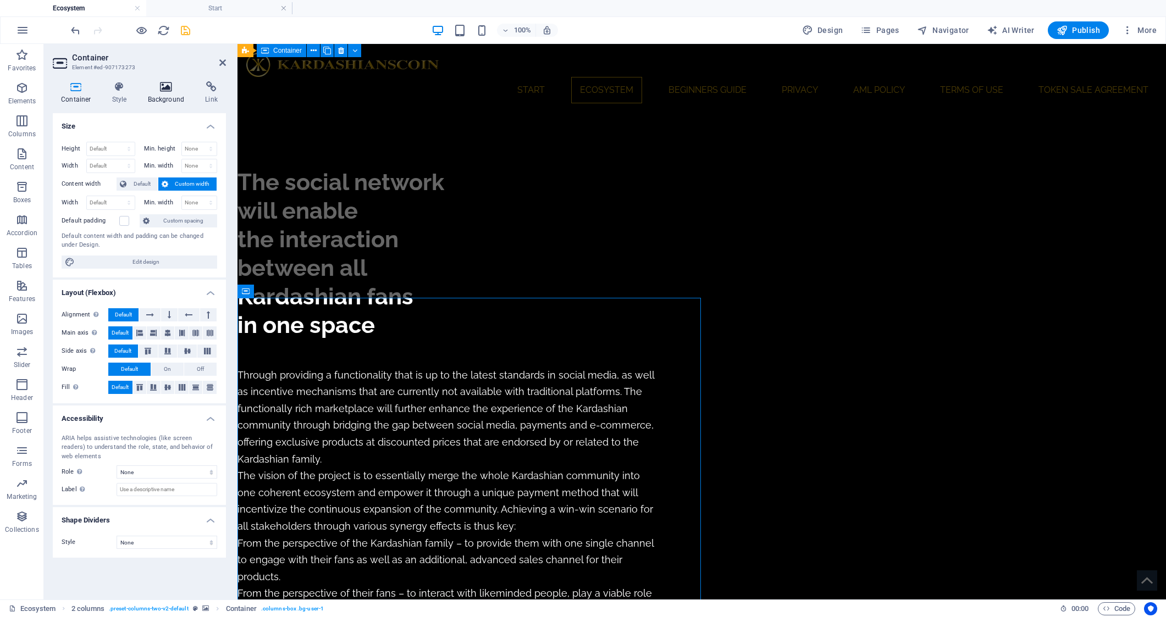
click at [163, 101] on h4 "Background" at bounding box center [169, 92] width 58 height 23
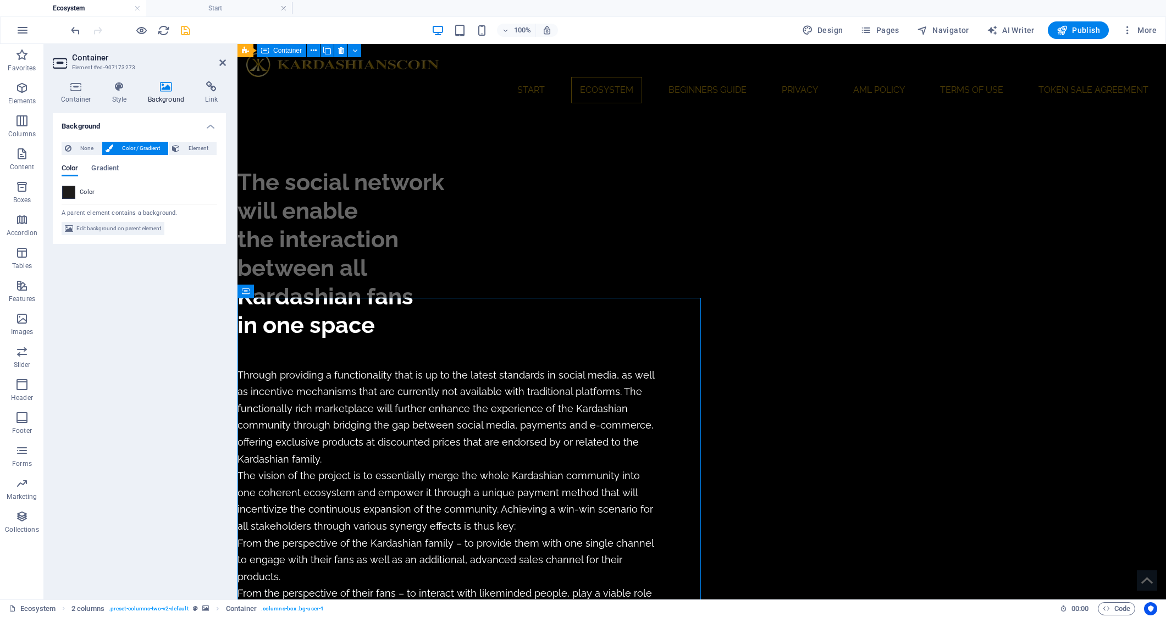
click at [70, 192] on span at bounding box center [69, 192] width 12 height 12
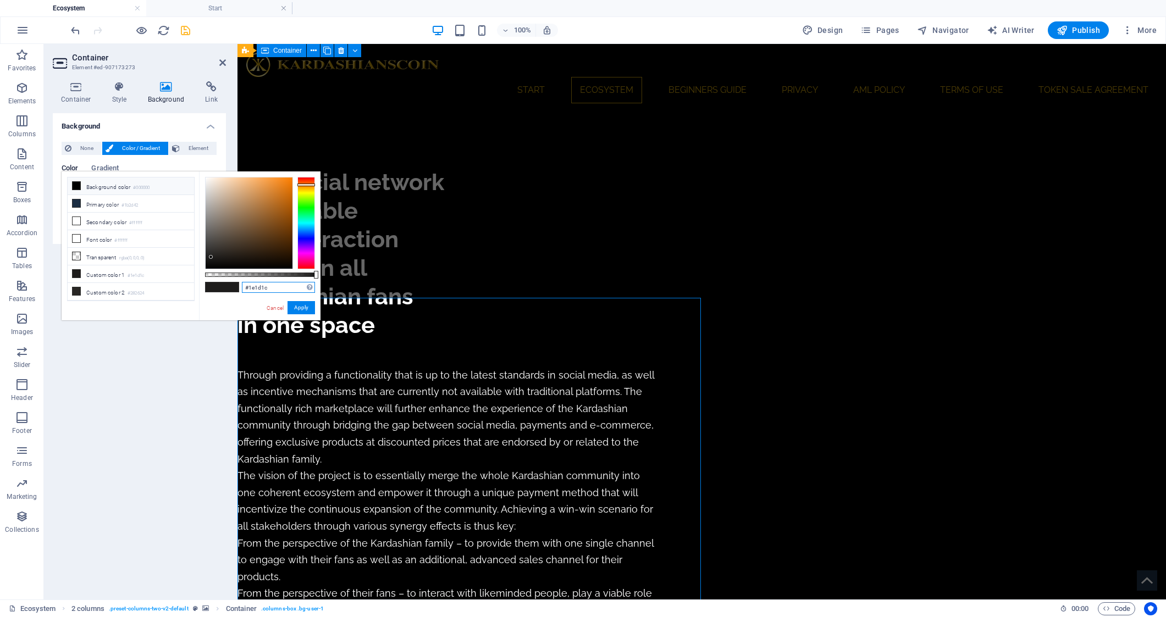
drag, startPoint x: 281, startPoint y: 290, endPoint x: 199, endPoint y: 289, distance: 81.9
click at [199, 289] on div "#1e1d1c Supported formats #0852ed rgb(8, 82, 237) rgba(8, 82, 237, 90%) hsv(221…" at bounding box center [259, 325] width 121 height 308
paste input "282624"
type input "#282624"
click at [295, 306] on button "Apply" at bounding box center [300, 307] width 27 height 13
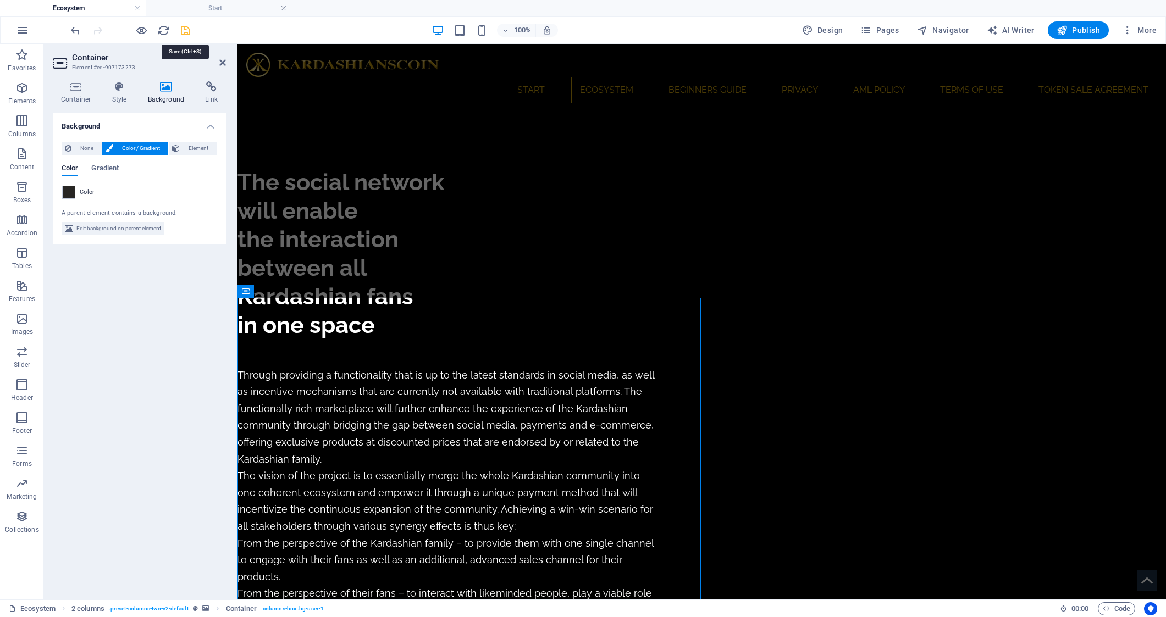
click at [185, 27] on icon "save" at bounding box center [185, 30] width 13 height 13
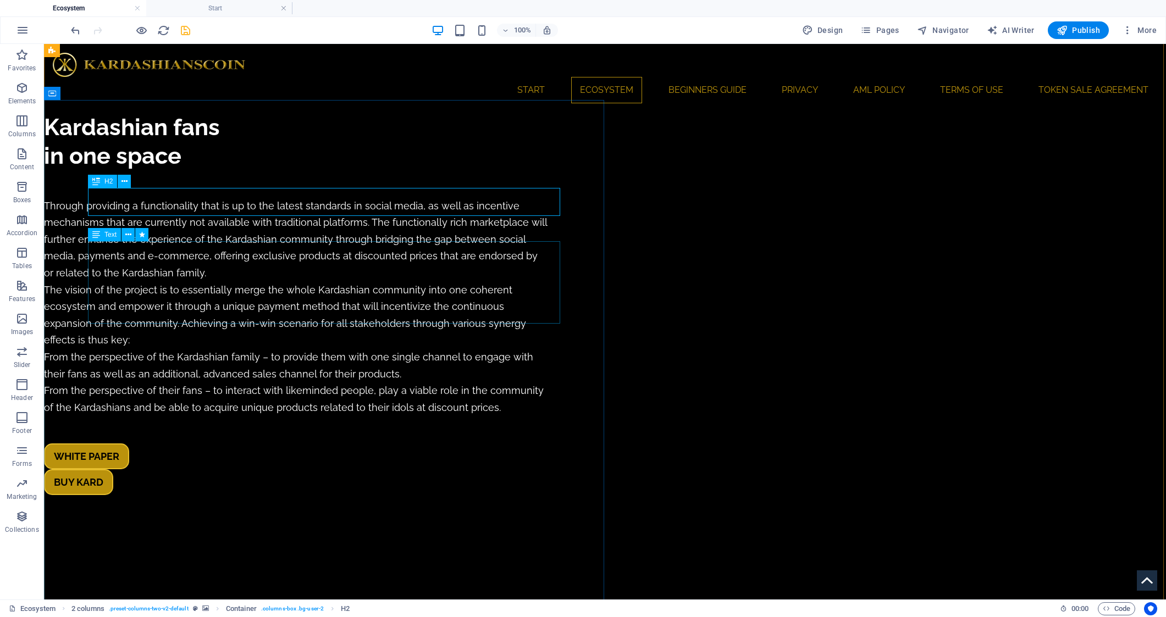
scroll to position [1739, 0]
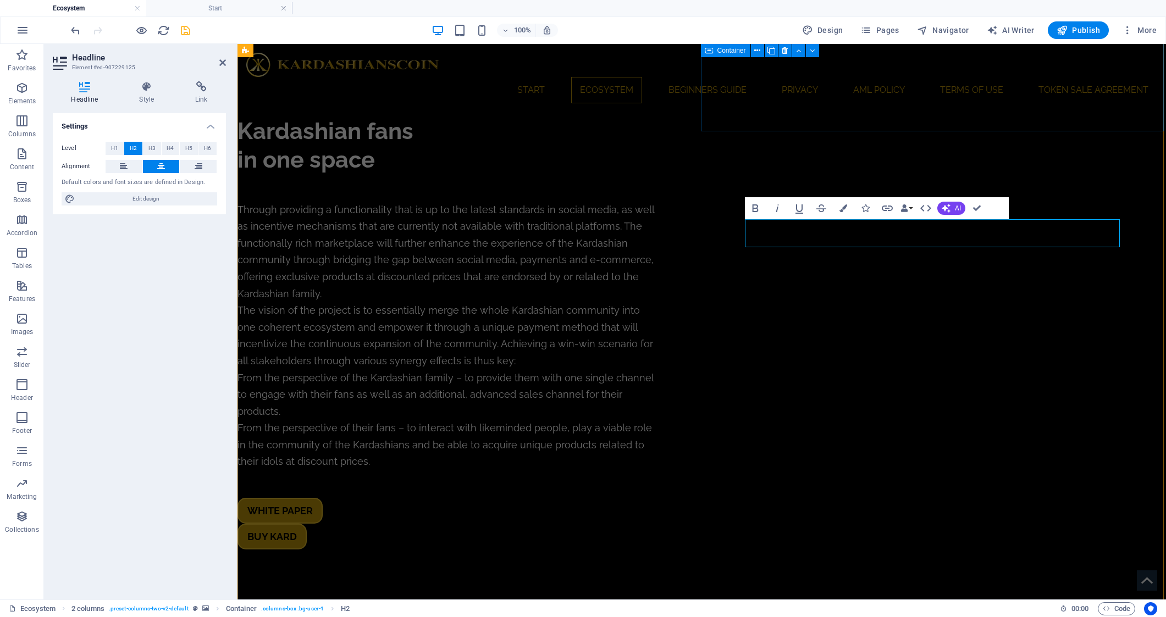
scroll to position [1766, 0]
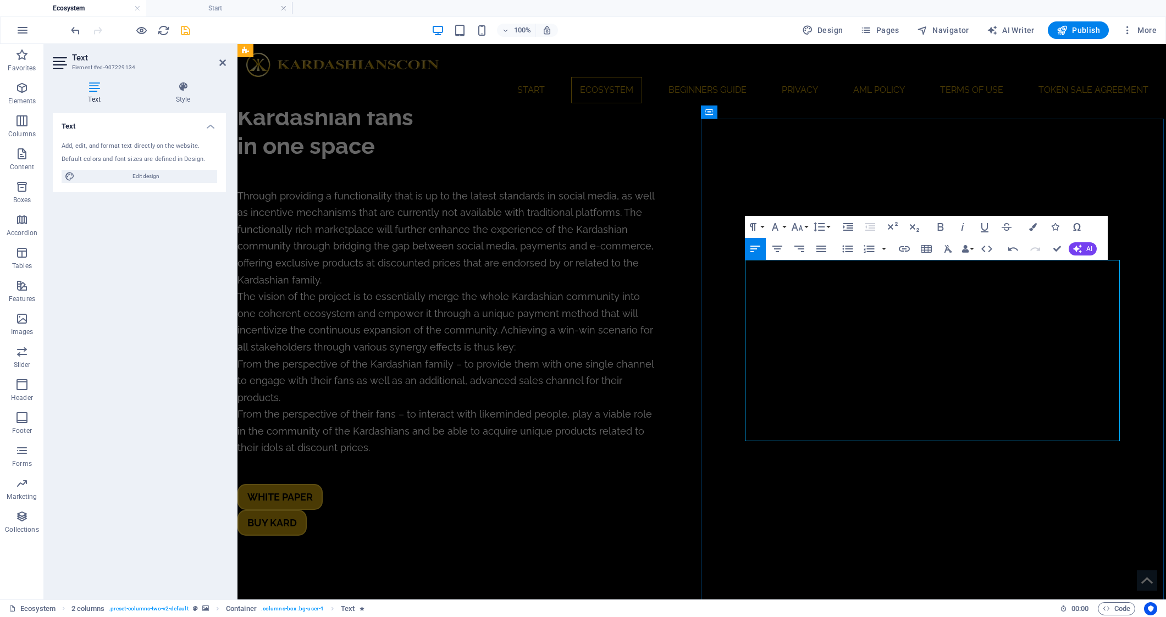
scroll to position [8734, 2]
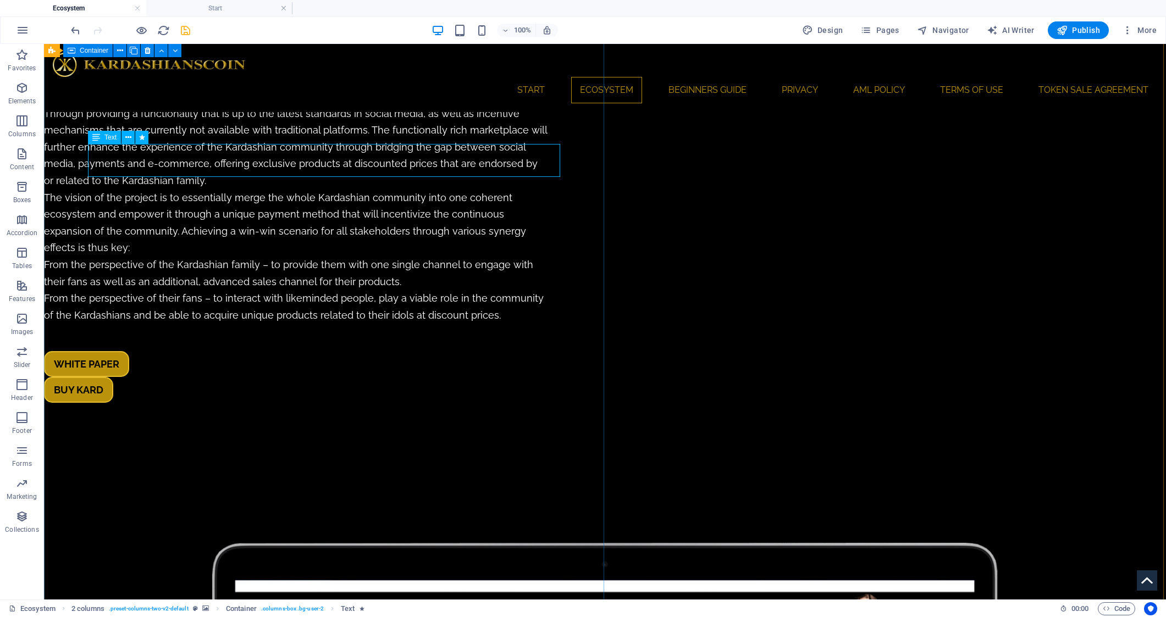
scroll to position [1829, 0]
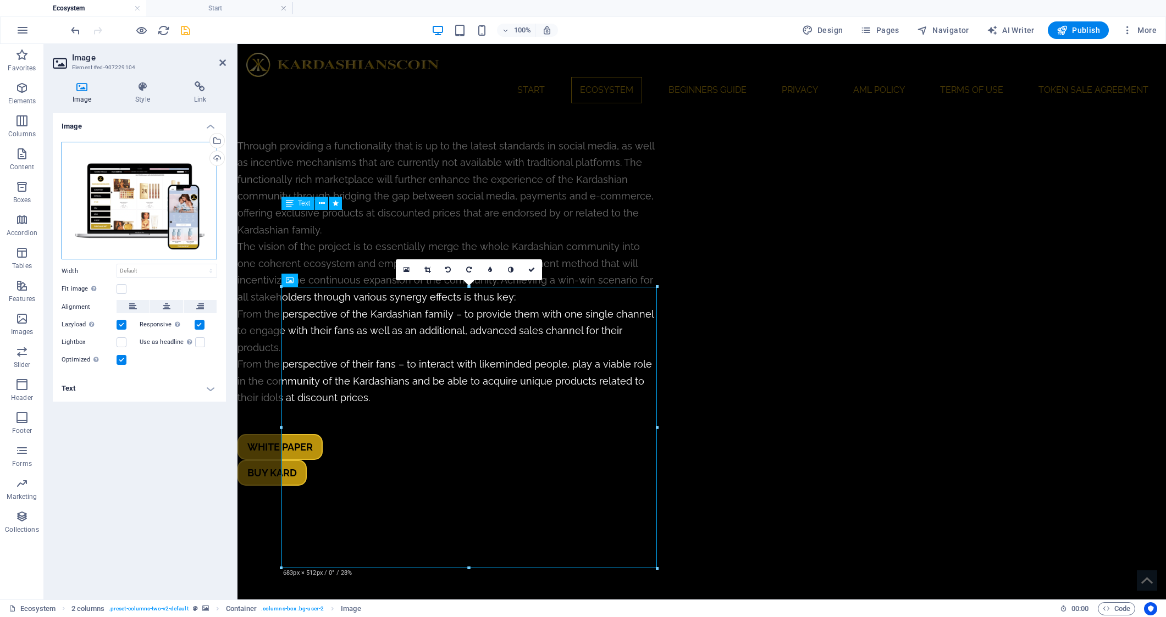
click at [142, 203] on div "Drag files here, click to choose files or select files from Files or our free s…" at bounding box center [140, 201] width 156 height 118
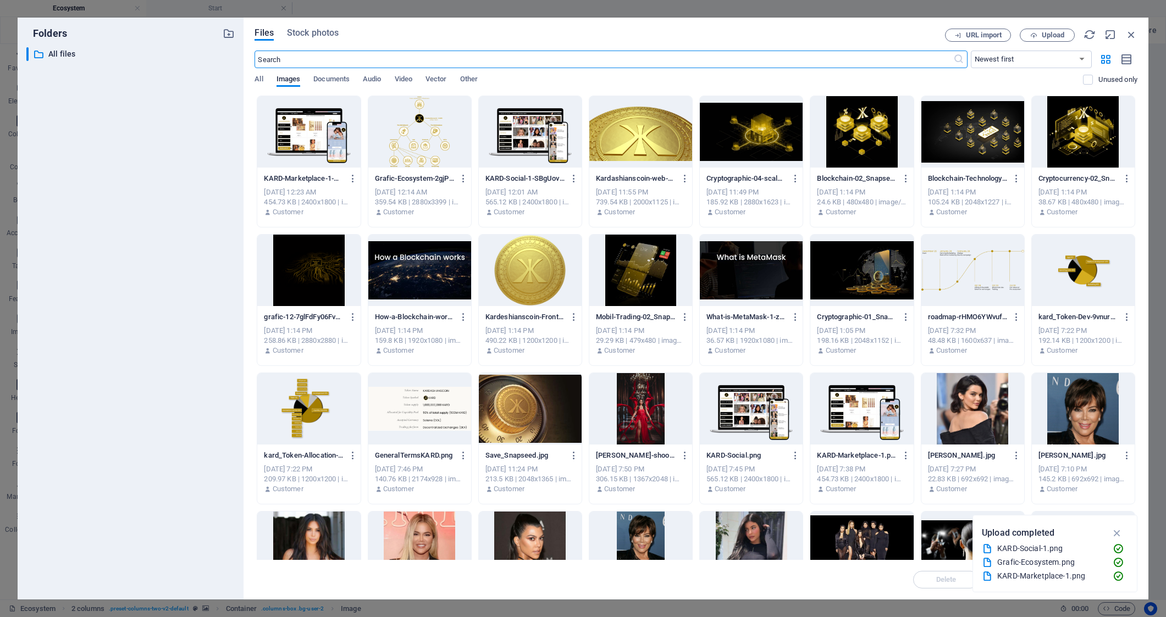
scroll to position [2200, 0]
click at [1050, 32] on span "Upload" at bounding box center [1053, 35] width 23 height 7
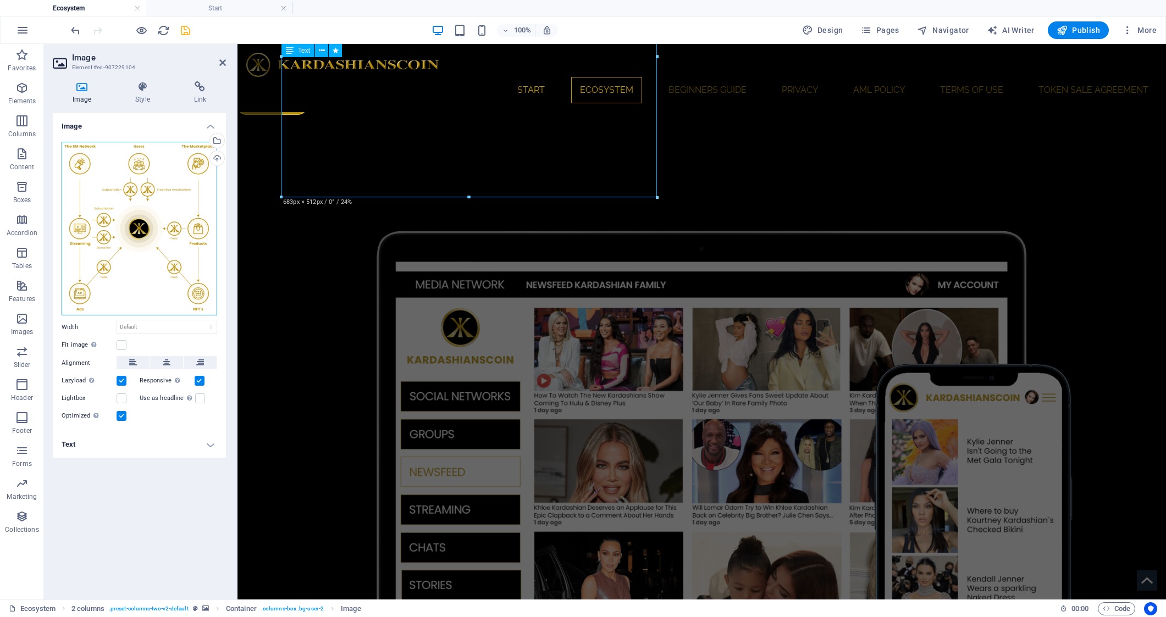
click at [137, 213] on div "Drag files here, click to choose files or select files from Files or our free s…" at bounding box center [140, 229] width 156 height 174
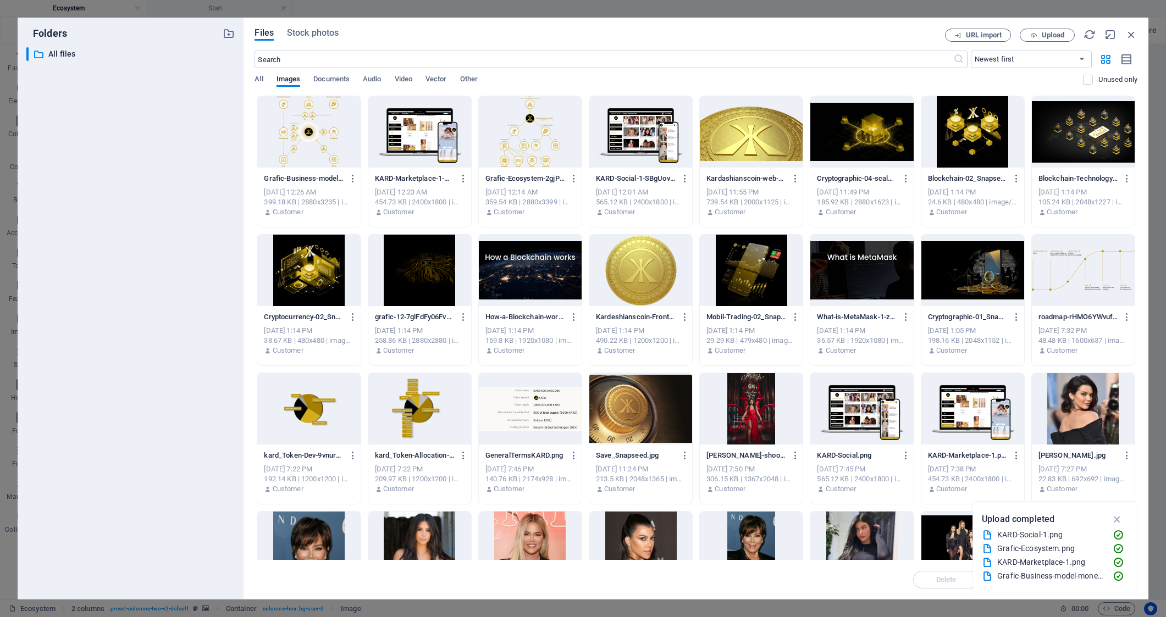
click at [305, 143] on div at bounding box center [308, 131] width 103 height 71
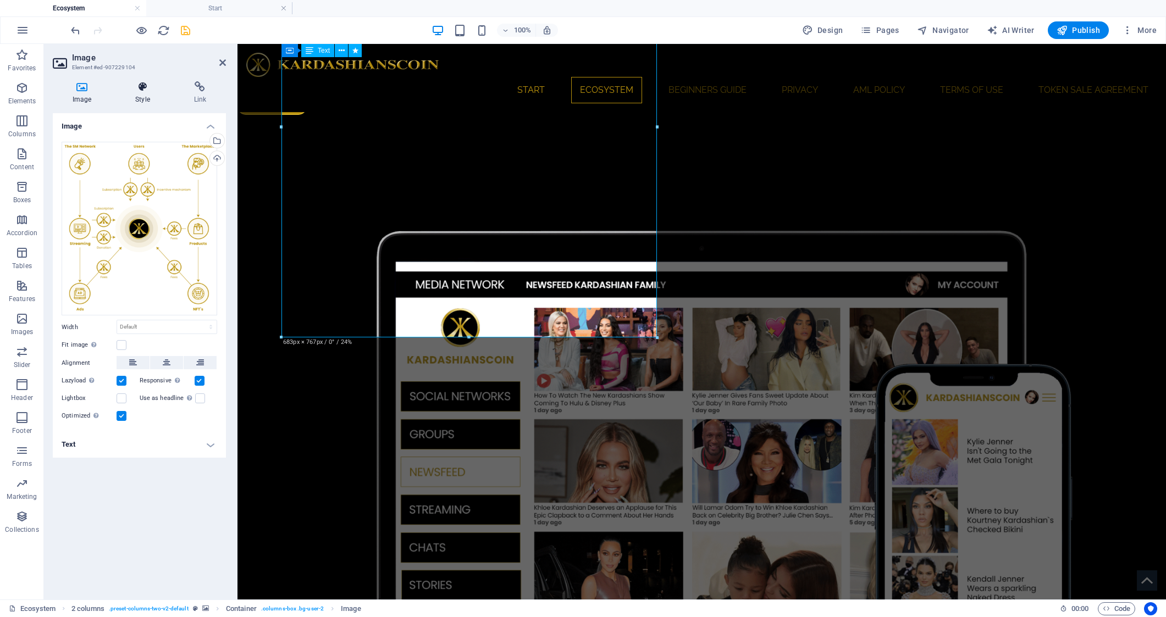
click at [140, 88] on icon at bounding box center [142, 86] width 54 height 11
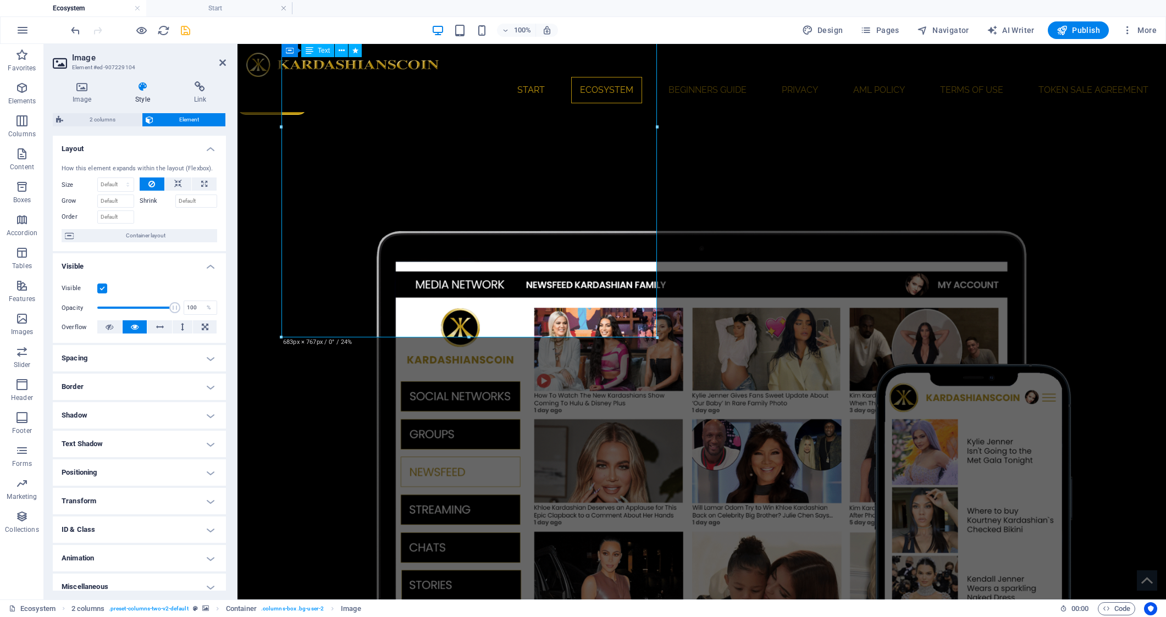
click at [207, 560] on h4 "Animation" at bounding box center [139, 558] width 173 height 26
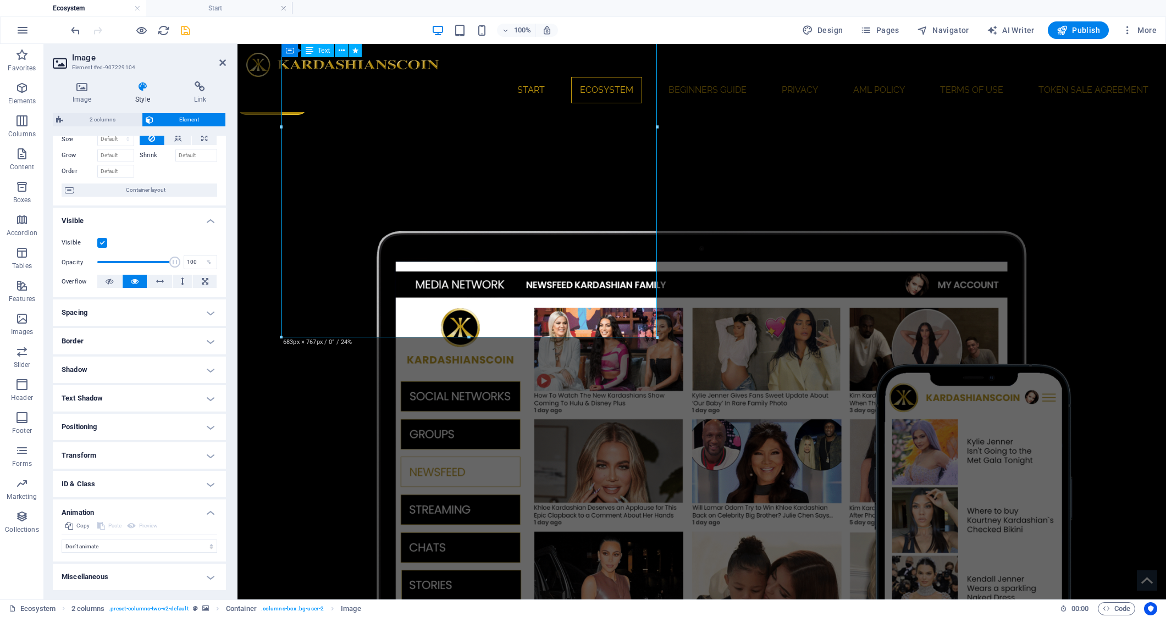
scroll to position [45, 0]
select select "fade"
select select "scroll"
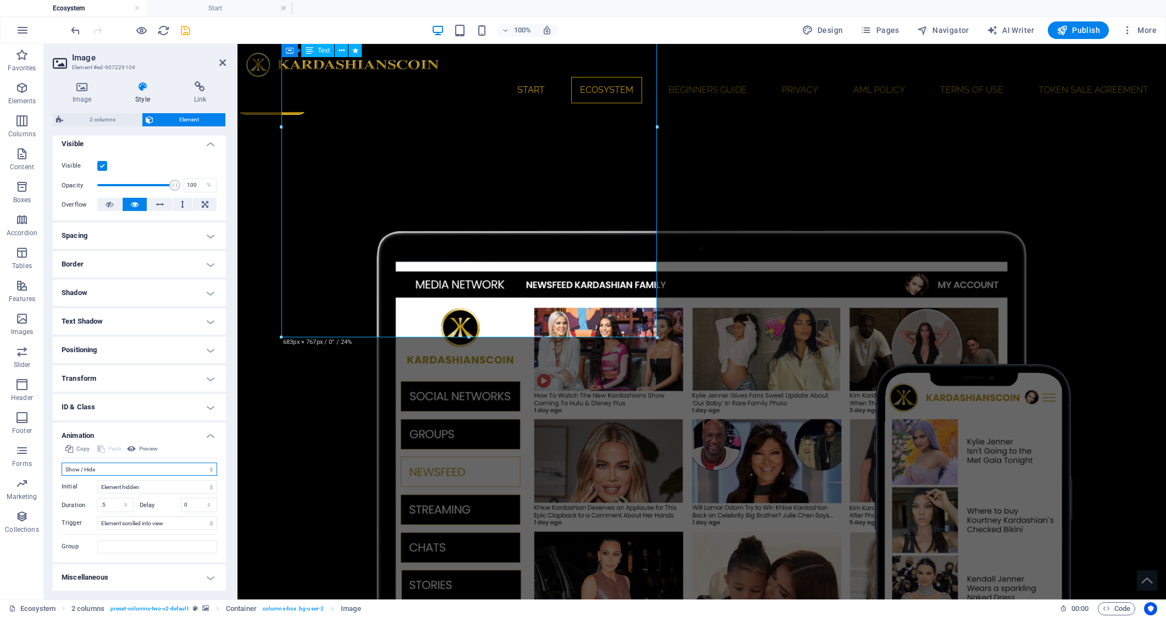
scroll to position [122, 0]
drag, startPoint x: 111, startPoint y: 502, endPoint x: 86, endPoint y: 503, distance: 24.8
click at [86, 503] on div "Duration .5 s ms" at bounding box center [98, 506] width 73 height 14
type input "2"
type input "1"
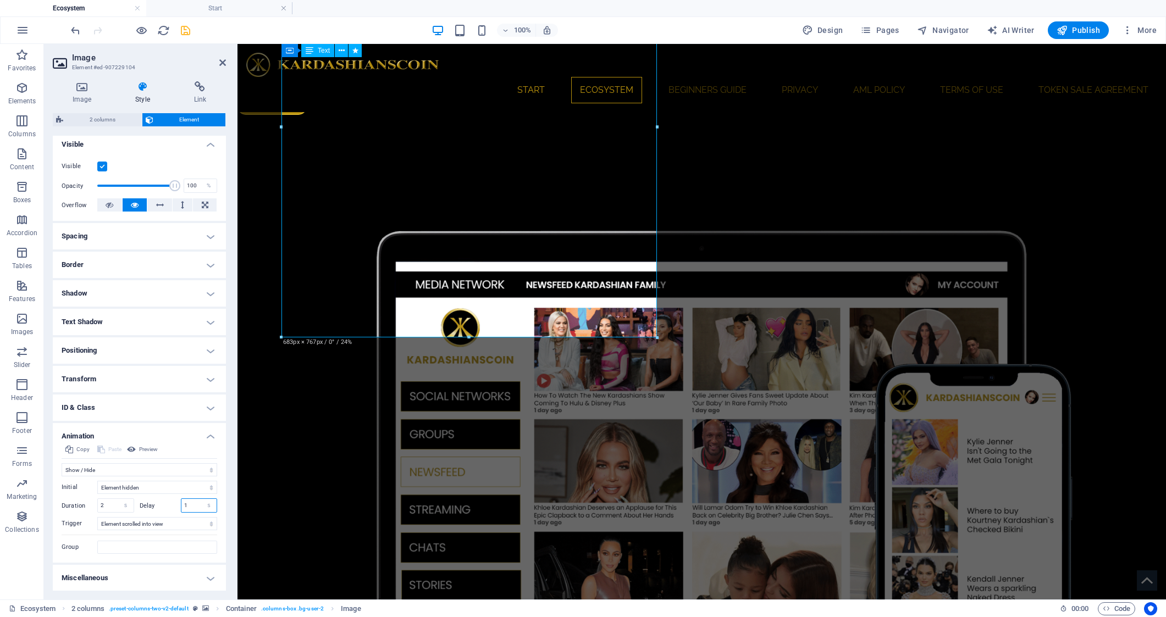
scroll to position [121, 0]
click at [189, 29] on icon "save" at bounding box center [185, 30] width 13 height 13
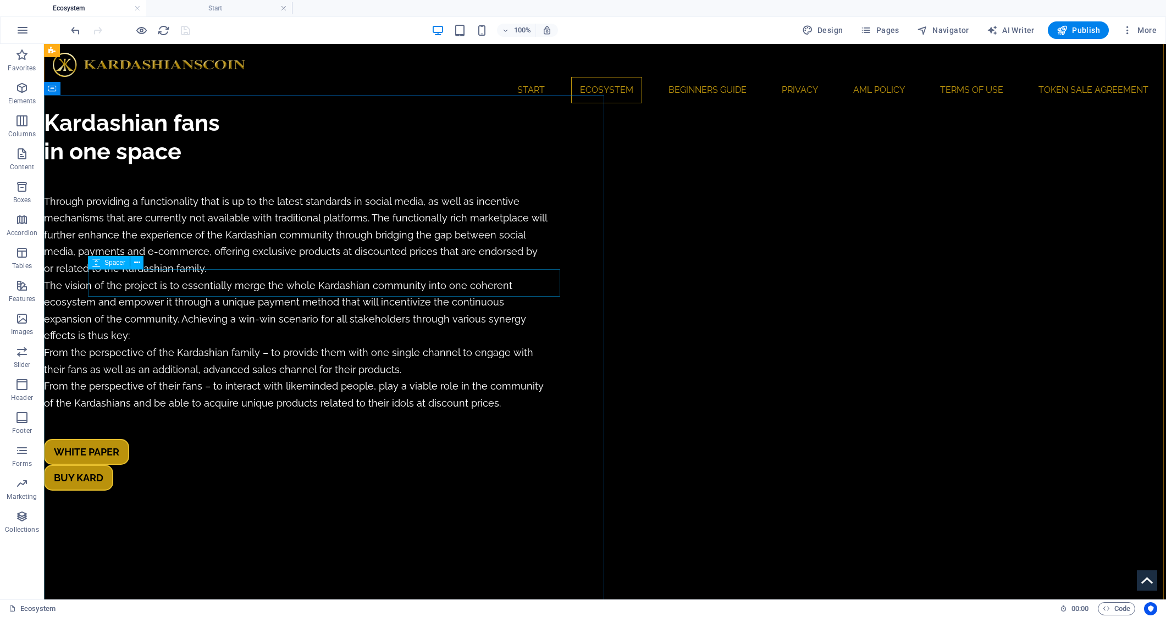
scroll to position [1736, 0]
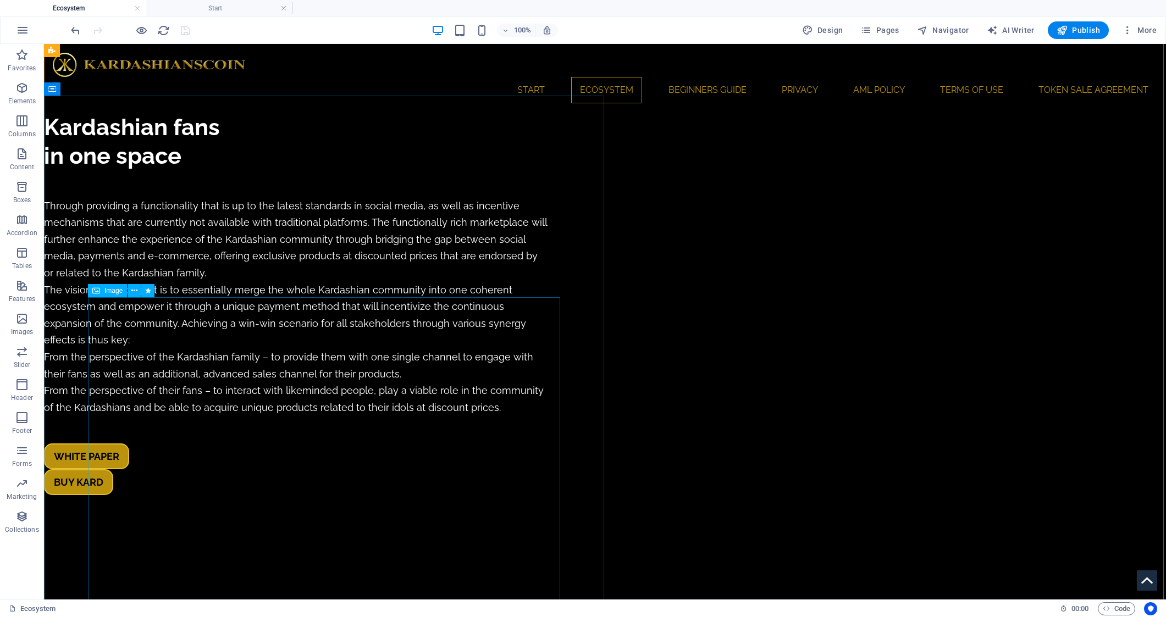
click at [107, 293] on span "Image" at bounding box center [113, 290] width 18 height 7
select select "fade"
select select "s"
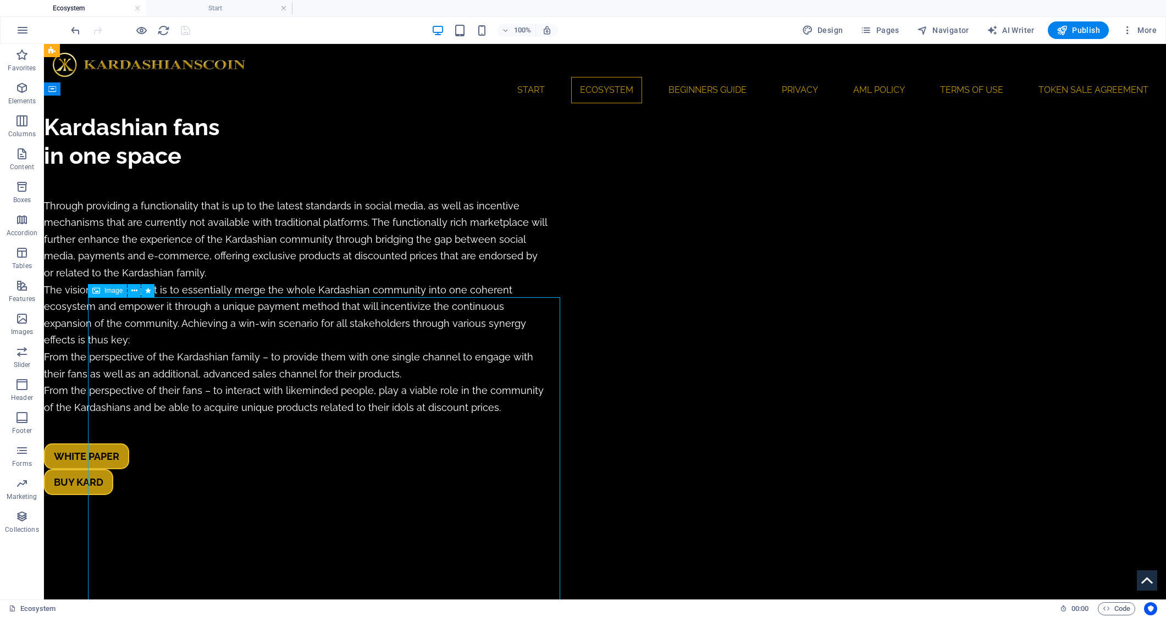
select select "scroll"
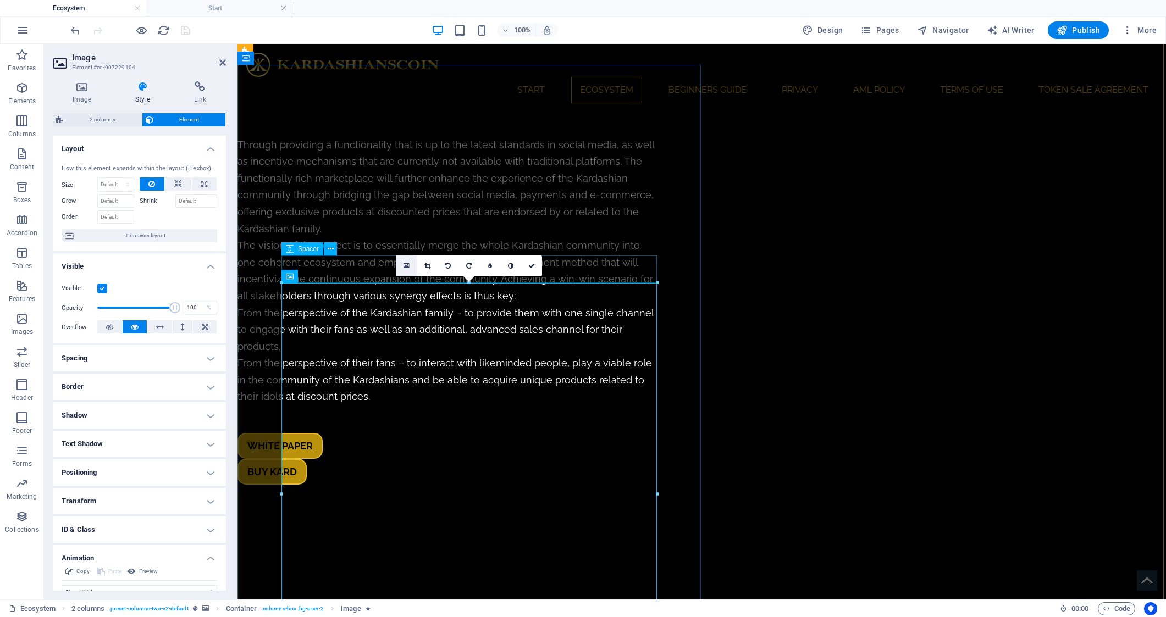
scroll to position [1833, 0]
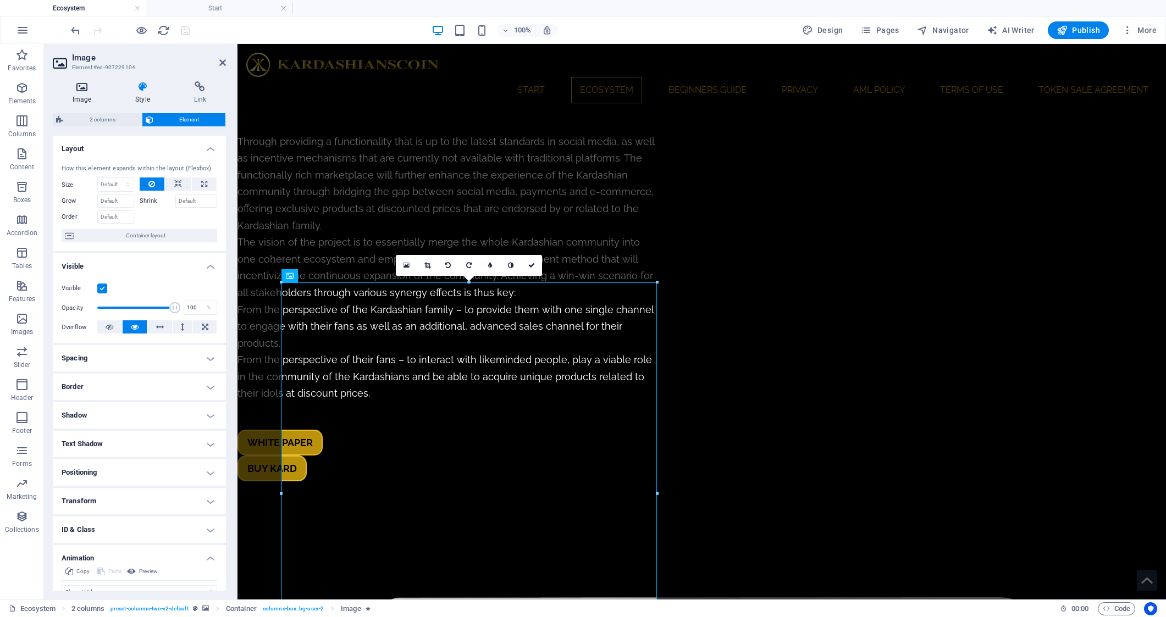
click at [63, 90] on icon at bounding box center [82, 86] width 58 height 11
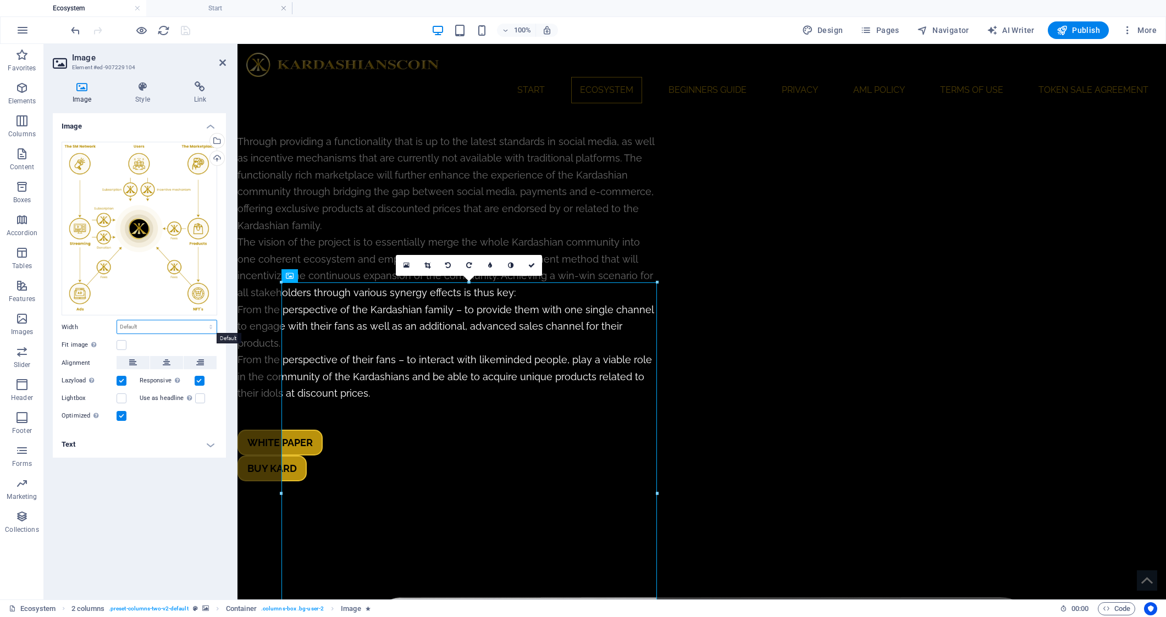
select select "%"
type input "70"
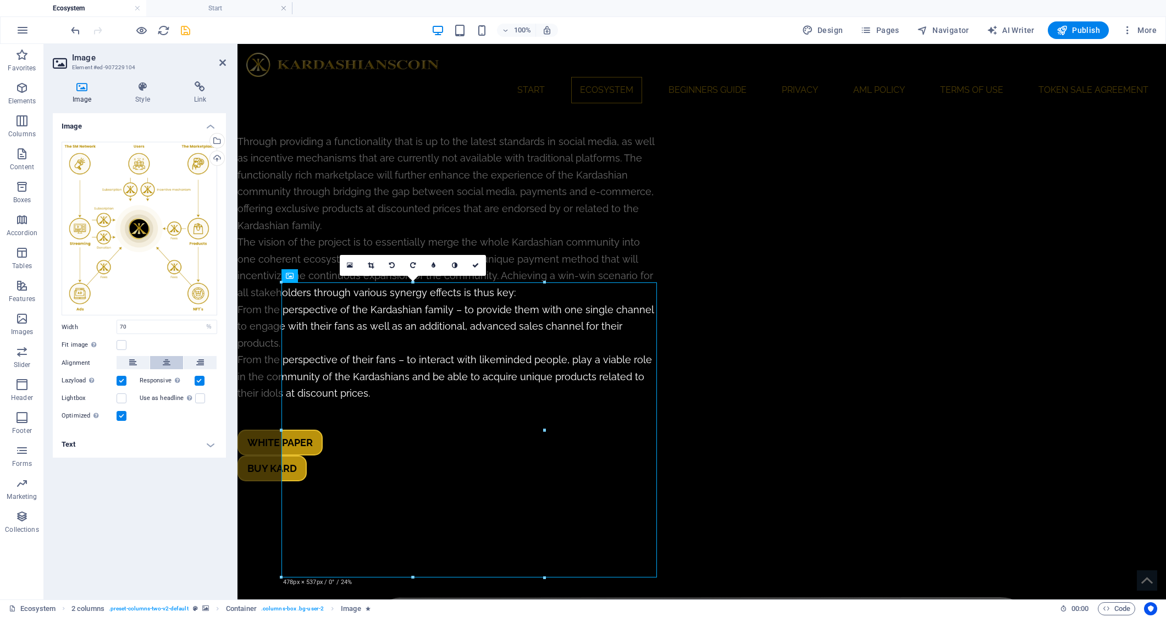
click at [174, 361] on button at bounding box center [166, 362] width 33 height 13
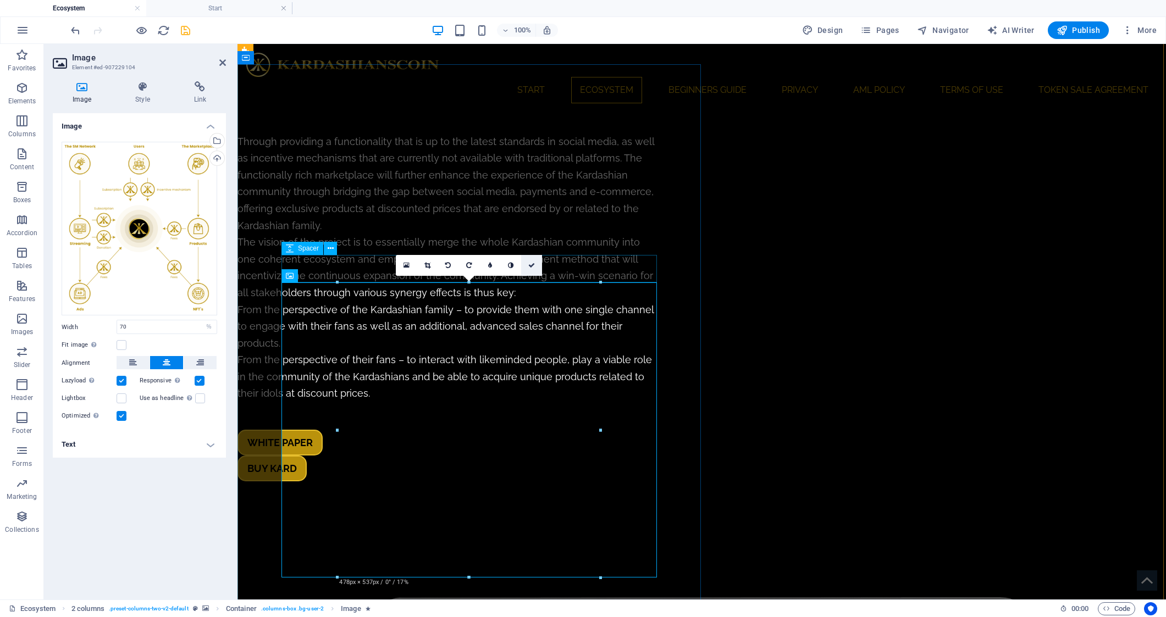
click at [533, 265] on icon at bounding box center [531, 265] width 7 height 7
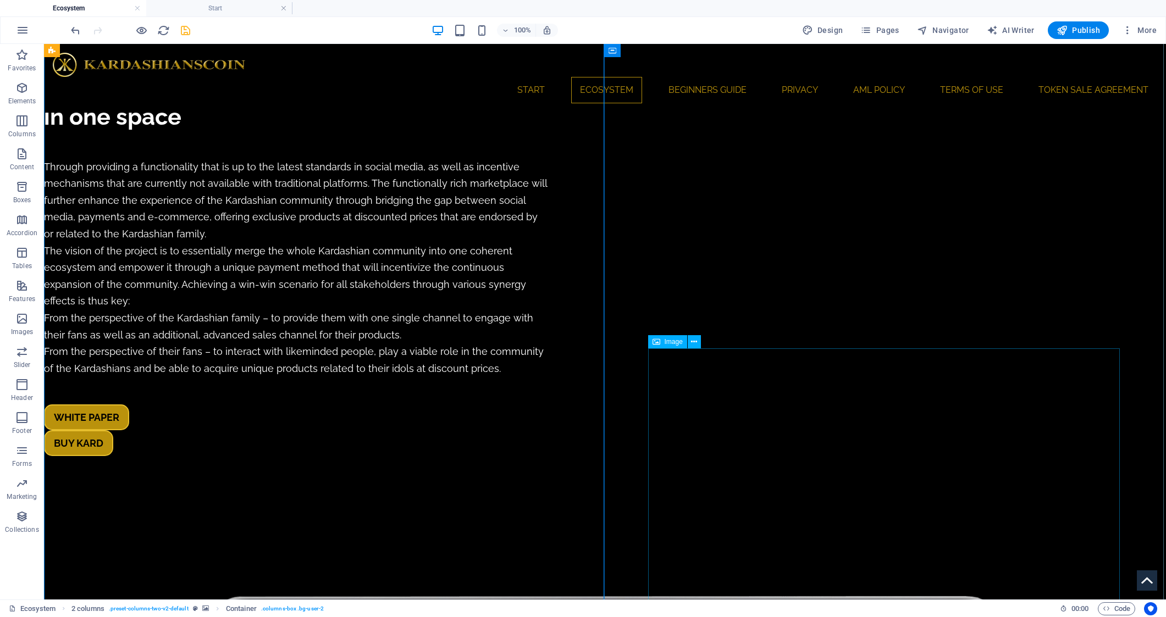
scroll to position [1768, 0]
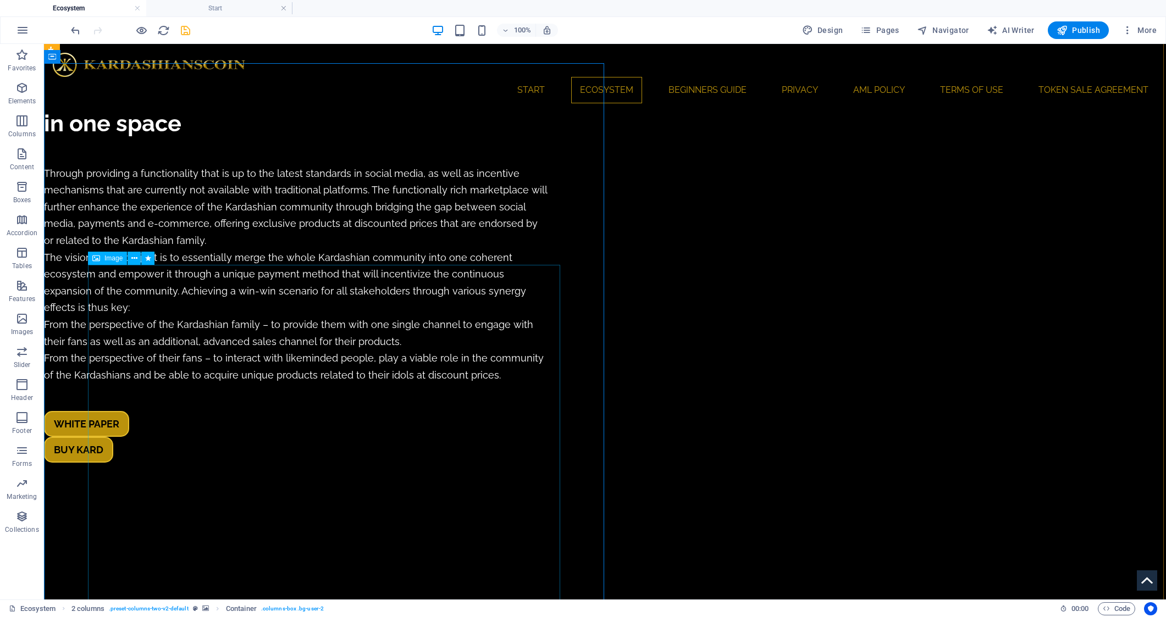
select select "%"
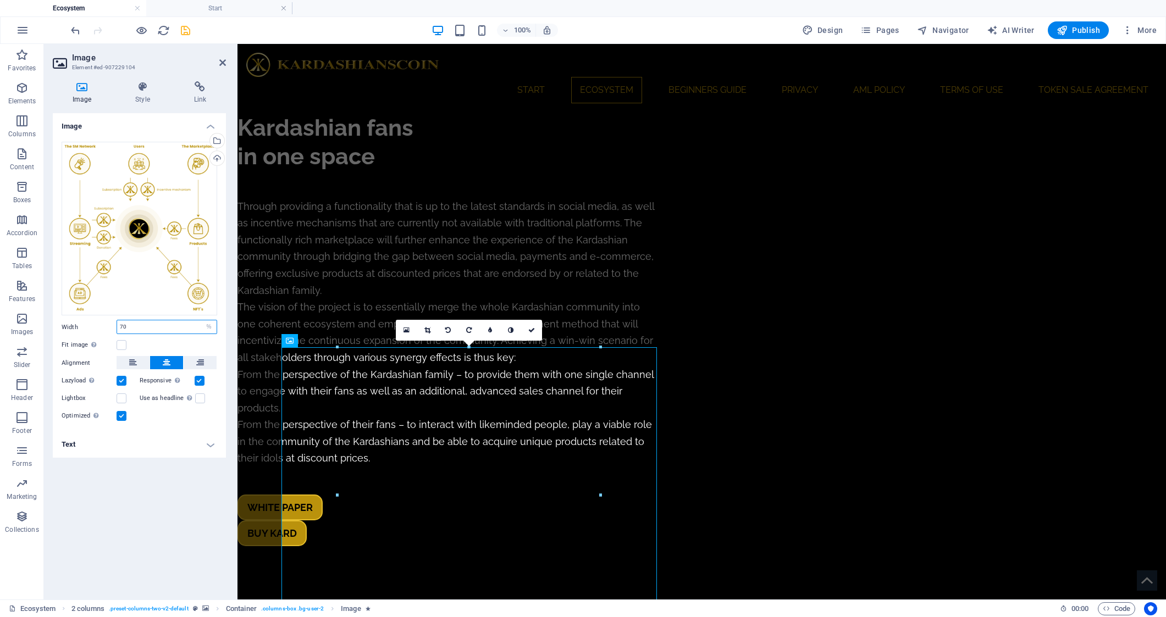
click at [137, 326] on input "70" at bounding box center [166, 326] width 99 height 13
type input "85"
click at [529, 330] on icon at bounding box center [531, 330] width 7 height 7
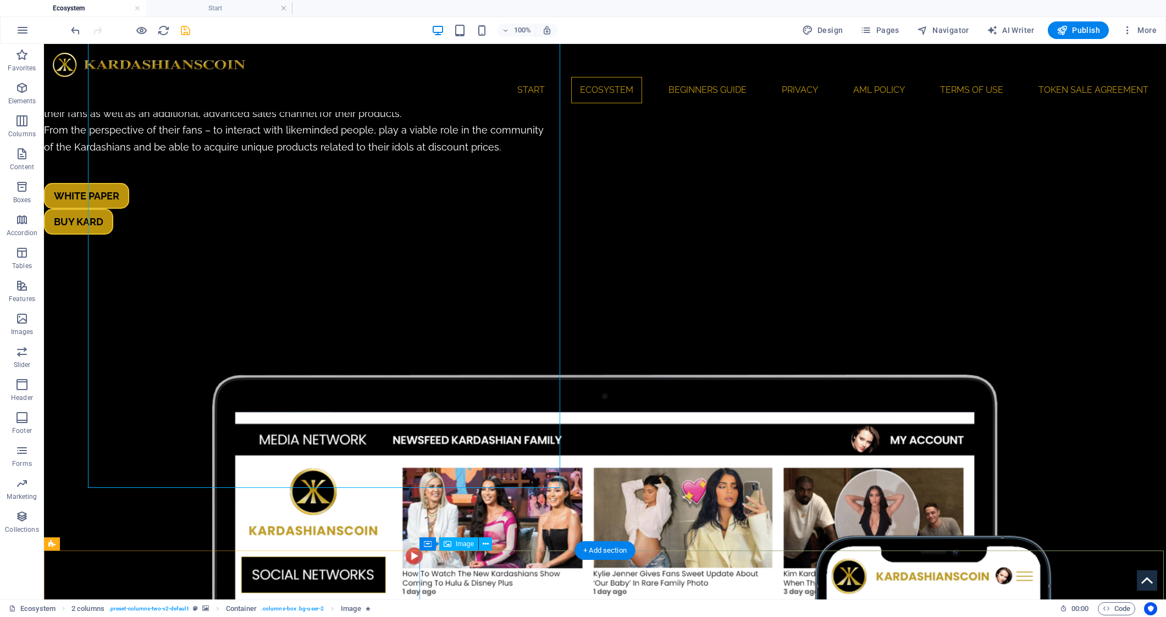
scroll to position [1996, 0]
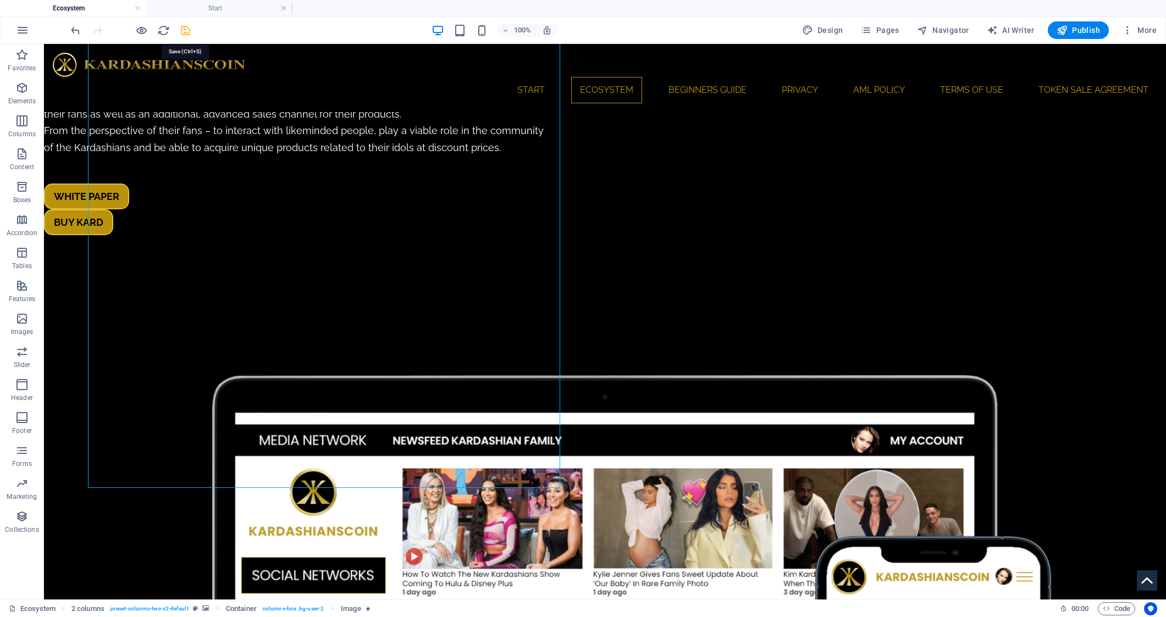
click at [187, 31] on icon "save" at bounding box center [185, 30] width 13 height 13
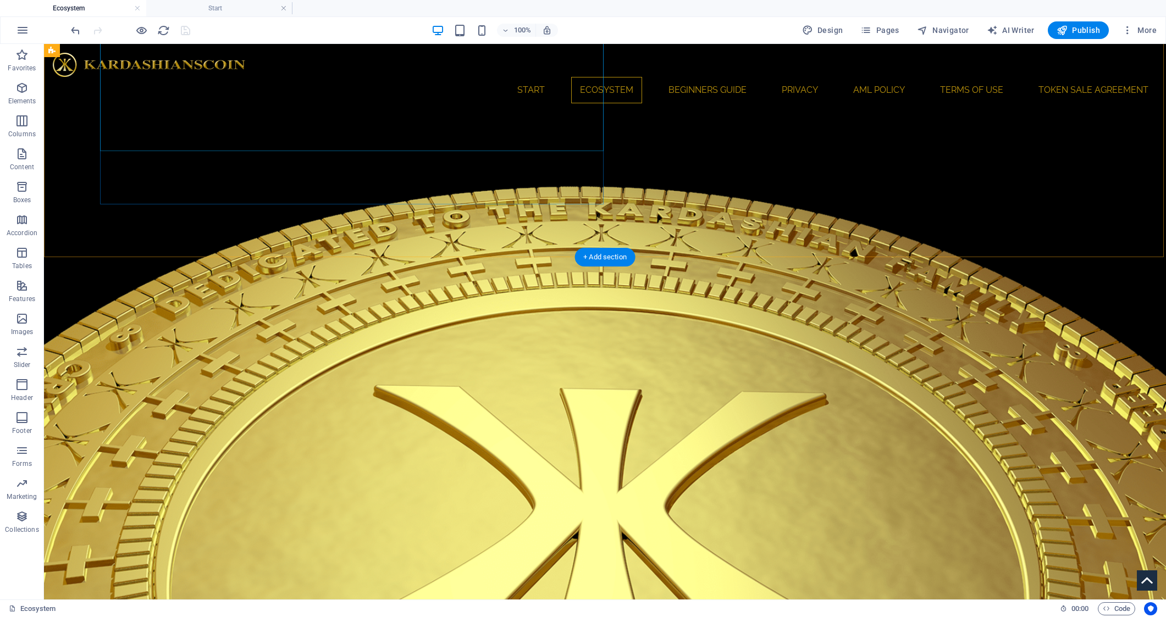
scroll to position [971, 0]
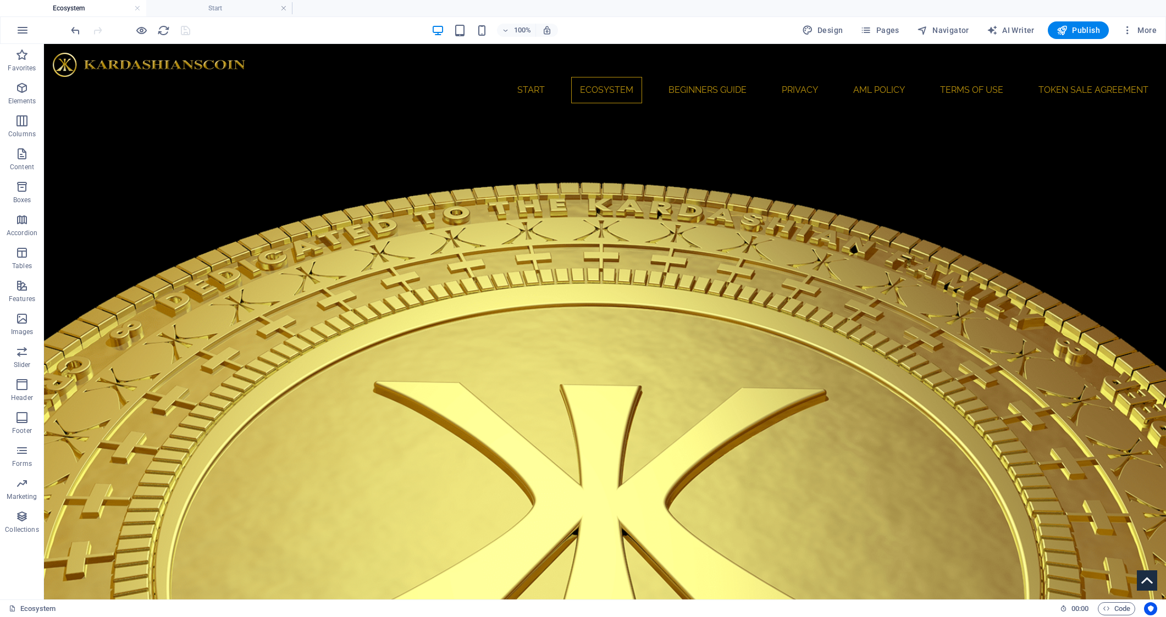
click at [182, 31] on div at bounding box center [130, 30] width 123 height 18
click at [1079, 31] on span "Publish" at bounding box center [1077, 30] width 43 height 11
